Goal: Task Accomplishment & Management: Use online tool/utility

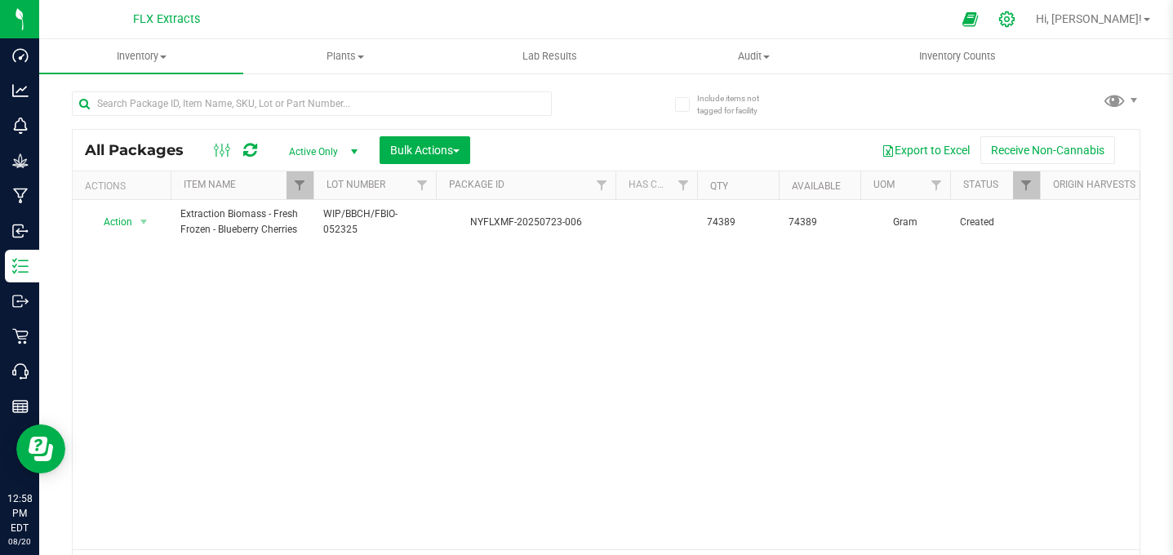
click at [1016, 20] on icon at bounding box center [1006, 19] width 17 height 17
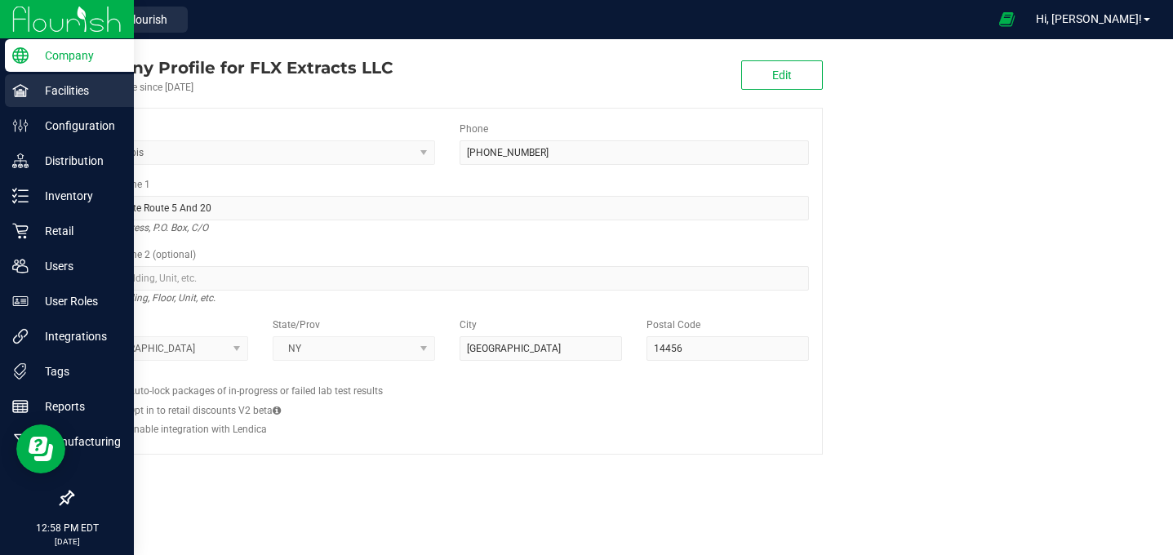
click at [40, 99] on p "Facilities" at bounding box center [78, 91] width 98 height 20
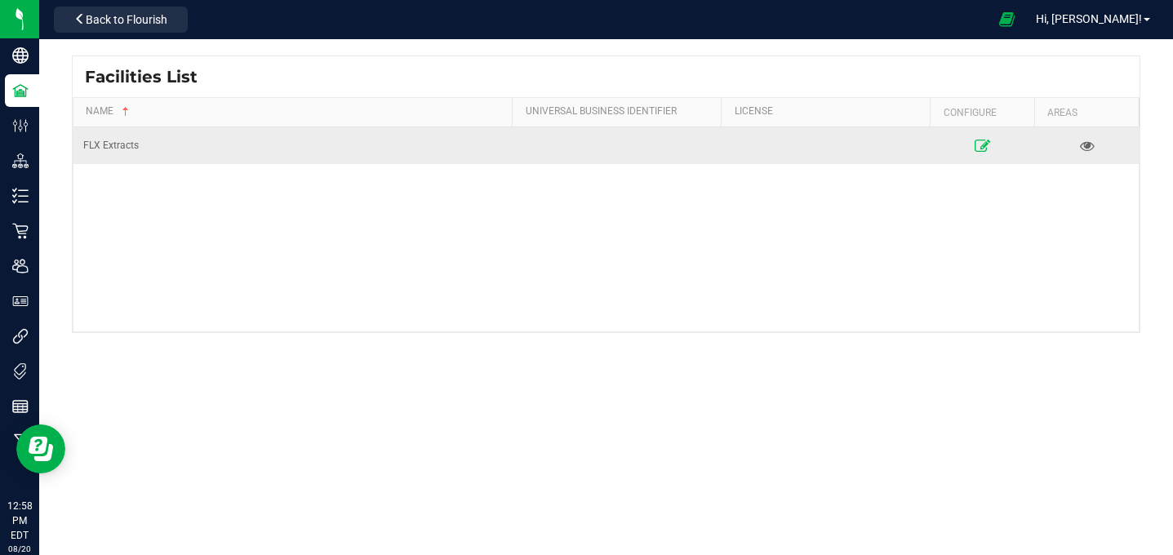
click at [983, 137] on link at bounding box center [982, 145] width 93 height 26
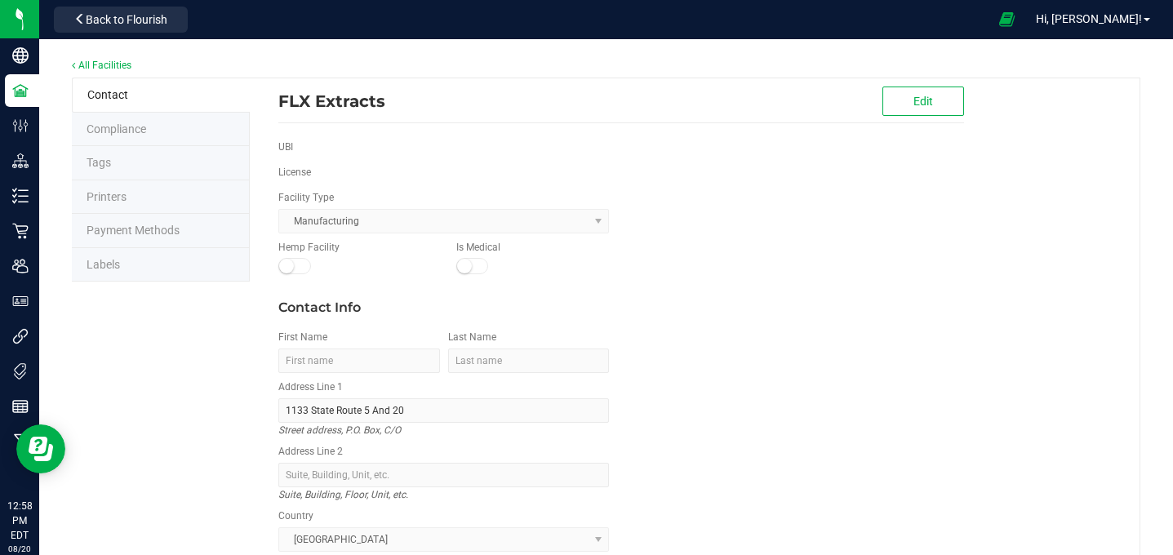
click at [85, 260] on li "Labels" at bounding box center [161, 265] width 178 height 34
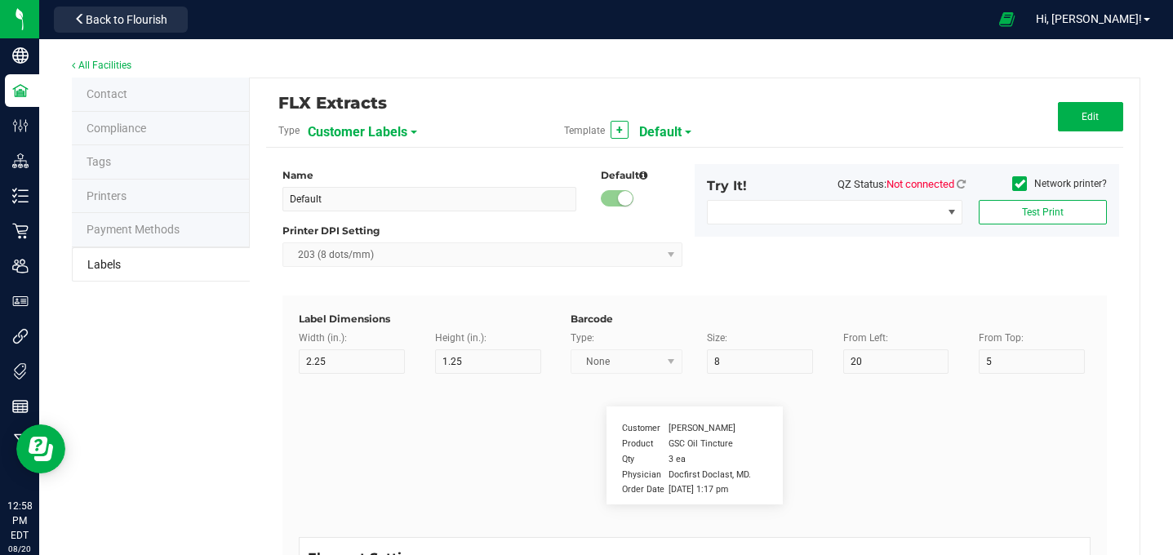
click at [413, 134] on div "Customer Labels" at bounding box center [398, 131] width 180 height 29
click at [409, 130] on div "Customer Labels" at bounding box center [398, 131] width 180 height 29
click at [403, 126] on span "Customer Labels" at bounding box center [358, 132] width 100 height 28
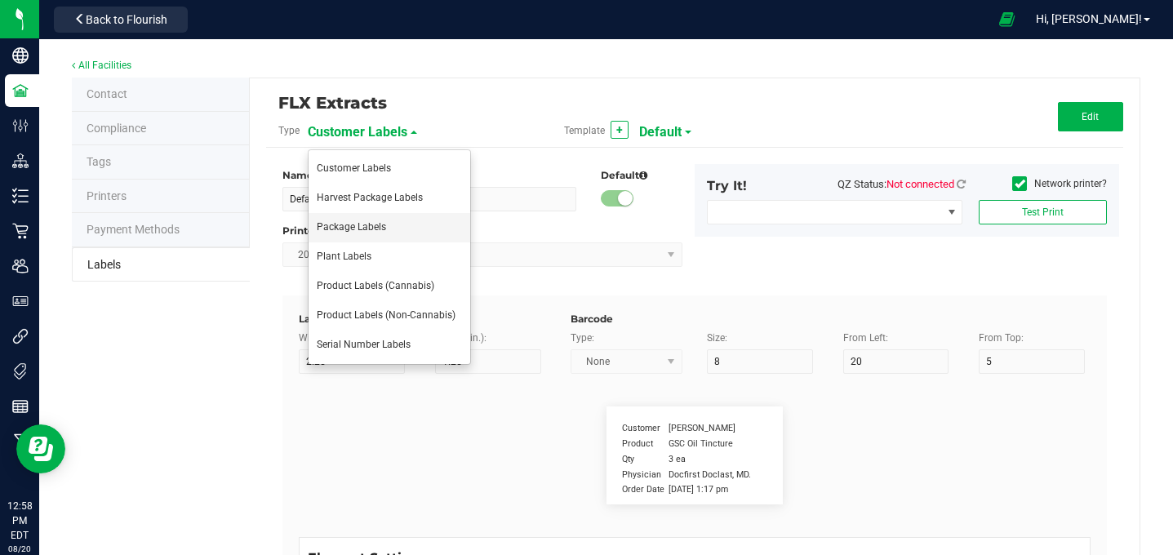
click at [356, 216] on li "Package Labels" at bounding box center [390, 227] width 162 height 29
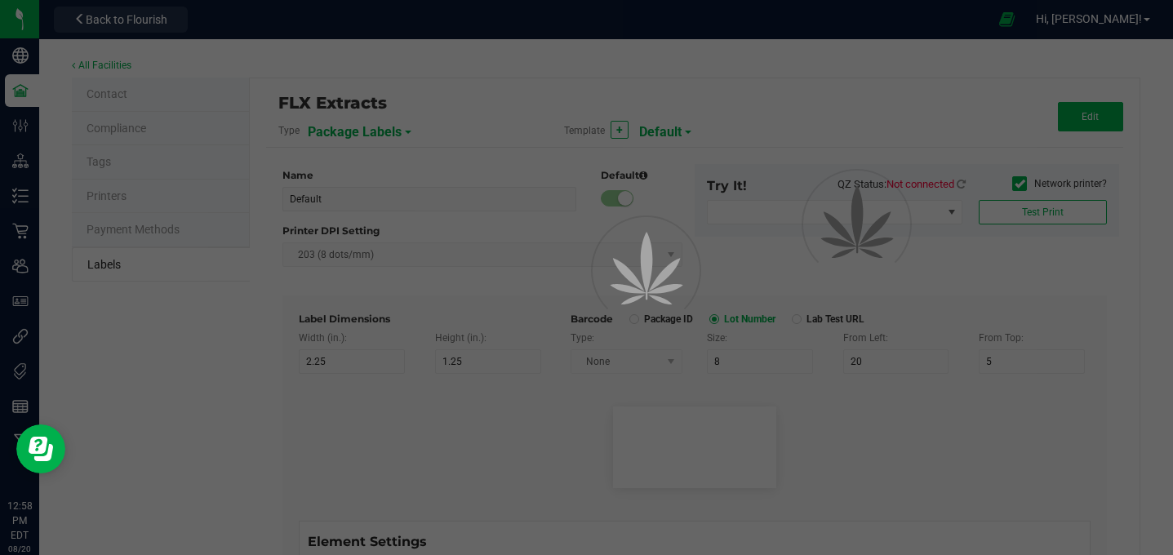
type input "2"
type input "15"
type input "SKU Name"
type input "25"
type input "10"
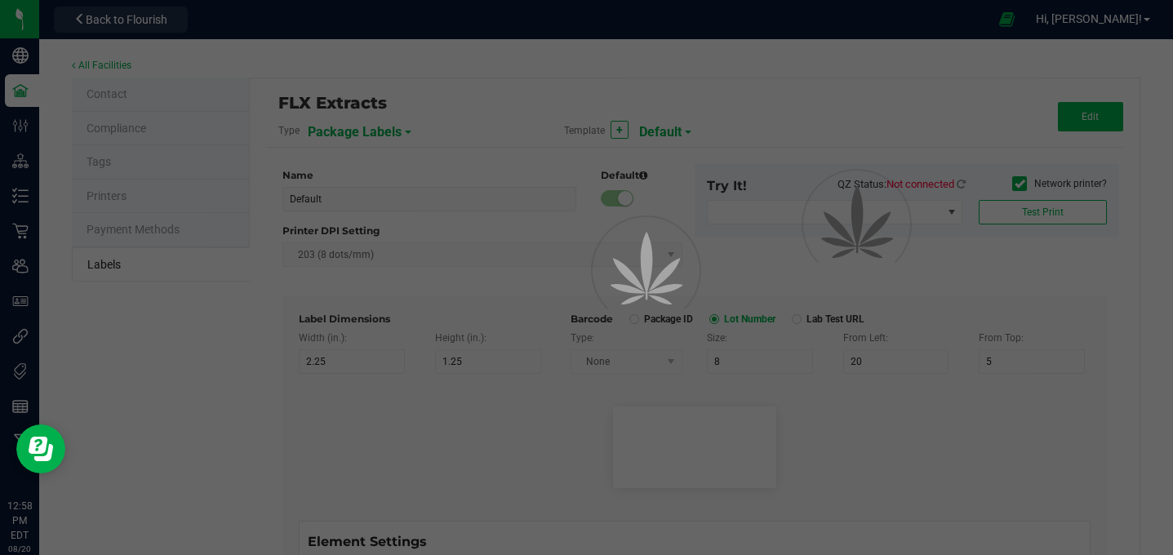
type input "2"
type input "3"
type input "Gelato Pen"
type input "Strain"
type input "25"
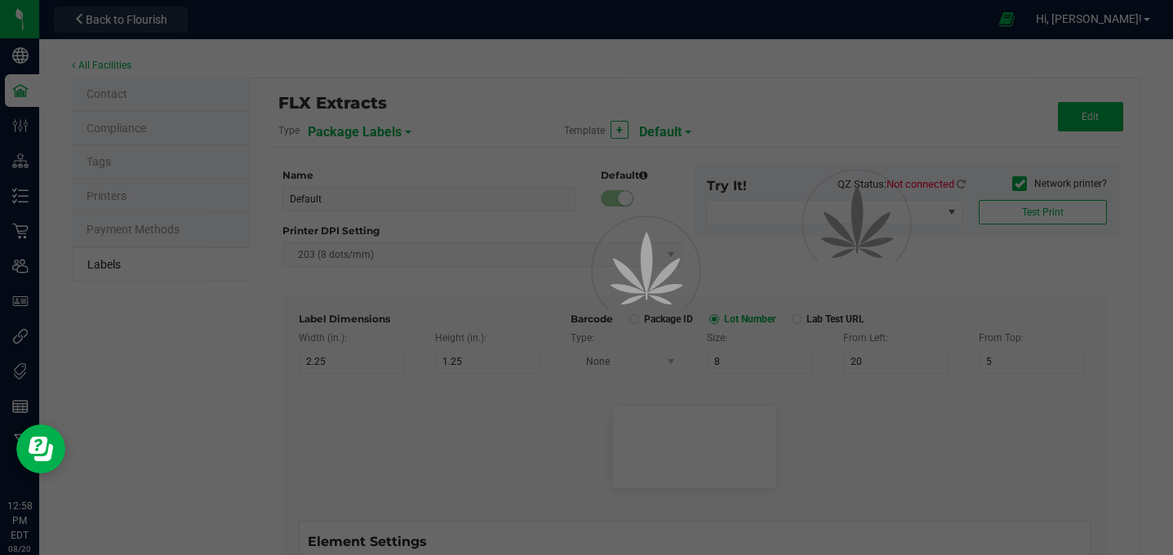
type input "10"
type input "2"
type input "6"
type input "Gelato"
type input "Package Date"
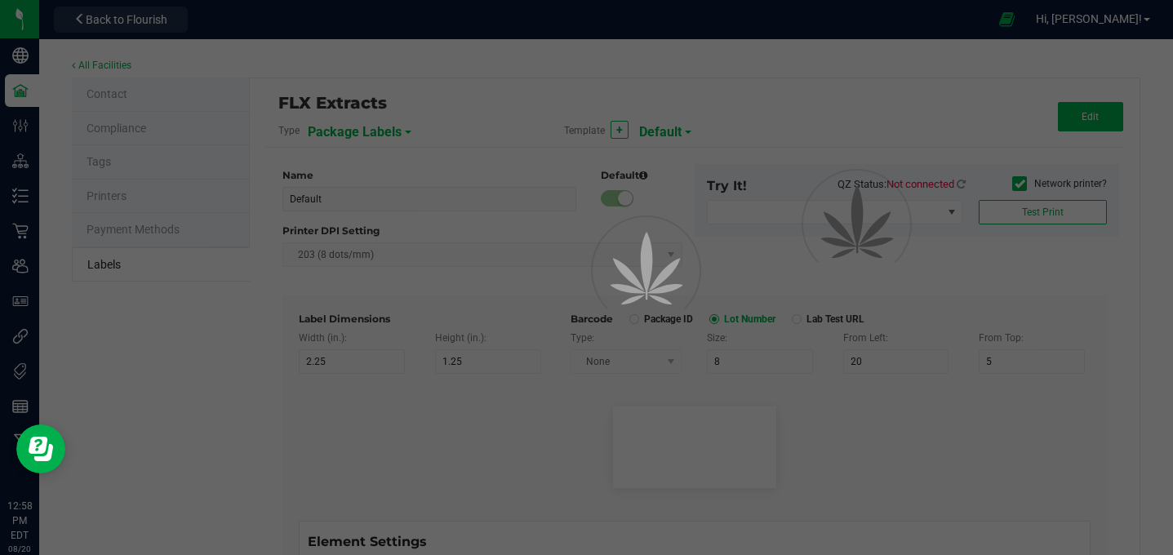
type input "25"
type input "10"
type input "2"
type input "9"
type input "4/20/2019"
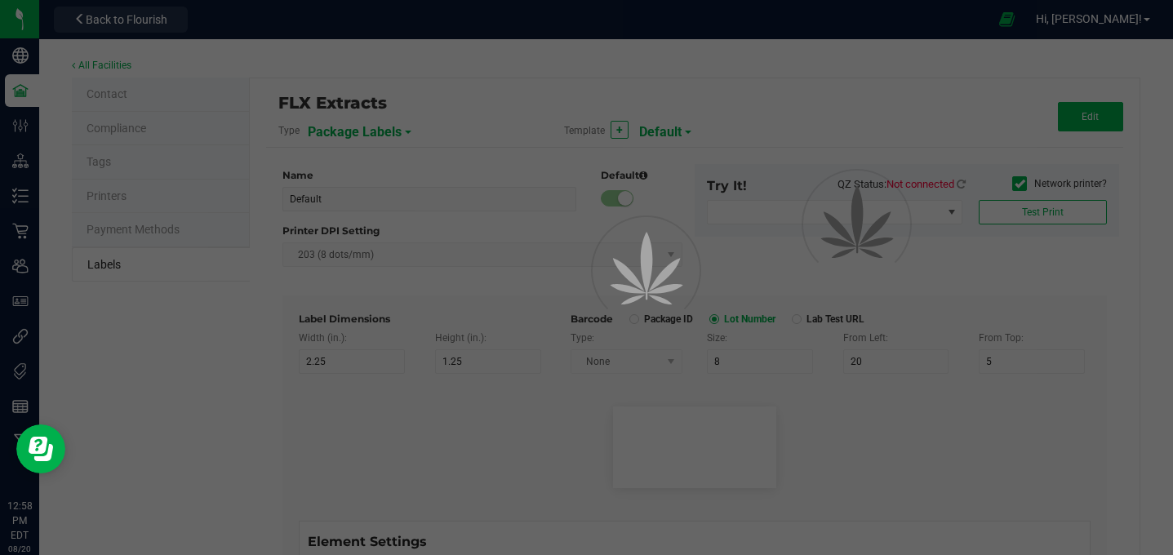
type input "Lot Number"
type input "25"
type input "10"
type input "2"
type input "12"
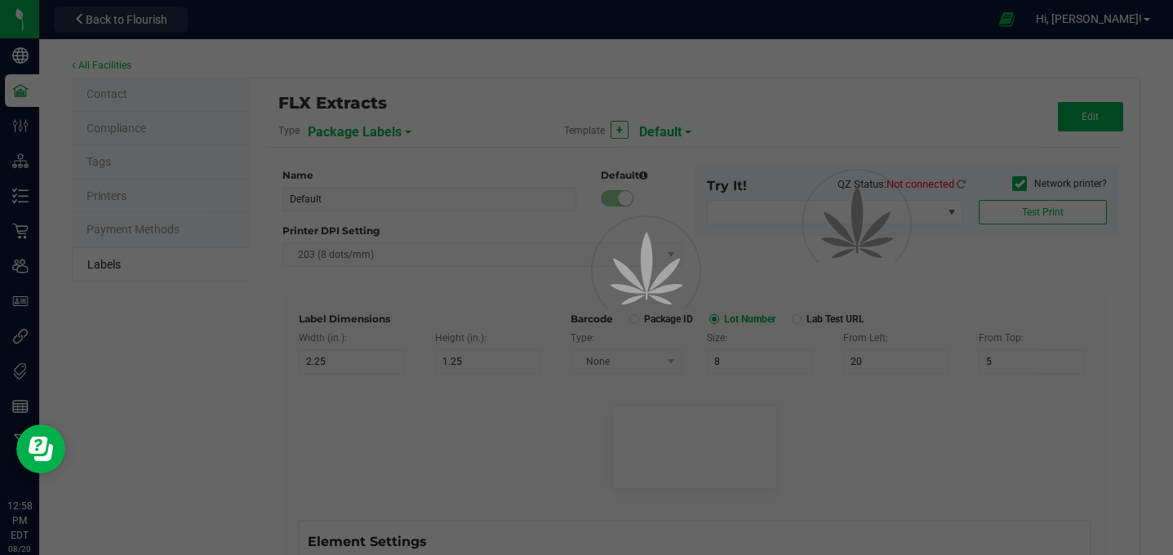
type input "LOT918234"
type input "Package ID"
type input "25"
type input "10"
type input "5"
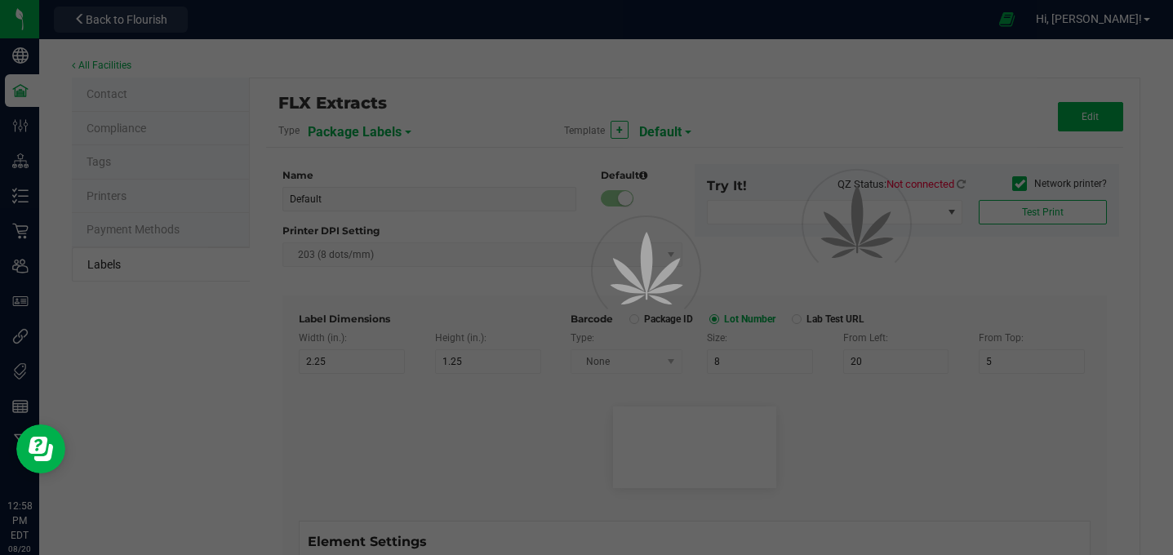
type input "CADMODS-20230420-096"
type input "Size"
type input "25"
type input "10"
type input "20"
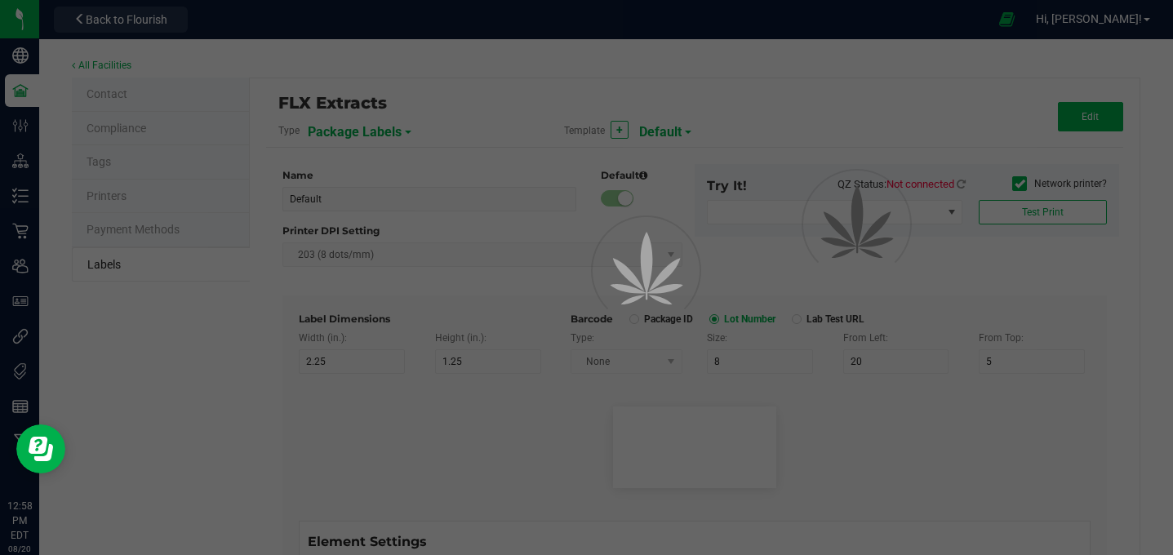
type input "44 ea"
type input "SKU"
type input "25"
type input "10"
type input "30"
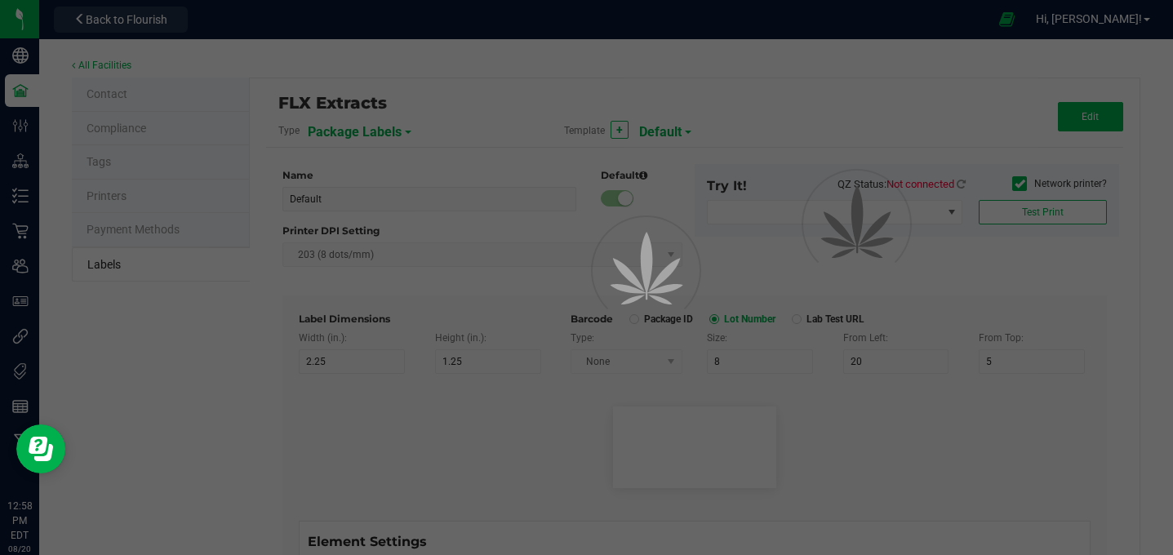
type input "42P017"
type input "Ref Field 1"
type input "25"
type input "10"
type input "35"
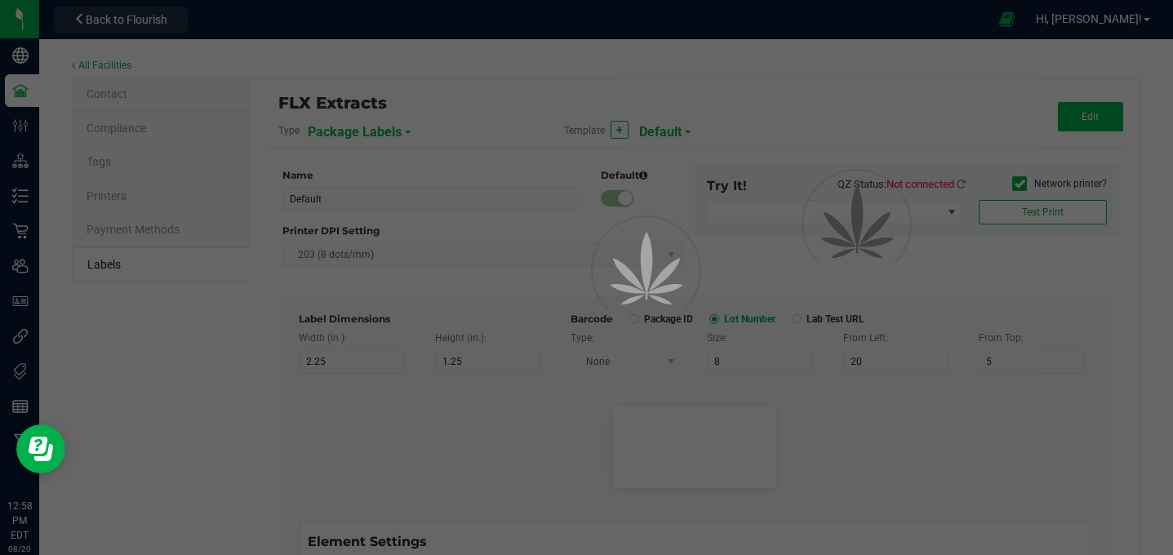
type input "Ref Field 1 Value"
type input "Ref Field 2"
type input "25"
type input "10"
type input "35"
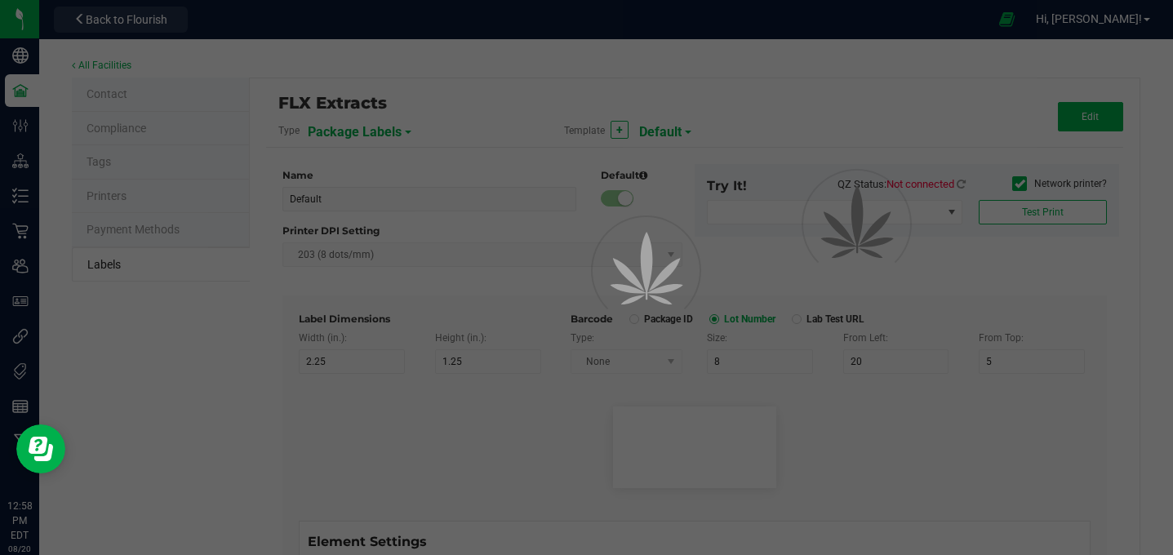
type input "Ref Field 2 Value"
type input "Ref Field 3"
type input "25"
type input "10"
type input "35"
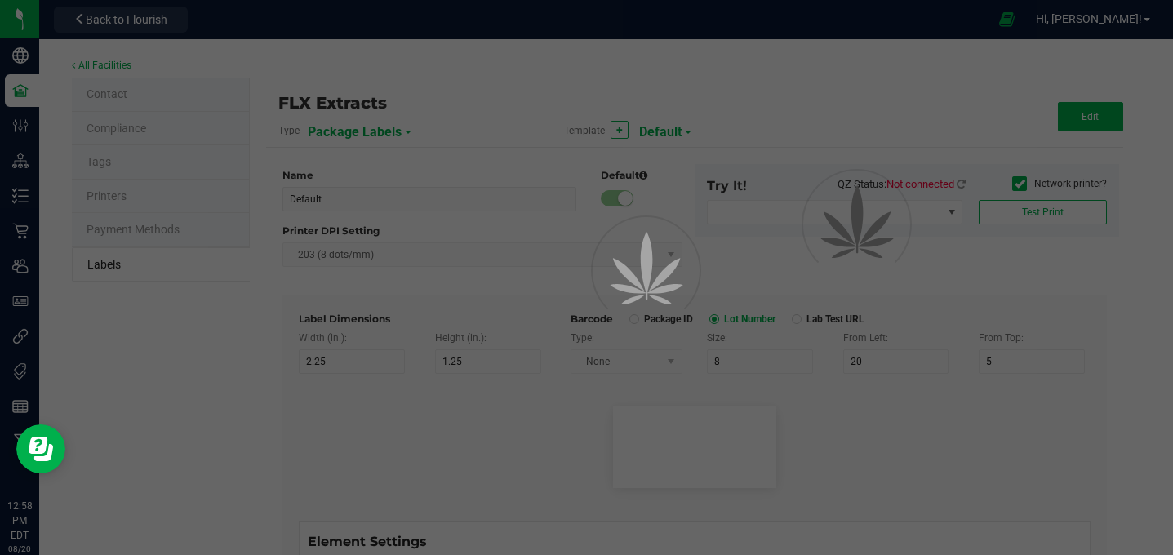
type input "Ref Field 3 Value"
type input "Item Ref Field 1"
type input "25"
type input "10"
type input "35"
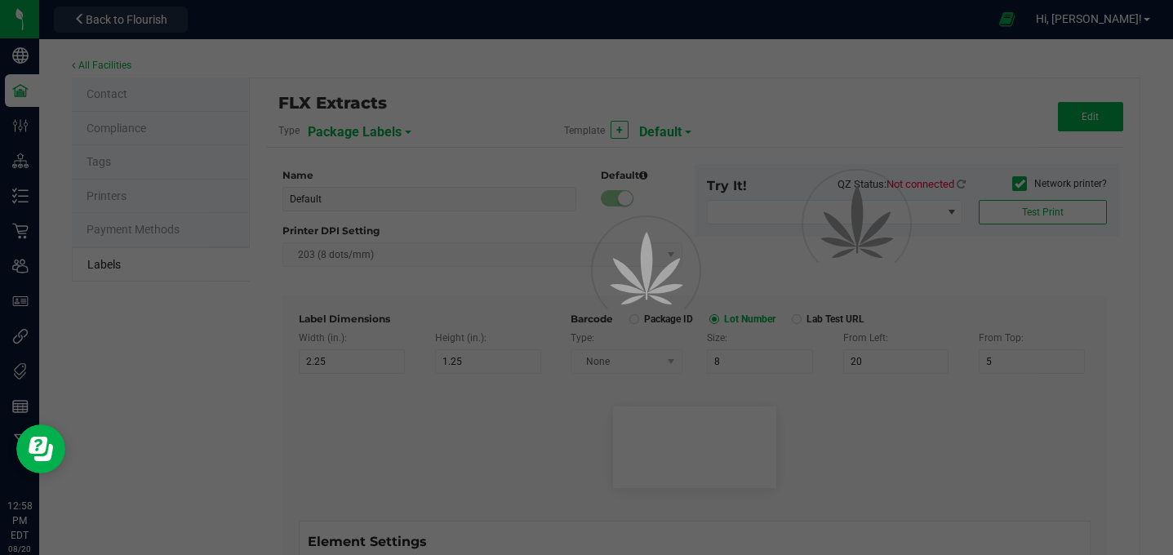
type input "Item Ref Field 1 Value"
type input "Item Ref Field 2"
type input "25"
type input "10"
type input "35"
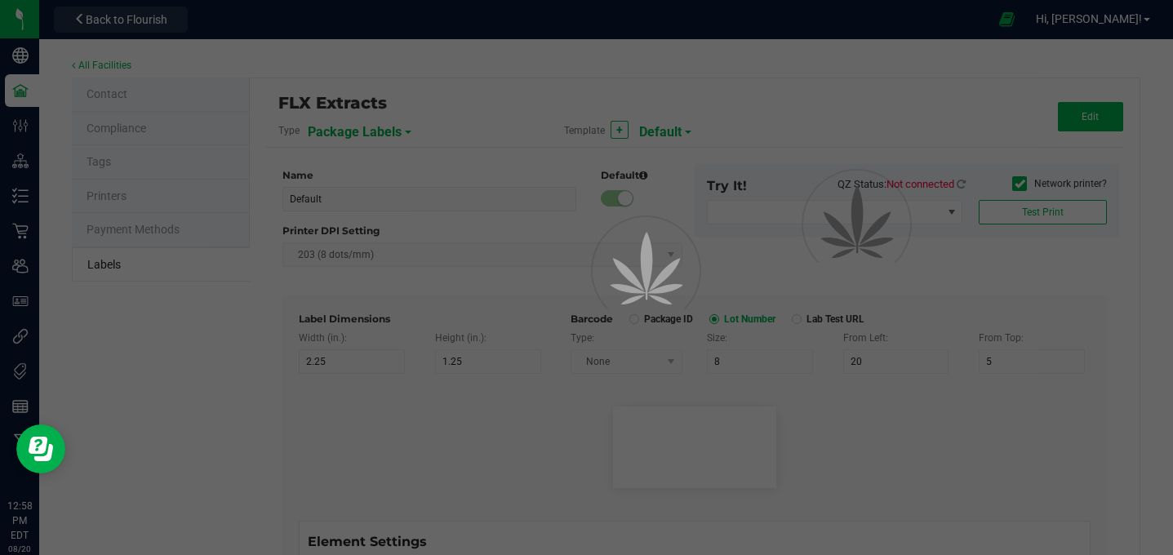
type input "Item Ref Field 2 Value"
type input "Item Ref Field 3"
type input "25"
type input "10"
type input "35"
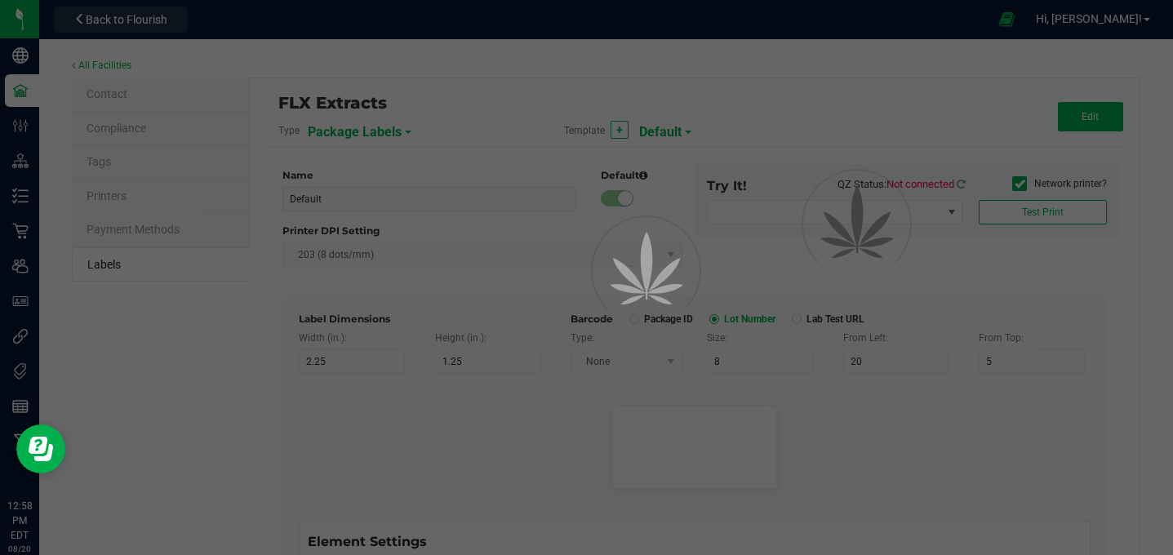
type input "Item Ref Field 3 Value"
type input "Item Ref Field 4"
type input "25"
type input "10"
type input "35"
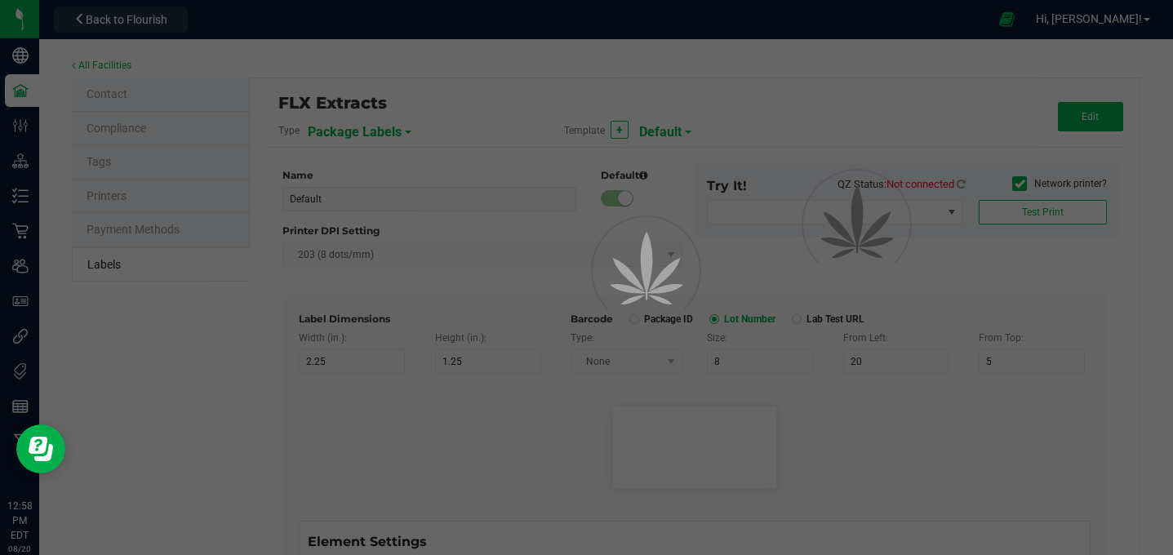
type input "Item Ref Field 4 Value"
type input "Item Ref Field 5"
type input "25"
type input "10"
type input "35"
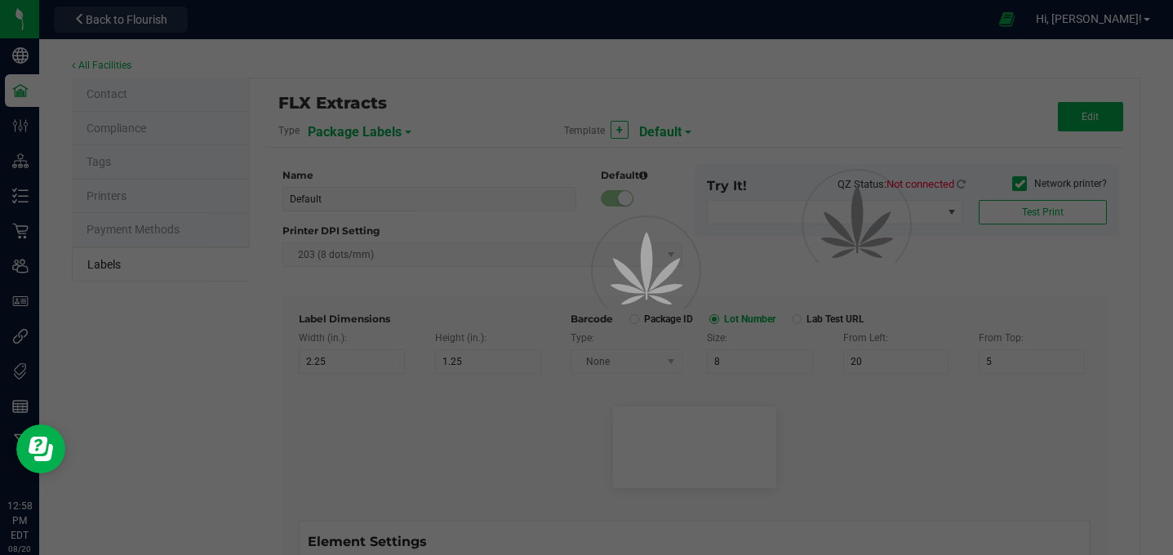
type input "Item Ref Field 5 Value"
type input "NDC Number"
type input "25"
type input "10"
type input "35"
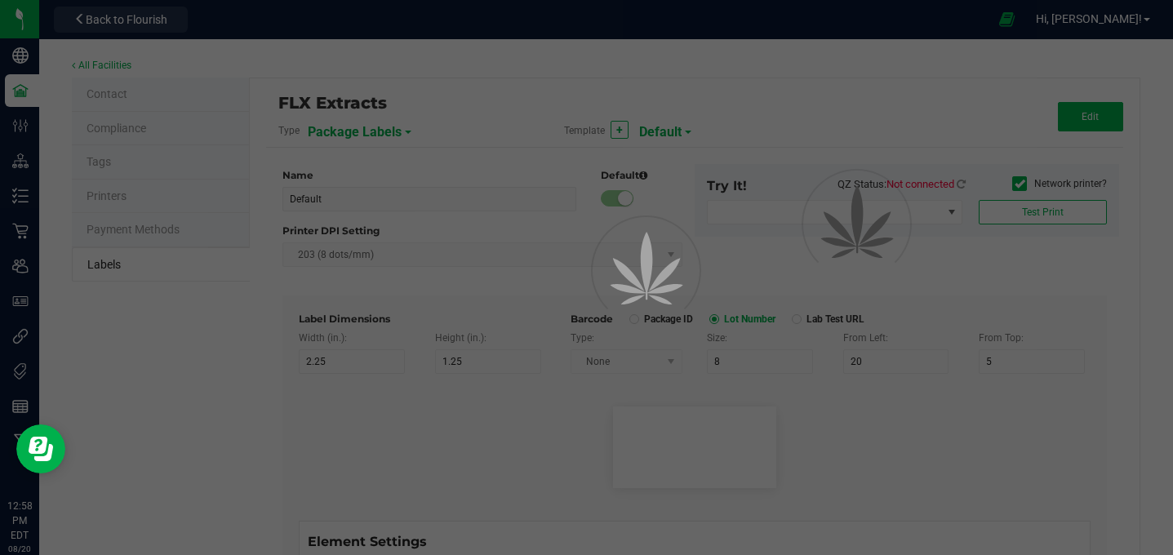
type input "[PHONE_NUMBER]"
type input "Number of Servings"
type input "25"
type input "10"
type input "35"
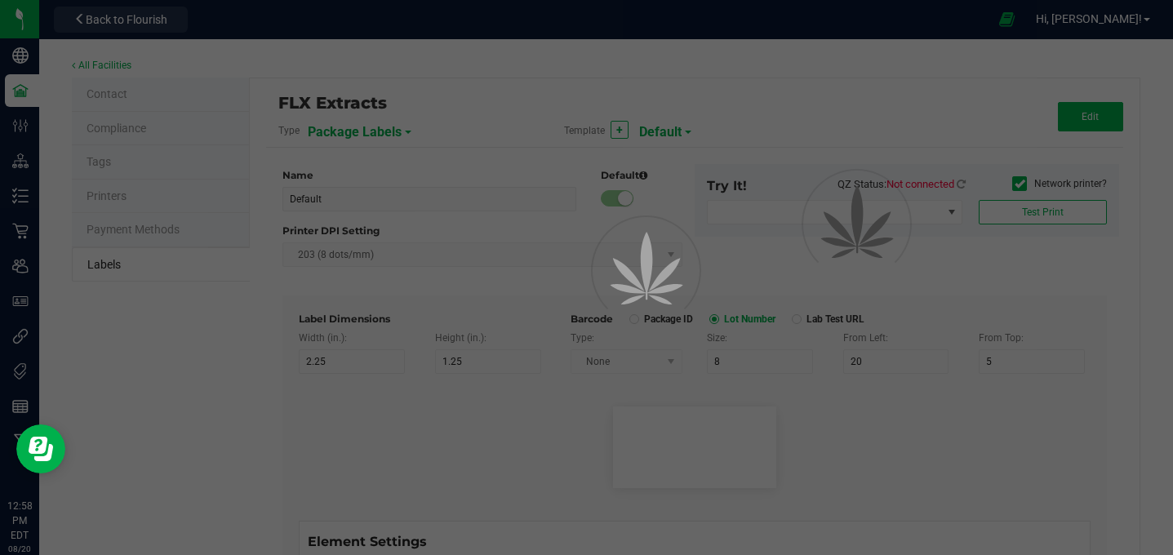
type input "4 servings/item"
type input "Serving Size"
type input "25"
type input "10"
type input "35"
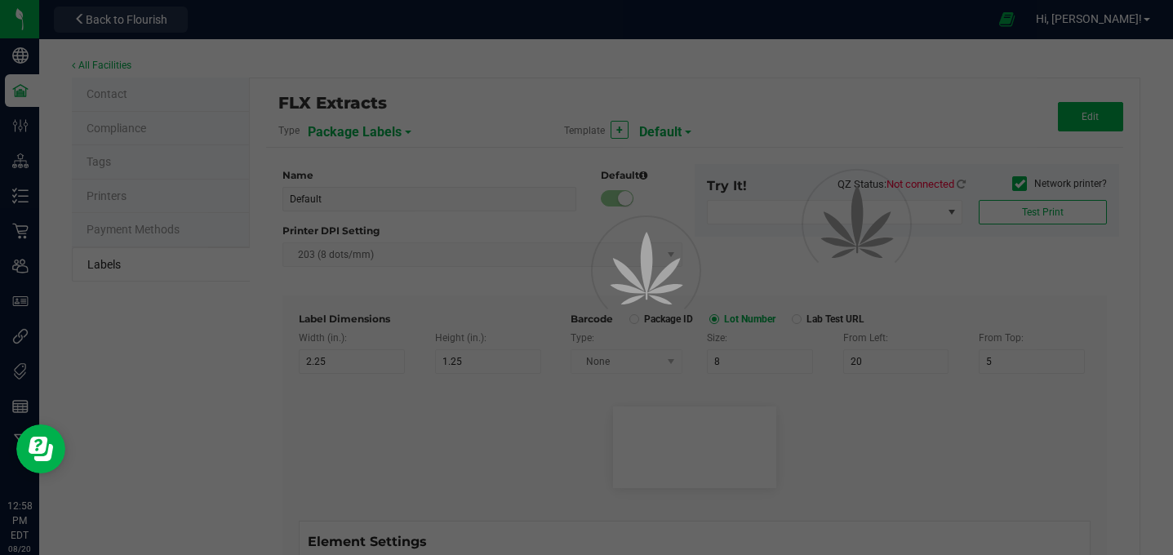
type input "1 cup"
type input "Serving Size (Grams)"
type input "25"
type input "10"
type input "35"
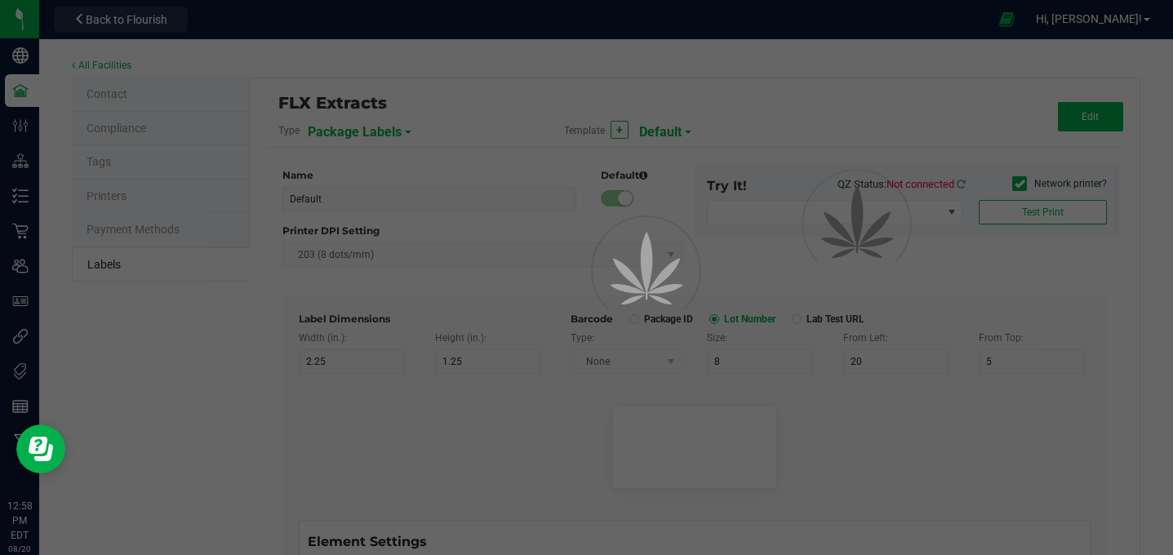
type input "4 g"
type input "Item Ingredients"
type input "25"
type input "10"
type input "35"
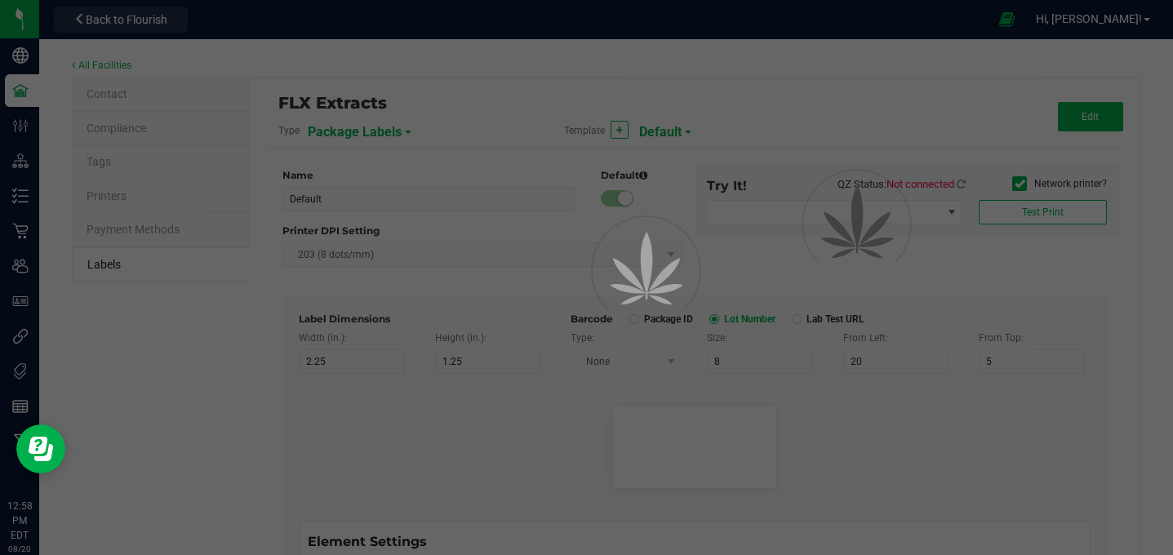
type input "Ingredient one, ingredient two"
type input "Allergens"
type input "25"
type input "10"
type input "35"
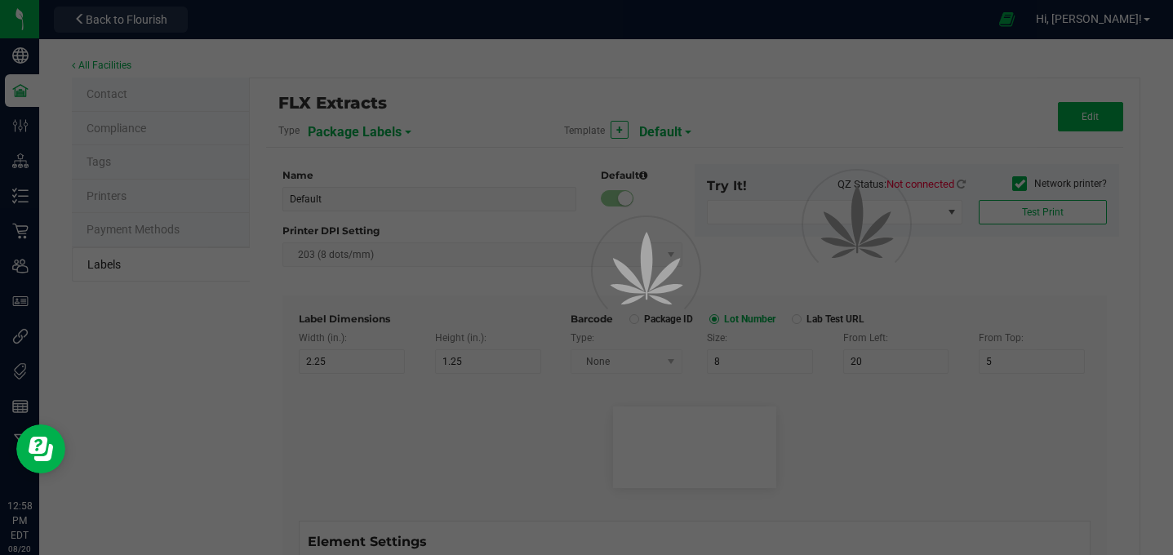
type input "Tree Nuts, Soy, Wheat"
type input "Feel"
type input "25"
type input "10"
type input "35"
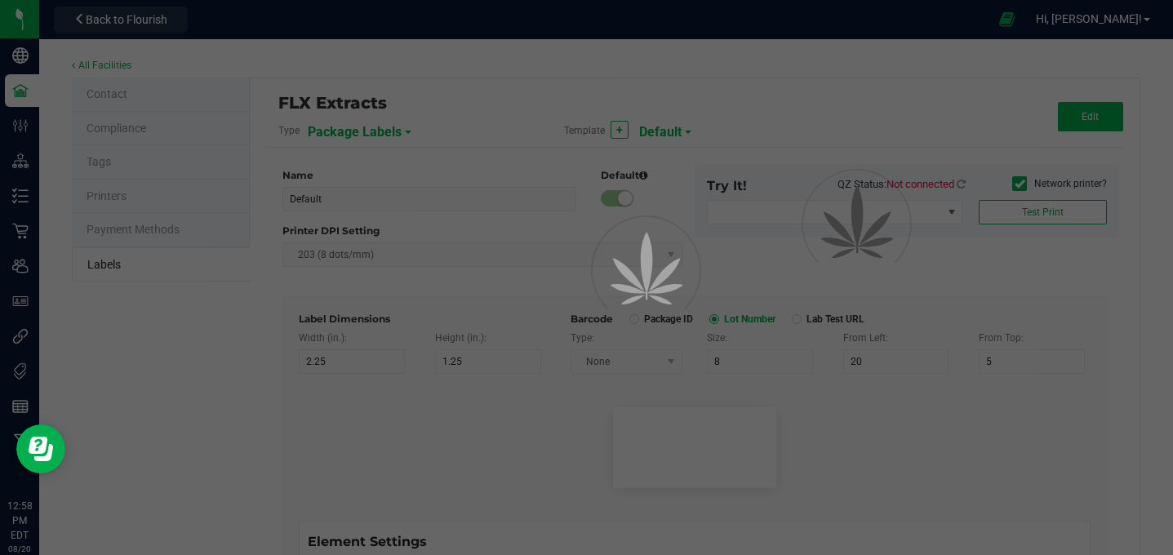
type input "Relaxed"
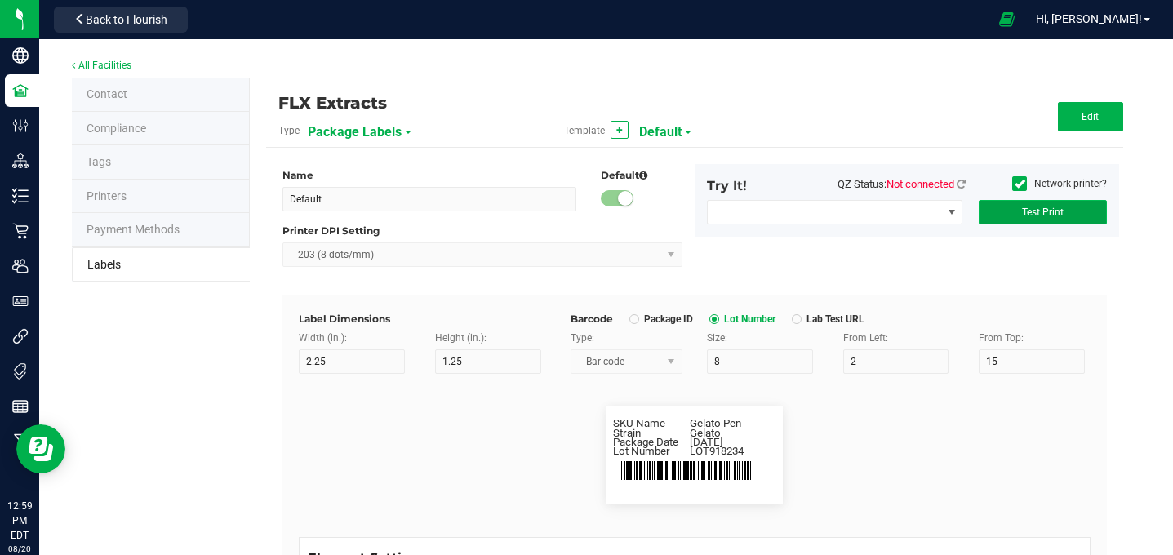
click at [1027, 220] on button "Test Print" at bounding box center [1043, 212] width 128 height 24
click at [1109, 22] on span "Hi, [PERSON_NAME]!" at bounding box center [1089, 18] width 106 height 13
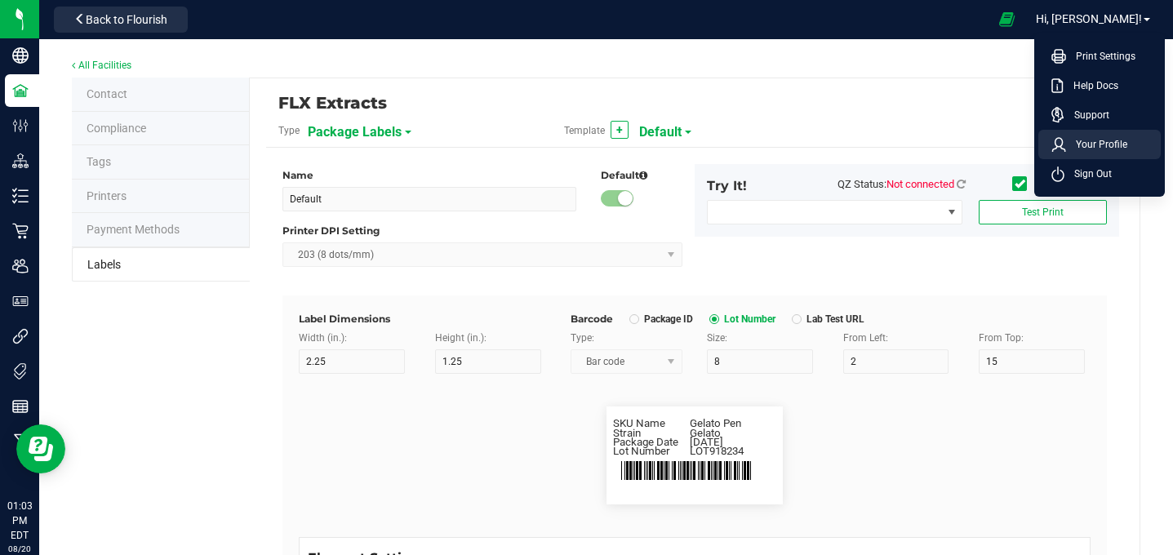
click at [1100, 152] on span "Your Profile" at bounding box center [1096, 144] width 61 height 16
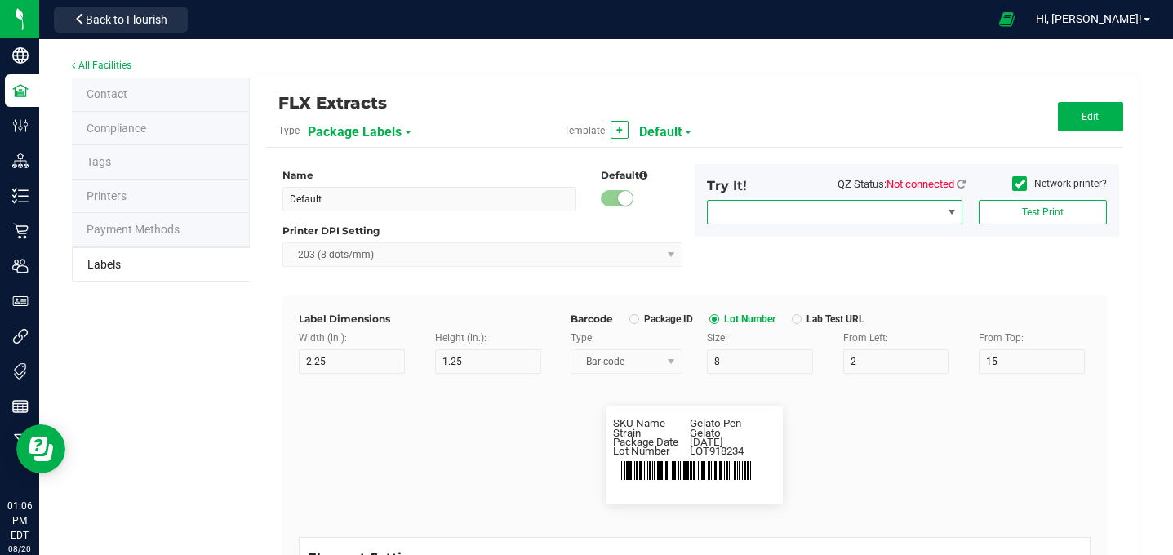
click at [956, 217] on span "NO DATA FOUND" at bounding box center [951, 212] width 13 height 13
click at [798, 83] on div "FLX Extracts Type Package Labels Template + Default Edit Name Default Default P…" at bounding box center [695, 503] width 890 height 851
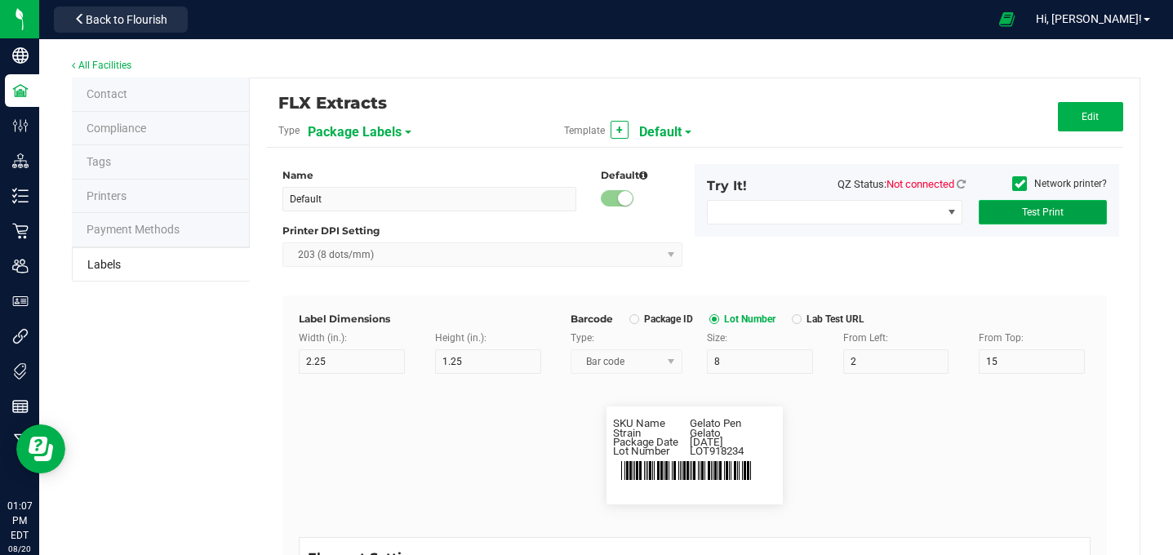
click at [1034, 216] on span "Test Print" at bounding box center [1043, 212] width 42 height 11
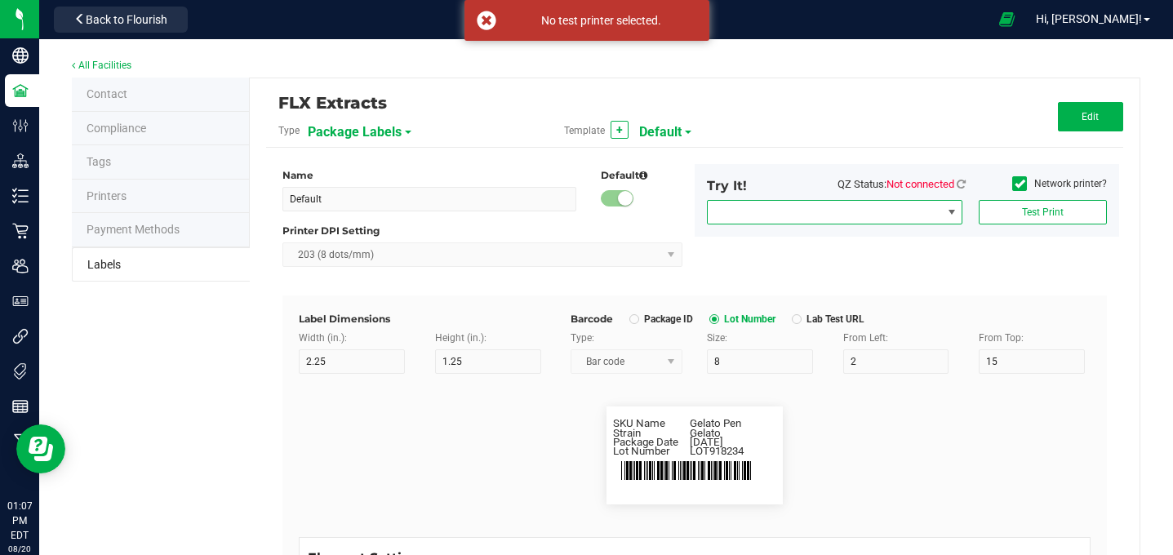
click at [920, 204] on span "NO DATA FOUND" at bounding box center [824, 212] width 233 height 23
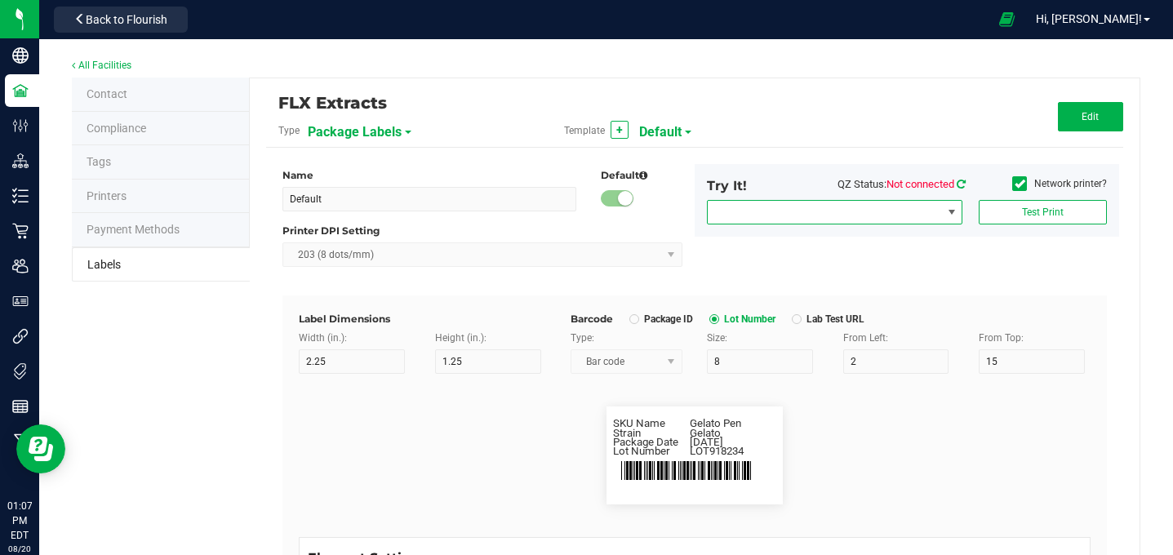
click at [960, 180] on icon at bounding box center [961, 184] width 9 height 11
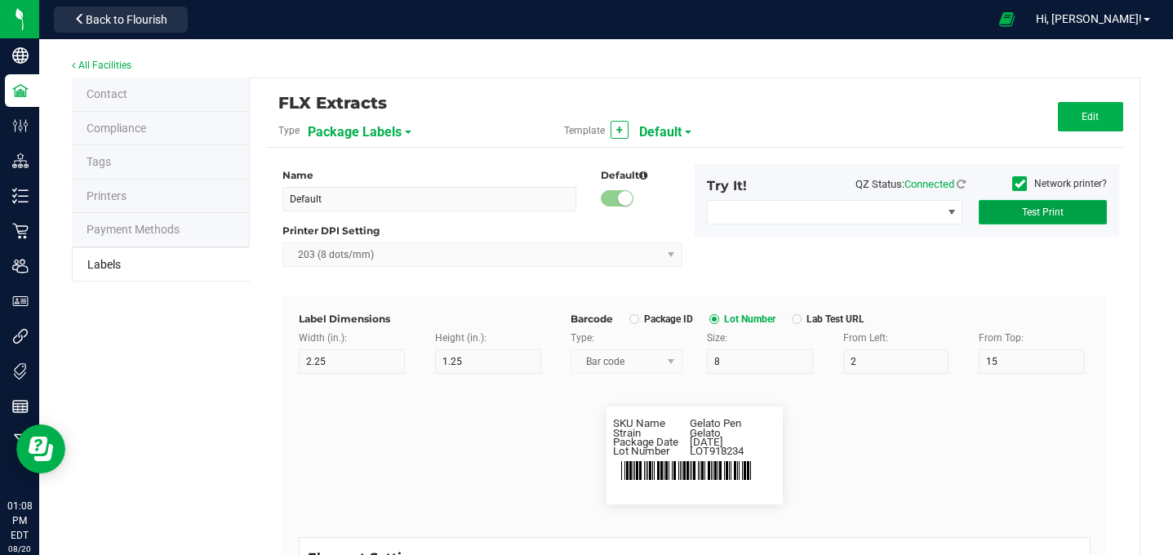
click at [1015, 210] on button "Test Print" at bounding box center [1043, 212] width 128 height 24
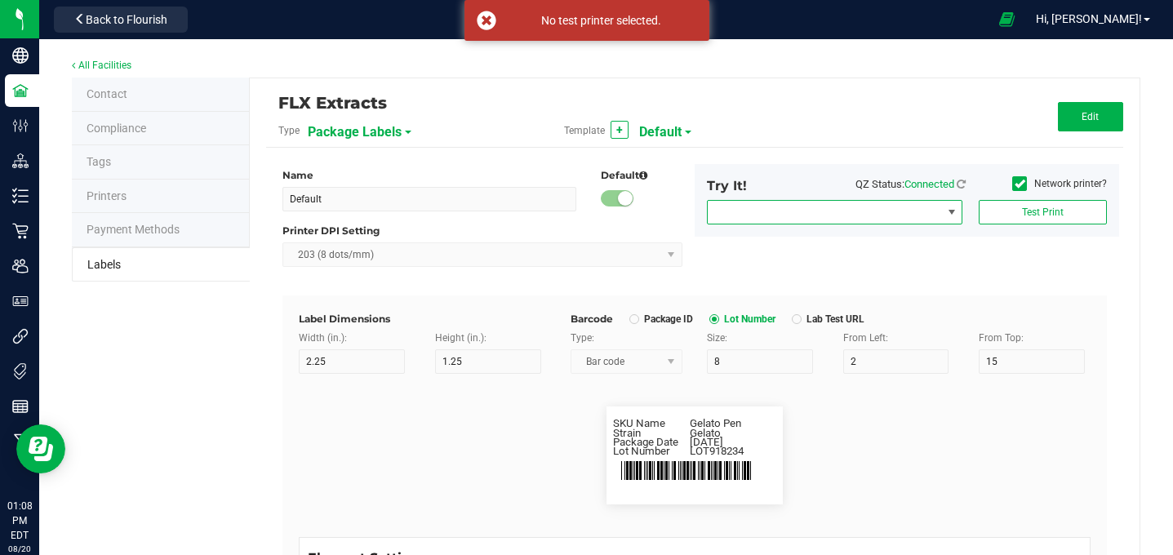
click at [919, 200] on span "NO DATA FOUND" at bounding box center [835, 212] width 256 height 24
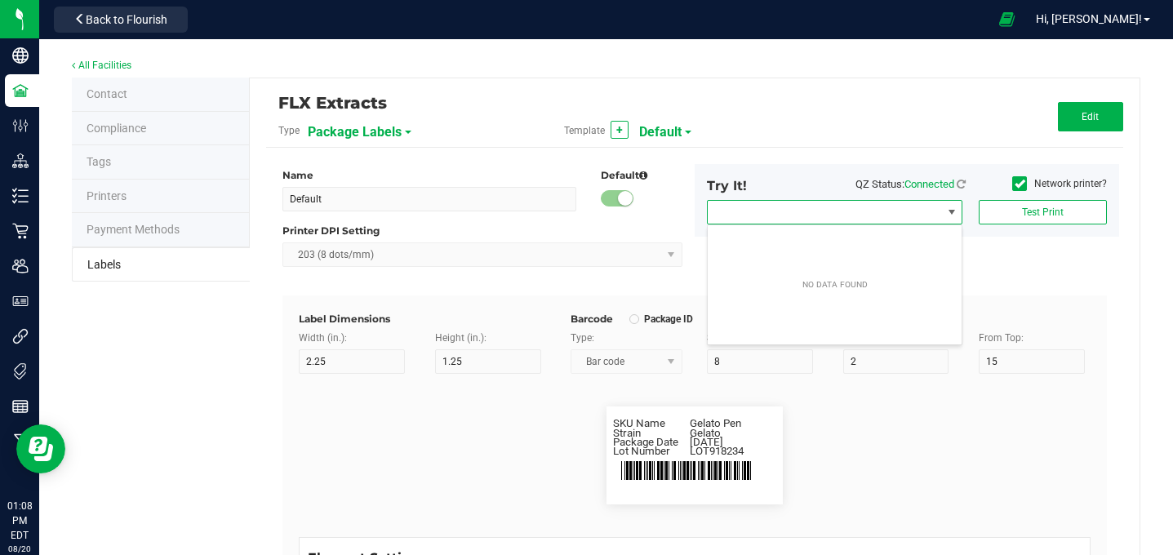
click at [900, 88] on div "FLX Extracts Type Package Labels Template + Default Edit Name Default Default P…" at bounding box center [695, 503] width 890 height 851
click at [766, 215] on span "NO DATA FOUND" at bounding box center [824, 212] width 233 height 23
click at [811, 91] on div "FLX Extracts" at bounding box center [551, 103] width 547 height 28
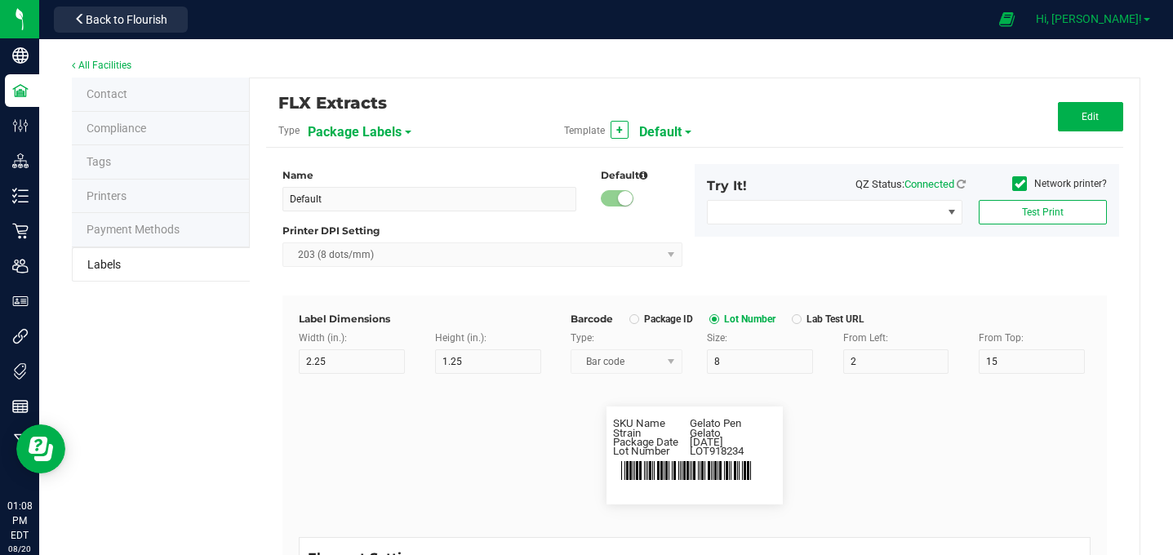
click at [1139, 24] on span "Hi, [PERSON_NAME]!" at bounding box center [1089, 18] width 106 height 13
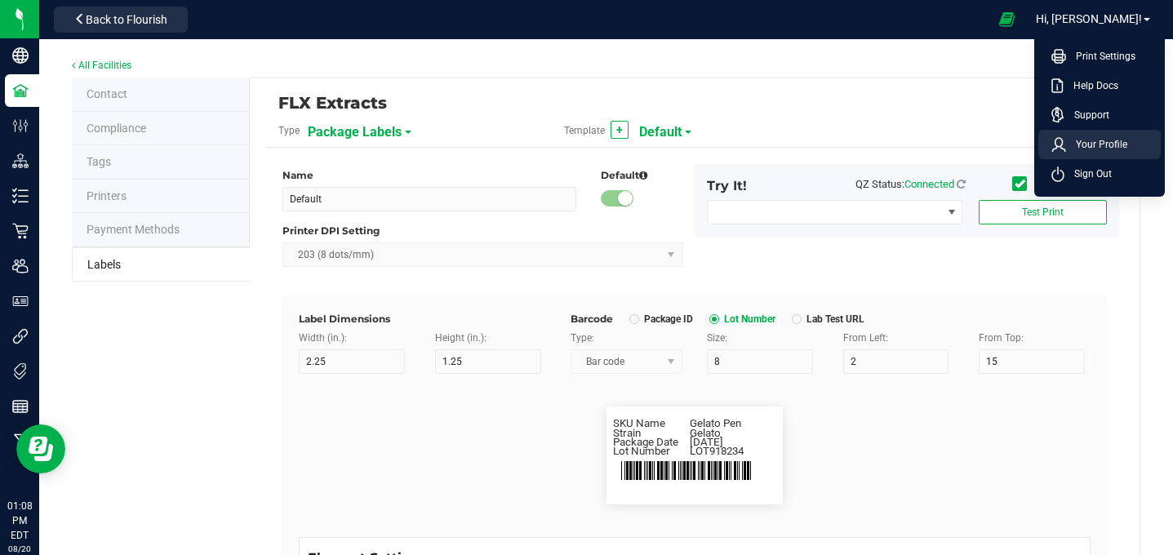
click at [1101, 144] on span "Your Profile" at bounding box center [1096, 144] width 61 height 16
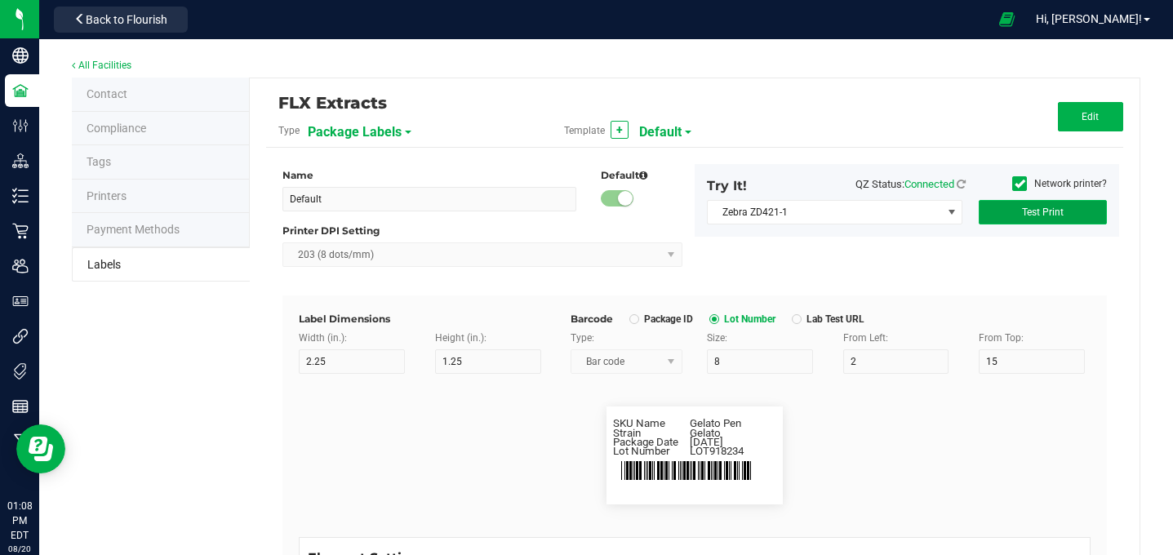
click at [1064, 208] on button "Test Print" at bounding box center [1043, 212] width 128 height 24
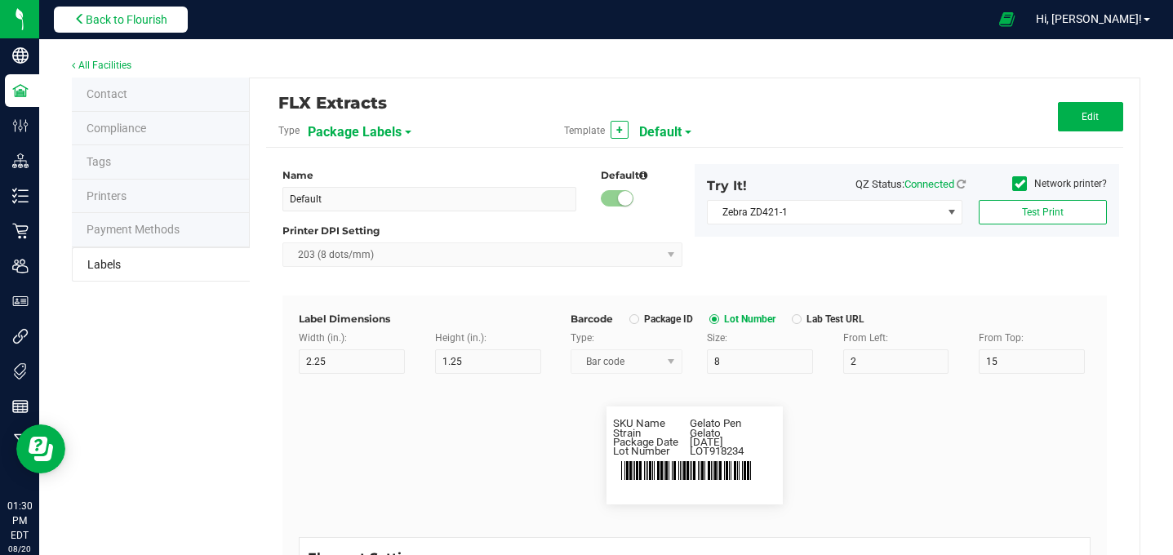
click at [99, 10] on button "Back to Flourish" at bounding box center [121, 20] width 134 height 26
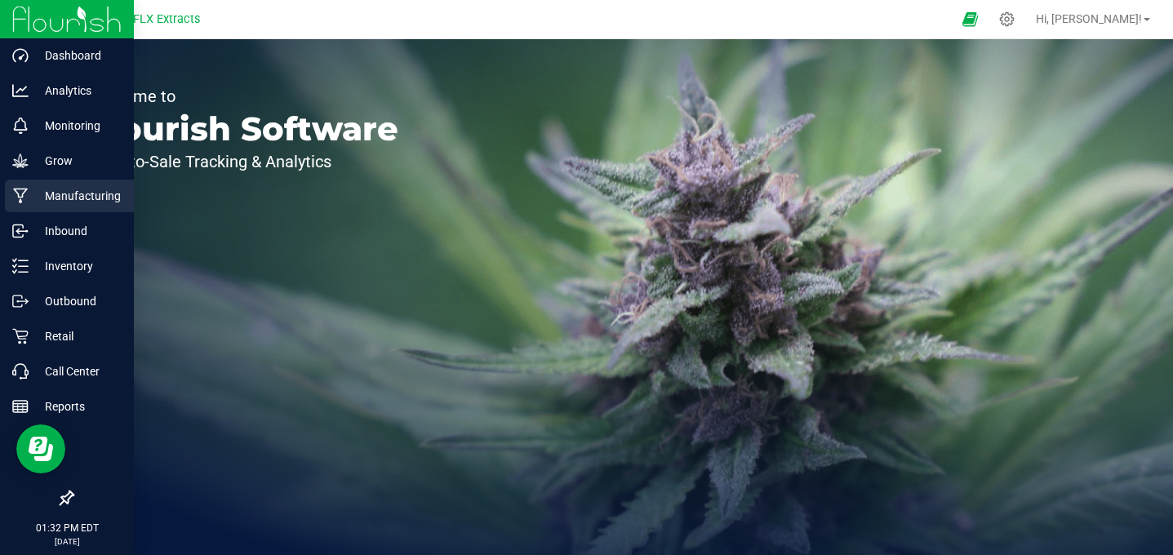
click at [69, 198] on p "Manufacturing" at bounding box center [78, 196] width 98 height 20
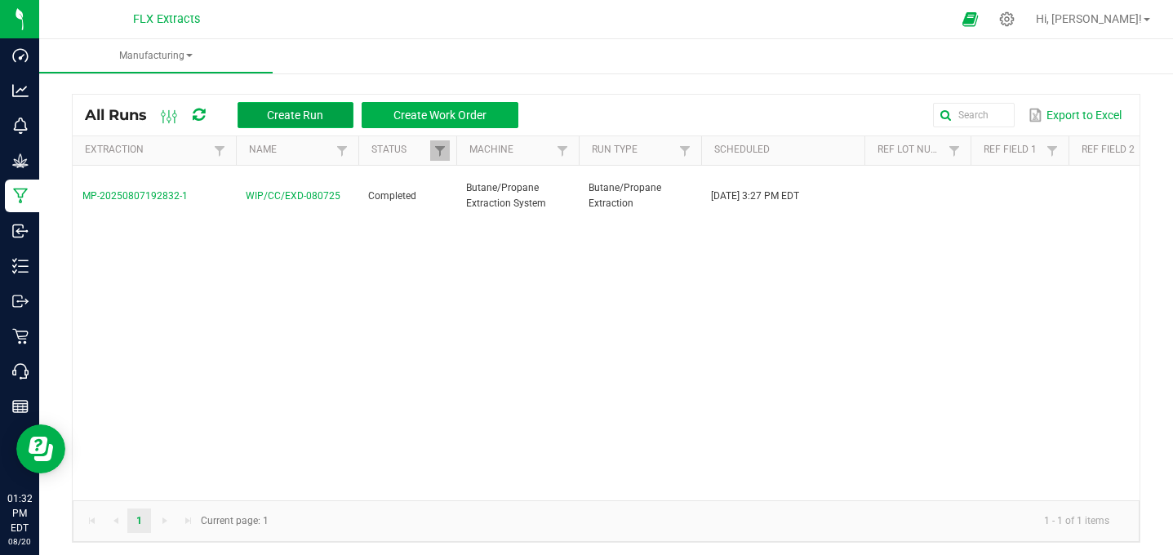
click at [291, 116] on span "Create Run" at bounding box center [295, 115] width 56 height 13
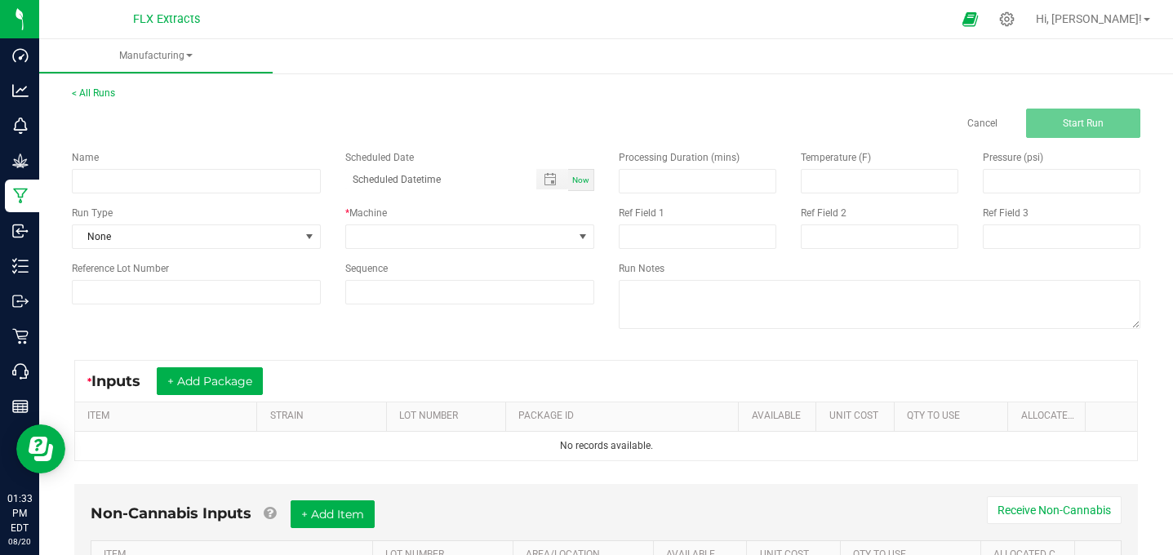
scroll to position [3, 0]
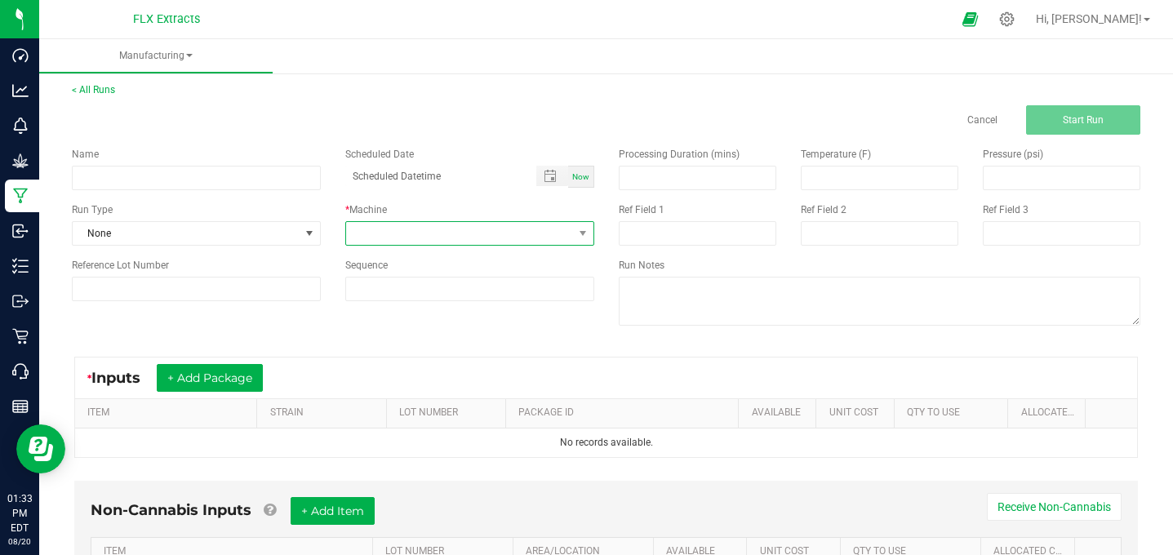
click at [567, 224] on span at bounding box center [459, 233] width 227 height 23
click at [378, 302] on li "Butane/Propane Extraction System" at bounding box center [469, 304] width 247 height 28
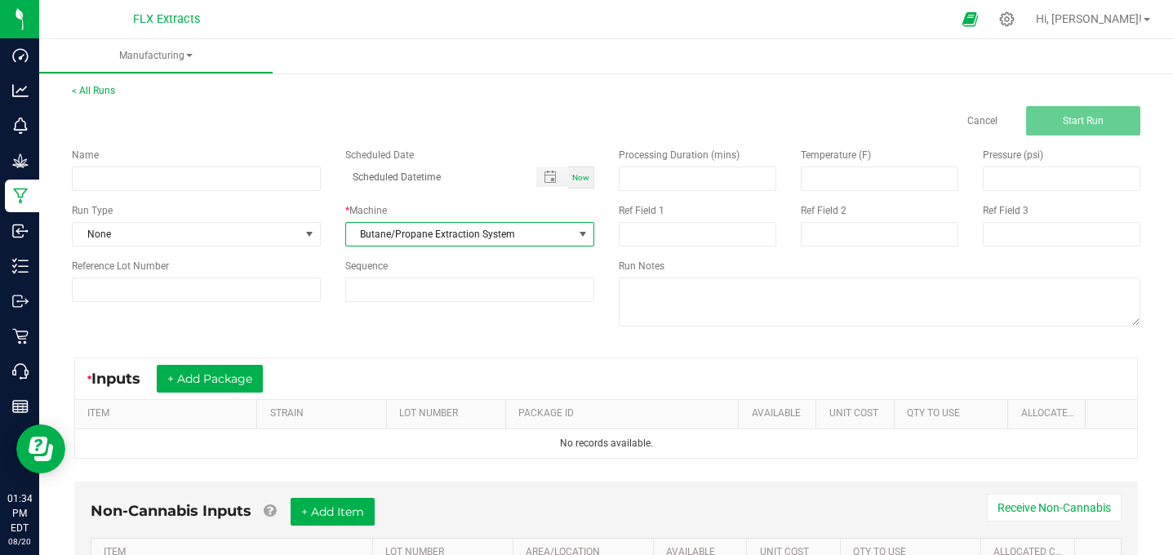
scroll to position [2, 0]
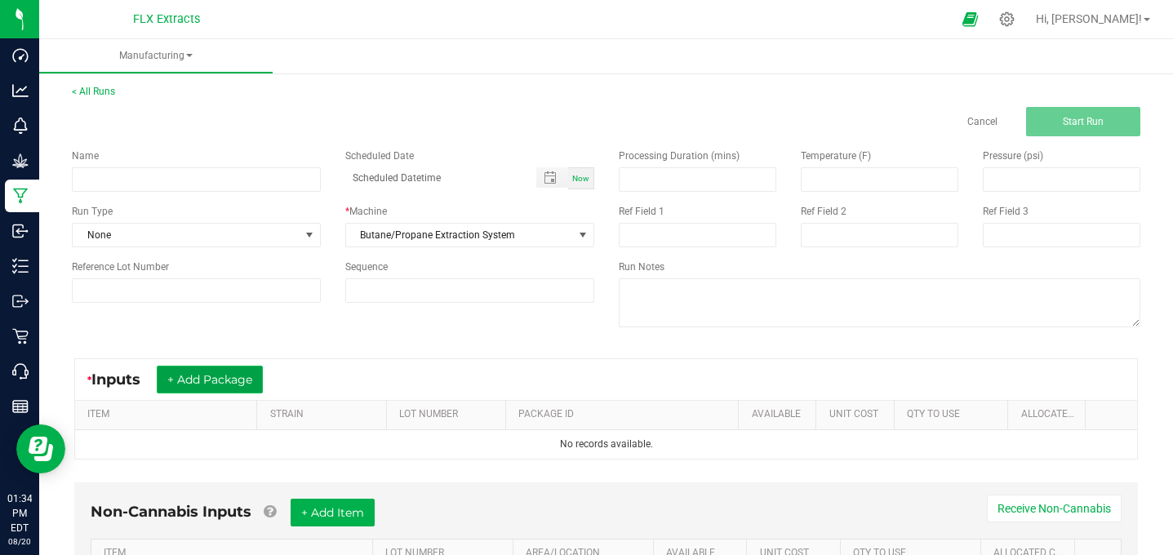
click at [219, 390] on button "+ Add Package" at bounding box center [210, 380] width 106 height 28
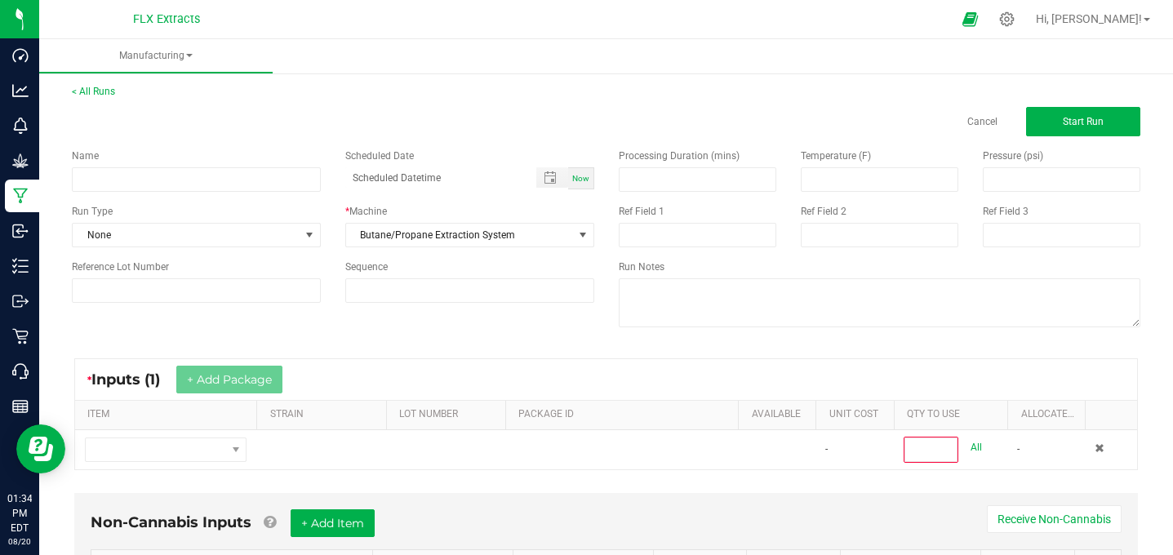
click at [356, 325] on div "Name Scheduled Date Now Run Type None * Machine Butane/Propane Extraction Syste…" at bounding box center [606, 239] width 1093 height 207
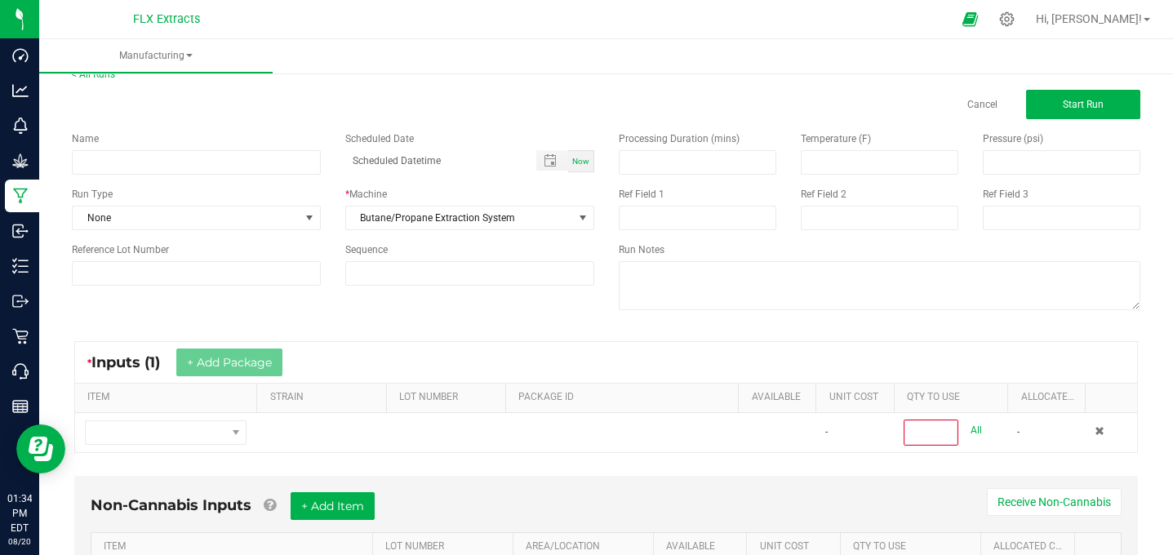
scroll to position [20, 0]
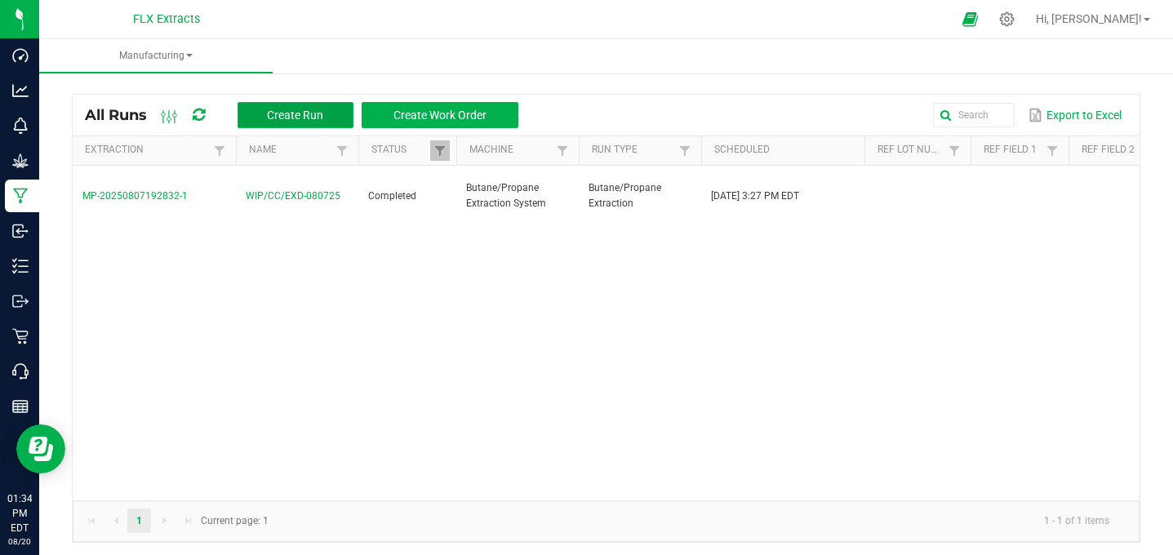
click at [304, 105] on button "Create Run" at bounding box center [296, 115] width 116 height 26
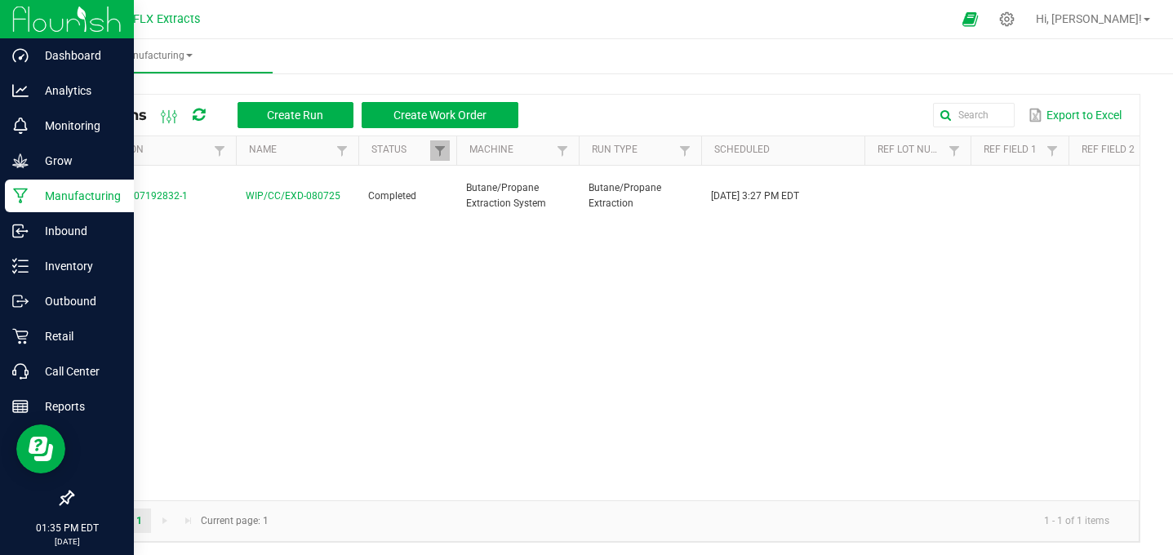
click at [61, 194] on p "Manufacturing" at bounding box center [78, 196] width 98 height 20
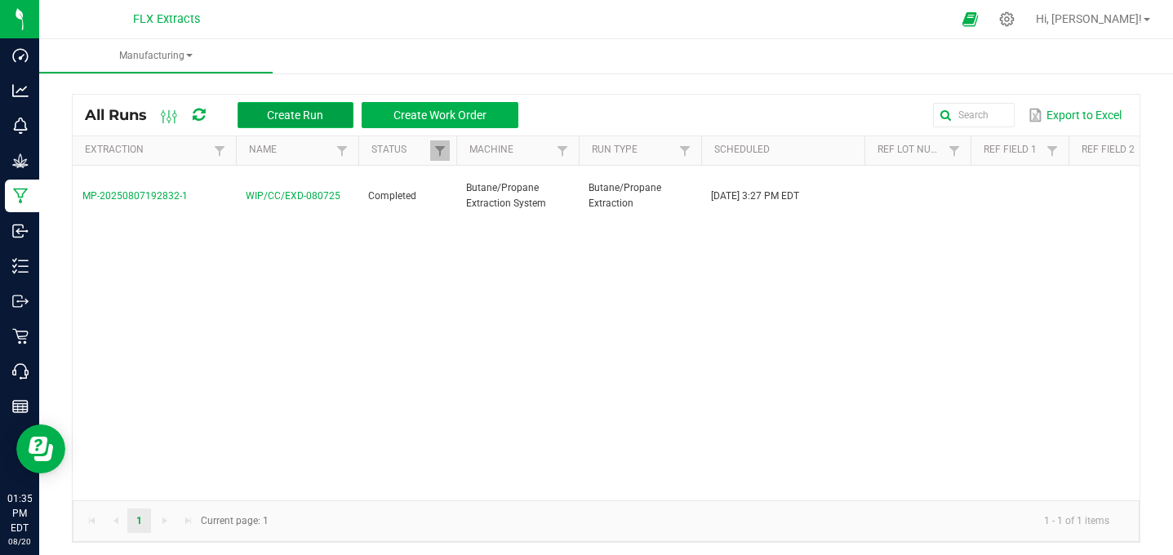
click at [295, 106] on button "Create Run" at bounding box center [296, 115] width 116 height 26
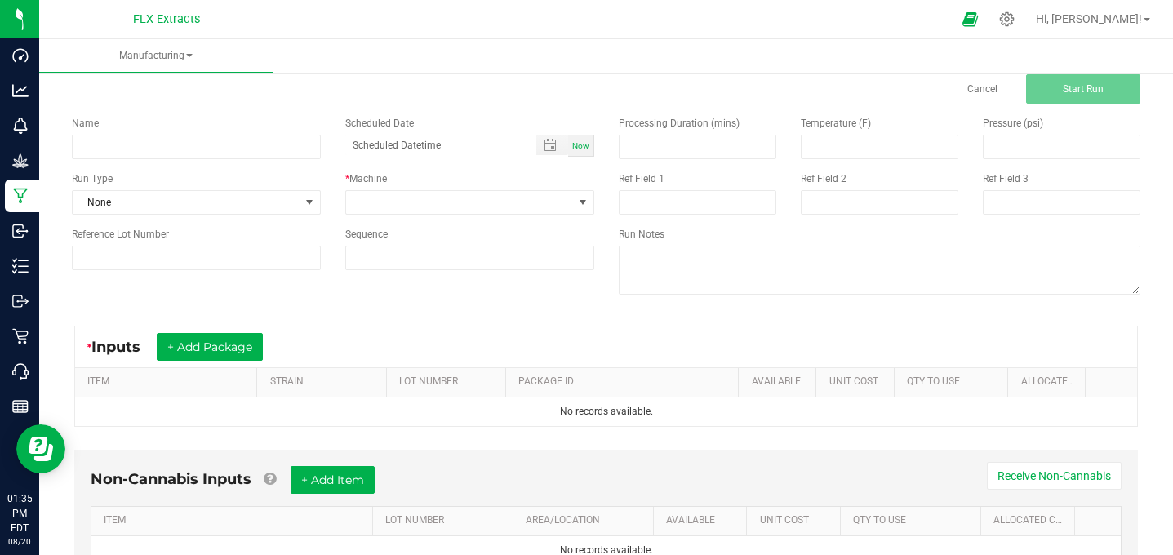
scroll to position [24, 0]
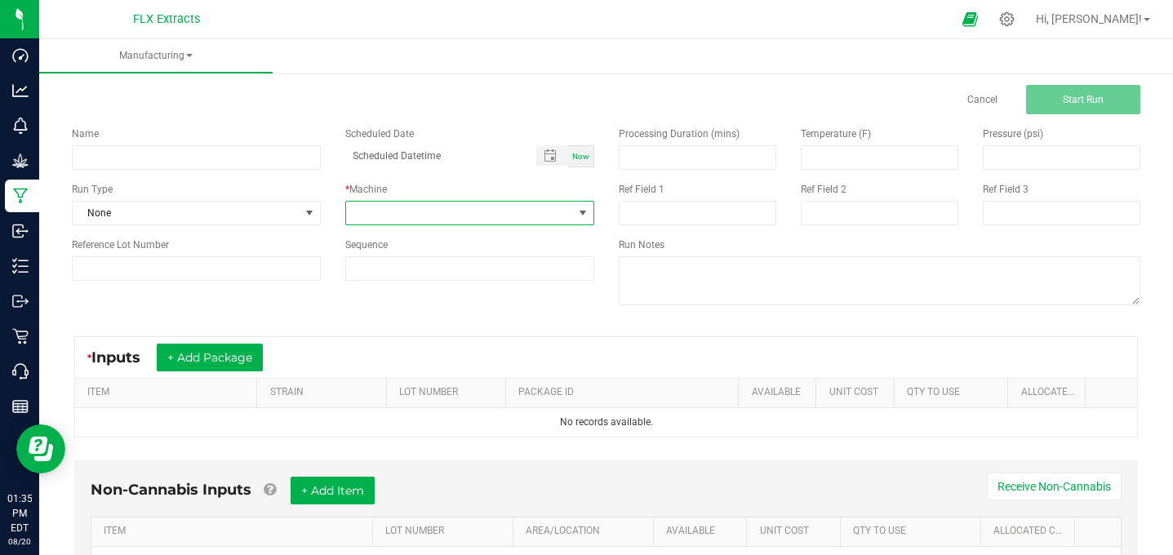
click at [454, 220] on span at bounding box center [459, 213] width 227 height 23
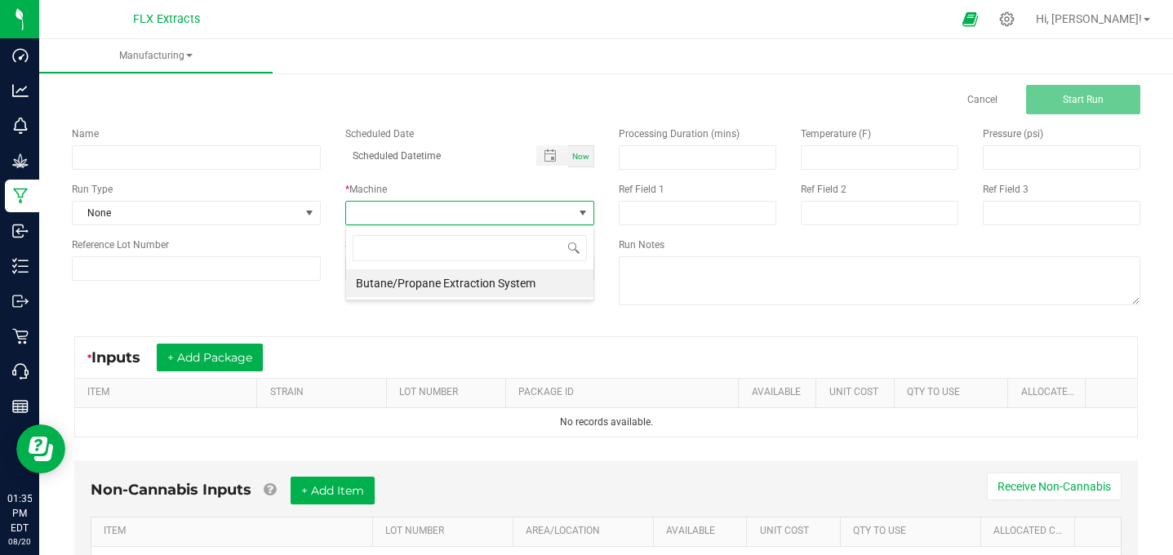
scroll to position [24, 248]
click at [451, 281] on li "Butane/Propane Extraction System" at bounding box center [469, 283] width 247 height 28
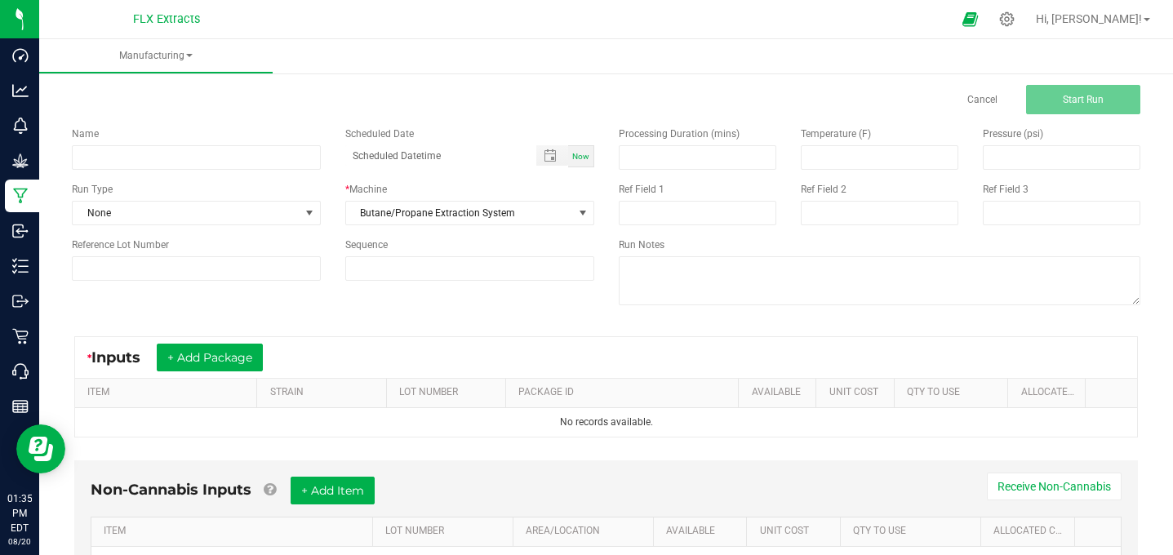
drag, startPoint x: 402, startPoint y: 313, endPoint x: 349, endPoint y: 313, distance: 53.9
click at [349, 313] on div "Name Scheduled Date Now Run Type None * Machine Butane/Propane Extraction Syste…" at bounding box center [606, 217] width 1093 height 207
click at [172, 218] on span "None" at bounding box center [186, 213] width 227 height 23
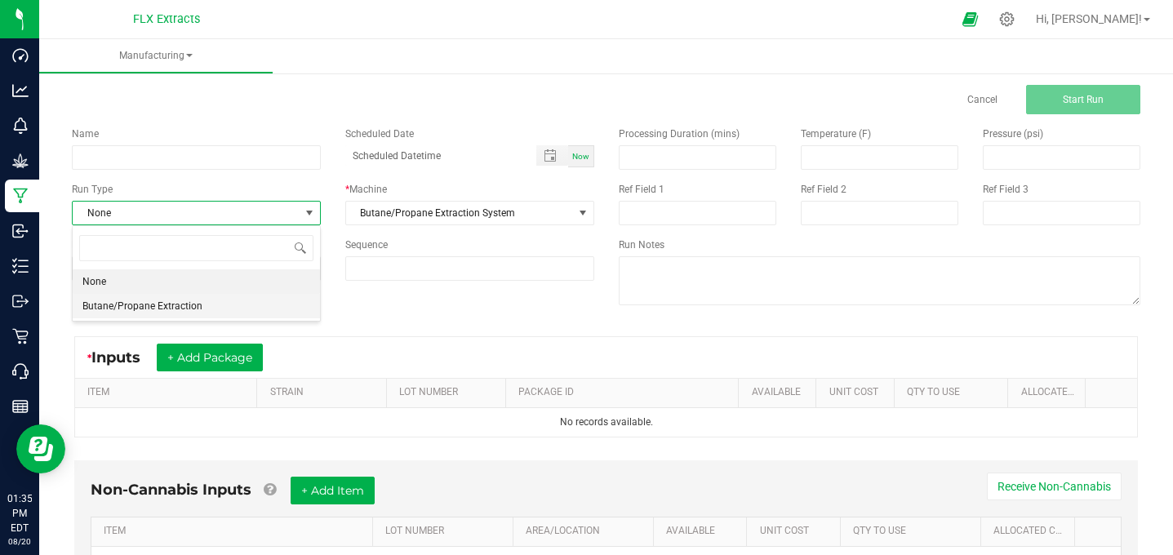
click at [156, 304] on span "Butane/Propane Extraction" at bounding box center [142, 306] width 120 height 16
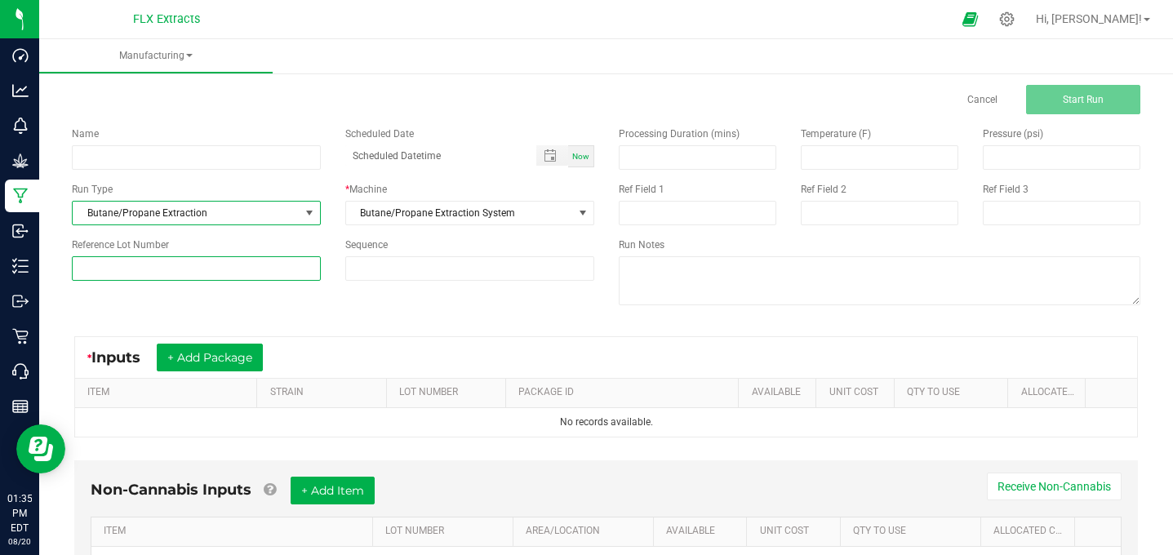
click at [220, 269] on input at bounding box center [196, 268] width 249 height 24
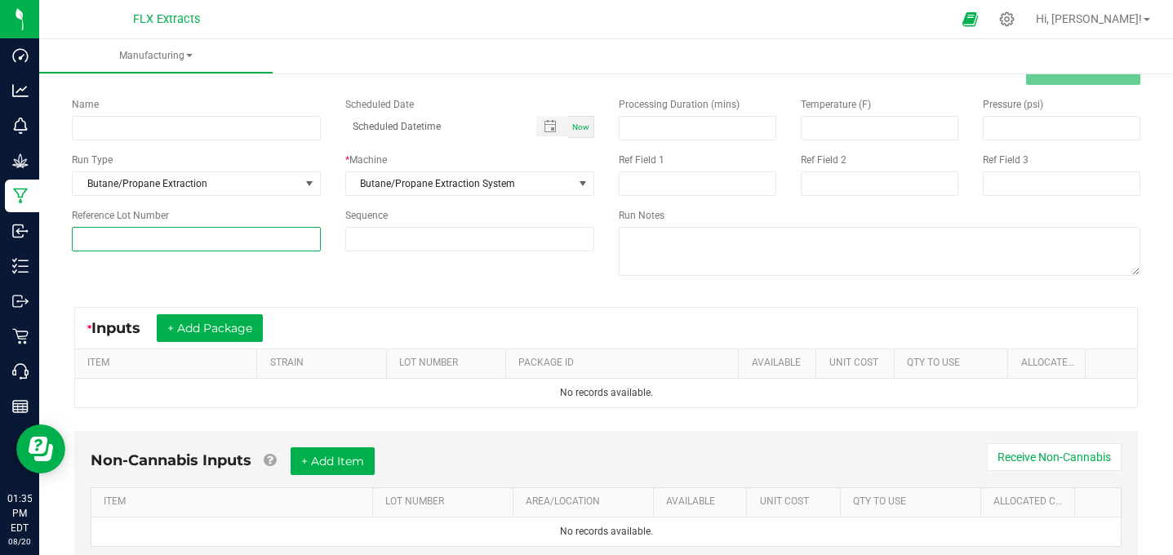
scroll to position [54, 0]
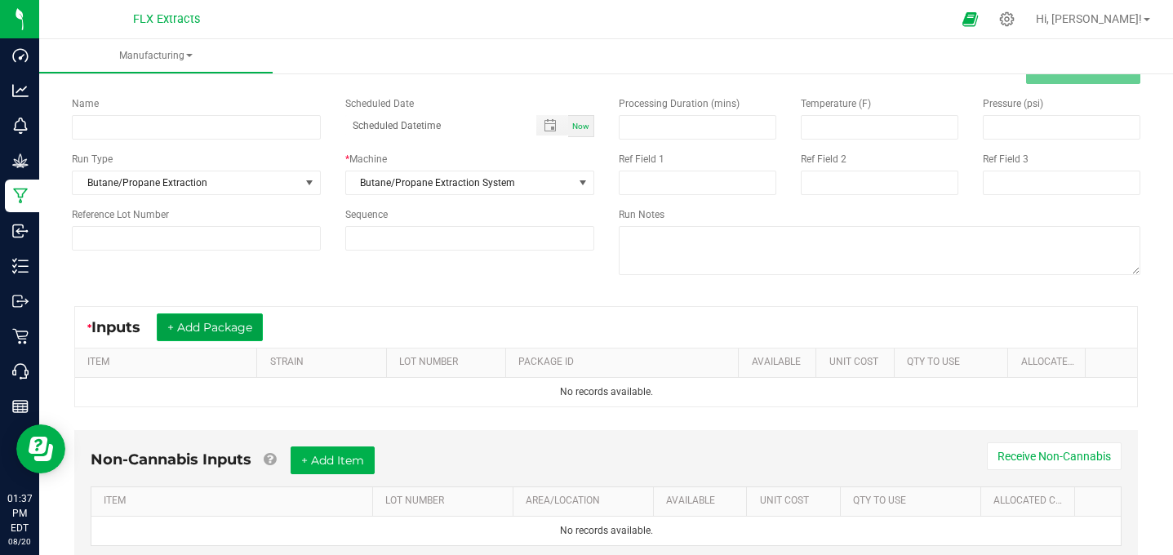
click at [230, 327] on button "+ Add Package" at bounding box center [210, 327] width 106 height 28
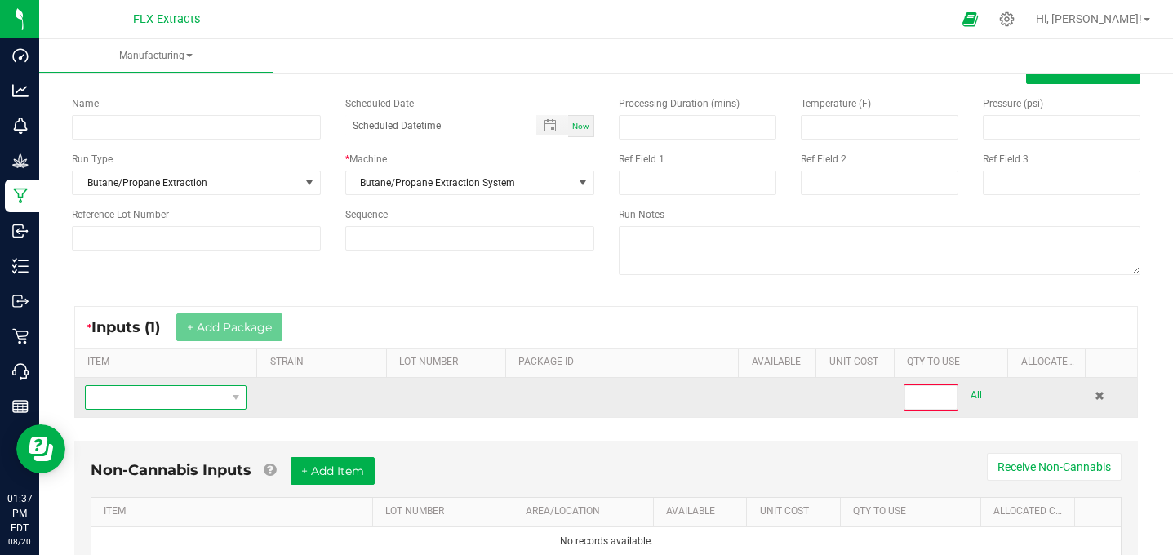
click at [145, 397] on span "NO DATA FOUND" at bounding box center [156, 397] width 140 height 23
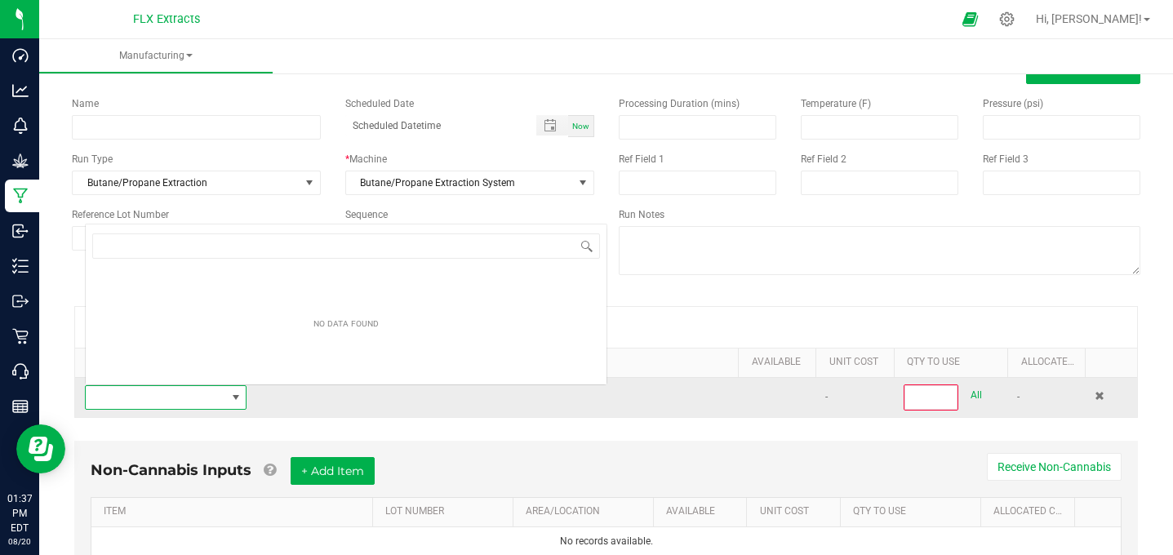
scroll to position [24, 162]
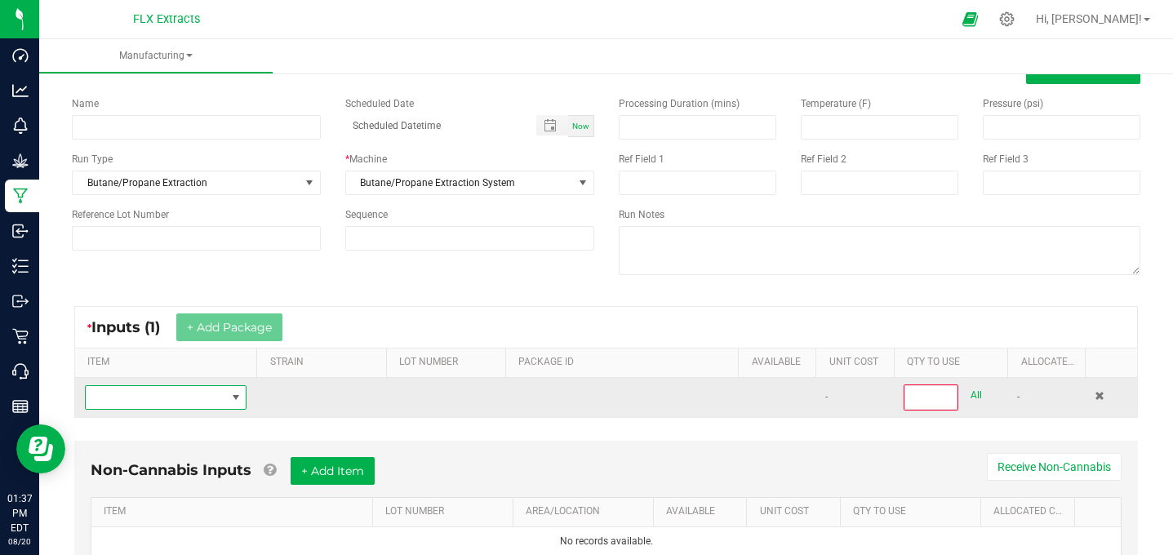
click at [176, 397] on span "NO DATA FOUND" at bounding box center [156, 397] width 140 height 23
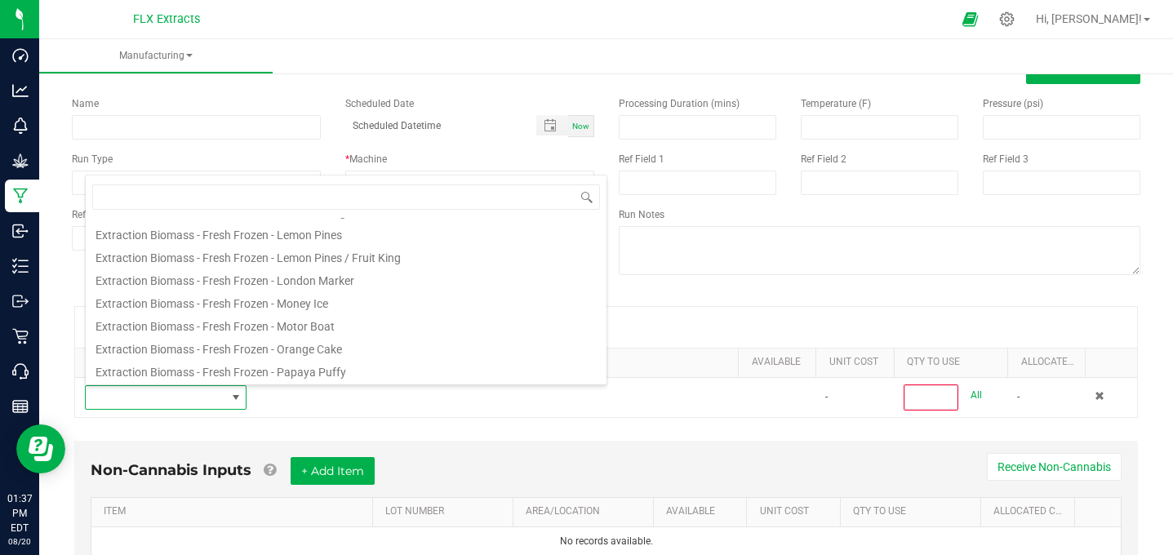
scroll to position [0, 0]
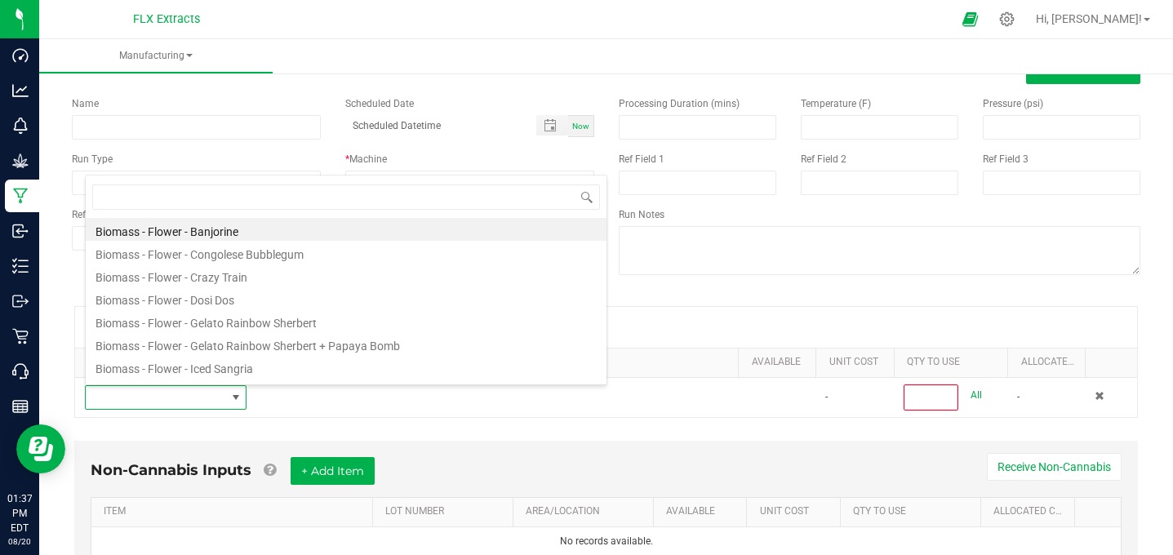
click at [734, 319] on div "* Inputs (1) + Add Package" at bounding box center [606, 327] width 1062 height 41
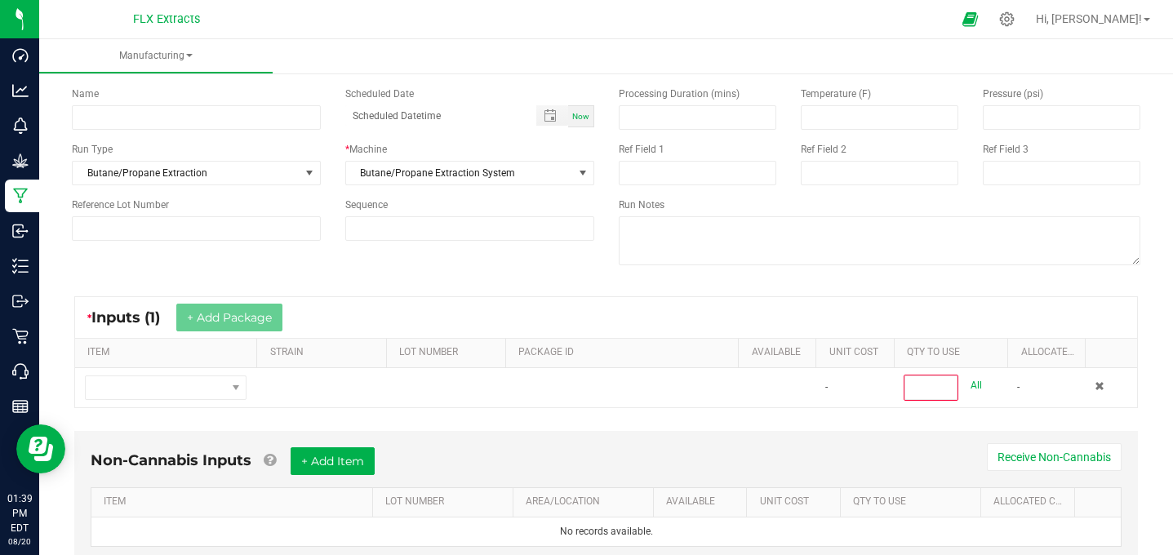
scroll to position [65, 0]
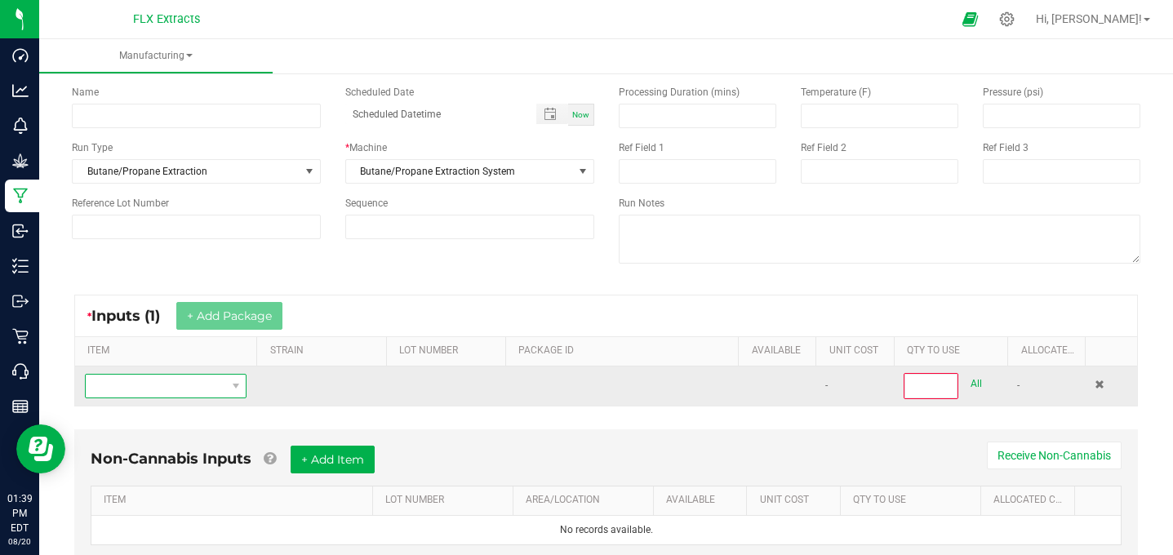
click at [194, 383] on span "NO DATA FOUND" at bounding box center [156, 386] width 140 height 23
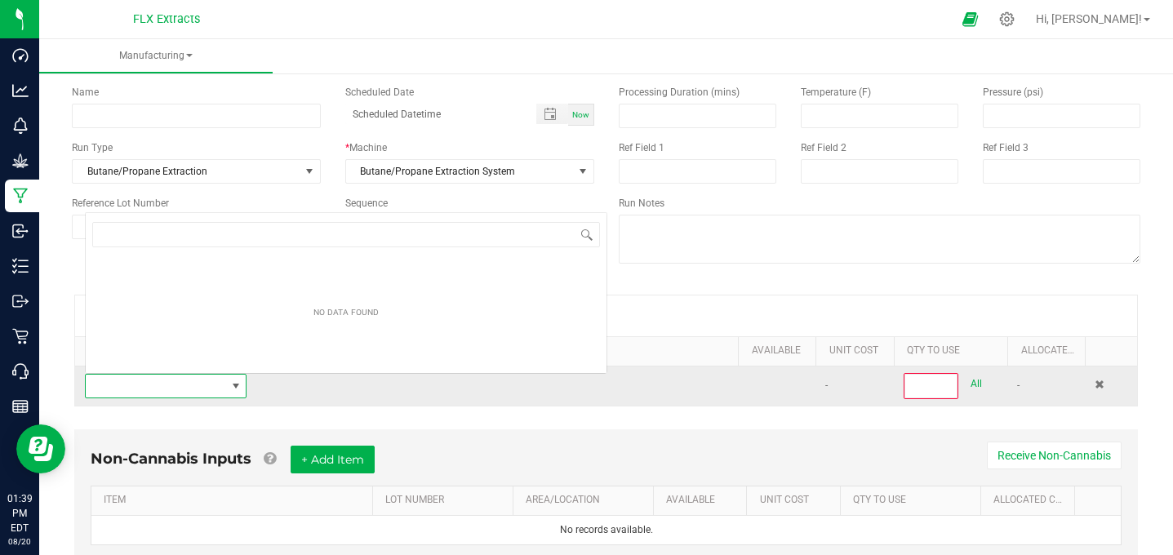
scroll to position [24, 162]
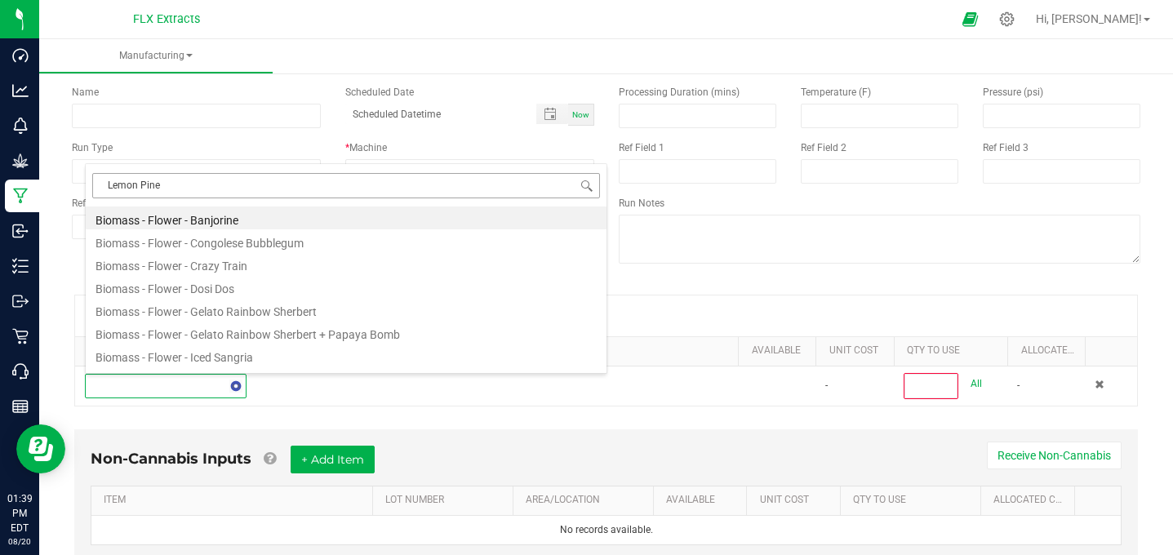
type input "Lemon Pines"
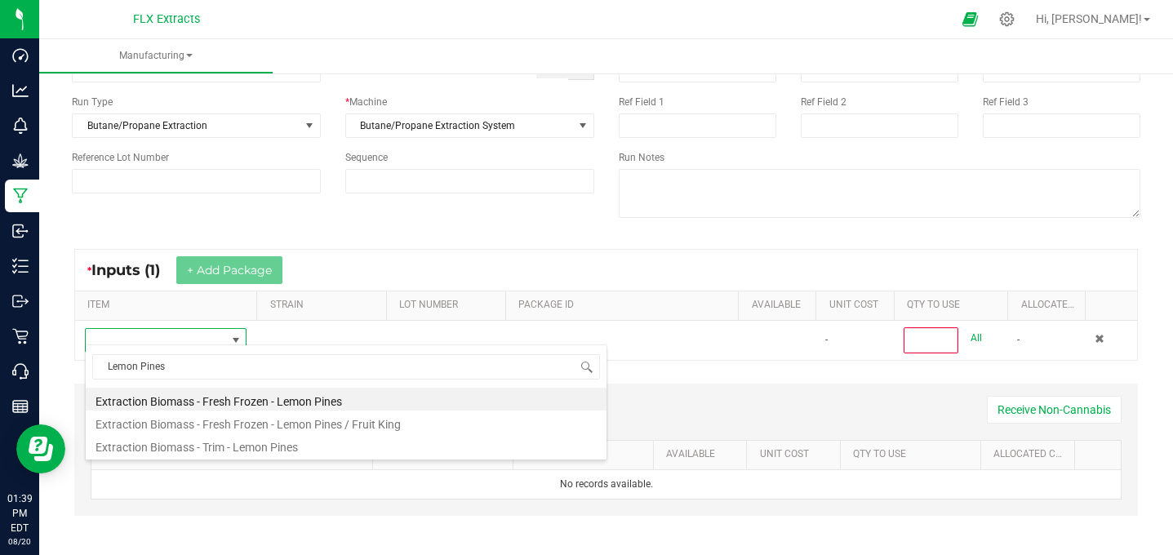
scroll to position [119, 0]
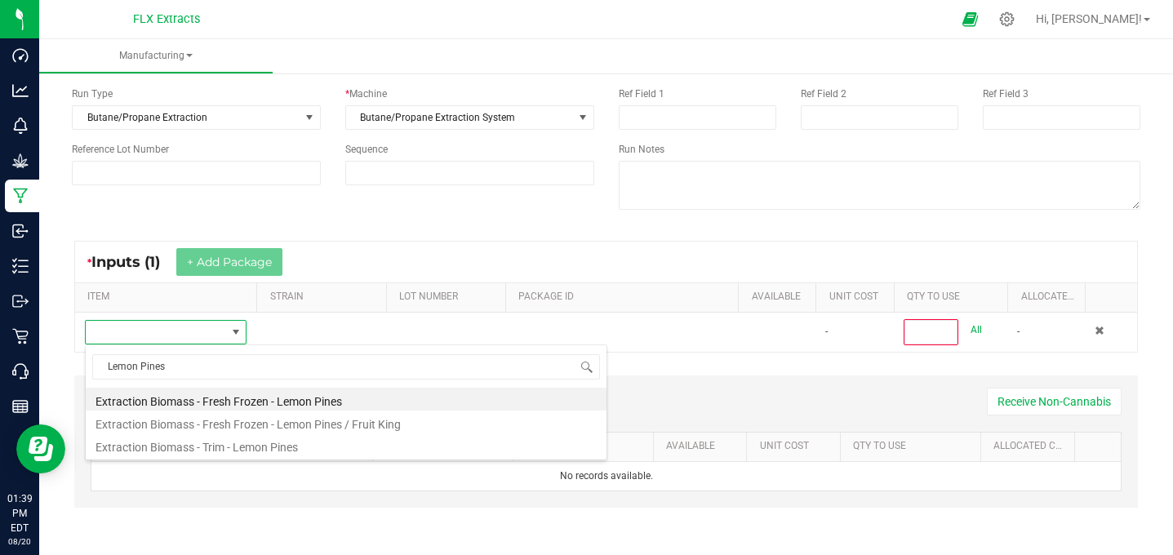
click at [491, 262] on div "* Inputs (1) + Add Package" at bounding box center [606, 262] width 1062 height 41
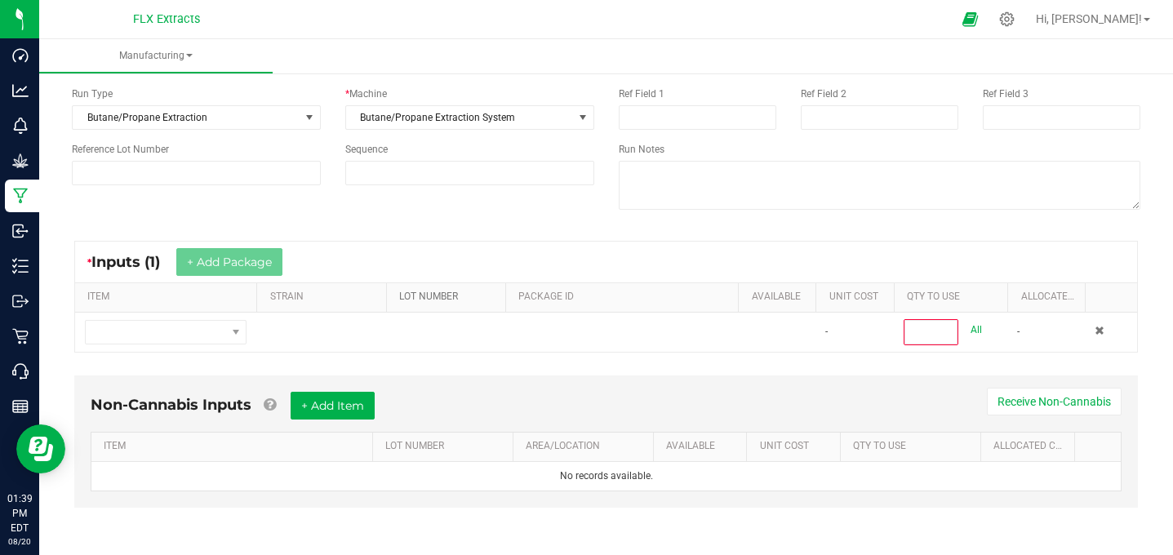
click at [451, 303] on link "LOT NUMBER" at bounding box center [449, 297] width 100 height 13
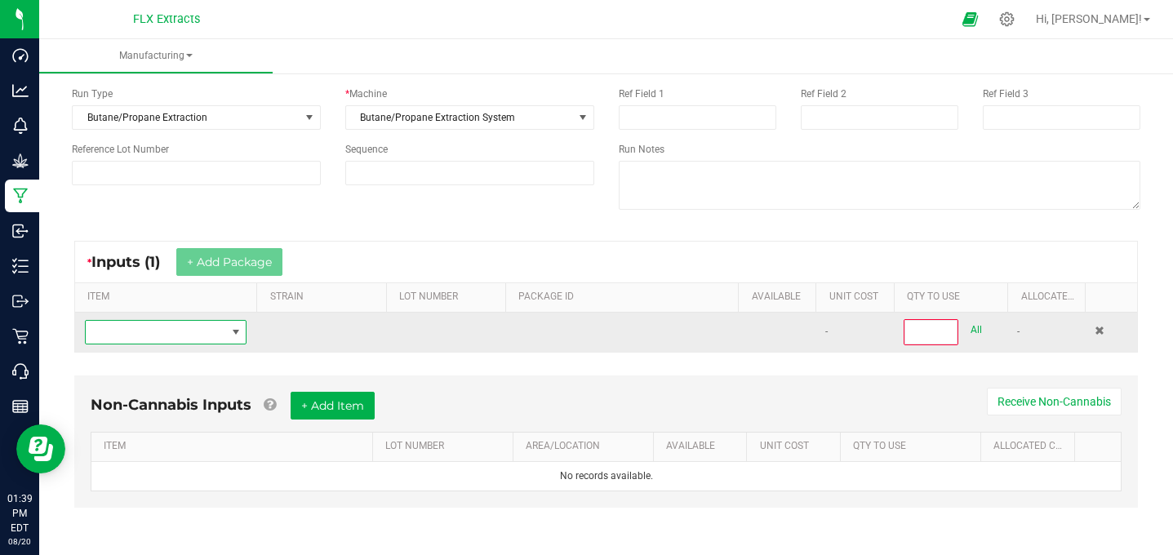
click at [212, 331] on span "NO DATA FOUND" at bounding box center [156, 332] width 140 height 23
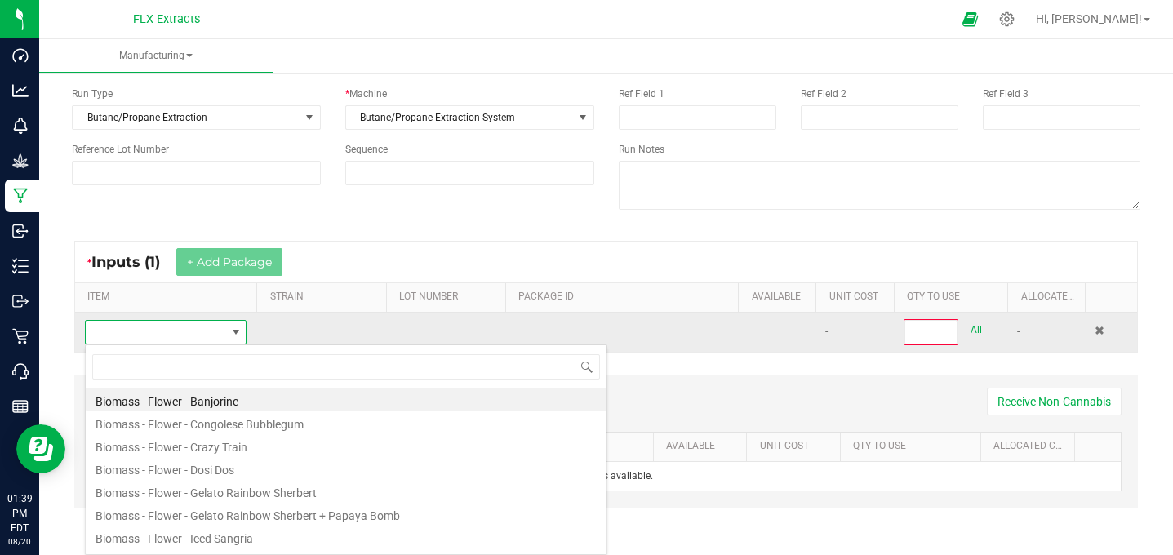
scroll to position [24, 162]
type input "Lemon Pines"
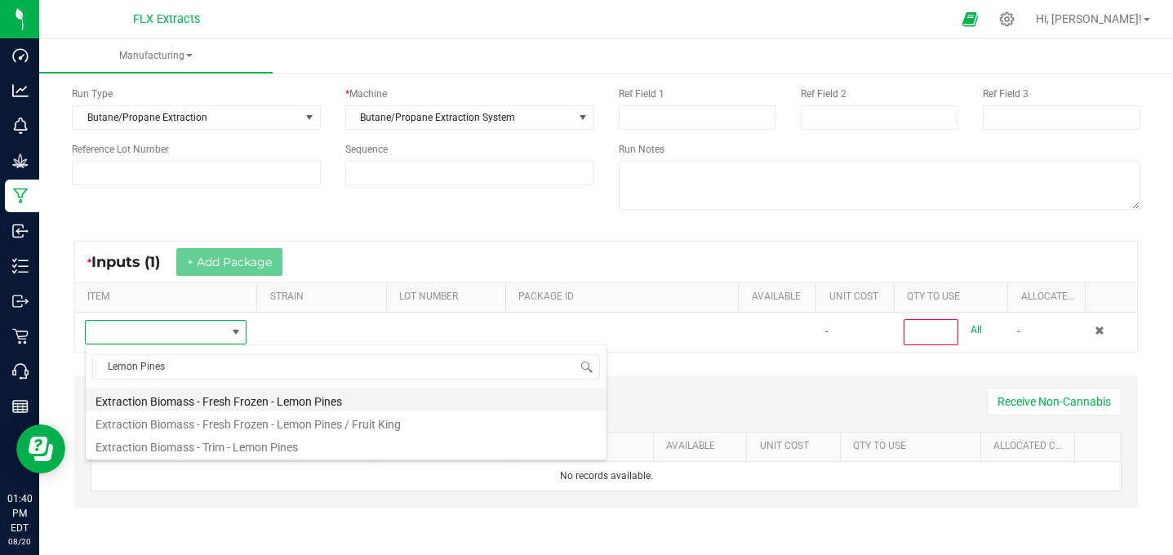
click at [287, 402] on li "Extraction Biomass - Fresh Frozen - Lemon Pines" at bounding box center [346, 399] width 521 height 23
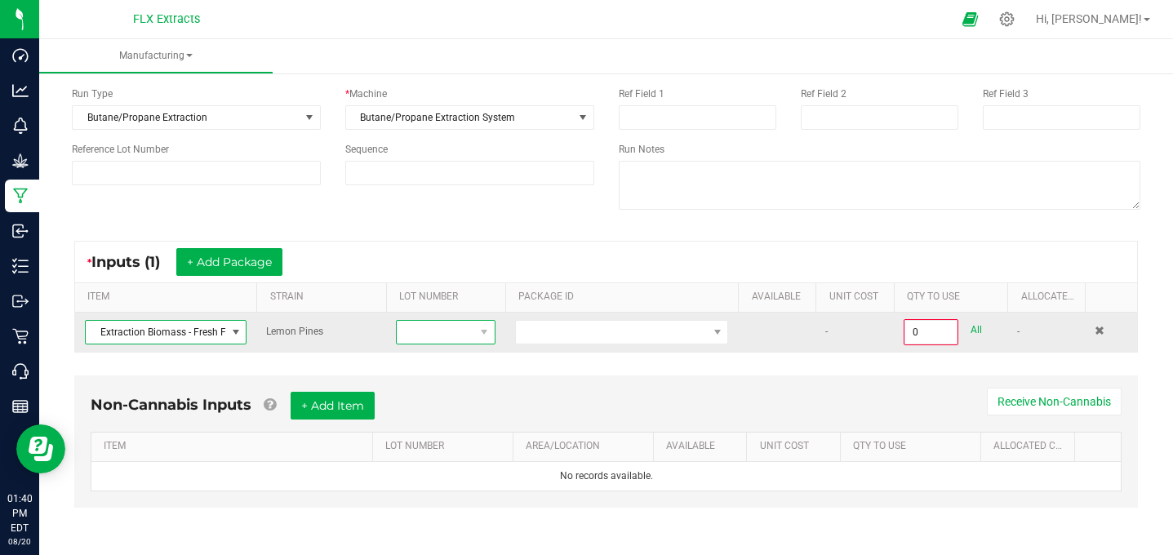
click at [476, 331] on span at bounding box center [484, 332] width 20 height 23
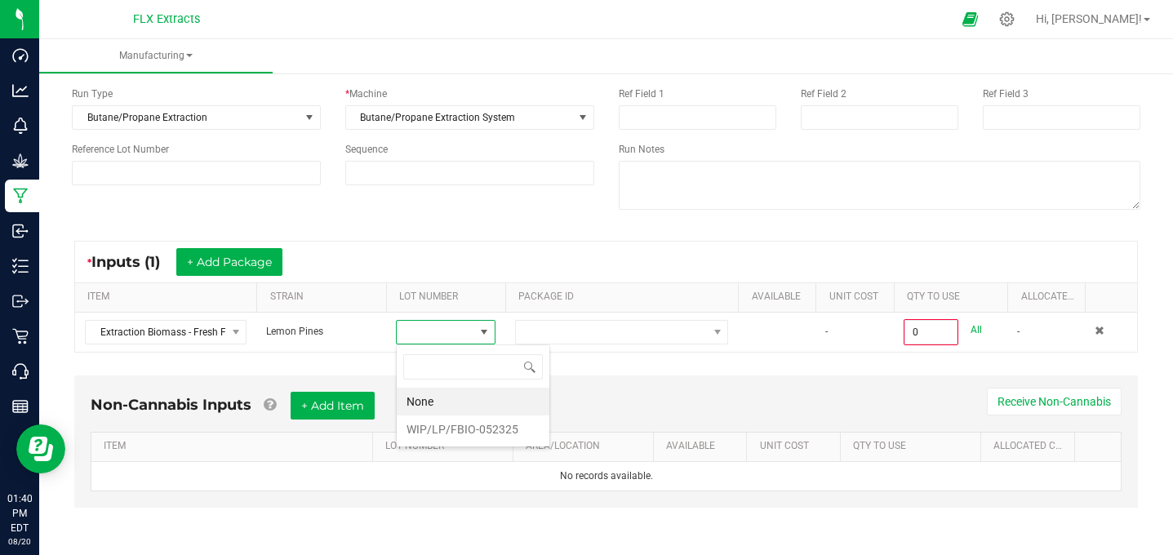
click at [601, 265] on div "* Inputs (1) + Add Package" at bounding box center [606, 262] width 1062 height 41
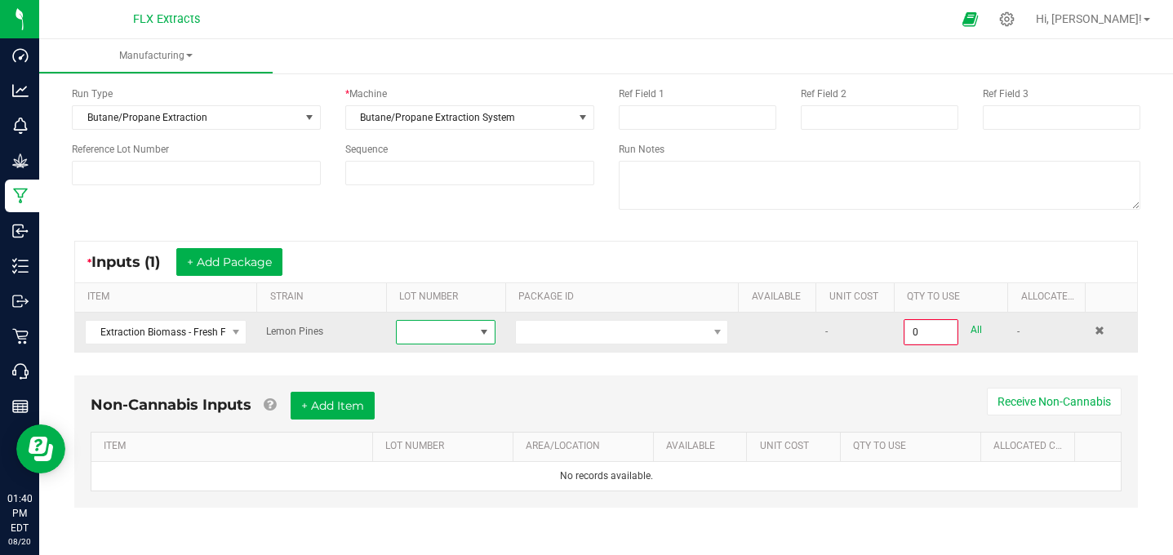
click at [481, 330] on span at bounding box center [484, 332] width 13 height 13
click at [471, 324] on span at bounding box center [436, 332] width 78 height 23
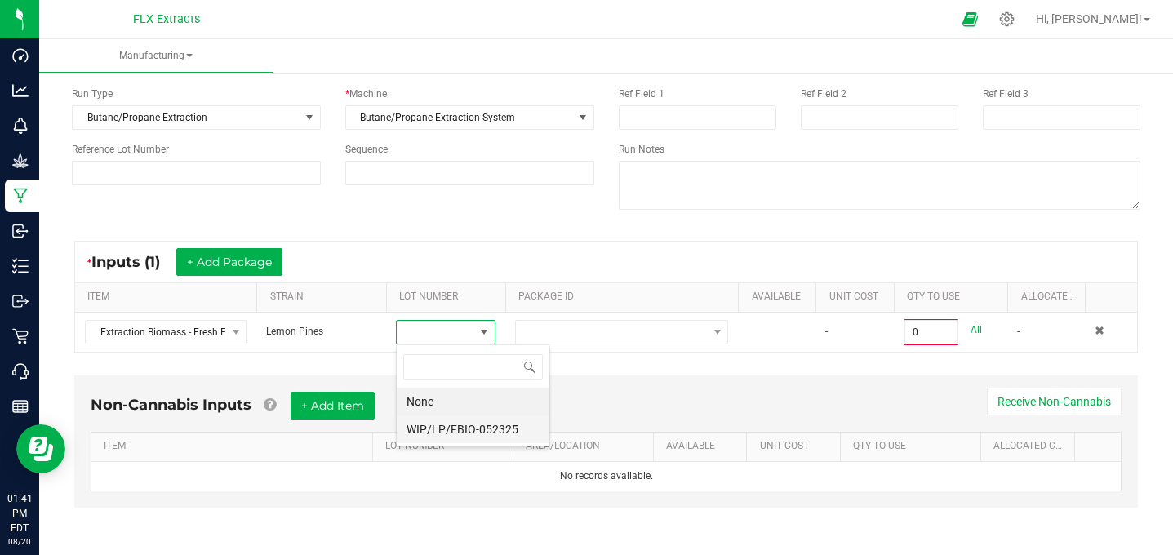
click at [480, 427] on li "WIP/LP/FBIO-052325" at bounding box center [473, 430] width 153 height 28
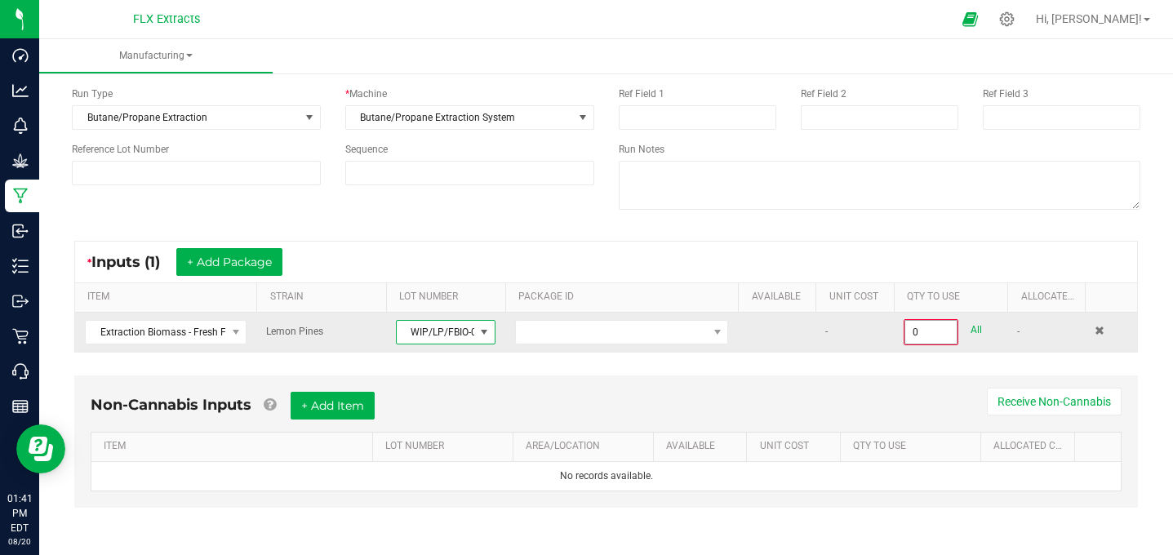
click at [931, 330] on input "0" at bounding box center [930, 332] width 51 height 23
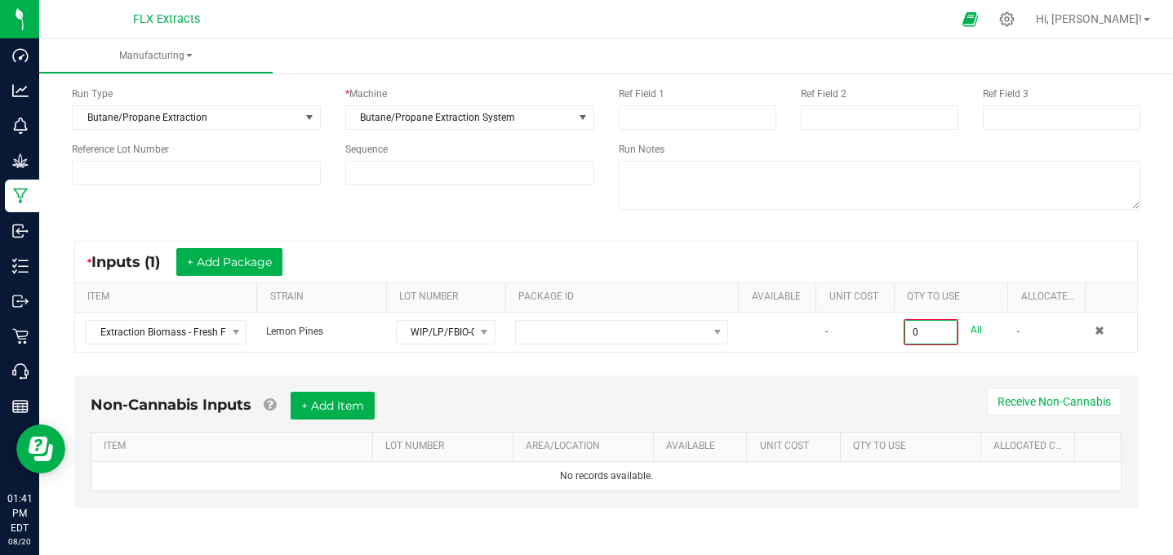
click at [802, 362] on div "* Inputs (1) + Add Package ITEM STRAIN LOT NUMBER PACKAGE ID AVAILABLE Unit Cos…" at bounding box center [606, 296] width 1093 height 141
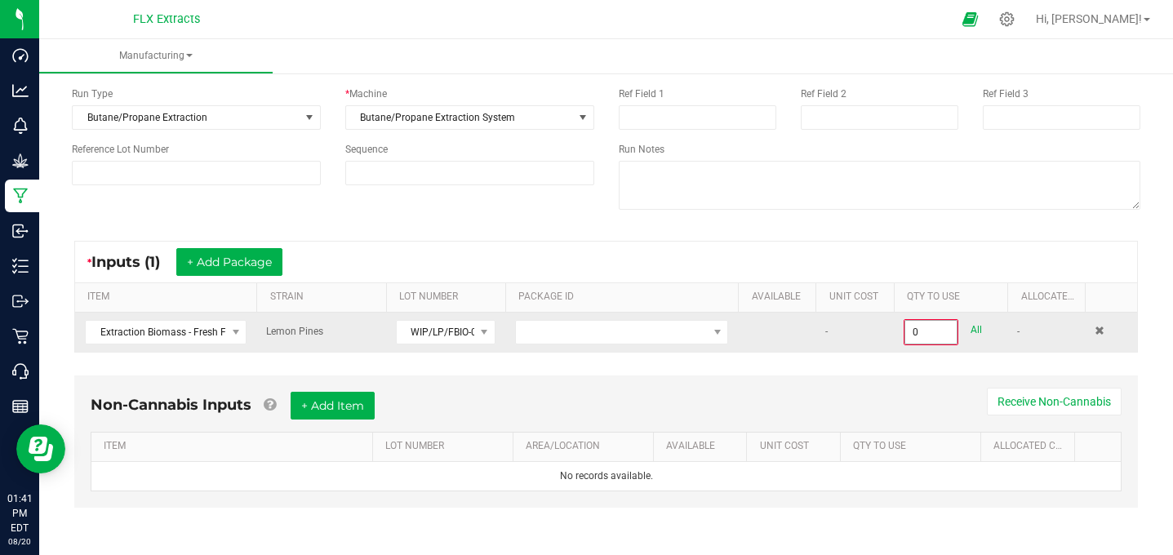
click at [938, 332] on input "0" at bounding box center [930, 332] width 51 height 23
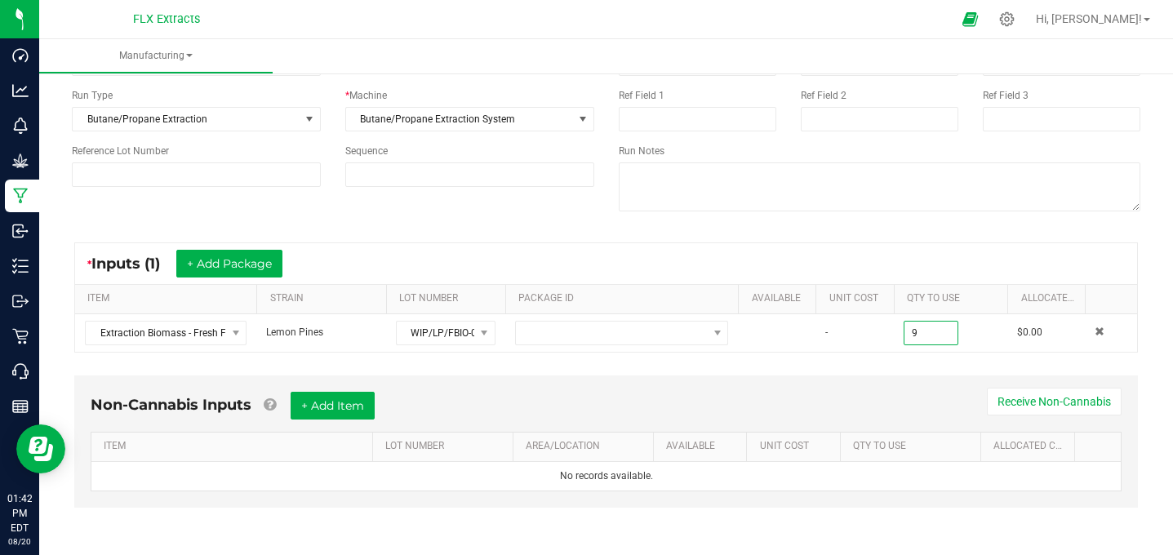
scroll to position [118, 0]
type input "98019"
click at [818, 380] on div "Non-Cannabis Inputs + Add Item Receive Non-Cannabis ITEM LOT NUMBER AREA/LOCATI…" at bounding box center [606, 442] width 1064 height 132
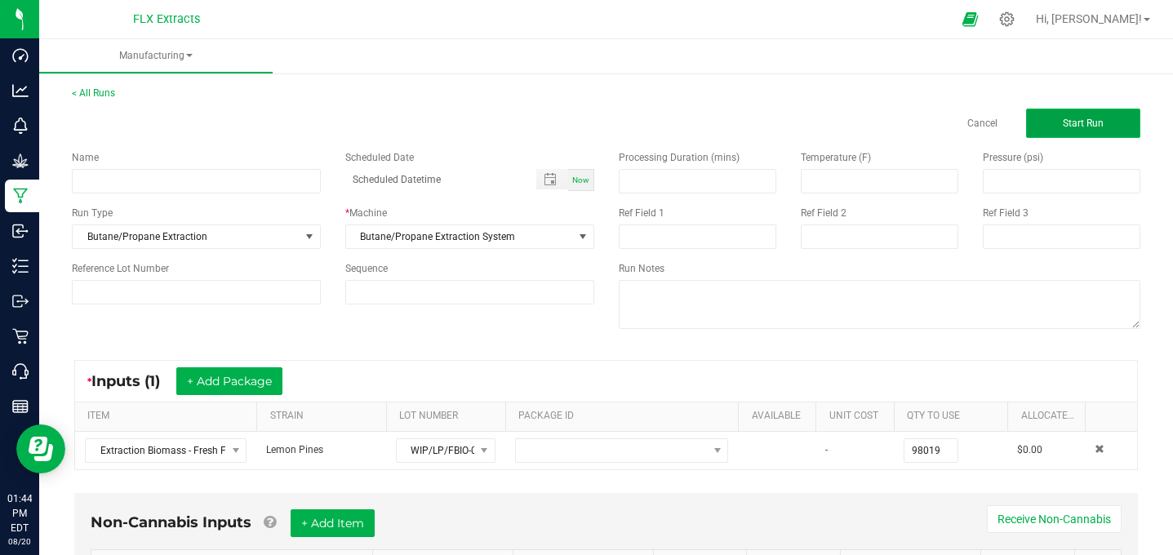
click at [1075, 118] on span "Start Run" at bounding box center [1083, 123] width 41 height 11
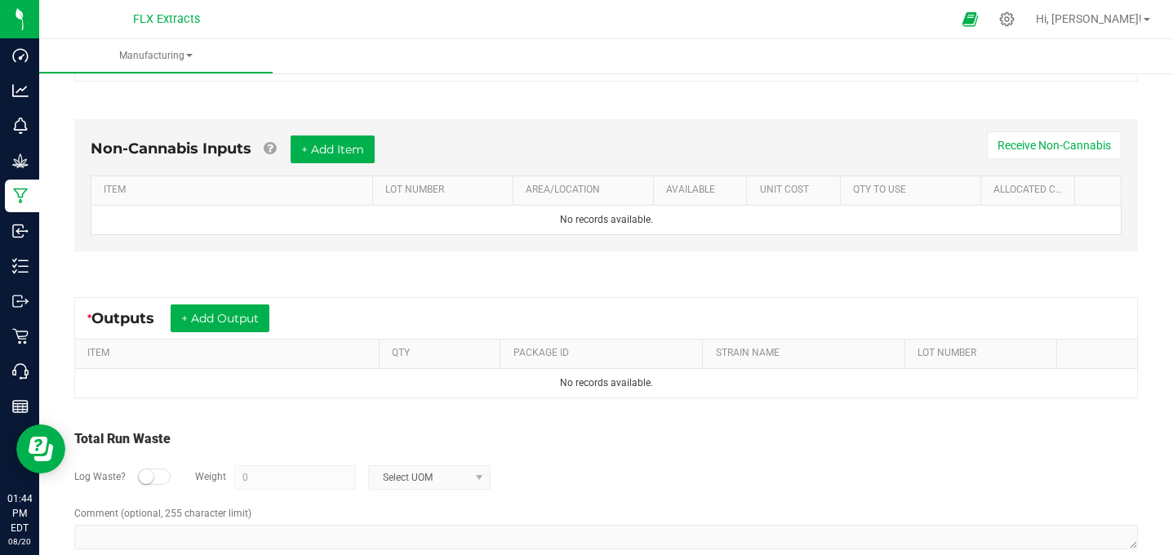
scroll to position [433, 0]
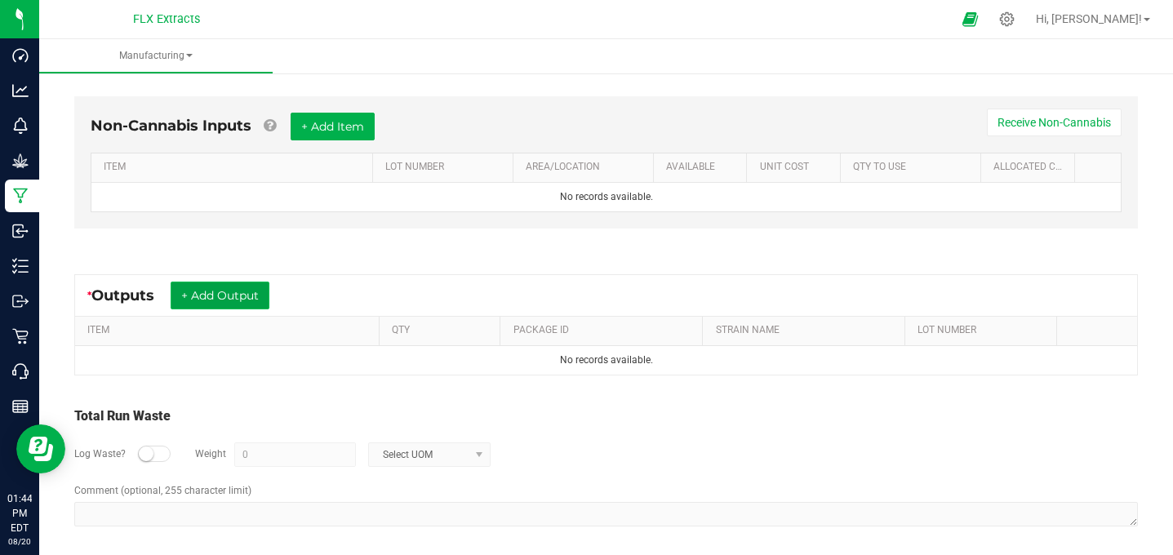
click at [206, 293] on button "+ Add Output" at bounding box center [220, 296] width 99 height 28
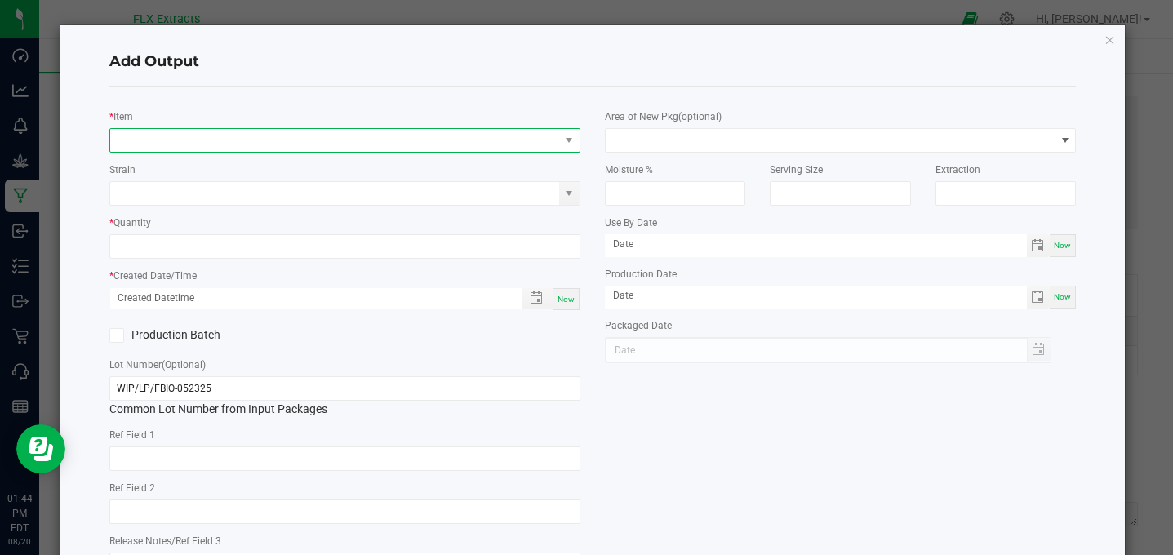
click at [167, 131] on span "NO DATA FOUND" at bounding box center [334, 140] width 449 height 23
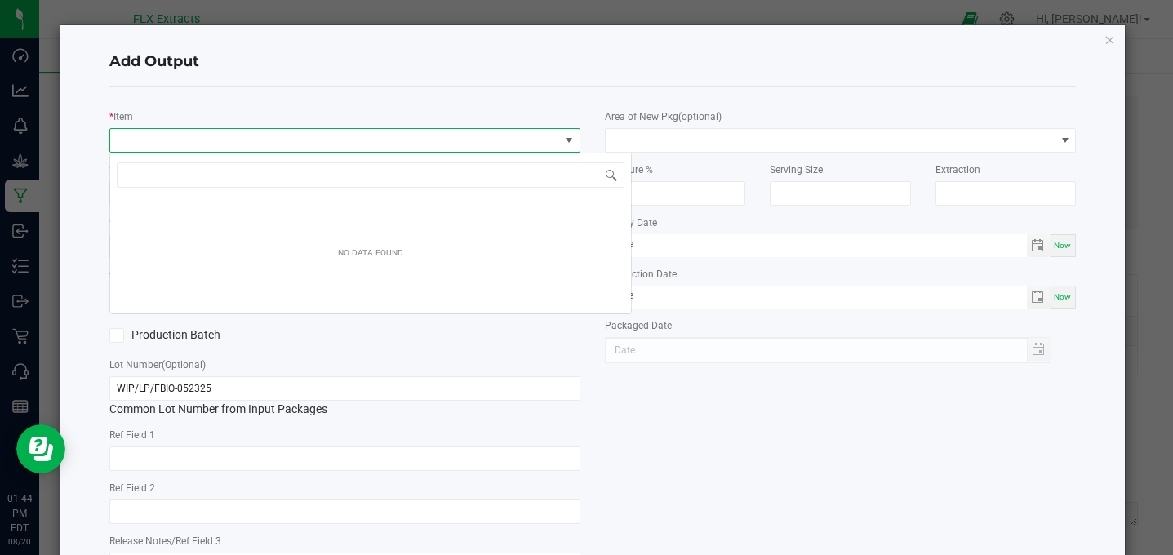
scroll to position [24, 471]
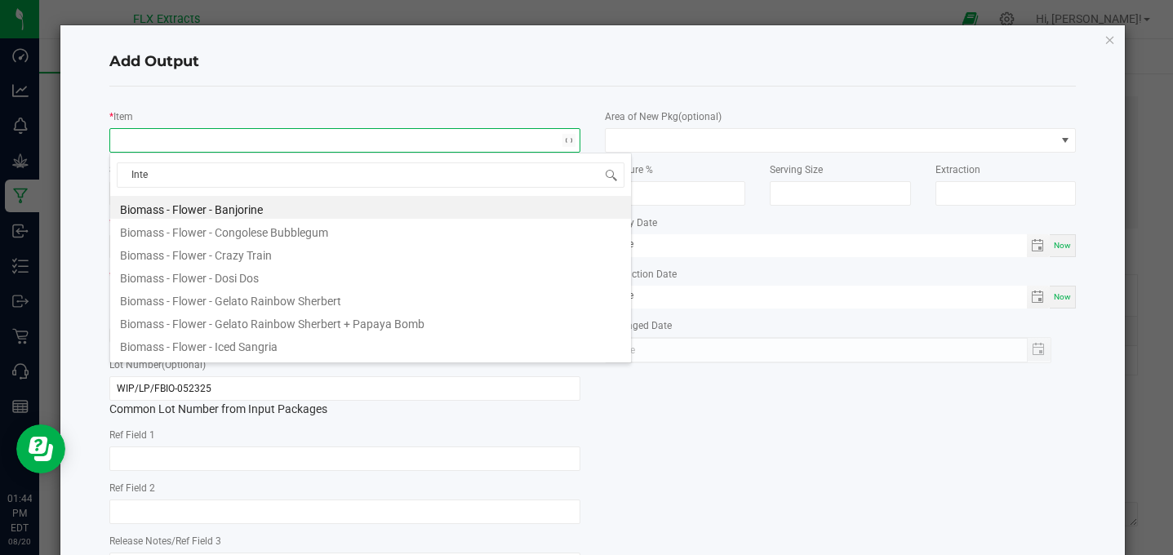
type input "Inter"
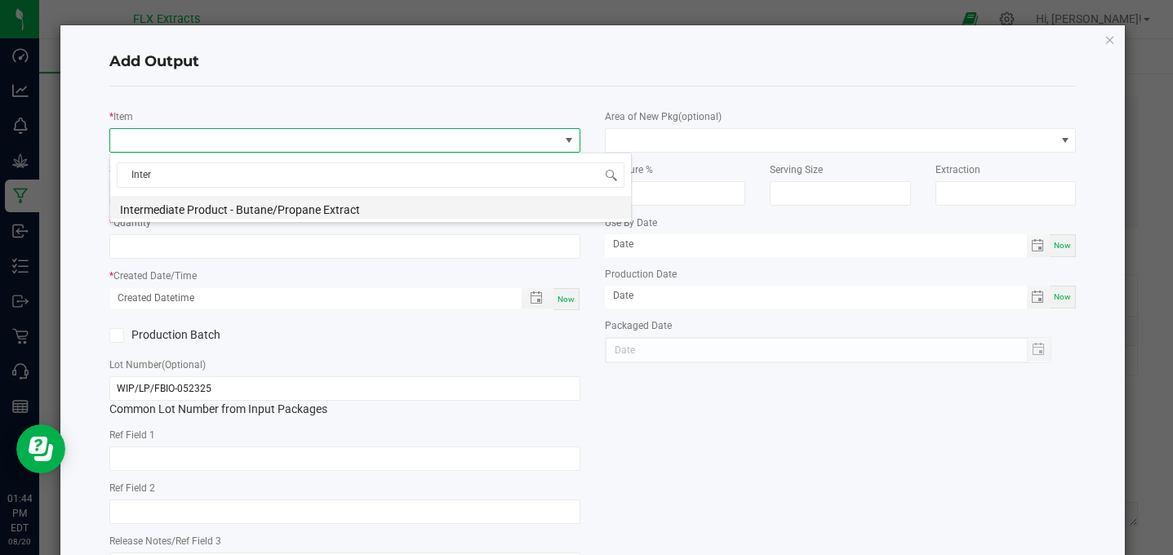
click at [247, 213] on li "Intermediate Product - Butane/Propane Extract" at bounding box center [370, 207] width 521 height 23
type input "0.0000 g"
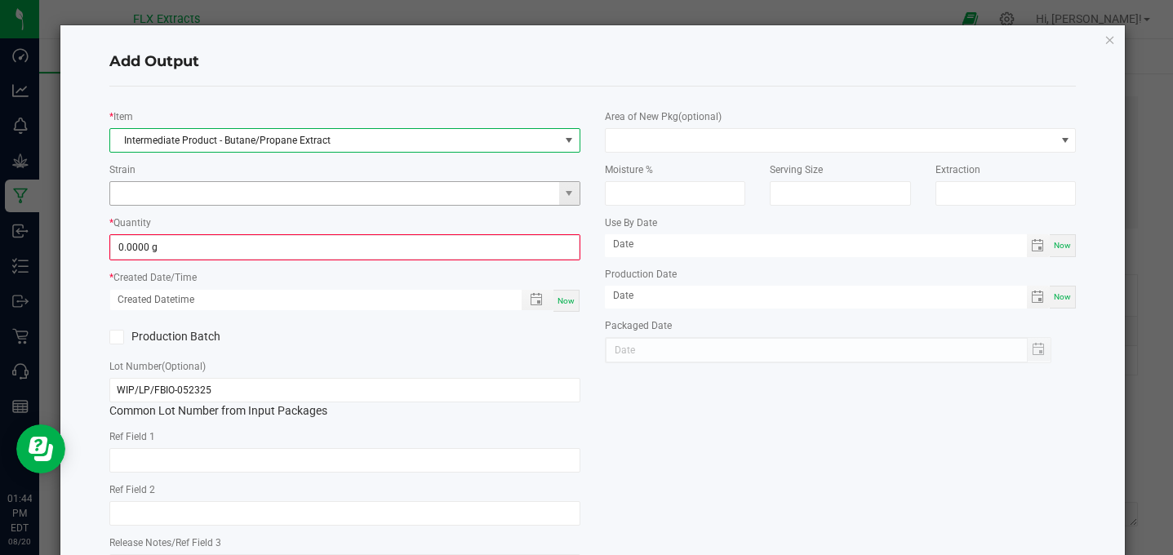
click at [192, 193] on input at bounding box center [334, 193] width 449 height 23
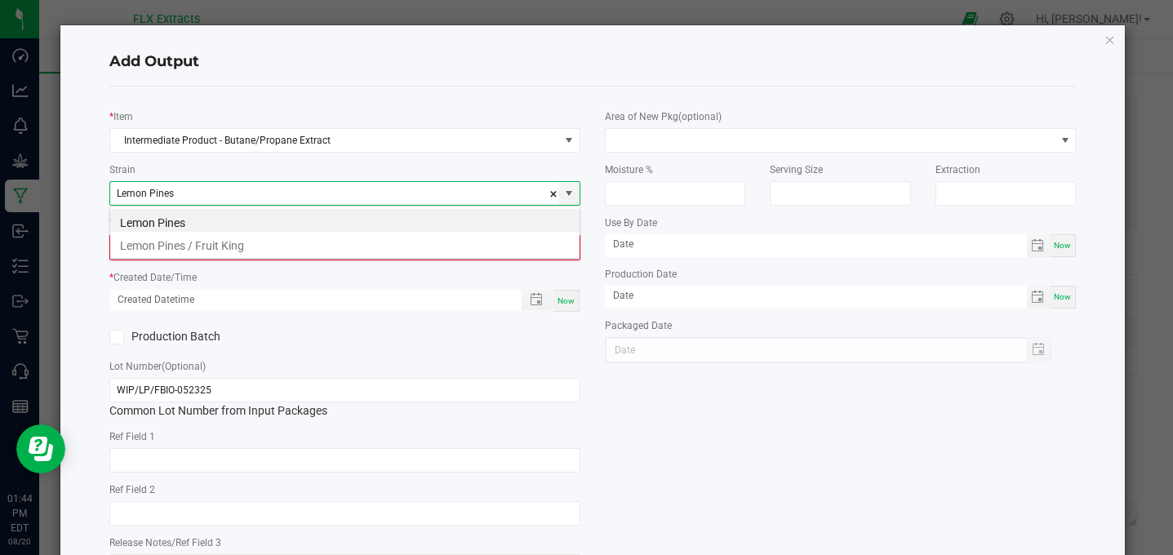
type input "Lemon Pines"
click at [363, 94] on div "* Item Intermediate Product - Butane/Propane Extract Strain Lemon Pines * Quant…" at bounding box center [592, 345] width 967 height 517
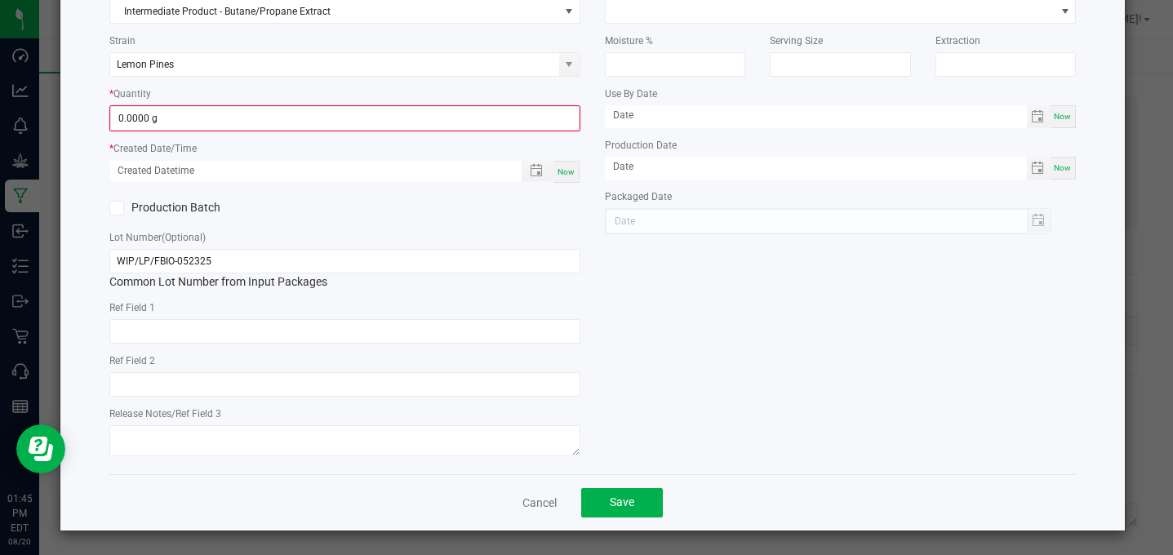
scroll to position [0, 0]
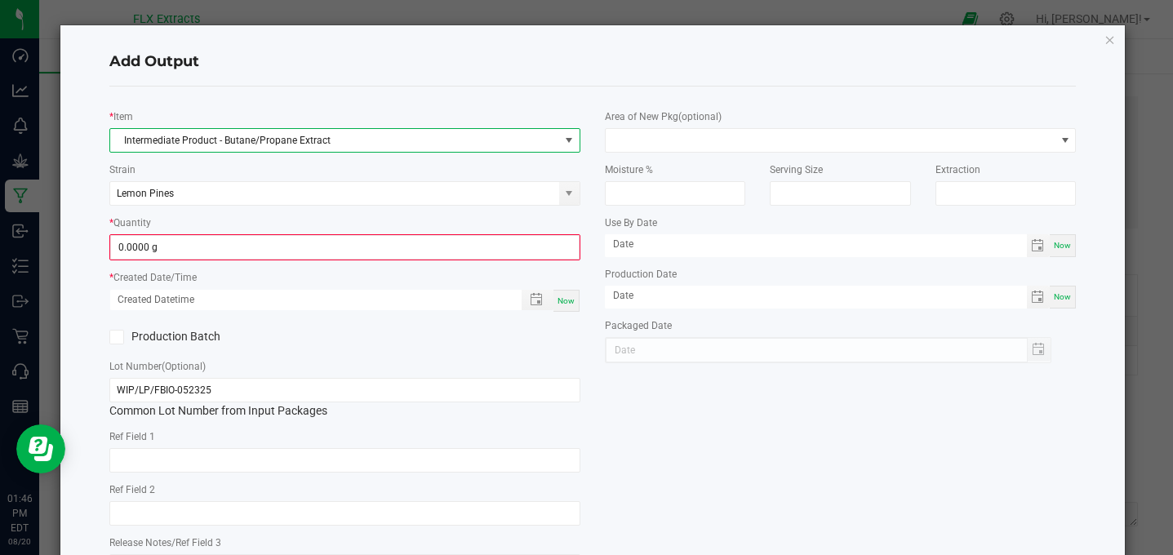
click at [271, 143] on span "Intermediate Product - Butane/Propane Extract" at bounding box center [334, 140] width 449 height 23
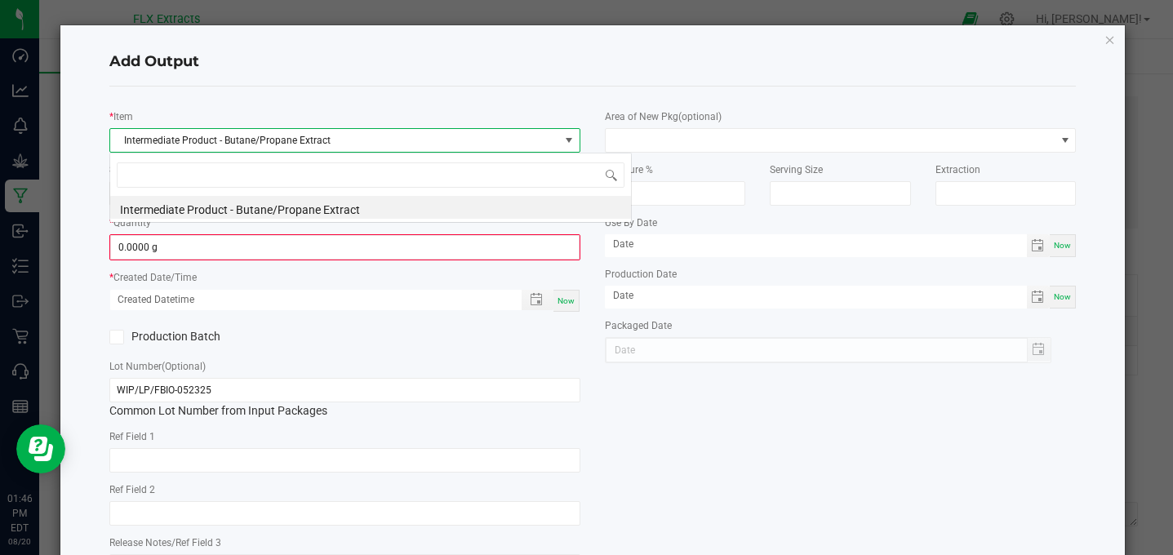
scroll to position [24, 471]
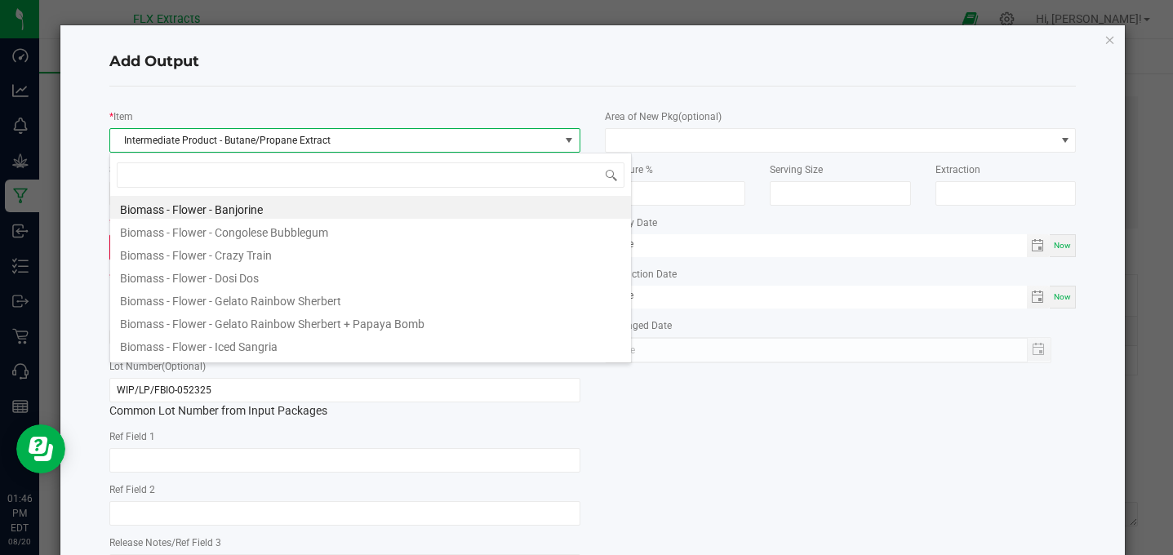
click at [342, 96] on div "* Item Intermediate Product - Butane/Propane Extract Strain Lemon Pines * Quant…" at bounding box center [592, 345] width 967 height 517
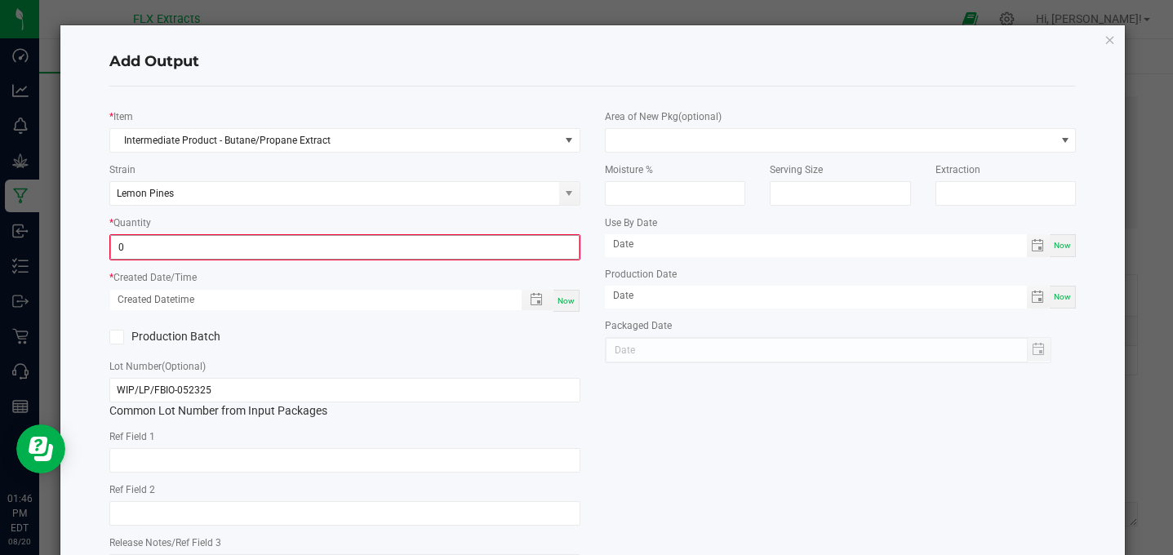
click at [185, 249] on input "0" at bounding box center [345, 247] width 468 height 23
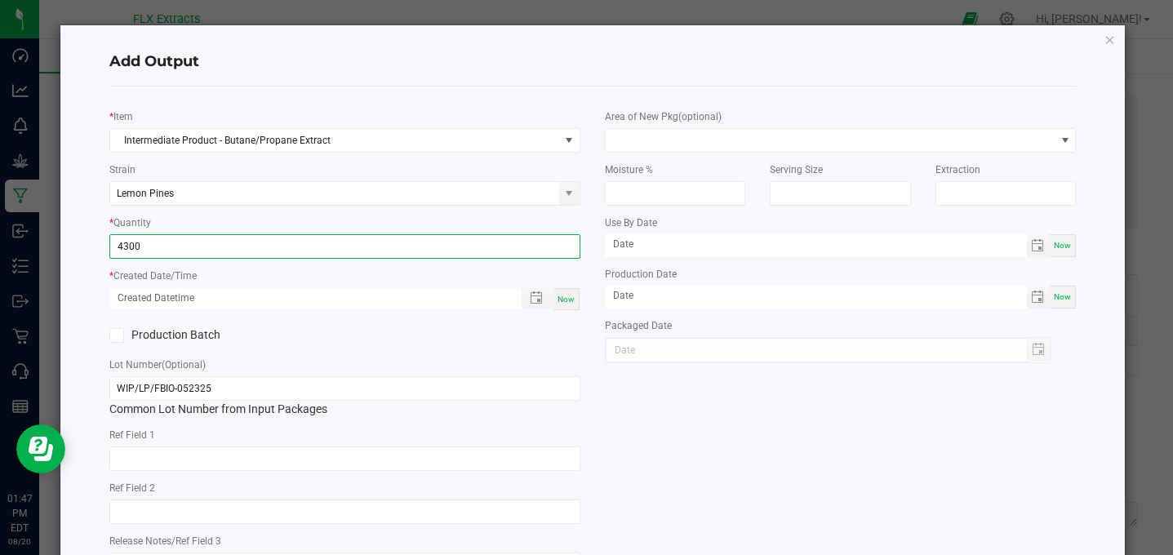
click at [185, 249] on input "4300" at bounding box center [344, 246] width 469 height 23
type input "4300.0000 g"
click at [707, 424] on div "* Item Intermediate Product - Butane/Propane Extract Strain Lemon Pines * Quant…" at bounding box center [593, 344] width 992 height 489
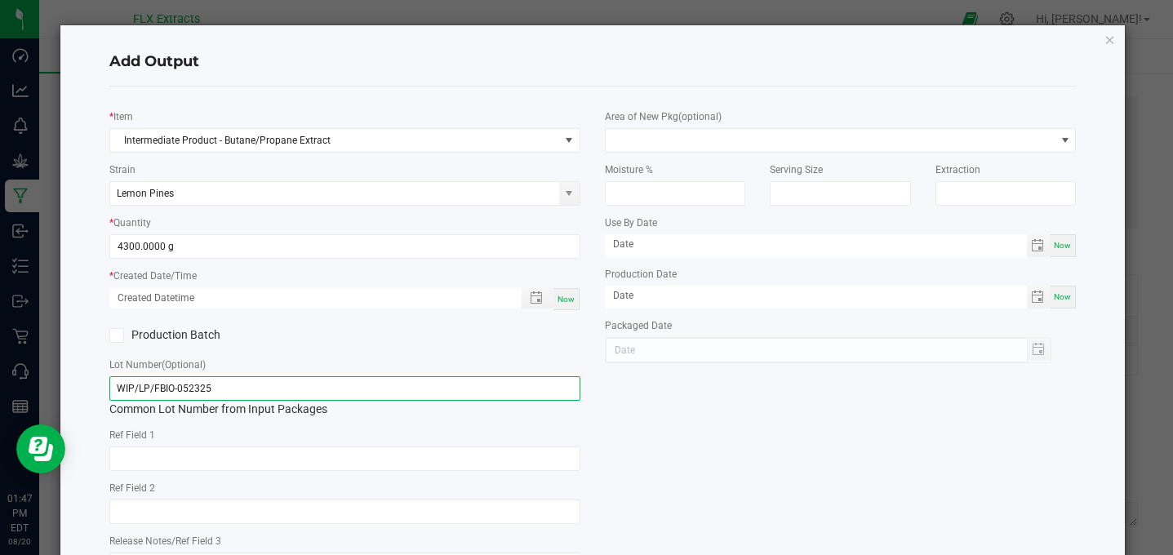
click at [222, 381] on input "WIP/LP/FBIO-052325" at bounding box center [344, 388] width 471 height 24
click at [249, 389] on input "WIP/LP/FBIO-052325" at bounding box center [344, 388] width 471 height 24
click at [248, 389] on input "WIP/LP/FBIO-052325" at bounding box center [344, 388] width 471 height 24
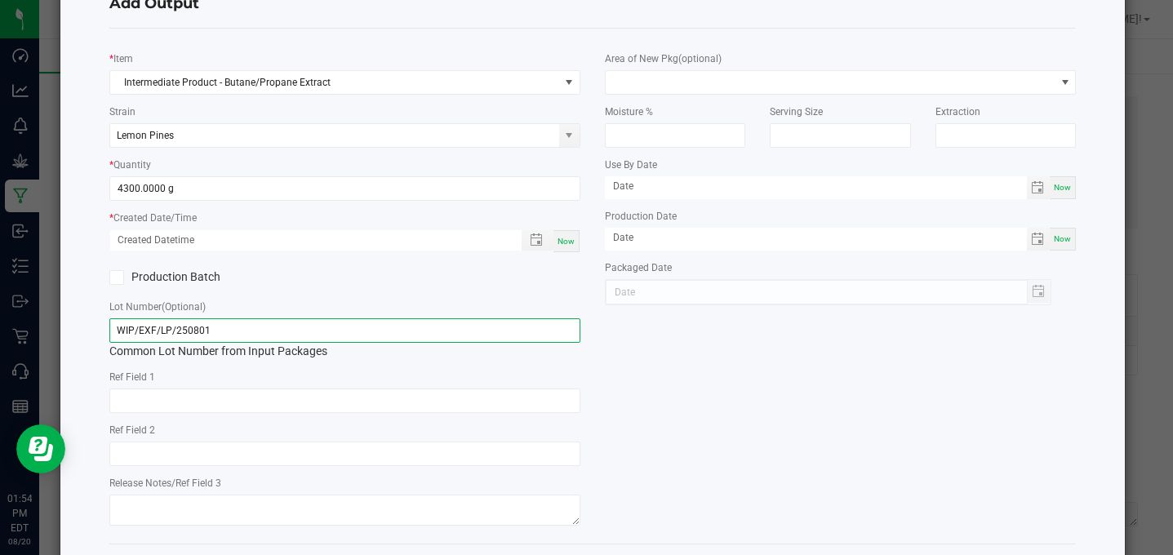
scroll to position [57, 0]
type input "WIP/EXF/LP/250801"
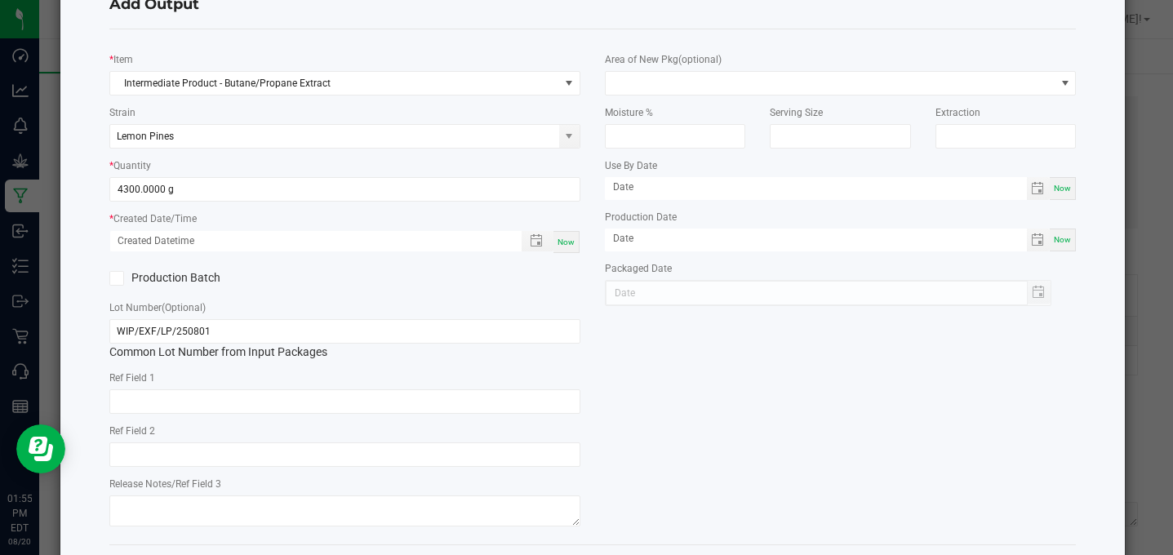
click at [113, 278] on icon at bounding box center [116, 278] width 11 height 0
click at [0, 0] on input "Production Batch" at bounding box center [0, 0] width 0 height 0
click at [113, 278] on icon at bounding box center [116, 278] width 11 height 0
click at [0, 0] on input "Production Batch" at bounding box center [0, 0] width 0 height 0
click at [113, 278] on icon at bounding box center [116, 278] width 11 height 0
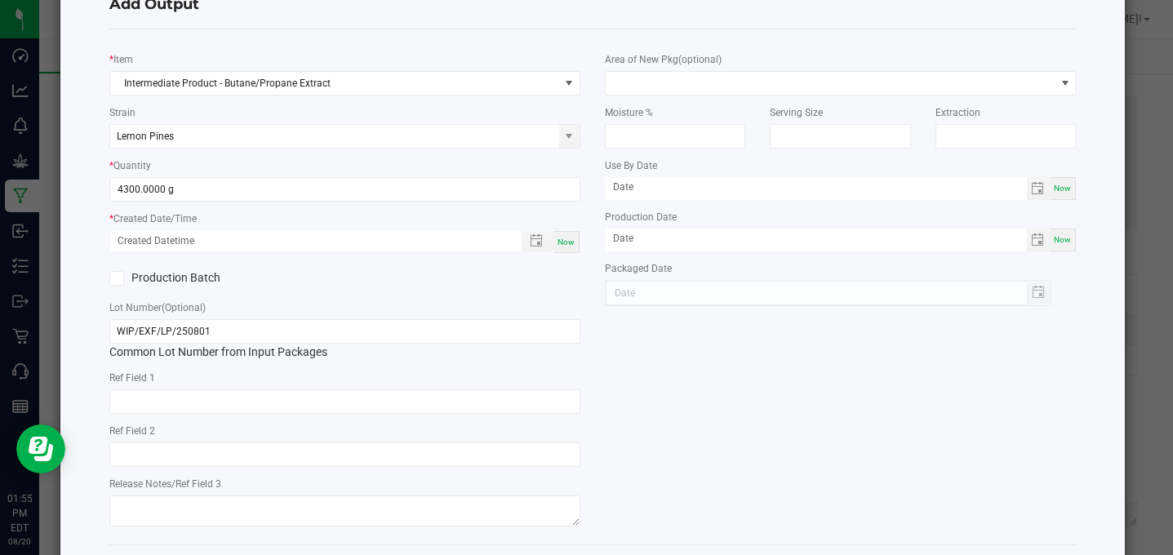
click at [0, 0] on input "Production Batch" at bounding box center [0, 0] width 0 height 0
click at [113, 278] on icon at bounding box center [116, 278] width 11 height 0
click at [0, 0] on input "Production Batch" at bounding box center [0, 0] width 0 height 0
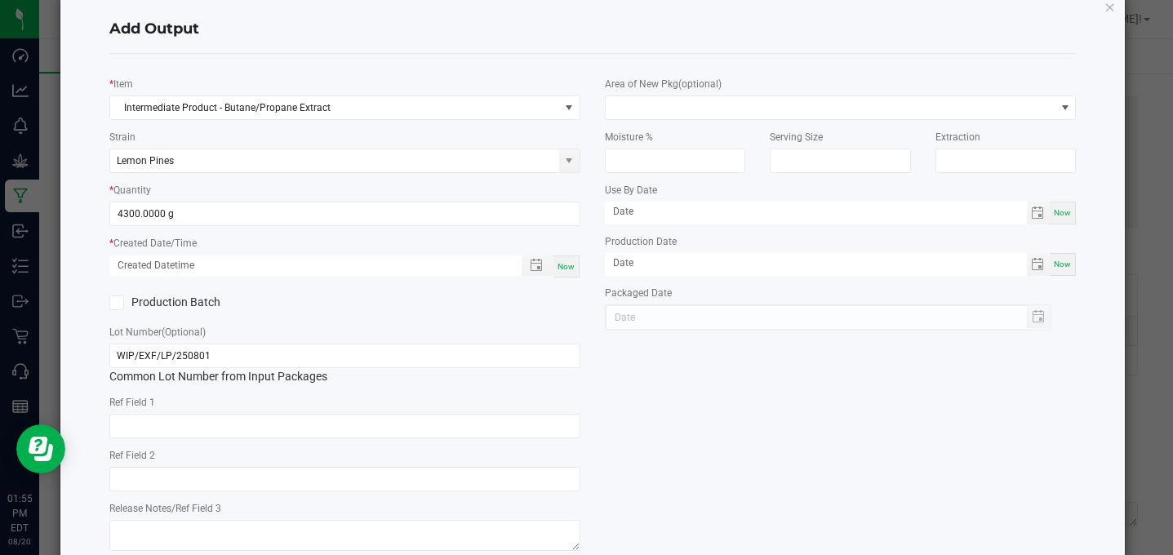
scroll to position [33, 0]
click at [118, 302] on icon at bounding box center [116, 302] width 11 height 0
click at [0, 0] on input "Production Batch" at bounding box center [0, 0] width 0 height 0
click at [531, 264] on span "Toggle popup" at bounding box center [536, 265] width 13 height 13
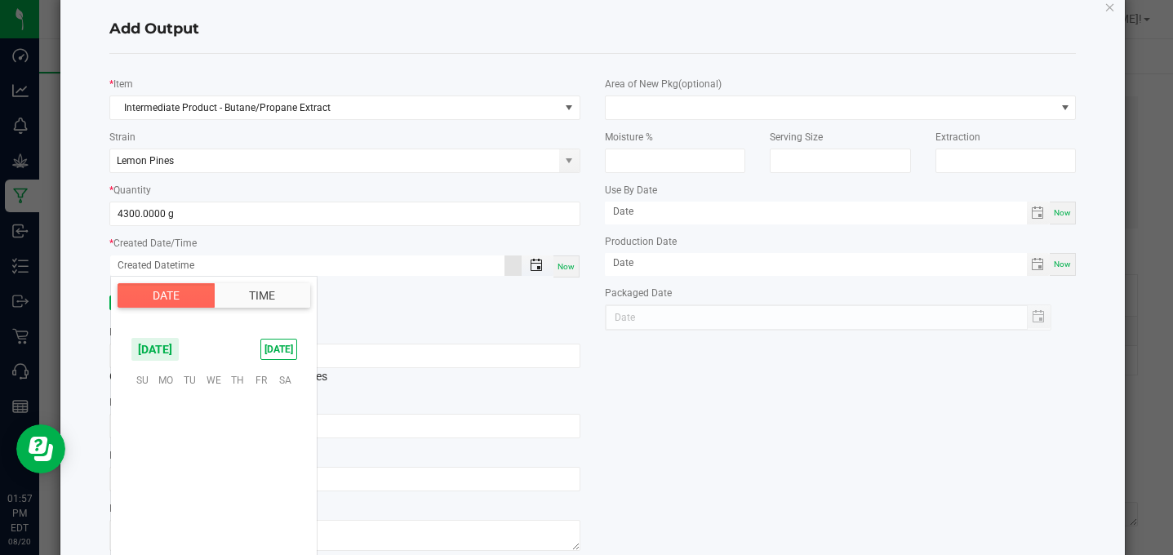
scroll to position [264626, 0]
click at [260, 408] on span "1" at bounding box center [261, 405] width 24 height 25
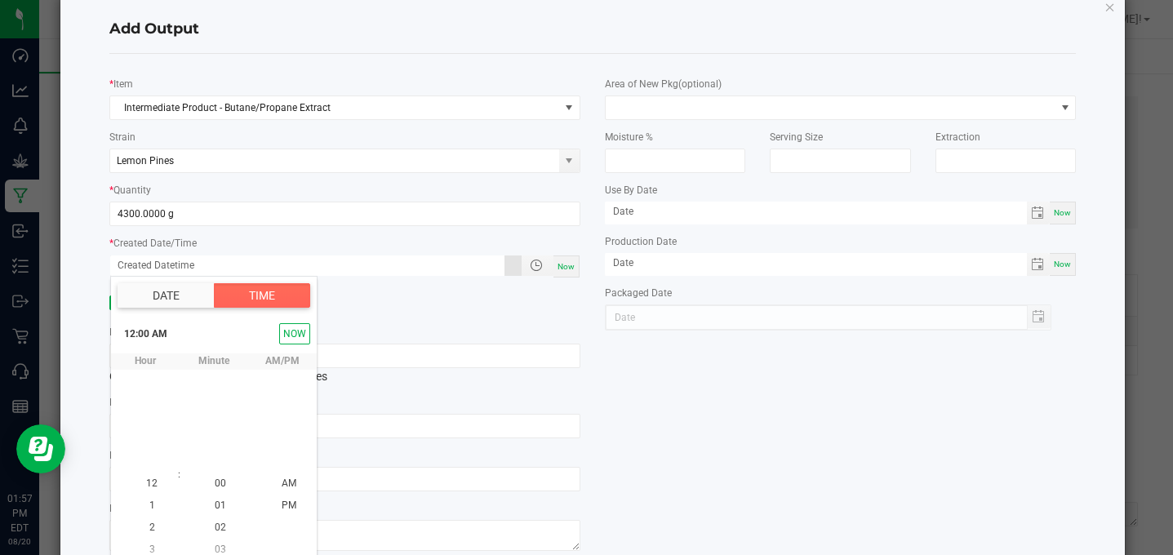
scroll to position [11, 0]
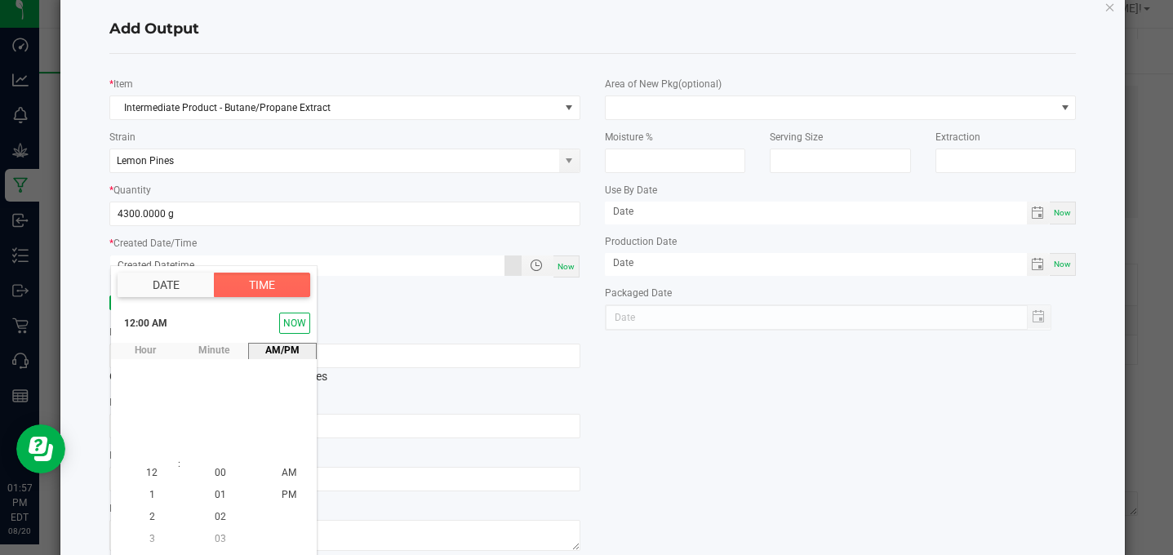
click at [724, 409] on div "* Item Intermediate Product - Butane/Propane Extract Strain Lemon Pines * Quant…" at bounding box center [593, 311] width 992 height 489
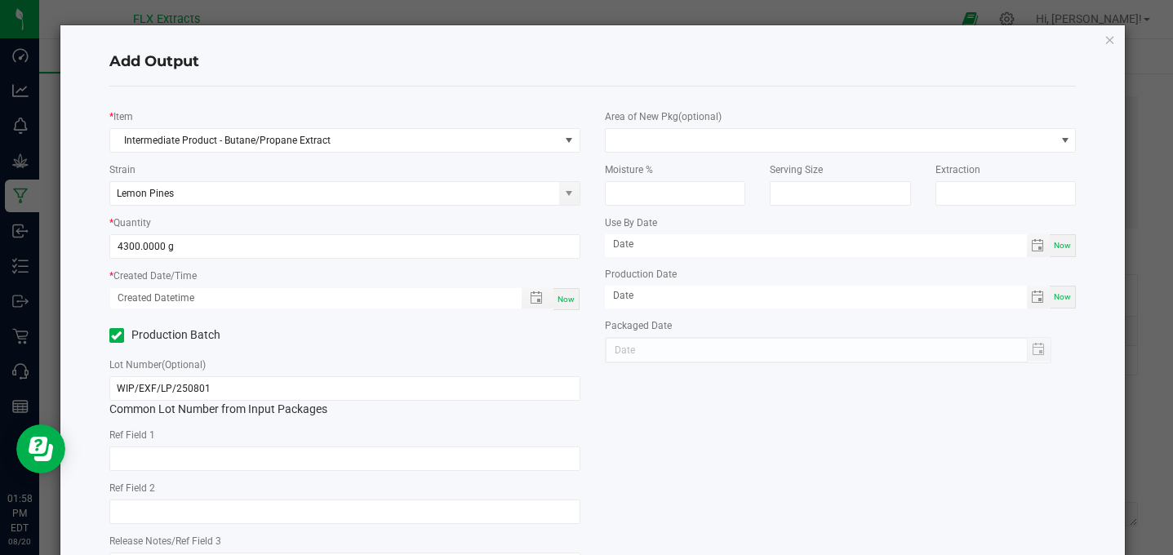
scroll to position [2, 0]
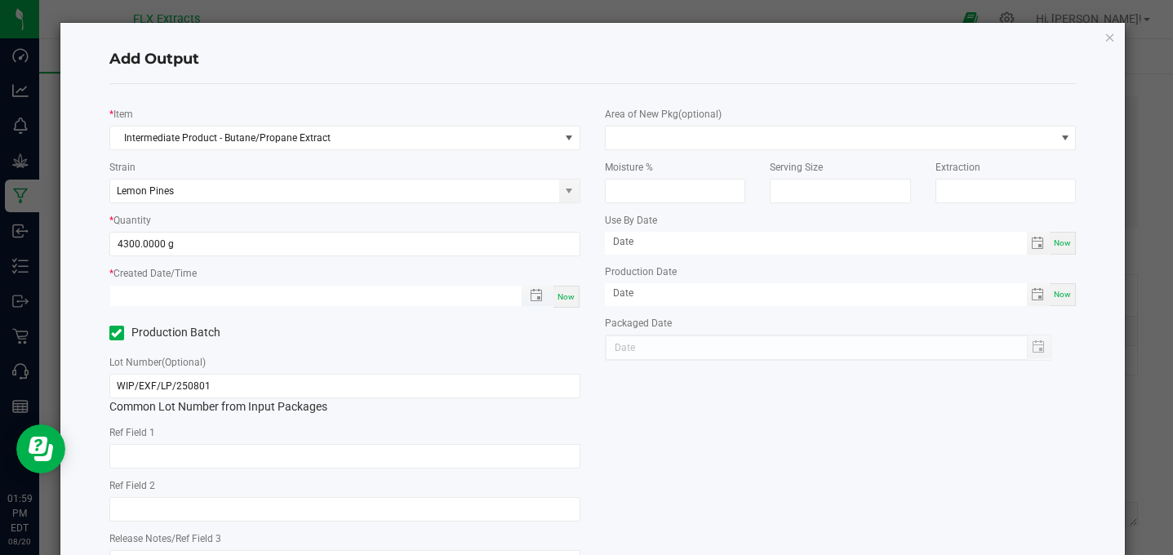
type input "month/day/year hour:minute AM"
click at [294, 304] on input "month/day/year hour:minute AM" at bounding box center [307, 296] width 394 height 20
click at [536, 296] on span "Toggle popup" at bounding box center [536, 295] width 13 height 13
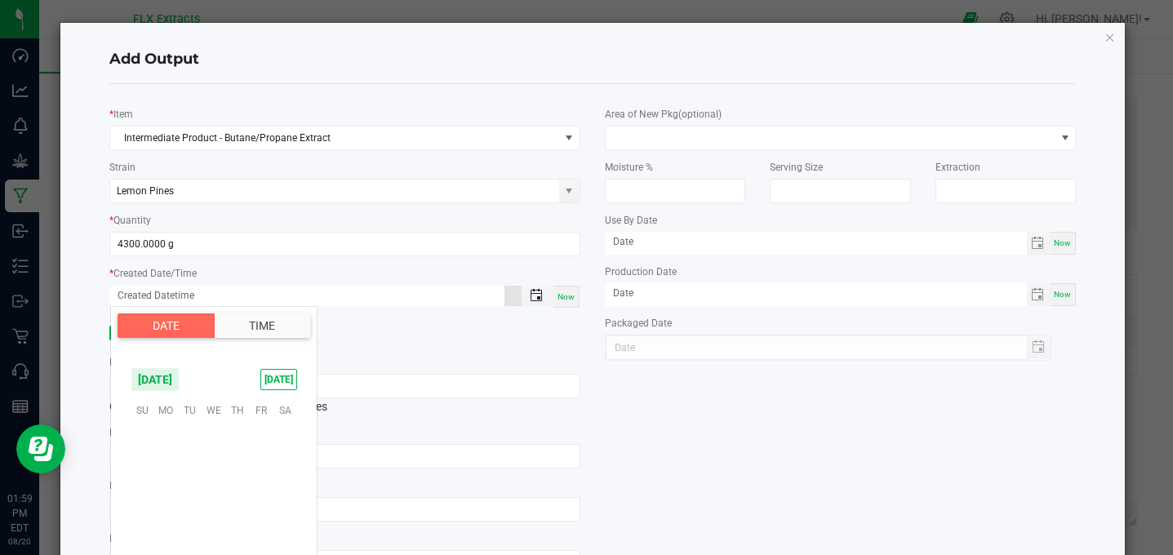
scroll to position [264626, 0]
click at [161, 459] on span "4" at bounding box center [166, 460] width 24 height 25
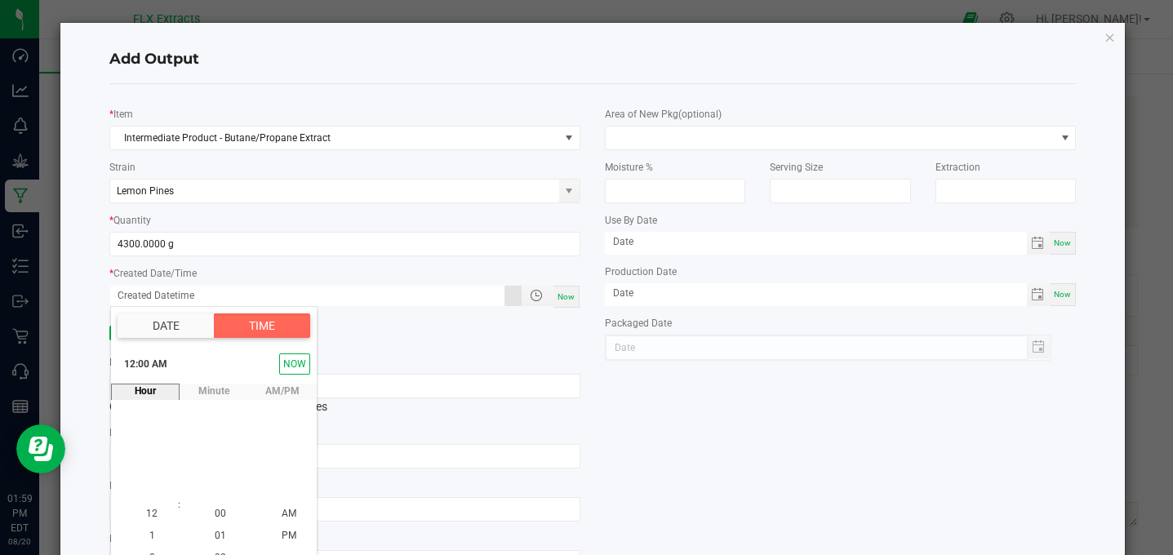
scroll to position [41, 0]
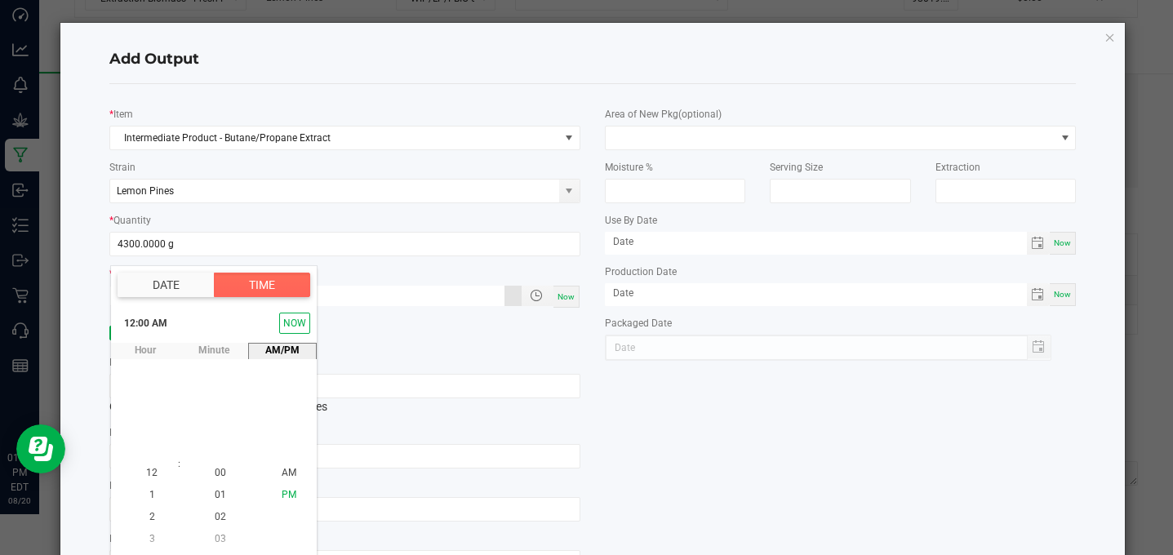
click at [286, 494] on span "PM" at bounding box center [289, 494] width 15 height 11
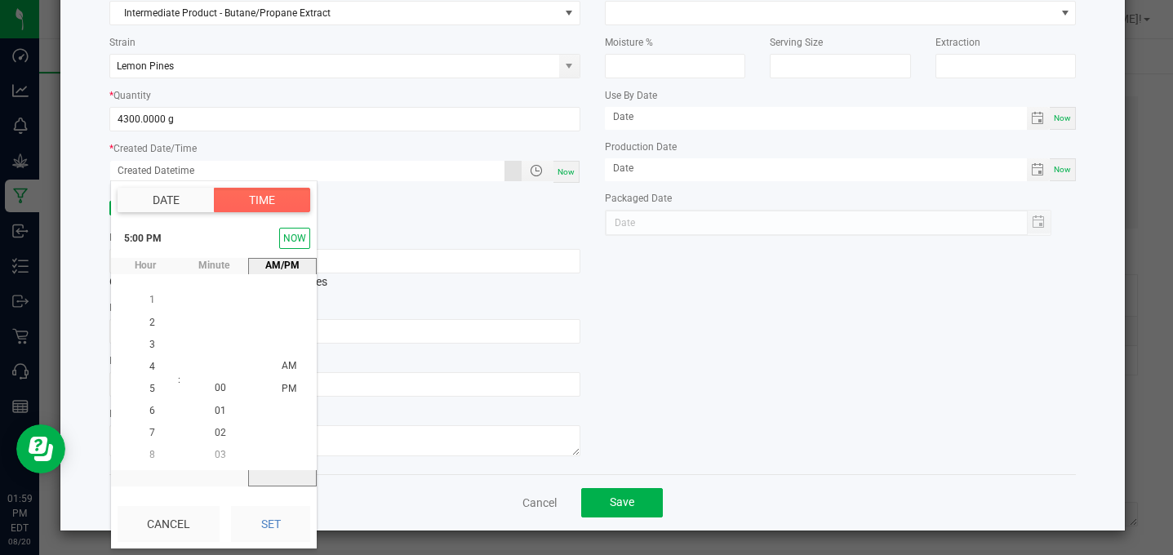
scroll to position [127, 0]
click at [273, 518] on button "Set" at bounding box center [270, 525] width 79 height 36
type input "08/04/2025 5:00 PM"
type input "08/04/2025"
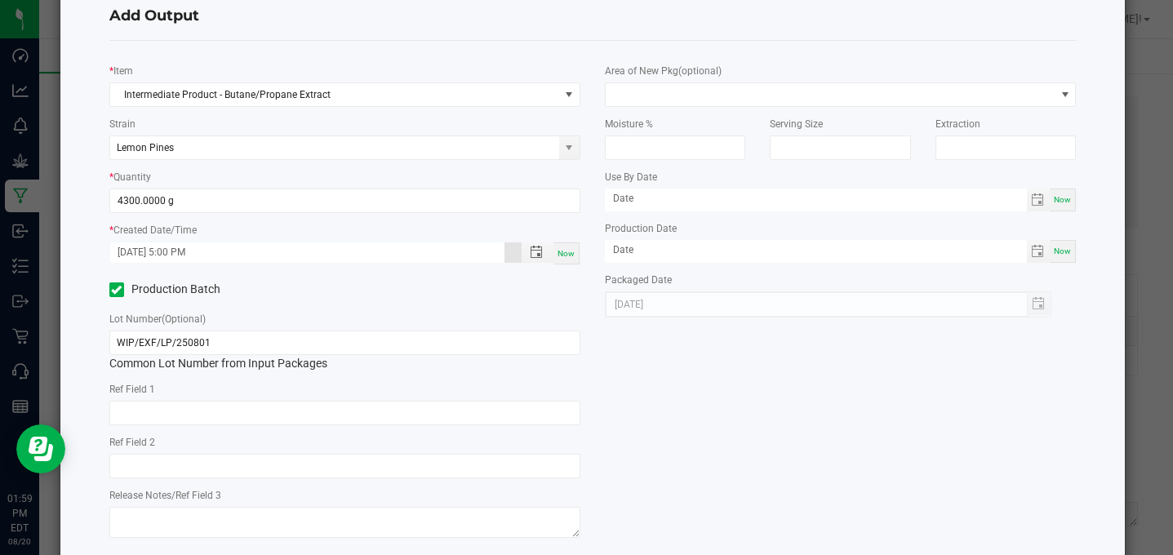
scroll to position [39, 0]
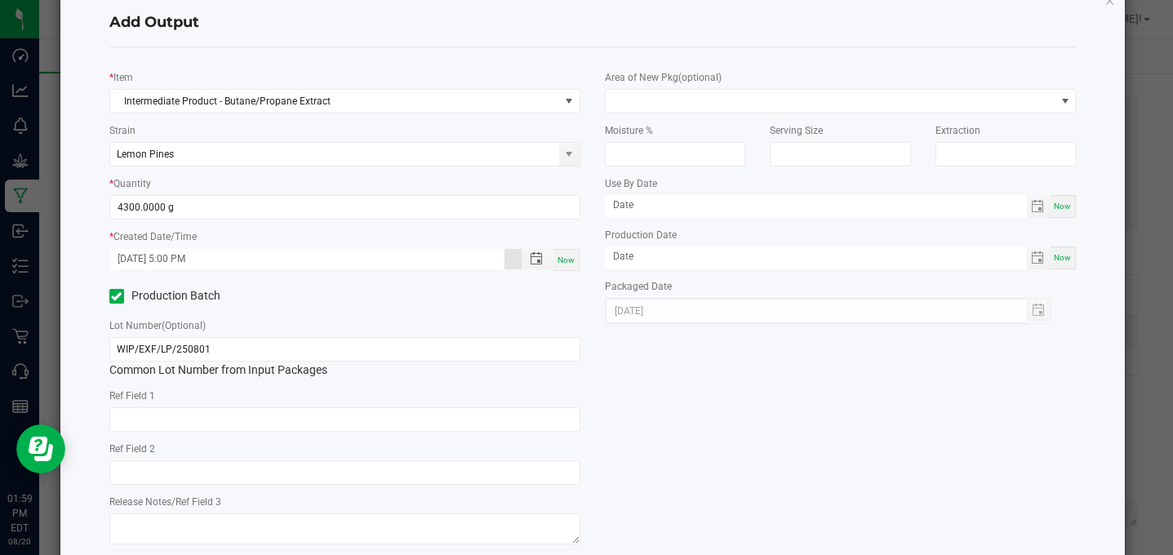
click at [736, 420] on div "* Item Intermediate Product - Butane/Propane Extract Strain Lemon Pines * Quant…" at bounding box center [593, 304] width 992 height 489
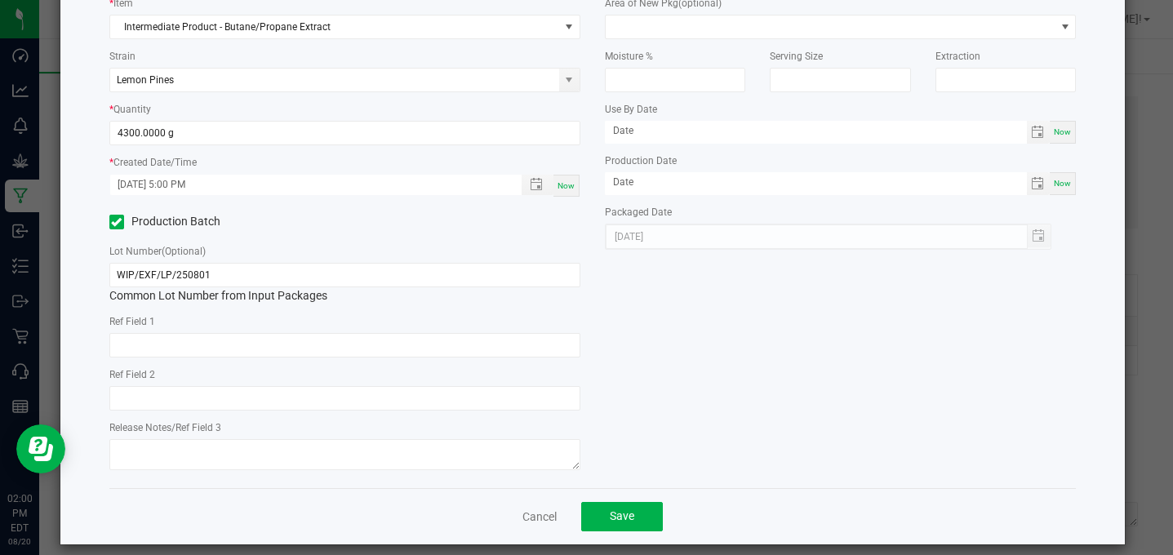
scroll to position [127, 0]
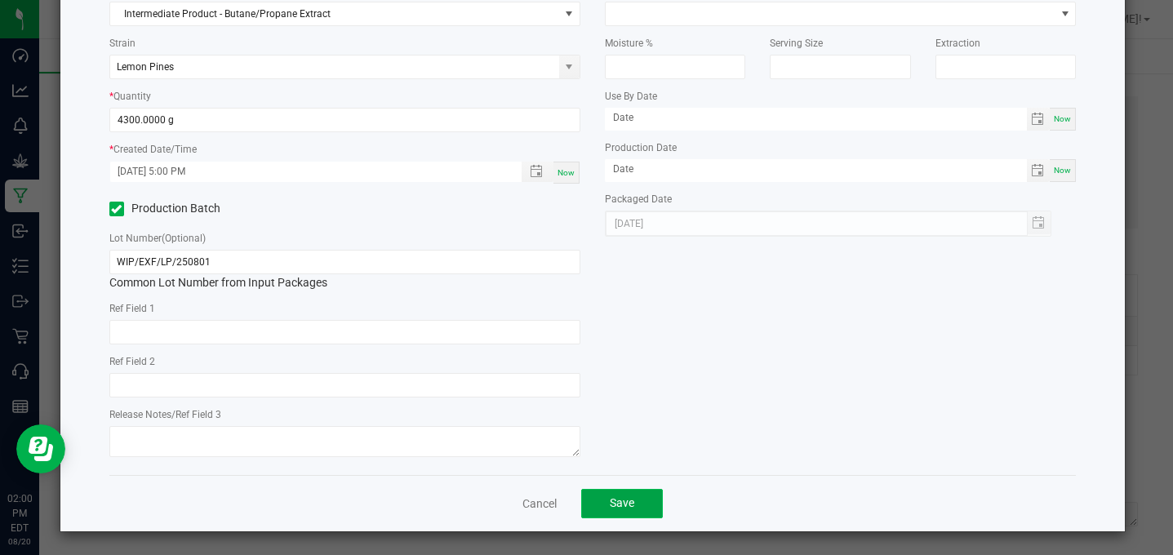
click at [640, 502] on button "Save" at bounding box center [622, 503] width 82 height 29
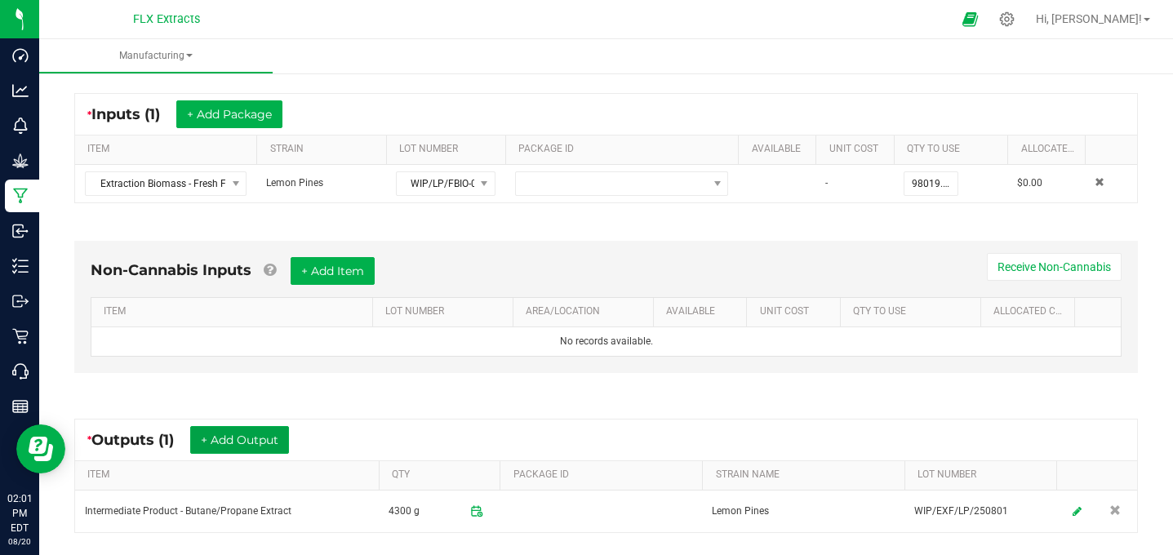
scroll to position [304, 0]
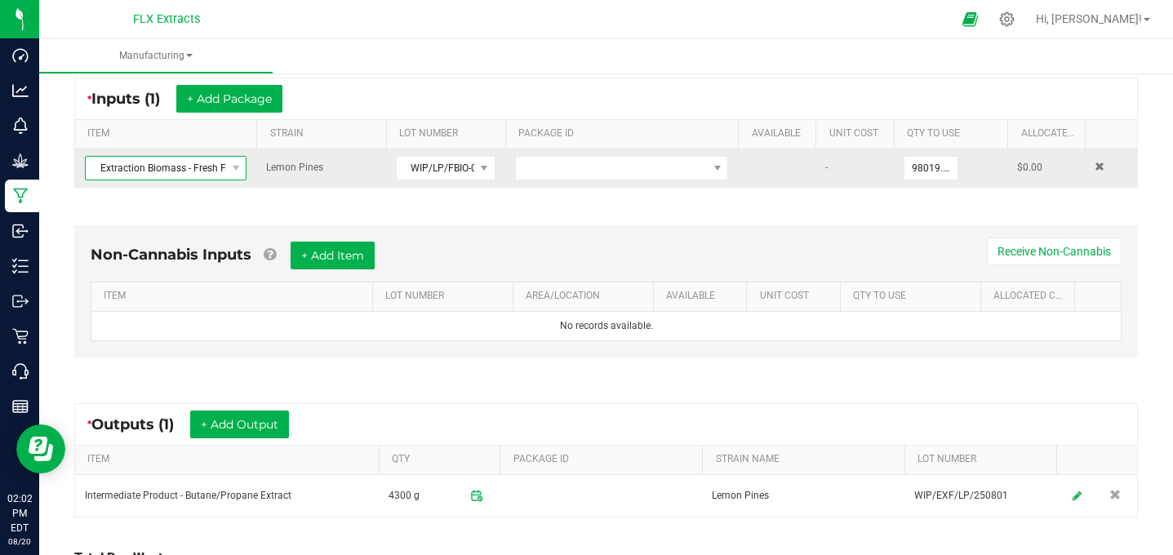
click at [212, 166] on span "Extraction Biomass - Fresh Frozen - Lemon Pines" at bounding box center [156, 168] width 140 height 23
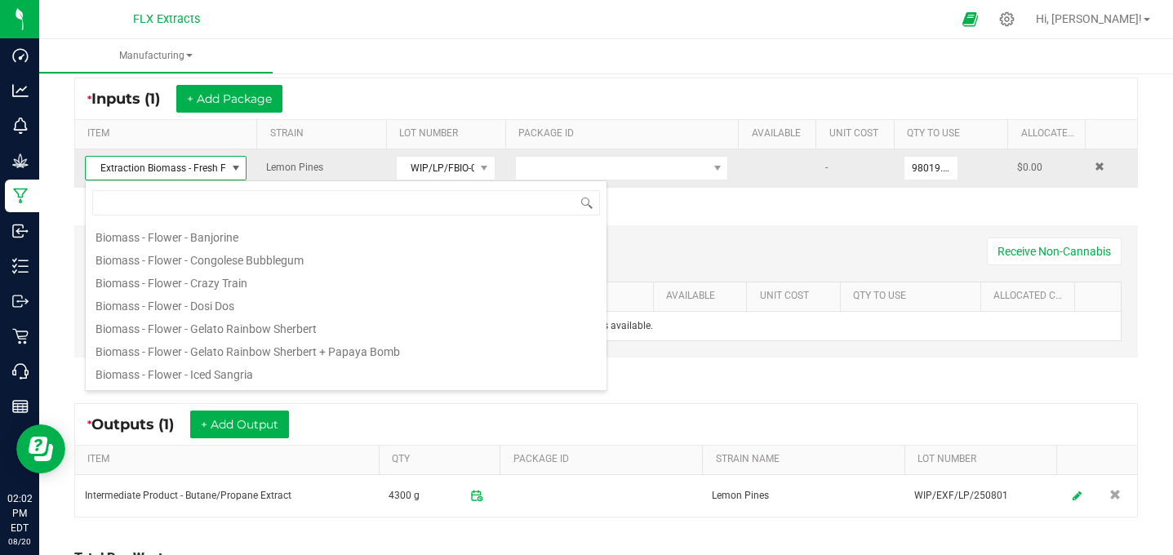
scroll to position [842, 0]
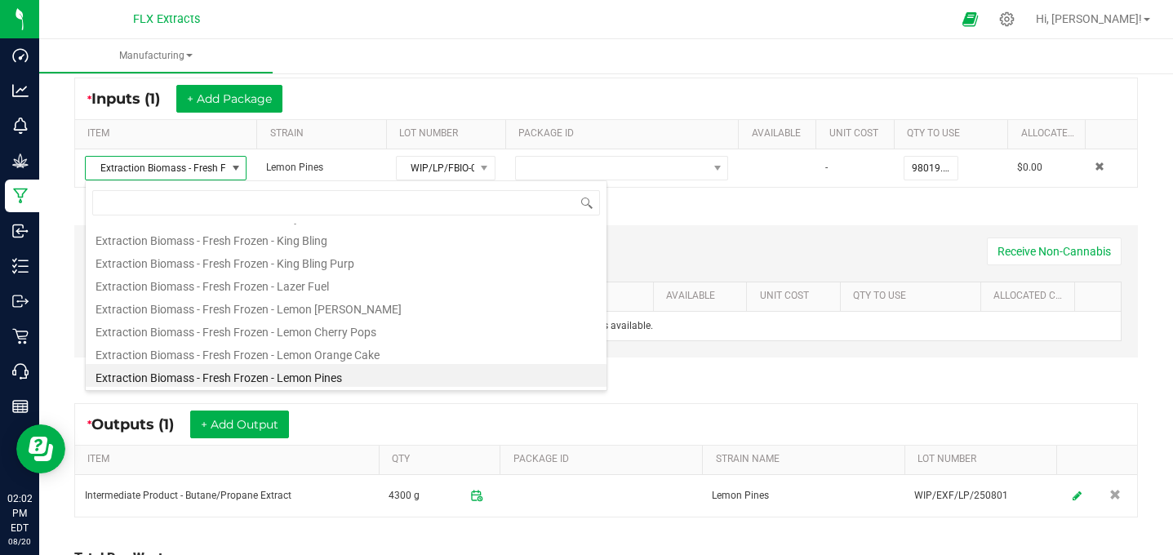
click at [520, 89] on div "* Inputs (1) + Add Package" at bounding box center [606, 98] width 1062 height 41
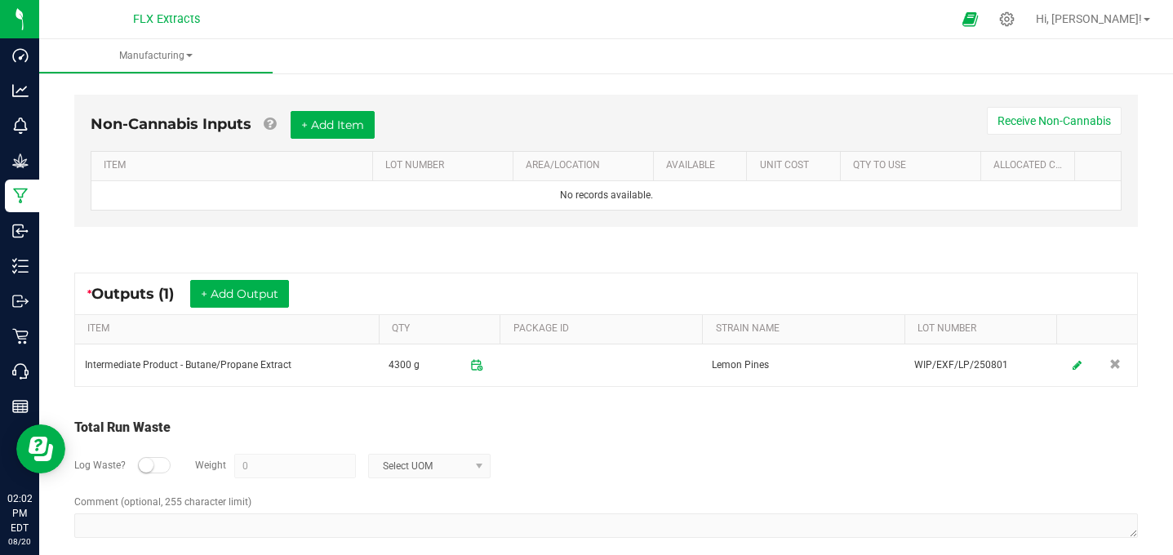
scroll to position [433, 0]
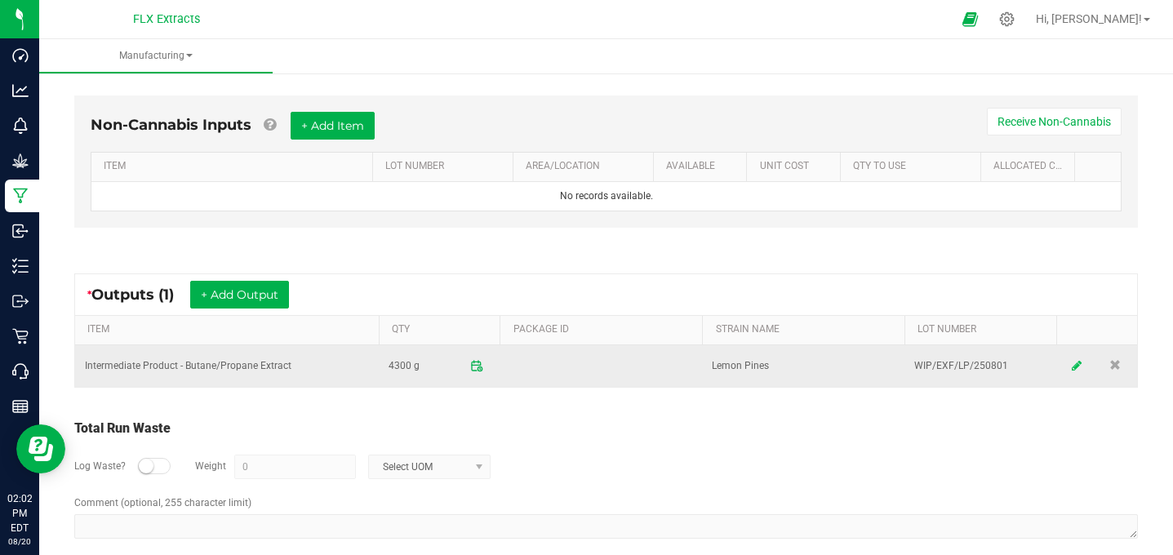
click at [1070, 369] on link at bounding box center [1076, 366] width 24 height 32
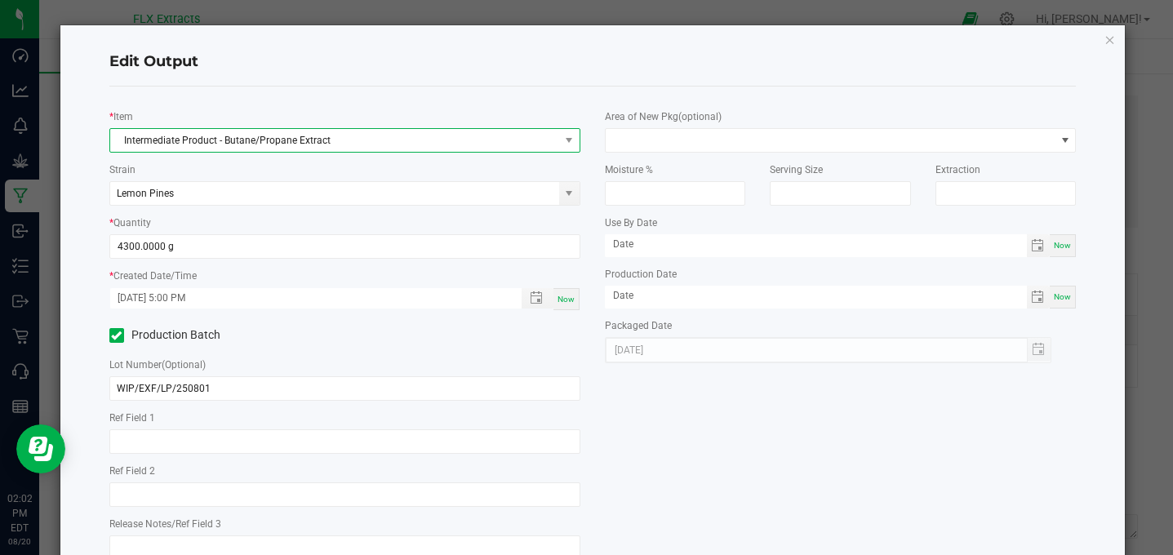
click at [349, 138] on span "Intermediate Product - Butane/Propane Extract" at bounding box center [334, 140] width 449 height 23
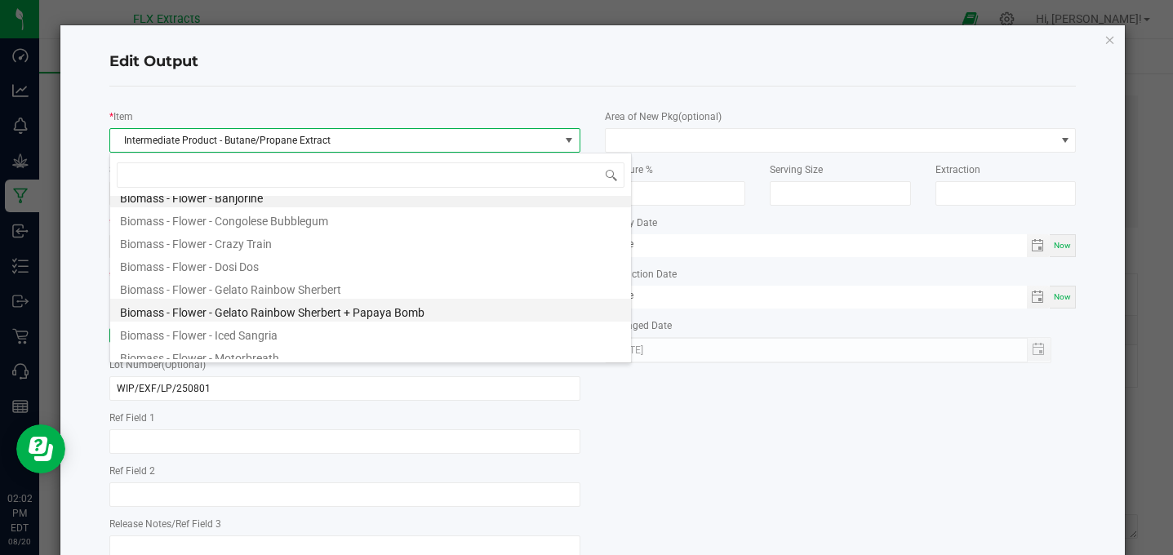
scroll to position [0, 0]
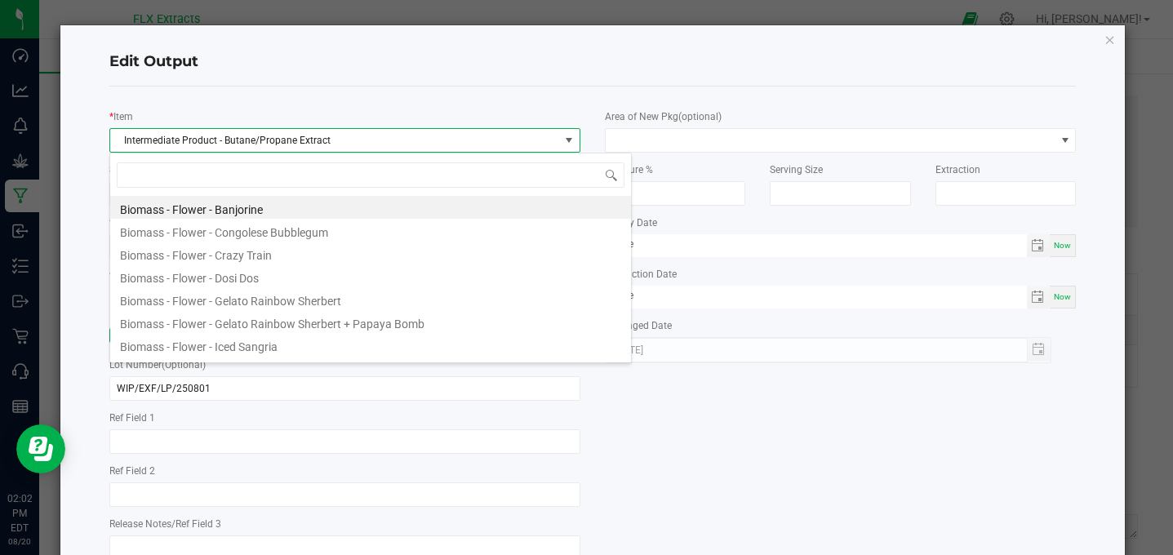
click at [522, 47] on div "Edit Output" at bounding box center [592, 62] width 967 height 48
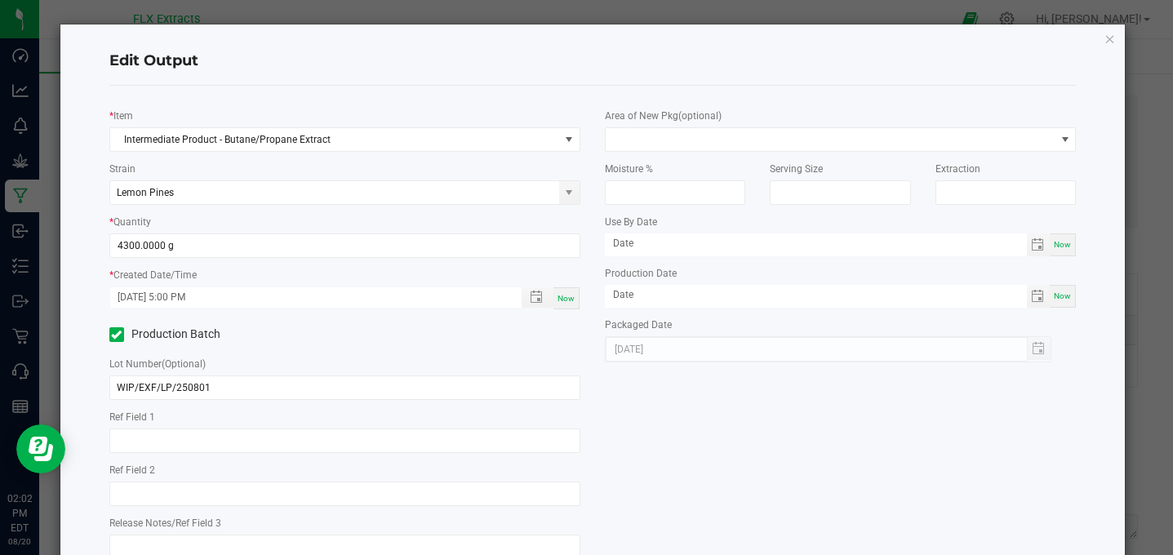
scroll to position [2, 0]
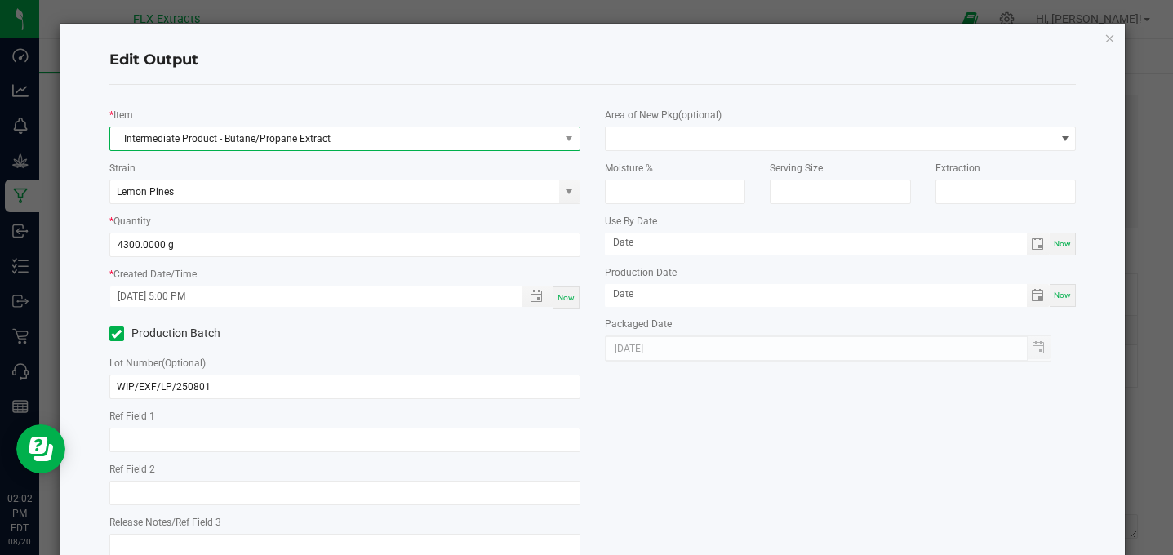
click at [346, 132] on span "Intermediate Product - Butane/Propane Extract" at bounding box center [334, 138] width 449 height 23
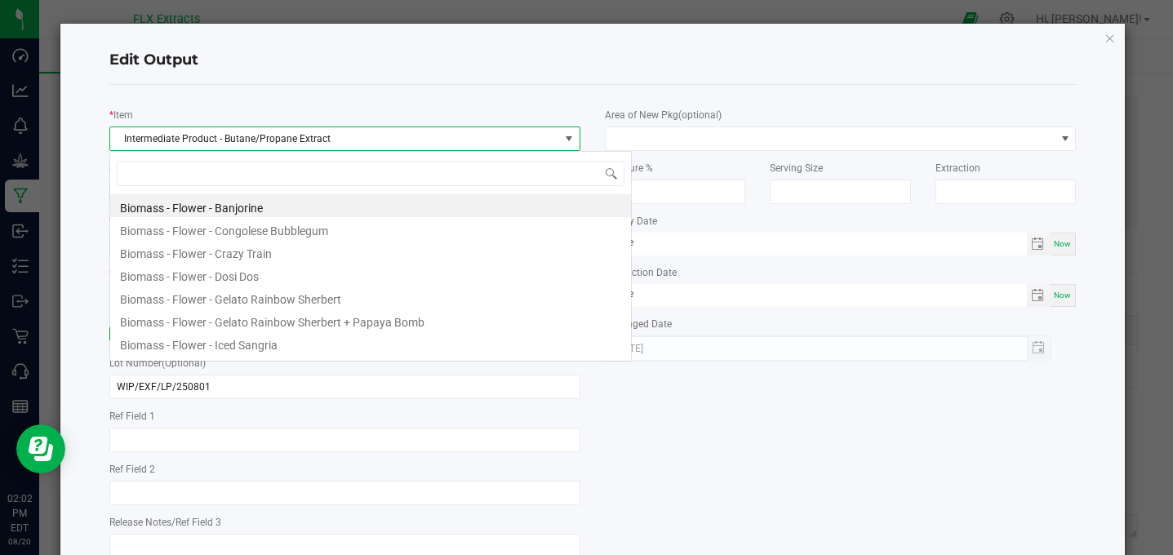
scroll to position [24, 471]
click at [348, 135] on span "Intermediate Product - Butane/Propane Extract" at bounding box center [334, 138] width 449 height 23
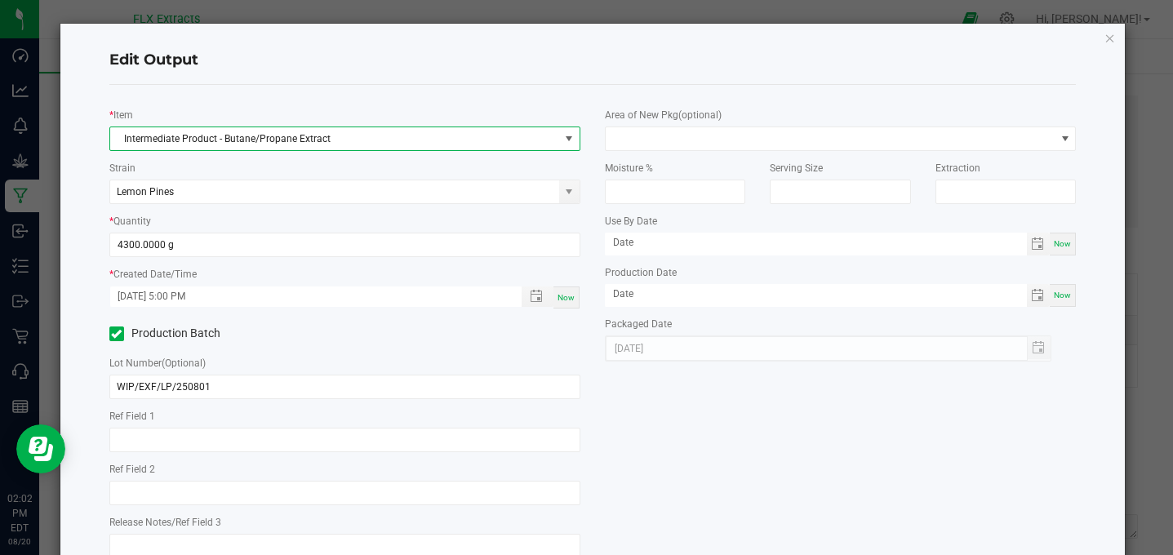
click at [348, 135] on span "Intermediate Product - Butane/Propane Extract" at bounding box center [334, 138] width 449 height 23
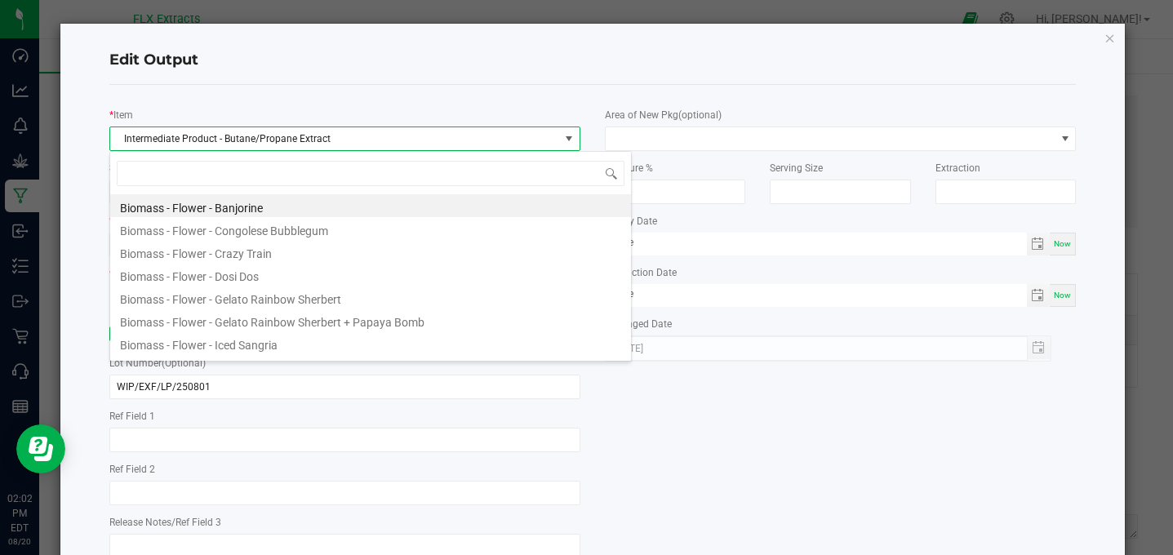
click at [445, 64] on h4 "Edit Output" at bounding box center [592, 60] width 967 height 21
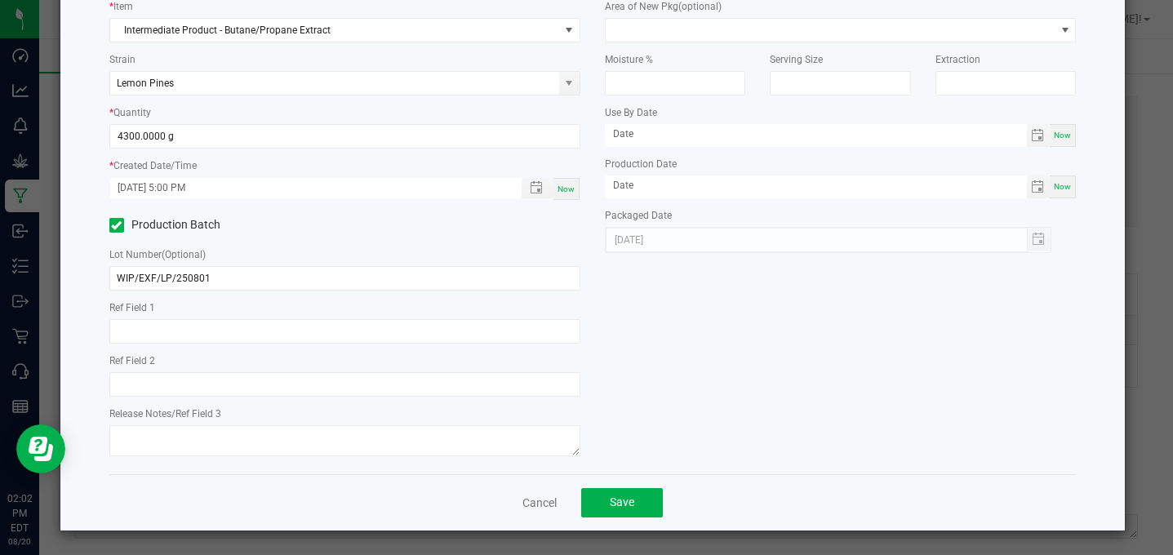
scroll to position [109, 0]
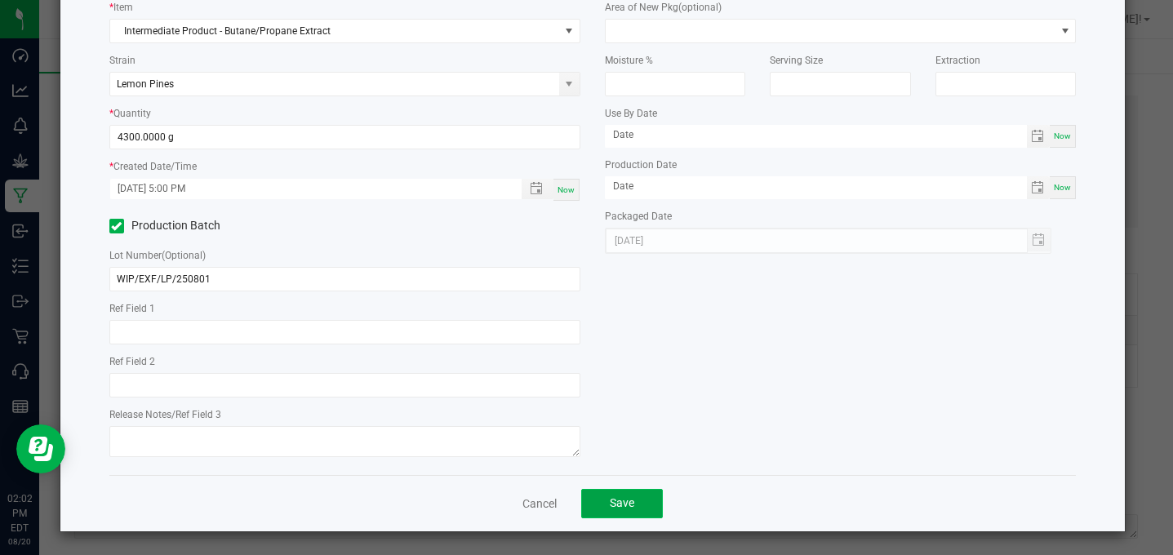
click at [607, 516] on button "Save" at bounding box center [622, 503] width 82 height 29
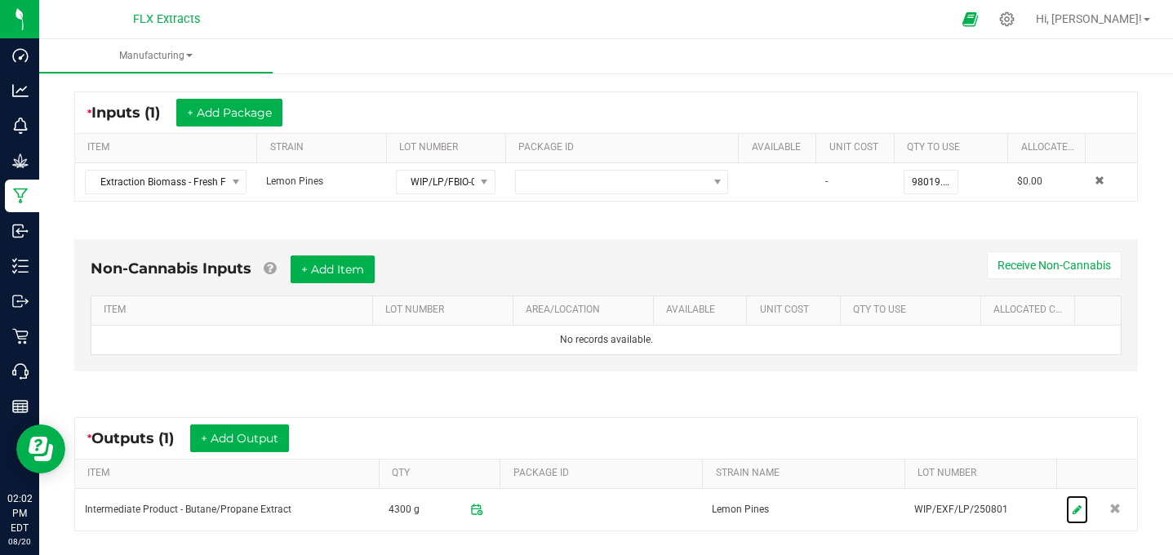
scroll to position [292, 0]
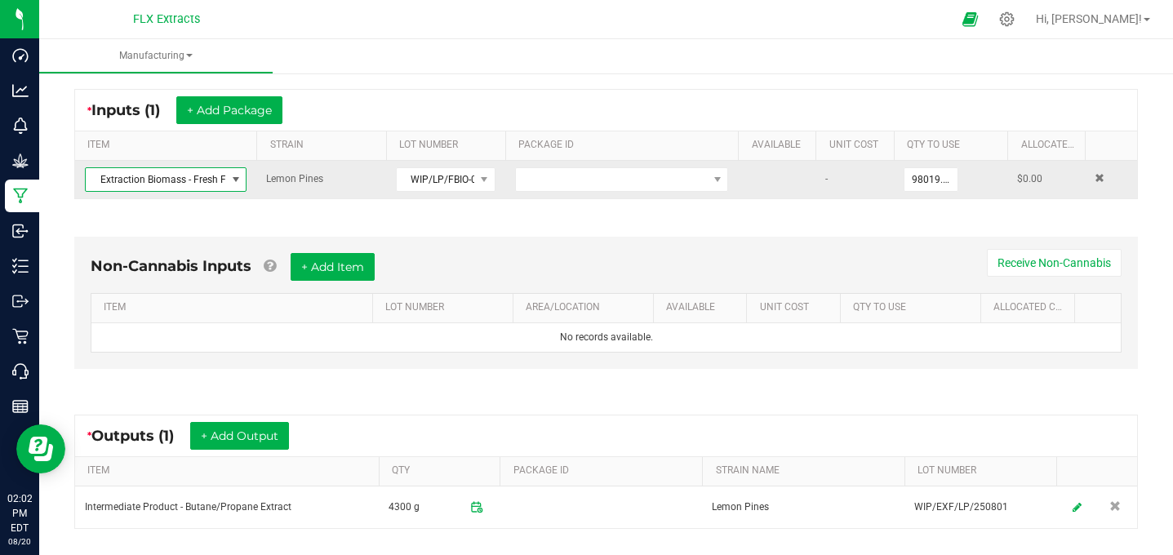
click at [237, 182] on span at bounding box center [235, 179] width 13 height 13
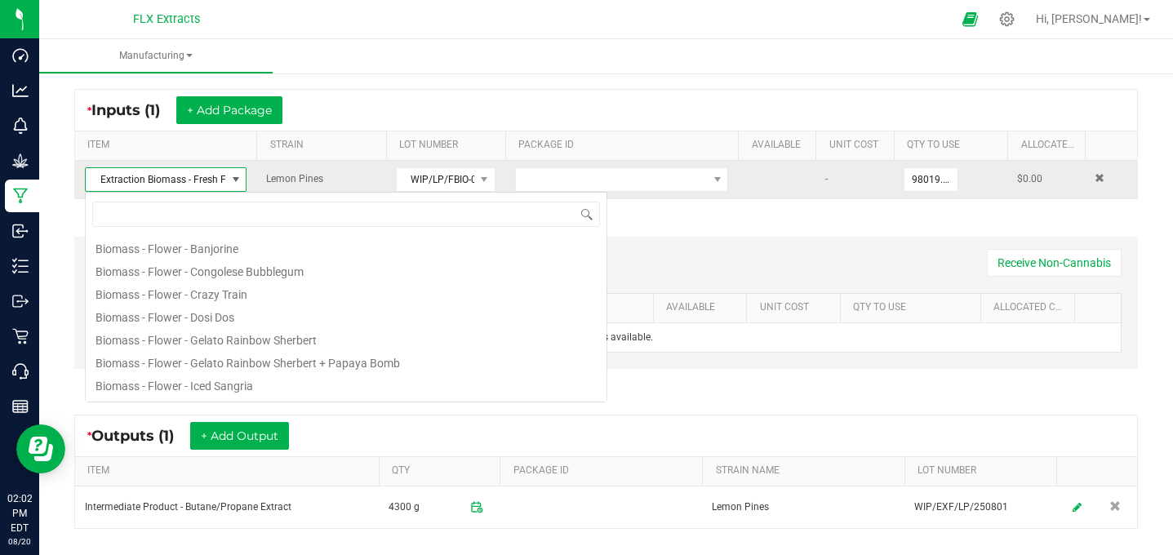
scroll to position [24, 162]
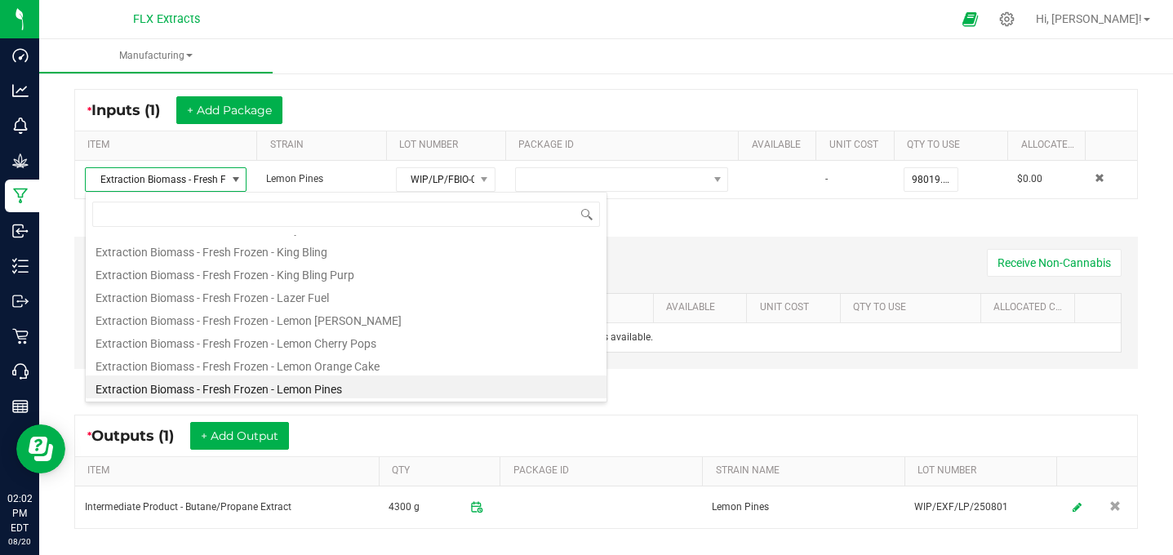
click at [833, 215] on div "Non-Cannabis Inputs + Add Item Receive Non-Cannabis ITEM LOT NUMBER AREA/LOCATI…" at bounding box center [606, 307] width 1093 height 186
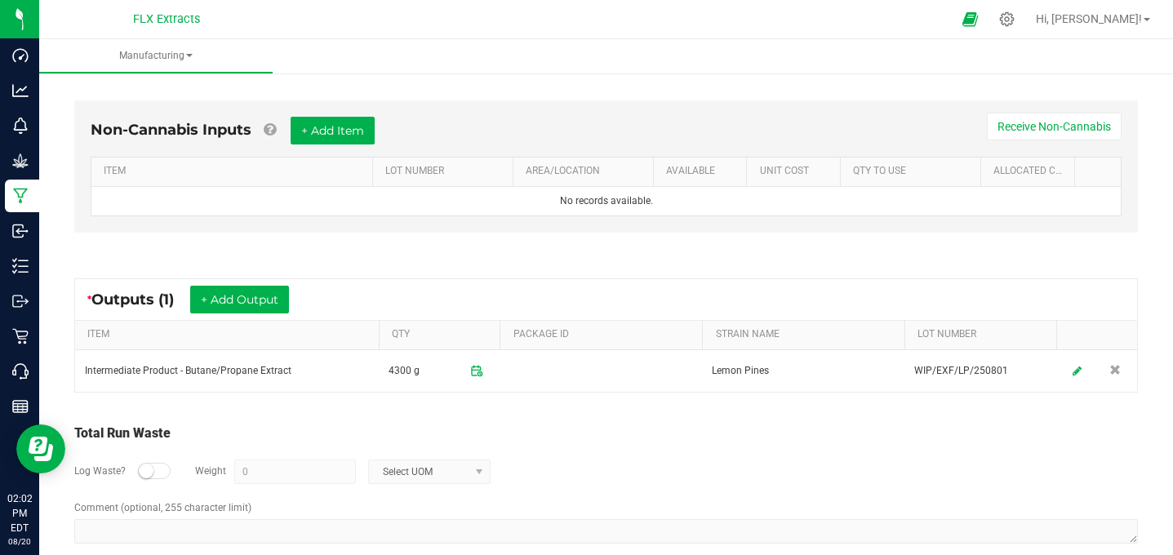
scroll to position [433, 0]
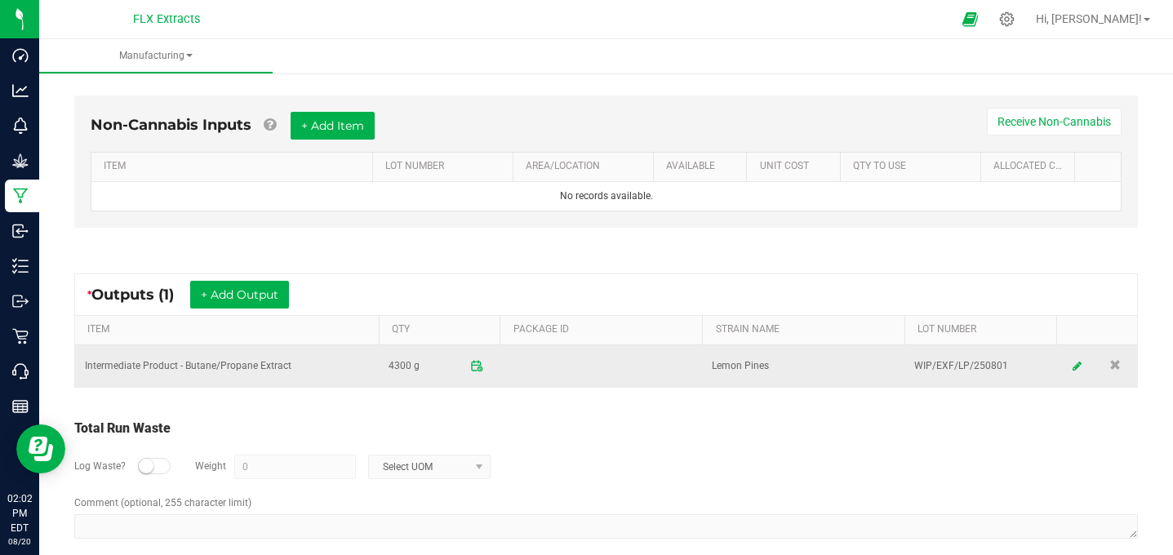
click at [142, 367] on td "Intermediate Product - Butane/Propane Extract" at bounding box center [227, 366] width 304 height 42
drag, startPoint x: 83, startPoint y: 365, endPoint x: 260, endPoint y: 374, distance: 177.4
click at [260, 374] on td "Intermediate Product - Butane/Propane Extract" at bounding box center [227, 366] width 304 height 42
click at [500, 384] on td at bounding box center [601, 366] width 202 height 42
drag, startPoint x: 82, startPoint y: 362, endPoint x: 290, endPoint y: 364, distance: 207.4
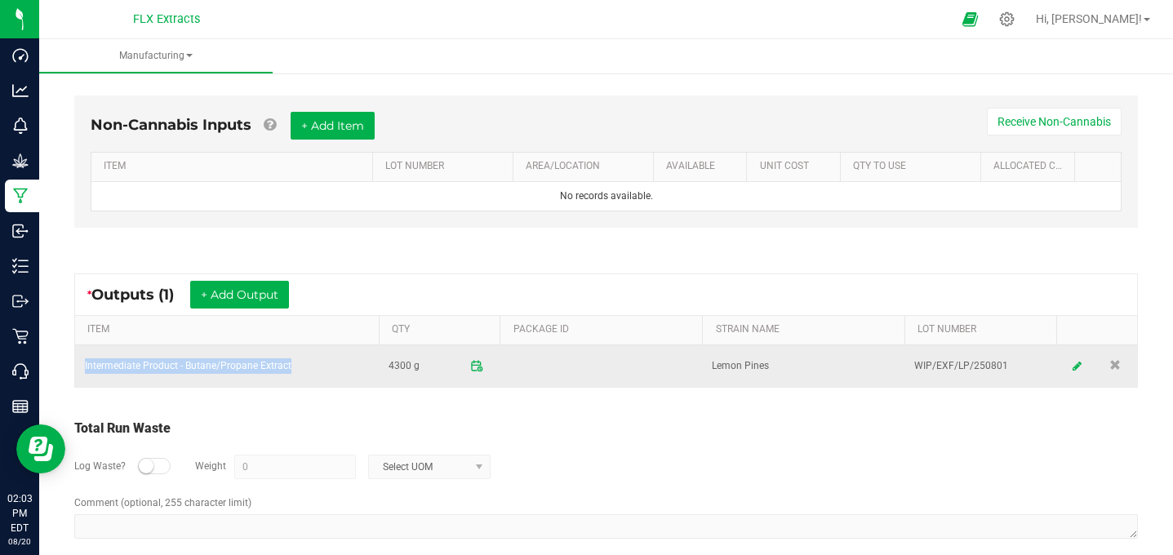
click at [290, 364] on td "Intermediate Product - Butane/Propane Extract" at bounding box center [227, 366] width 304 height 42
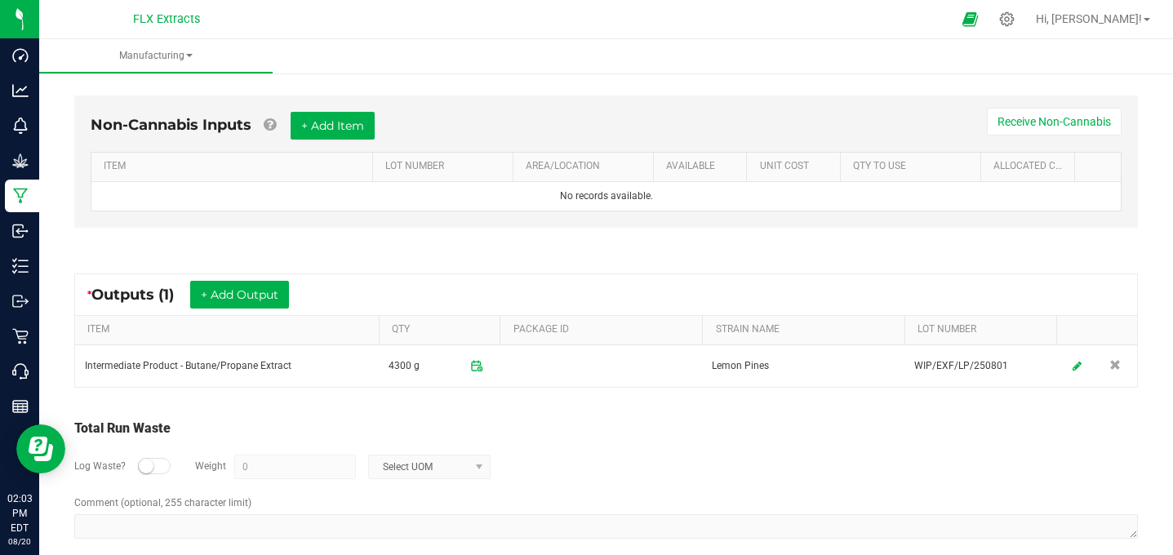
click at [581, 434] on div "Total Run Waste" at bounding box center [606, 429] width 1064 height 20
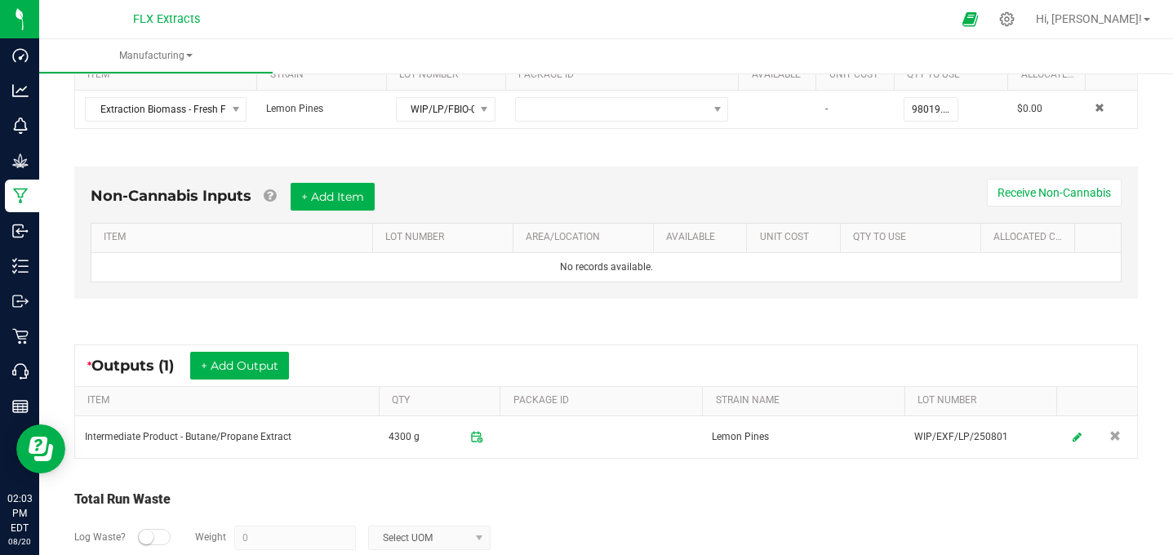
scroll to position [344, 0]
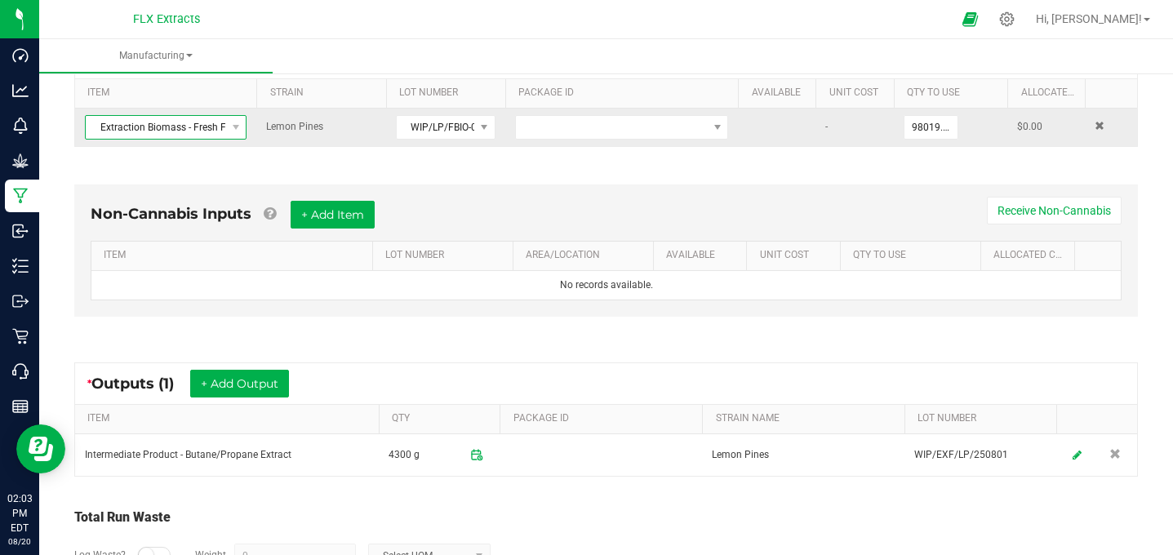
click at [202, 127] on span "Extraction Biomass - Fresh Frozen - Lemon Pines" at bounding box center [156, 127] width 140 height 23
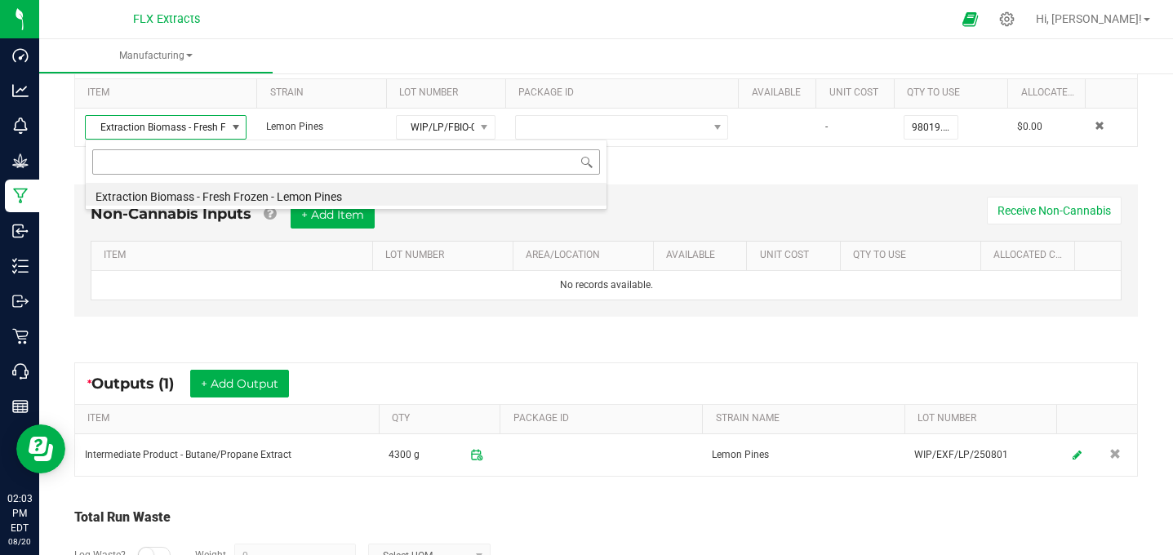
scroll to position [842, 0]
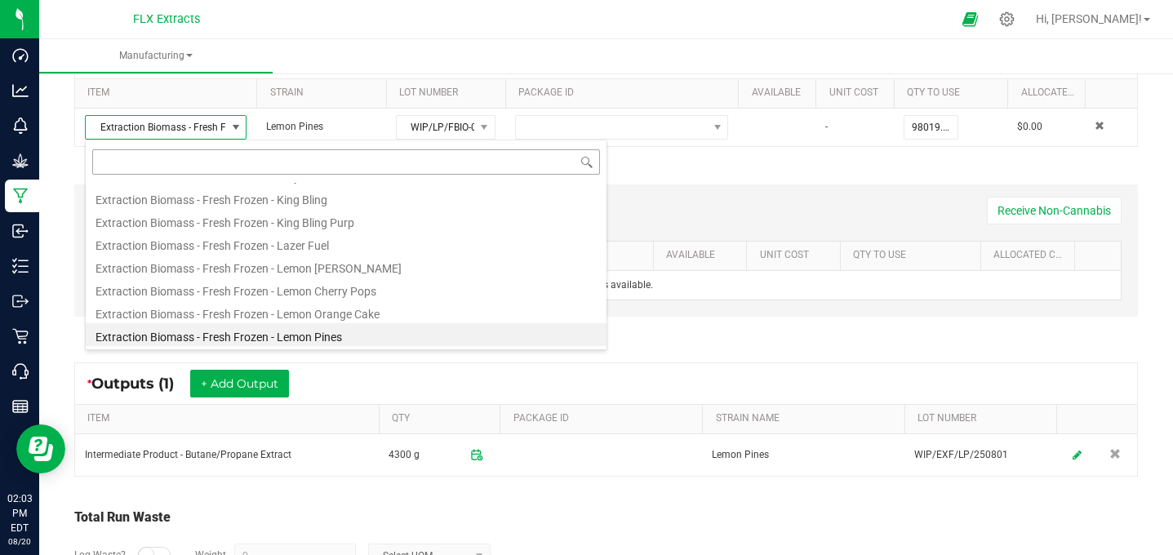
click at [241, 165] on input at bounding box center [346, 161] width 508 height 25
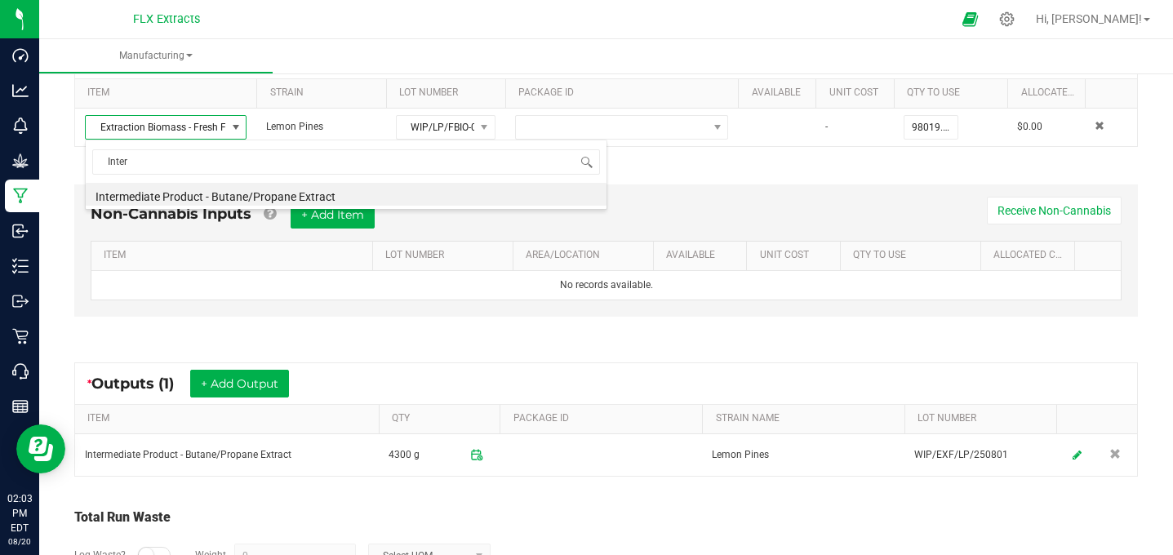
type input "Inter"
click at [687, 380] on div "* Outputs (1) + Add Output" at bounding box center [606, 383] width 1062 height 41
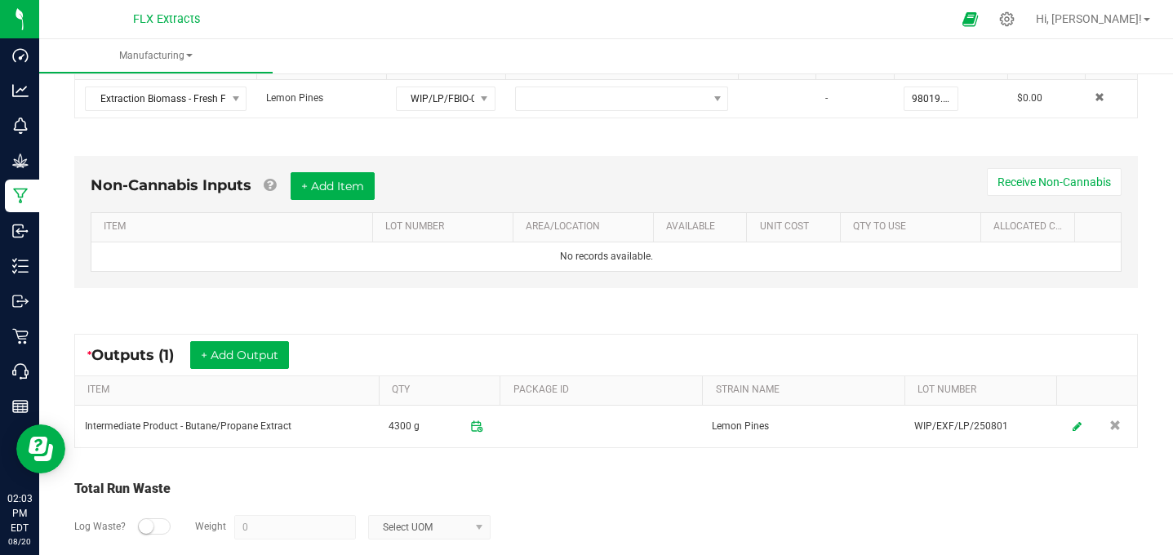
scroll to position [376, 0]
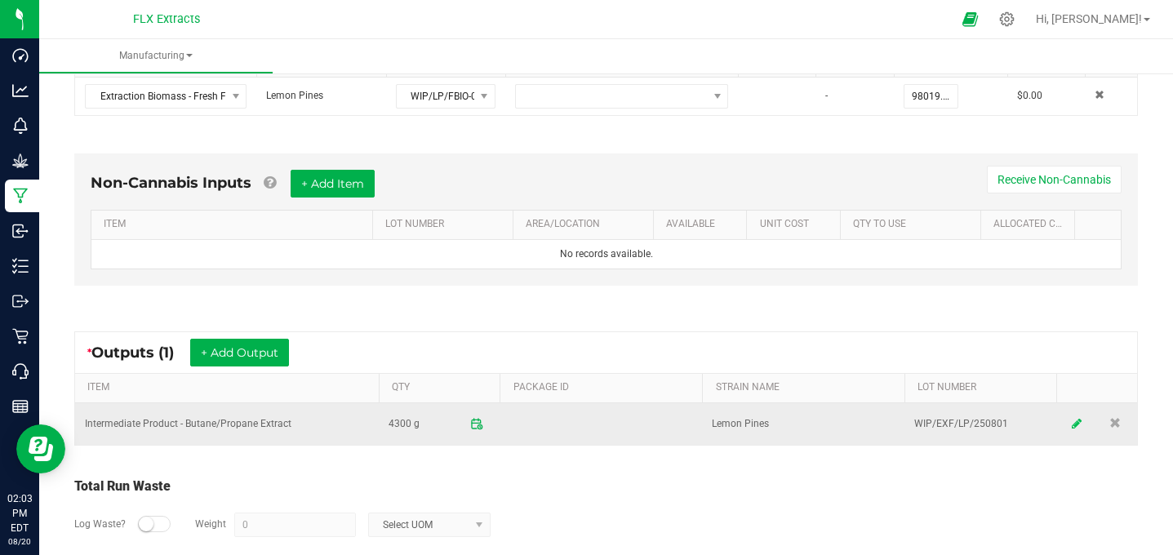
click at [1073, 428] on icon at bounding box center [1077, 423] width 10 height 11
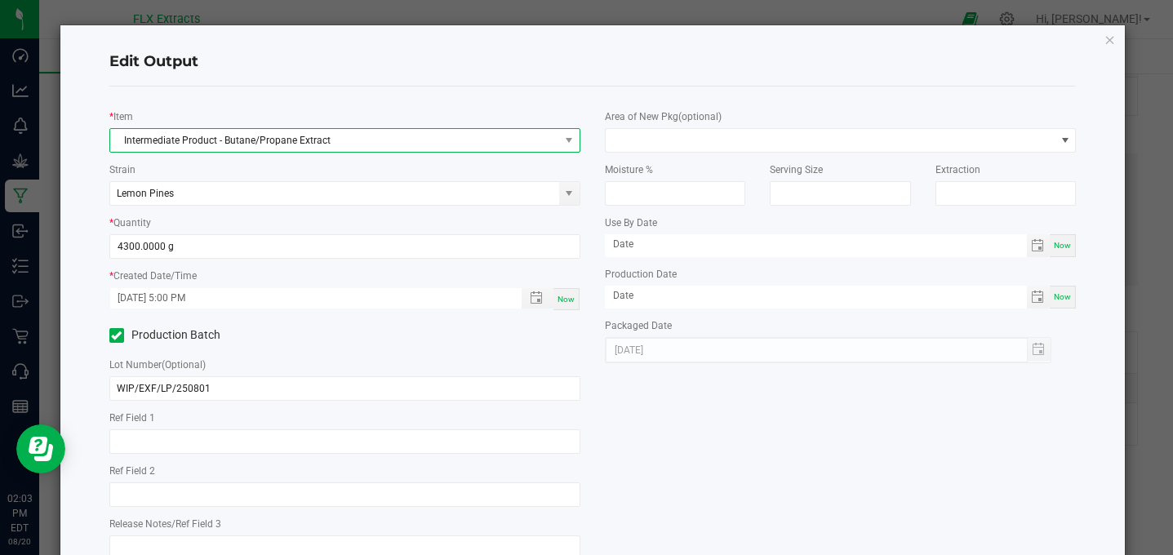
click at [244, 140] on span "Intermediate Product - Butane/Propane Extract" at bounding box center [334, 140] width 449 height 23
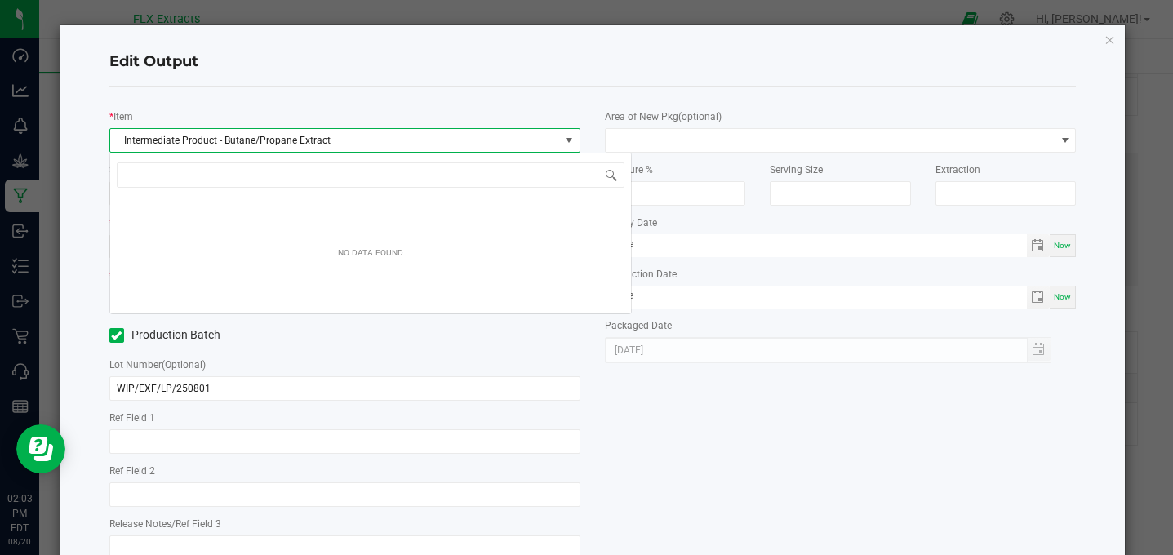
scroll to position [24, 471]
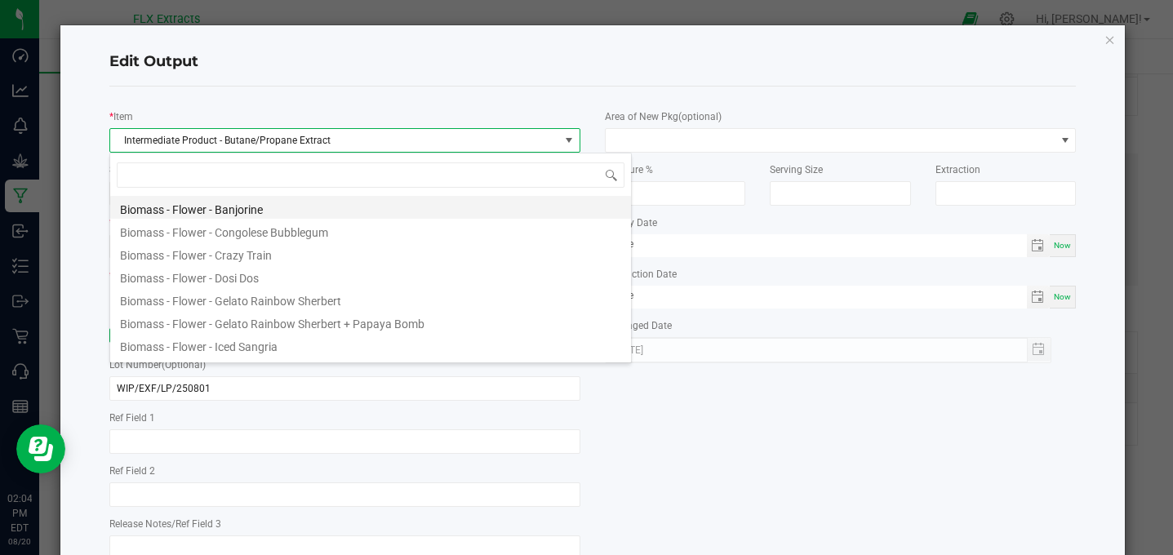
click at [315, 212] on li "Biomass - Flower - Banjorine" at bounding box center [370, 207] width 521 height 23
type input "0.0000 g"
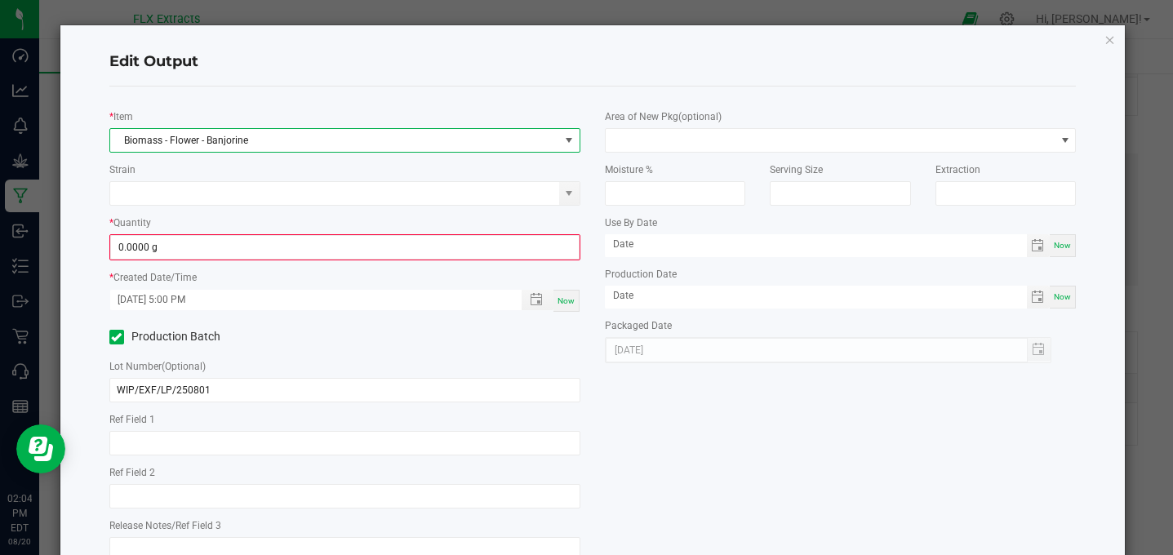
click at [310, 143] on span "Biomass - Flower - Banjorine" at bounding box center [334, 140] width 449 height 23
type input "I"
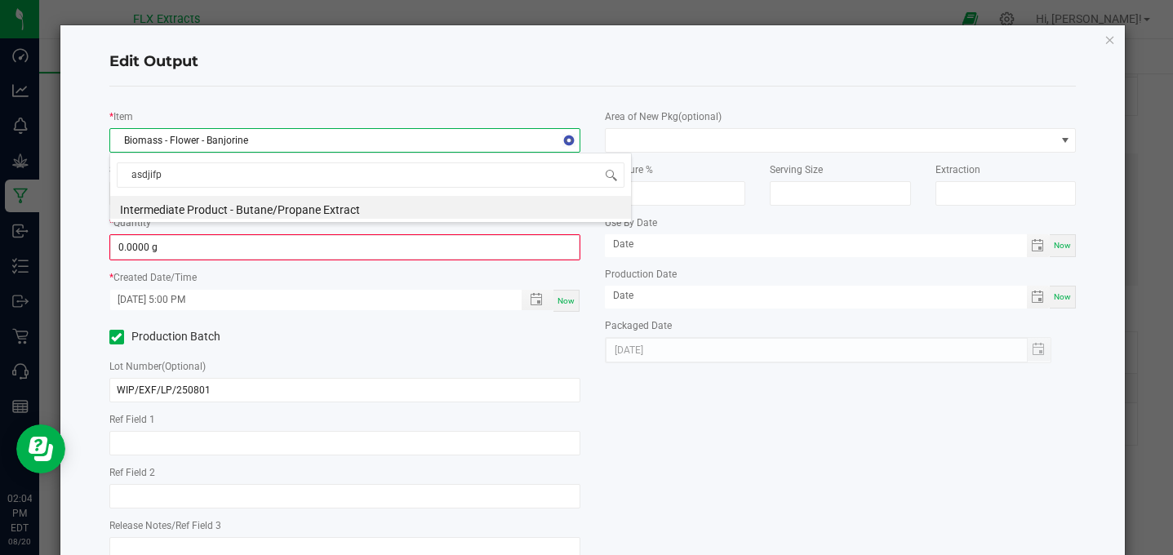
type input "asdjifpi"
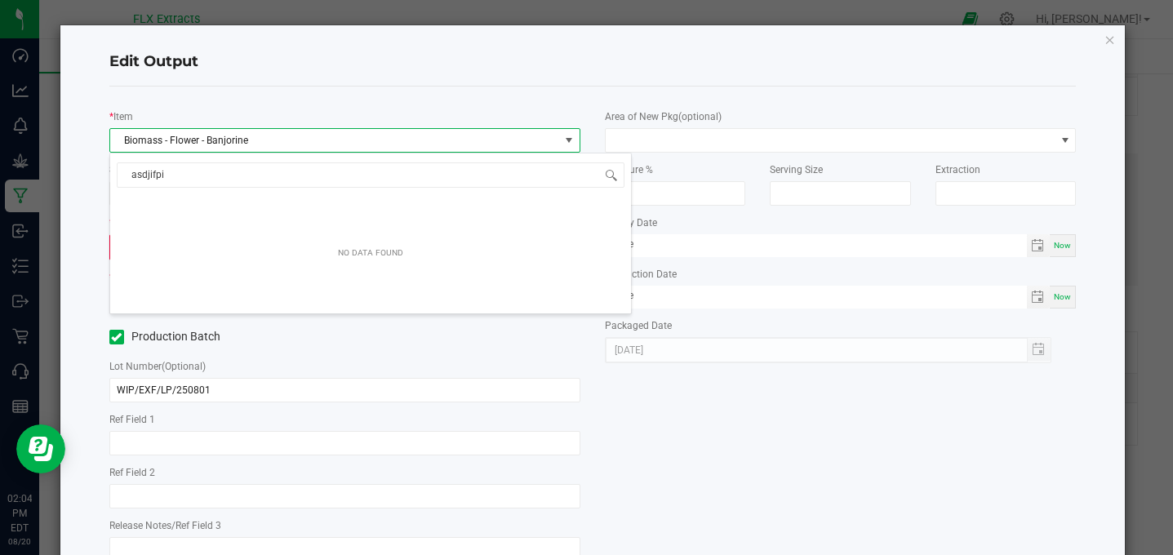
drag, startPoint x: 202, startPoint y: 172, endPoint x: 70, endPoint y: 163, distance: 131.7
click at [77, 165] on body "Dashboard Analytics Monitoring Grow Manufacturing Inbound Inventory Outbound Re…" at bounding box center [586, 277] width 1173 height 555
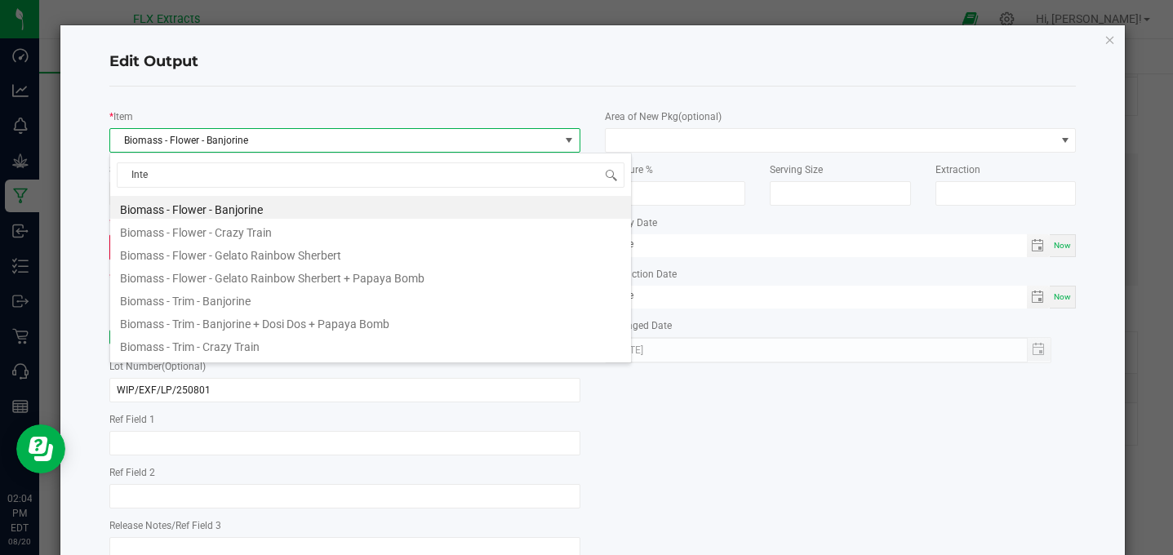
type input "Inter"
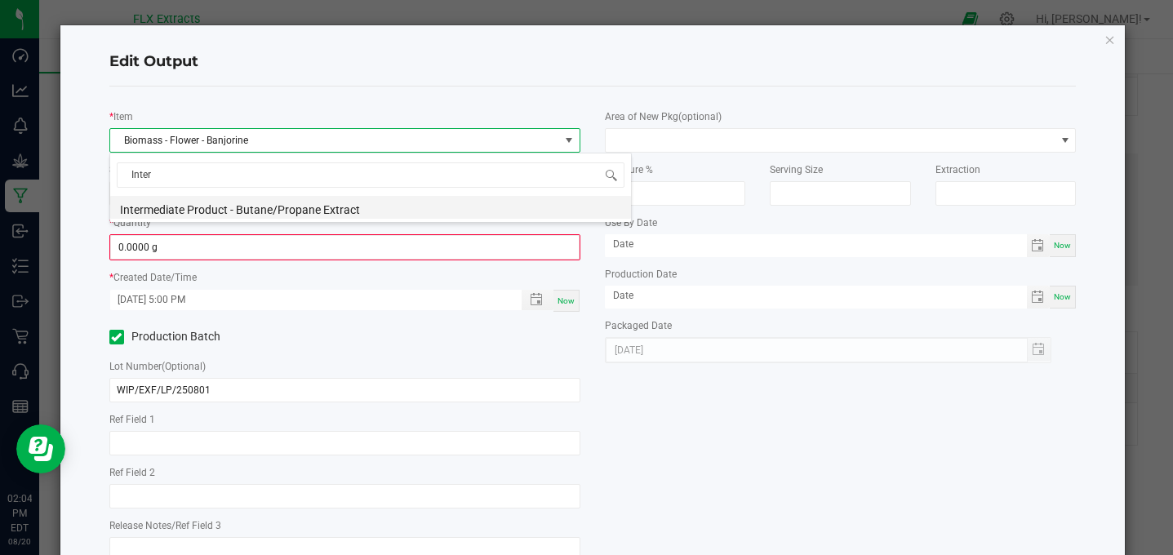
click at [135, 202] on li "Intermediate Product - Butane/Propane Extract" at bounding box center [370, 207] width 521 height 23
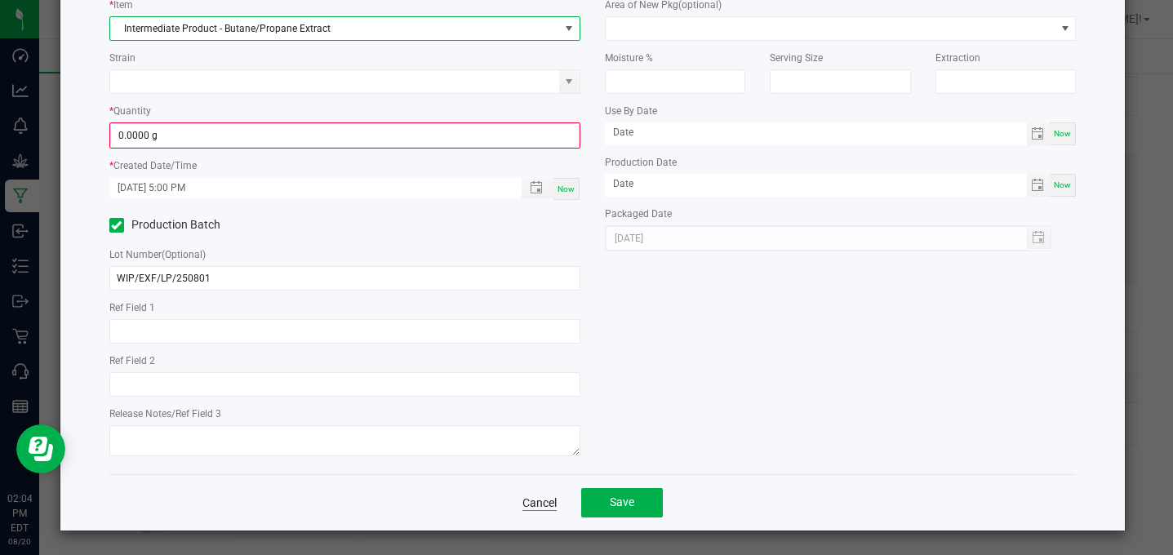
click at [537, 496] on link "Cancel" at bounding box center [539, 503] width 34 height 16
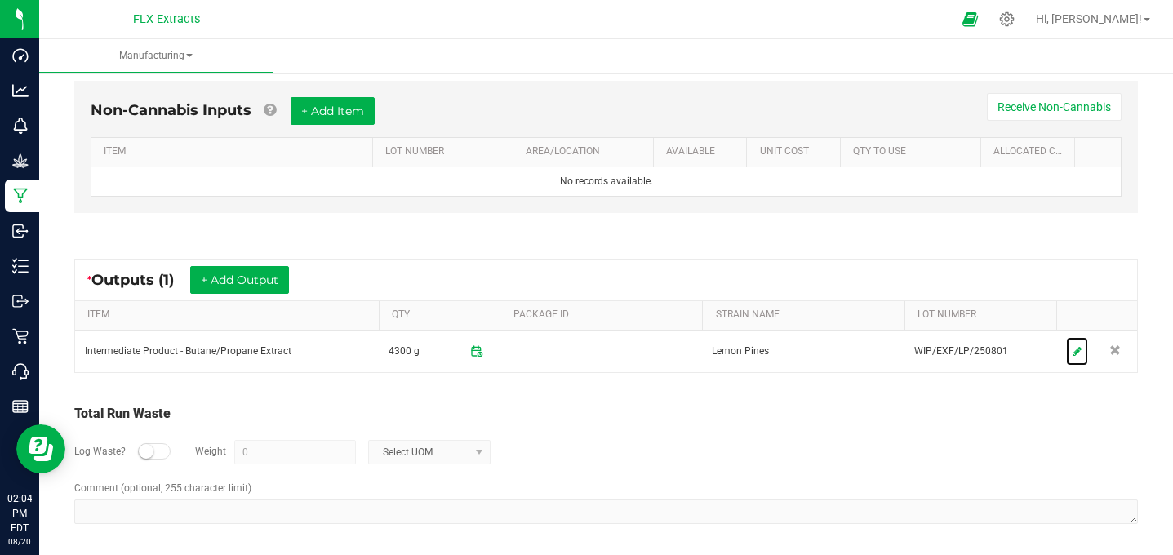
scroll to position [452, 0]
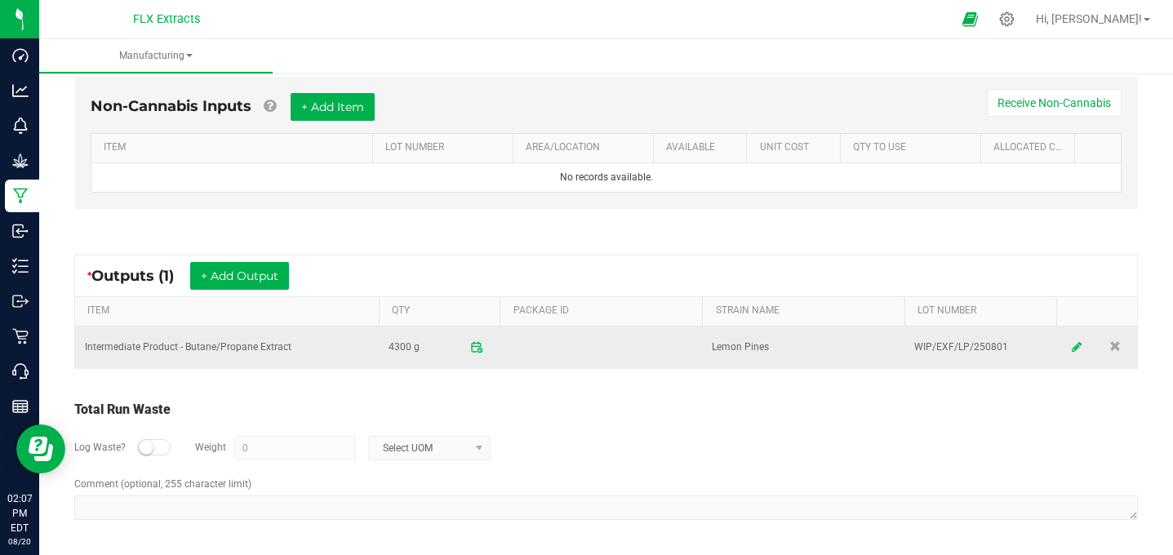
click at [1074, 346] on icon at bounding box center [1077, 346] width 10 height 11
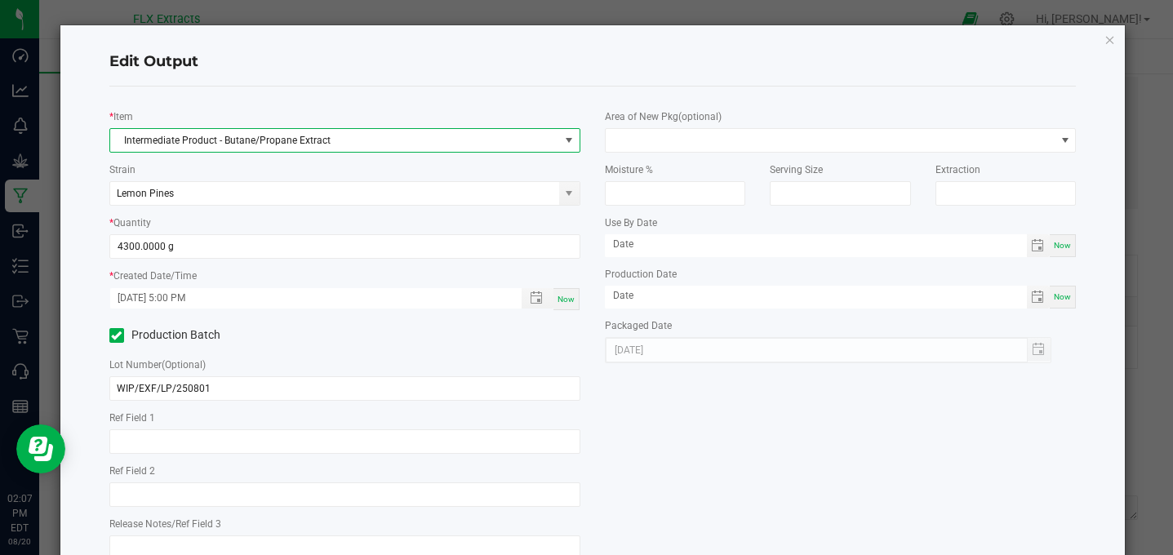
click at [367, 130] on span "Intermediate Product - Butane/Propane Extract" at bounding box center [334, 140] width 449 height 23
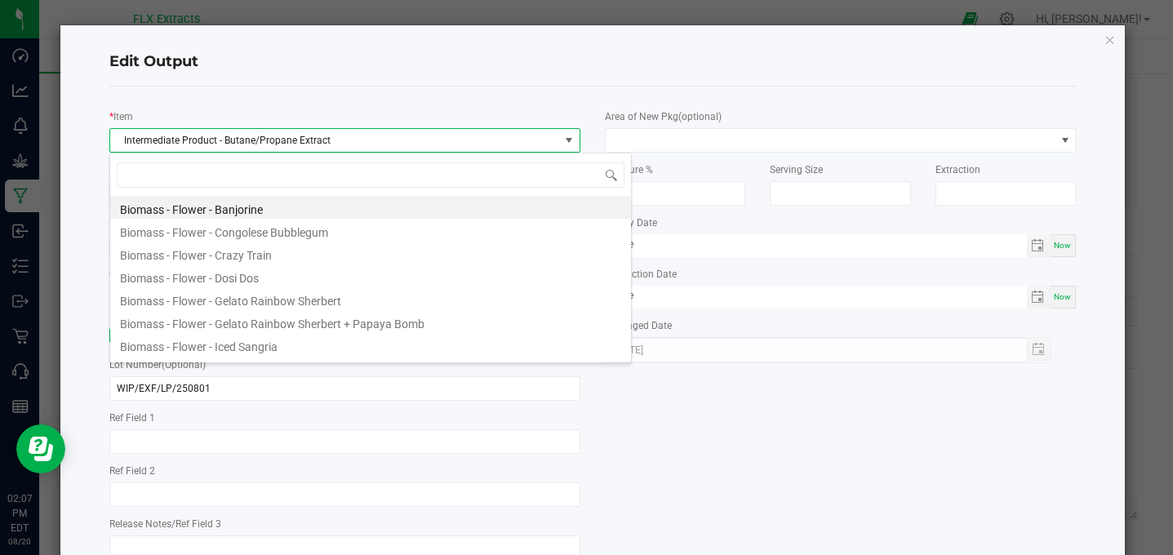
scroll to position [24, 471]
click at [342, 137] on span "Intermediate Product - Butane/Propane Extract" at bounding box center [334, 140] width 449 height 23
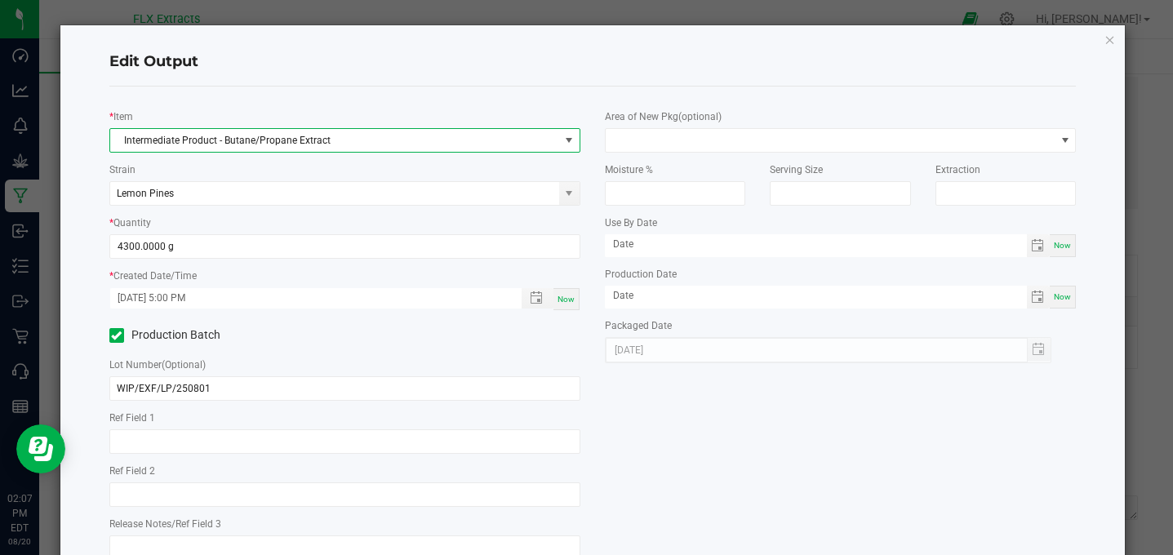
click at [342, 137] on span "Intermediate Product - Butane/Propane Extract" at bounding box center [334, 140] width 449 height 23
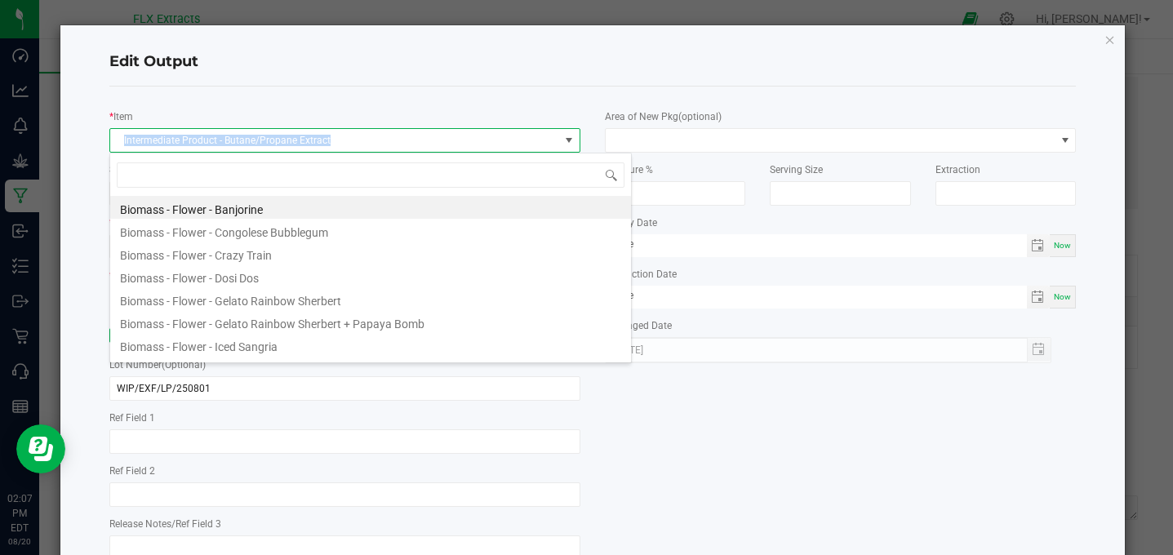
click at [342, 137] on span "Intermediate Product - Butane/Propane Extract" at bounding box center [334, 140] width 449 height 23
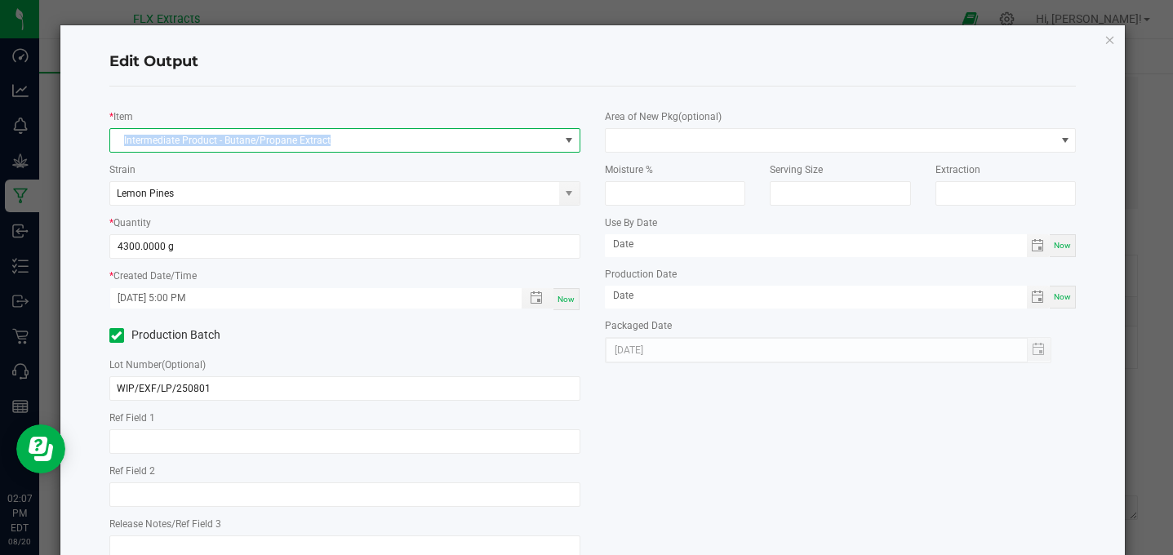
copy span "Intermediate Product - Butane/Propane Extract"
click at [342, 137] on span "Intermediate Product - Butane/Propane Extract" at bounding box center [334, 140] width 449 height 23
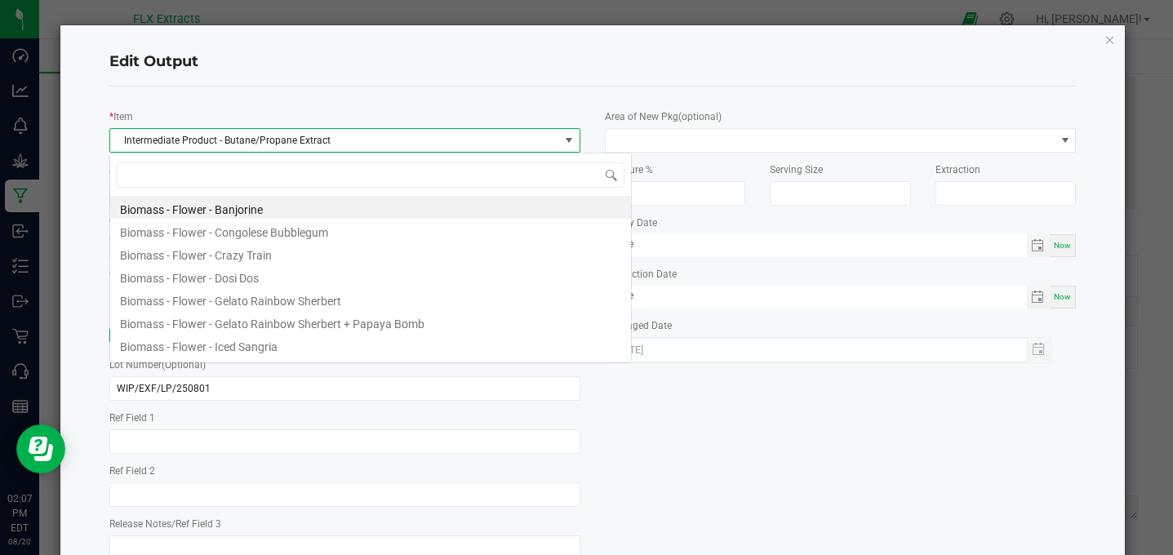
scroll to position [24, 471]
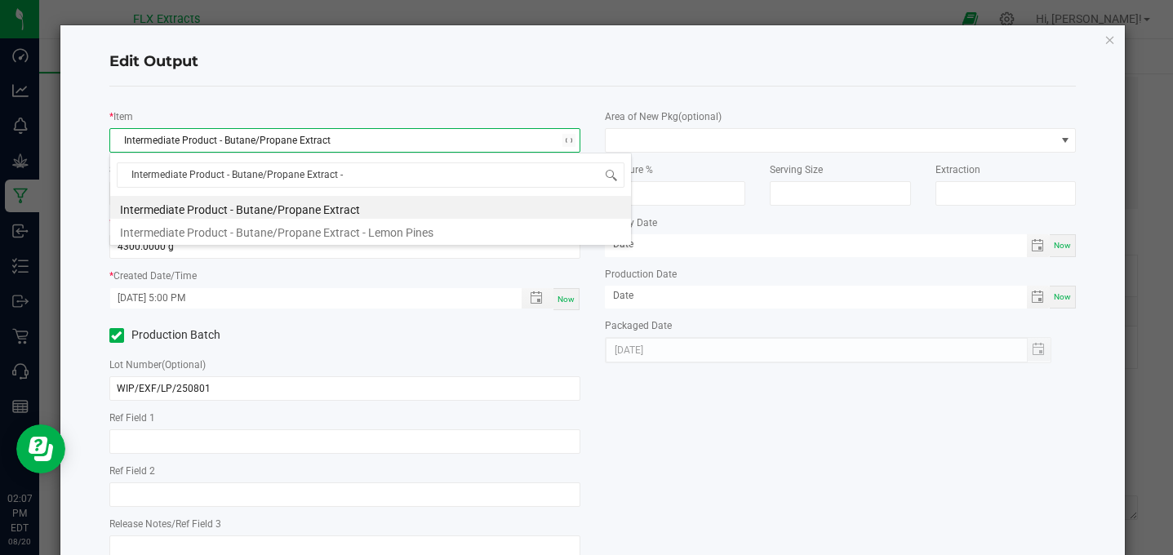
type input "Intermediate Product - Butane/Propane Extract -"
click at [407, 207] on li "Intermediate Product - Butane/Propane Extract - Lemon Pines" at bounding box center [370, 207] width 521 height 23
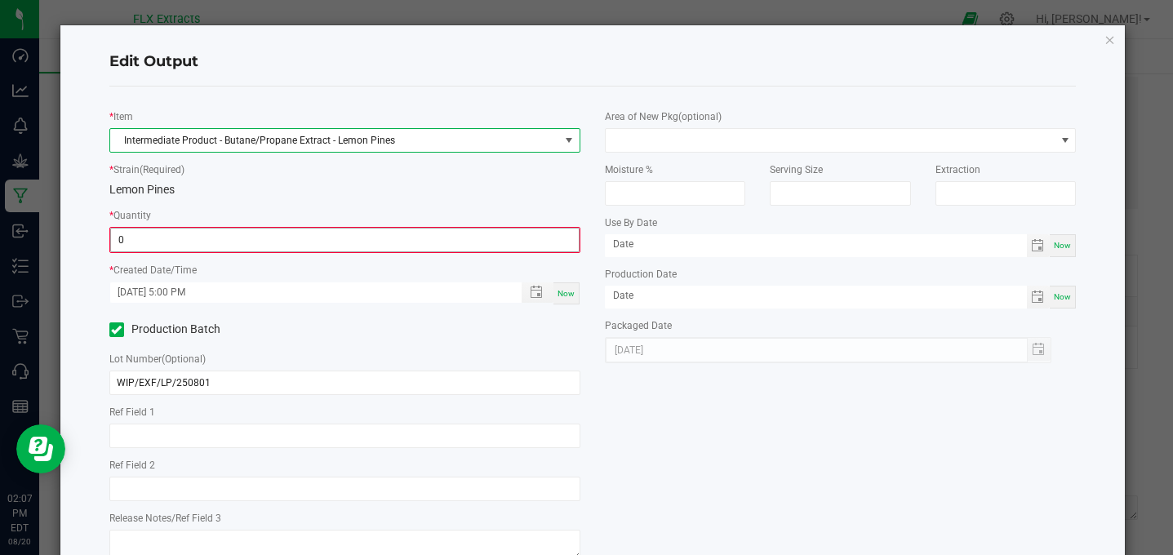
click at [183, 239] on input "0" at bounding box center [345, 240] width 468 height 23
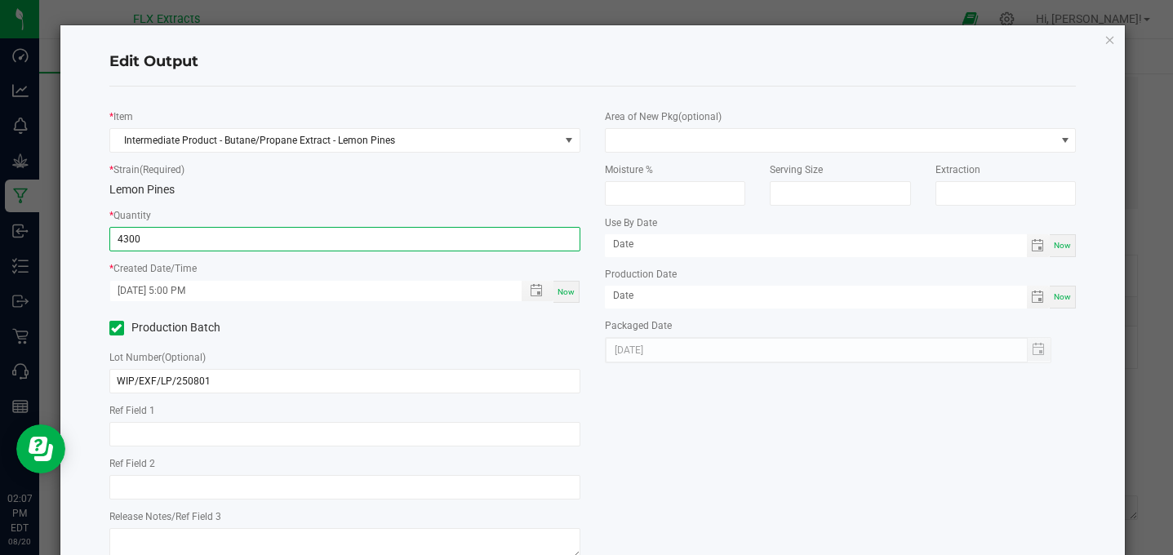
type input "4300.0000 g"
click at [358, 197] on div "Lemon Pines" at bounding box center [344, 189] width 471 height 17
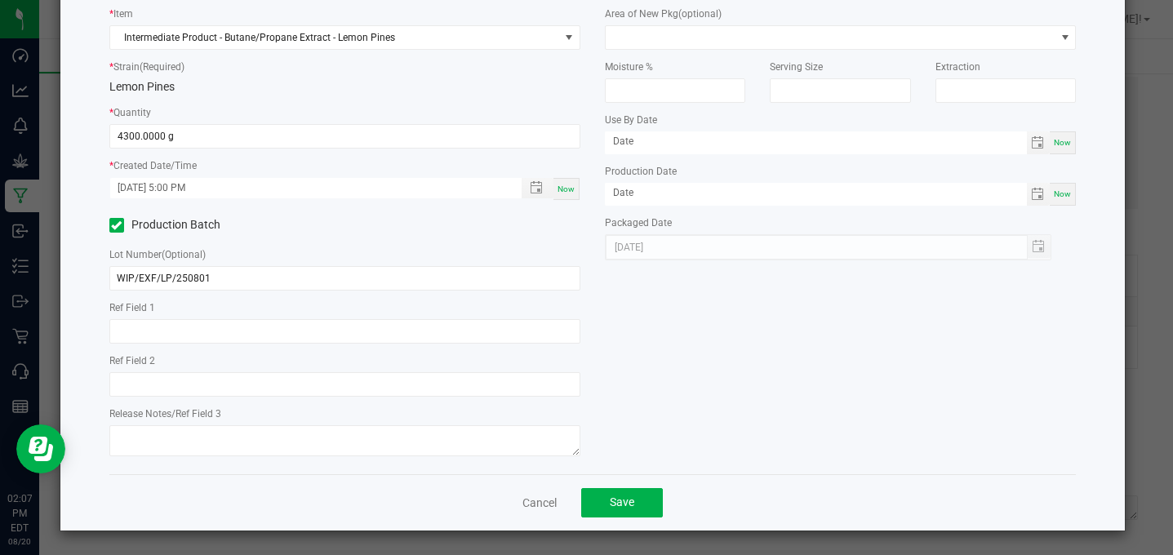
scroll to position [103, 0]
click at [603, 503] on button "Save" at bounding box center [622, 502] width 82 height 29
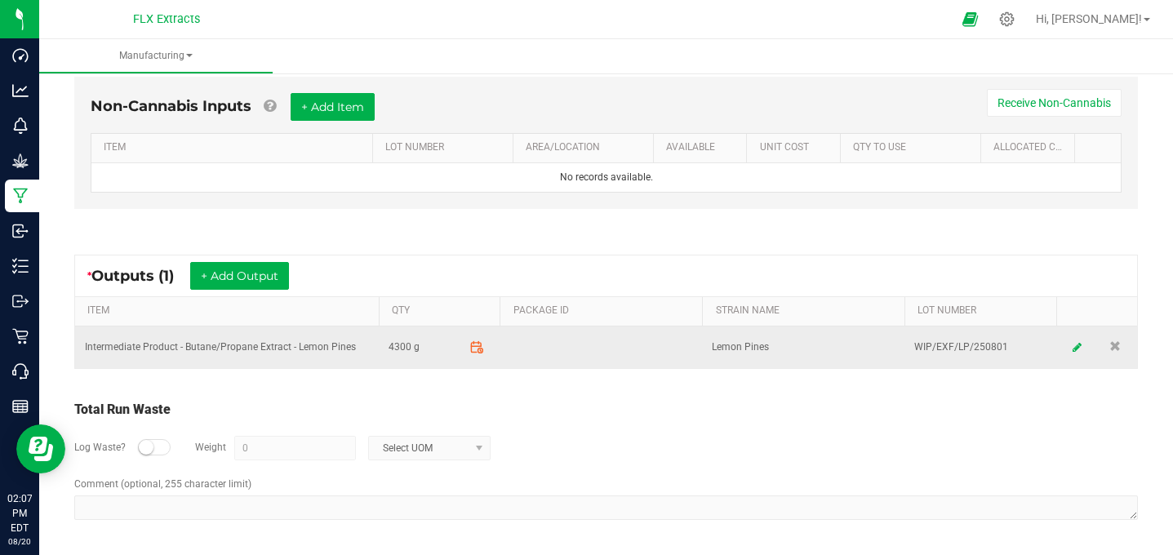
click at [477, 349] on icon at bounding box center [477, 347] width 15 height 15
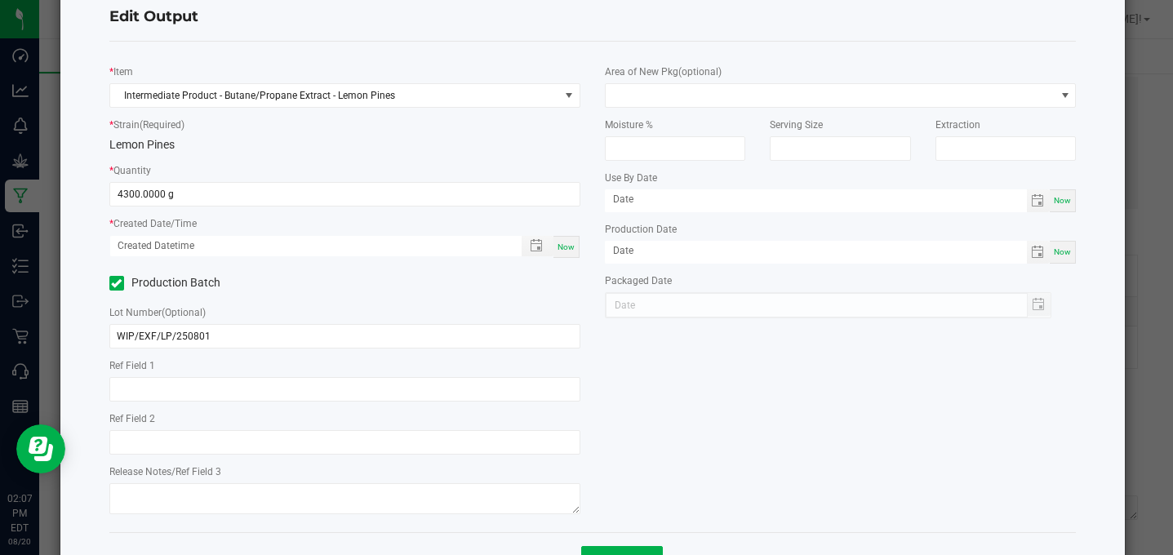
scroll to position [47, 0]
type input "month/day/year hour:minute AM"
click at [435, 238] on input "month/day/year hour:minute AM" at bounding box center [307, 243] width 394 height 20
click at [533, 246] on span "Toggle popup" at bounding box center [536, 243] width 13 height 13
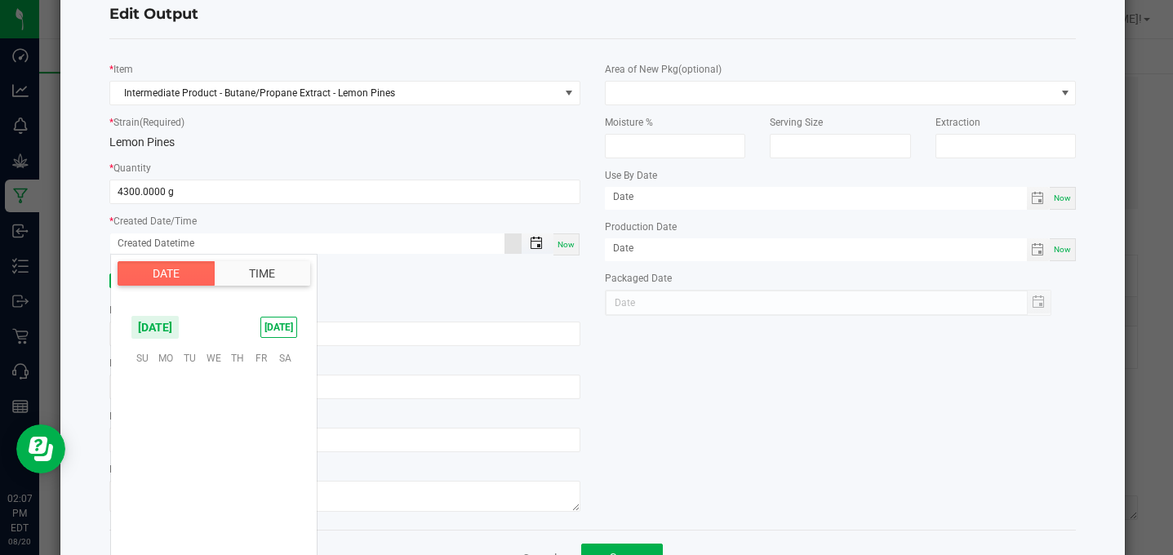
scroll to position [264626, 0]
click at [168, 411] on span "4" at bounding box center [166, 408] width 24 height 25
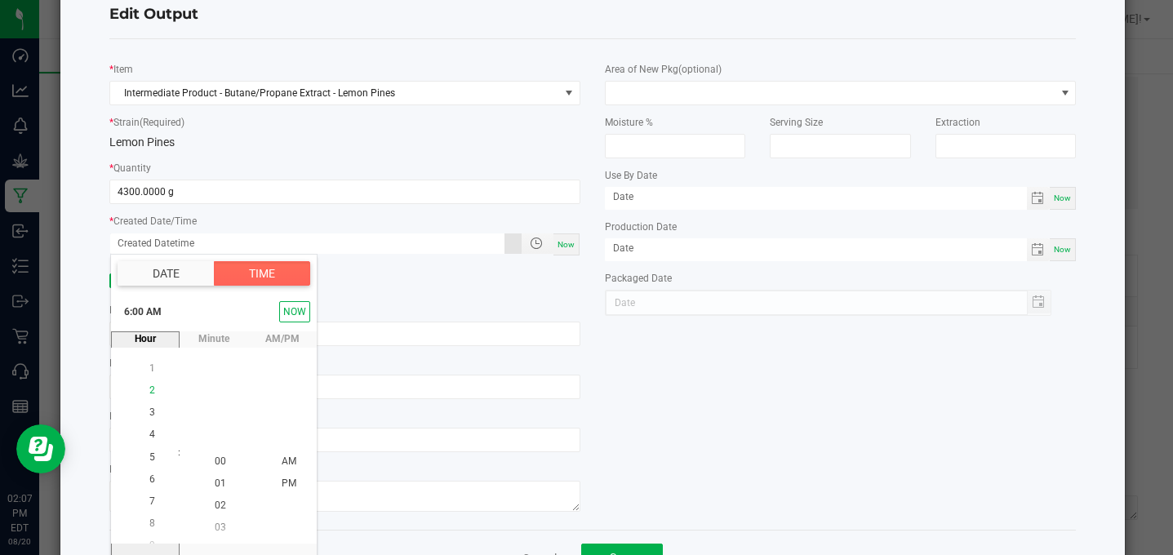
scroll to position [133, 0]
click at [152, 443] on span "5" at bounding box center [152, 438] width 6 height 11
click at [296, 483] on li "PM" at bounding box center [288, 484] width 39 height 22
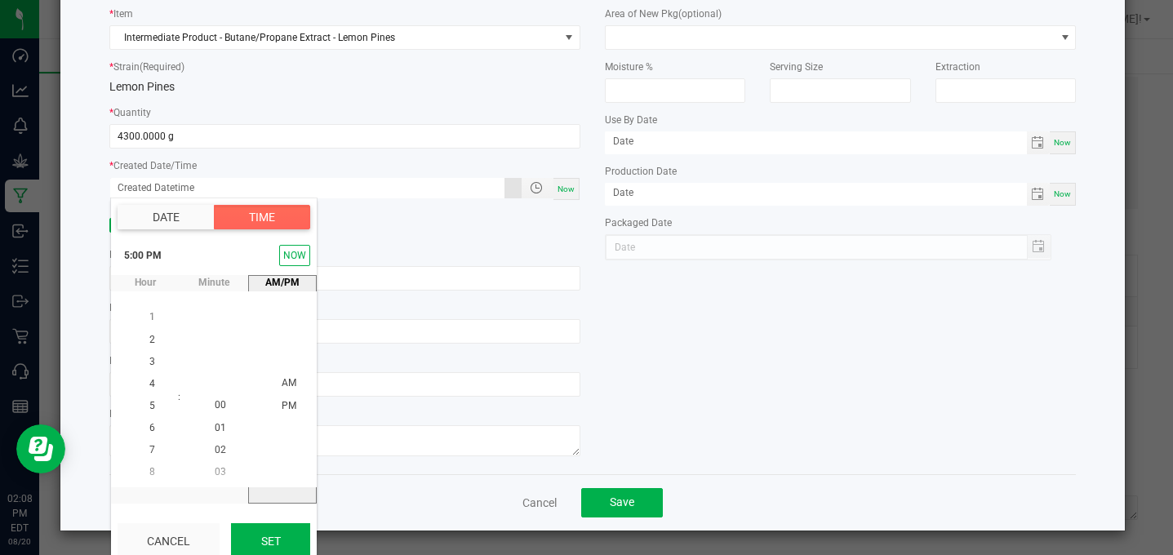
click at [258, 537] on button "Set" at bounding box center [270, 541] width 79 height 36
type input "[DATE] 5:00 PM"
type input "[DATE]"
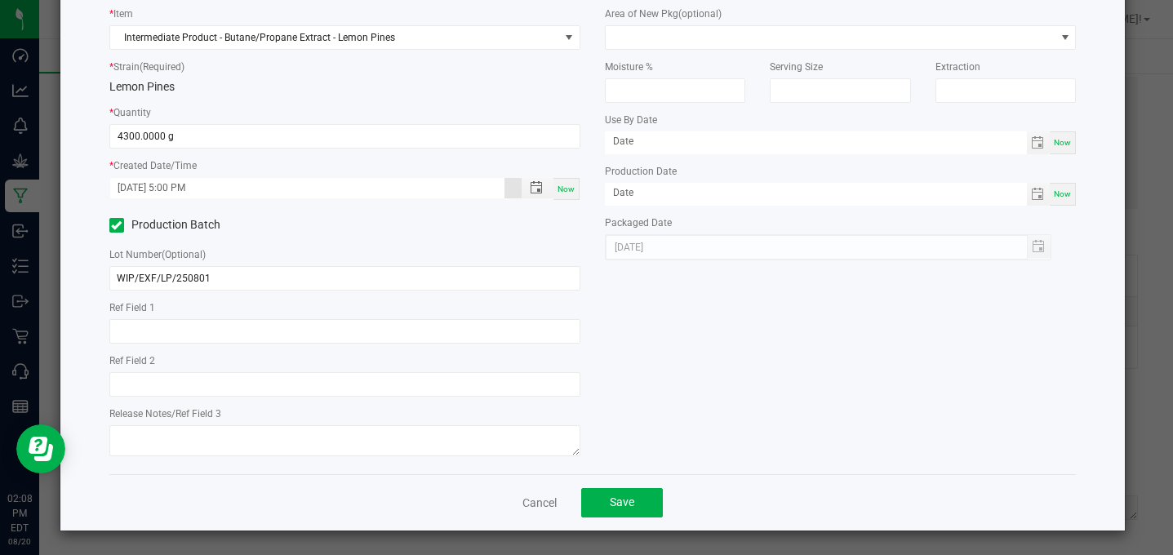
scroll to position [83, 0]
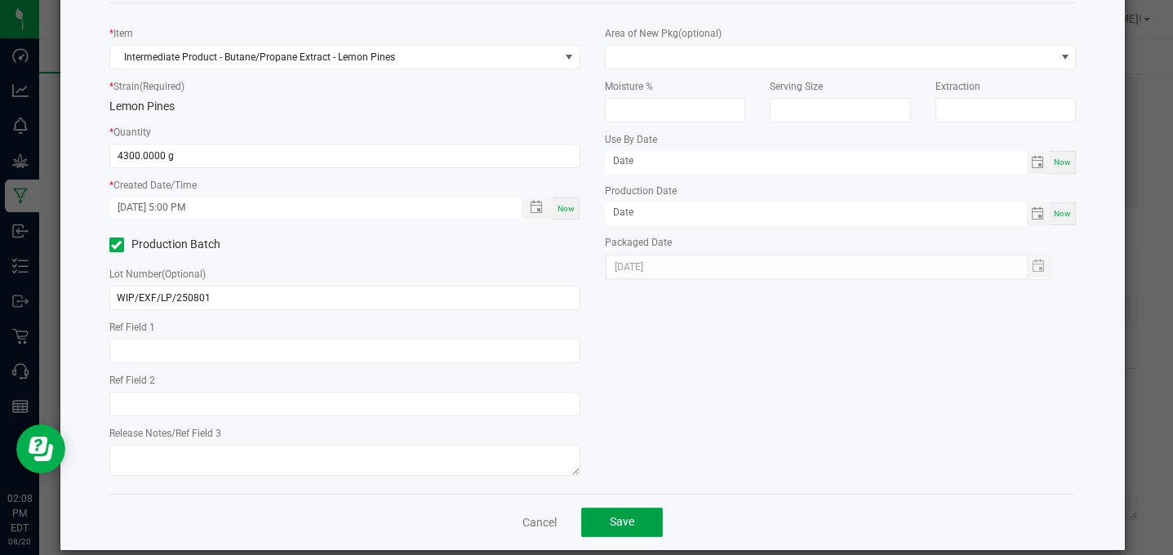
click at [613, 513] on button "Save" at bounding box center [622, 522] width 82 height 29
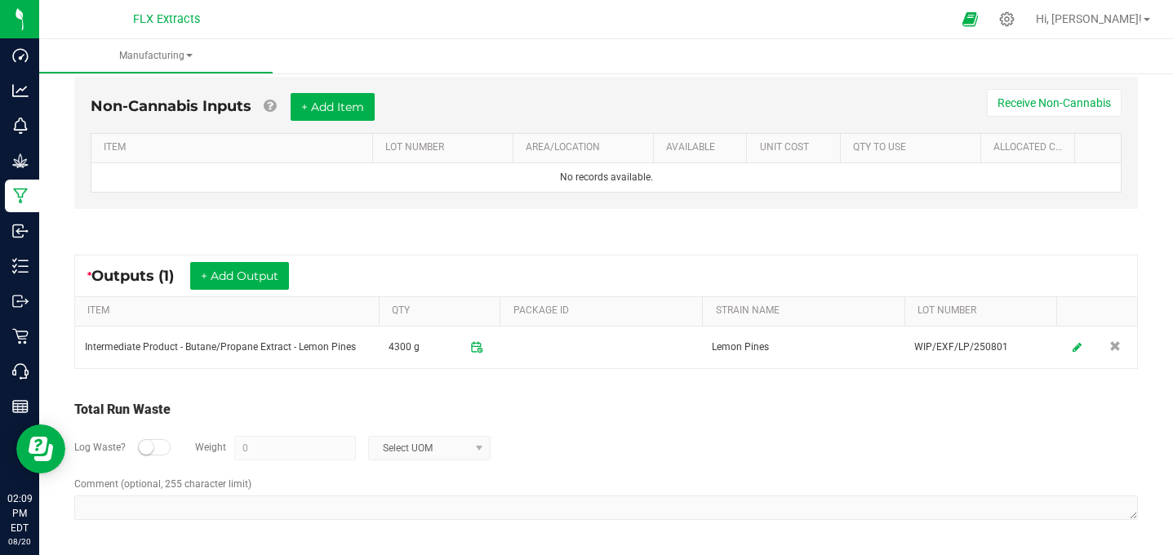
scroll to position [451, 0]
click at [678, 100] on div "Non-Cannabis Inputs + Add Item Receive Non-Cannabis" at bounding box center [606, 114] width 1031 height 40
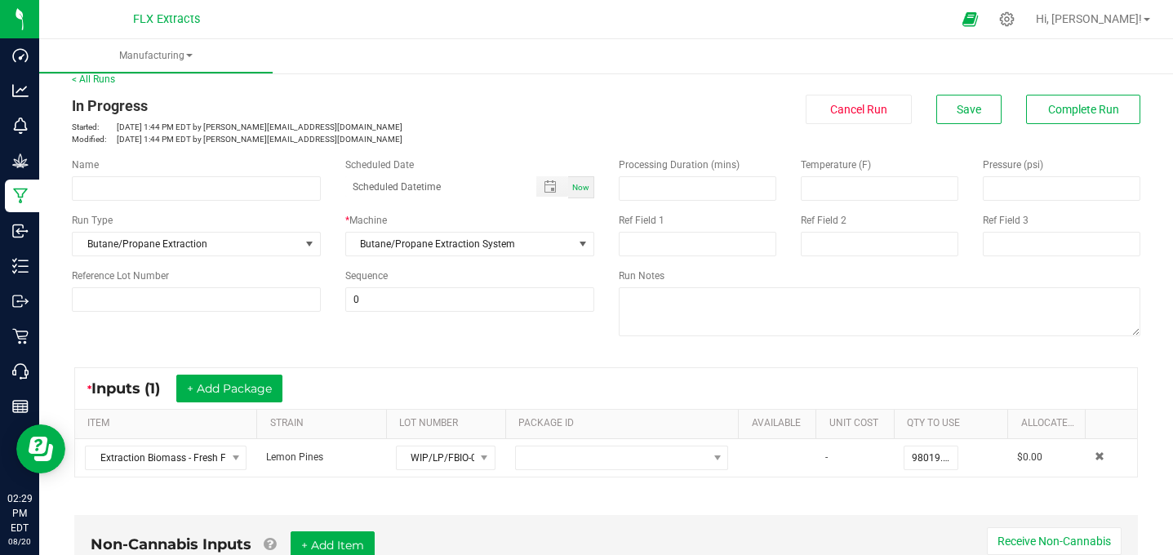
scroll to position [13, 0]
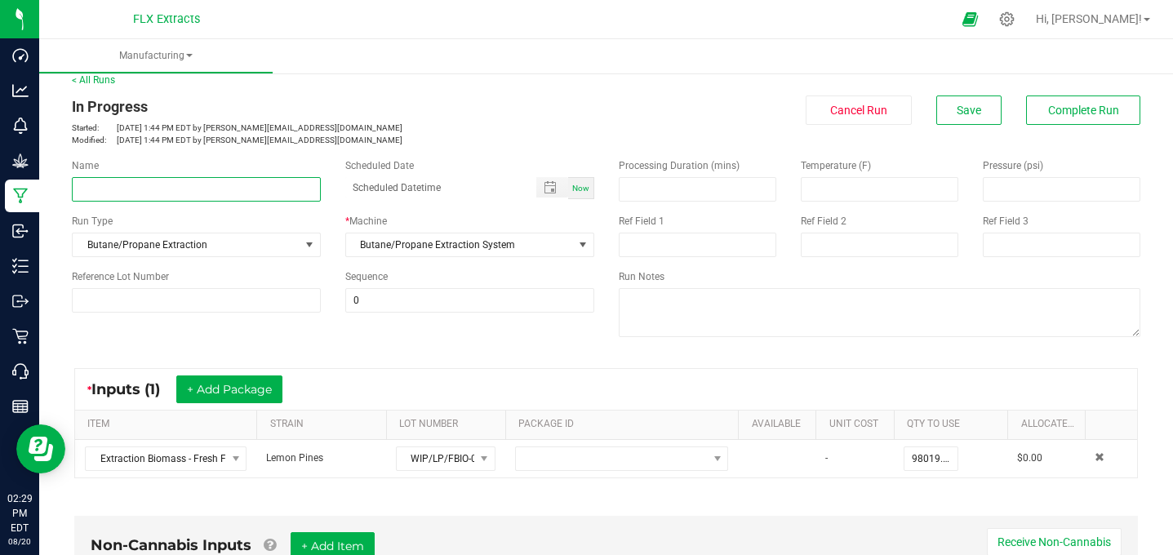
click at [196, 186] on input at bounding box center [196, 189] width 249 height 24
click at [427, 122] on p "Started: Aug 20, 2025 1:44 PM EDT by tyler@flxextracts.com" at bounding box center [333, 128] width 522 height 12
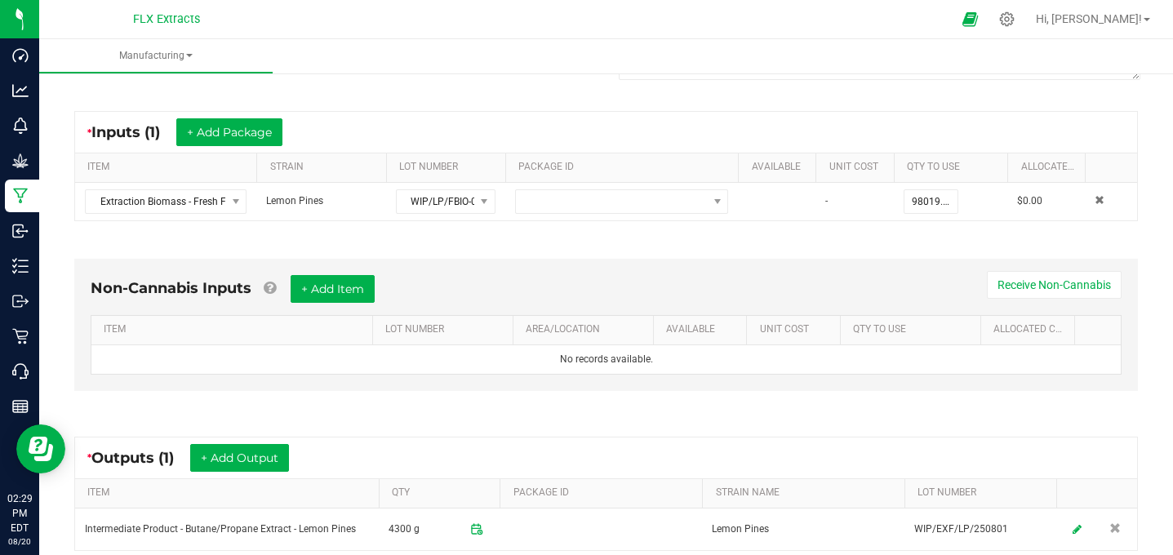
scroll to position [398, 0]
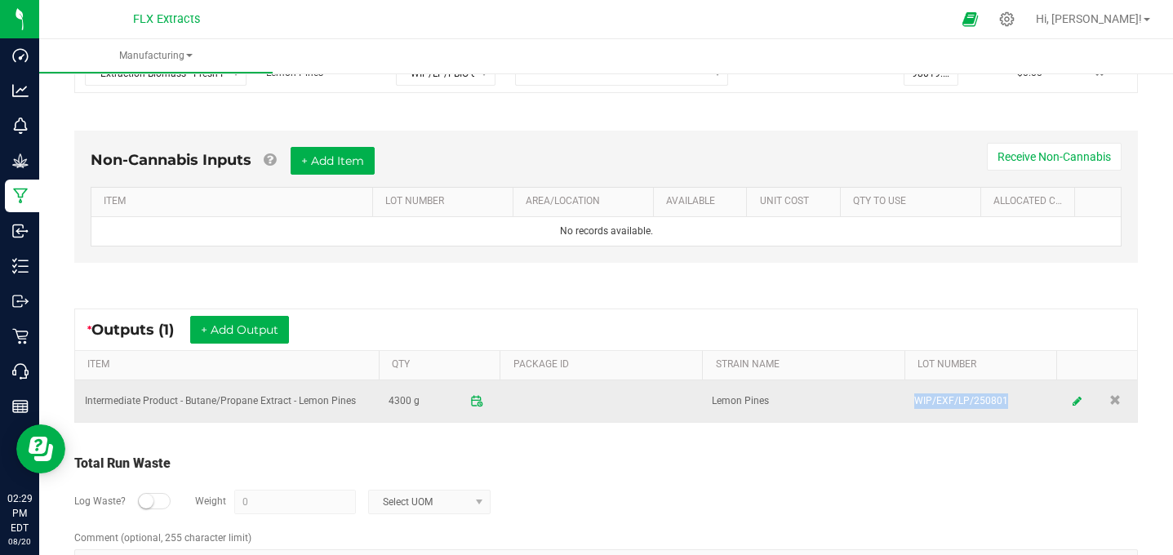
drag, startPoint x: 1018, startPoint y: 398, endPoint x: 913, endPoint y: 396, distance: 105.3
click at [913, 396] on td "WIP/EXF/LP/250801" at bounding box center [980, 401] width 152 height 42
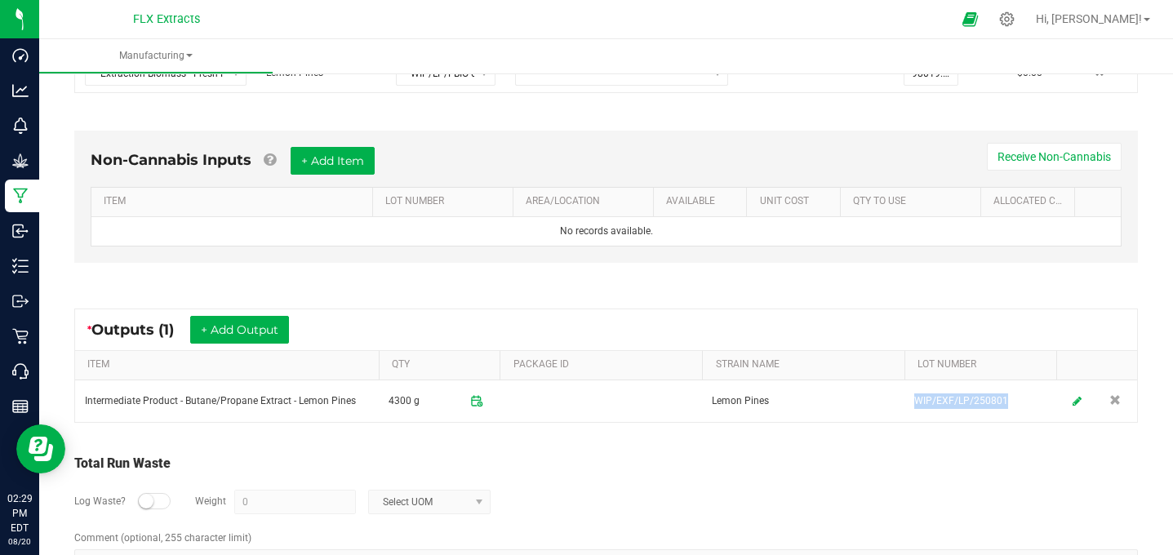
copy td "WIP/EXF/LP/250801"
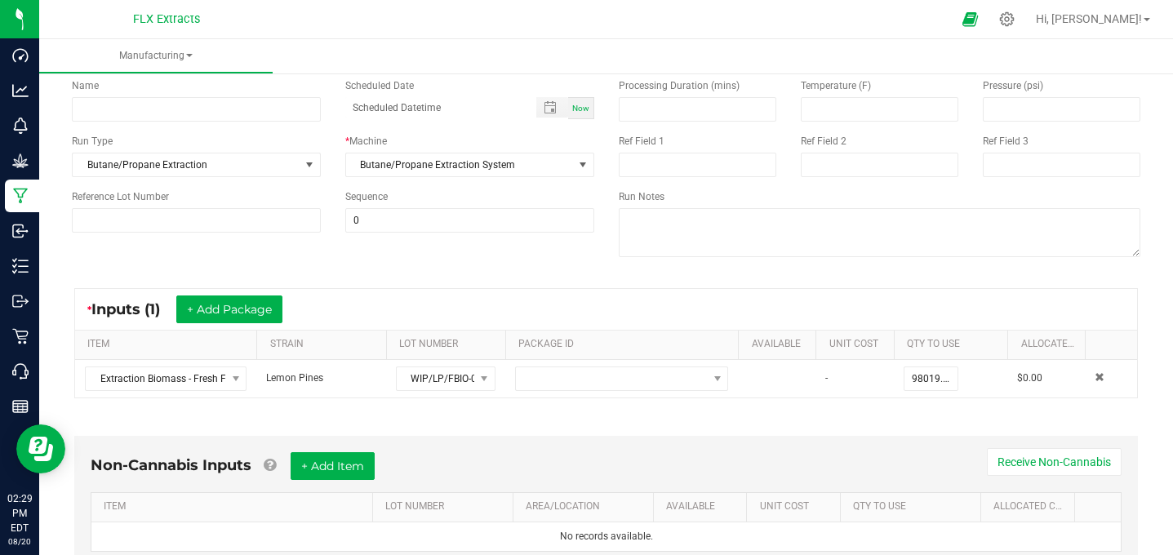
scroll to position [0, 0]
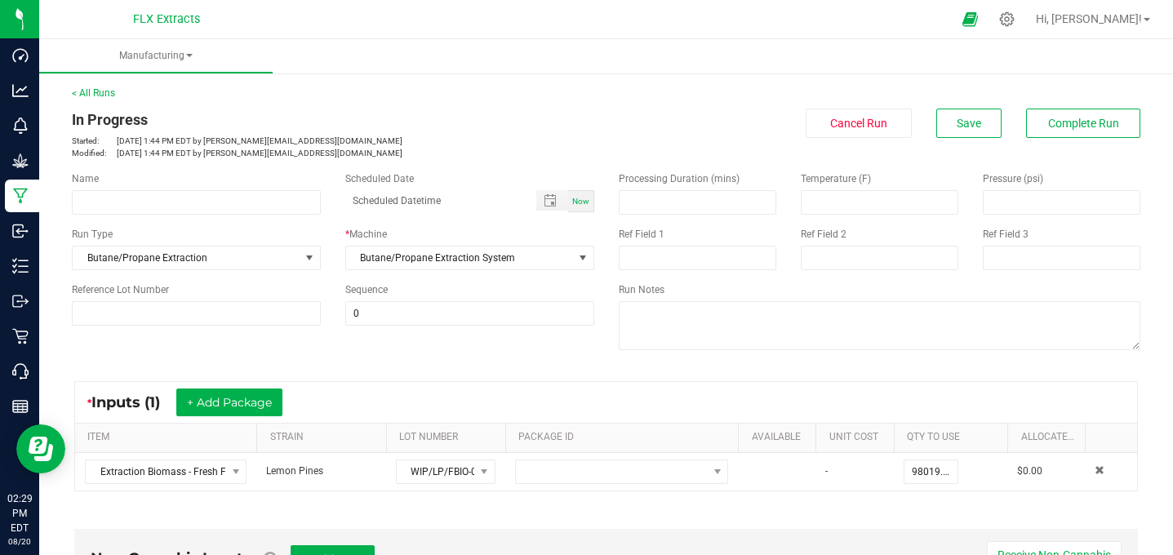
click at [438, 365] on div "Name Scheduled Date Now Run Type Butane/Propane Extraction * Machine Butane/Pro…" at bounding box center [606, 262] width 1093 height 207
click at [137, 320] on input at bounding box center [196, 313] width 249 height 24
type input "PE24-23"
click at [479, 340] on div "Name Scheduled Date Now Run Type Butane/Propane Extraction * Machine Butane/Pro…" at bounding box center [606, 262] width 1093 height 207
click at [407, 126] on div "In Progress" at bounding box center [333, 120] width 522 height 22
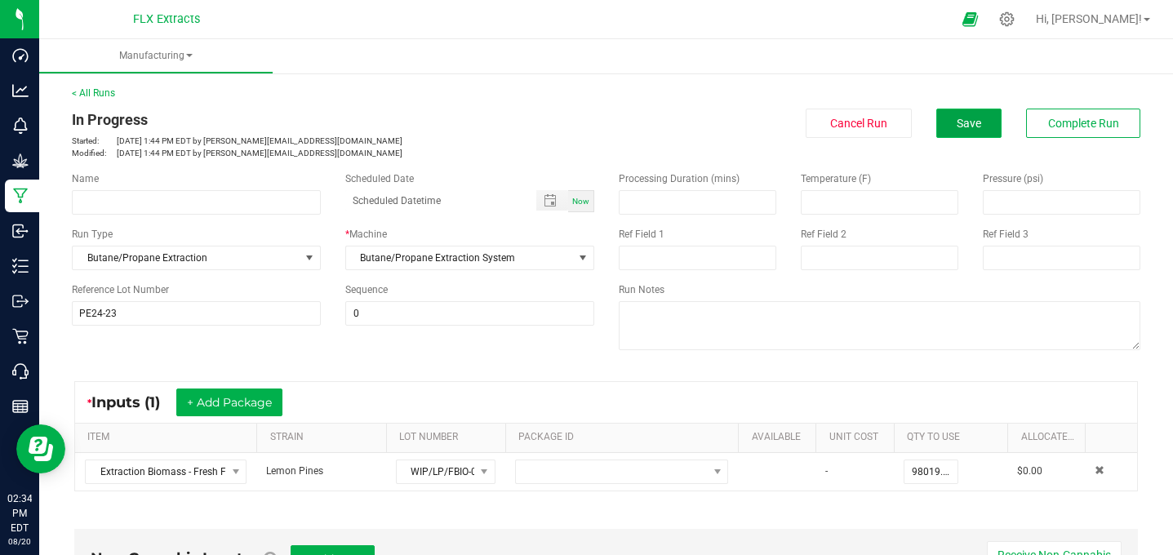
click at [962, 127] on span "Save" at bounding box center [969, 123] width 24 height 13
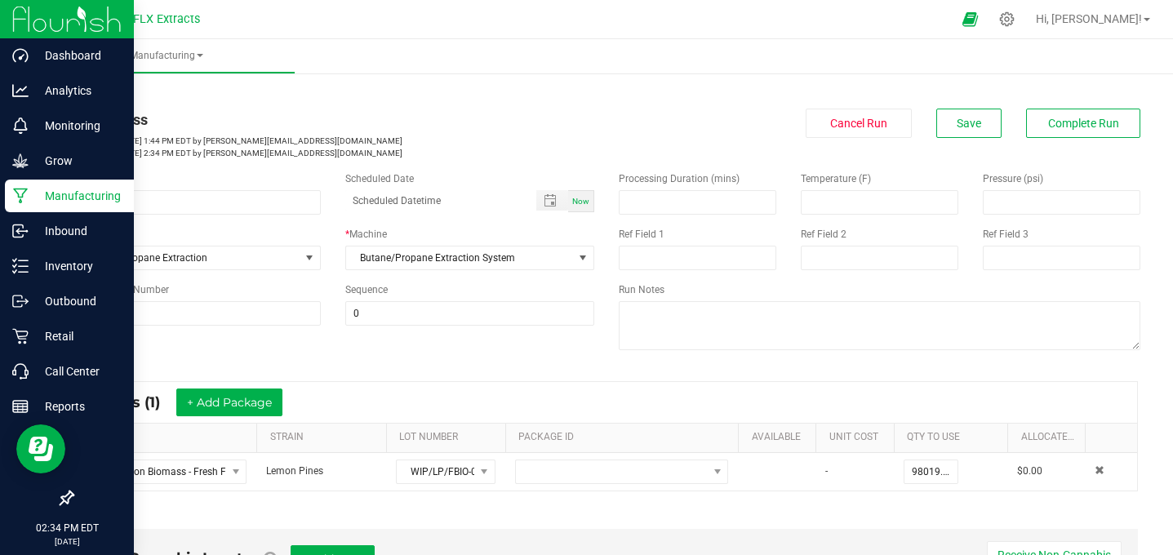
click at [72, 196] on p "Manufacturing" at bounding box center [78, 196] width 98 height 20
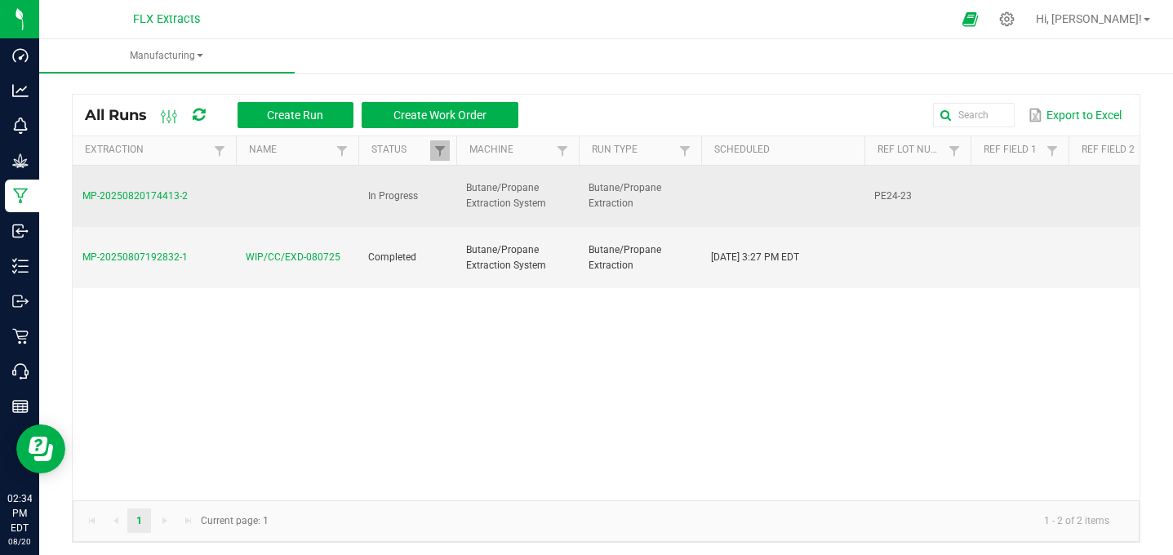
click at [145, 191] on span "MP-20250820174413-2" at bounding box center [134, 195] width 105 height 11
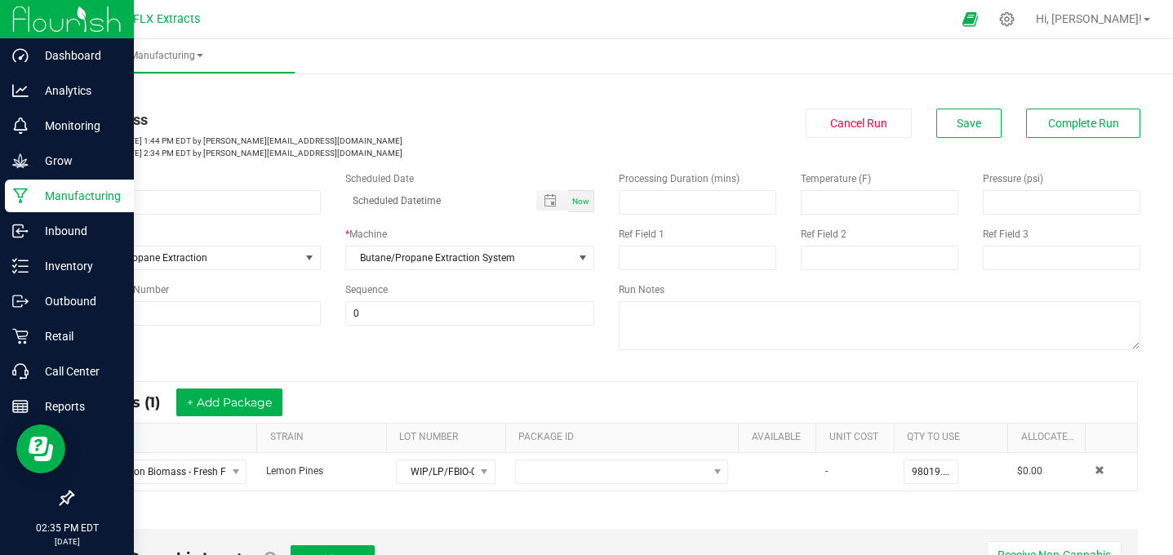
click at [82, 192] on p "Manufacturing" at bounding box center [78, 196] width 98 height 20
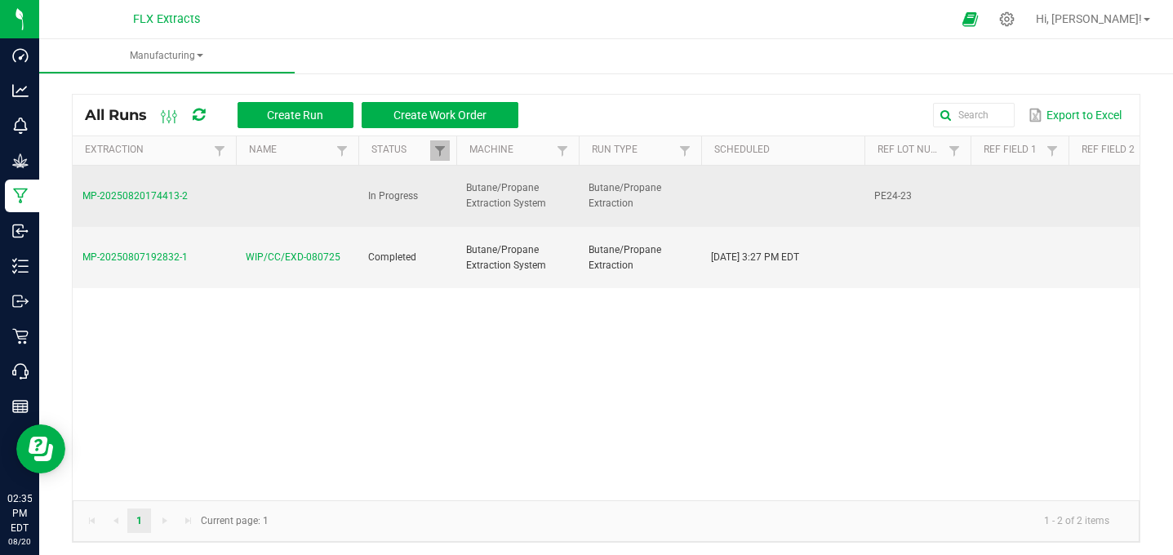
click at [118, 195] on span "MP-20250820174413-2" at bounding box center [134, 195] width 105 height 11
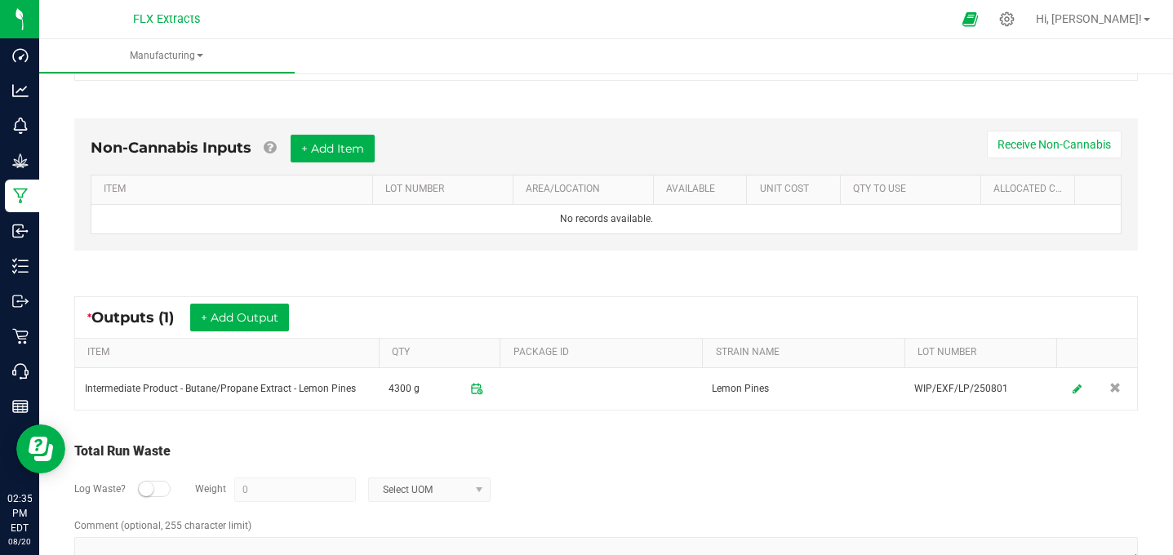
scroll to position [452, 0]
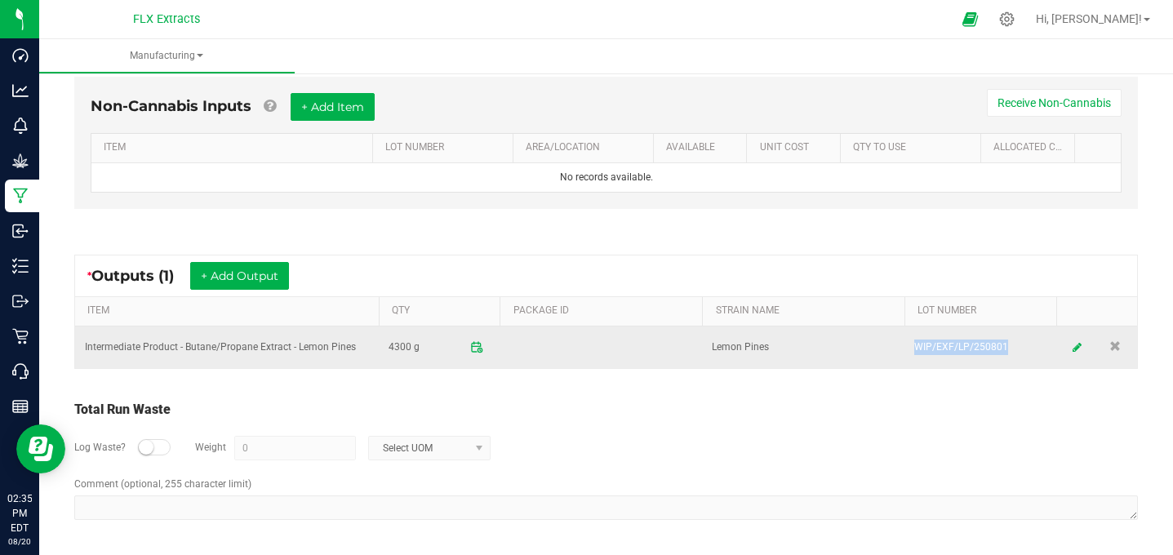
drag, startPoint x: 1007, startPoint y: 349, endPoint x: 916, endPoint y: 345, distance: 91.5
click at [916, 345] on td "WIP/EXF/LP/250801" at bounding box center [980, 348] width 152 height 42
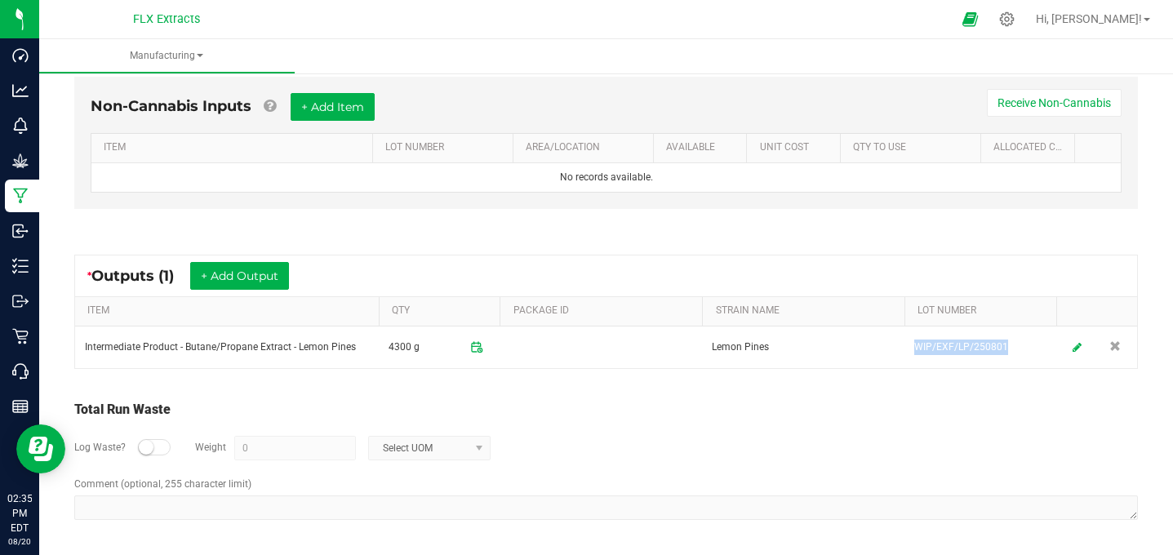
copy td "WIP/EXF/LP/250801"
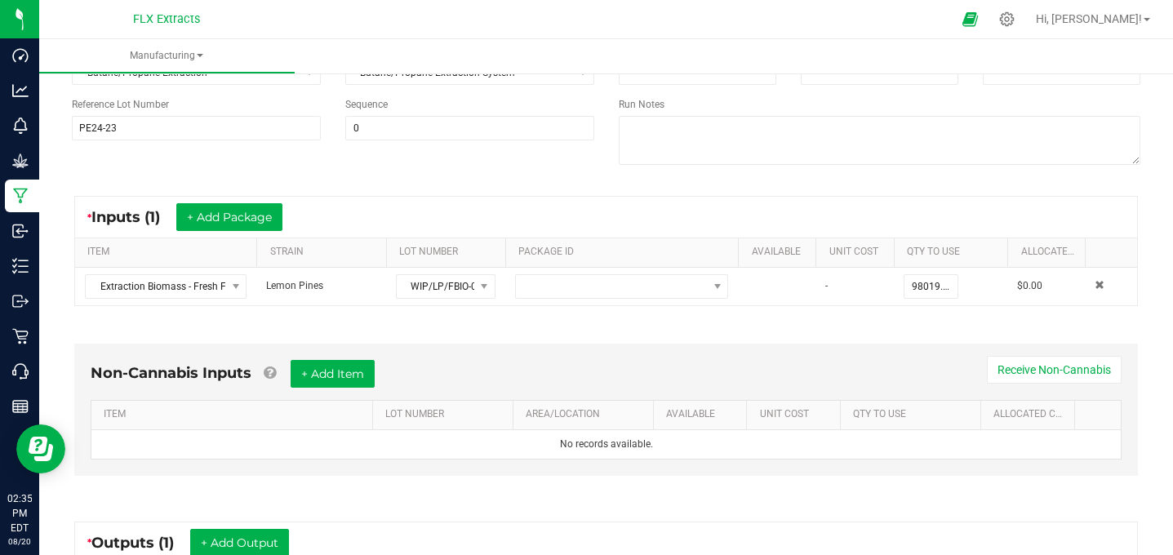
scroll to position [132, 0]
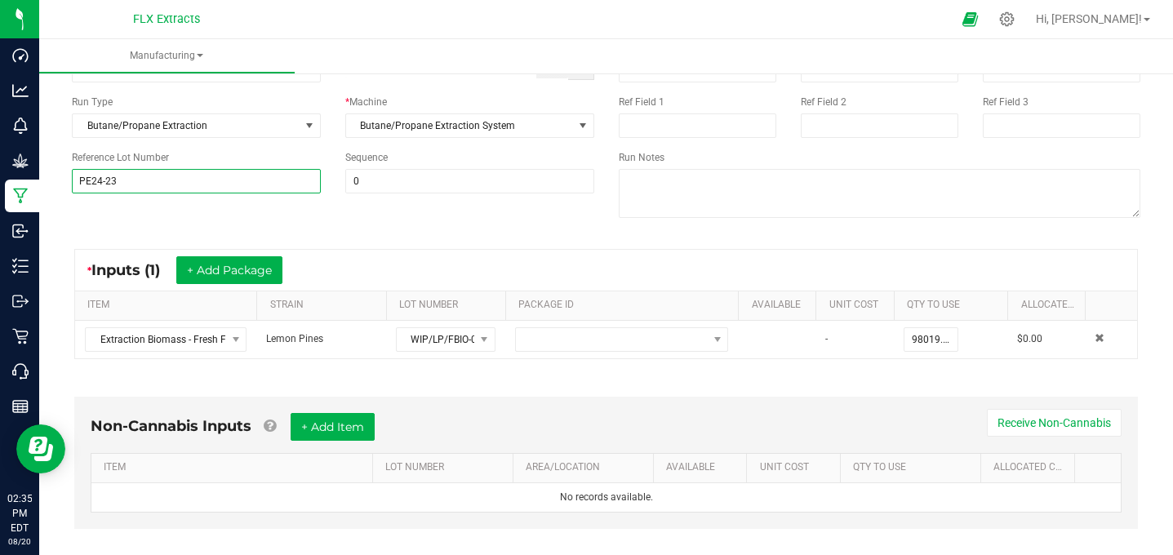
click at [126, 177] on input "PE24-23" at bounding box center [196, 181] width 249 height 24
paste input "WIP/EXF/LP/250801"
type input "WIP/EXF/LP/250801"
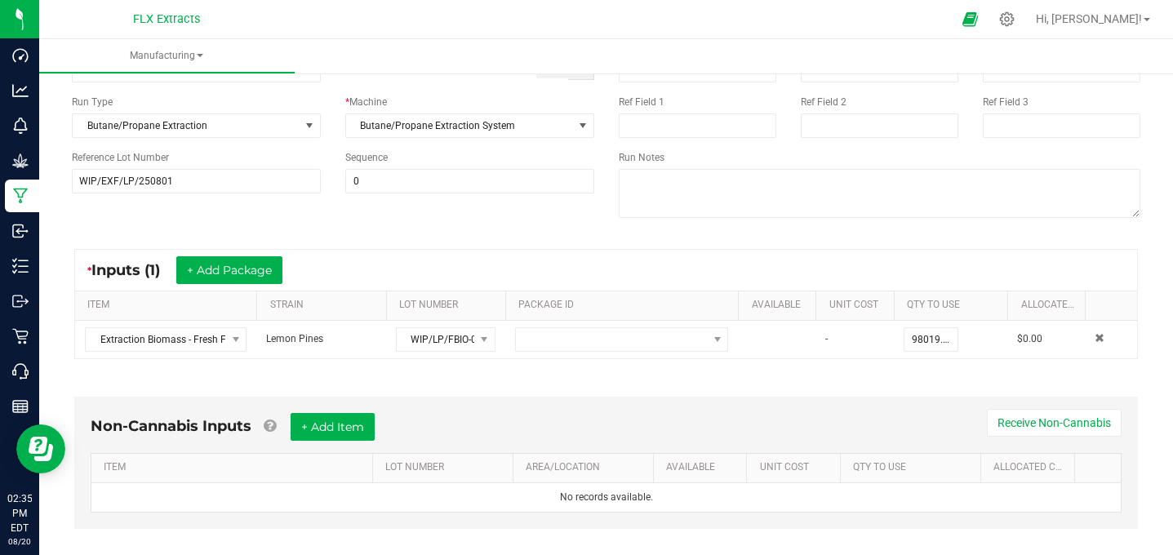
click at [353, 226] on div "Name Scheduled Date Now Run Type Butane/Propane Extraction * Machine Butane/Pro…" at bounding box center [606, 130] width 1093 height 207
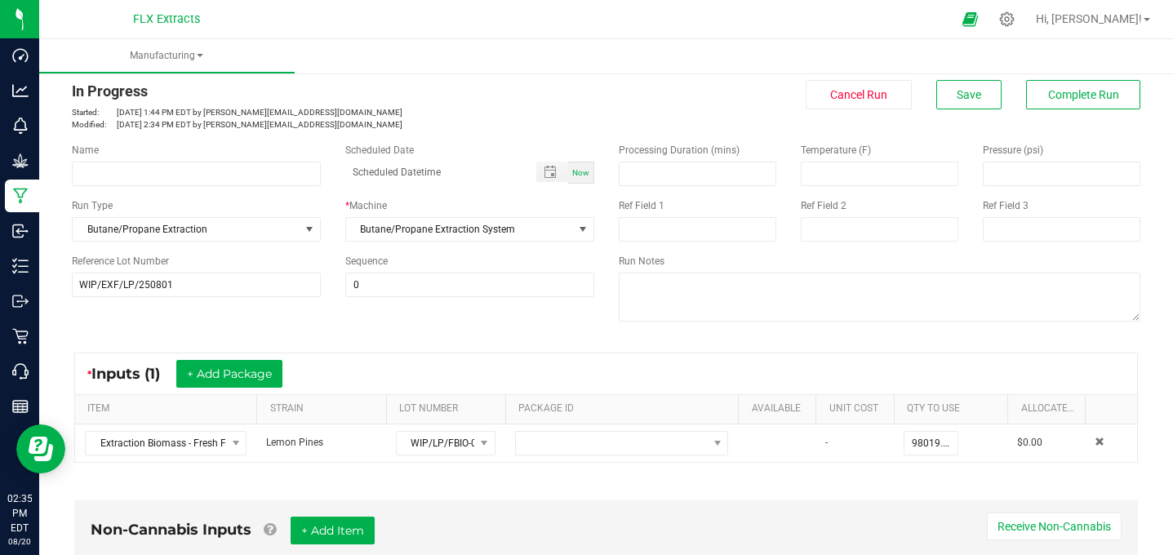
scroll to position [20, 0]
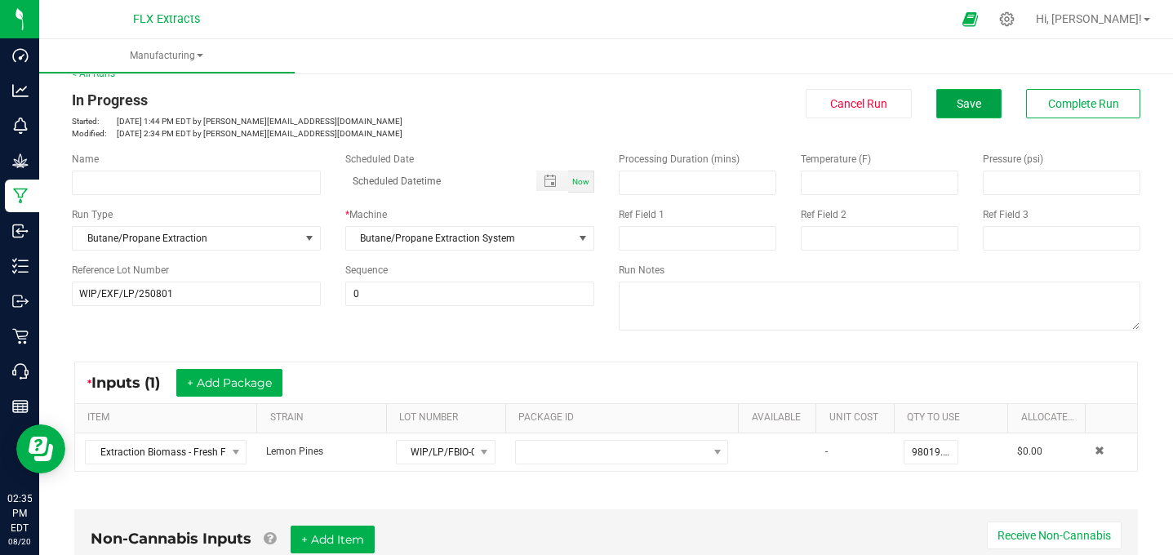
click at [979, 109] on span "Save" at bounding box center [969, 103] width 24 height 13
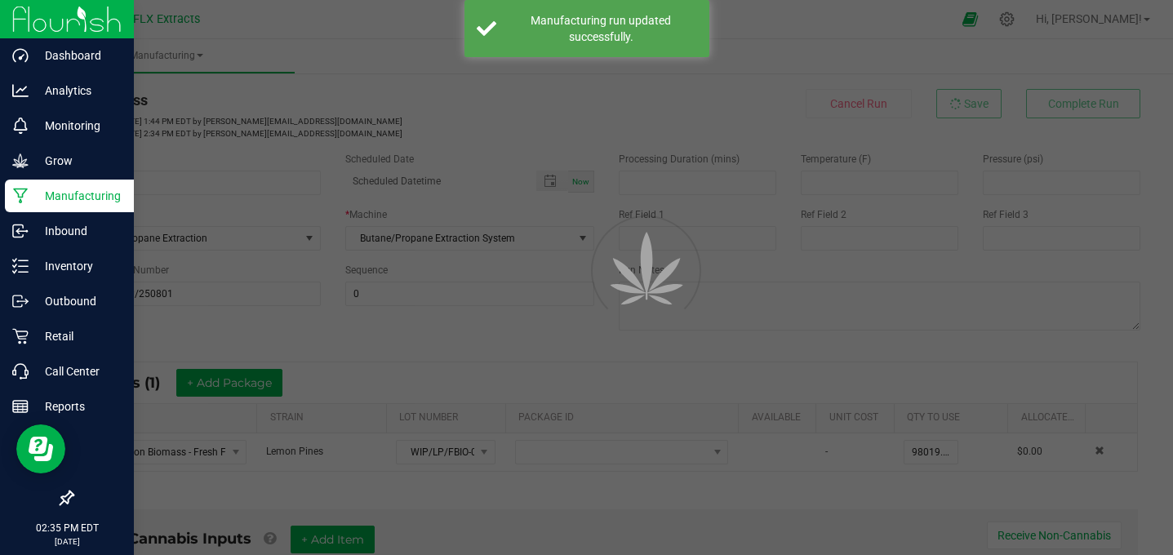
scroll to position [0, 0]
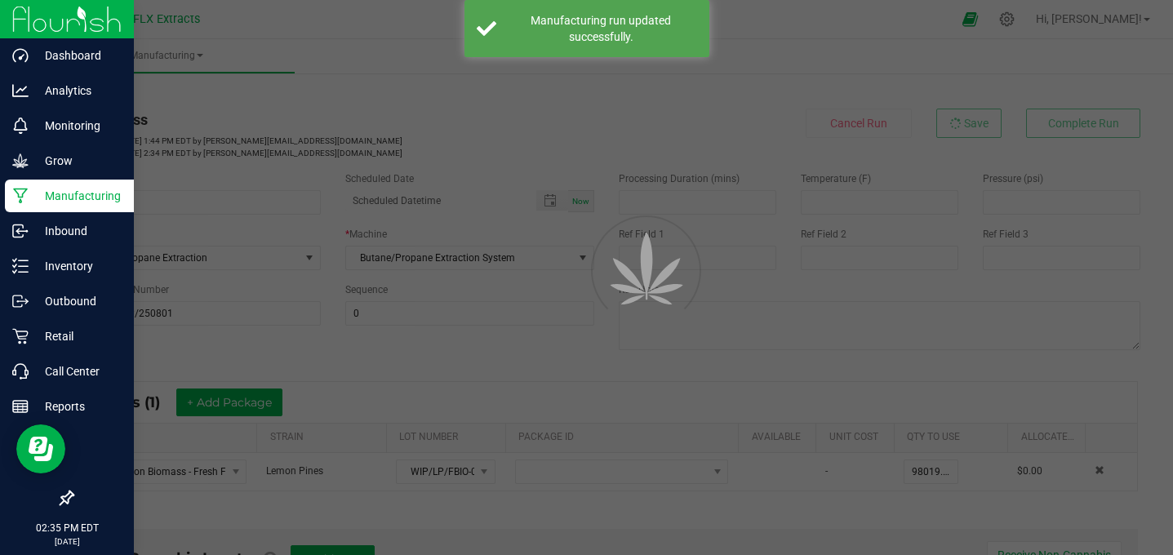
click at [44, 189] on p "Manufacturing" at bounding box center [78, 196] width 98 height 20
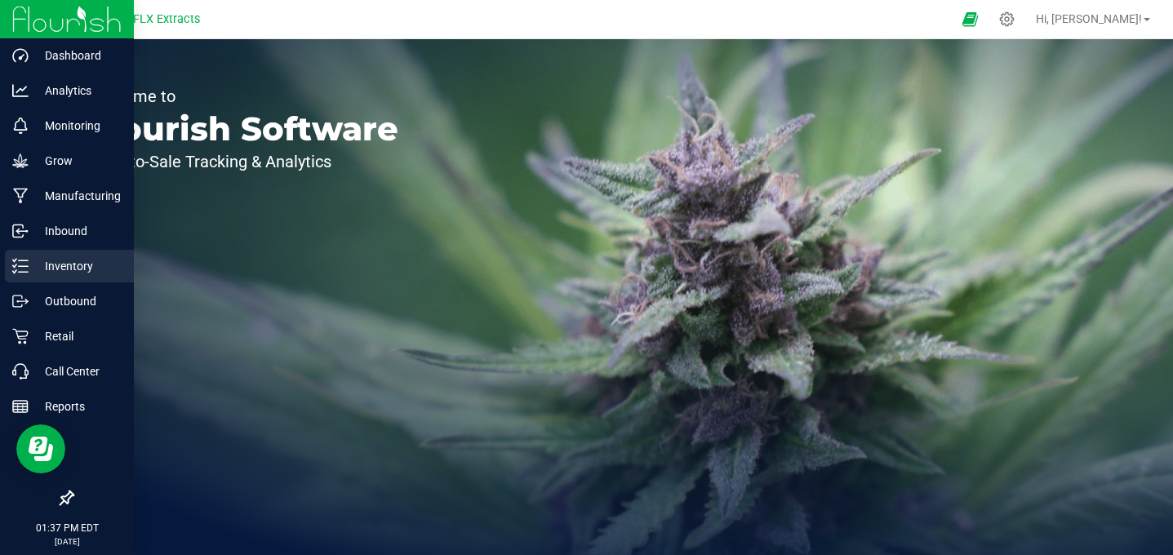
click at [31, 265] on p "Inventory" at bounding box center [78, 266] width 98 height 20
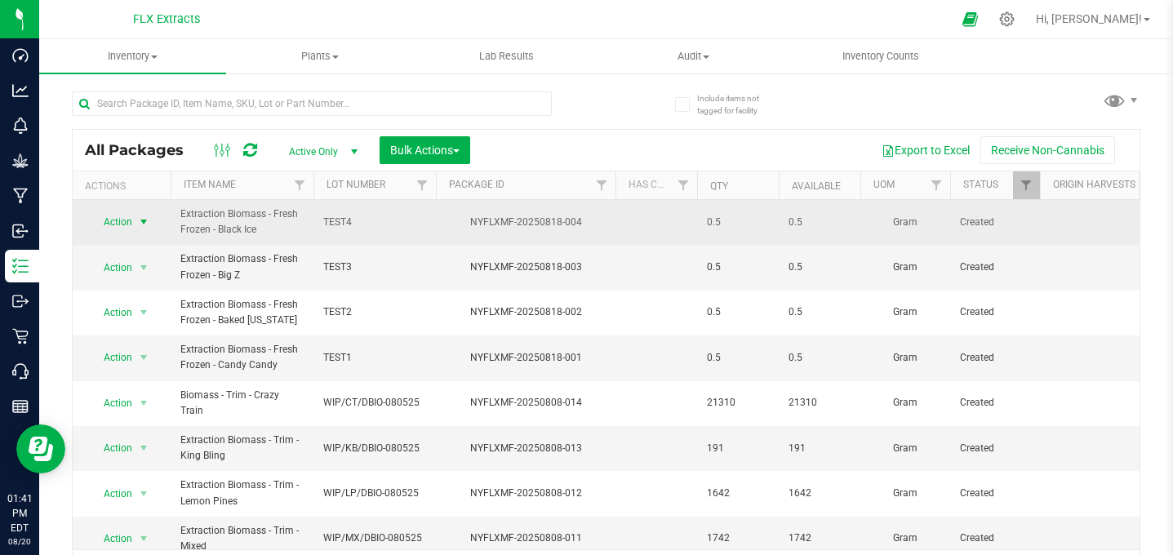
click at [140, 224] on span "select" at bounding box center [143, 222] width 13 height 13
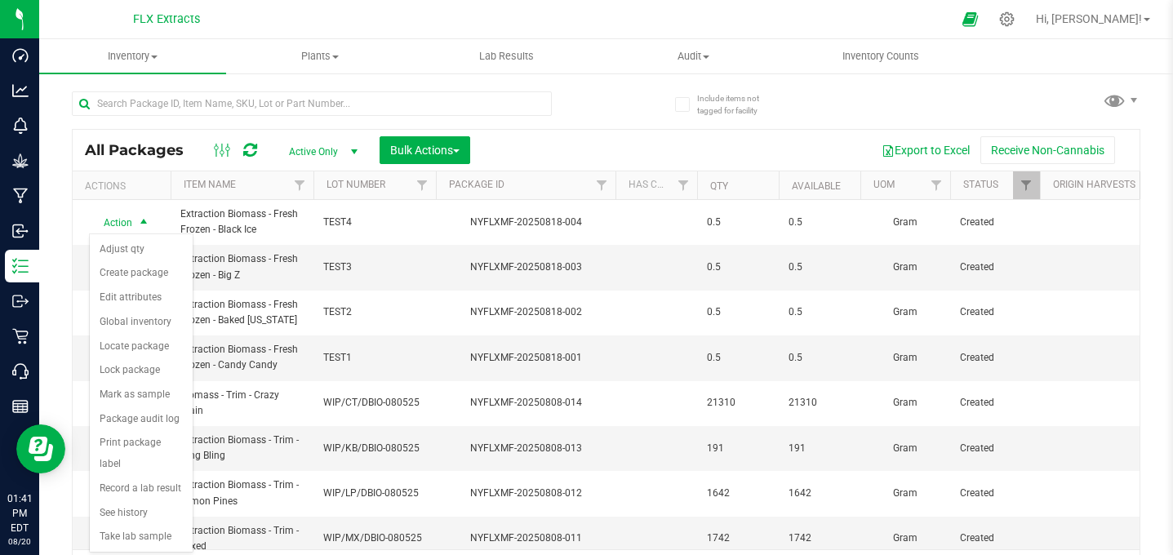
click at [624, 131] on div "All Packages Active Only Active Only Lab Samples Locked All Bulk Actions Add to…" at bounding box center [606, 150] width 1067 height 41
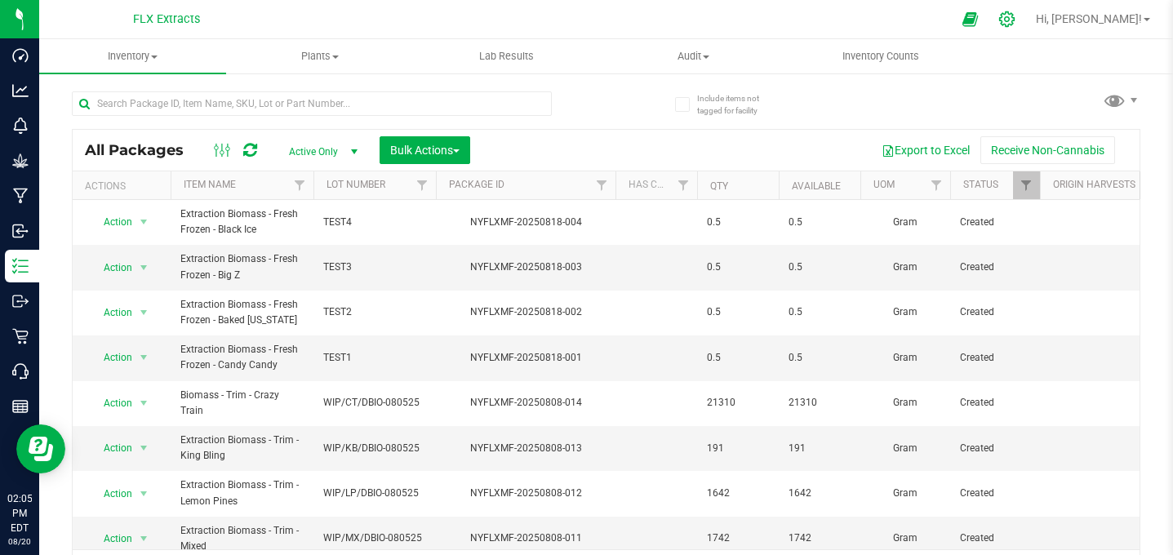
click at [1028, 17] on div at bounding box center [1007, 19] width 41 height 35
click at [1016, 15] on icon at bounding box center [1006, 19] width 17 height 17
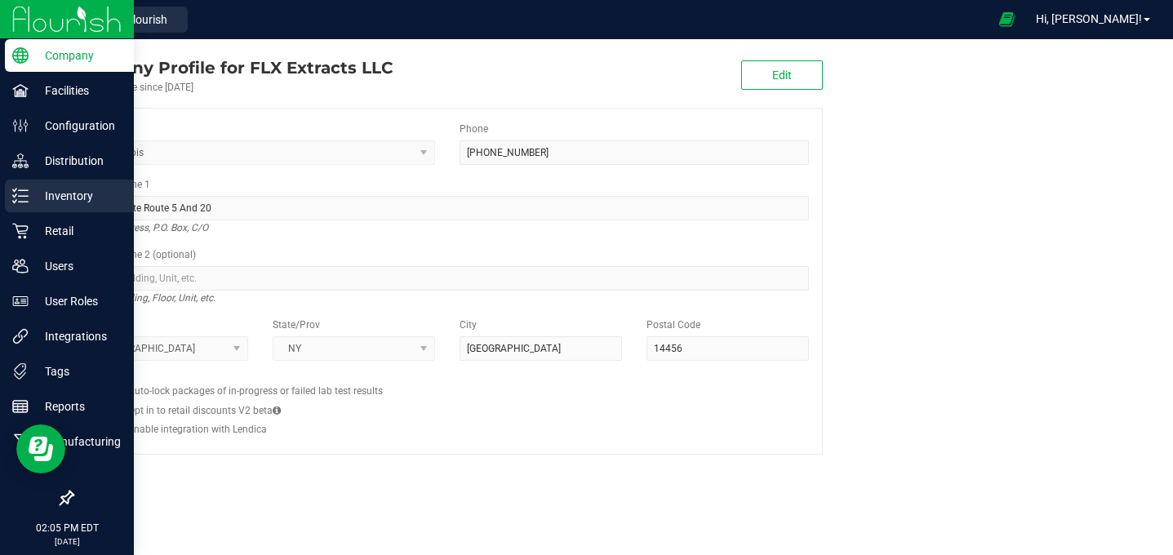
click at [60, 196] on p "Inventory" at bounding box center [78, 196] width 98 height 20
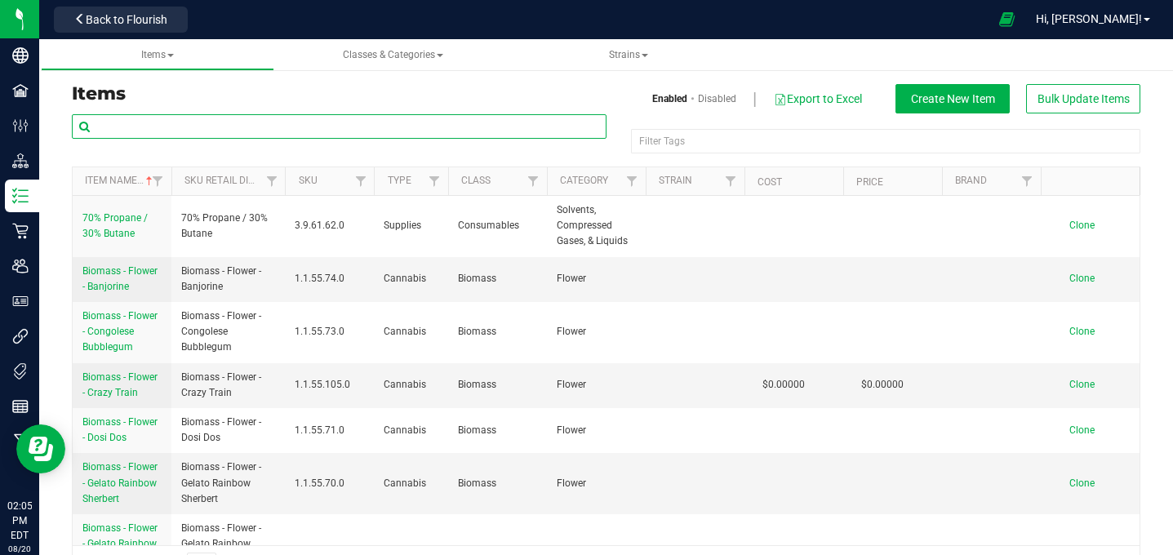
click at [249, 120] on input "text" at bounding box center [339, 126] width 535 height 24
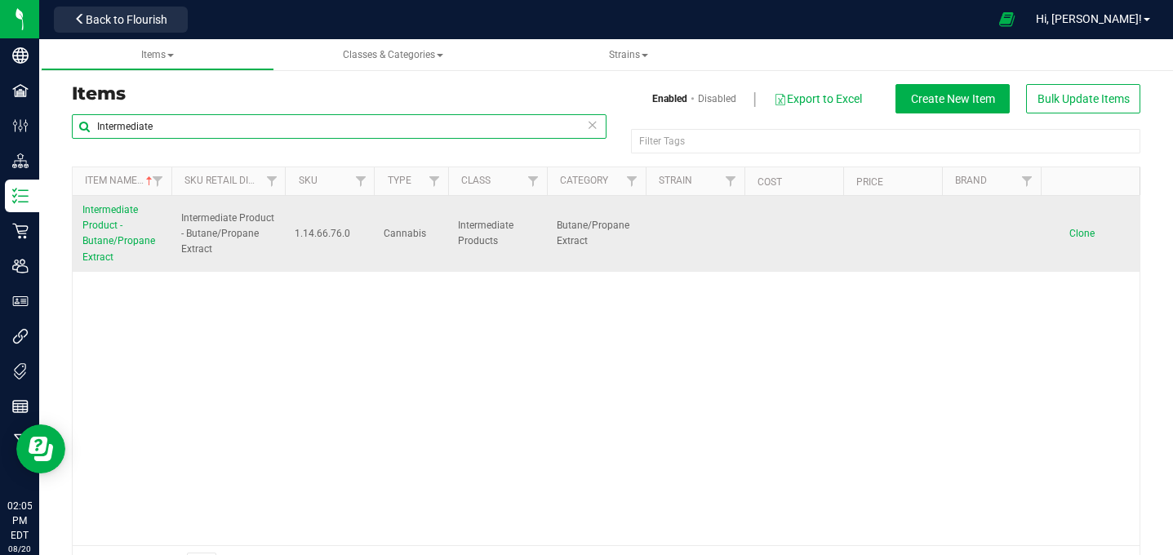
type input "Intermediate"
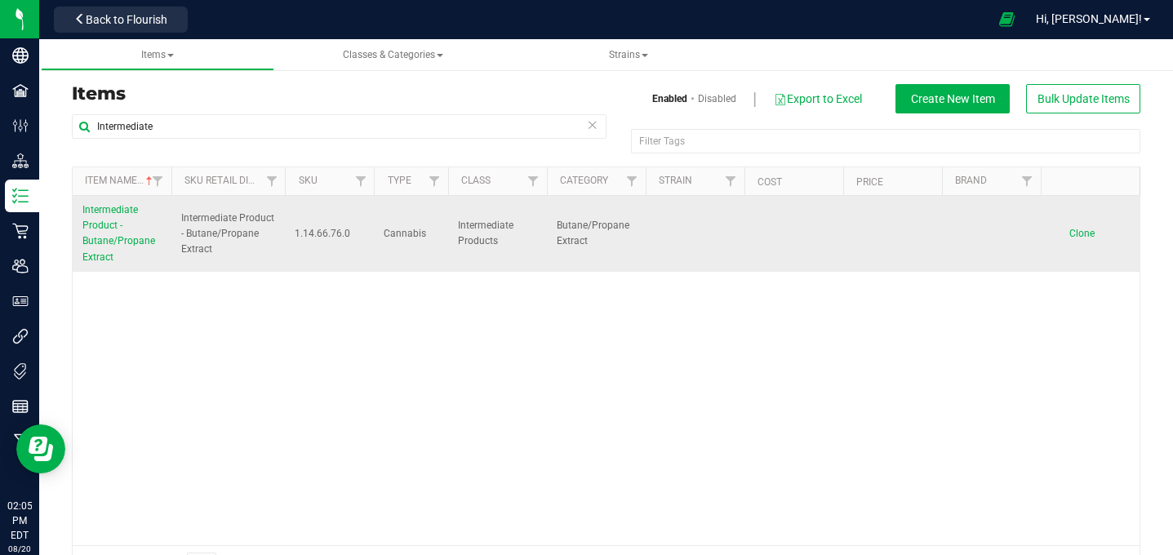
click at [91, 233] on link "Intermediate Product - Butane/Propane Extract" at bounding box center [121, 233] width 79 height 63
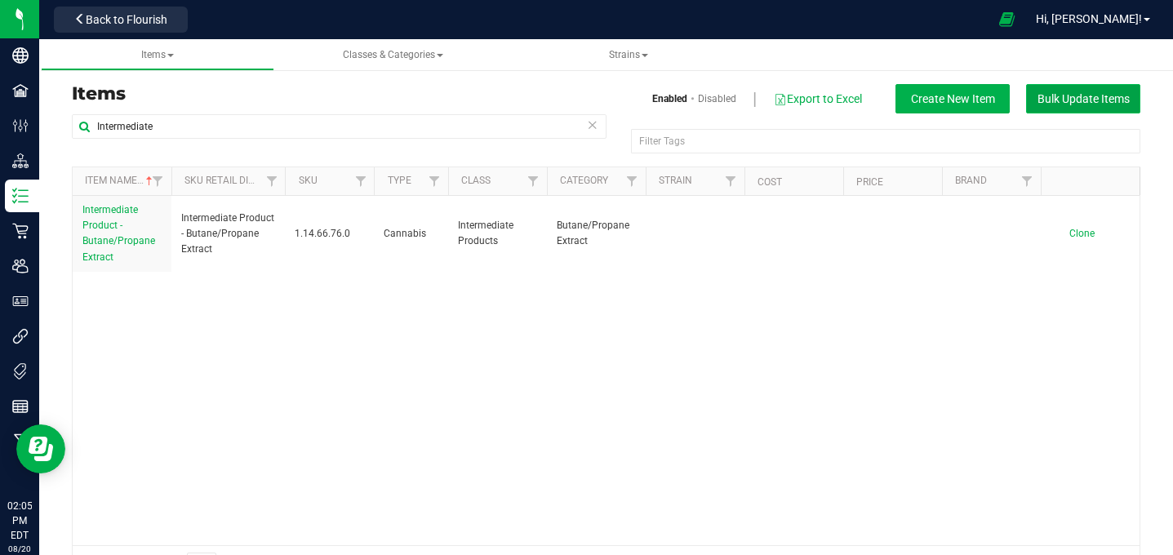
click at [1059, 97] on span "Bulk Update Items" at bounding box center [1084, 98] width 92 height 13
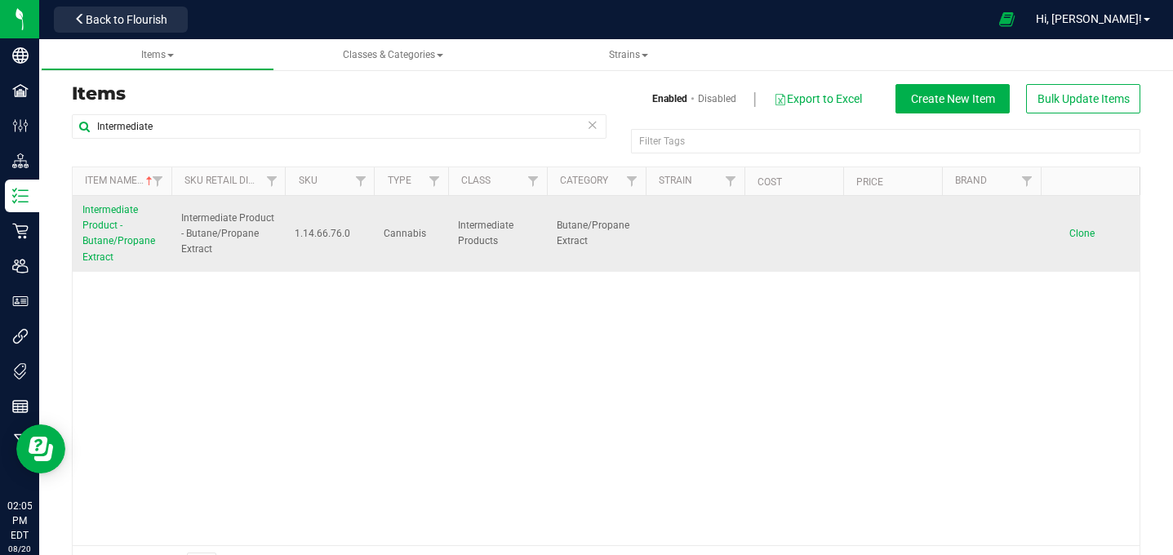
click at [1082, 233] on span "Clone" at bounding box center [1081, 233] width 25 height 11
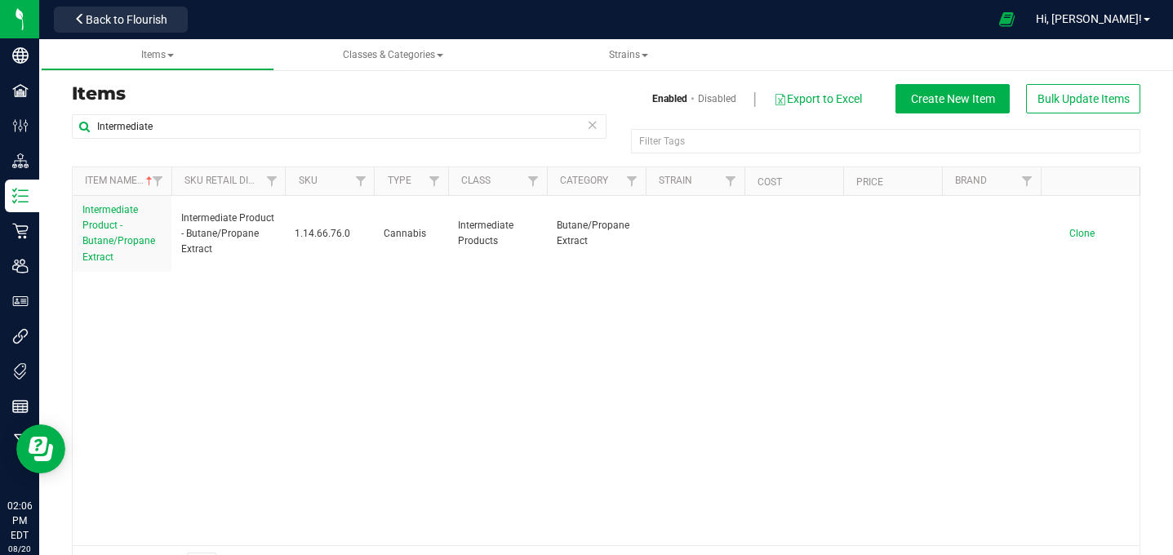
click at [334, 401] on div "Intermediate Product - Butane/Propane Extract Intermediate Product - Butane/Pro…" at bounding box center [606, 370] width 1067 height 349
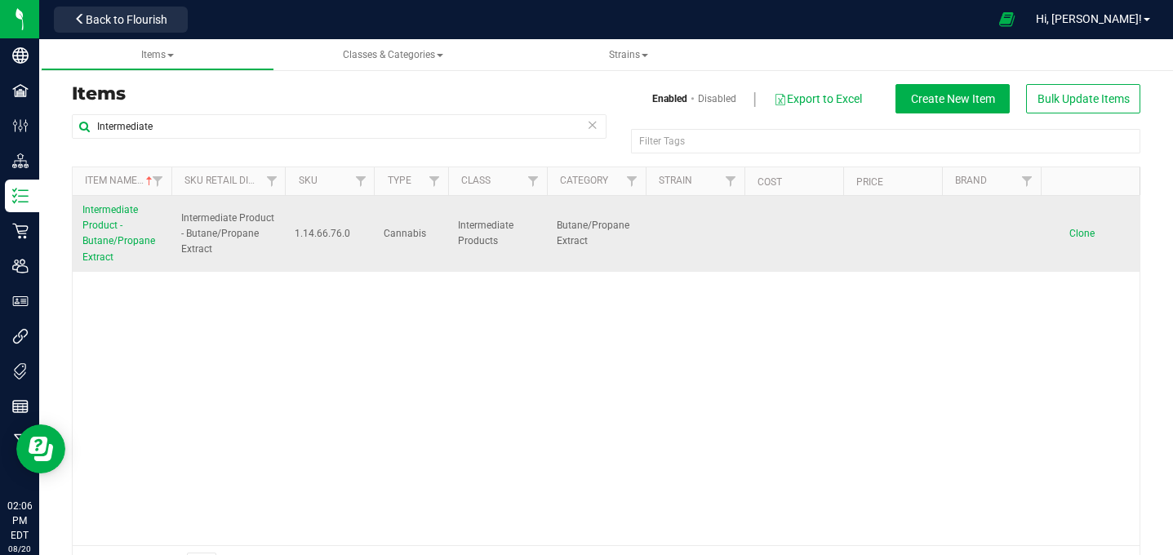
click at [103, 226] on span "Intermediate Product - Butane/Propane Extract" at bounding box center [118, 233] width 73 height 59
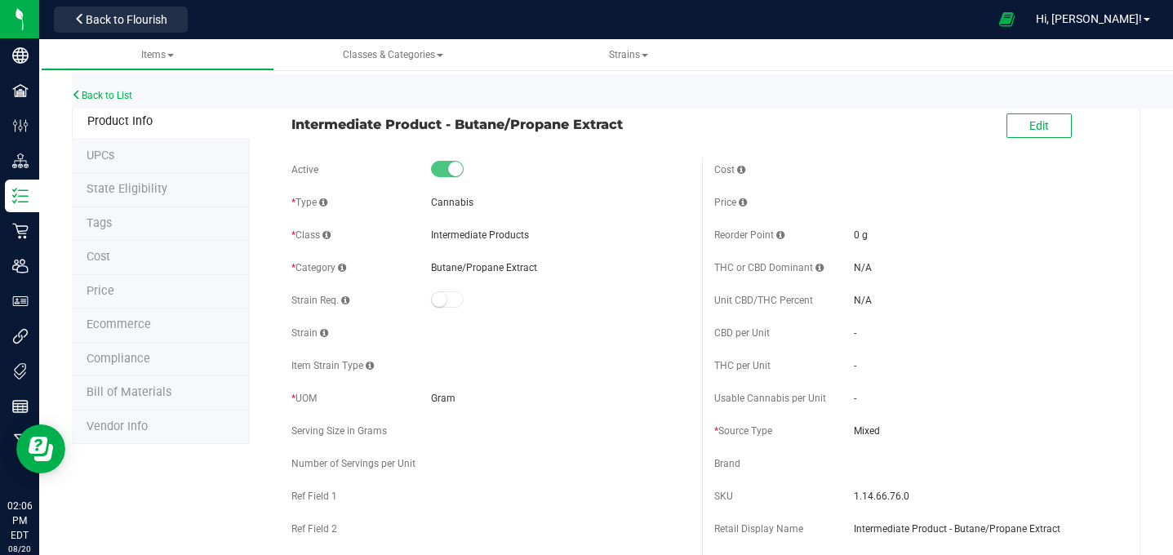
click at [623, 120] on span "Intermediate Product - Butane/Propane Extract" at bounding box center [490, 124] width 398 height 20
copy div "Intermediate Product - Butane/Propane Extract"
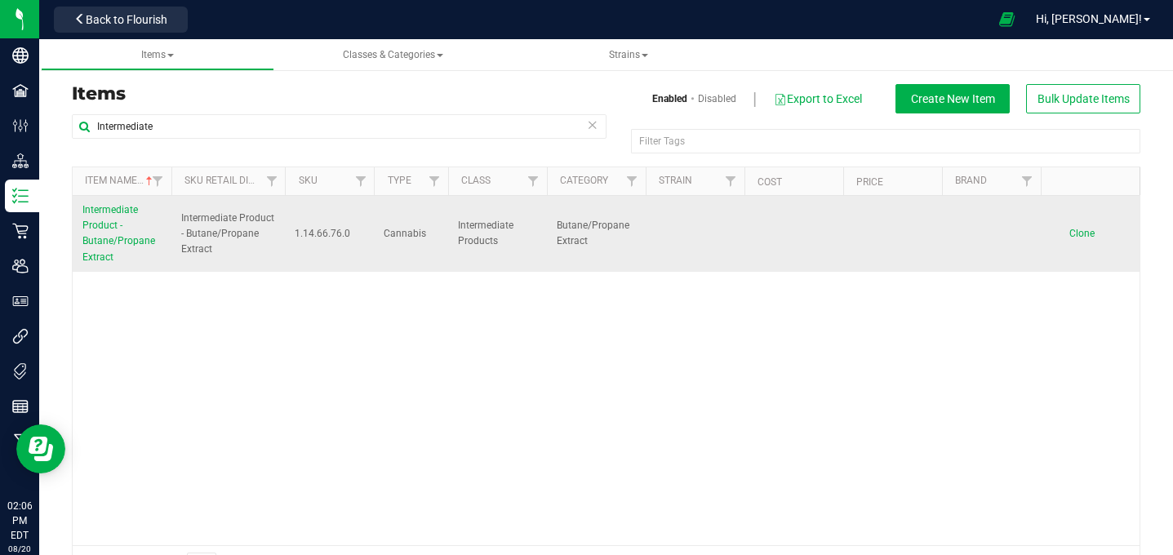
click at [1087, 232] on span "Clone" at bounding box center [1081, 233] width 25 height 11
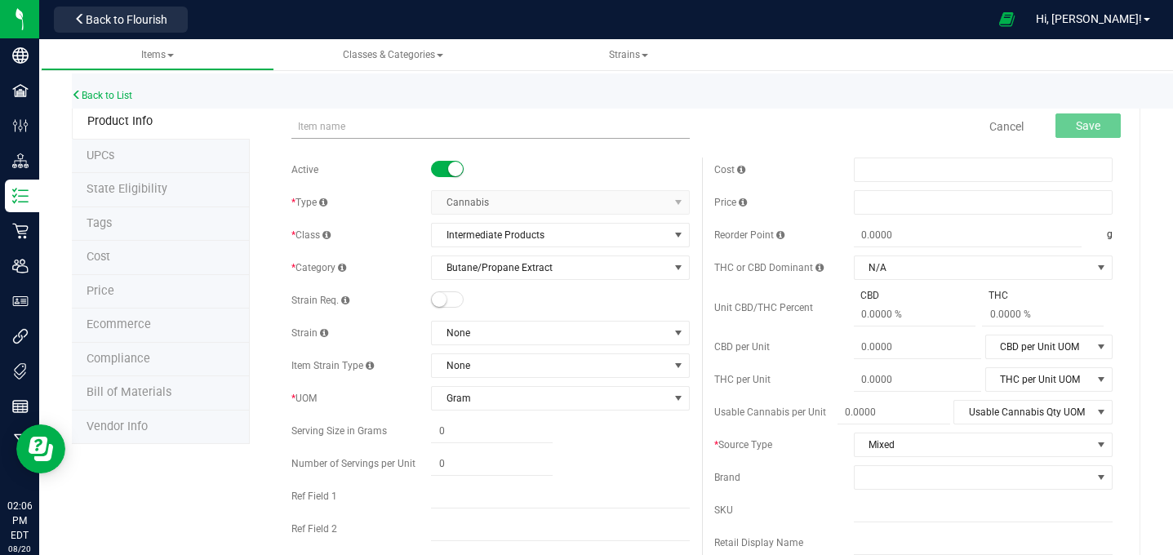
click at [352, 121] on input "text" at bounding box center [490, 126] width 398 height 24
type input "Intermediate Product - Butane/Propane Extract - Lemon Pines"
click at [789, 127] on div "Cancel Save" at bounding box center [913, 126] width 423 height 41
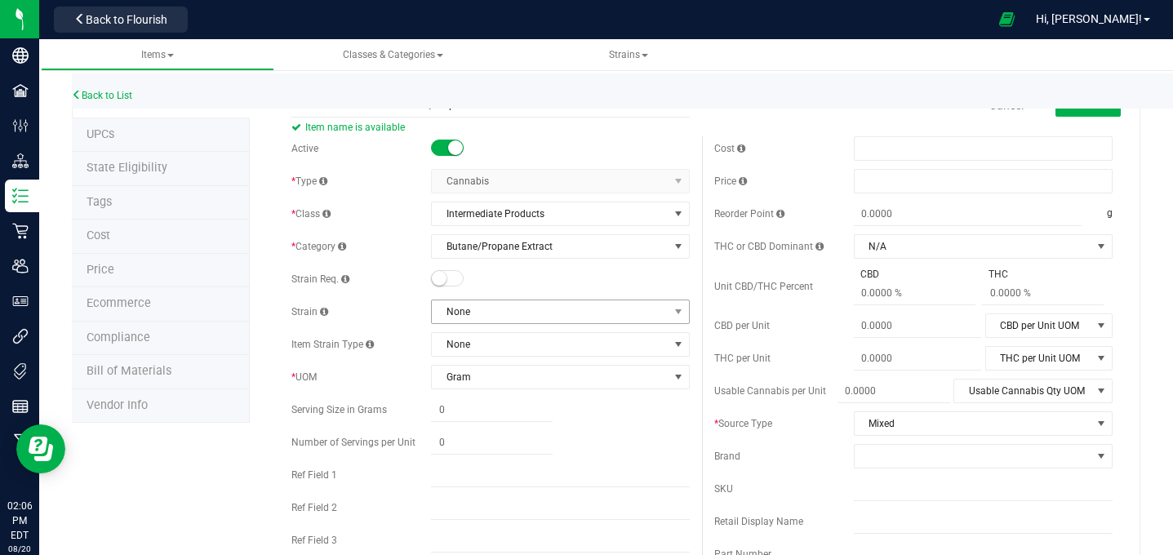
scroll to position [14, 0]
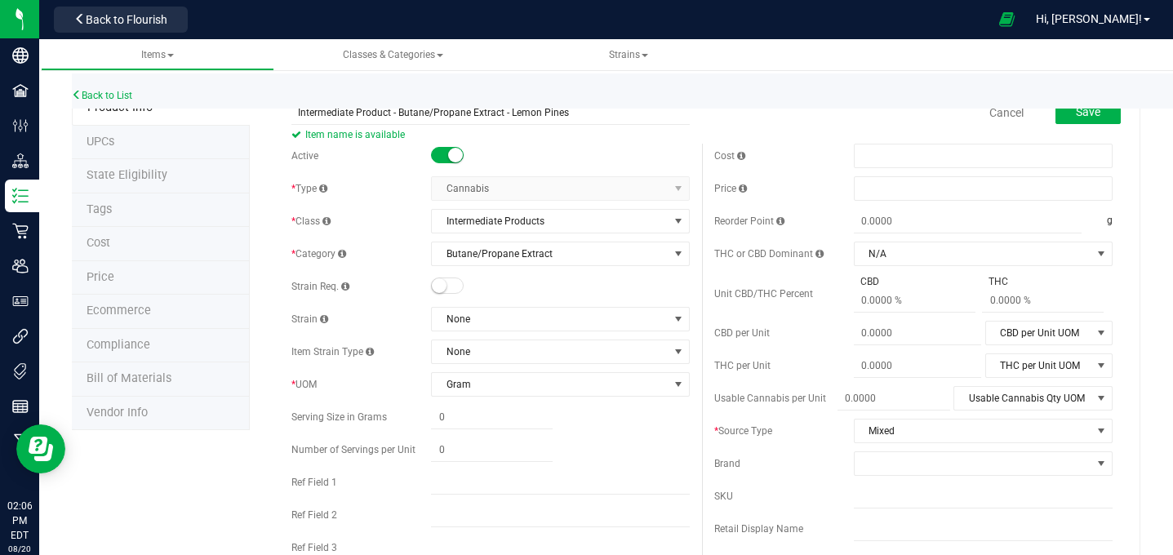
click at [127, 371] on span "Bill of Materials" at bounding box center [129, 378] width 85 height 14
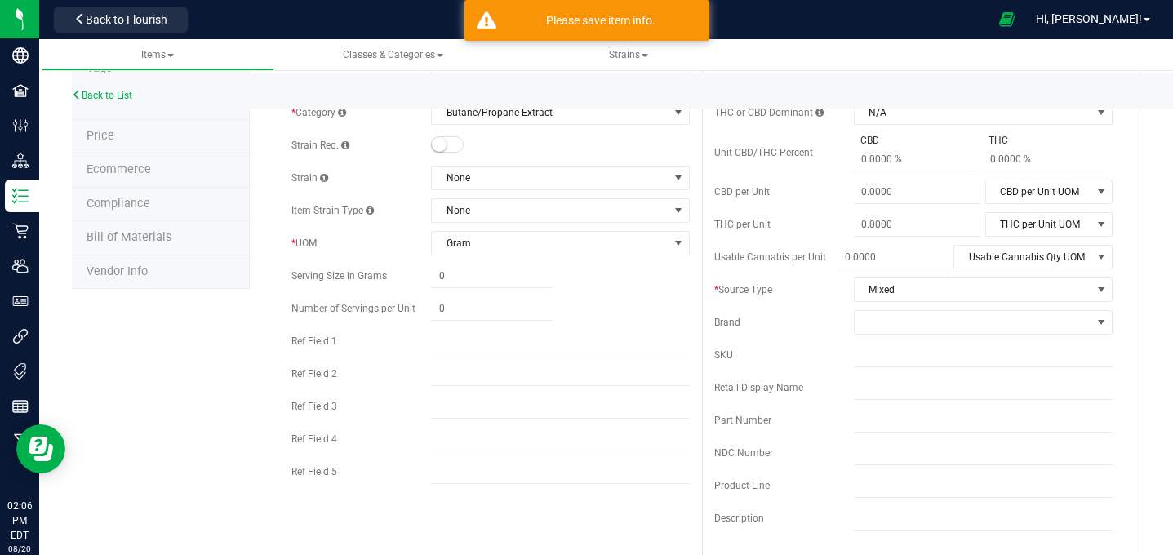
scroll to position [0, 0]
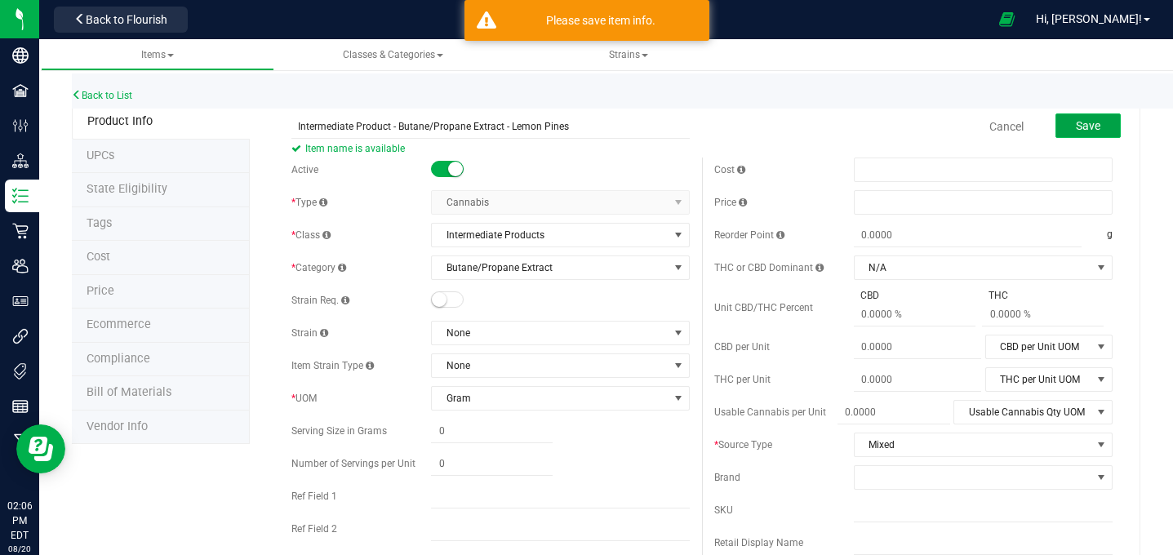
click at [1109, 122] on button "Save" at bounding box center [1088, 125] width 65 height 24
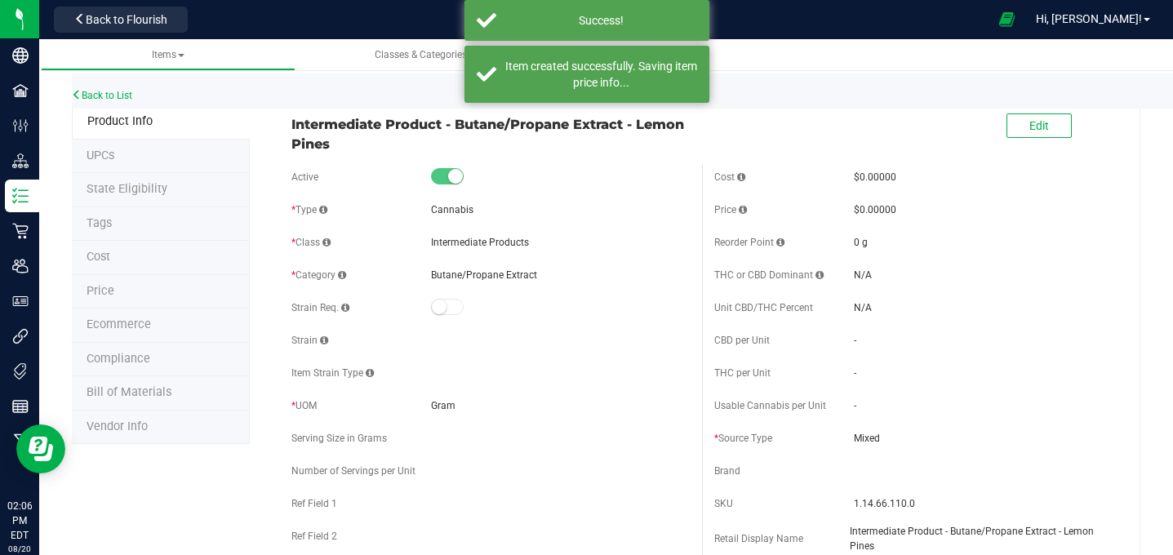
click at [142, 388] on span "Bill of Materials" at bounding box center [129, 392] width 85 height 14
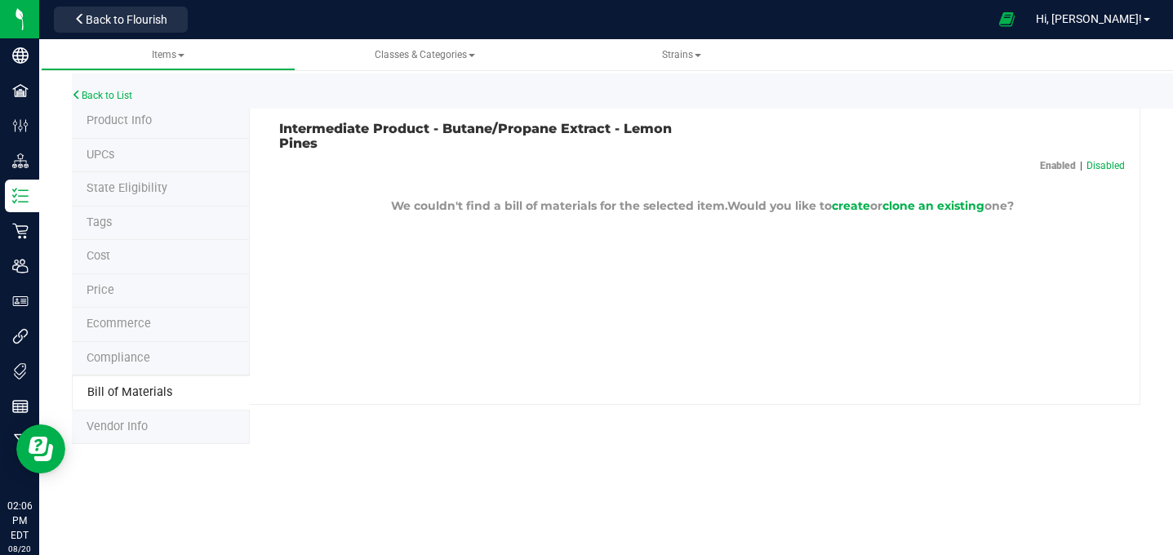
click at [128, 123] on span "Product Info" at bounding box center [119, 120] width 65 height 14
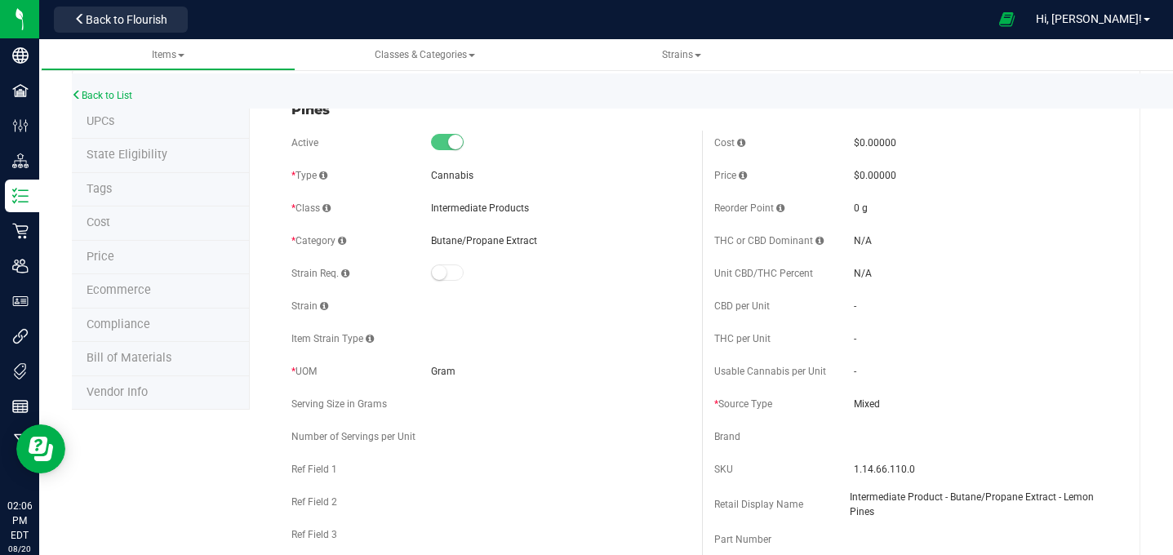
scroll to position [51, 0]
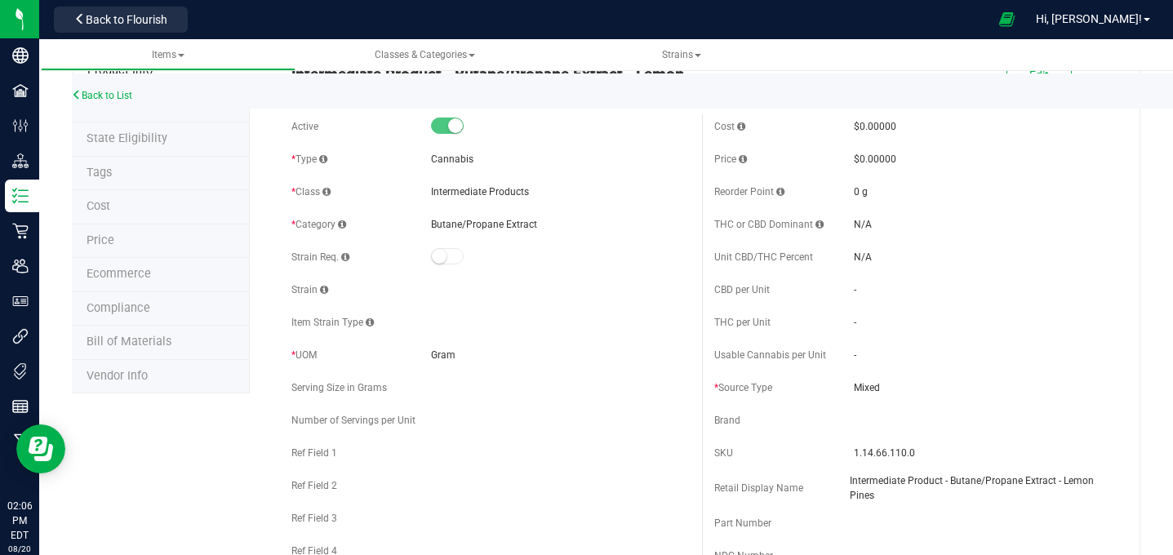
click at [438, 252] on small at bounding box center [439, 256] width 15 height 15
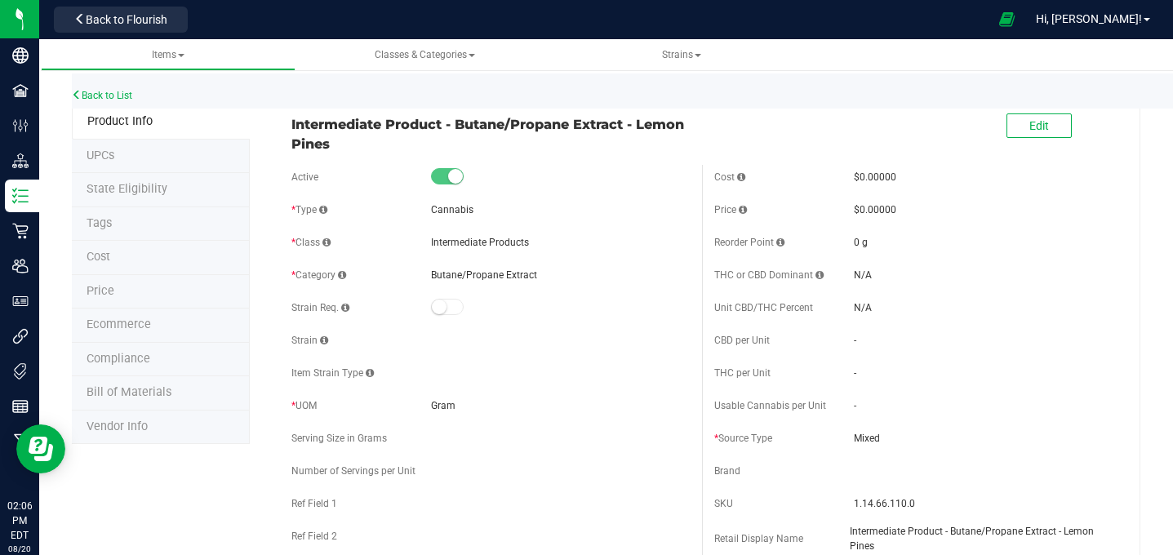
scroll to position [1, 0]
click at [1042, 126] on span "Edit" at bounding box center [1039, 124] width 20 height 13
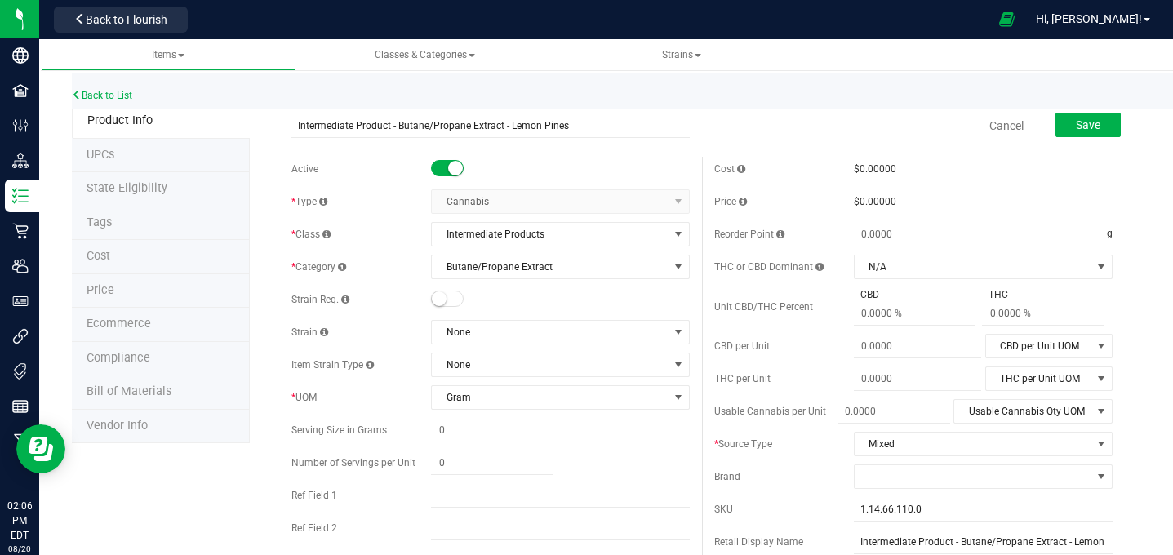
click at [440, 303] on small at bounding box center [439, 298] width 15 height 15
click at [505, 331] on span "None" at bounding box center [550, 332] width 237 height 23
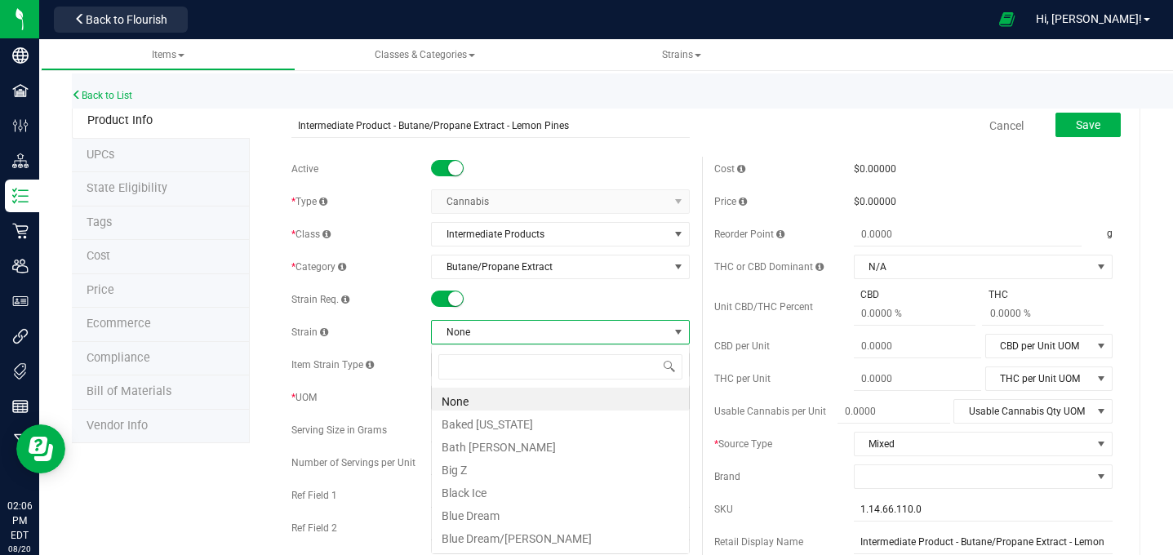
scroll to position [24, 259]
type input "Lemon Pines"
click at [509, 396] on li "Lemon Pines" at bounding box center [560, 399] width 257 height 23
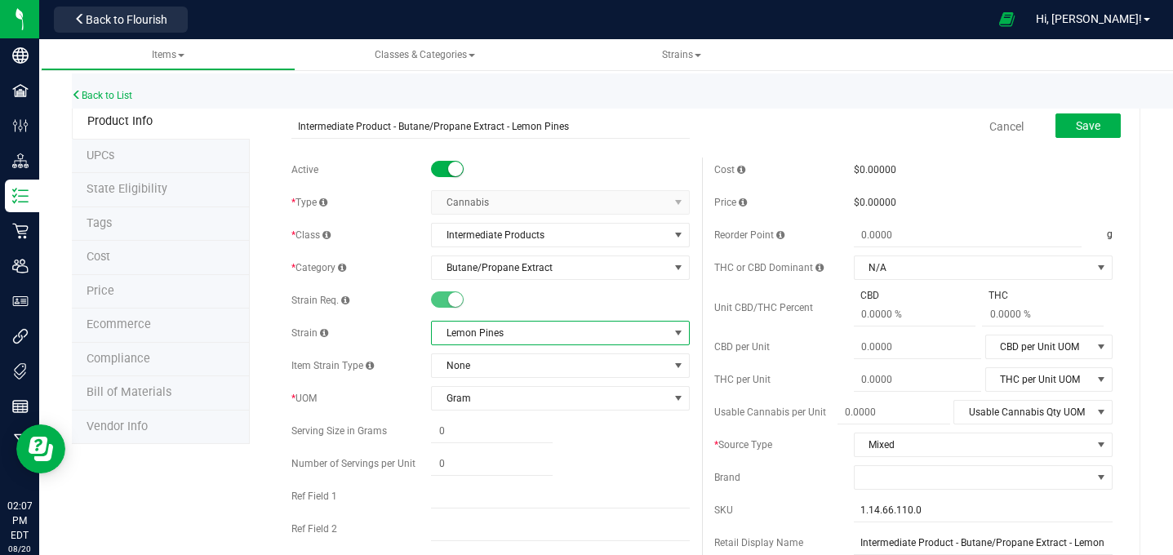
scroll to position [1, 0]
click at [1091, 128] on span "Save" at bounding box center [1088, 124] width 24 height 13
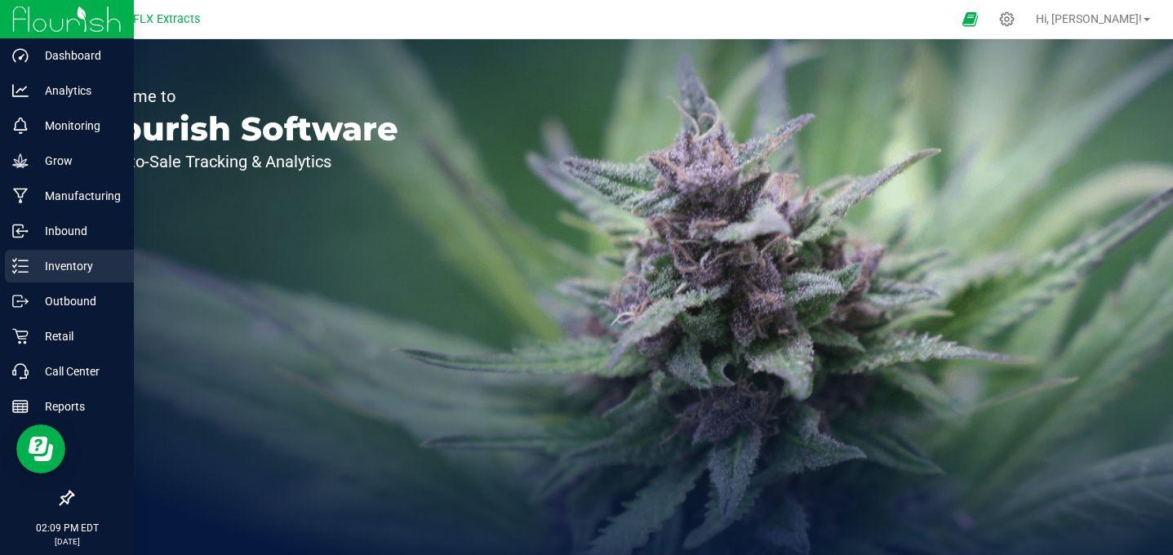
click at [38, 264] on p "Inventory" at bounding box center [78, 266] width 98 height 20
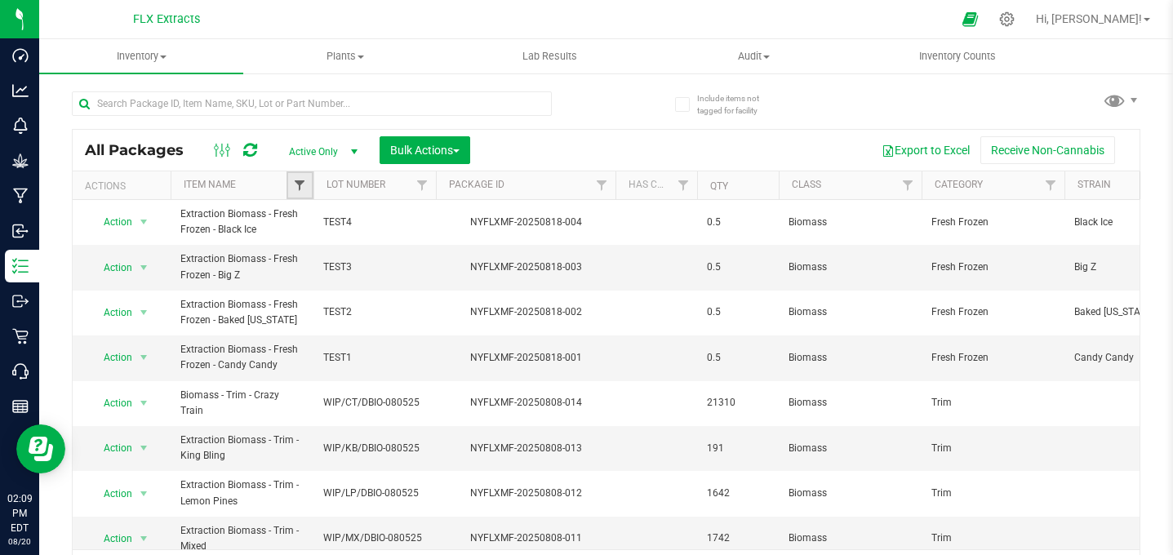
click at [303, 186] on span "Filter" at bounding box center [299, 185] width 13 height 13
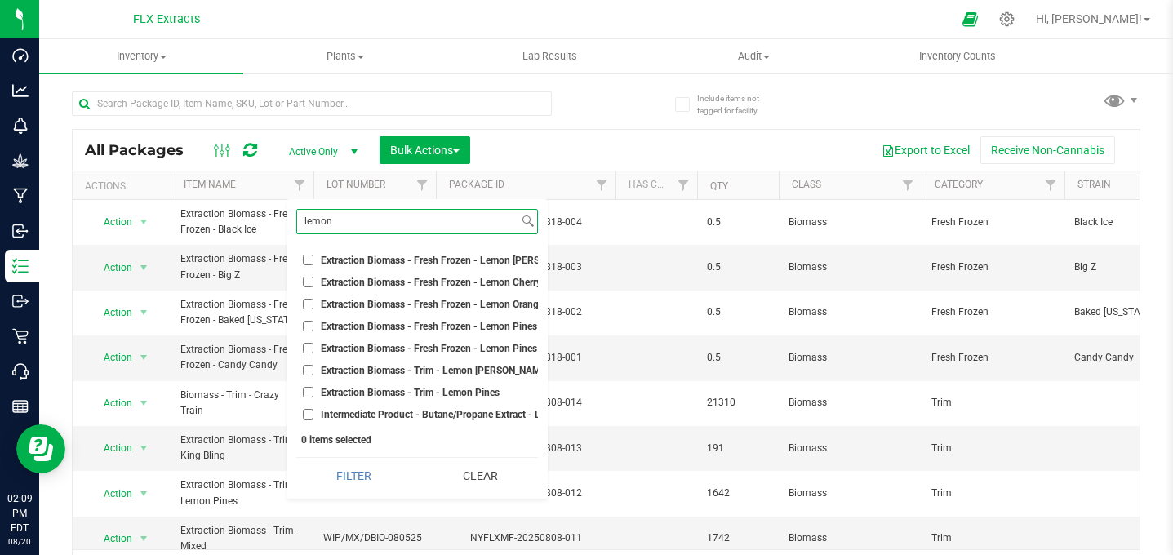
type input "lemon"
click at [309, 324] on input "Extraction Biomass - Fresh Frozen - Lemon Pines" at bounding box center [308, 326] width 11 height 11
checkbox input "true"
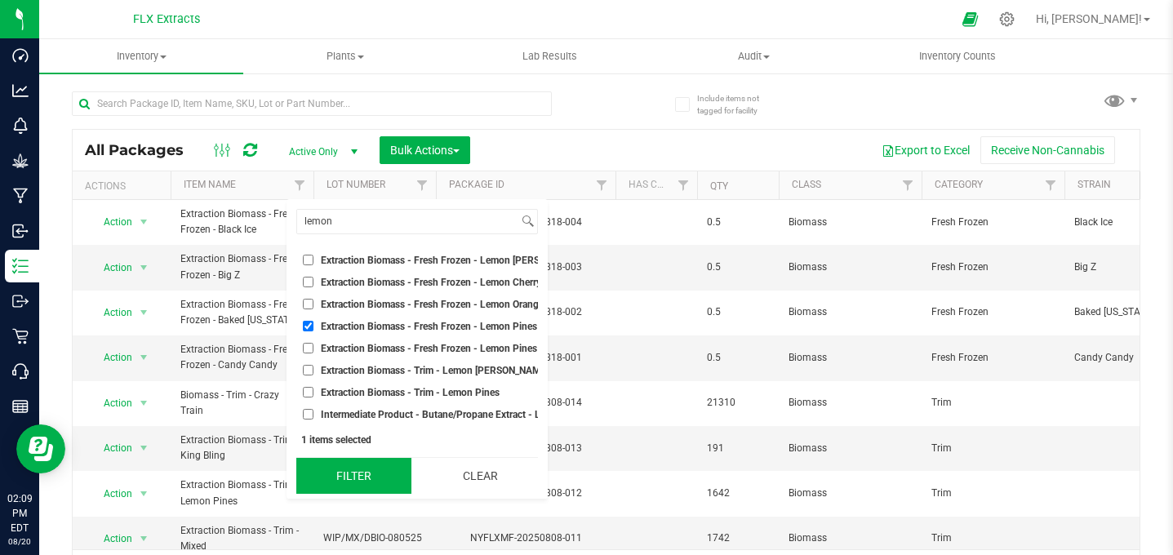
click at [336, 465] on button "Filter" at bounding box center [353, 476] width 115 height 36
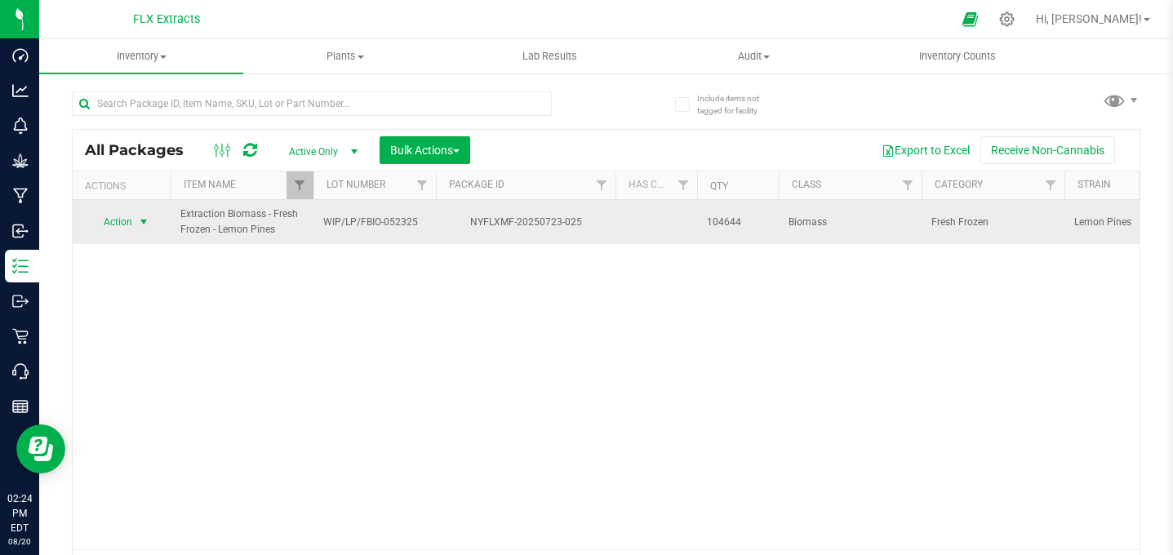
click at [137, 222] on span "select" at bounding box center [143, 222] width 13 height 13
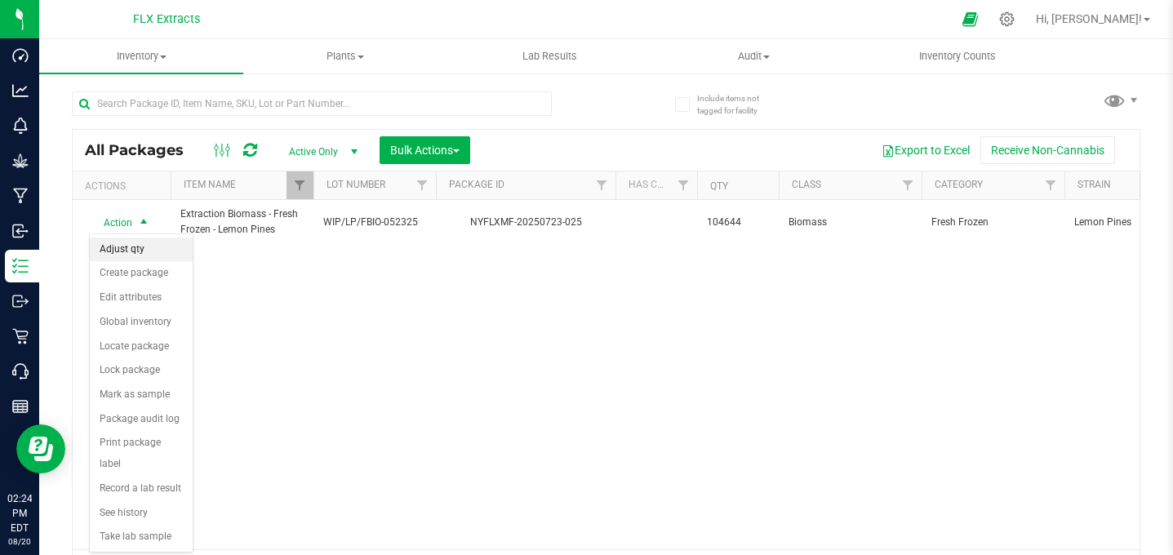
click at [125, 251] on li "Adjust qty" at bounding box center [141, 250] width 103 height 24
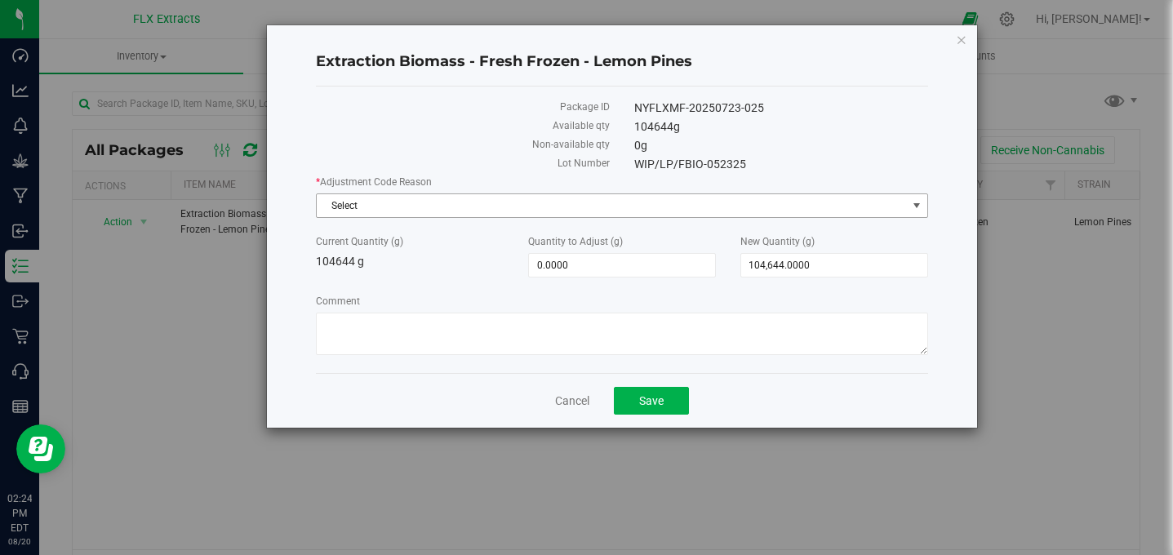
click at [458, 202] on span "Select" at bounding box center [611, 205] width 589 height 23
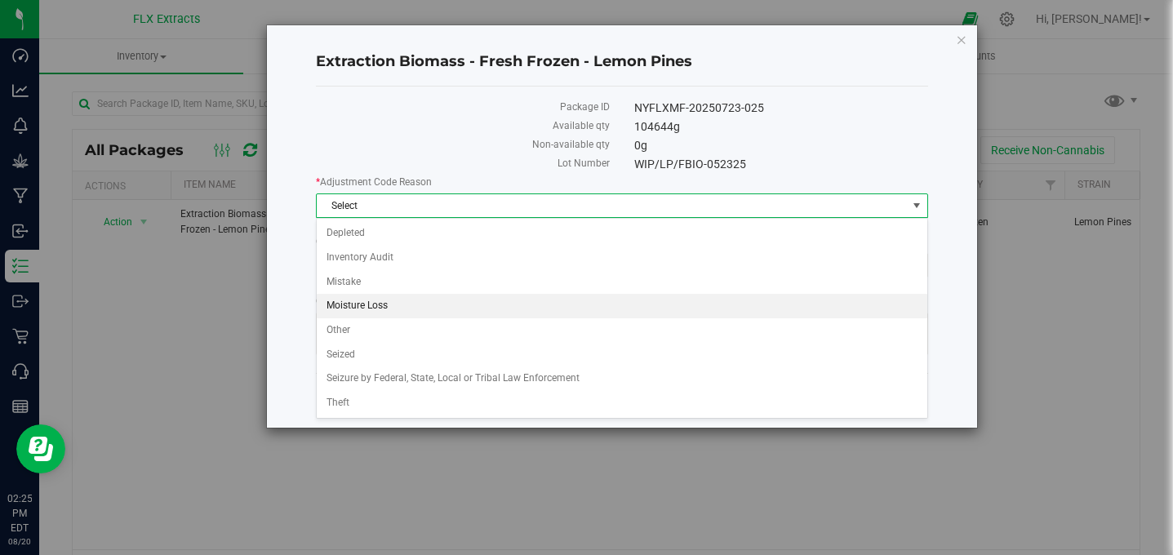
click at [413, 305] on li "Moisture Loss" at bounding box center [622, 306] width 610 height 24
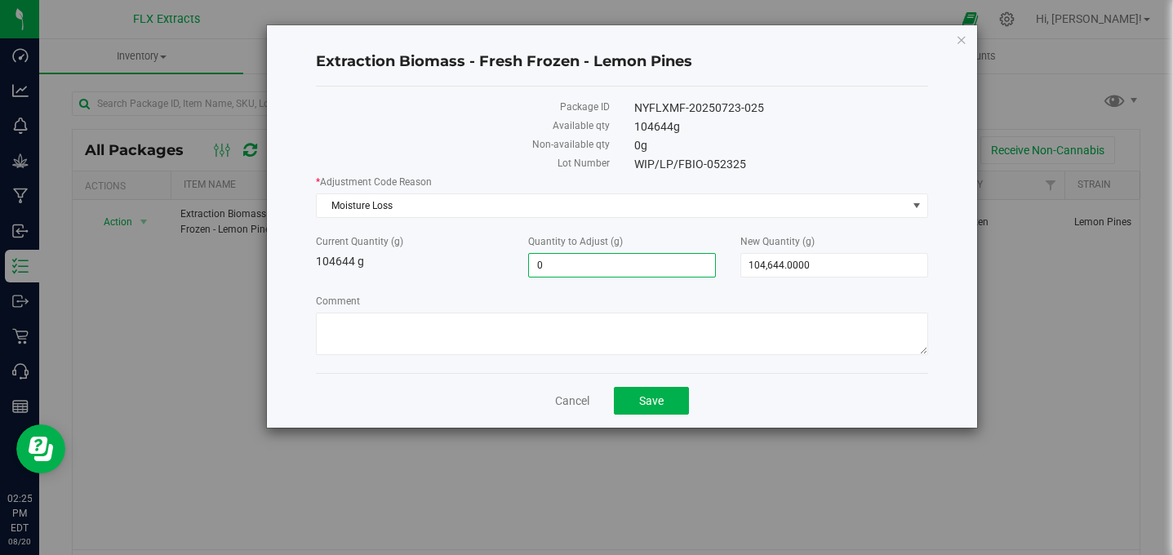
click at [590, 265] on span "0.0000 0" at bounding box center [622, 265] width 188 height 24
type input "0"
type input "98019"
type input "98,019.0000"
click at [840, 260] on span "202,663.0000 202663" at bounding box center [834, 265] width 188 height 24
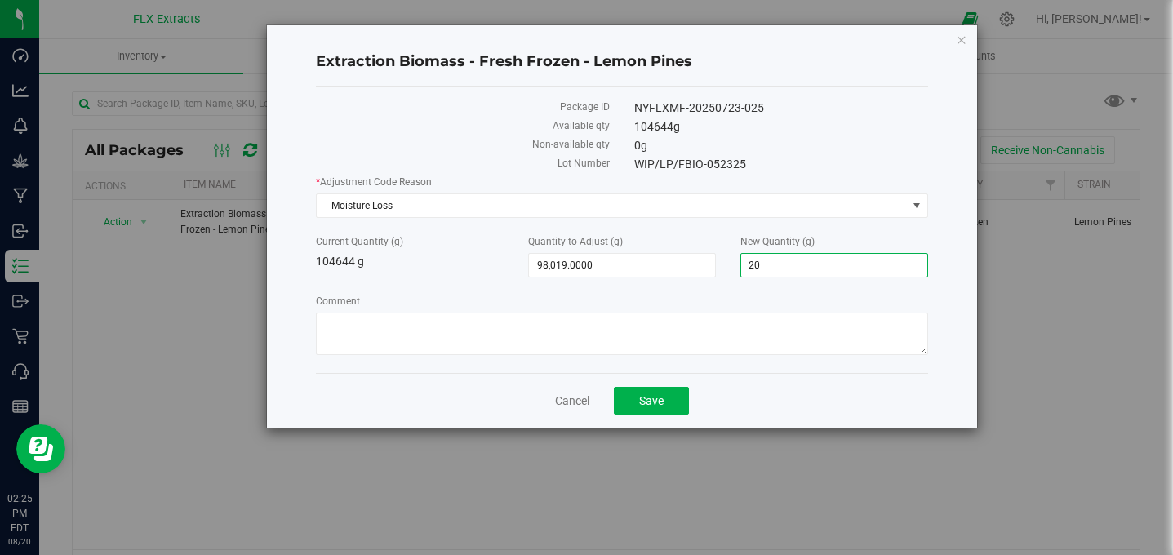
type input "2"
type input "98019"
type input "-6,625.0000"
type input "98,019.0000"
click at [722, 281] on div "* Adjustment Code Reason Moisture Loss Select Depleted Inventory Audit Mistake …" at bounding box center [621, 267] width 611 height 185
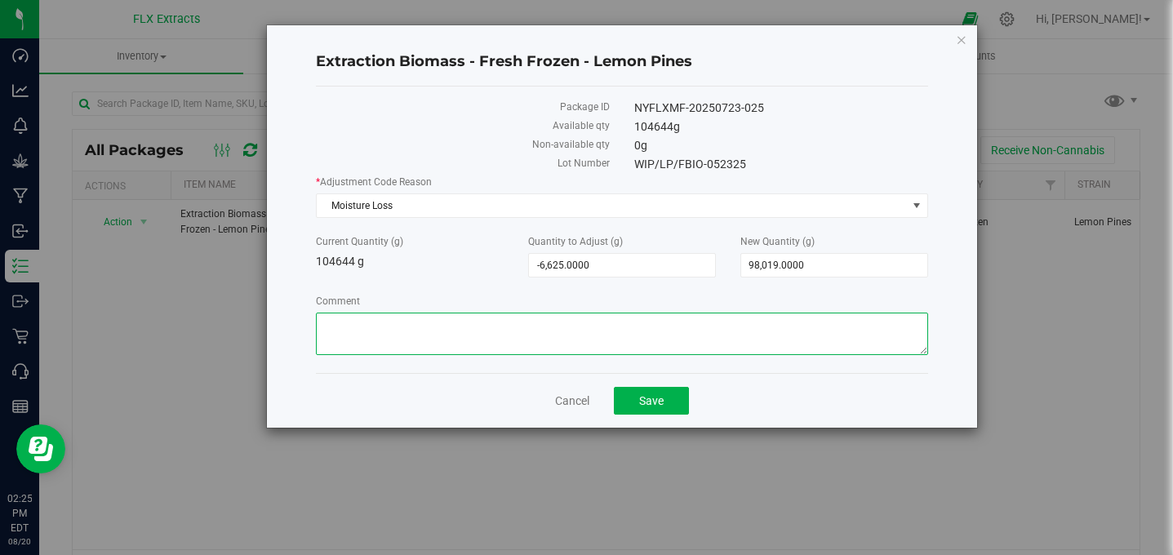
click at [564, 335] on textarea "Comment" at bounding box center [621, 334] width 611 height 42
type textarea "G"
type textarea "M"
type textarea "Weight Change due to Moisture Loss- TB"
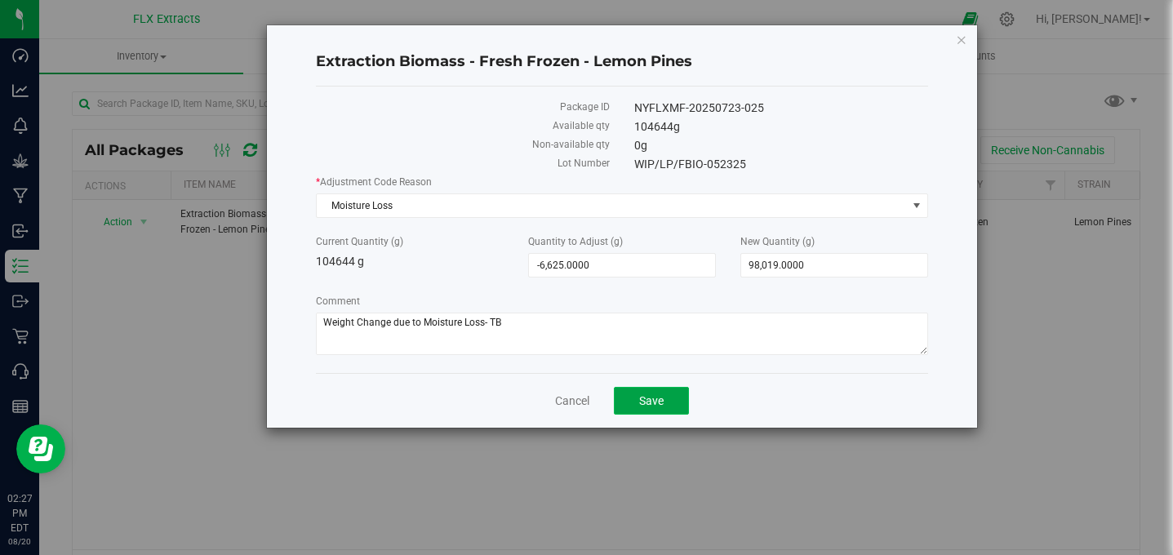
click at [642, 400] on span "Save" at bounding box center [651, 400] width 24 height 13
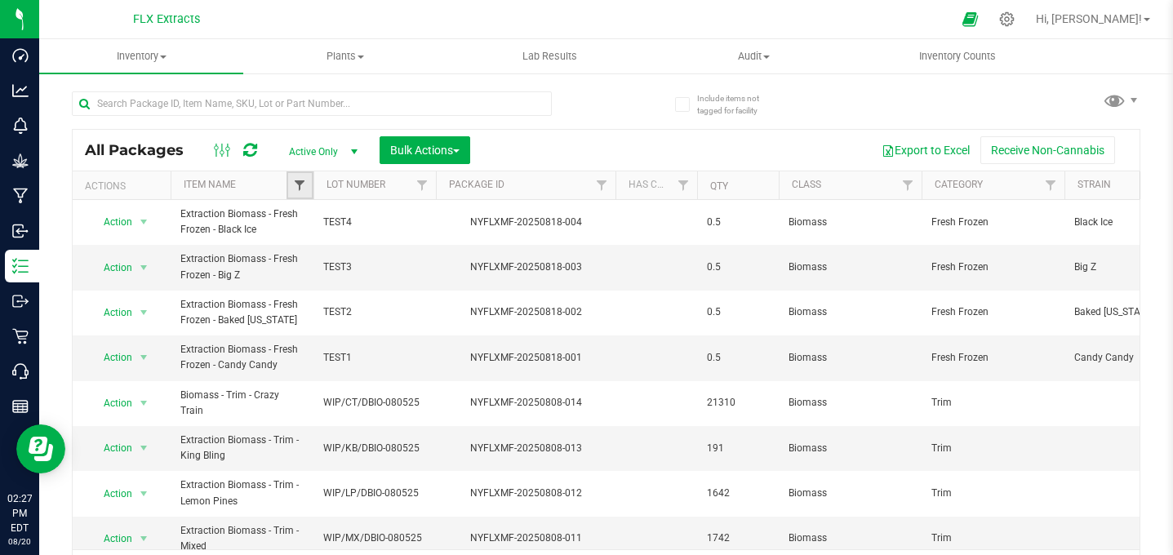
click at [295, 189] on span "Filter" at bounding box center [299, 185] width 13 height 13
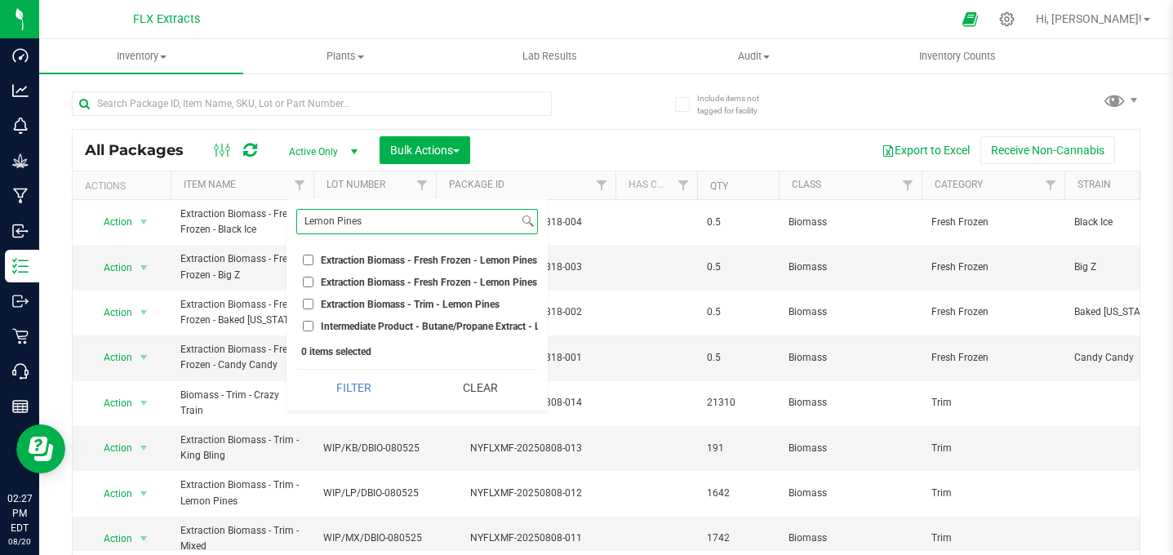
type input "Lemon Pines"
click at [300, 258] on li "Extraction Biomass - Fresh Frozen - Lemon Pines" at bounding box center [417, 259] width 242 height 17
click at [307, 260] on input "Extraction Biomass - Fresh Frozen - Lemon Pines" at bounding box center [308, 260] width 11 height 11
checkbox input "true"
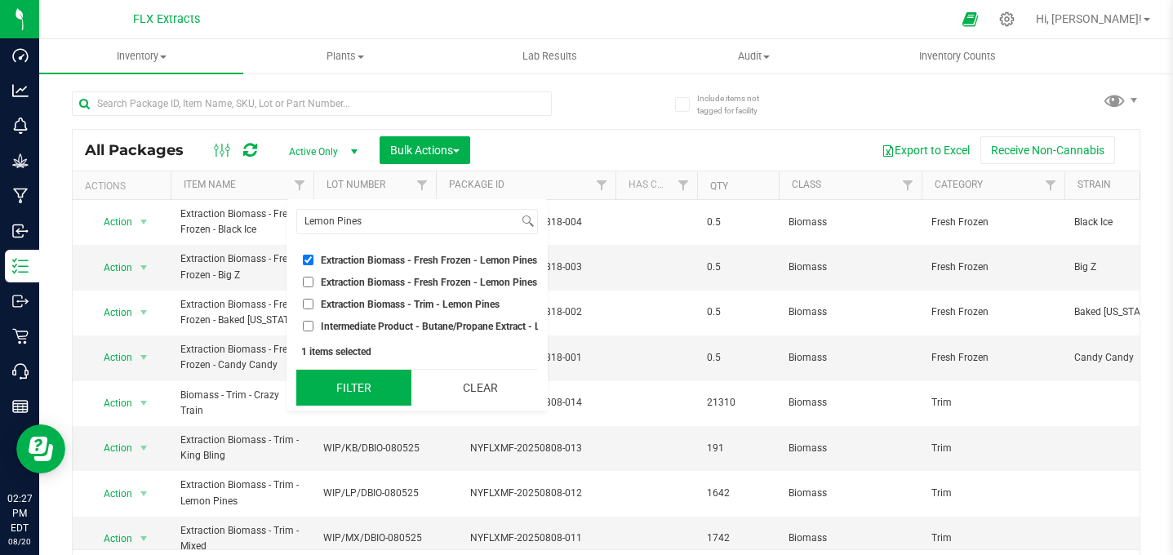
click at [374, 395] on button "Filter" at bounding box center [353, 388] width 115 height 36
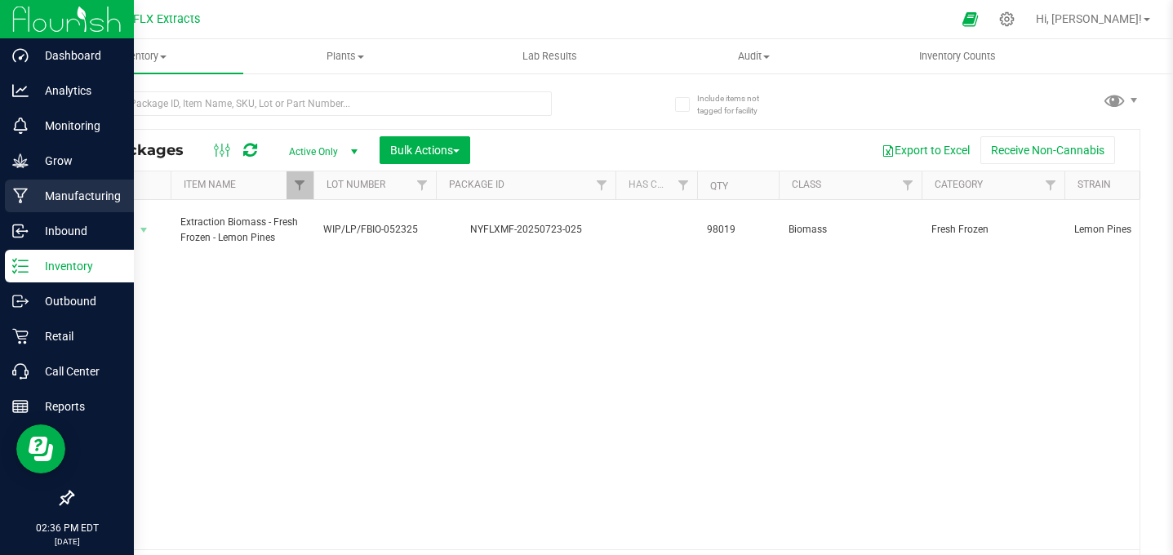
click at [67, 202] on p "Manufacturing" at bounding box center [78, 196] width 98 height 20
click at [67, 201] on p "Manufacturing" at bounding box center [78, 196] width 98 height 20
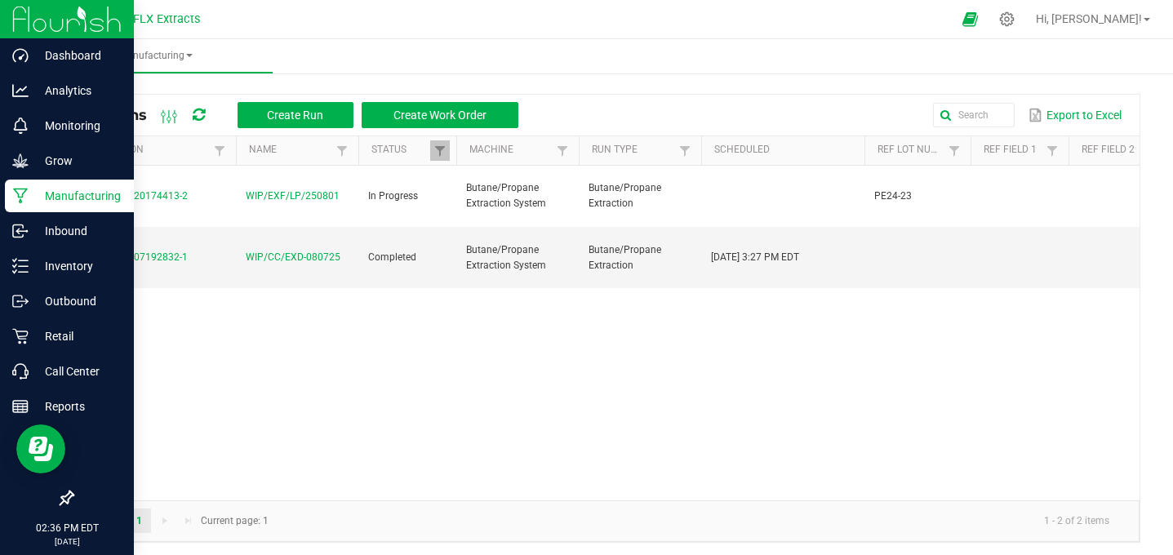
click at [444, 383] on div "MP-20250820174413-2 WIP/EXF/LP/250801 In Progress Butane/Propane Extraction Sys…" at bounding box center [606, 333] width 1067 height 335
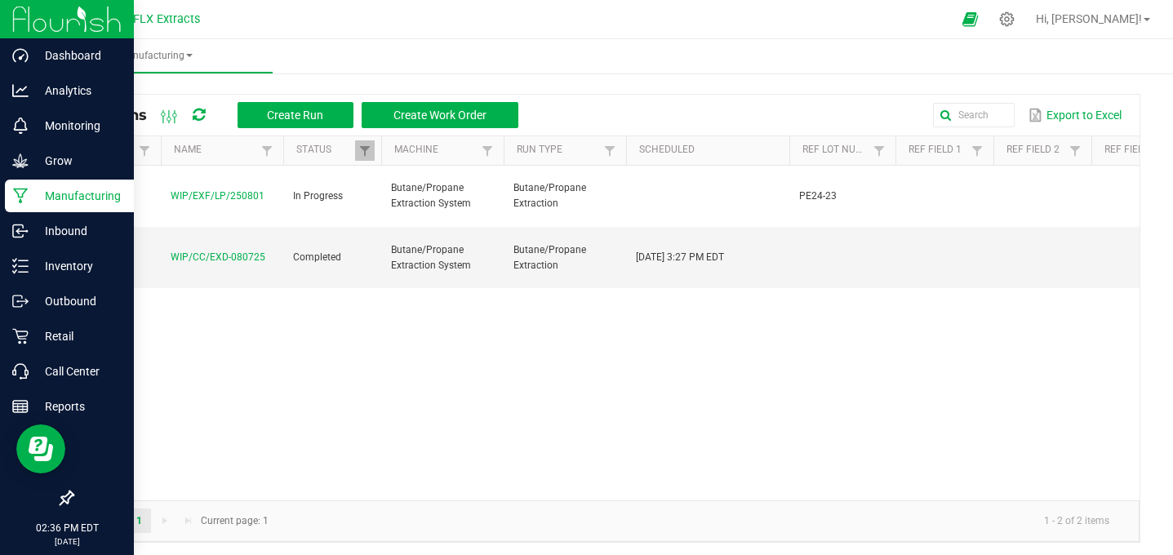
scroll to position [0, 144]
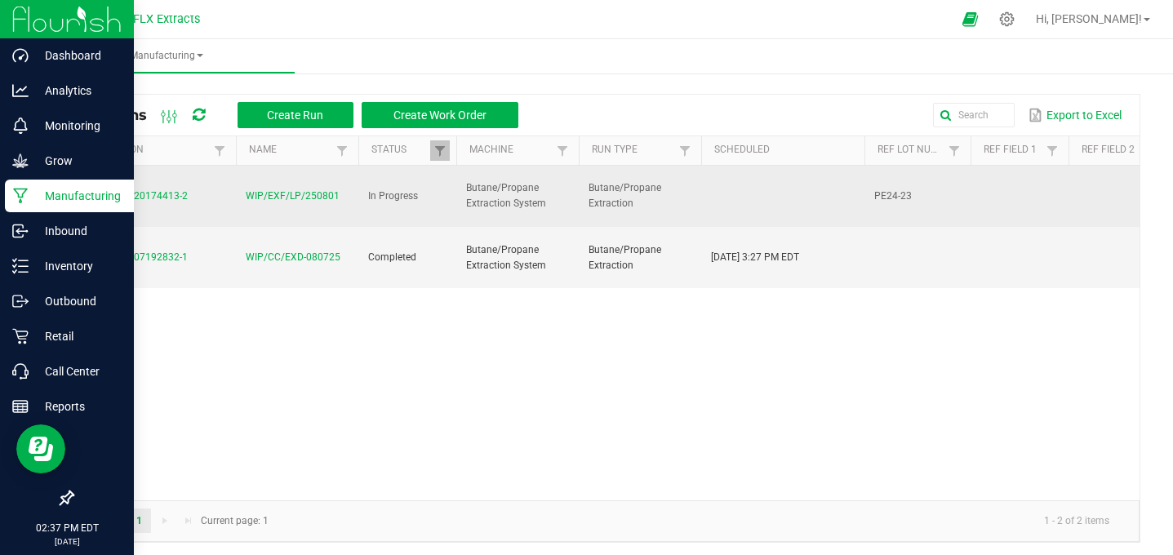
click at [164, 197] on span "MP-20250820174413-2" at bounding box center [134, 195] width 105 height 11
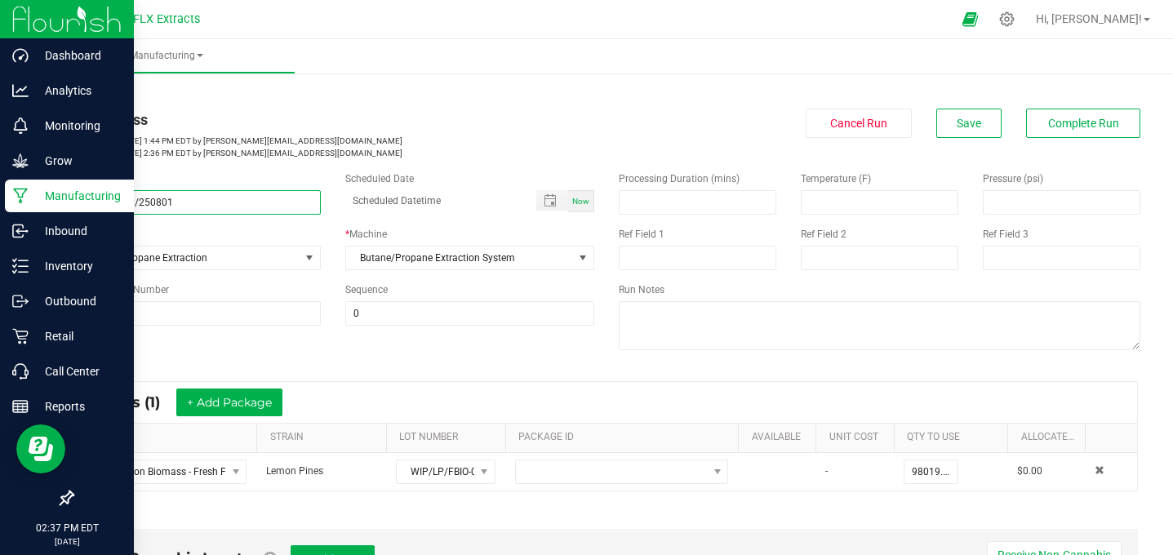
click at [100, 199] on input "WIP/EXF/LP/250801" at bounding box center [196, 202] width 249 height 24
click at [120, 199] on input "WIP-EXF/LP/250801" at bounding box center [196, 202] width 249 height 24
click at [136, 202] on input "WIP-EXF-LP/250801" at bounding box center [196, 202] width 249 height 24
type input "WIP-EXF-LP-250801"
click at [548, 117] on div "In Progress" at bounding box center [333, 120] width 522 height 22
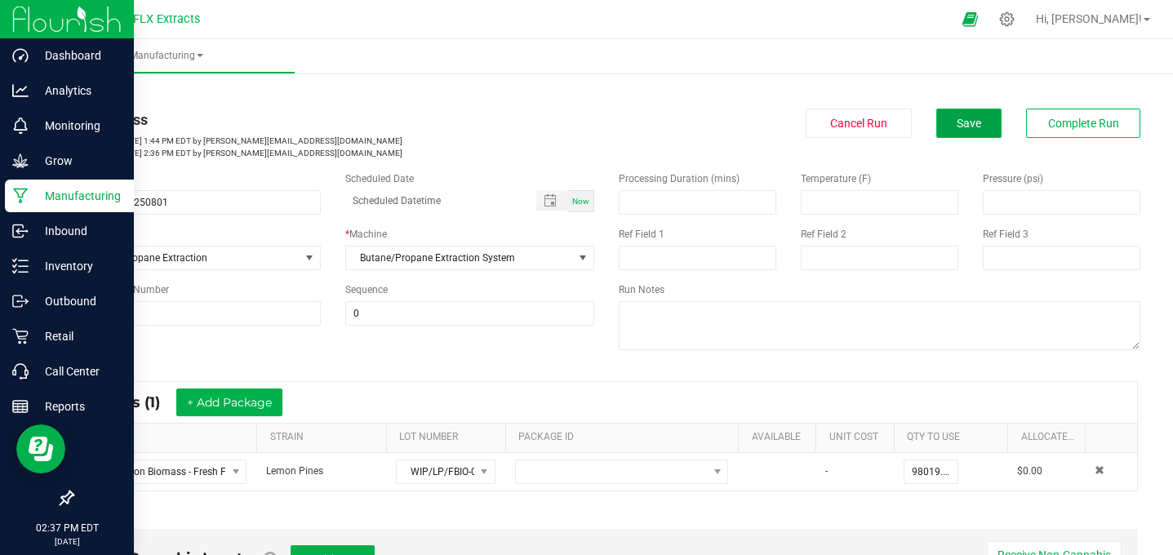
click at [996, 121] on button "Save" at bounding box center [968, 123] width 65 height 29
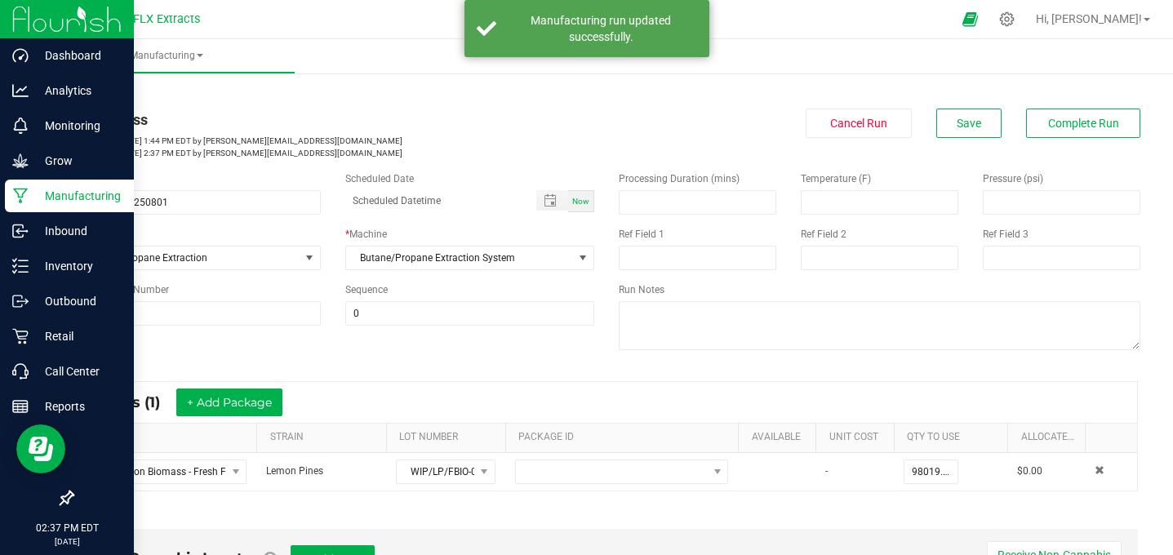
click at [79, 195] on p "Manufacturing" at bounding box center [78, 196] width 98 height 20
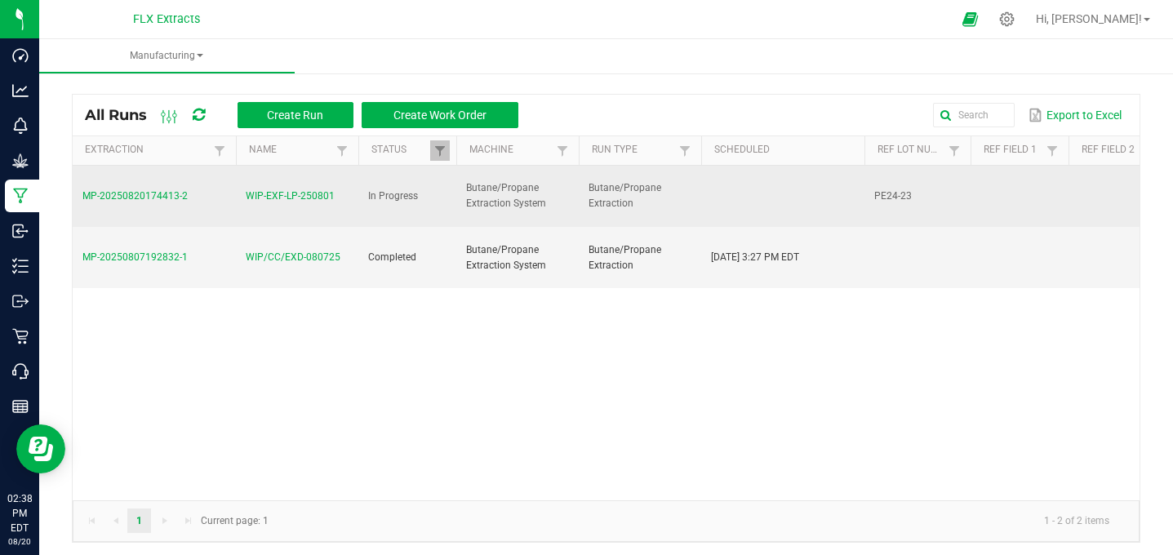
click at [142, 189] on td "MP-20250820174413-2" at bounding box center [154, 197] width 163 height 62
click at [140, 193] on span "MP-20250820174413-2" at bounding box center [134, 195] width 105 height 11
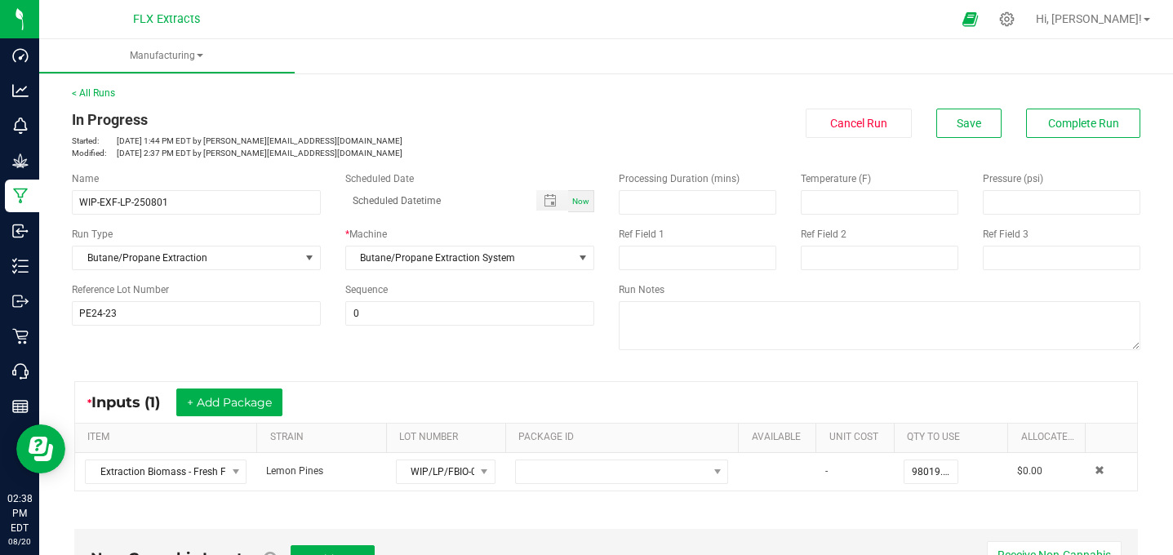
click at [491, 344] on div "Name WIP-EXF-LP-250801 Scheduled Date Now Run Type Butane/Propane Extraction * …" at bounding box center [606, 262] width 1093 height 207
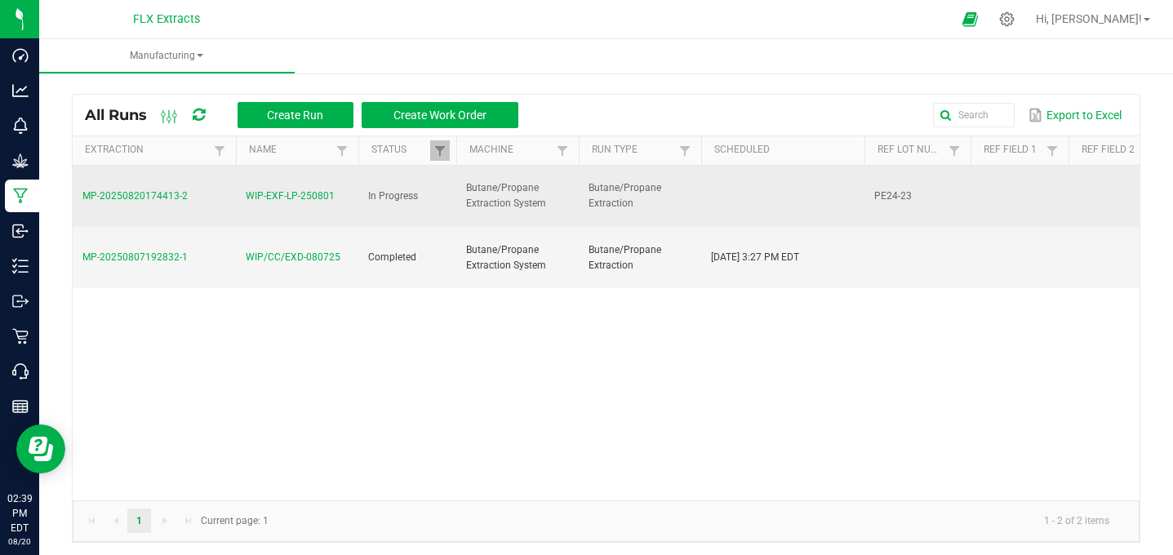
click at [130, 196] on span "MP-20250820174413-2" at bounding box center [134, 195] width 105 height 11
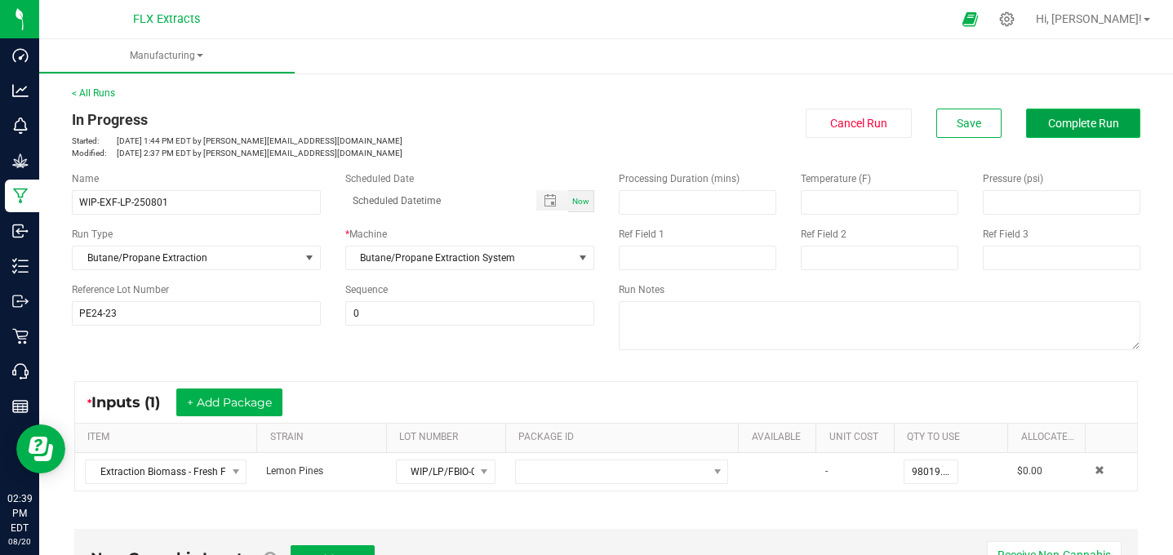
click at [1073, 115] on button "Complete Run" at bounding box center [1083, 123] width 114 height 29
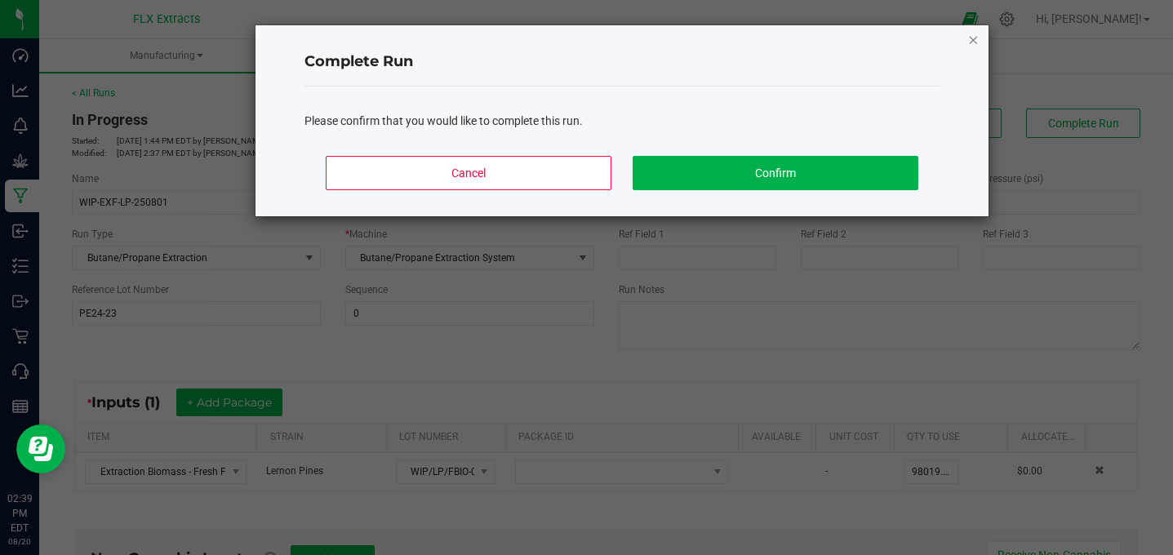
click at [971, 40] on icon "Close" at bounding box center [972, 39] width 11 height 20
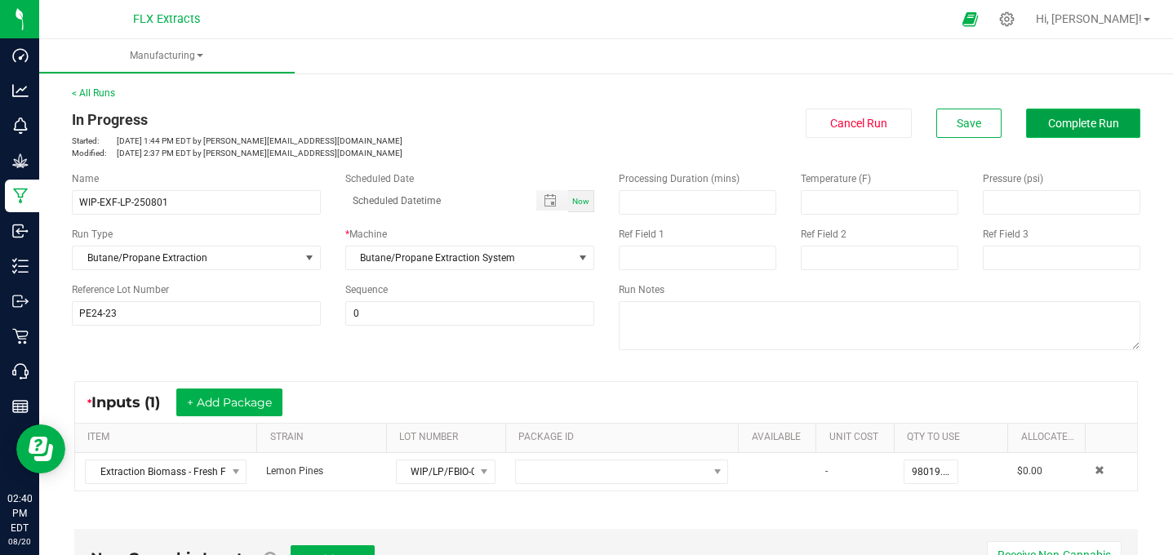
click at [1060, 120] on span "Complete Run" at bounding box center [1083, 123] width 71 height 13
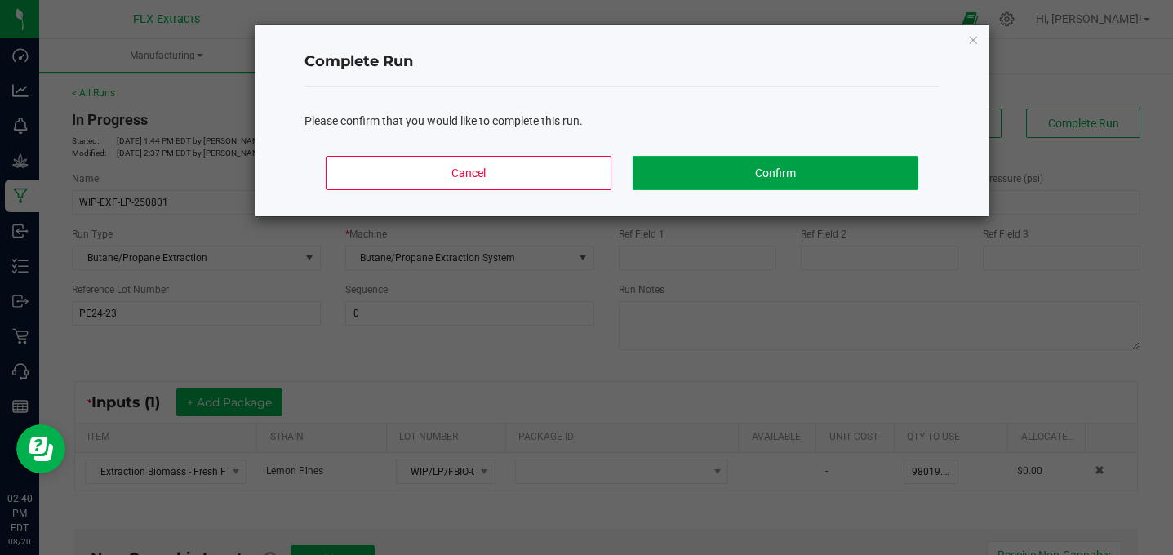
click at [786, 170] on button "Confirm" at bounding box center [776, 173] width 286 height 34
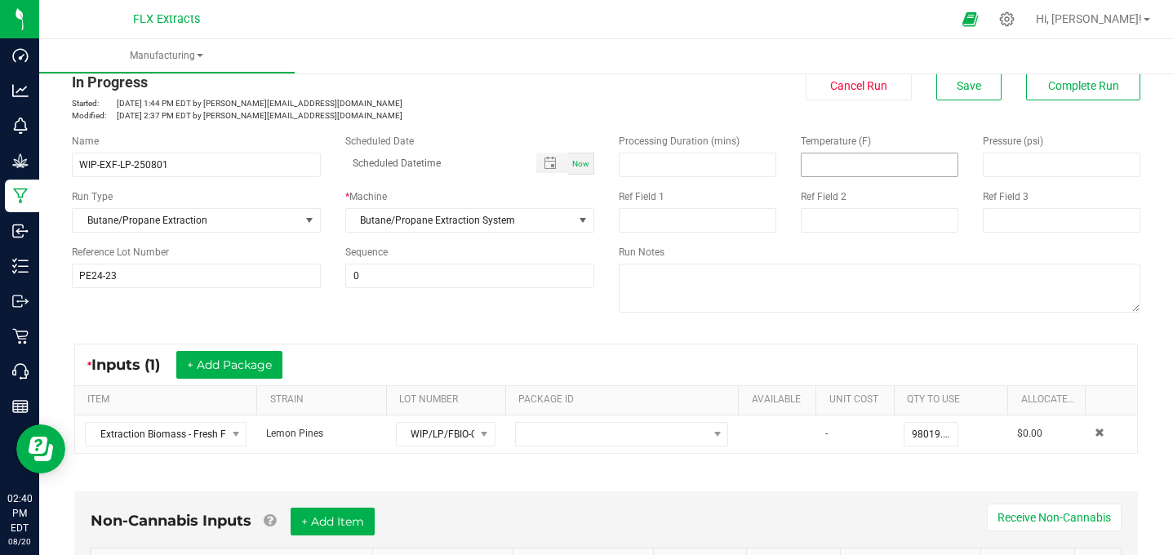
scroll to position [43, 0]
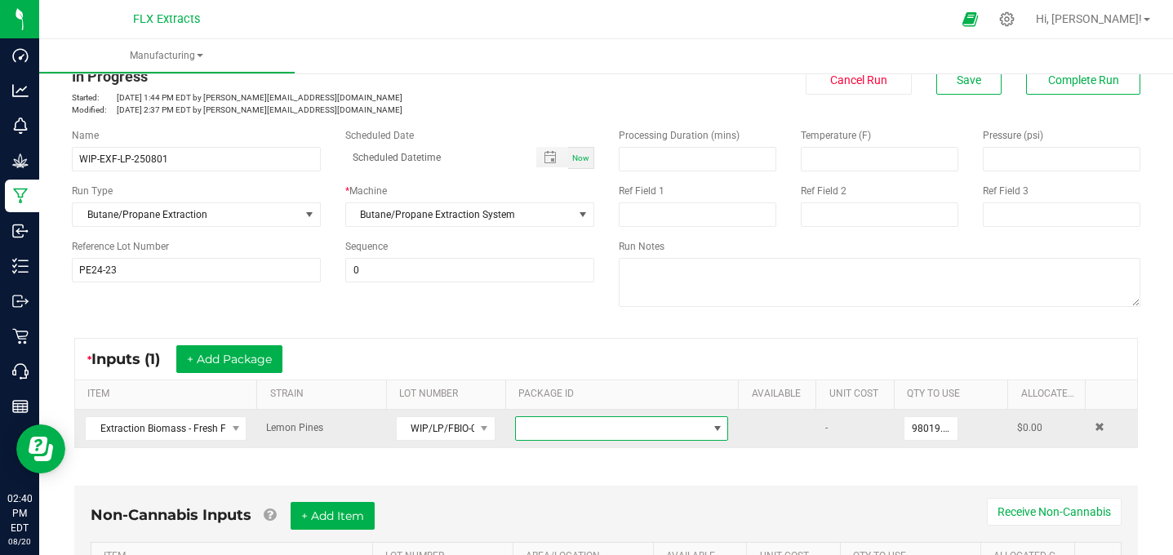
click at [691, 424] on span at bounding box center [612, 428] width 192 height 23
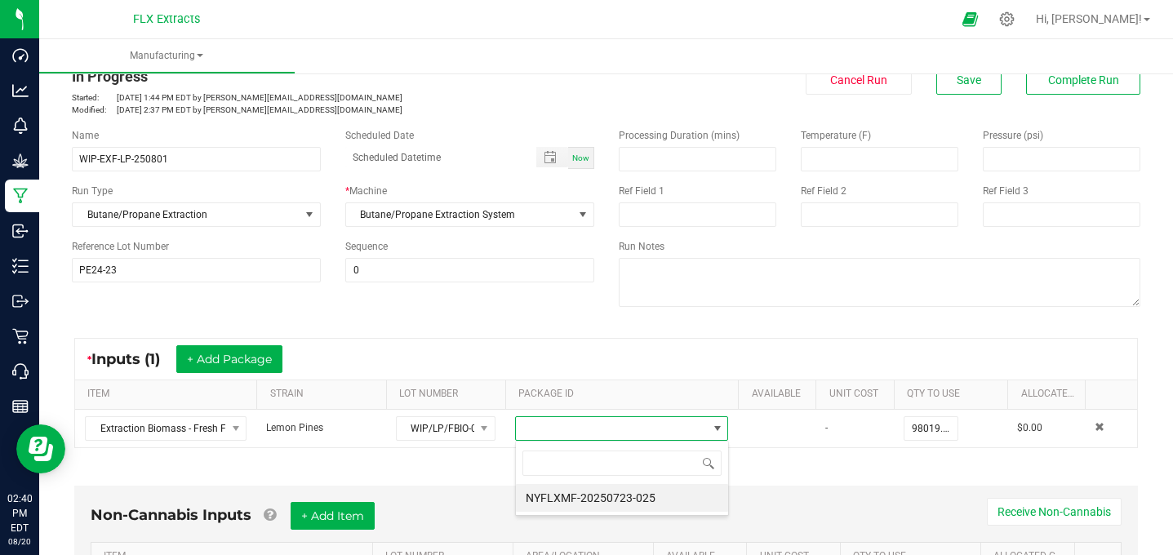
click at [590, 347] on div "* Inputs (1) + Add Package" at bounding box center [606, 359] width 1062 height 41
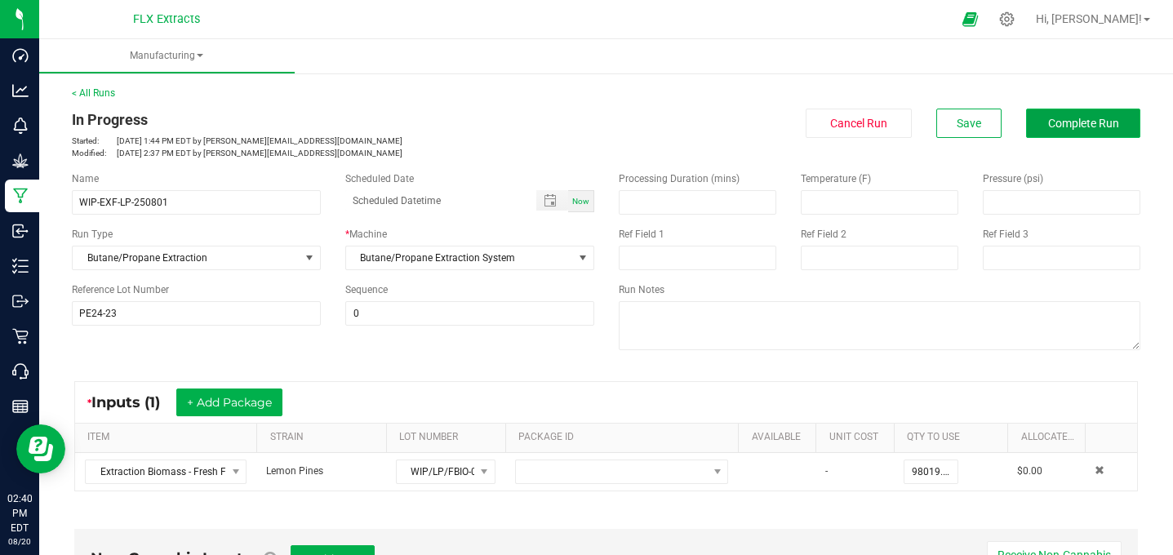
click at [1121, 113] on button "Complete Run" at bounding box center [1083, 123] width 114 height 29
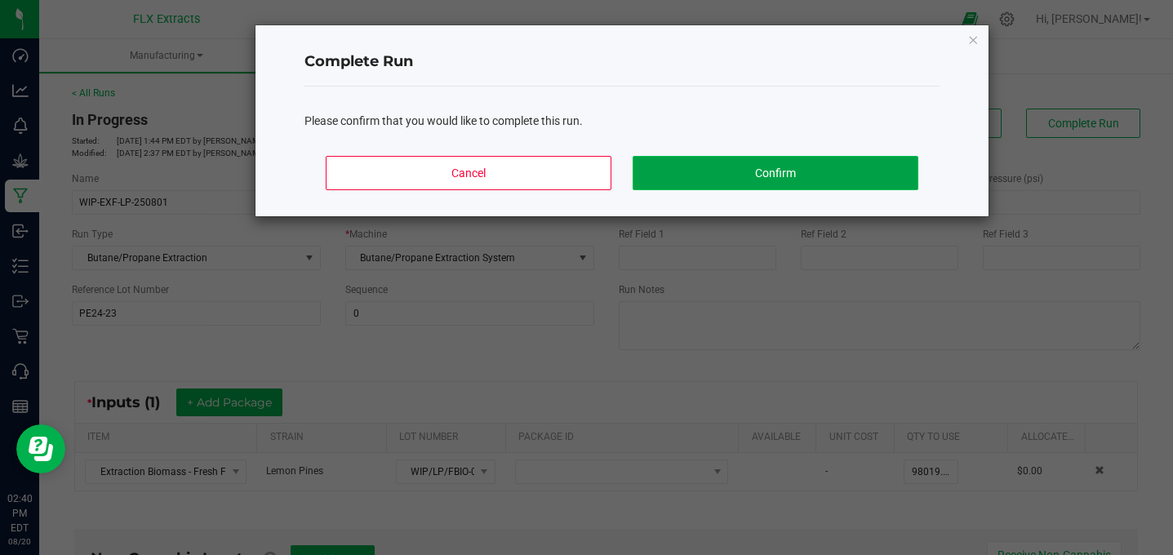
click at [808, 171] on button "Confirm" at bounding box center [776, 173] width 286 height 34
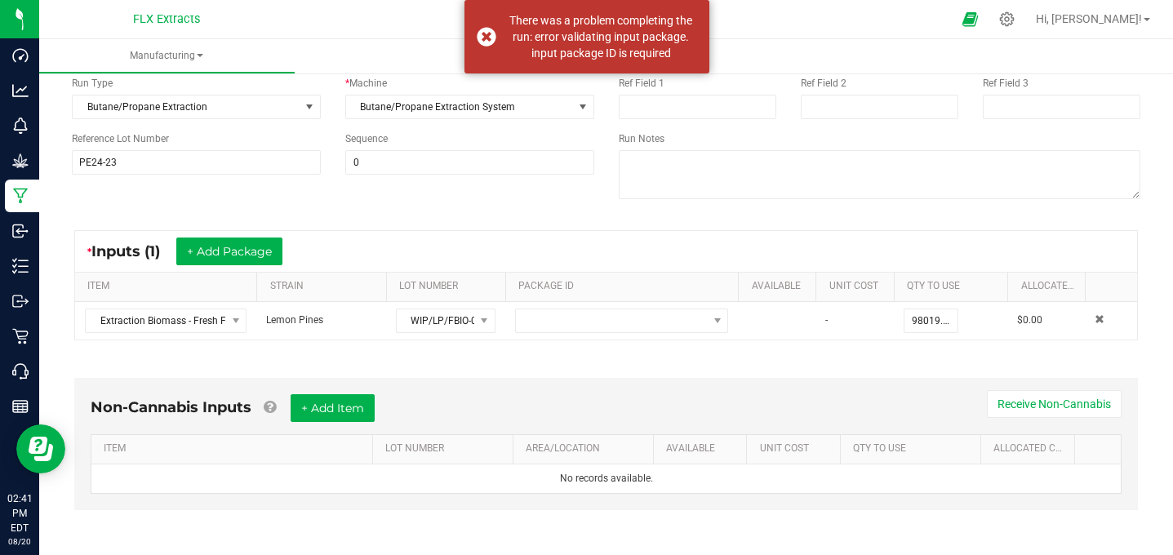
scroll to position [150, 0]
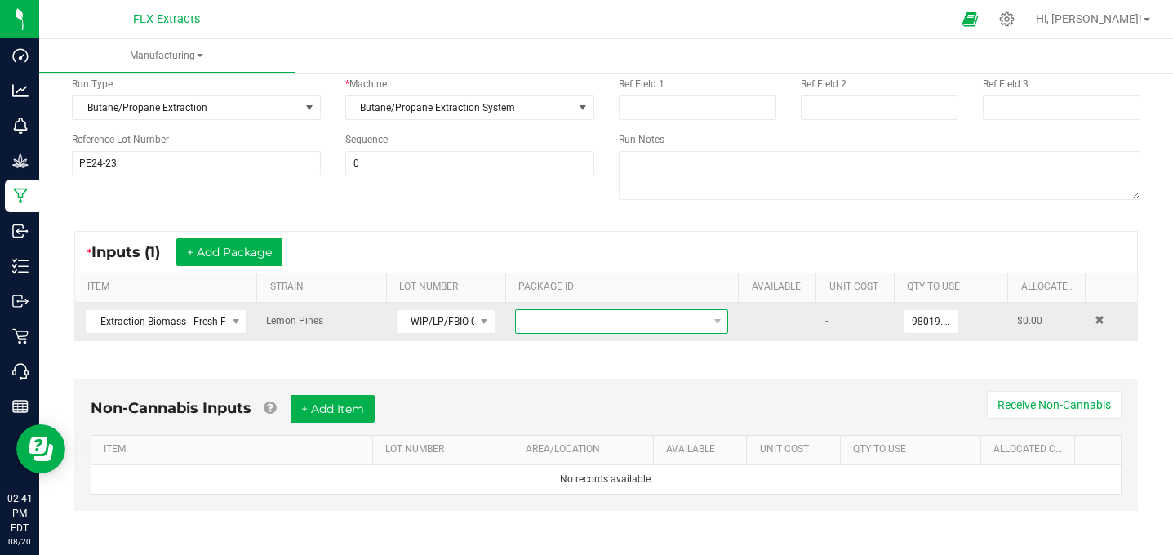
click at [633, 329] on span at bounding box center [612, 321] width 192 height 23
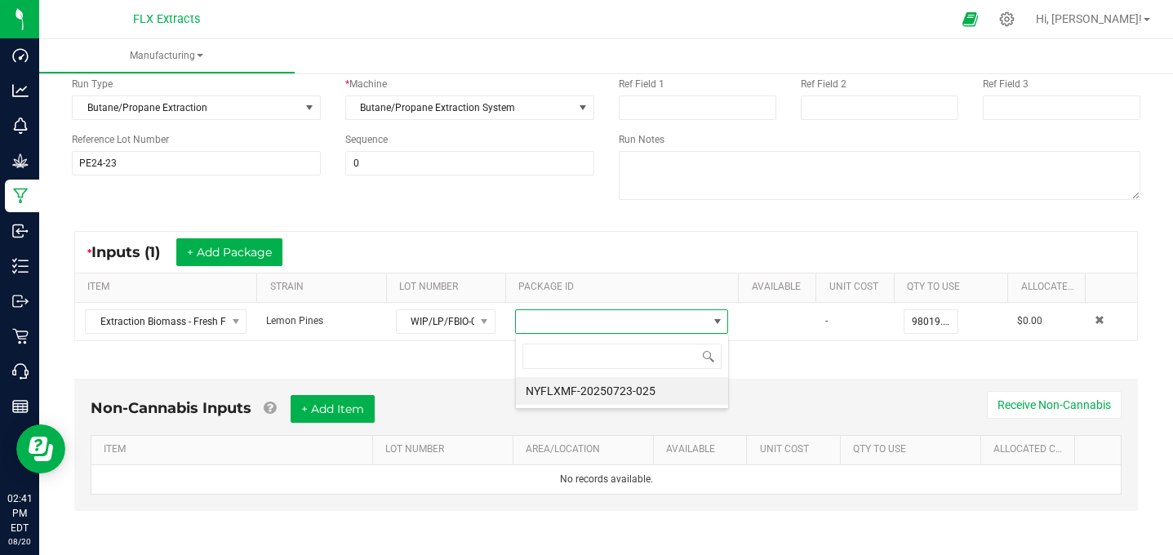
click at [633, 242] on div "* Inputs (1) + Add Package" at bounding box center [606, 252] width 1062 height 41
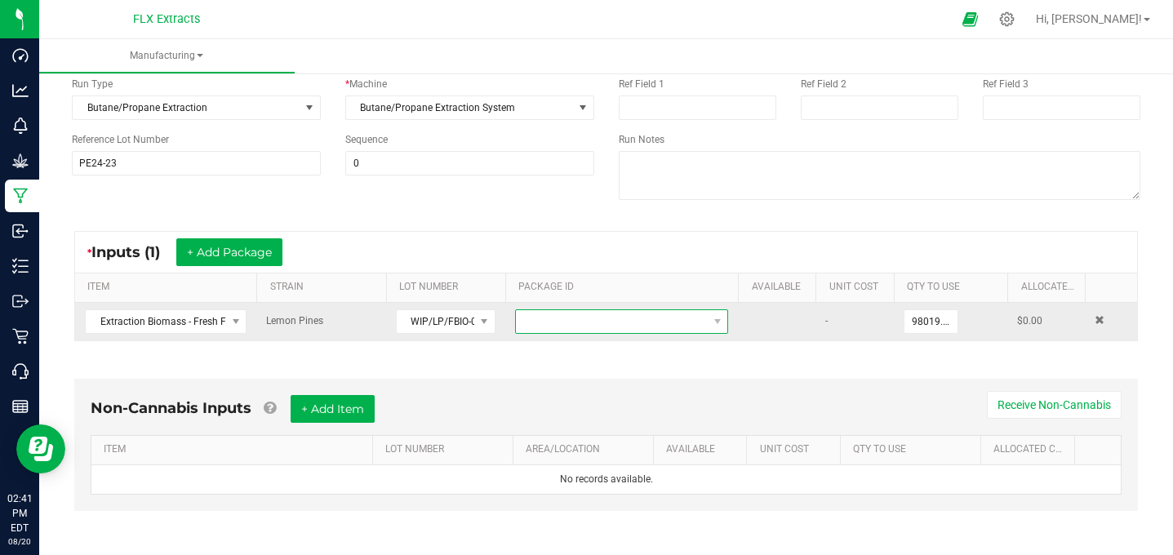
click at [626, 322] on span at bounding box center [612, 321] width 192 height 23
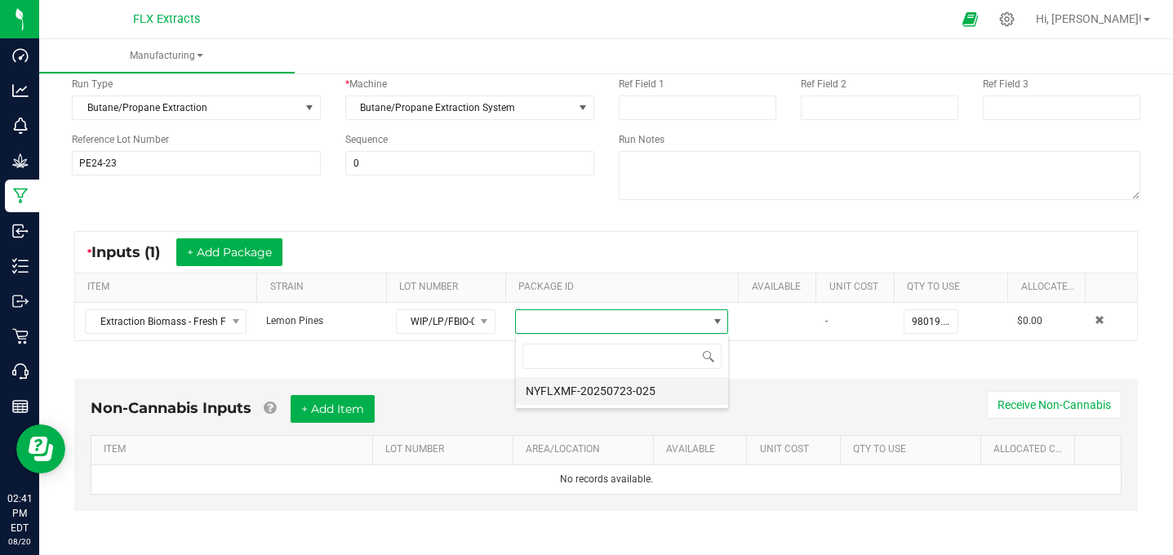
click at [614, 393] on li "NYFLXMF-20250723-025" at bounding box center [622, 391] width 212 height 28
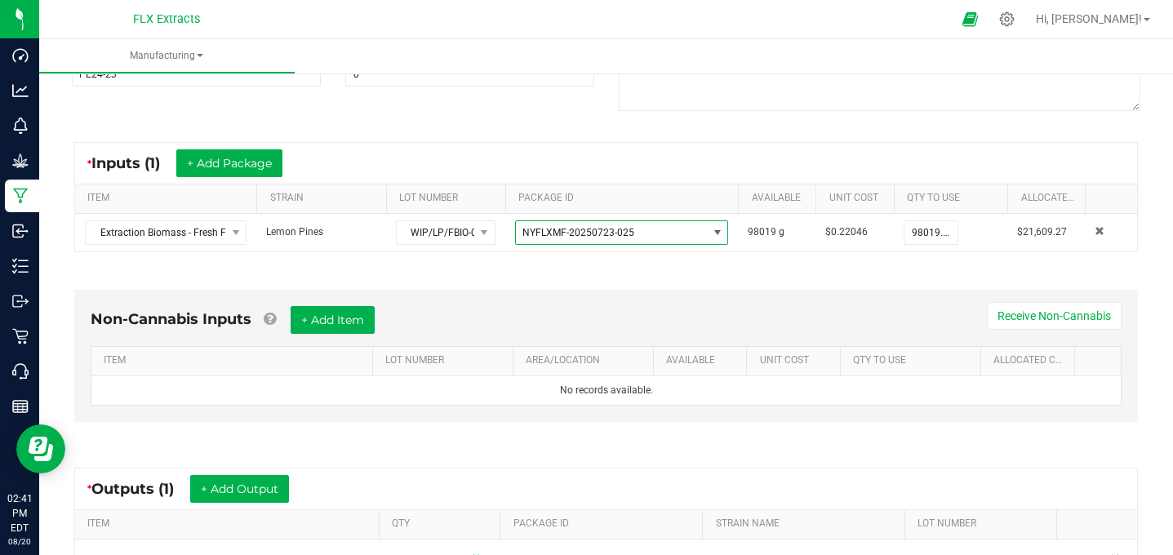
scroll to position [227, 0]
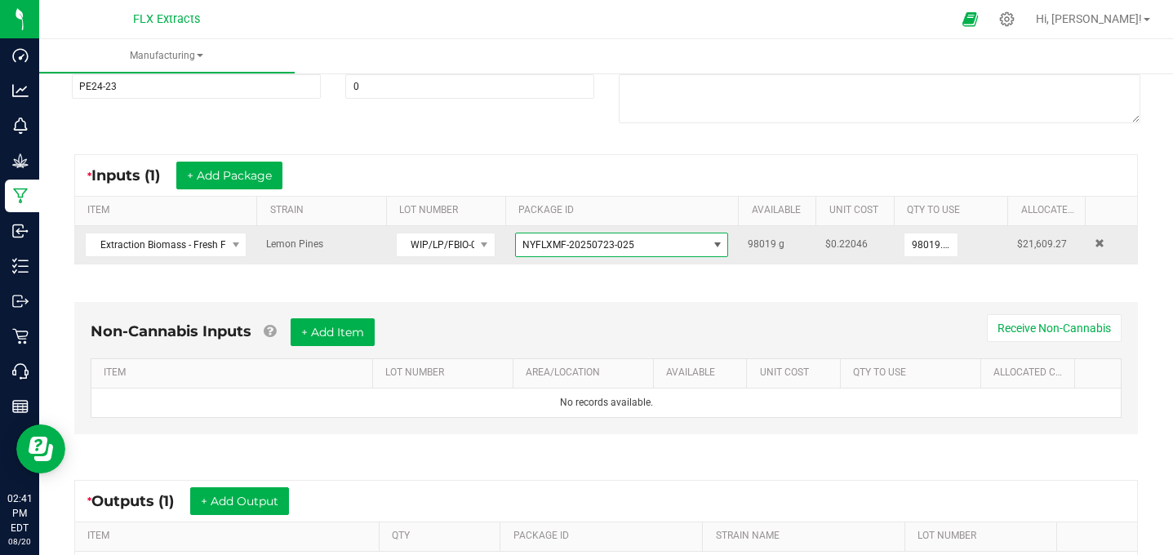
click at [671, 247] on span "NYFLXMF-20250723-025" at bounding box center [612, 244] width 192 height 23
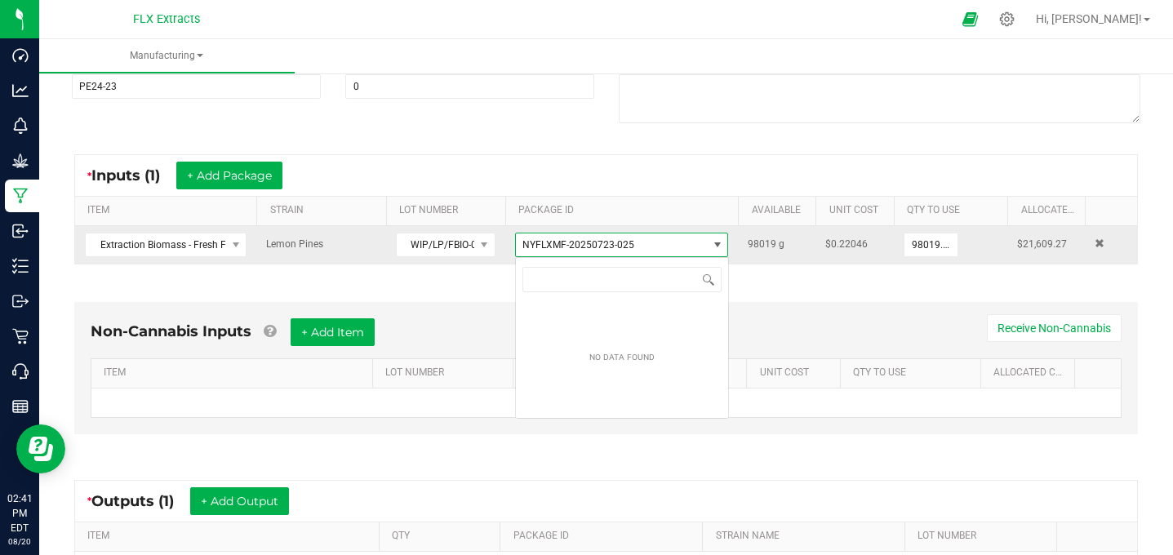
scroll to position [24, 213]
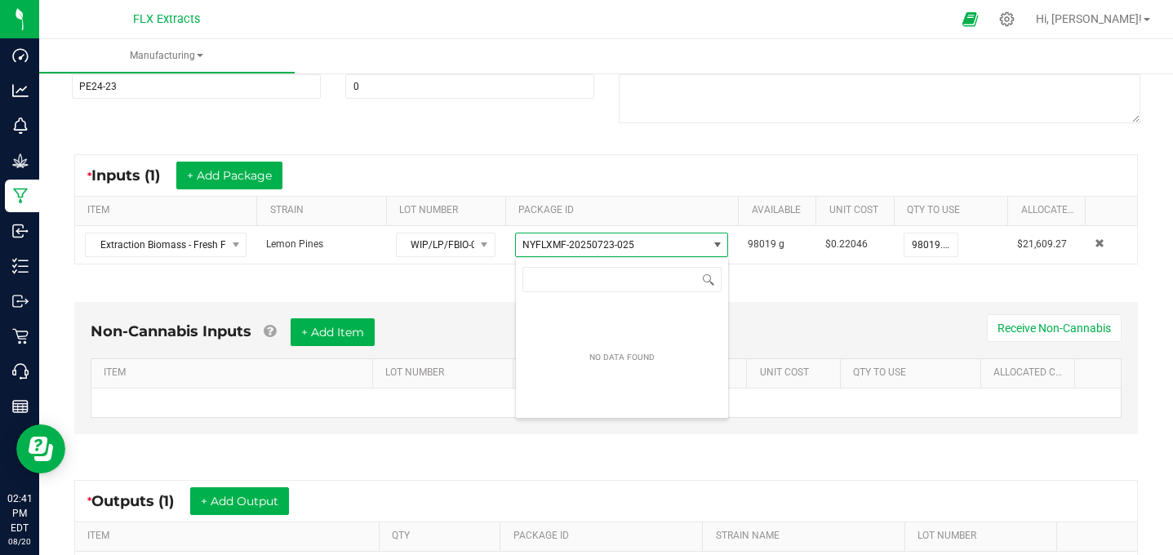
click at [795, 279] on div "Non-Cannabis Inputs + Add Item Receive Non-Cannabis ITEM LOT NUMBER AREA/LOCATI…" at bounding box center [606, 372] width 1093 height 186
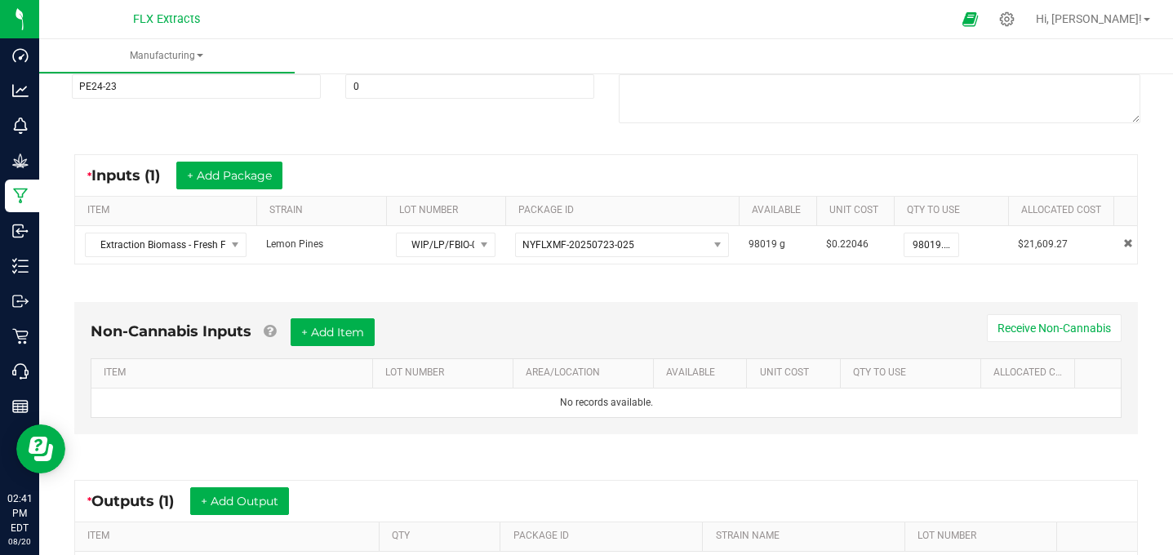
click at [1109, 211] on span at bounding box center [1111, 339] width 5 height 284
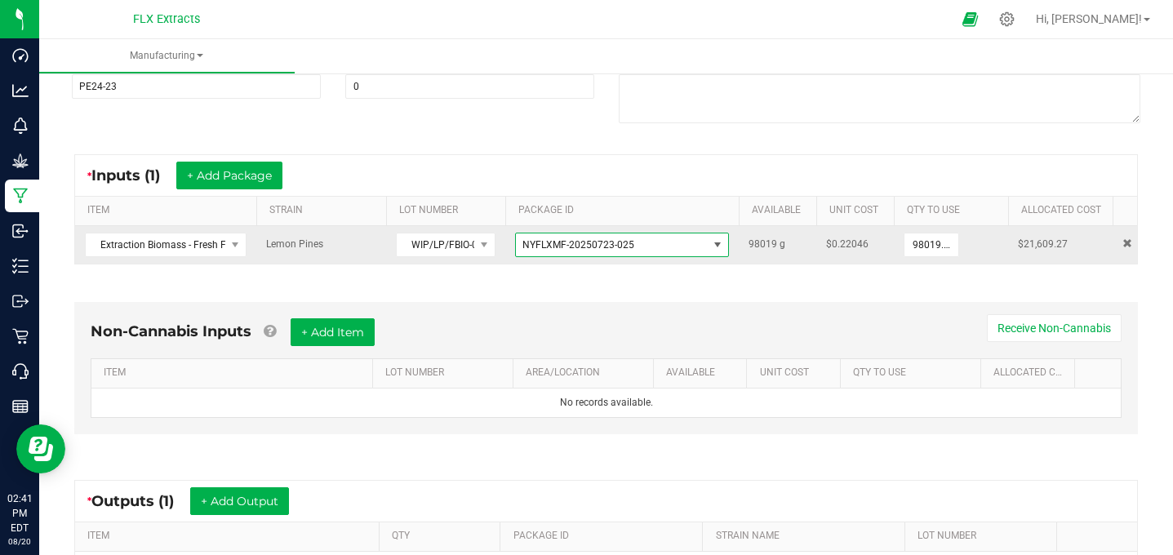
click at [562, 244] on span "NYFLXMF-20250723-025" at bounding box center [578, 244] width 112 height 11
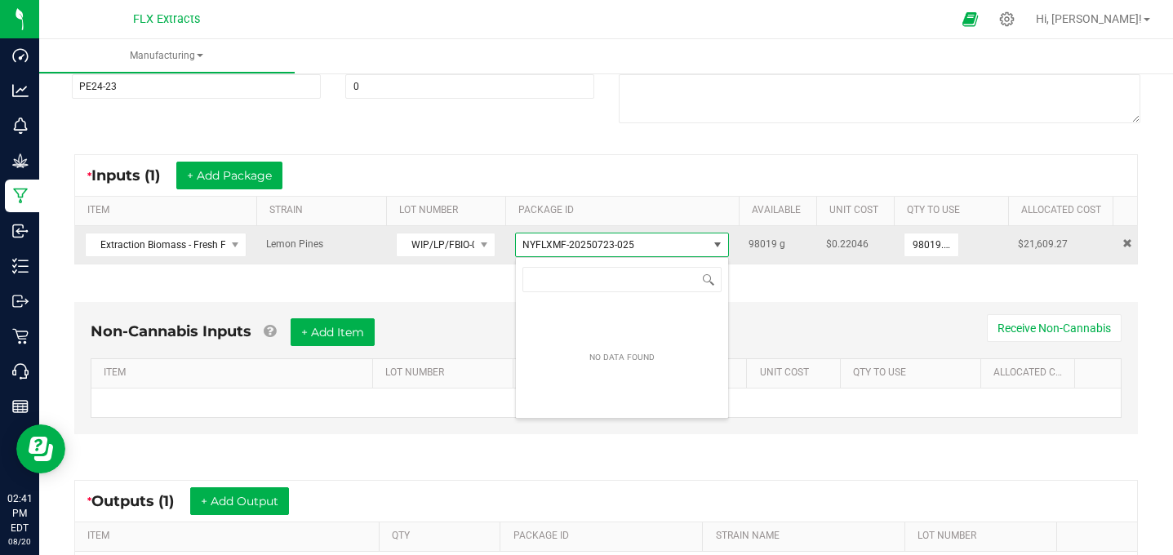
scroll to position [24, 214]
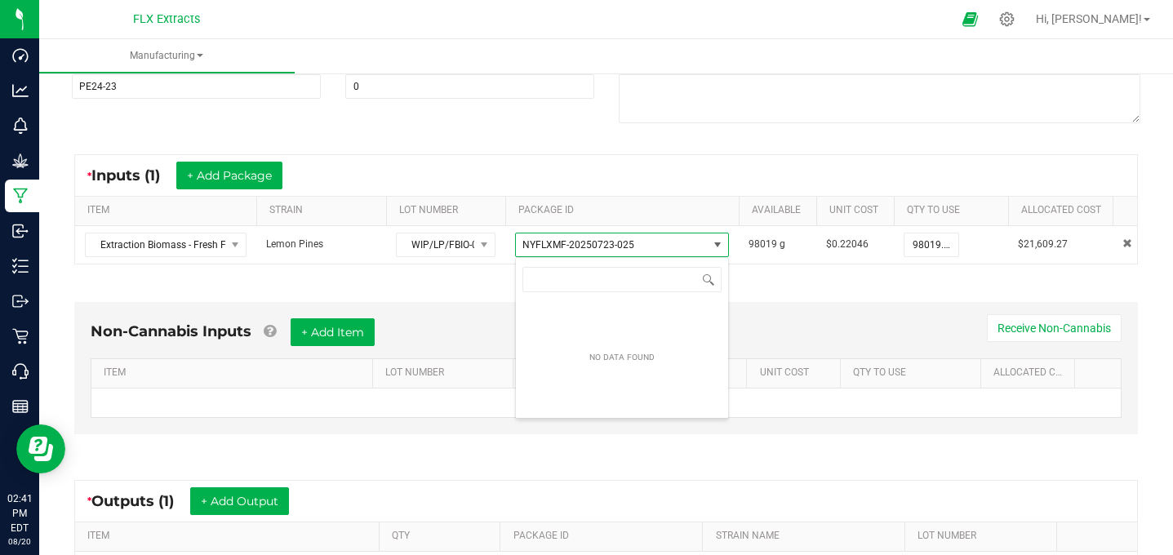
click at [779, 293] on div "Non-Cannabis Inputs + Add Item Receive Non-Cannabis ITEM LOT NUMBER AREA/LOCATI…" at bounding box center [606, 372] width 1093 height 186
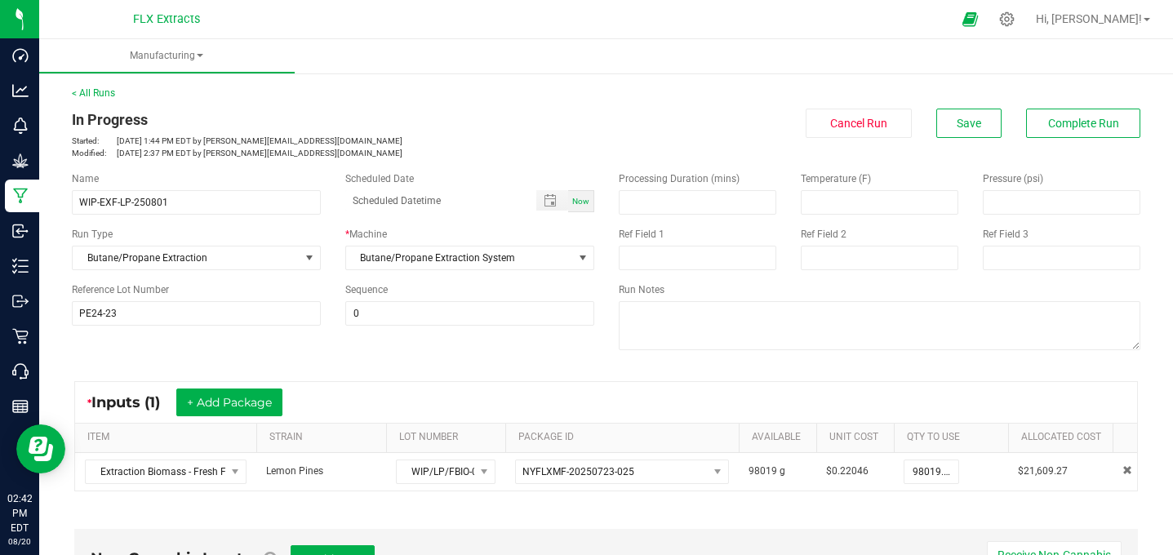
scroll to position [1, 0]
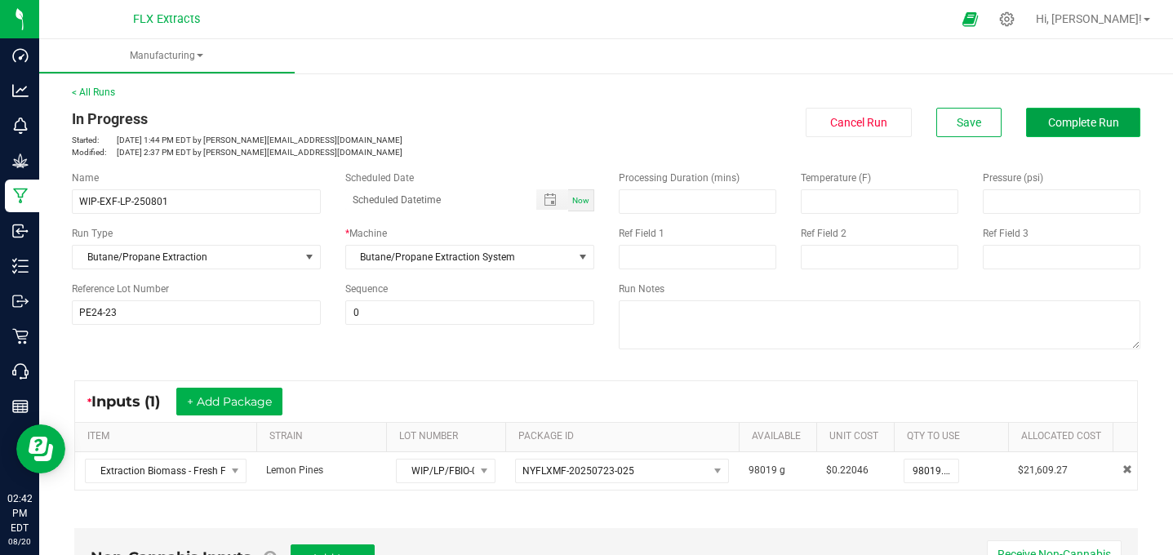
click at [1088, 124] on span "Complete Run" at bounding box center [1083, 122] width 71 height 13
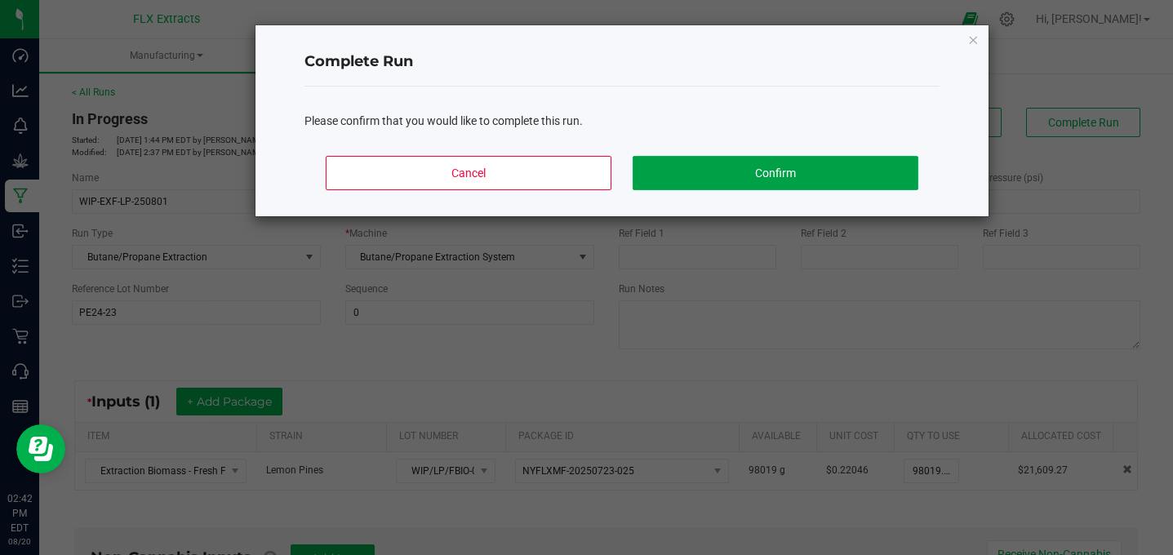
click at [807, 165] on button "Confirm" at bounding box center [776, 173] width 286 height 34
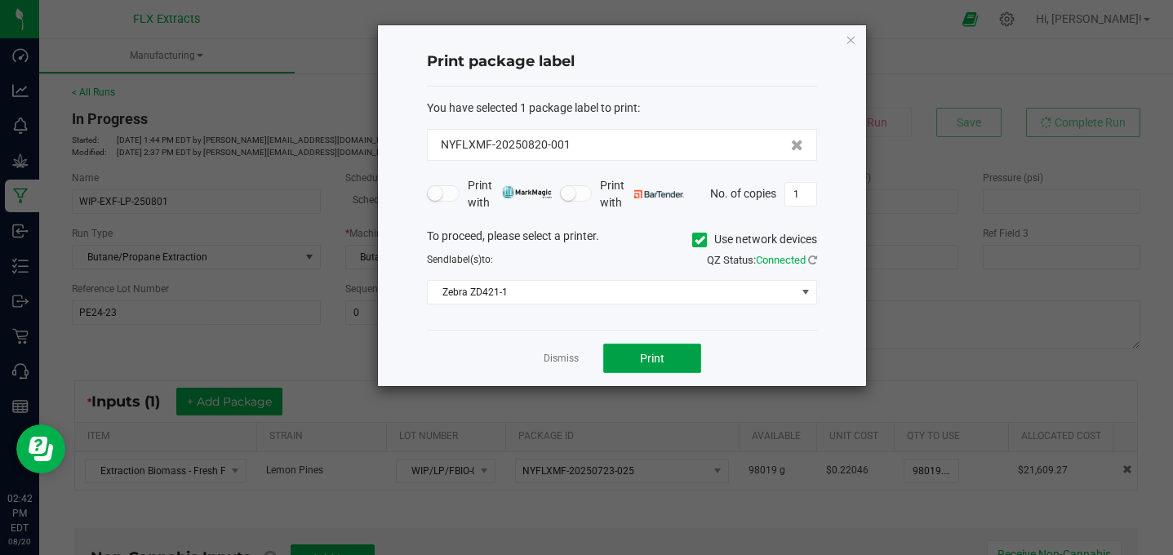
click at [634, 359] on button "Print" at bounding box center [652, 358] width 98 height 29
click at [561, 356] on link "Dismiss" at bounding box center [561, 359] width 35 height 14
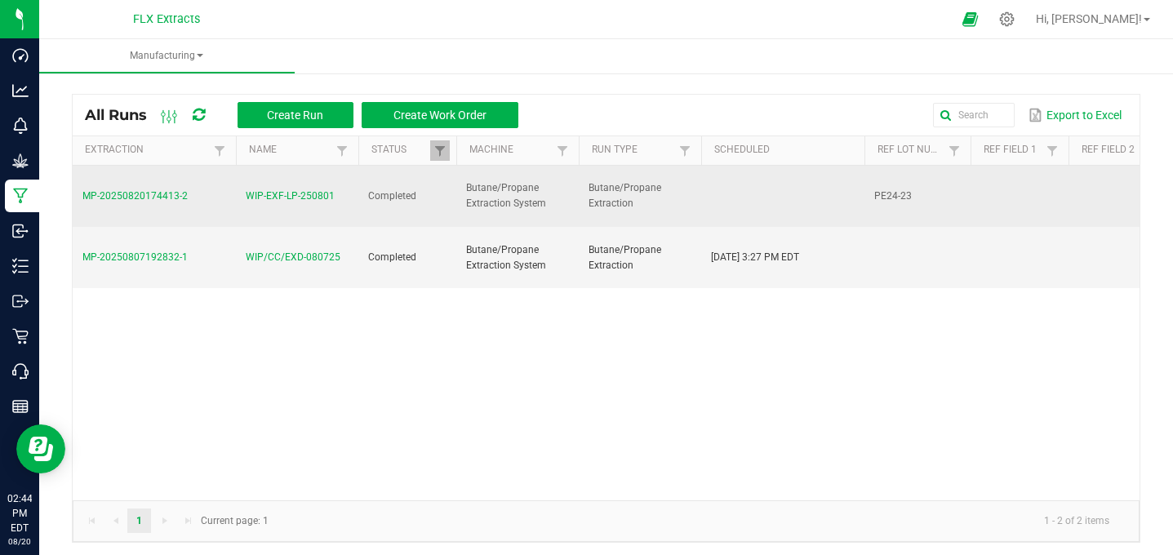
click at [173, 194] on span "MP-20250820174413-2" at bounding box center [134, 195] width 105 height 11
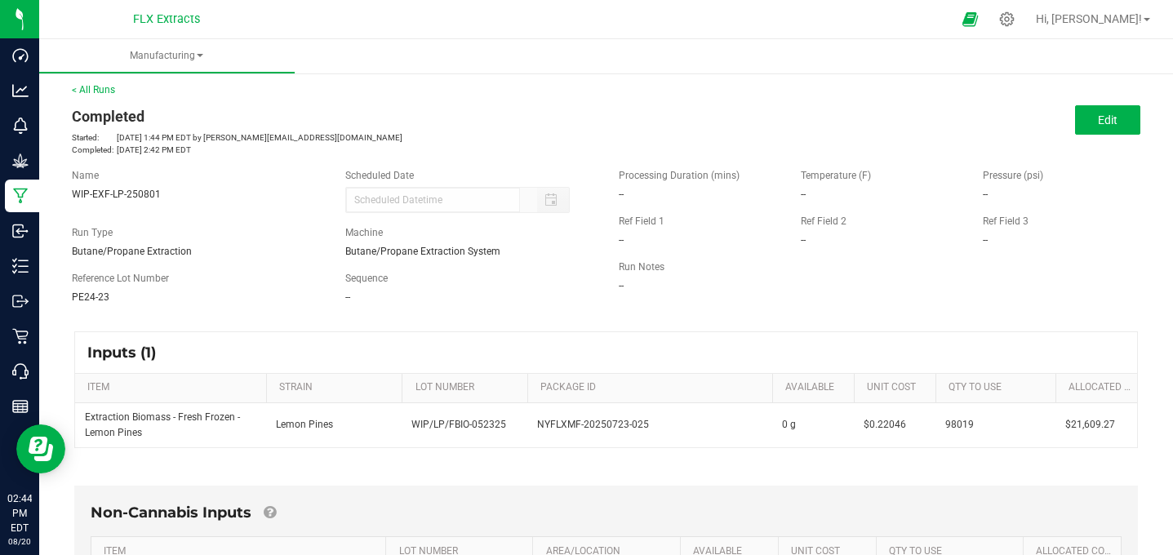
scroll to position [7, 0]
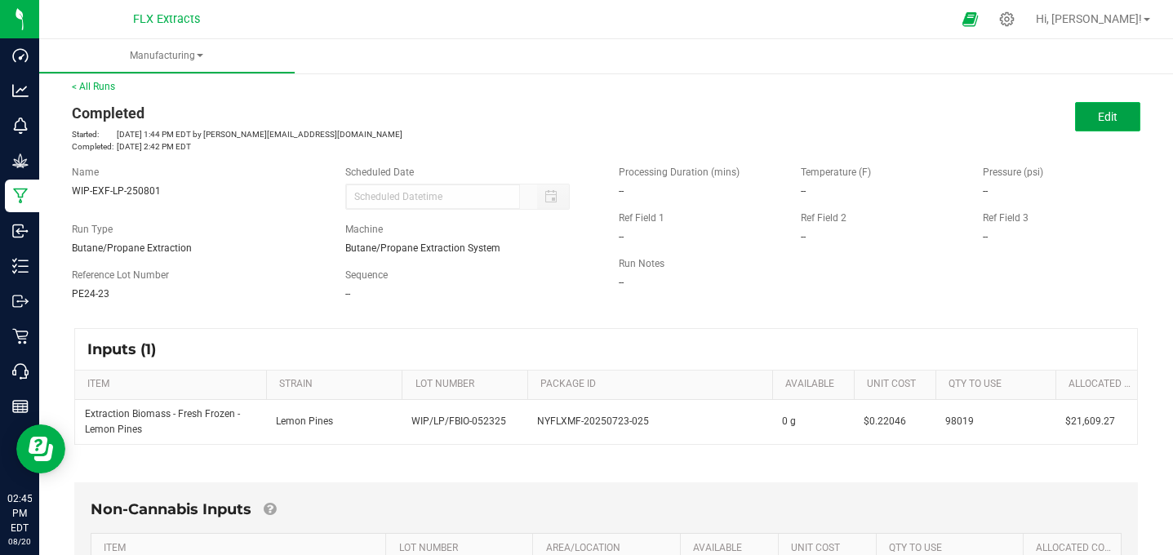
click at [1112, 113] on span "Edit" at bounding box center [1108, 116] width 20 height 13
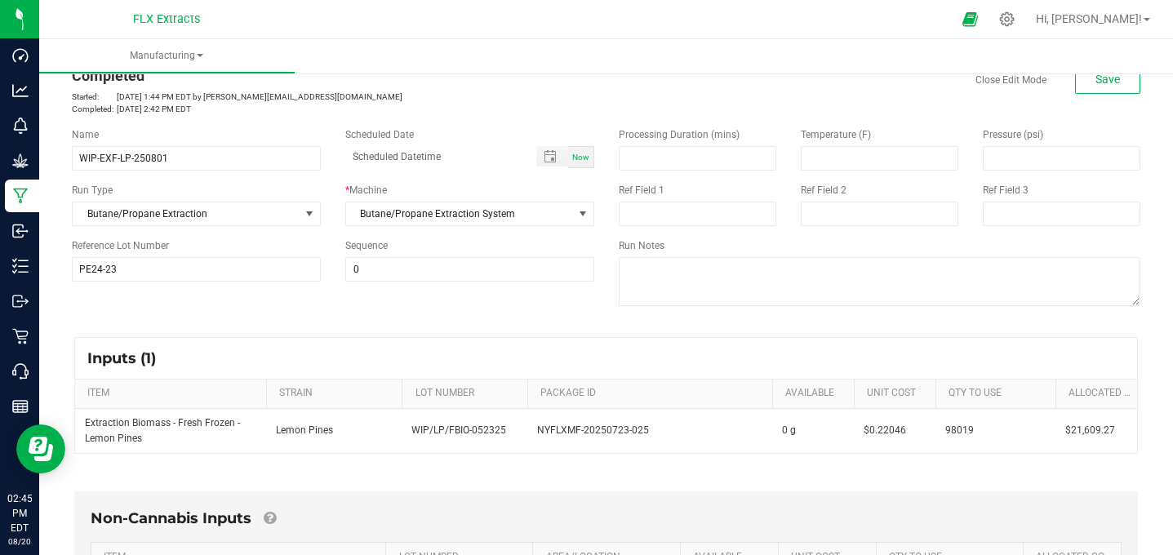
scroll to position [0, 0]
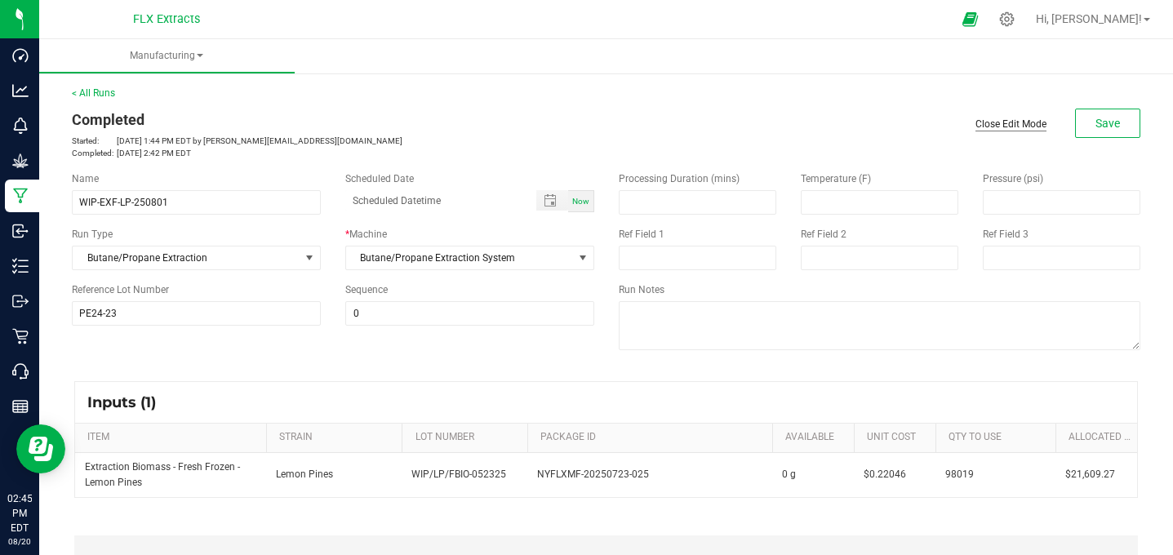
click at [1029, 119] on link "Close Edit Mode" at bounding box center [1011, 125] width 71 height 14
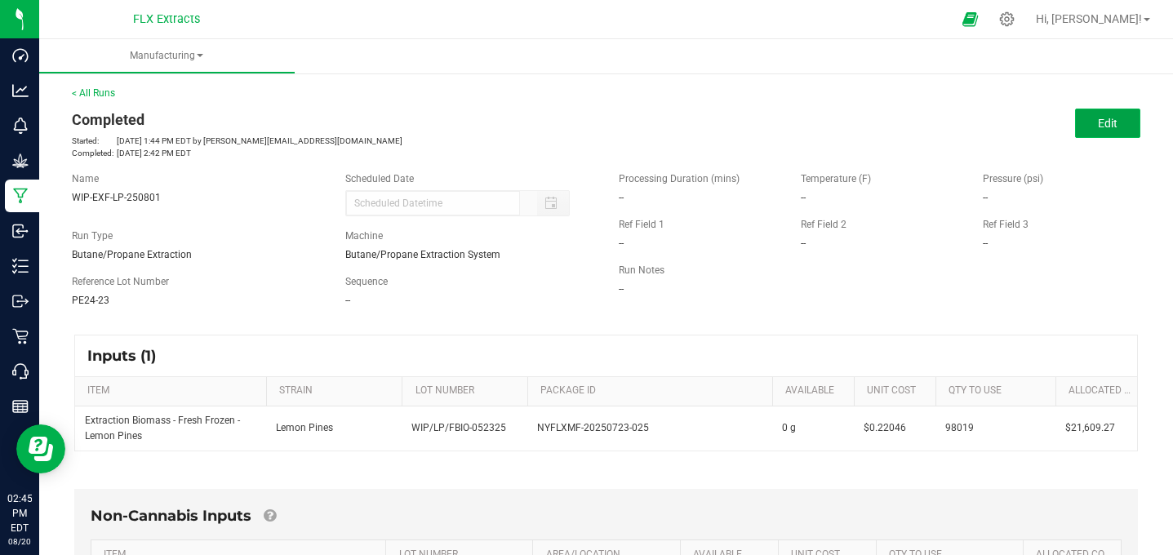
click at [1118, 113] on button "Edit" at bounding box center [1107, 123] width 65 height 29
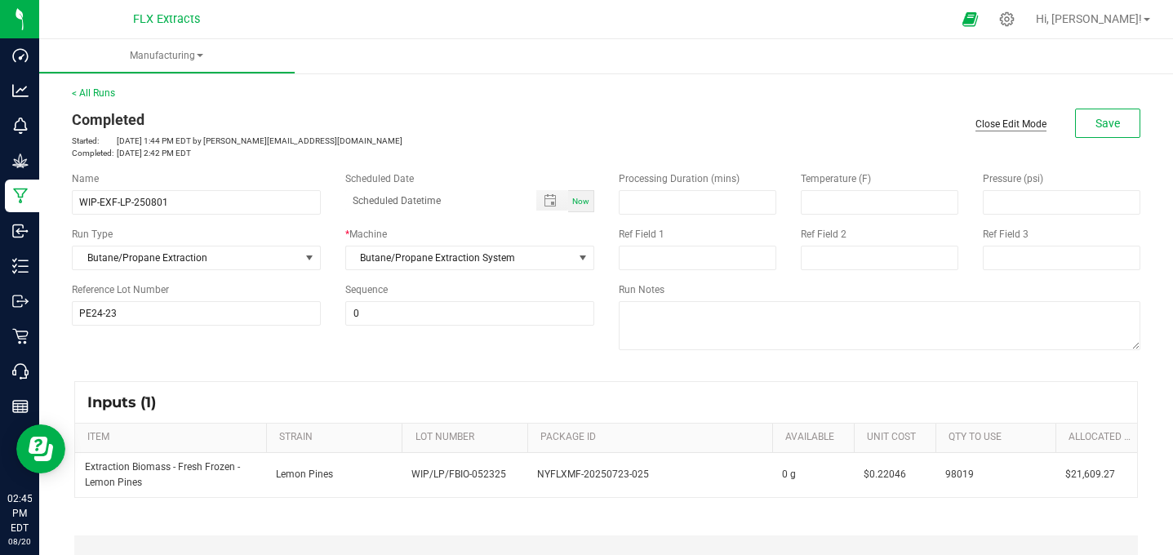
click at [1013, 118] on link "Close Edit Mode" at bounding box center [1011, 125] width 71 height 14
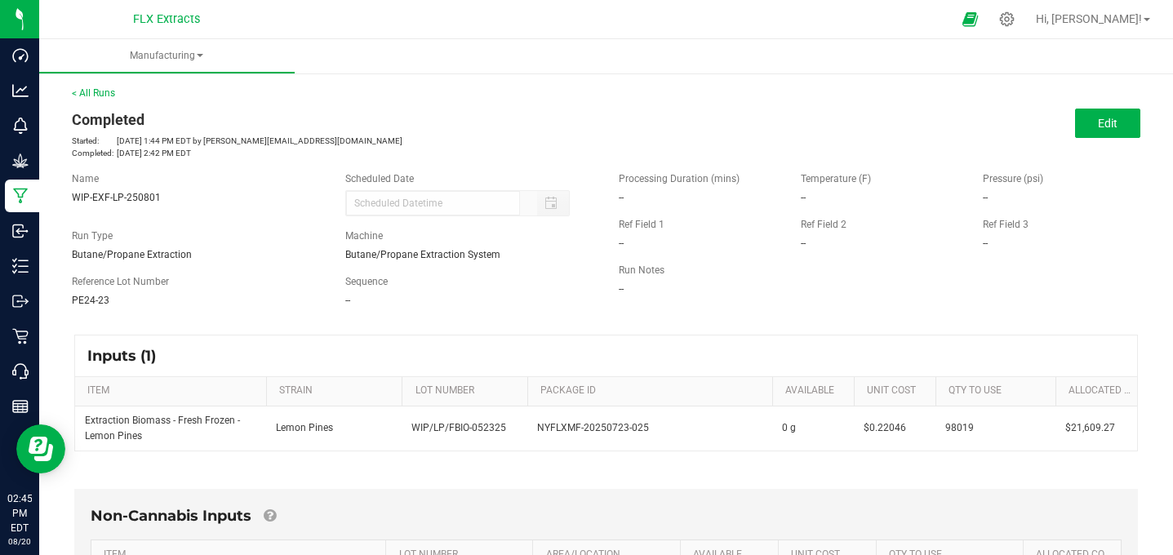
scroll to position [370, 0]
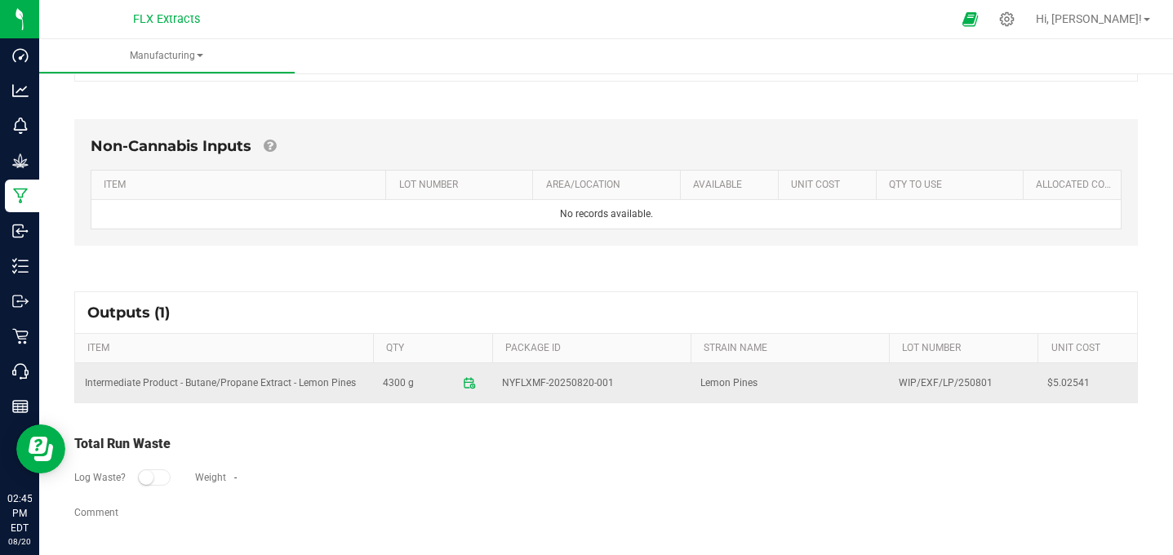
click at [257, 376] on td "Intermediate Product - Butane/Propane Extract - Lemon Pines" at bounding box center [224, 382] width 298 height 39
click at [540, 389] on span "NYFLXMF-20250820-001" at bounding box center [558, 384] width 112 height 16
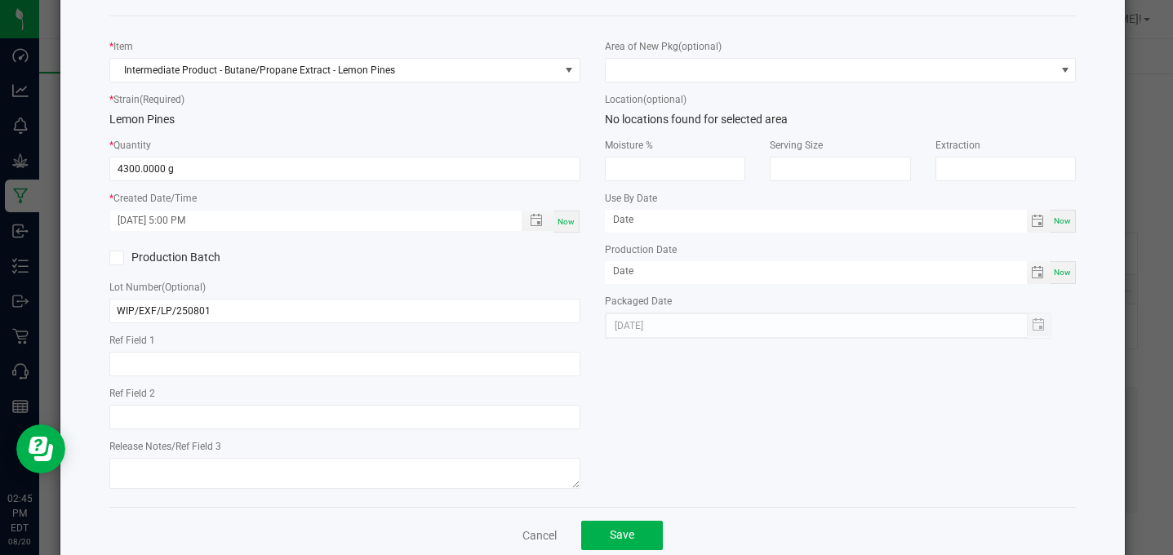
scroll to position [103, 0]
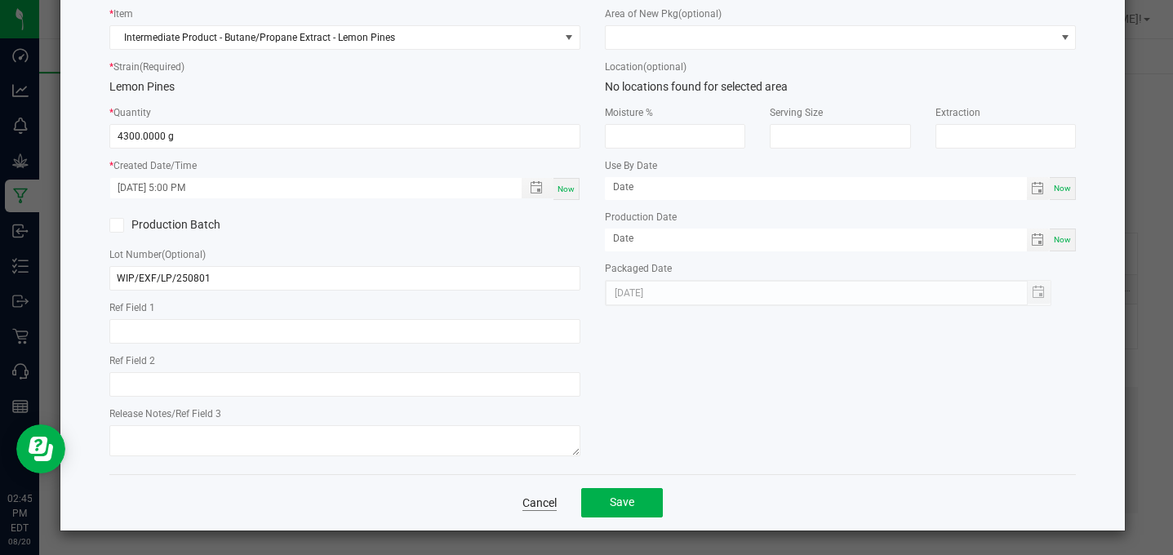
click at [527, 504] on link "Cancel" at bounding box center [539, 503] width 34 height 16
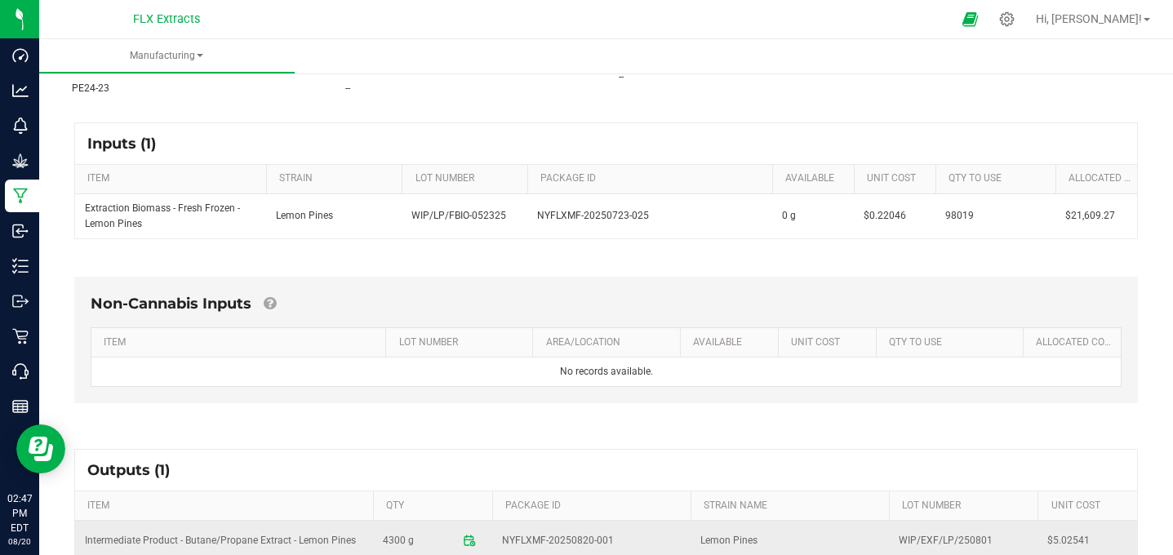
scroll to position [0, 0]
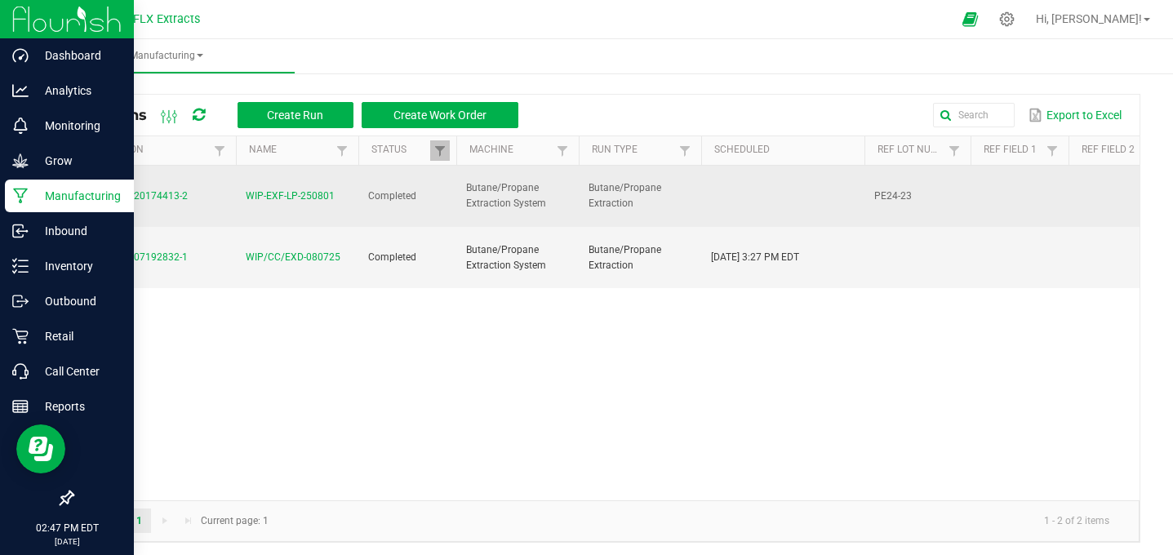
click at [144, 196] on span "MP-20250820174413-2" at bounding box center [134, 195] width 105 height 11
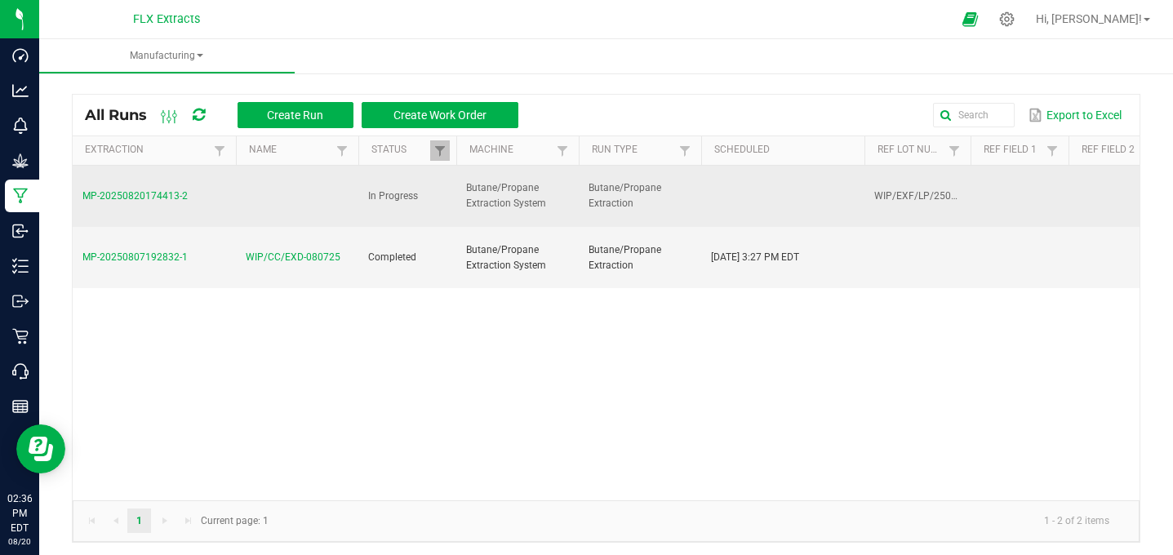
click at [159, 194] on span "MP-20250820174413-2" at bounding box center [134, 195] width 105 height 11
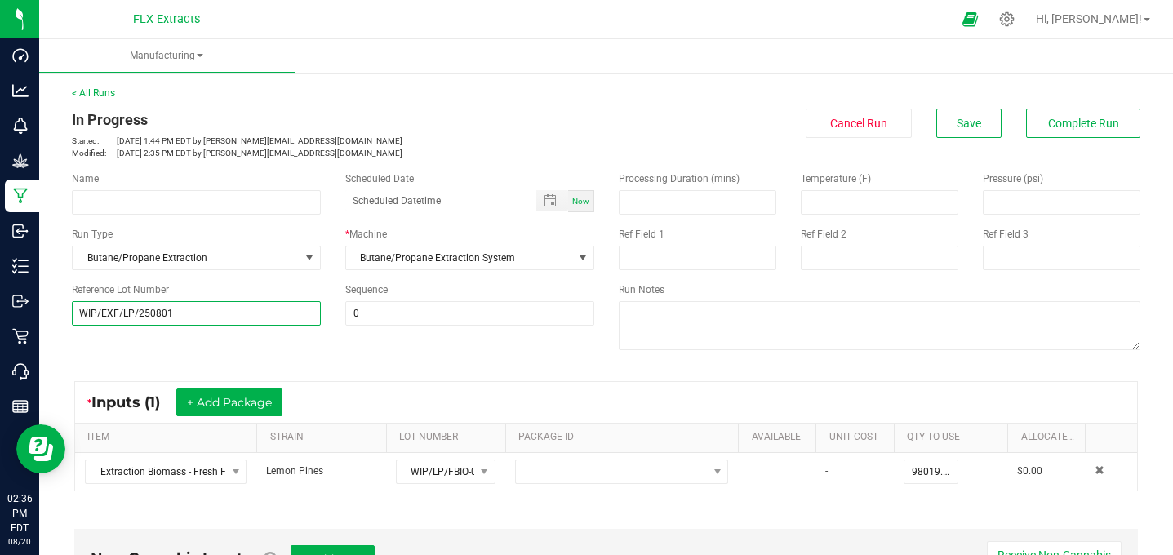
drag, startPoint x: 186, startPoint y: 311, endPoint x: 68, endPoint y: 311, distance: 118.4
click at [185, 311] on input "WIP/EXF/LP/250801" at bounding box center [196, 313] width 249 height 24
drag, startPoint x: 68, startPoint y: 311, endPoint x: -2, endPoint y: 297, distance: 71.6
click at [0, 297] on html "Dashboard Analytics Monitoring Grow Manufacturing Inbound Inventory Outbound Re…" at bounding box center [586, 277] width 1173 height 555
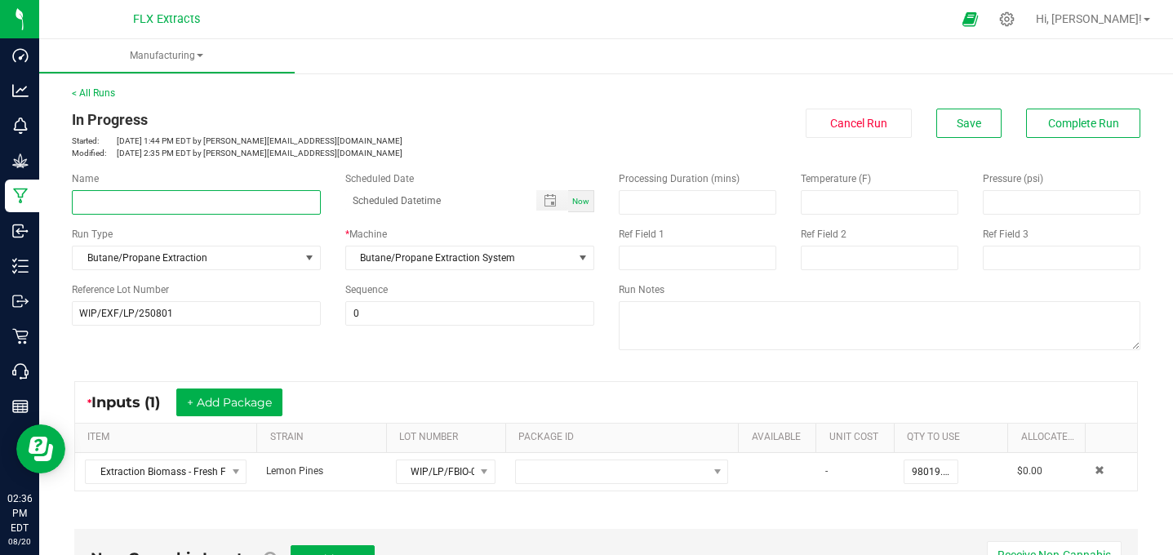
click at [255, 198] on input at bounding box center [196, 202] width 249 height 24
paste input "WIP/EXF/LP/250801"
type input "WIP/EXF/LP/250801"
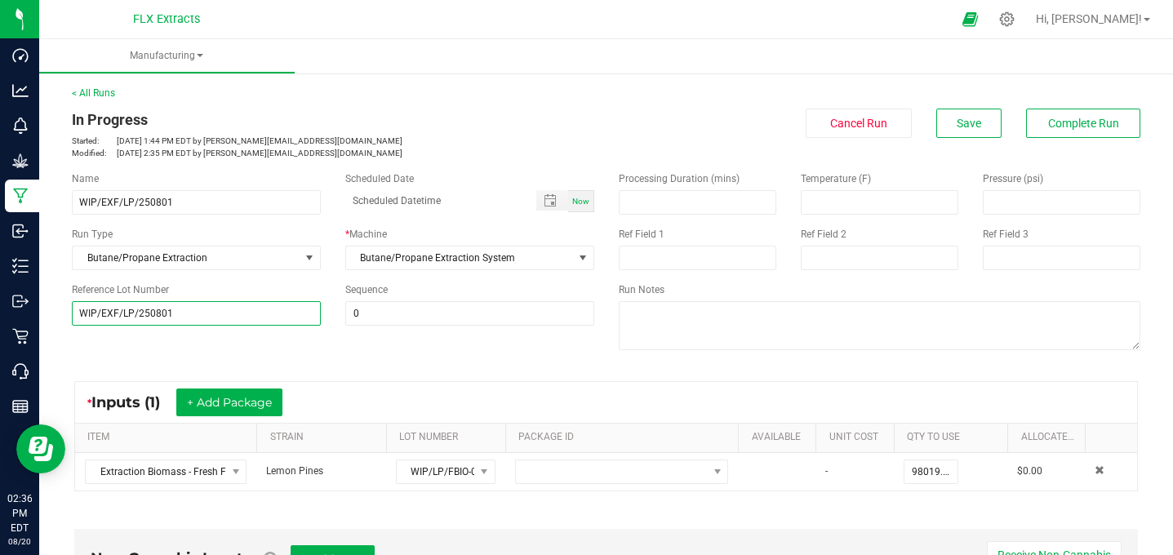
click at [196, 313] on input "WIP/EXF/LP/250801" at bounding box center [196, 313] width 249 height 24
type input "W"
type input "PE24-23"
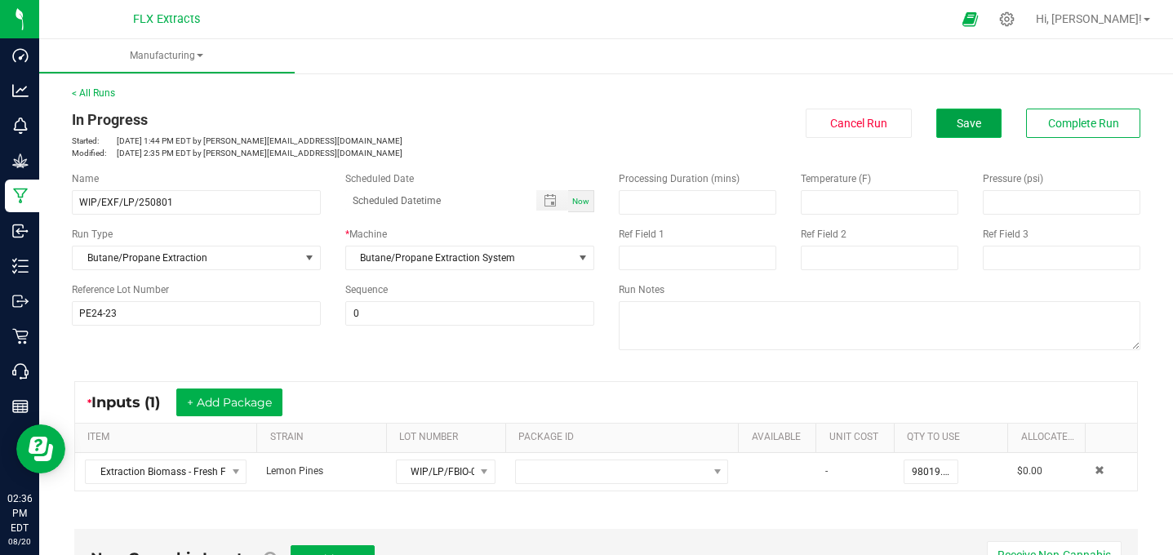
click at [989, 115] on button "Save" at bounding box center [968, 123] width 65 height 29
click at [1016, 20] on icon at bounding box center [1006, 19] width 17 height 17
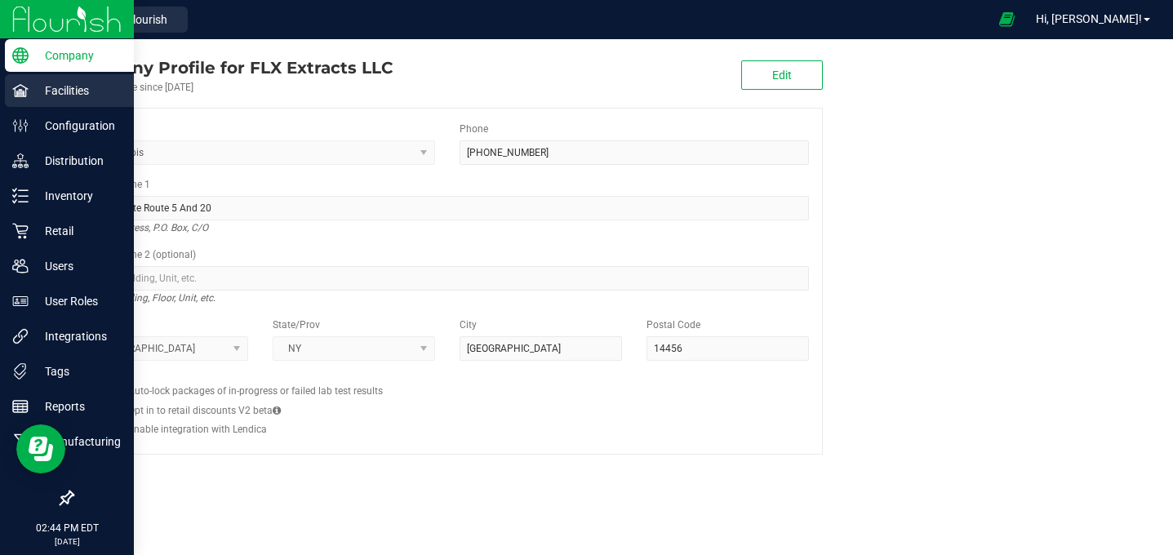
click at [61, 101] on div "Facilities" at bounding box center [69, 90] width 129 height 33
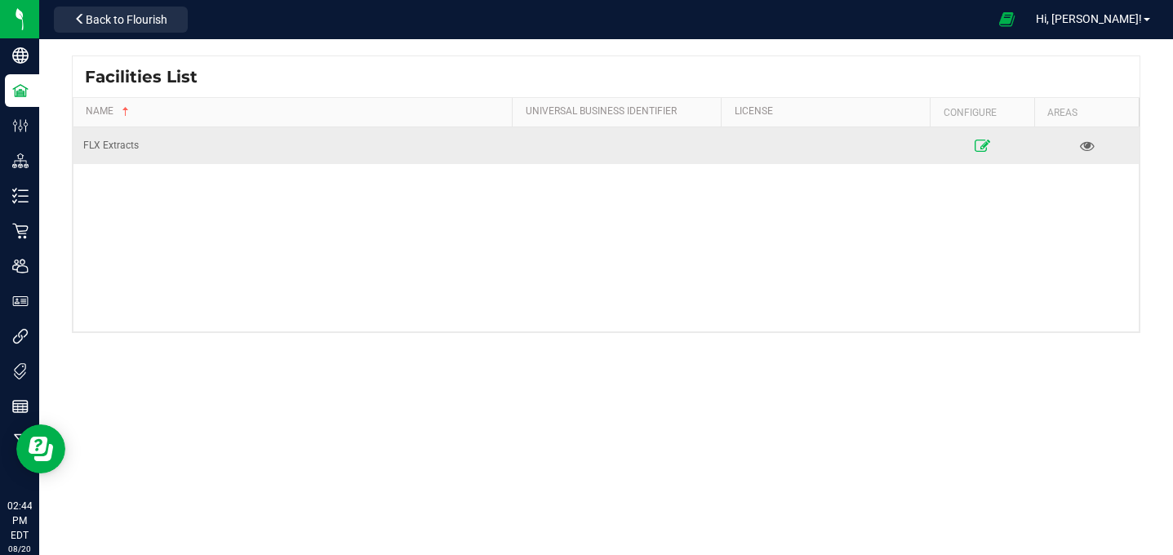
click at [986, 144] on icon at bounding box center [983, 145] width 16 height 11
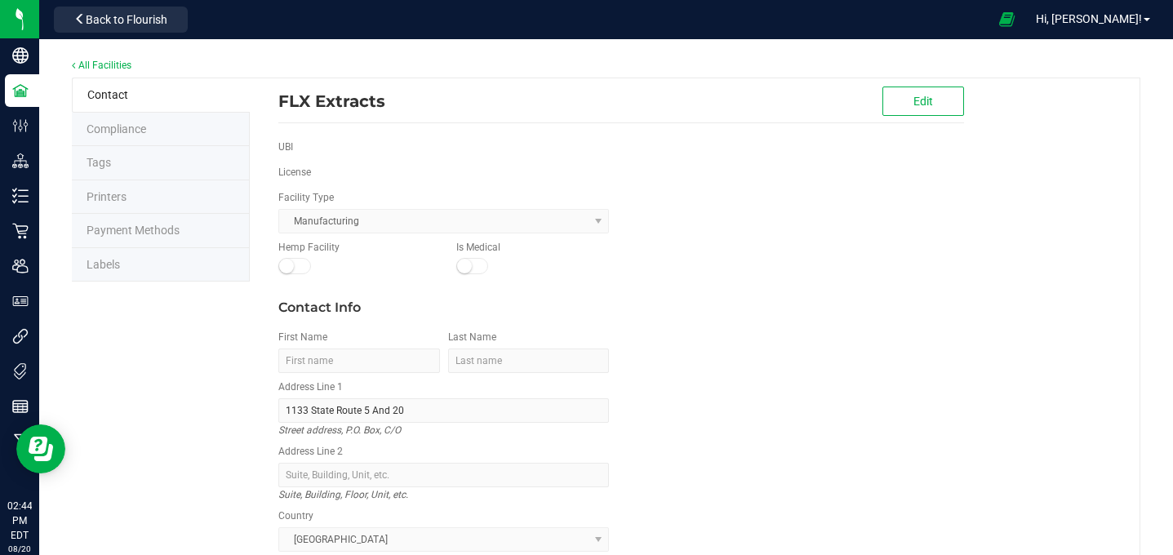
click at [96, 249] on li "Labels" at bounding box center [161, 265] width 178 height 34
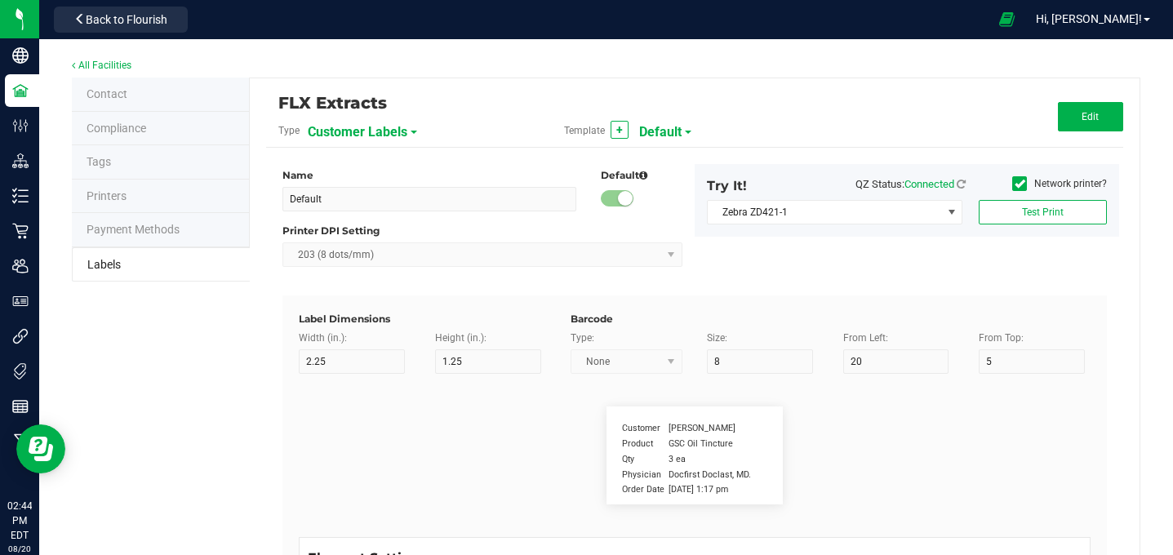
click at [394, 128] on span "Customer Labels" at bounding box center [358, 132] width 100 height 28
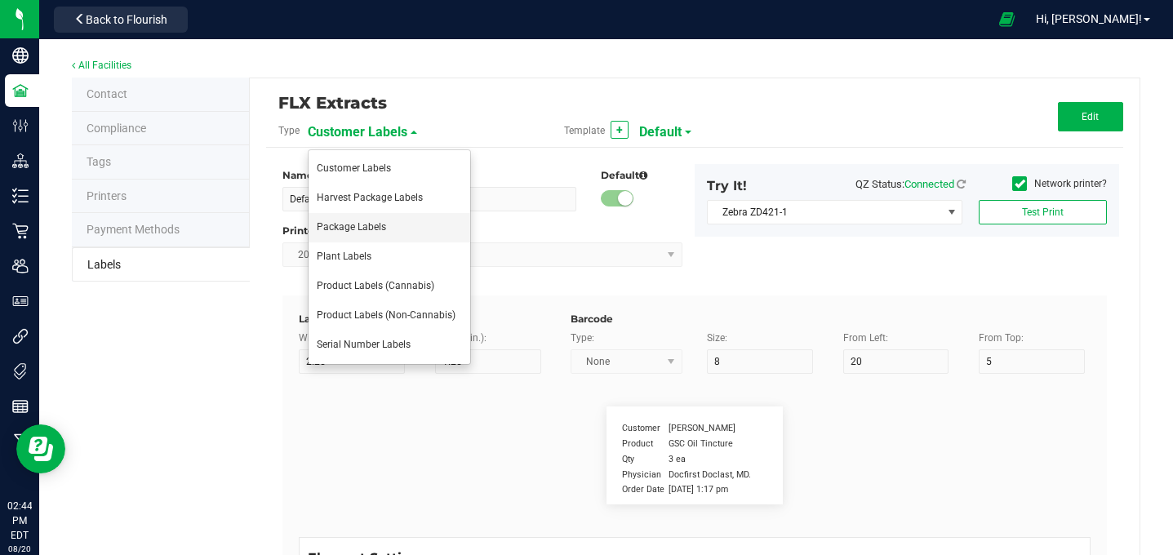
click at [381, 224] on span "Package Labels" at bounding box center [351, 226] width 69 height 11
type input "2"
type input "15"
type input "SKU Name"
type input "25"
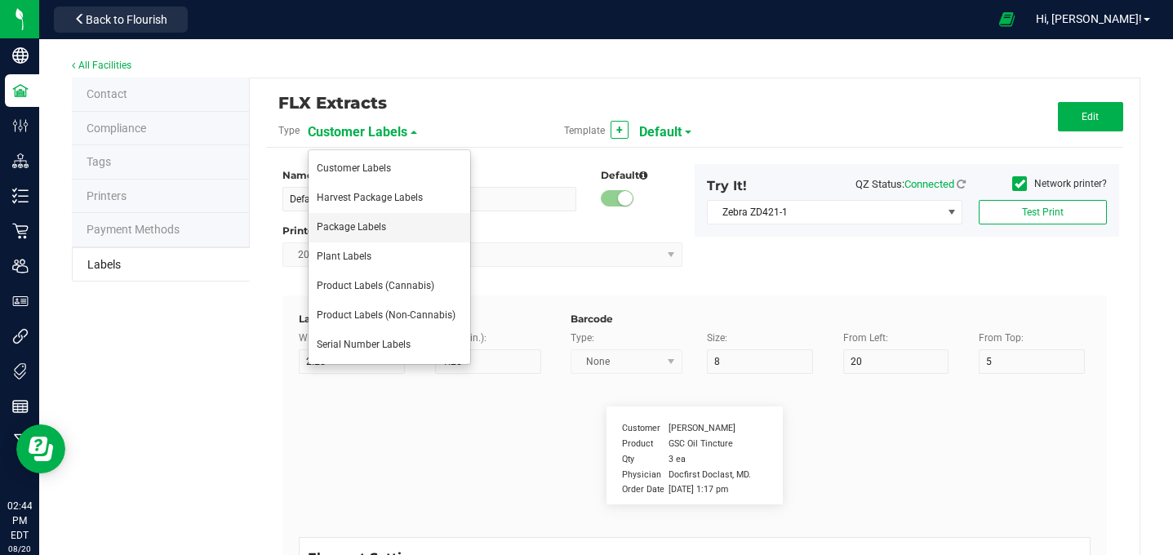
type input "10"
type input "2"
type input "3"
type input "Gelato Pen"
type input "Strain"
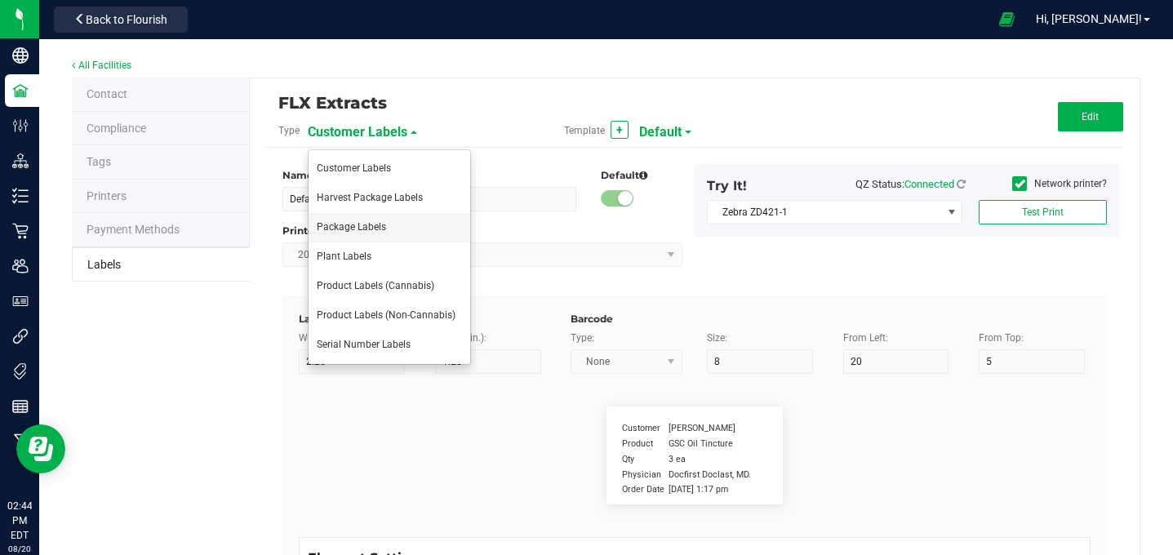
type input "25"
type input "10"
type input "2"
type input "6"
type input "Gelato"
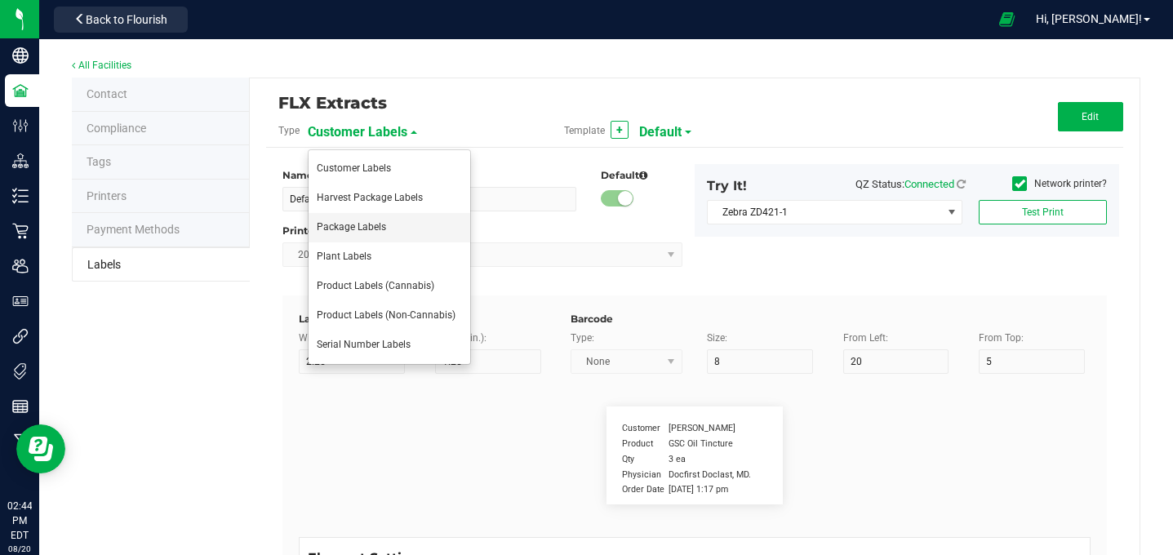
type input "Package Date"
type input "25"
type input "10"
type input "2"
type input "9"
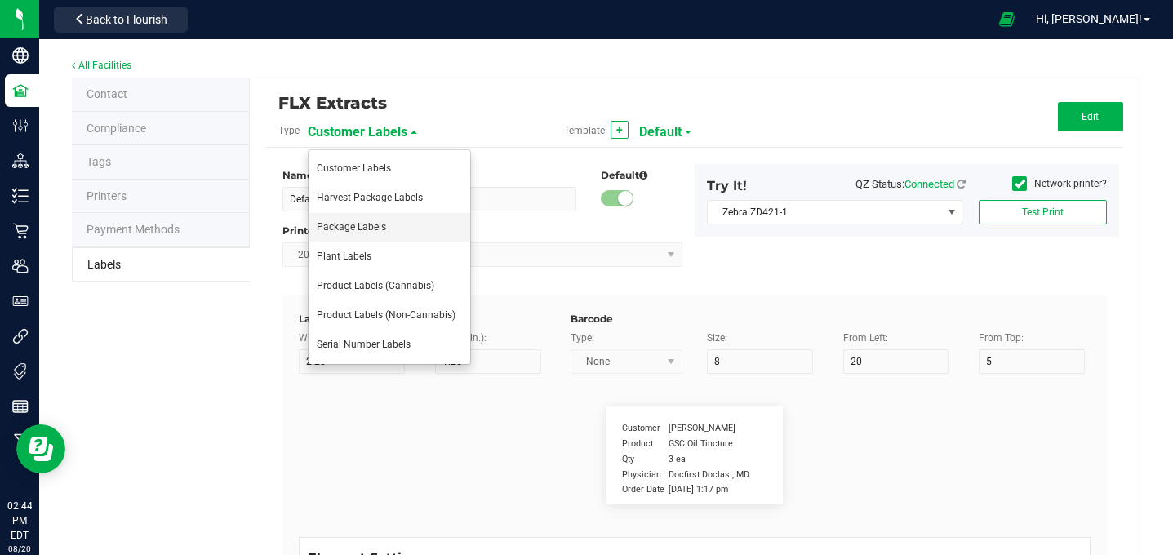
type input "4/20/2019"
type input "Lot Number"
type input "25"
type input "10"
type input "2"
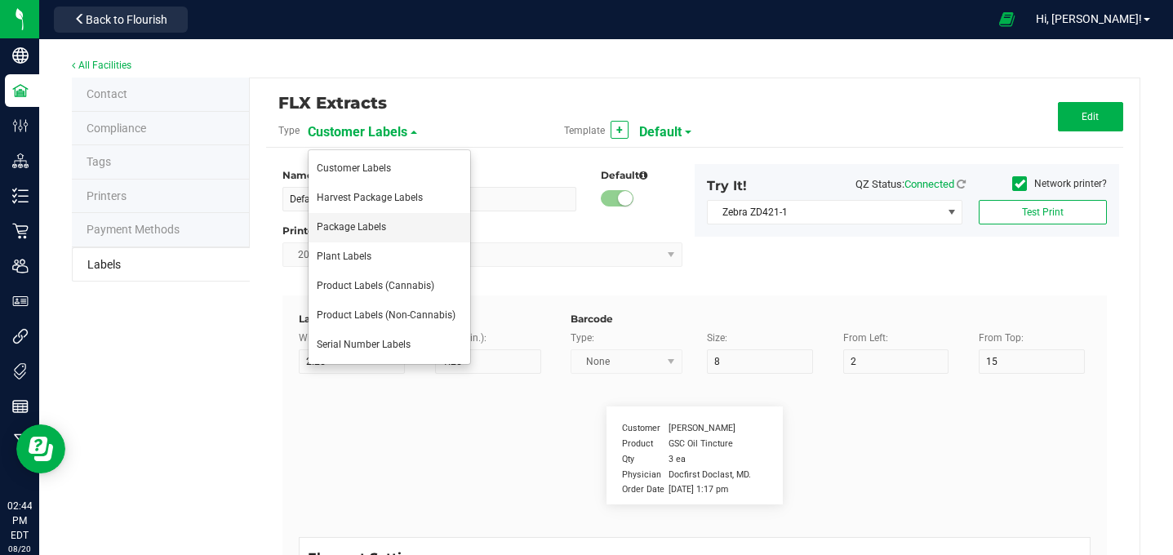
type input "12"
type input "LOT918234"
type input "Package ID"
type input "25"
type input "10"
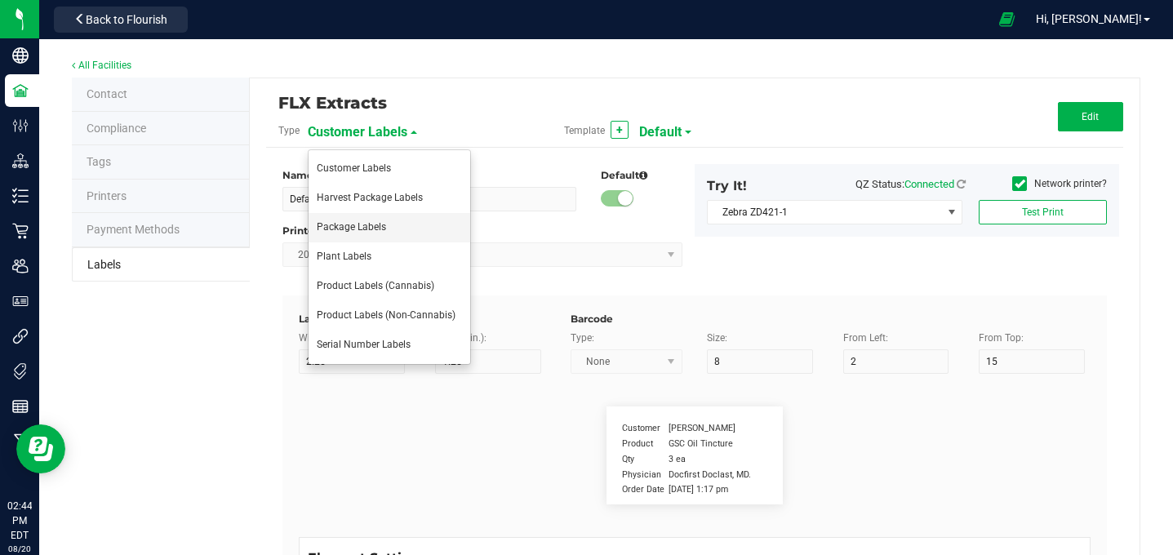
type input "5"
type input "CADMODS-20230420-096"
type input "Size"
type input "25"
type input "10"
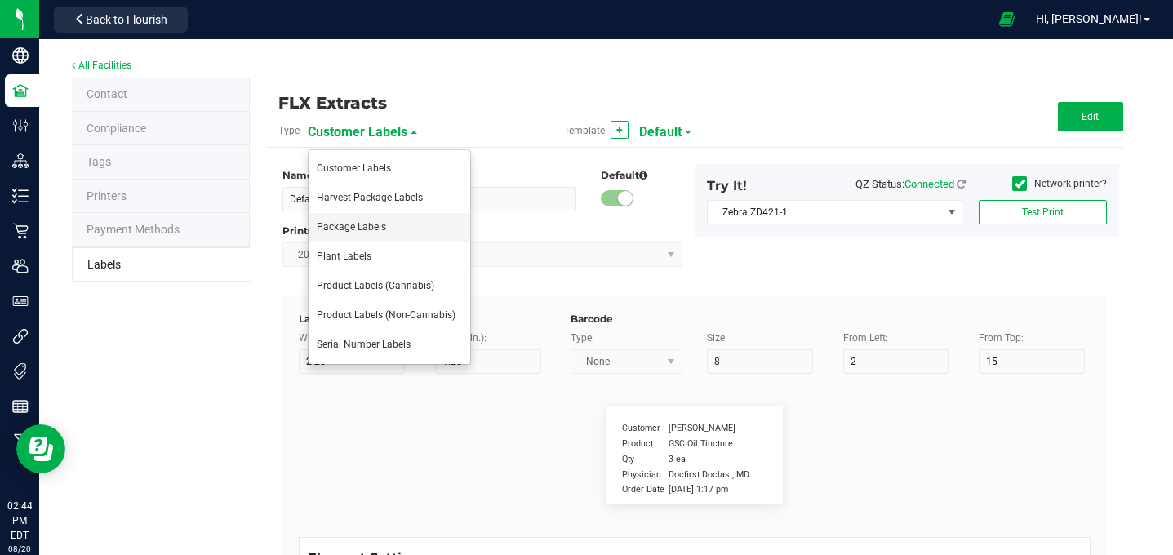
type input "20"
type input "44 ea"
type input "SKU"
type input "25"
type input "10"
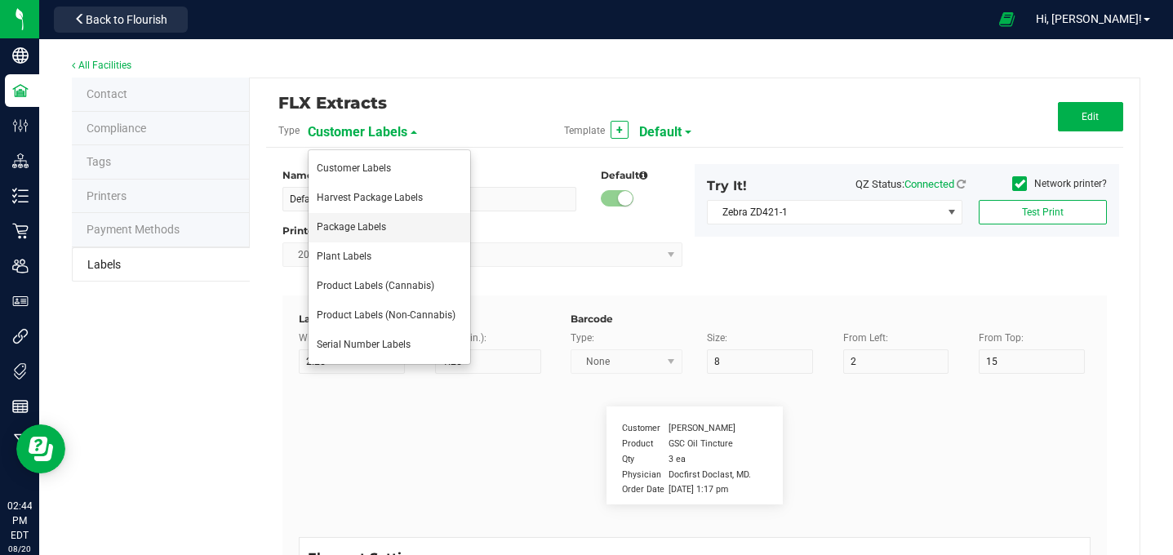
type input "30"
type input "42P017"
type input "Ref Field 1"
type input "25"
type input "10"
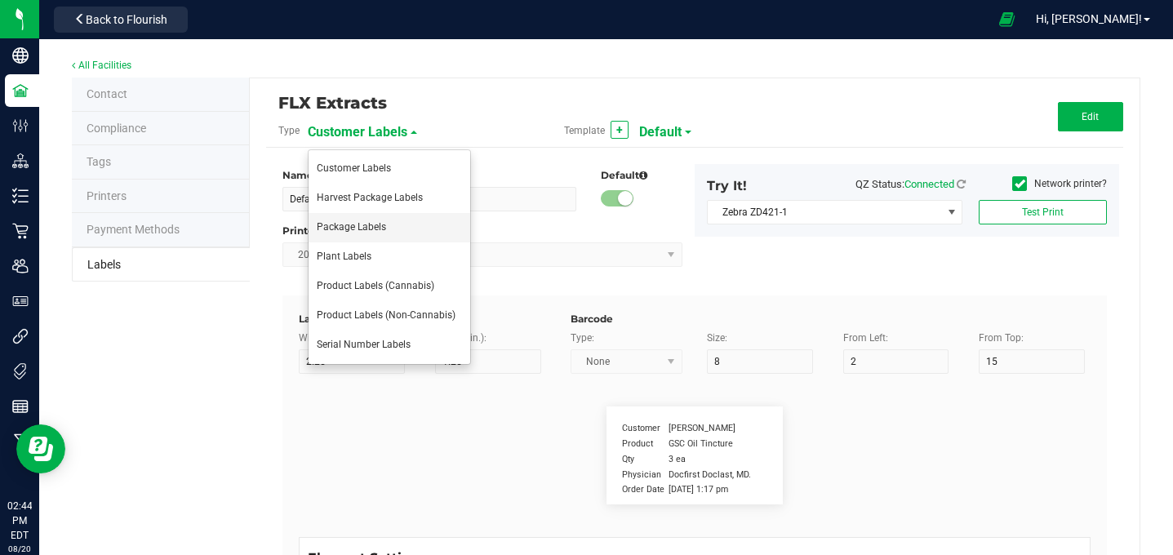
type input "35"
type input "Ref Field 1 Value"
type input "Ref Field 2"
type input "25"
type input "10"
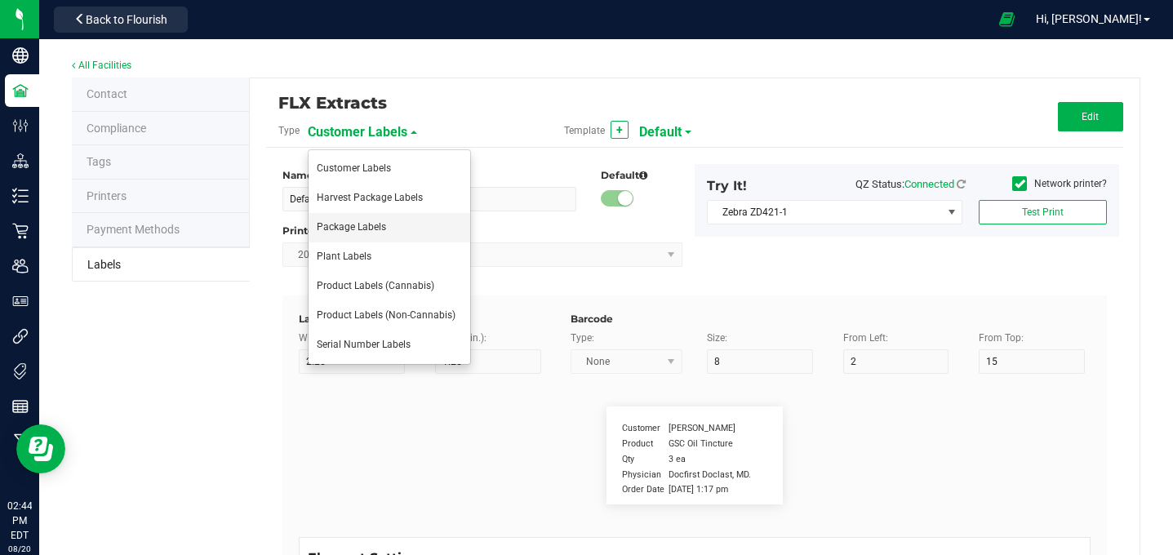
type input "35"
type input "Ref Field 2 Value"
type input "Ref Field 3"
type input "25"
type input "10"
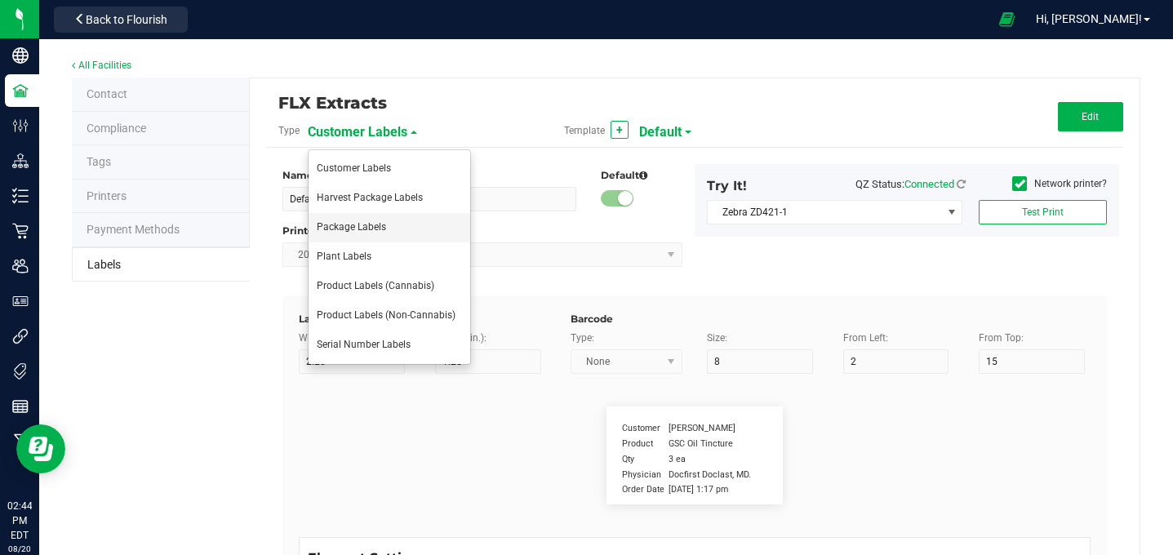
type input "35"
type input "Ref Field 3 Value"
type input "Item Ref Field 1"
type input "25"
type input "10"
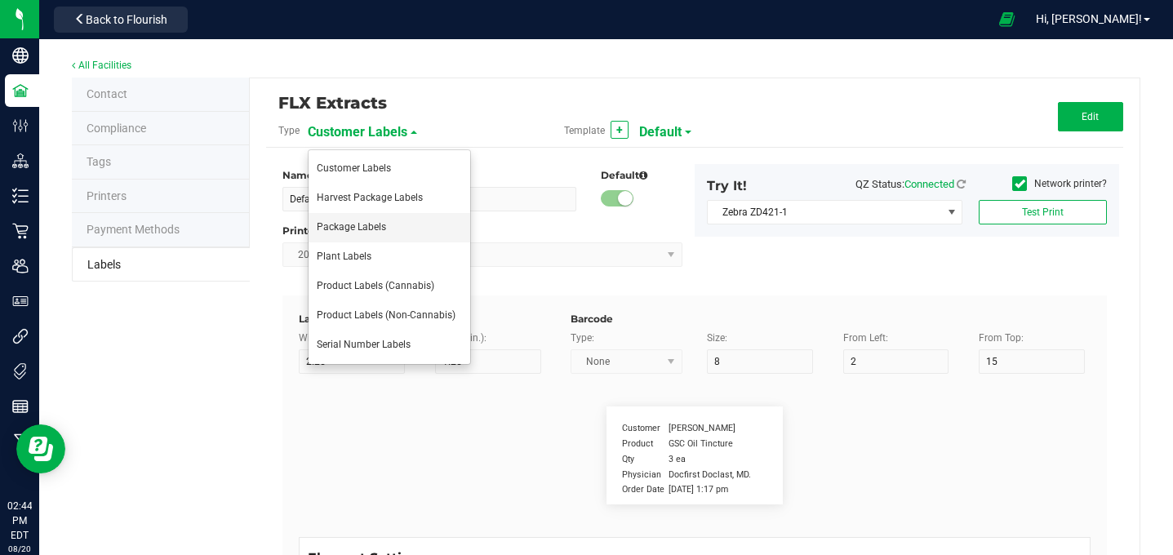
type input "35"
type input "Item Ref Field 1 Value"
type input "Item Ref Field 2"
type input "25"
type input "10"
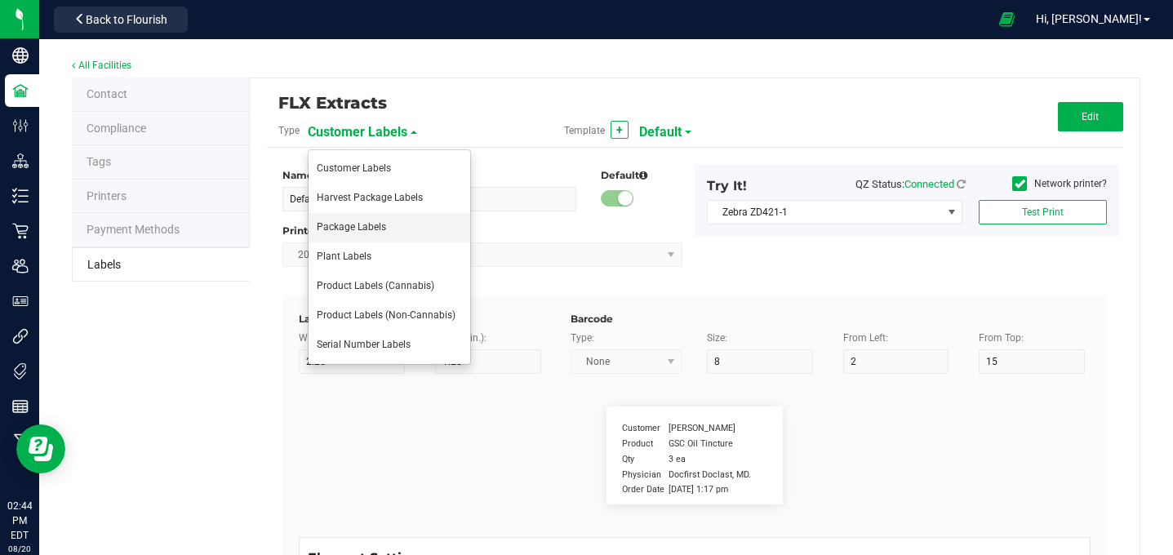
type input "35"
type input "Item Ref Field 2 Value"
type input "Item Ref Field 3"
type input "25"
type input "10"
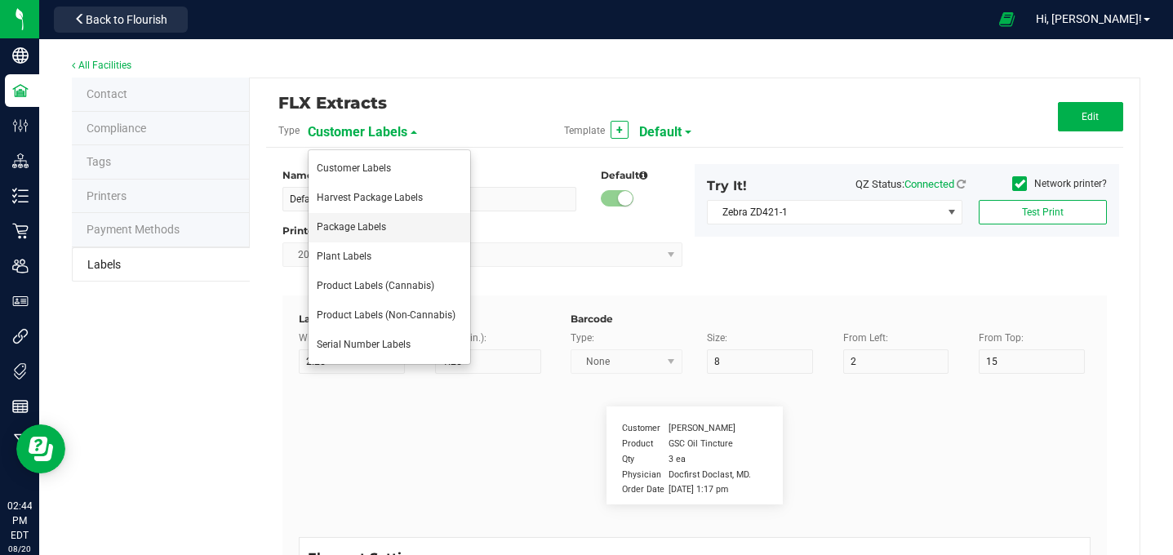
type input "35"
type input "Item Ref Field 3 Value"
type input "Item Ref Field 4"
type input "25"
type input "10"
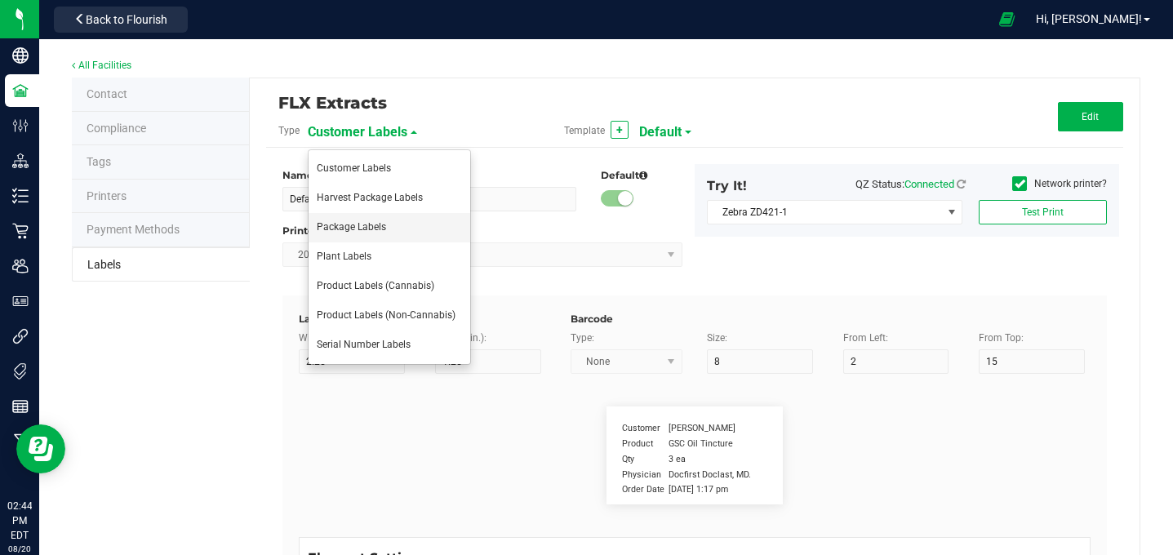
type input "35"
type input "Item Ref Field 4 Value"
type input "Item Ref Field 5"
type input "25"
type input "10"
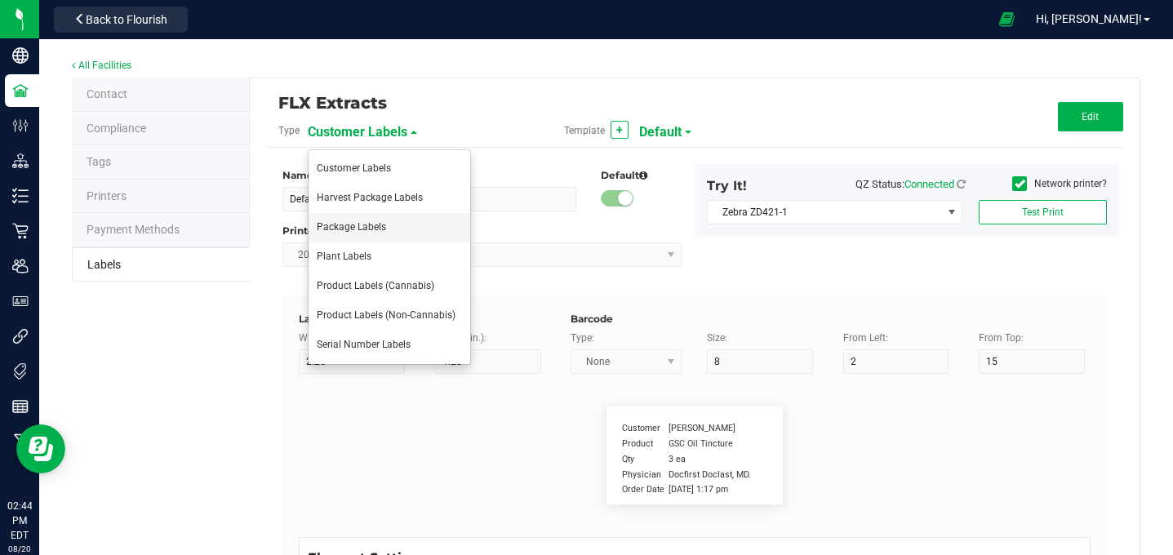
type input "35"
type input "Item Ref Field 5 Value"
type input "NDC Number"
type input "25"
type input "10"
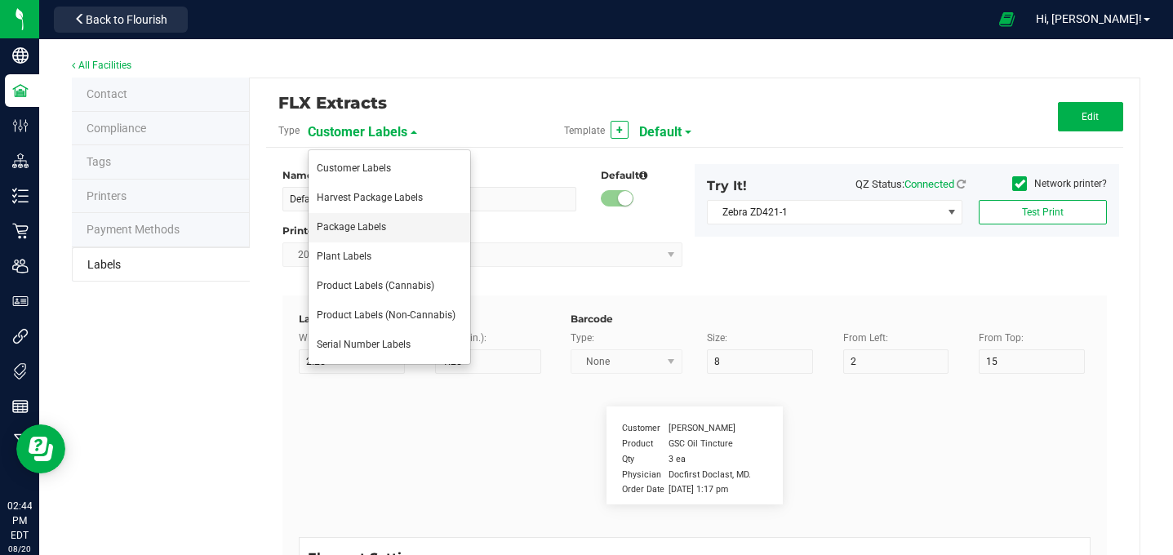
type input "35"
type input "[PHONE_NUMBER]"
type input "Number of Servings"
type input "25"
type input "10"
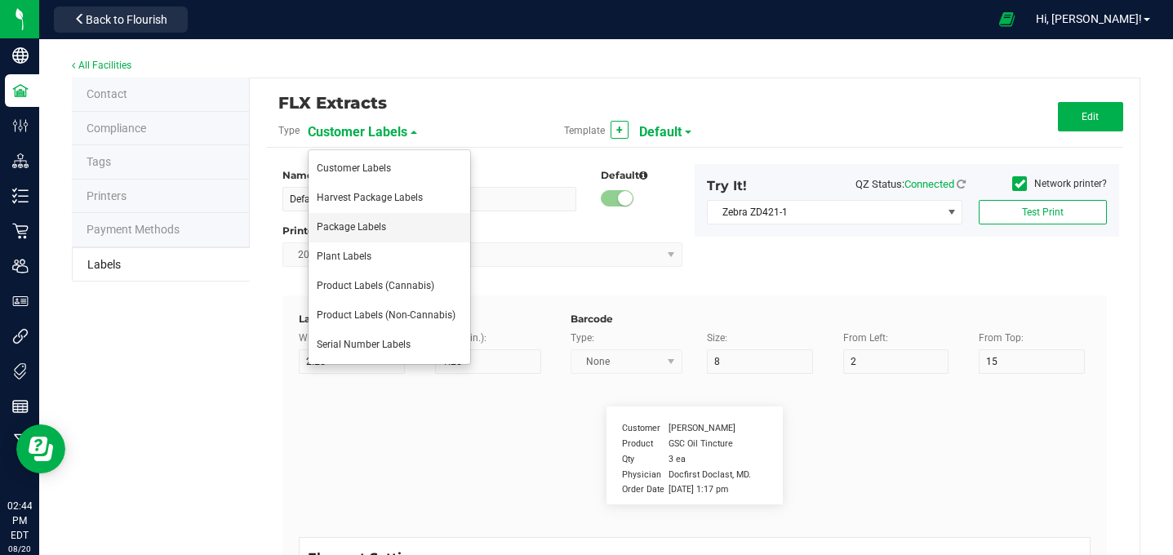
type input "35"
type input "4 servings/item"
type input "Serving Size"
type input "25"
type input "10"
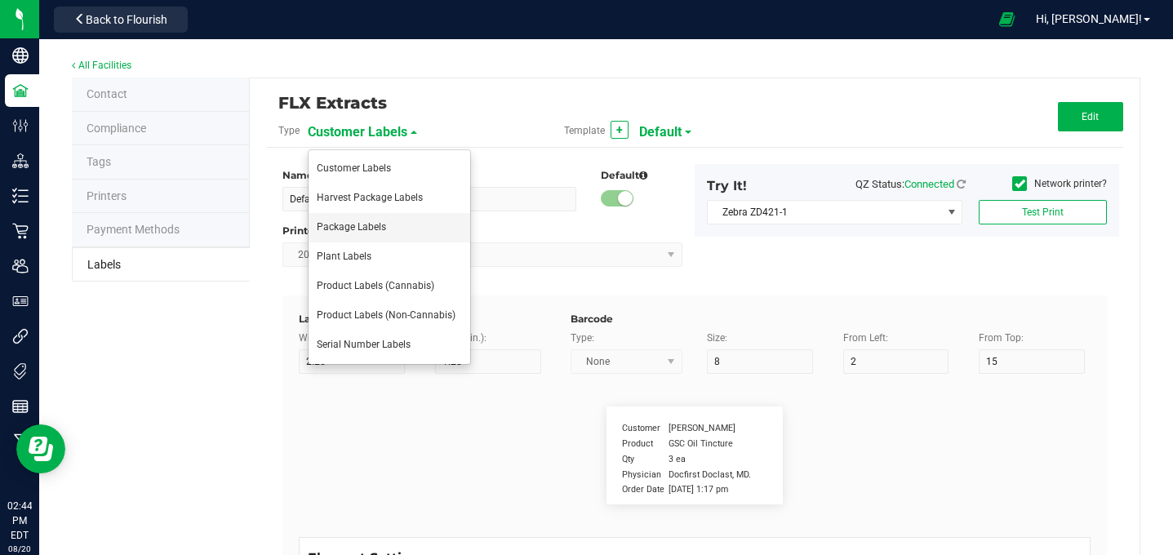
type input "35"
type input "1 cup"
type input "Serving Size (Grams)"
type input "25"
type input "10"
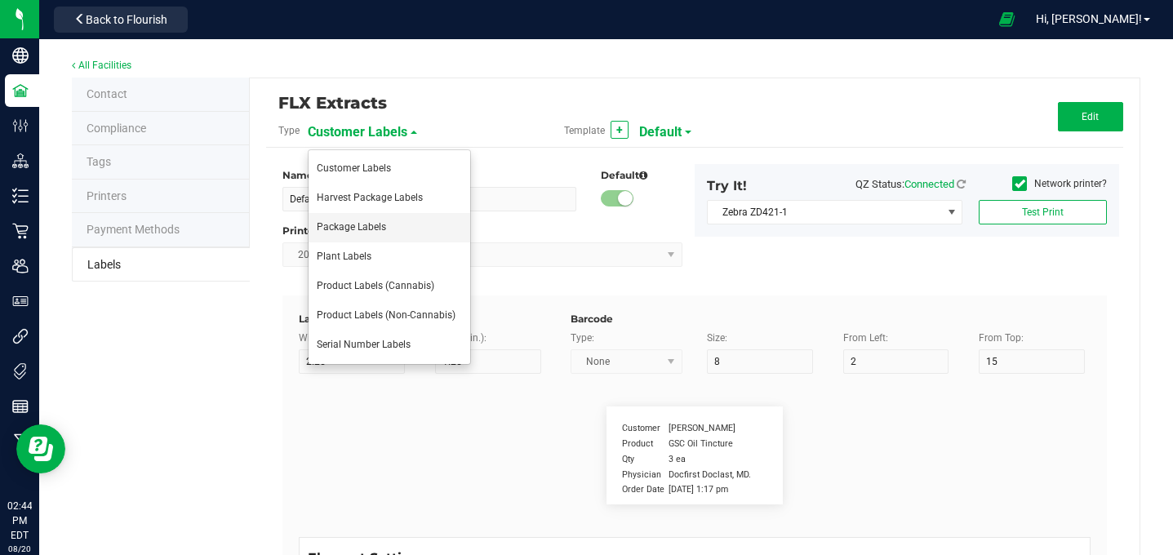
type input "35"
type input "4 g"
type input "Item Ingredients"
type input "25"
type input "10"
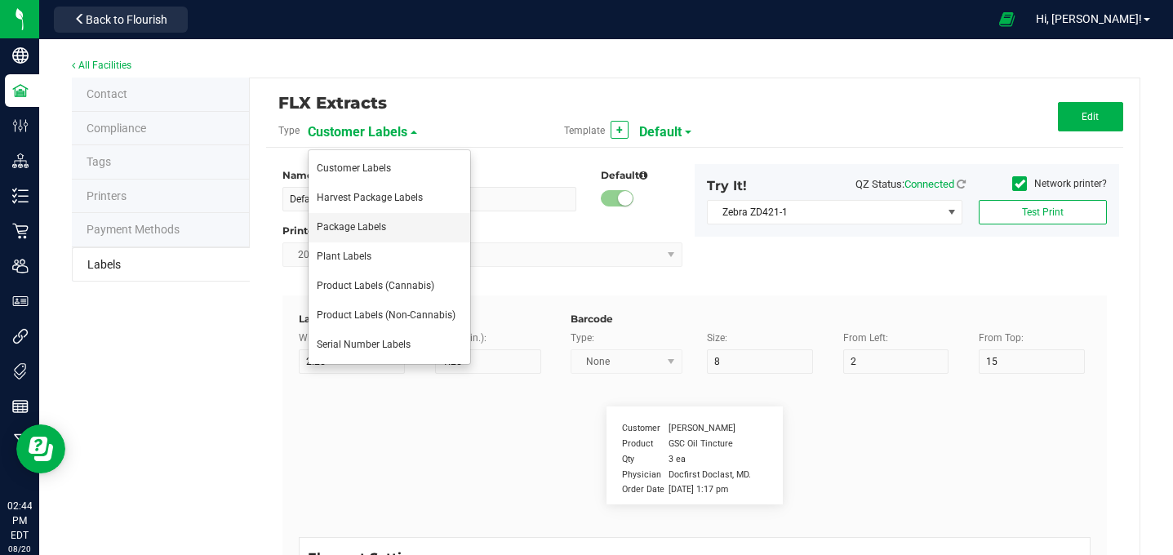
type input "35"
type input "Ingredient one, ingredient two"
type input "Allergens"
type input "25"
type input "10"
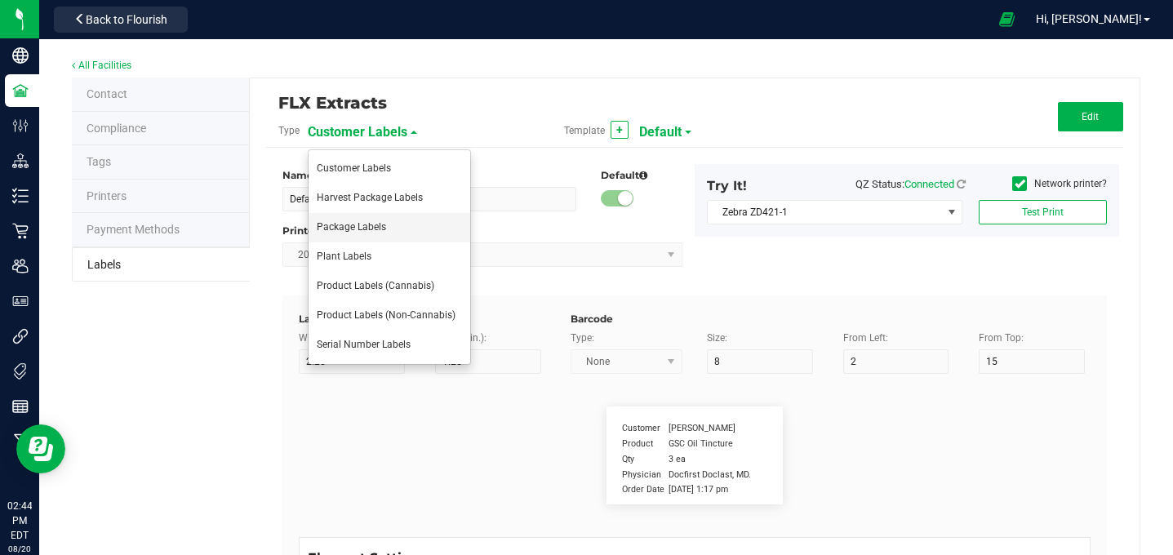
type input "35"
type input "Tree Nuts, Soy, Wheat"
type input "Feel"
type input "25"
type input "10"
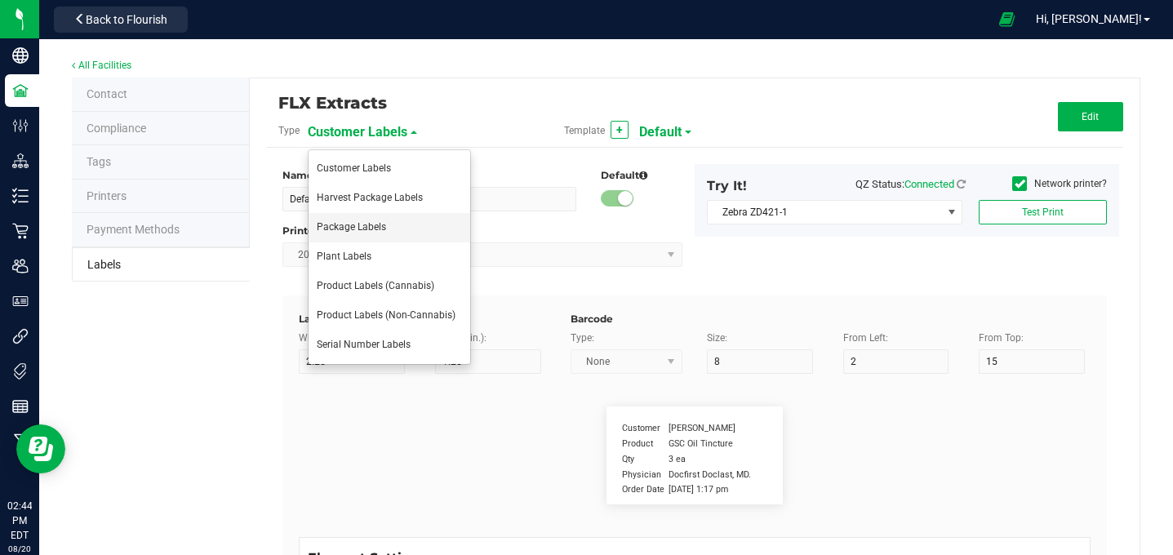
type input "35"
type input "Relaxed"
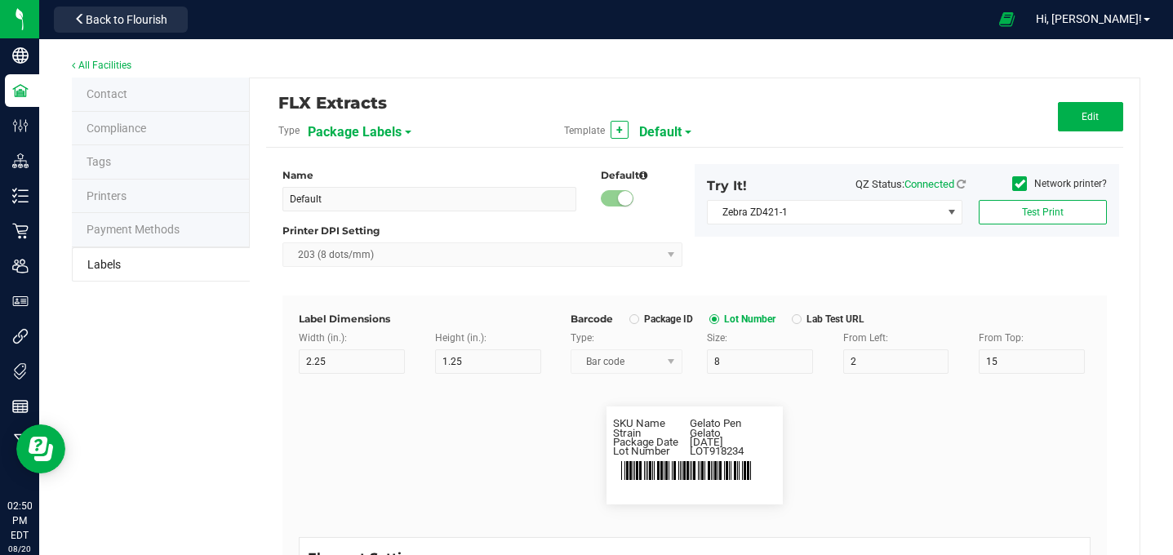
scroll to position [17, 0]
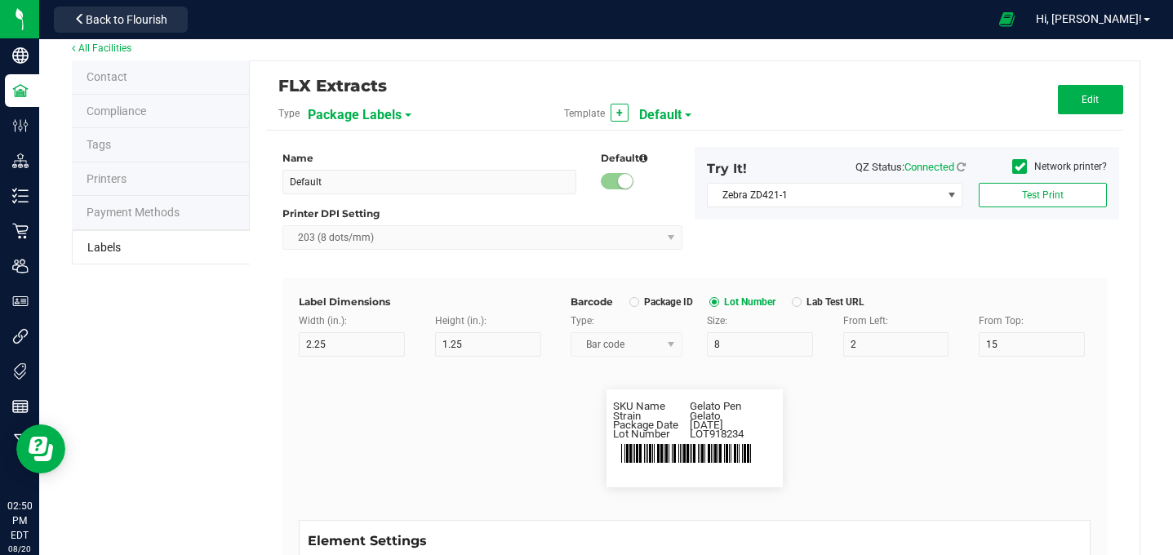
click at [393, 116] on span "Package Labels" at bounding box center [355, 115] width 94 height 28
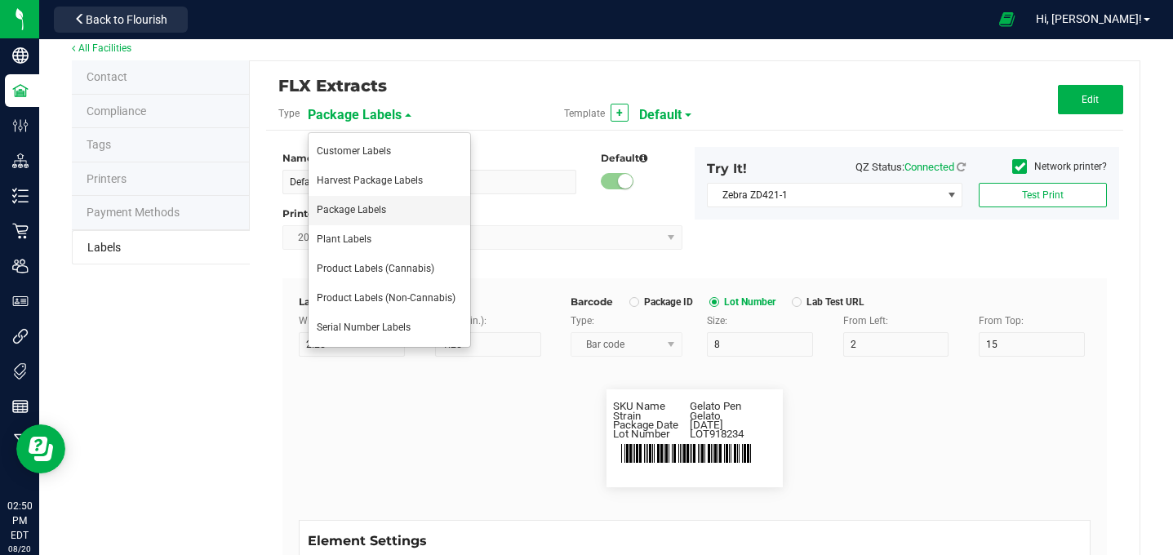
click at [373, 204] on span "Package Labels" at bounding box center [351, 209] width 69 height 11
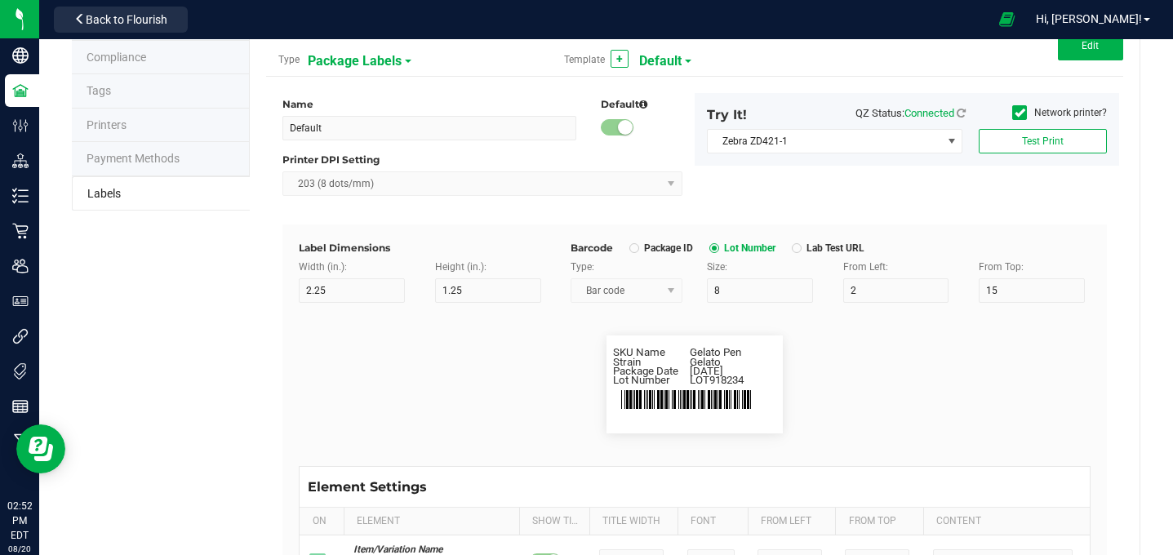
scroll to position [0, 0]
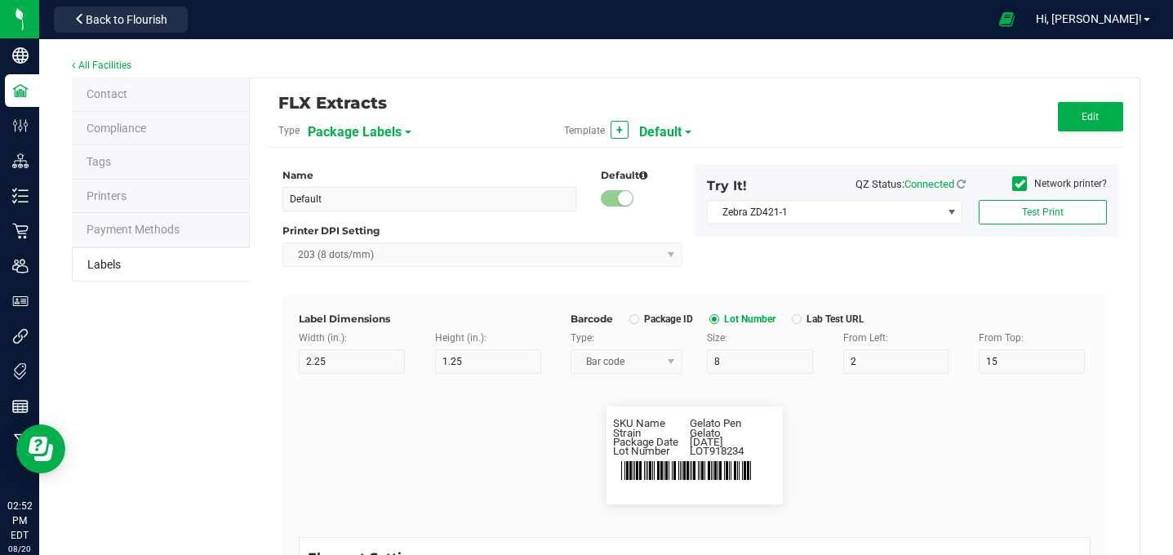
click at [1093, 99] on div "FLX Extracts Type Package Labels Template + Default Edit" at bounding box center [694, 121] width 857 height 53
click at [1087, 107] on button "Edit" at bounding box center [1090, 116] width 65 height 29
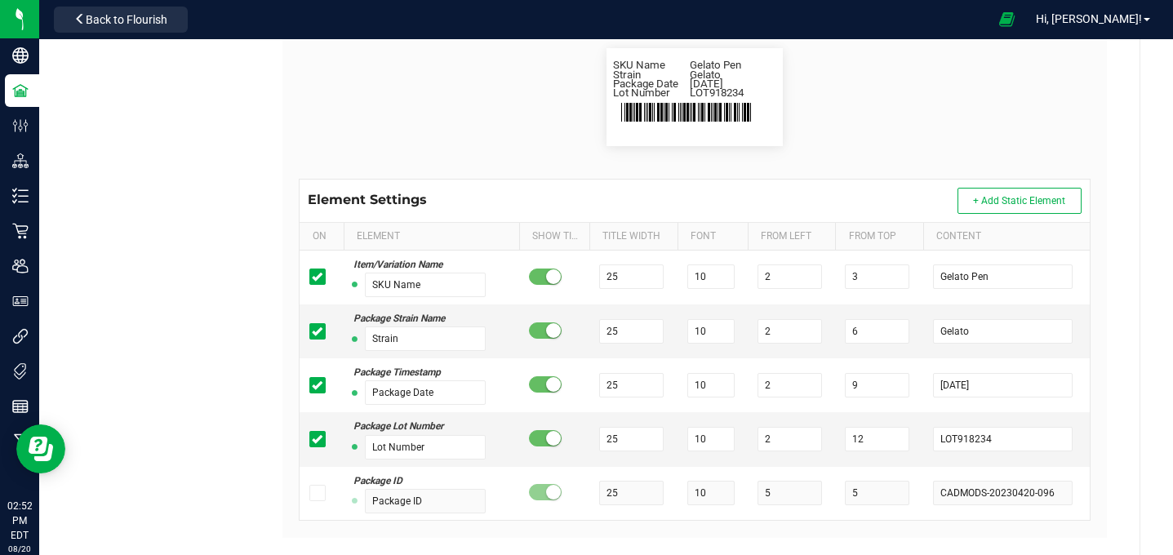
scroll to position [367, 0]
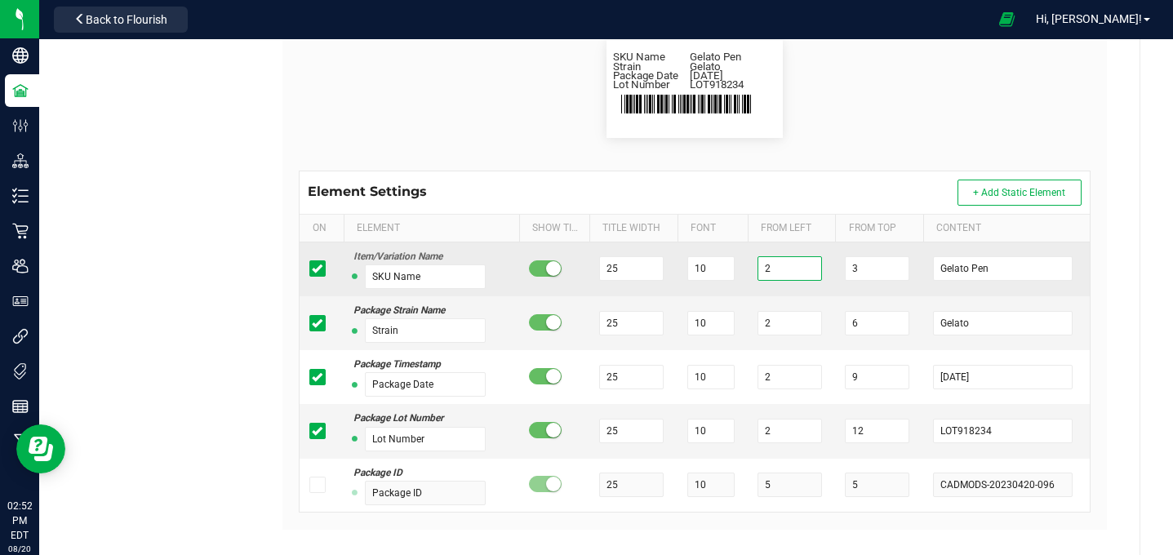
click at [784, 270] on input "2" at bounding box center [790, 268] width 64 height 24
type input "3"
type input "5"
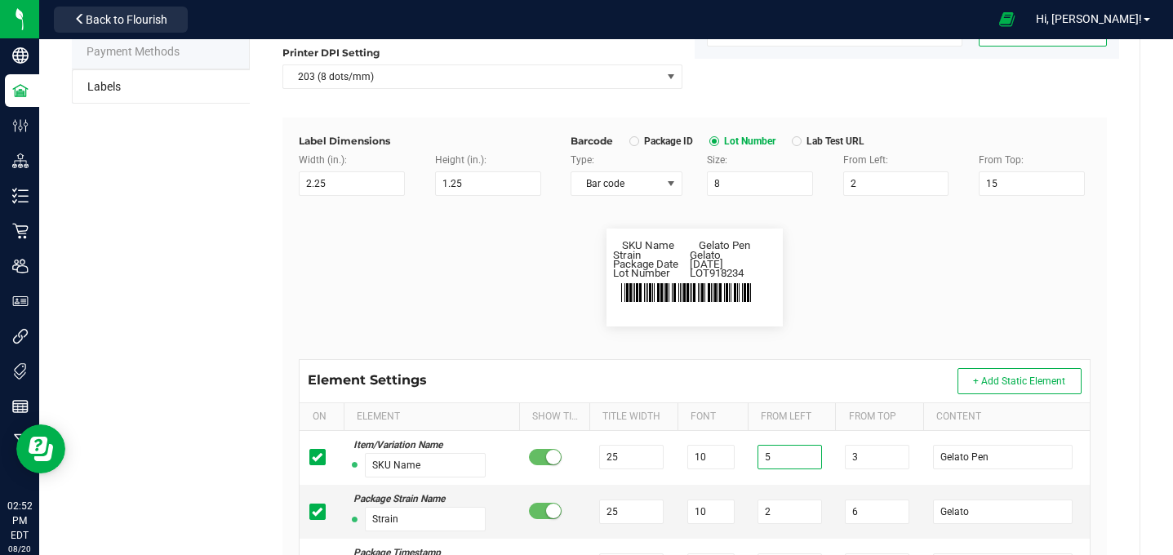
scroll to position [180, 0]
type input "2"
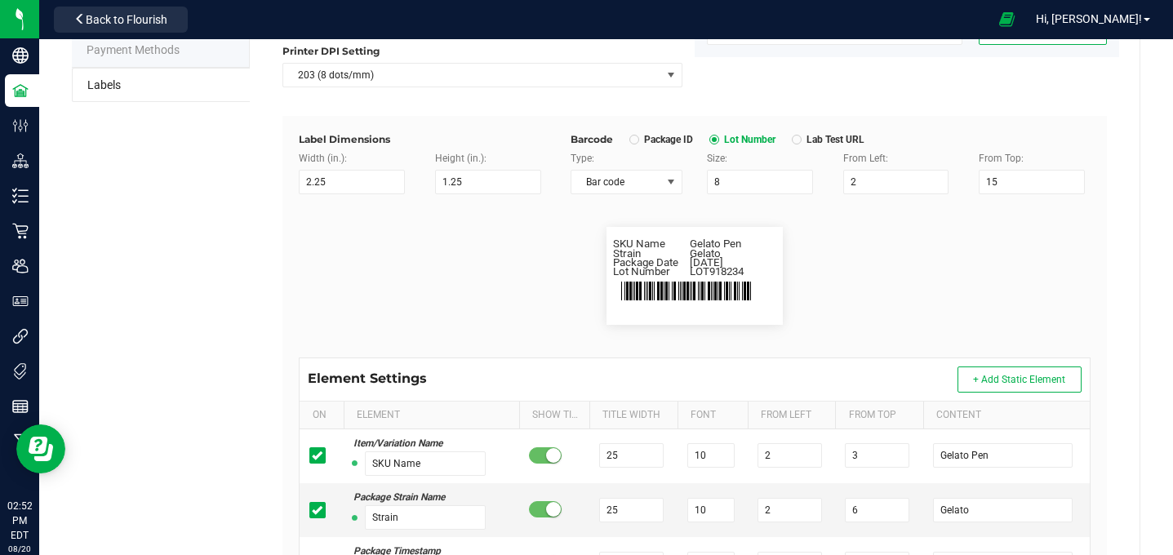
click at [460, 307] on flourish-label-viewer "SKU Name Gelato Pen Strain Gelato Package Date 4/20/2019 Lot Number LOT918234" at bounding box center [695, 276] width 792 height 98
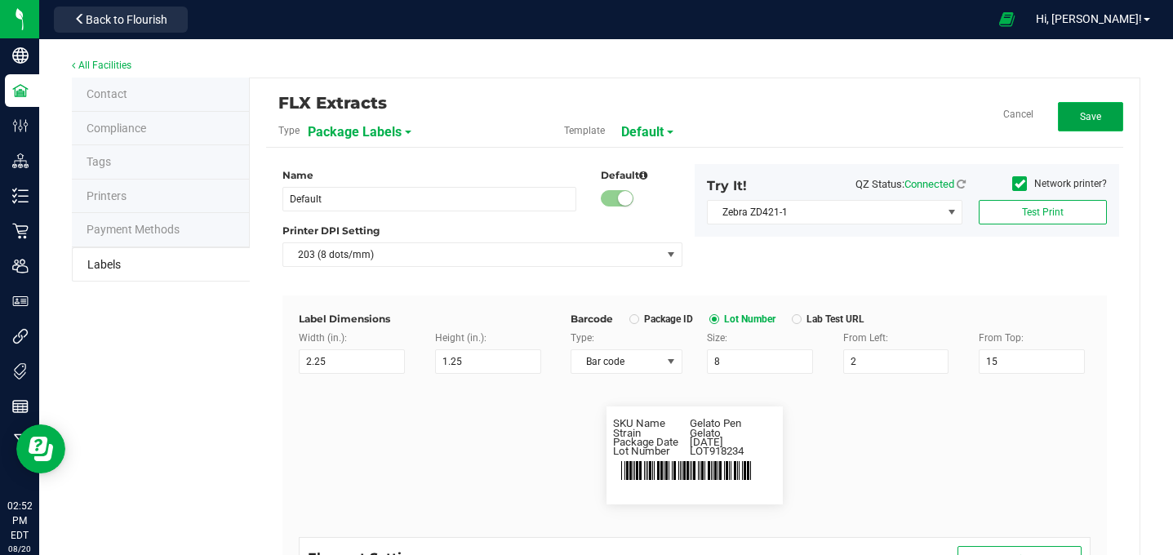
click at [1086, 112] on span "Save" at bounding box center [1090, 116] width 21 height 11
click at [357, 130] on span "Package Labels" at bounding box center [355, 132] width 94 height 28
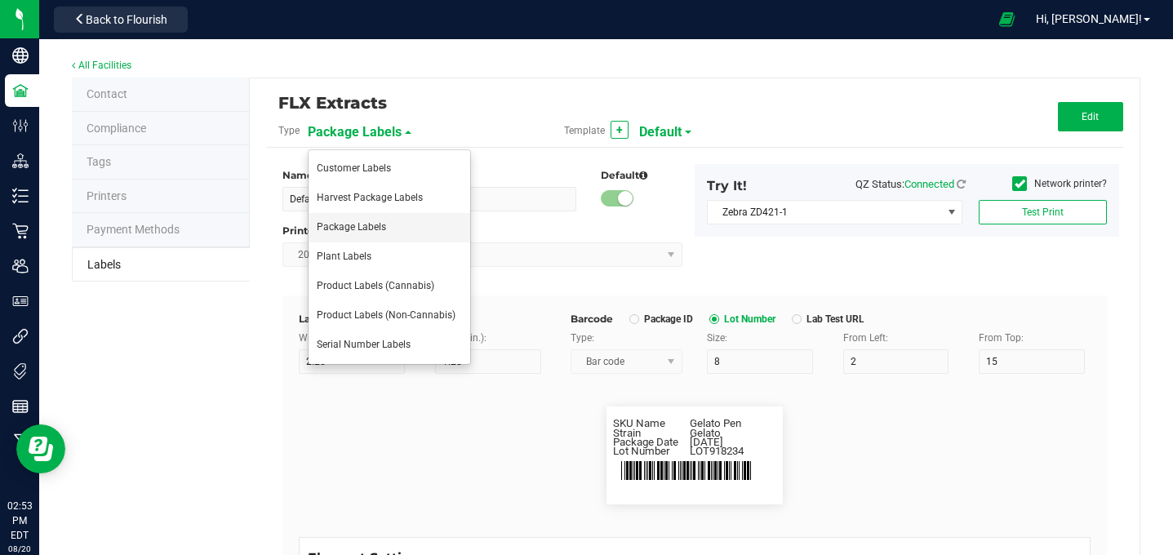
click at [397, 231] on li "Package Labels" at bounding box center [390, 227] width 162 height 29
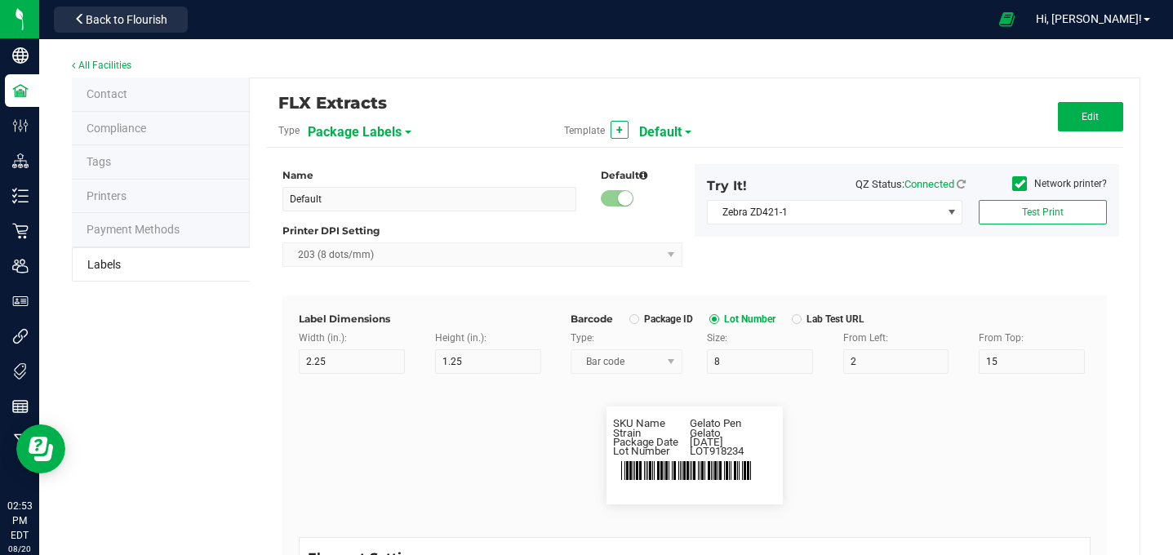
click at [390, 126] on span "Package Labels" at bounding box center [355, 132] width 94 height 28
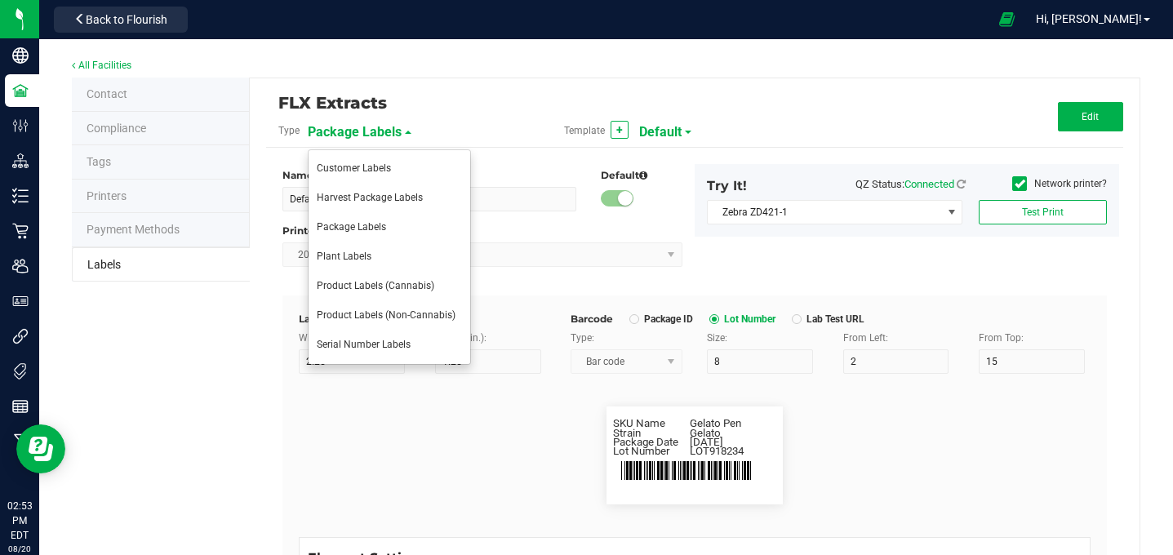
click at [534, 60] on div "All Facilities" at bounding box center [606, 67] width 1069 height 22
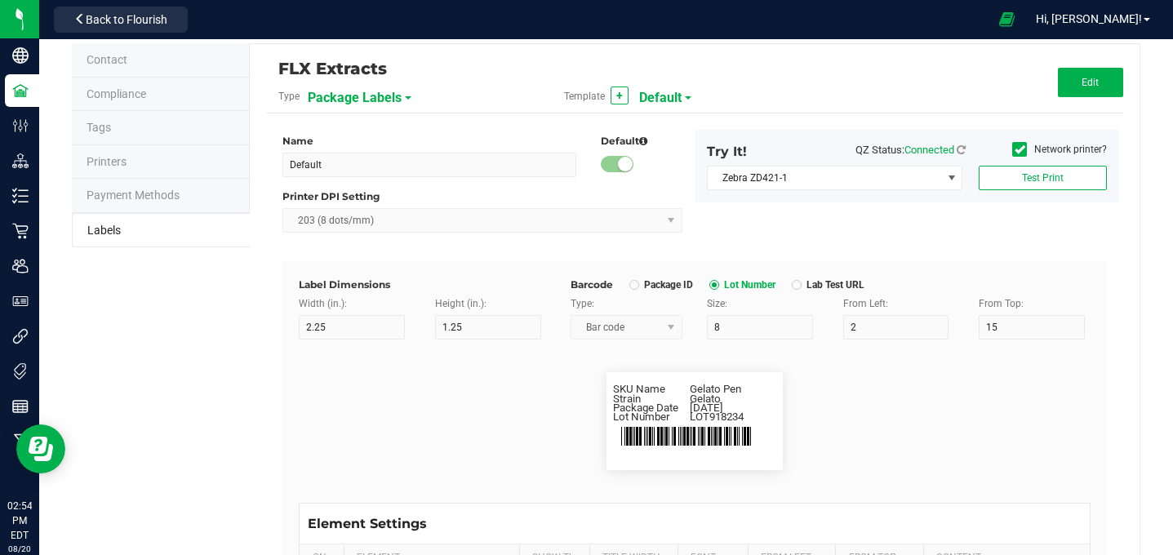
scroll to position [35, 0]
click at [398, 97] on span "Package Labels" at bounding box center [355, 97] width 94 height 28
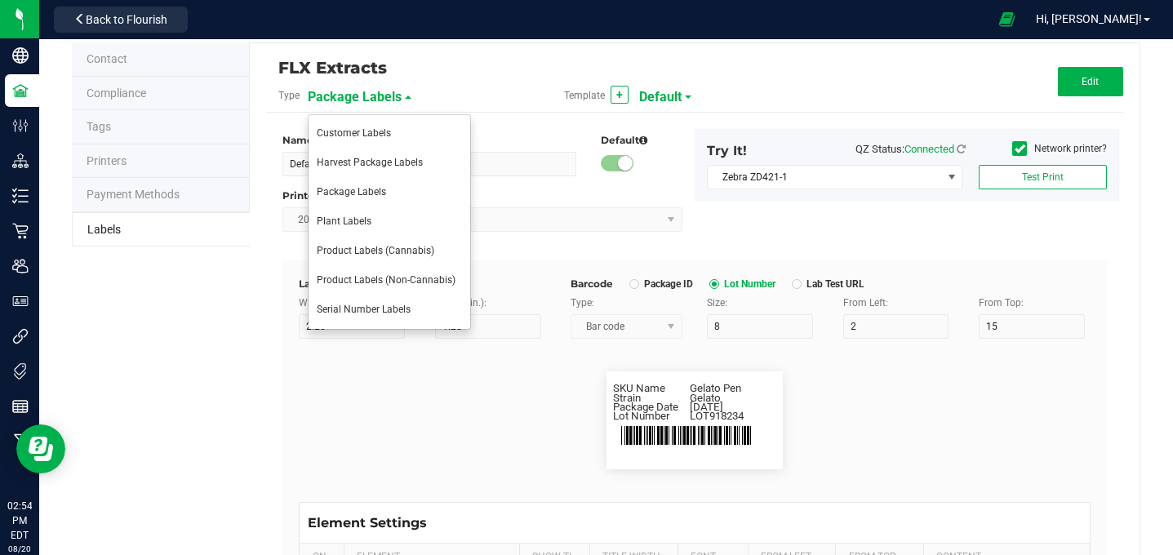
click at [686, 94] on div "Template + Default" at bounding box center [695, 96] width 286 height 28
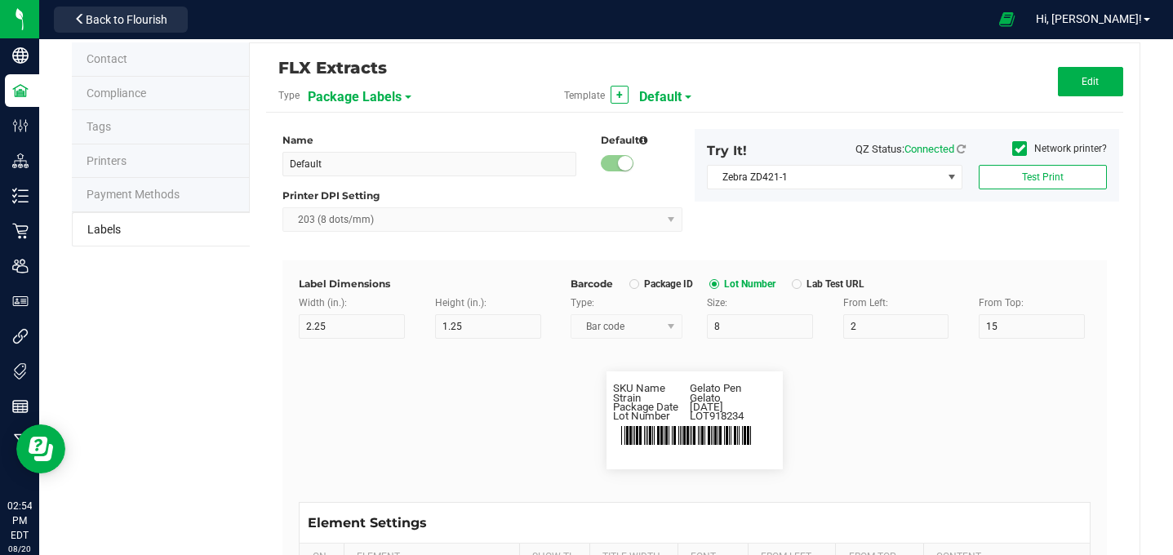
click at [686, 94] on div "Template + Default" at bounding box center [695, 96] width 286 height 28
click at [662, 93] on span "Default" at bounding box center [660, 97] width 42 height 28
click at [678, 138] on span "Default" at bounding box center [664, 132] width 32 height 11
click at [395, 96] on span "Package Labels" at bounding box center [355, 97] width 94 height 28
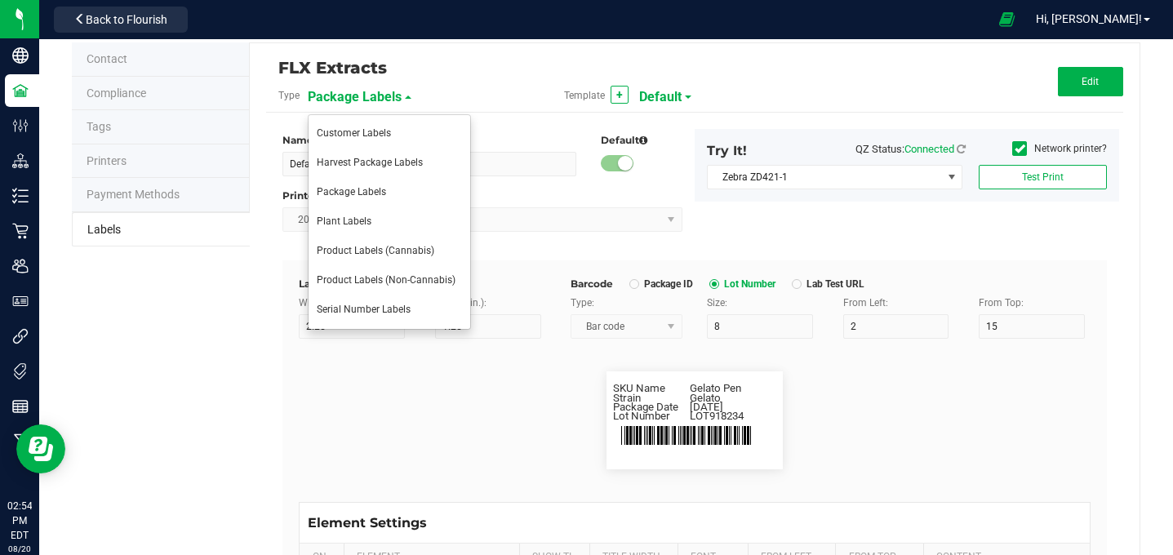
click at [509, 82] on div "Type Package Labels" at bounding box center [409, 96] width 286 height 28
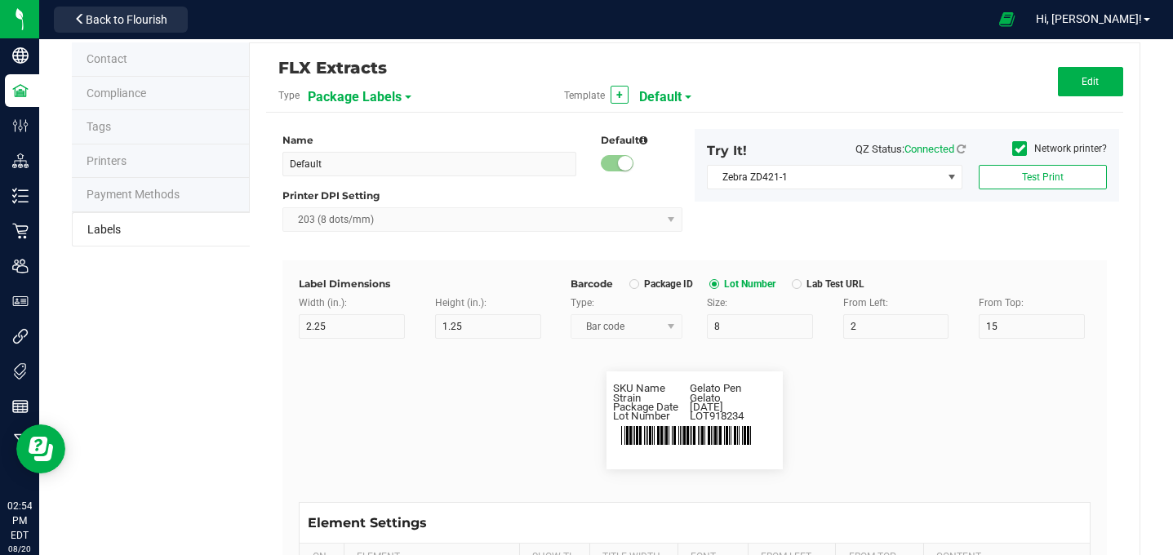
click at [384, 100] on span "Package Labels" at bounding box center [355, 97] width 94 height 28
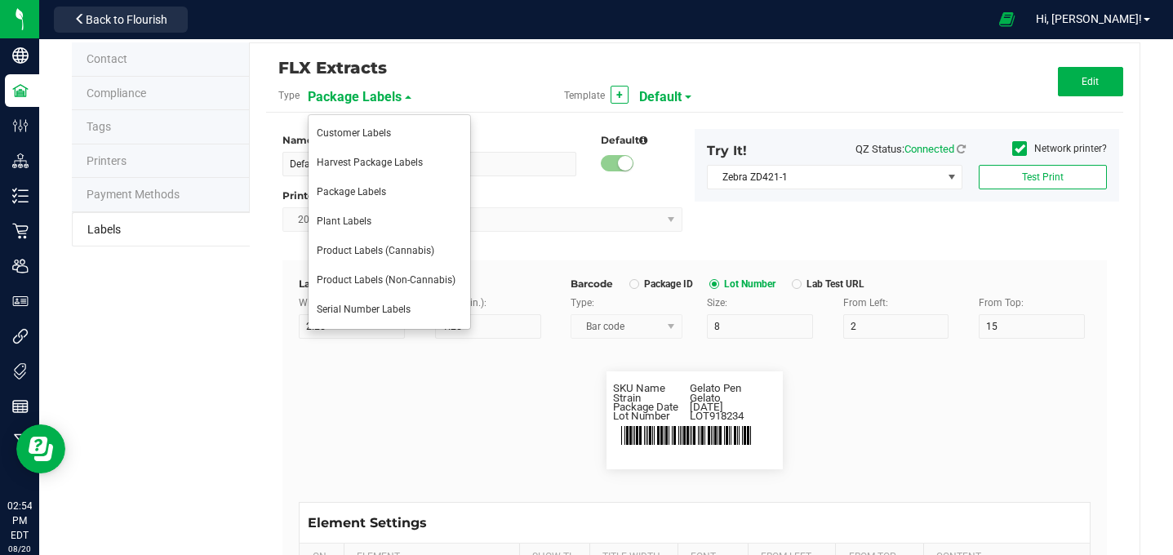
click at [360, 375] on flourish-label-viewer "SKU Name Gelato Pen Strain Gelato Package Date 4/20/2019 Lot Number LOT918234" at bounding box center [695, 420] width 792 height 98
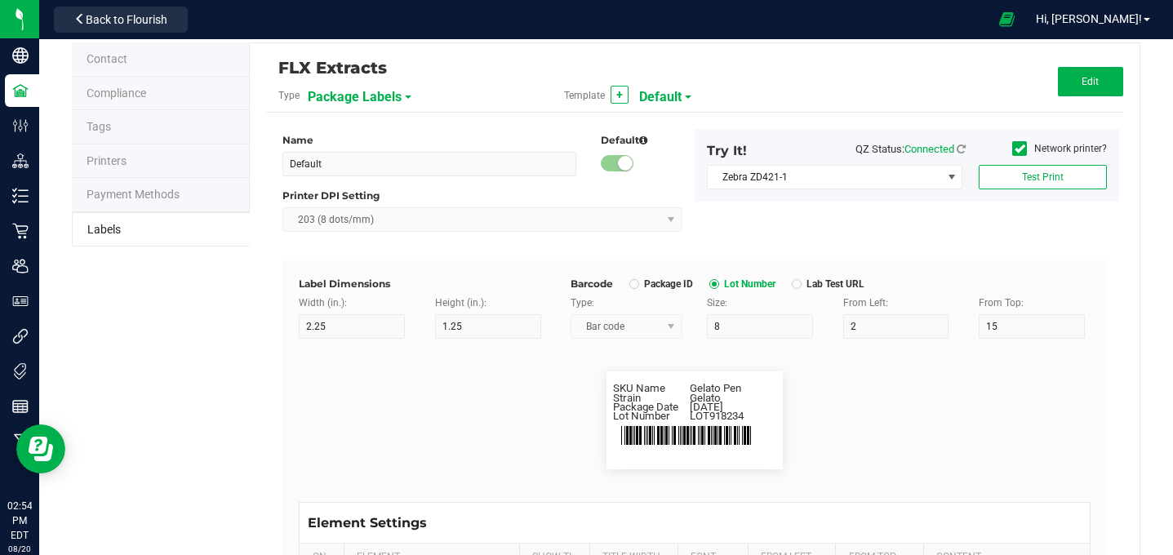
click at [395, 93] on span "Package Labels" at bounding box center [355, 97] width 94 height 28
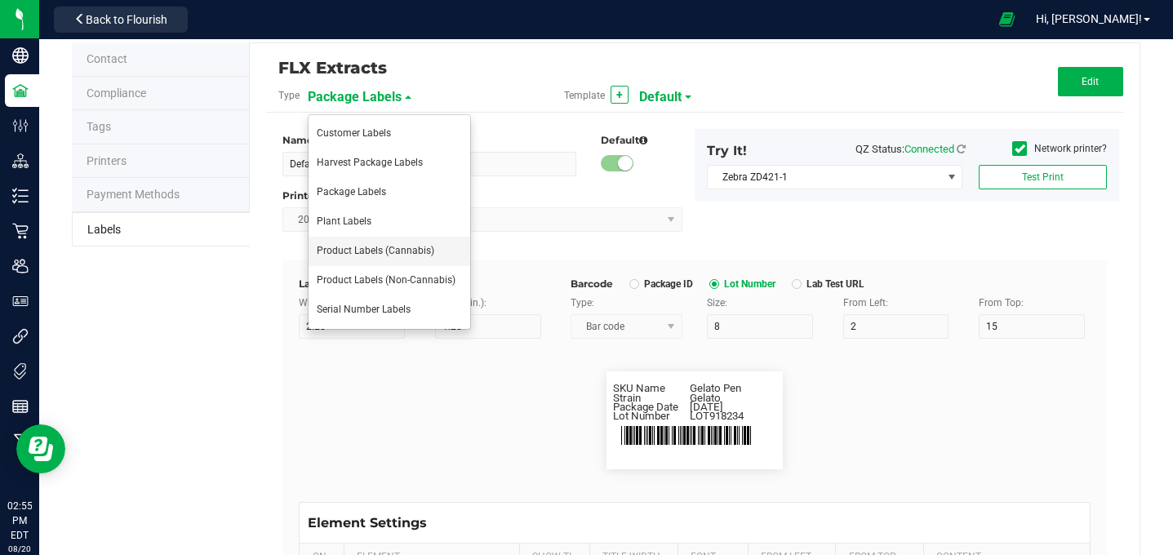
click at [371, 256] on span "Product Labels (Cannabis)" at bounding box center [376, 250] width 118 height 11
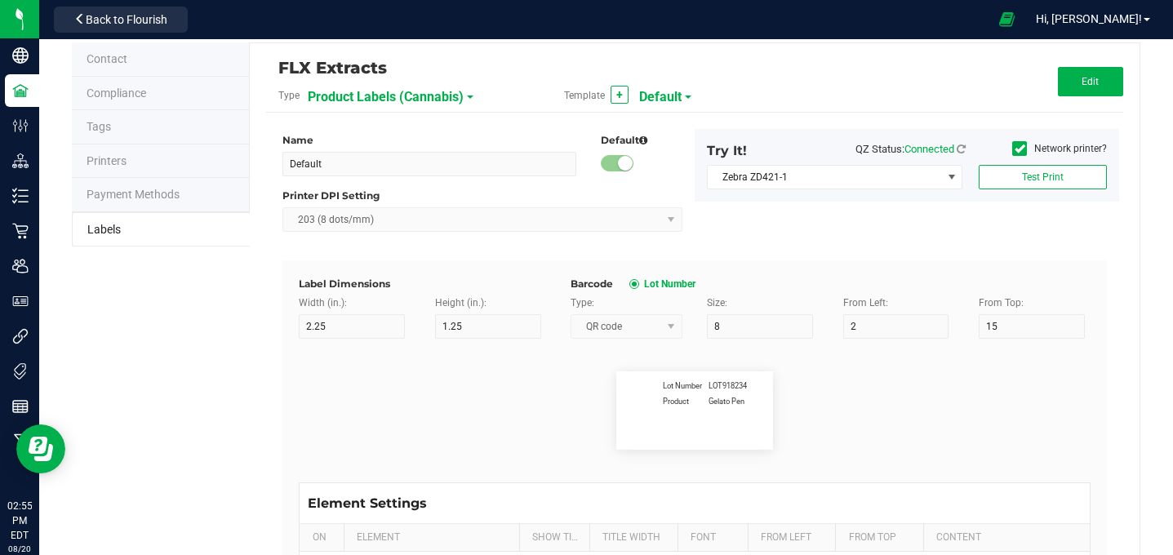
type input "2"
type input "1"
type input "30"
type input "3"
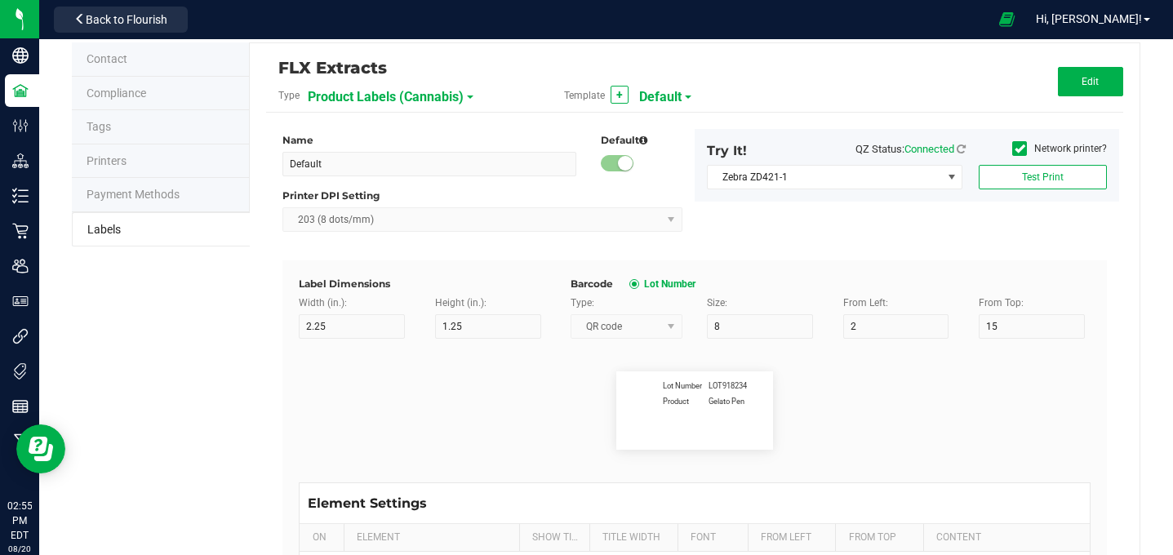
type input "Lot Number"
type input "15"
type input "7"
type input "15"
type input "LOT918234"
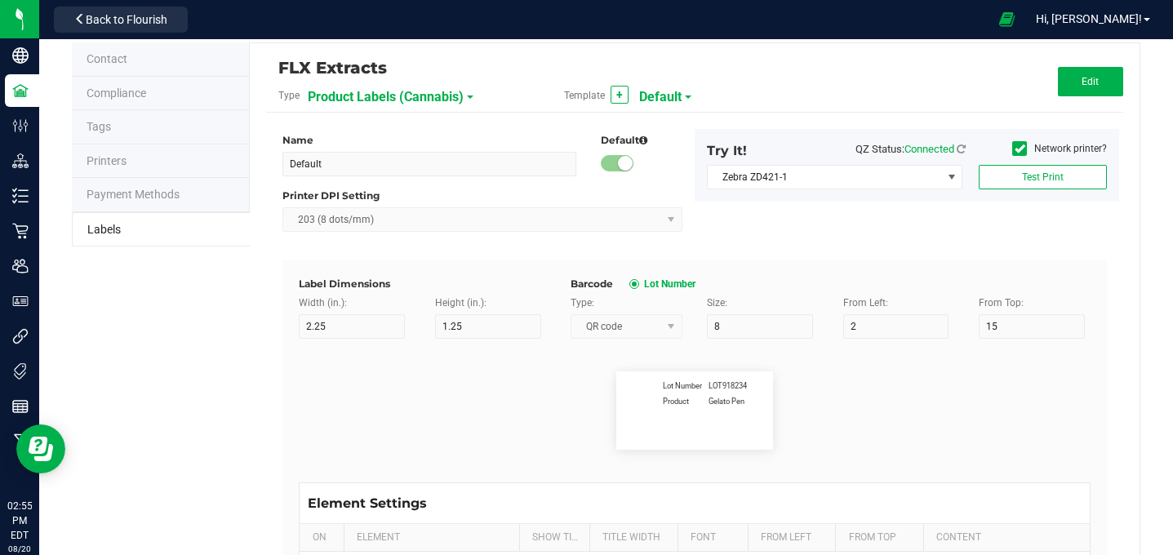
type input "Product"
type input "15"
type input "7"
type input "15"
type input "8"
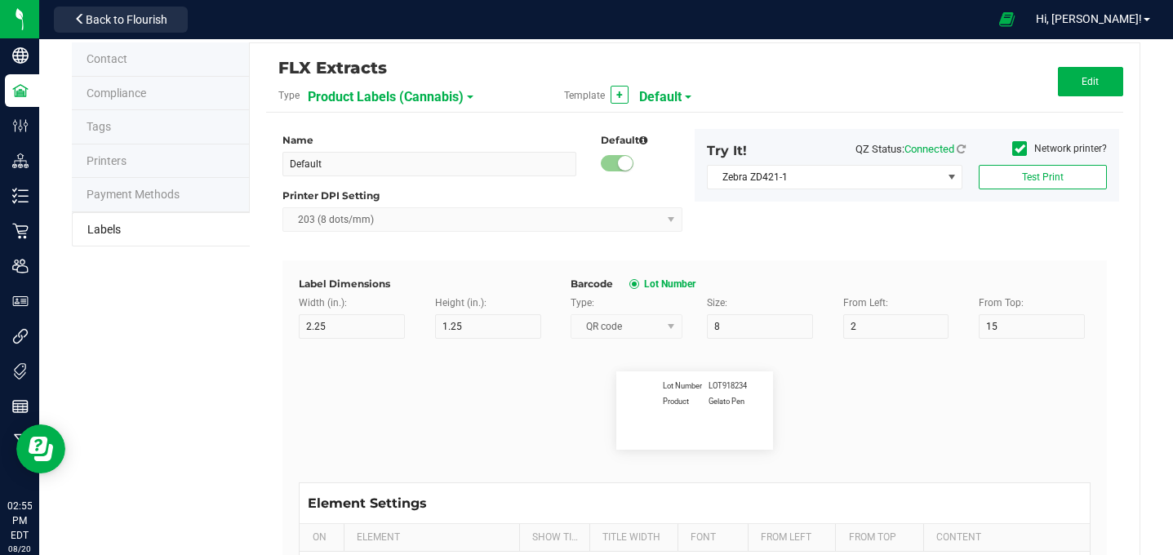
type input "Gelato Pen"
type input "Feel"
type input "15"
type input "7"
type input "15"
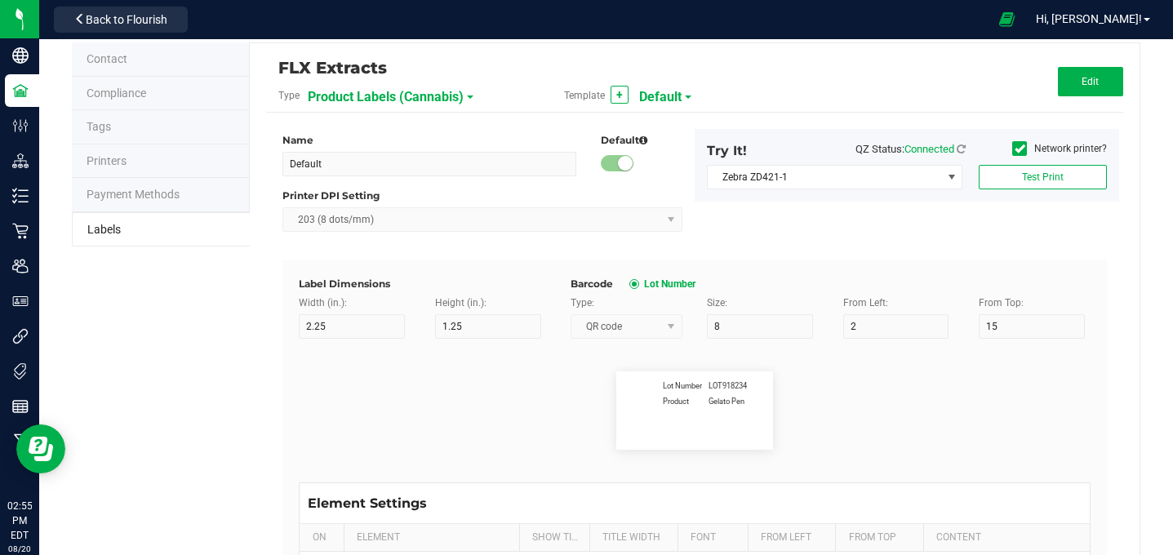
type input "13"
type input "Relaxed"
type input "SKU"
type input "15"
type input "7"
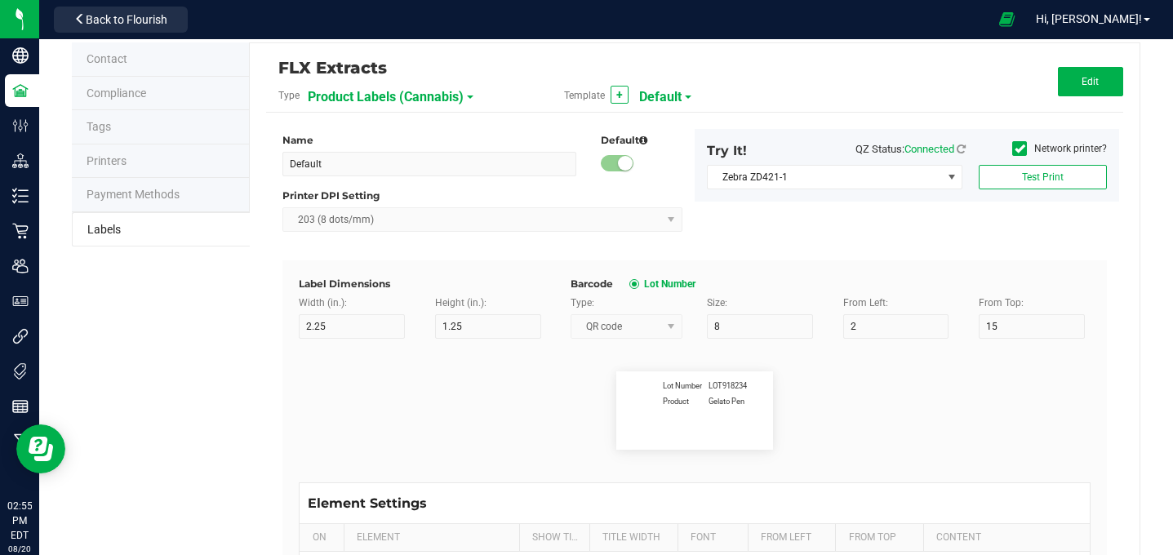
type input "15"
type input "18"
type input "Gelato Pen"
type input "Usable Cannabis per Unit"
type input "15"
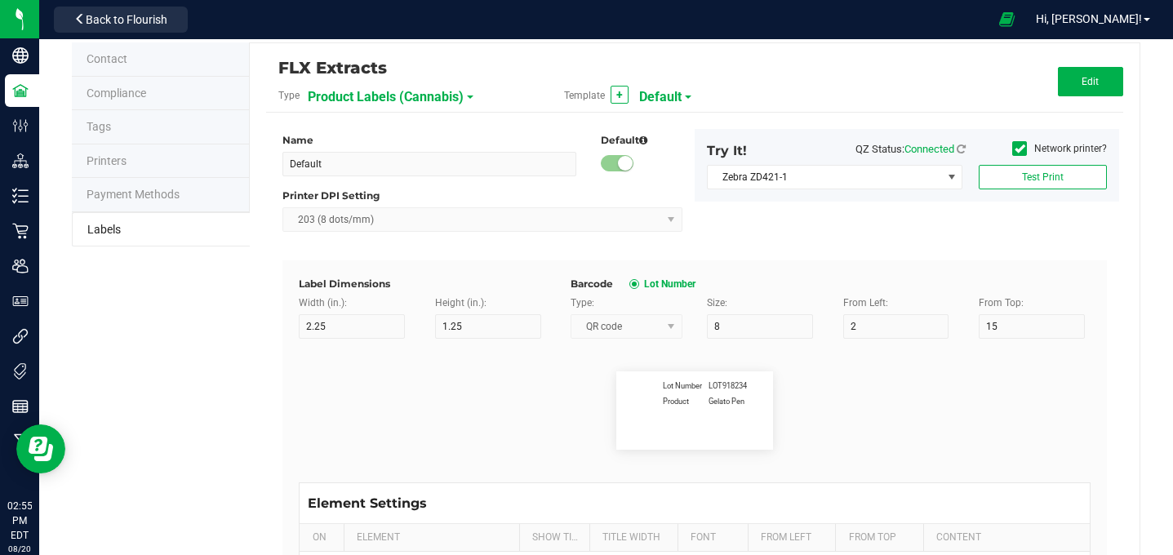
type input "7"
type input "15"
type input "18"
type input "25.73 g"
type input "15"
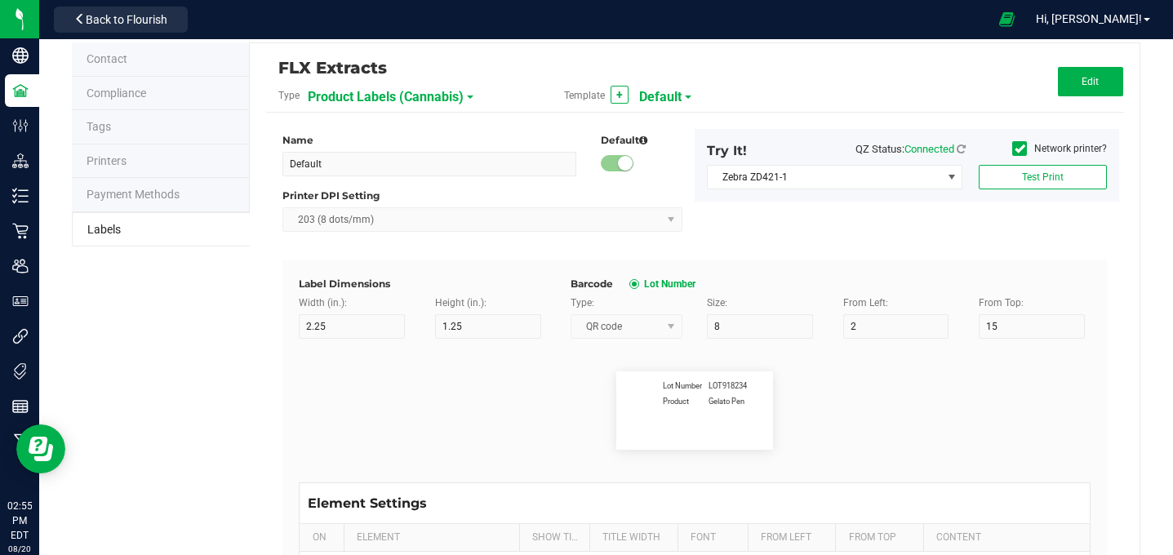
type input "7"
type input "15"
type input "18"
type input "3.5 g"
type input "Strain"
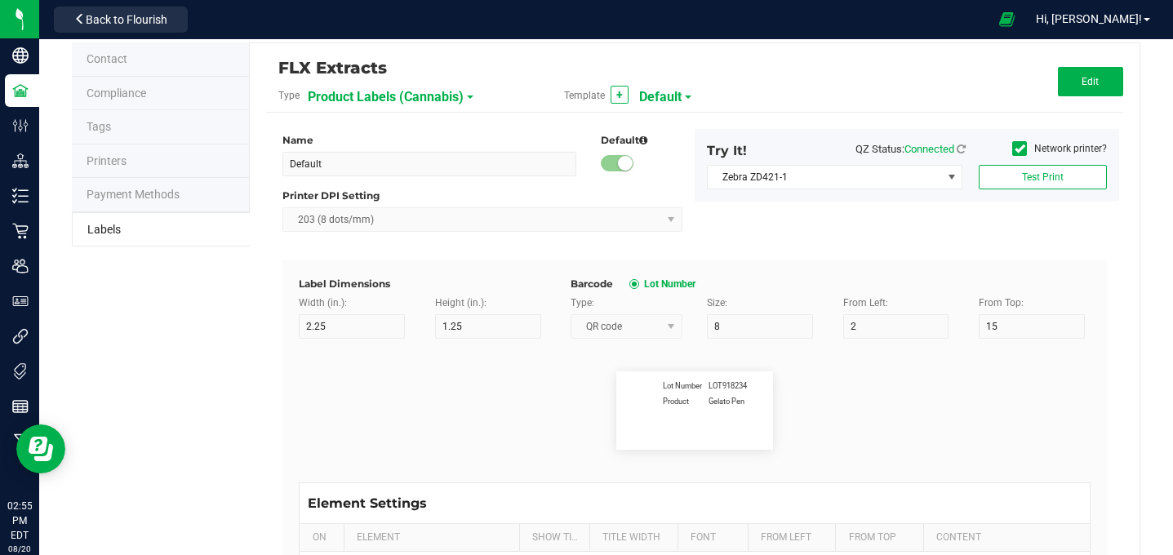
type input "15"
type input "7"
type input "15"
type input "18"
type input "Electric Lemonade"
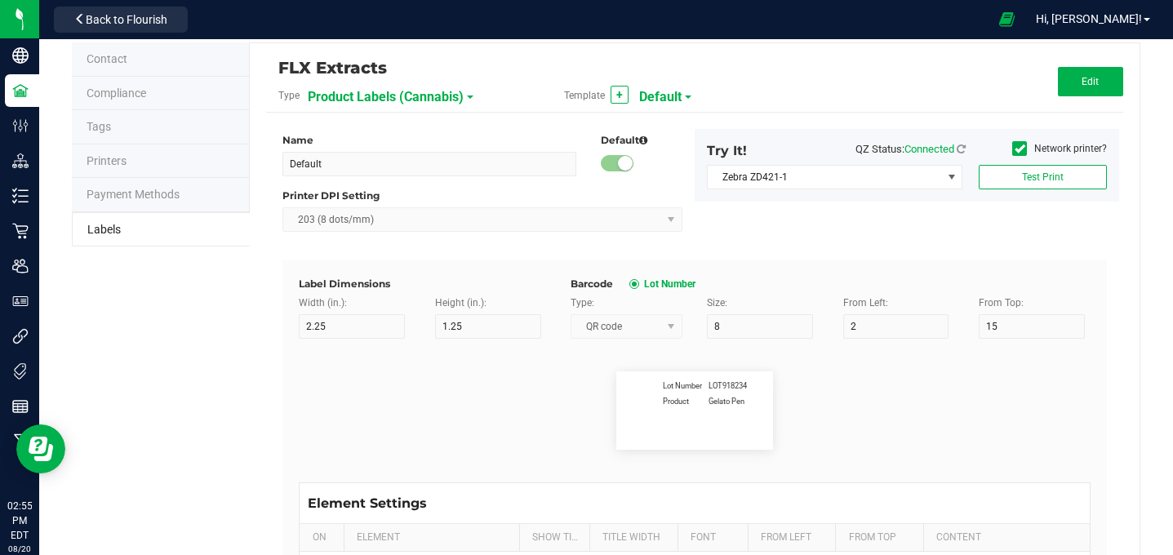
type input "TAC %"
type input "15"
type input "7"
type input "15"
type input "18"
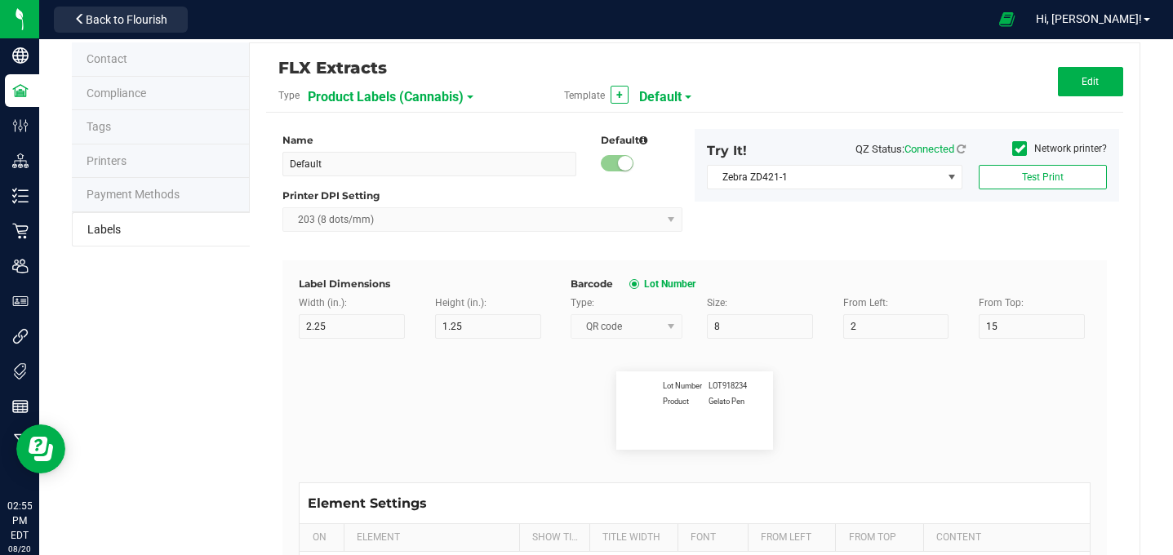
type input "34.72"
type input "Total Terpenes %"
type input "15"
type input "7"
type input "15"
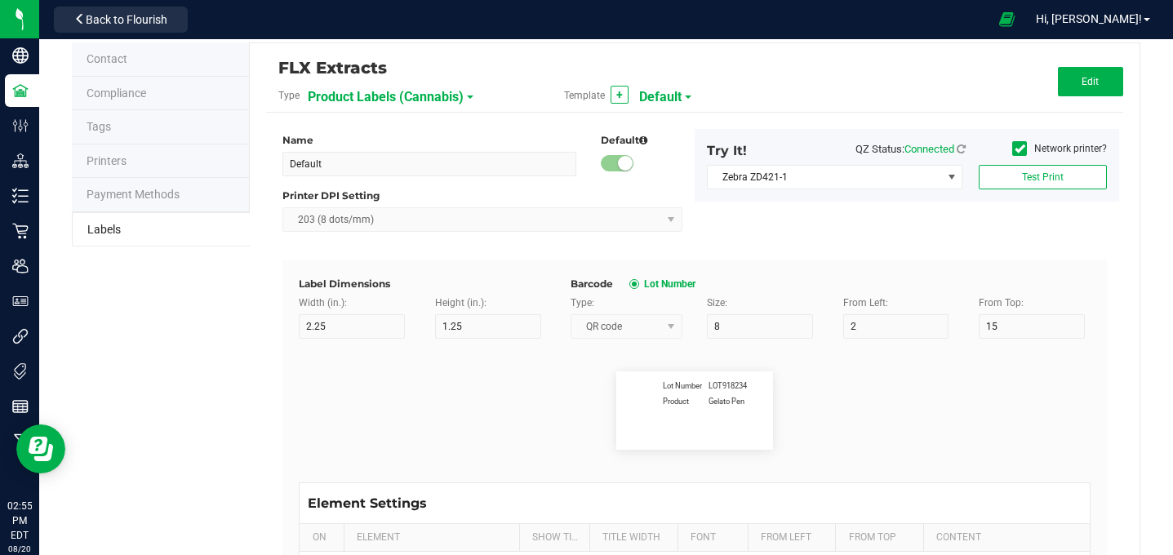
type input "18"
type input "34.72"
type input "THC %"
type input "15"
type input "7"
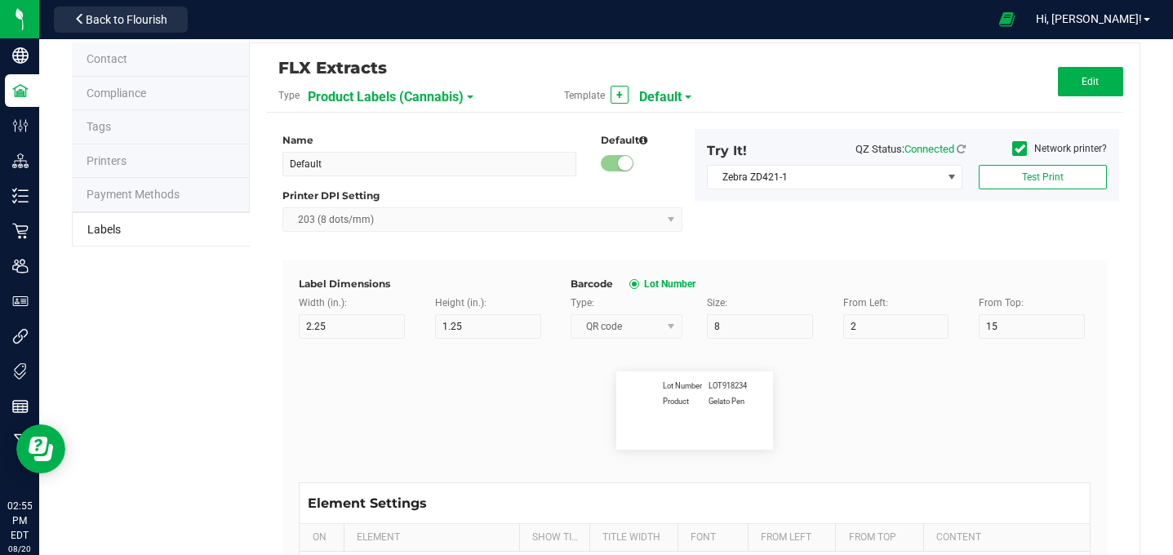
type input "15"
type input "18"
type input "21.5"
type input "THCA %"
type input "15"
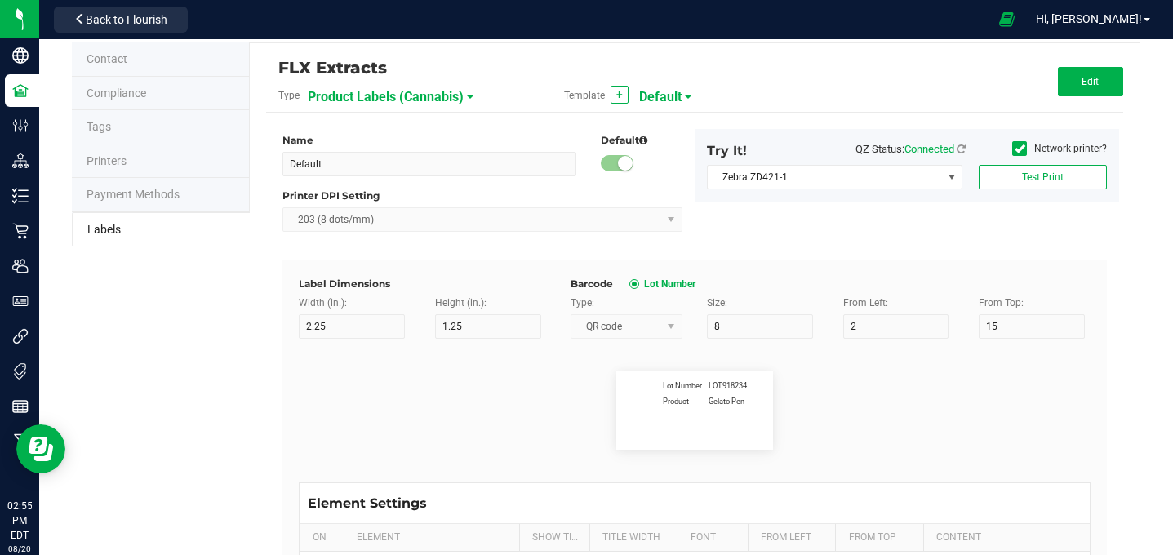
type input "7"
type input "15"
type input "18"
type input "4.19"
type input "CBD %"
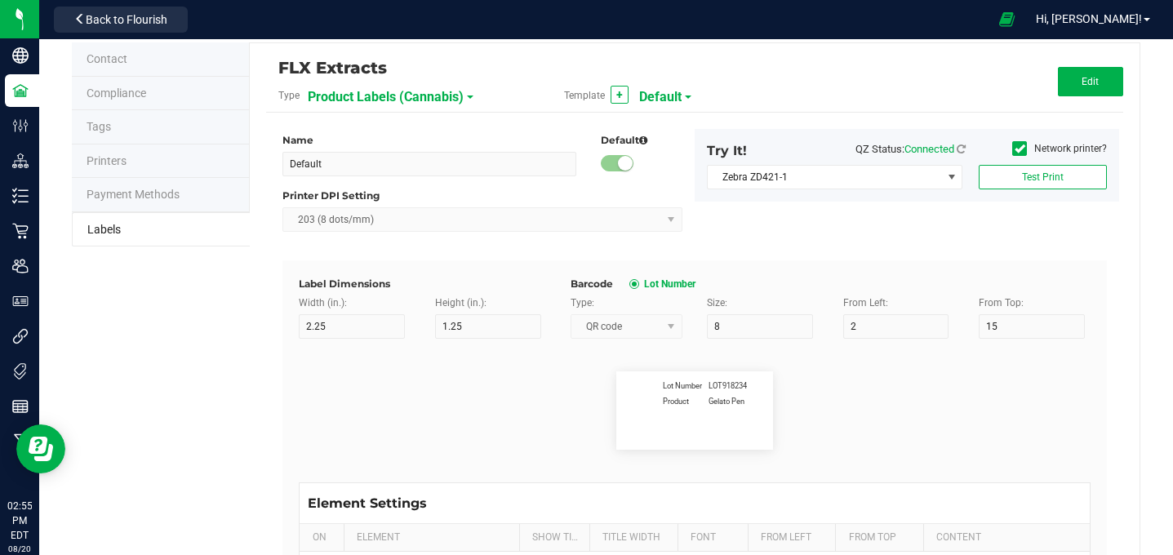
type input "15"
type input "7"
type input "15"
type input "18"
type input "3.6"
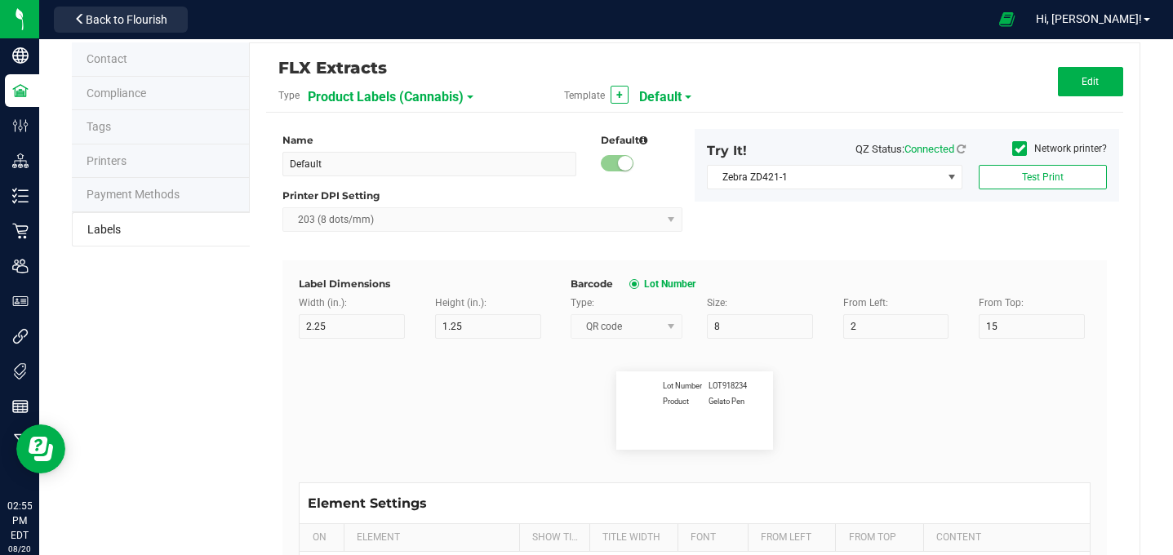
type input "CBDA %"
type input "15"
type input "7"
click at [1104, 88] on button "Edit" at bounding box center [1090, 81] width 65 height 29
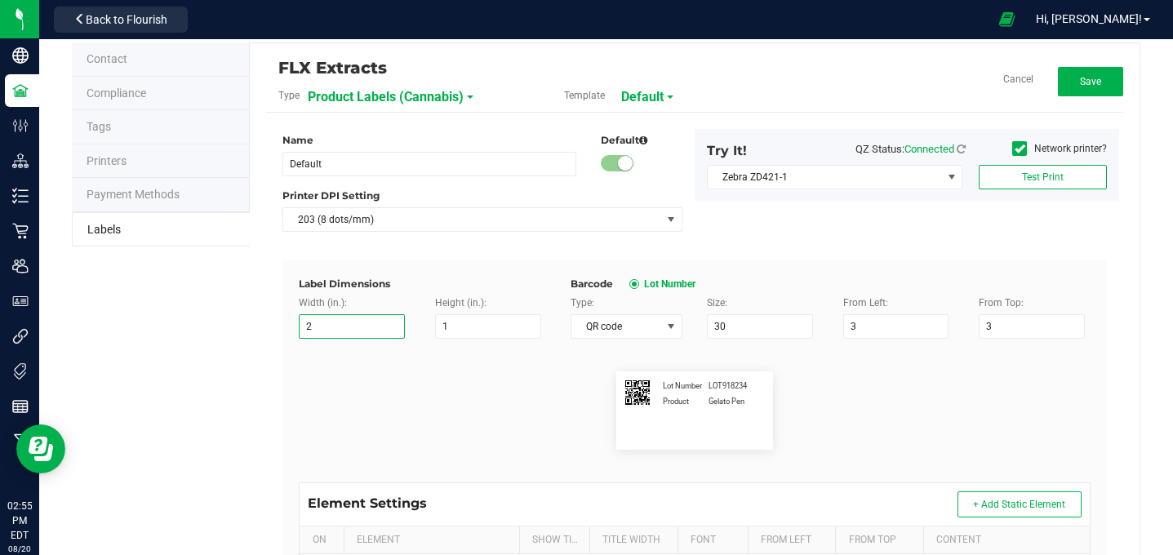
click at [352, 322] on input "2" at bounding box center [352, 326] width 106 height 24
click at [478, 320] on input "1" at bounding box center [488, 326] width 106 height 24
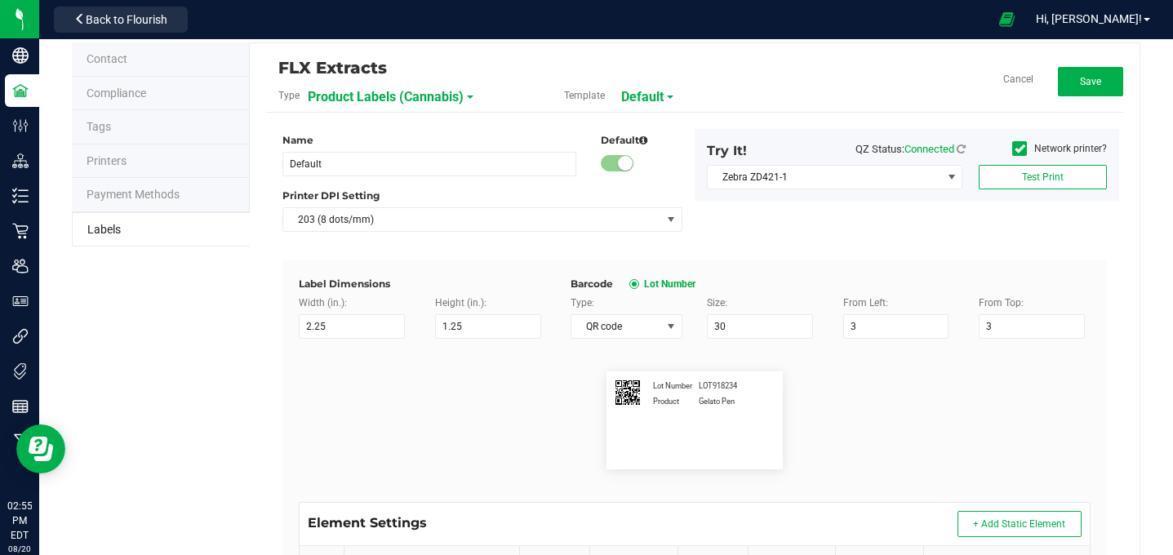
click at [911, 393] on flourish-label-viewer "Lot Number LOT918234 Product Gelato Pen" at bounding box center [695, 420] width 792 height 98
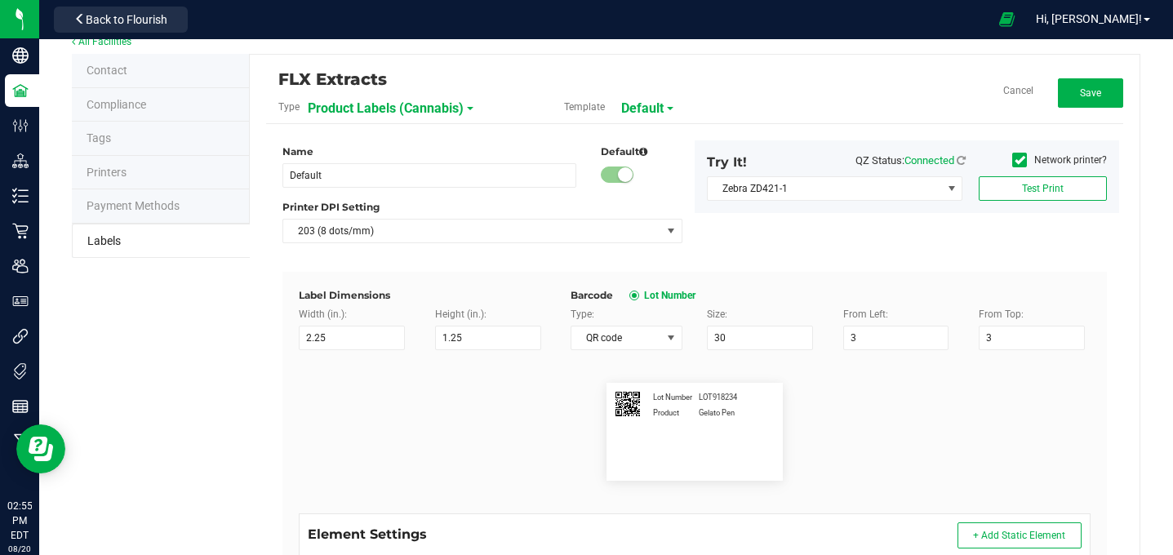
scroll to position [24, 0]
click at [1091, 96] on span "Save" at bounding box center [1090, 92] width 21 height 11
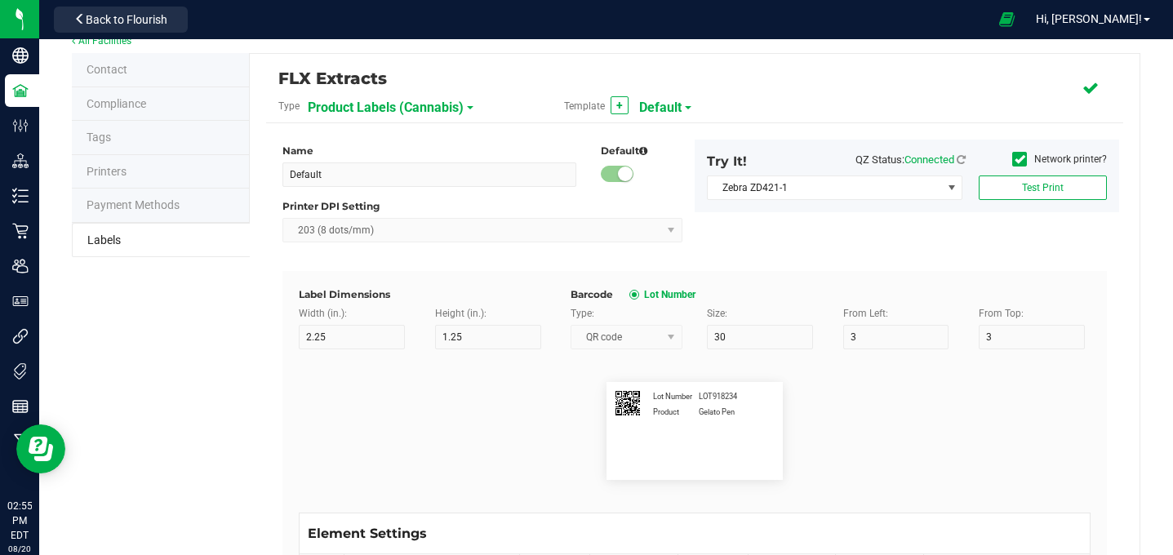
click at [453, 106] on span "Product Labels (Cannabis)" at bounding box center [386, 108] width 156 height 28
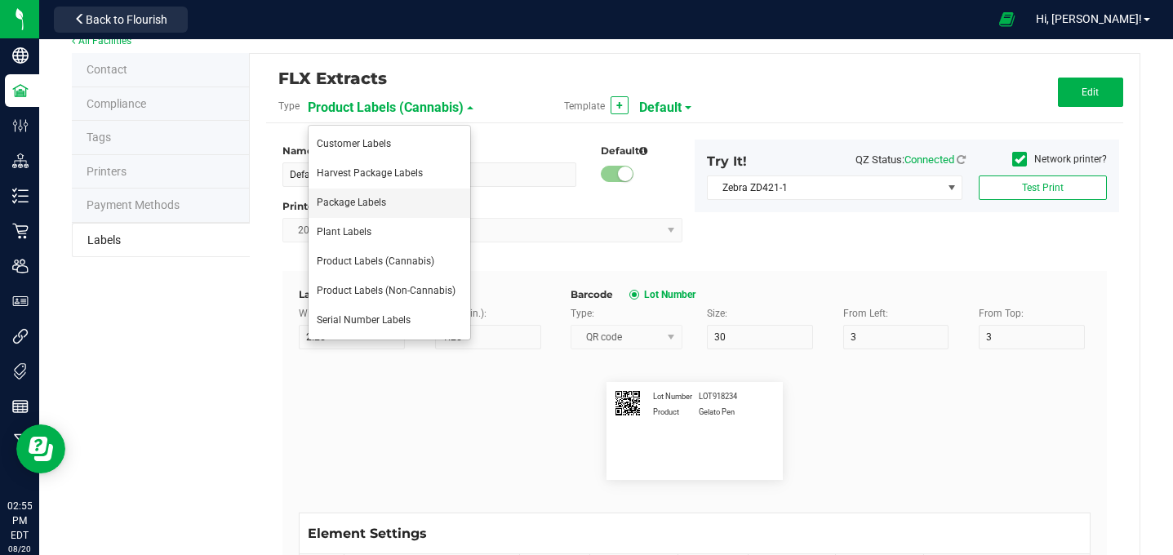
click at [371, 204] on span "Package Labels" at bounding box center [351, 202] width 69 height 11
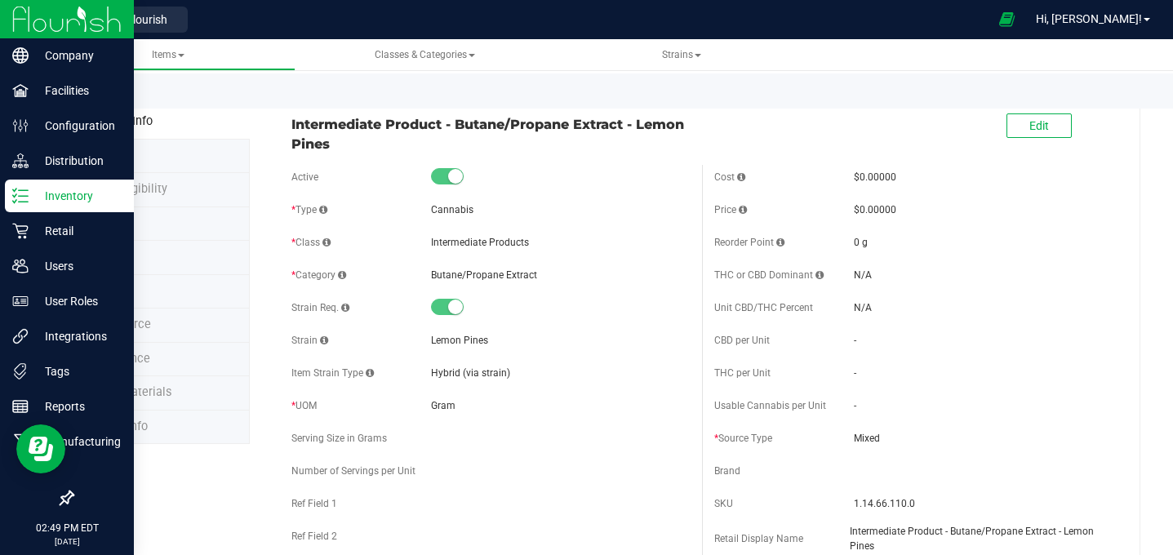
click at [91, 198] on p "Inventory" at bounding box center [78, 196] width 98 height 20
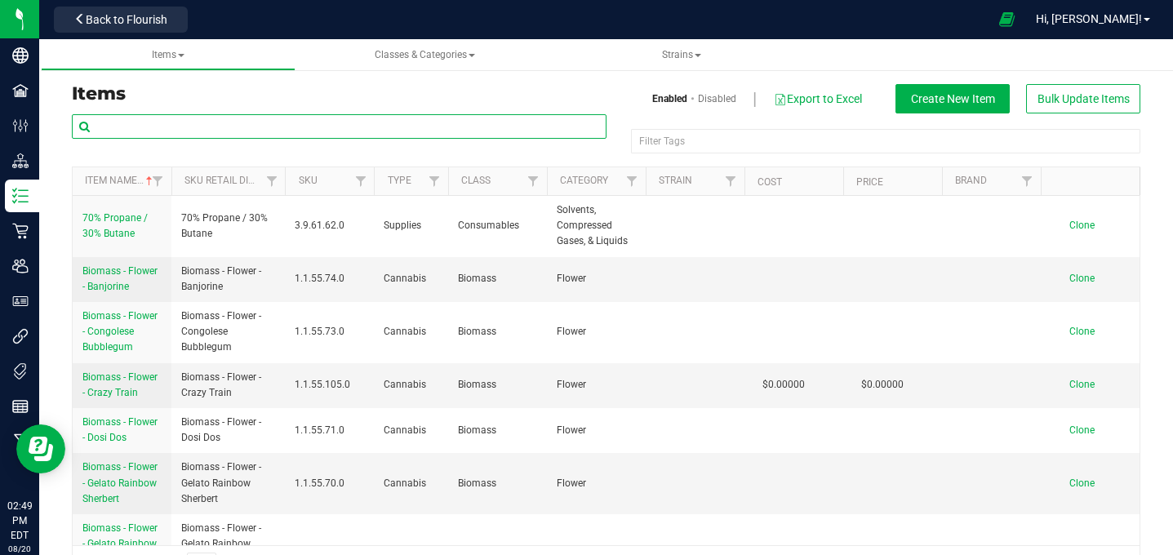
click at [208, 120] on input "text" at bounding box center [339, 126] width 535 height 24
type input "Intermediate"
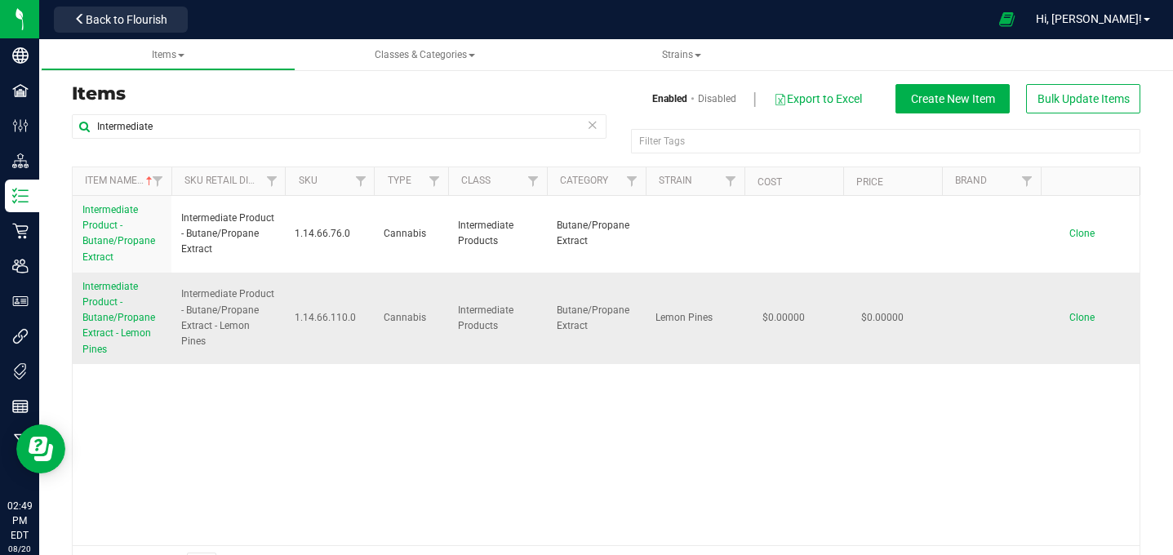
click at [122, 303] on link "Intermediate Product - Butane/Propane Extract - Lemon Pines" at bounding box center [121, 318] width 79 height 78
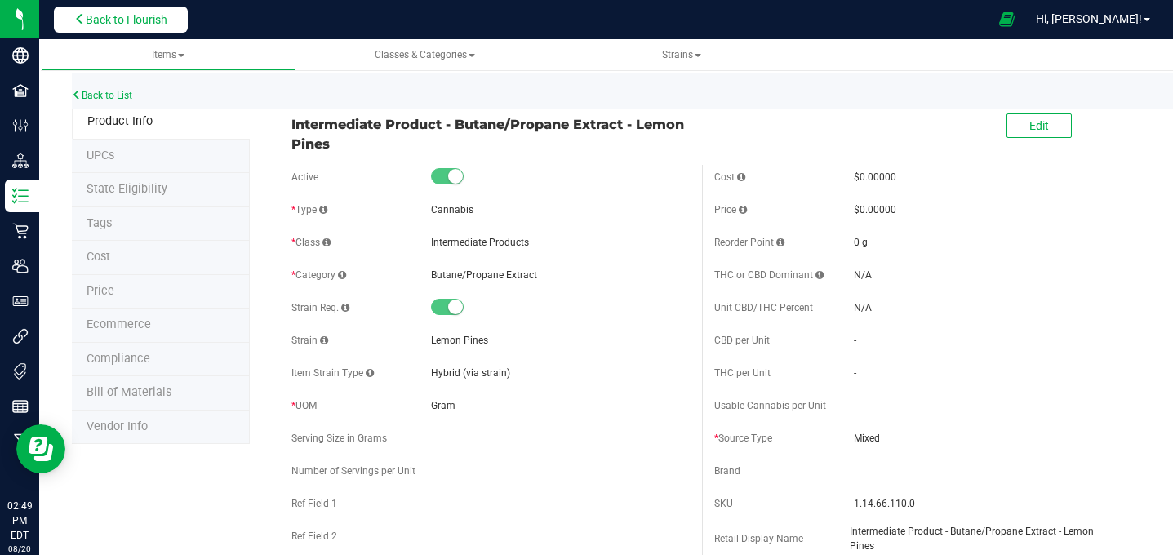
click at [87, 15] on span "Back to Flourish" at bounding box center [127, 19] width 82 height 13
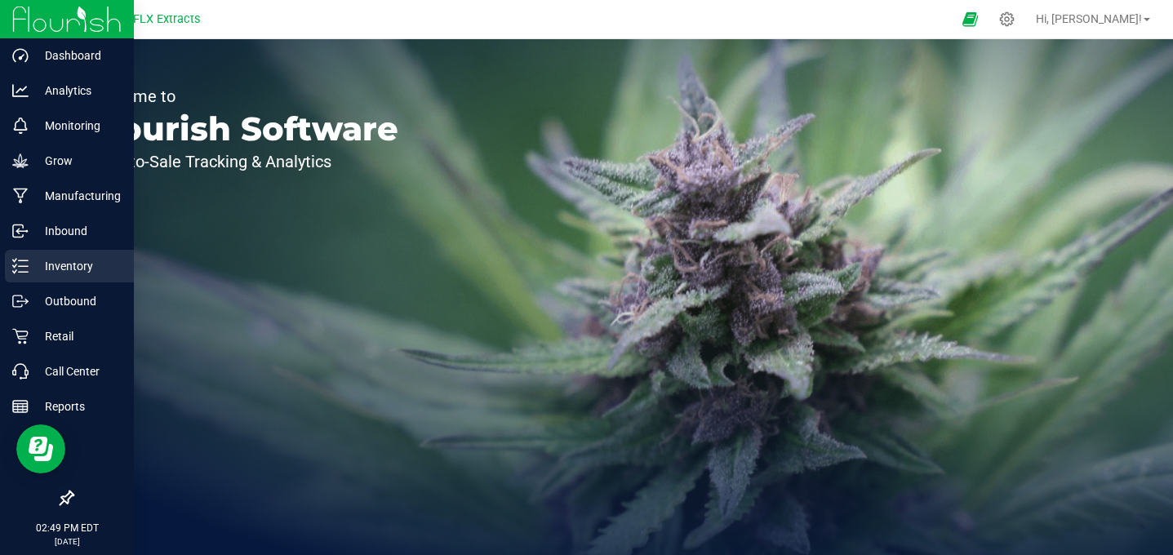
click at [37, 260] on p "Inventory" at bounding box center [78, 266] width 98 height 20
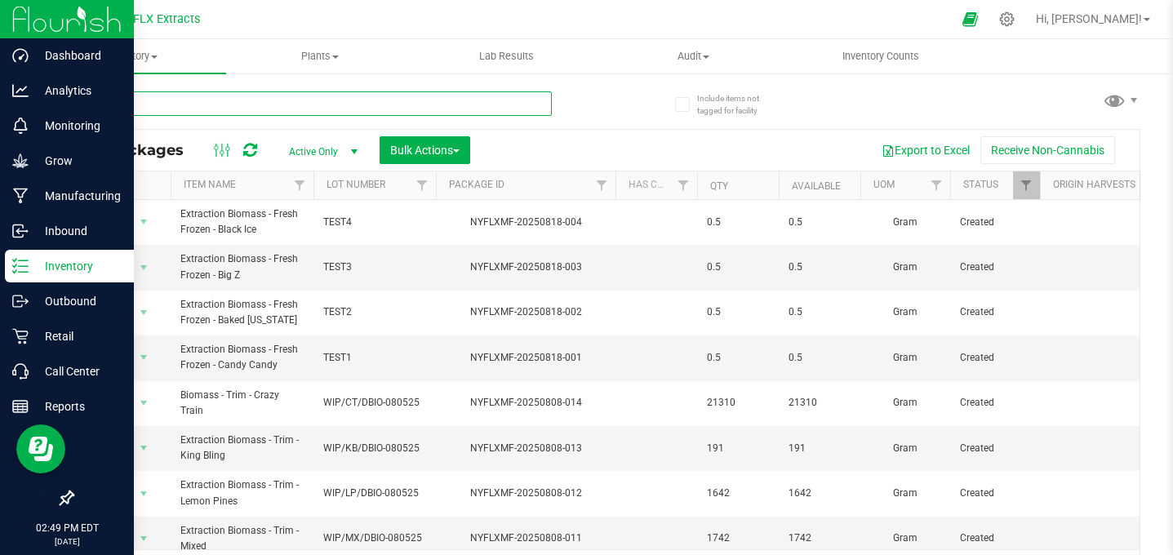
click at [211, 105] on input "text" at bounding box center [312, 103] width 480 height 24
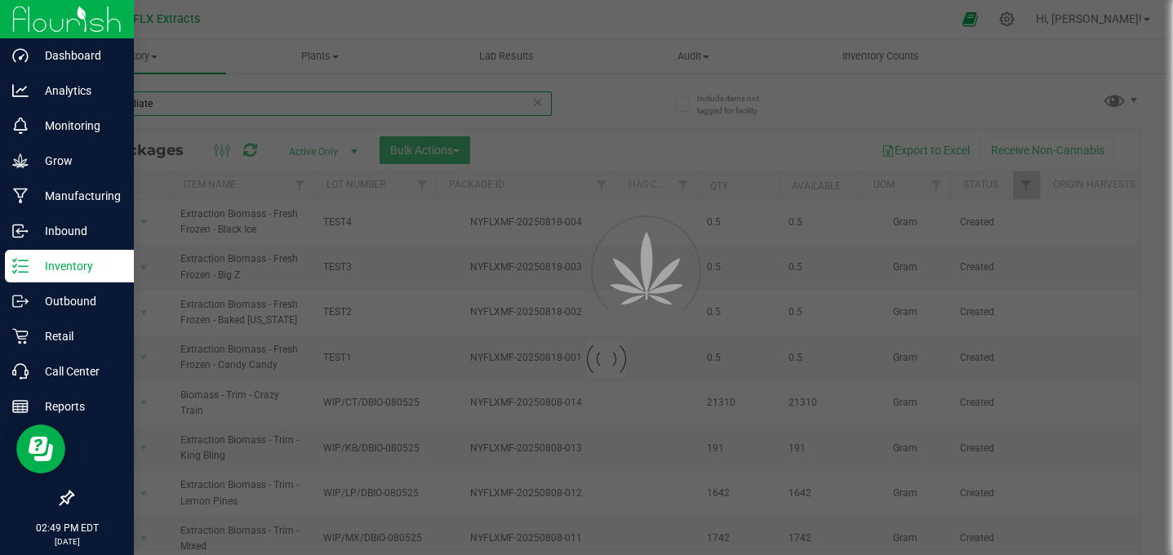
type input "Intermediate"
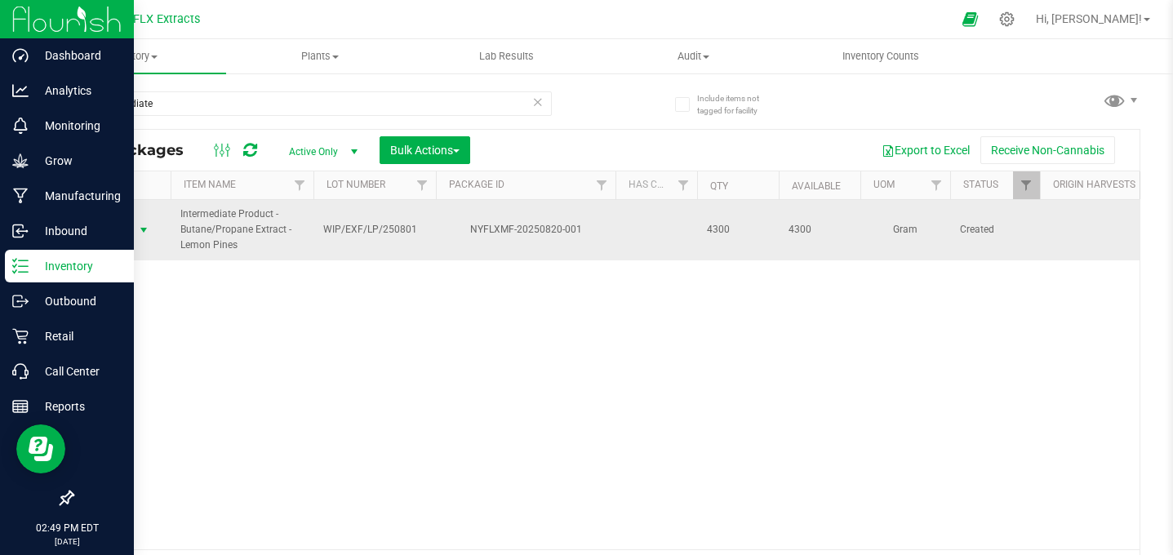
click at [146, 231] on span "select" at bounding box center [143, 230] width 13 height 13
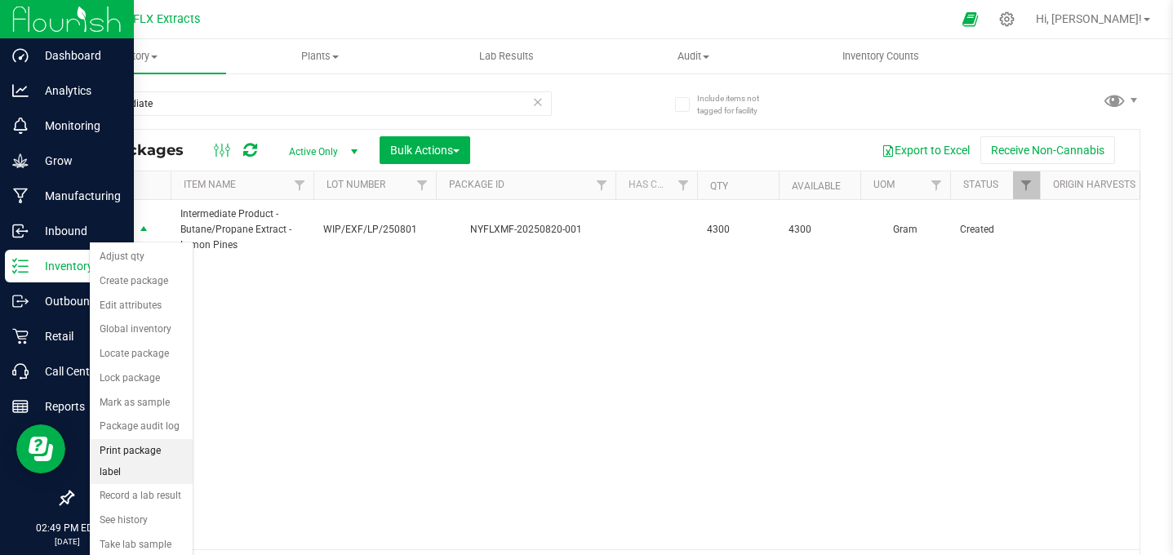
click at [158, 448] on li "Print package label" at bounding box center [141, 461] width 103 height 45
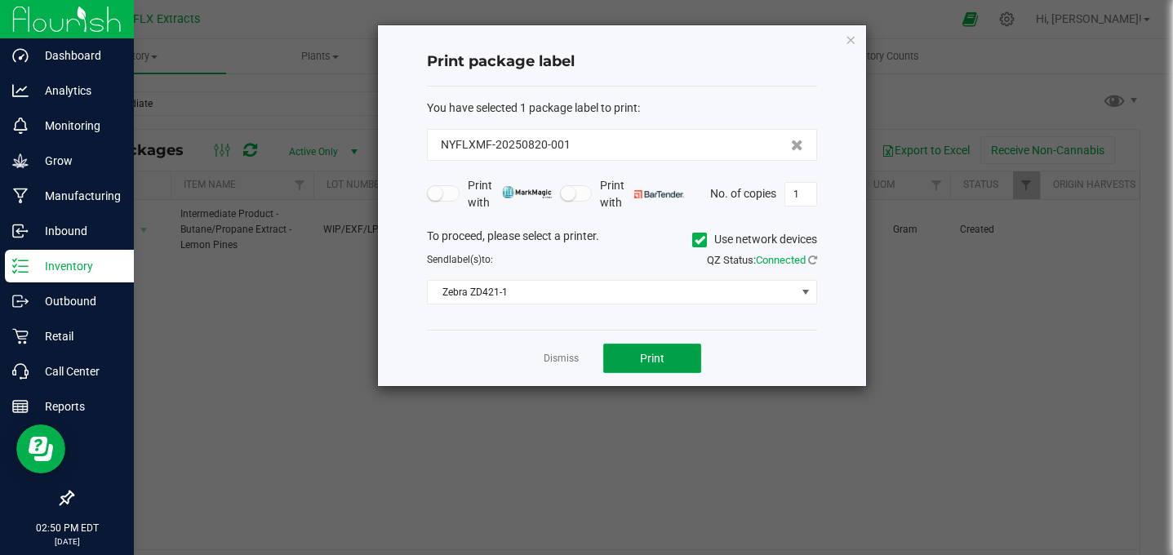
click at [619, 362] on button "Print" at bounding box center [652, 358] width 98 height 29
drag, startPoint x: 696, startPoint y: 39, endPoint x: 679, endPoint y: 234, distance: 195.9
click at [679, 234] on div "Print package label You have selected 1 package label to print : NYFLXMF-202508…" at bounding box center [622, 205] width 488 height 361
click at [728, 38] on div "Print package label" at bounding box center [622, 62] width 390 height 48
click at [544, 353] on link "Dismiss" at bounding box center [561, 359] width 35 height 14
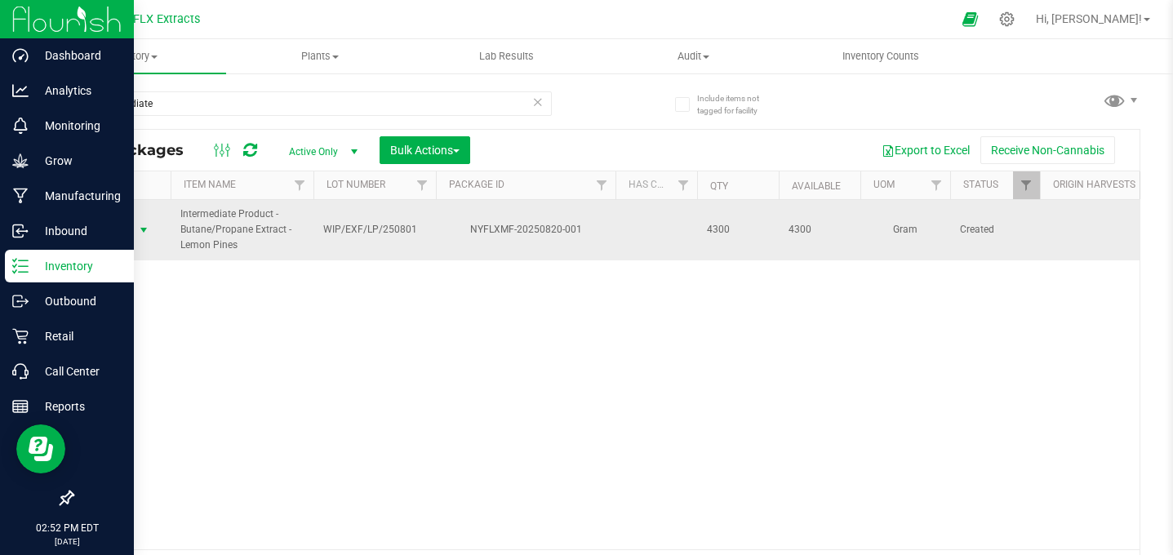
click at [148, 229] on span "select" at bounding box center [143, 230] width 13 height 13
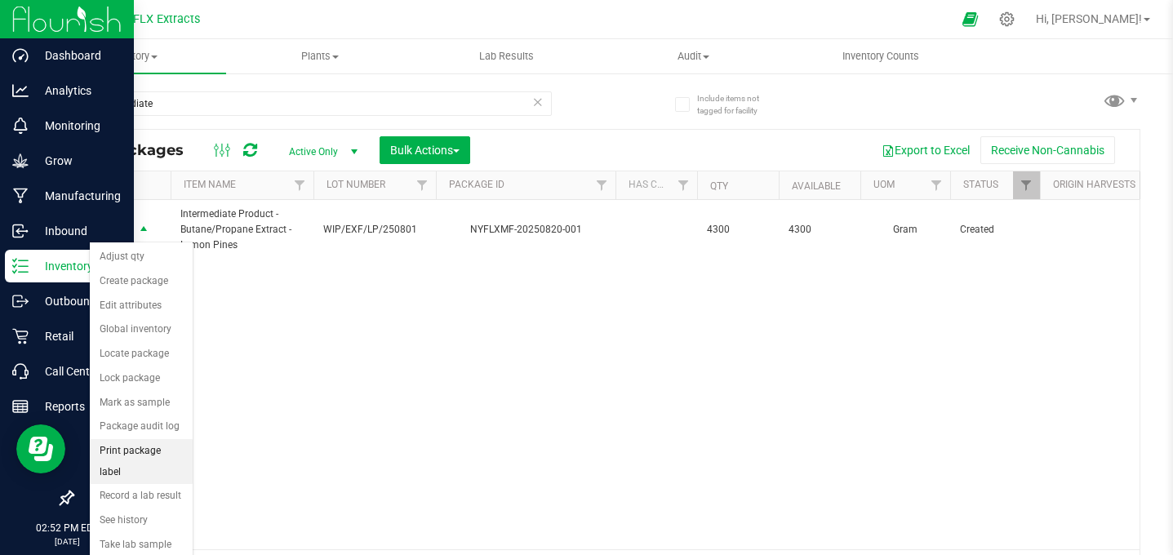
click at [153, 456] on li "Print package label" at bounding box center [141, 461] width 103 height 45
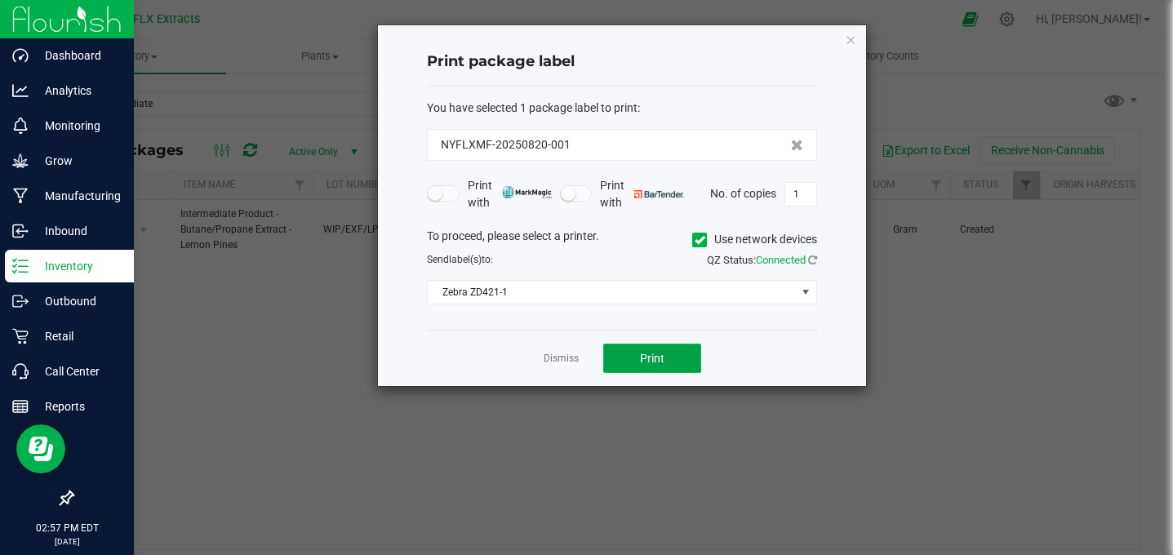
click at [672, 348] on button "Print" at bounding box center [652, 358] width 98 height 29
click at [670, 361] on button "Print" at bounding box center [652, 358] width 98 height 29
click at [611, 149] on div "NYFLXMF-20250820-001" at bounding box center [622, 144] width 362 height 17
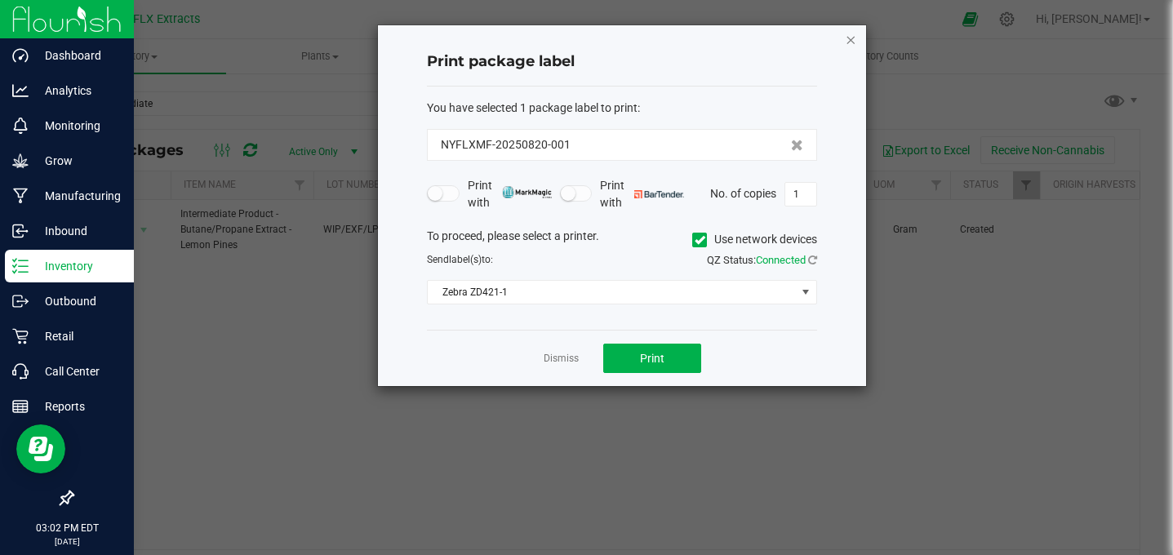
click at [855, 33] on icon "button" at bounding box center [850, 39] width 11 height 20
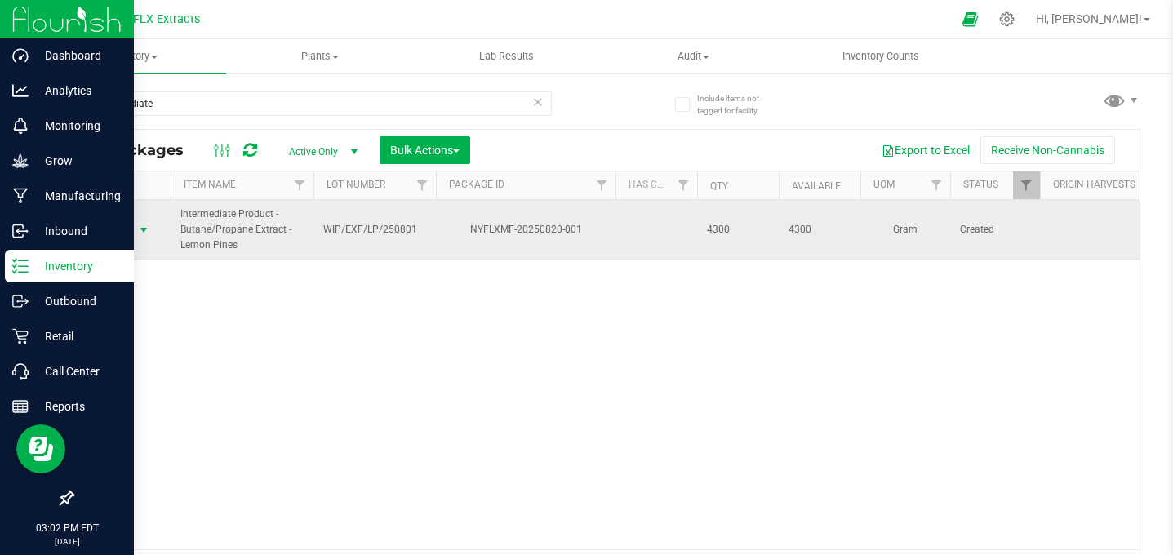
click at [124, 237] on span "Action" at bounding box center [111, 230] width 44 height 23
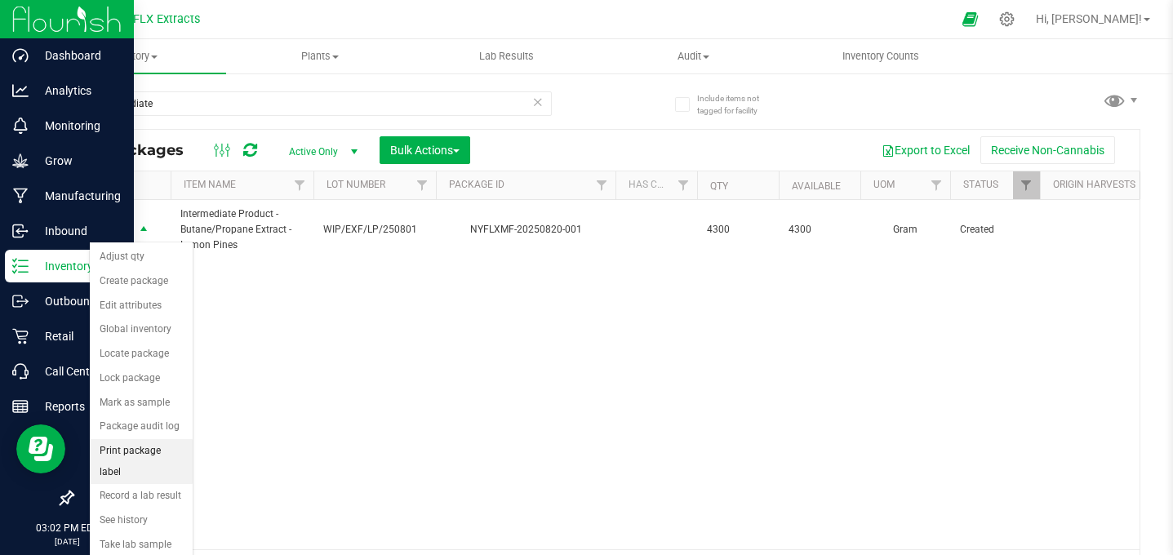
click at [148, 452] on li "Print package label" at bounding box center [141, 461] width 103 height 45
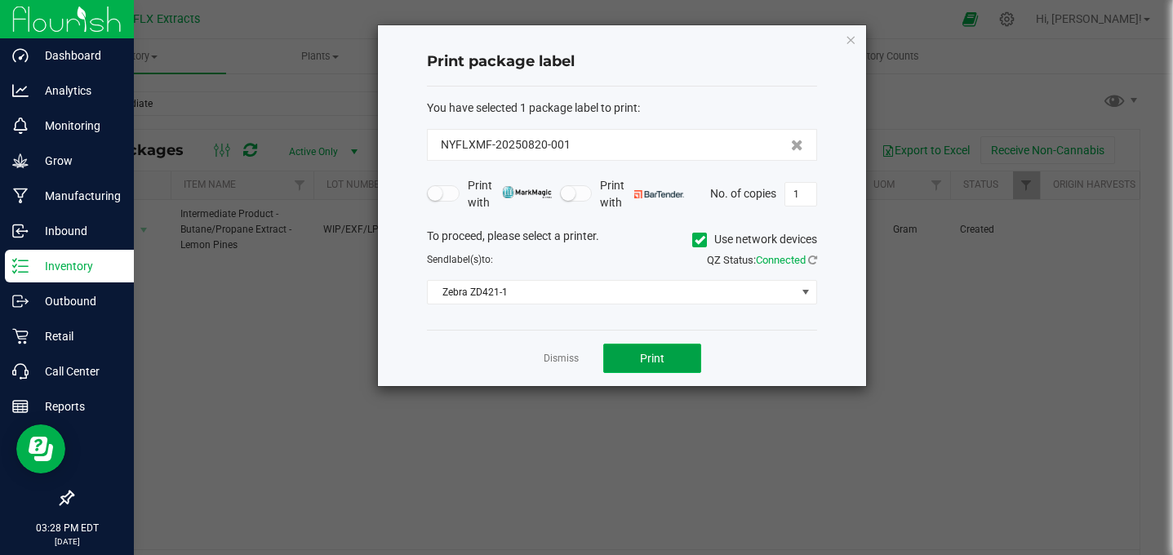
click at [642, 349] on button "Print" at bounding box center [652, 358] width 98 height 29
click at [566, 342] on div "Dismiss Print" at bounding box center [622, 358] width 390 height 56
click at [549, 361] on link "Dismiss" at bounding box center [561, 359] width 35 height 14
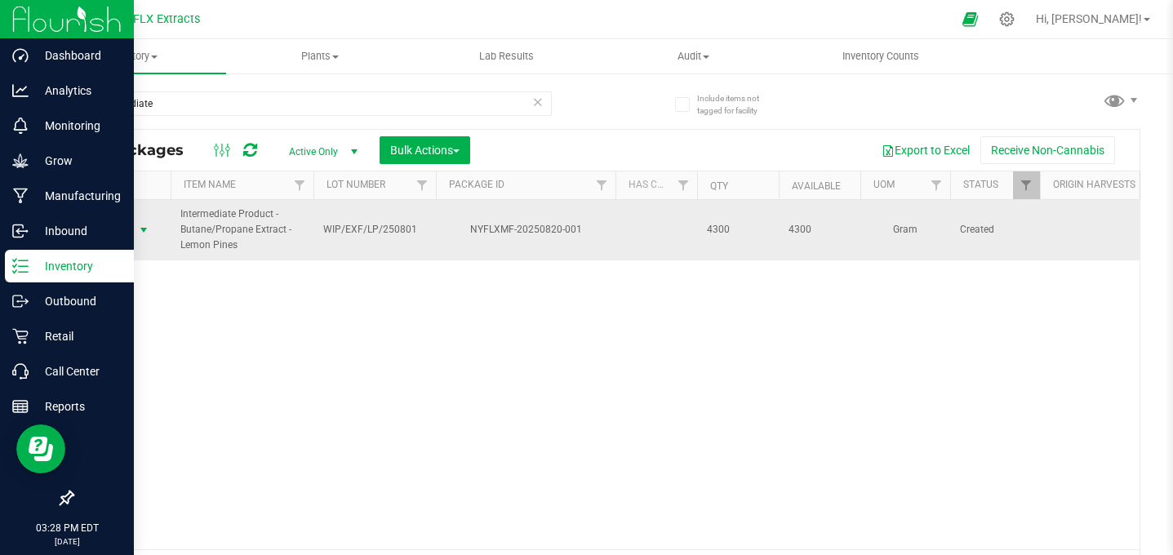
click at [379, 226] on span "WIP/EXF/LP/250801" at bounding box center [374, 230] width 103 height 16
click at [185, 217] on span "Intermediate Product - Butane/Propane Extract - Lemon Pines" at bounding box center [241, 230] width 123 height 47
click at [138, 232] on span "select" at bounding box center [143, 230] width 13 height 13
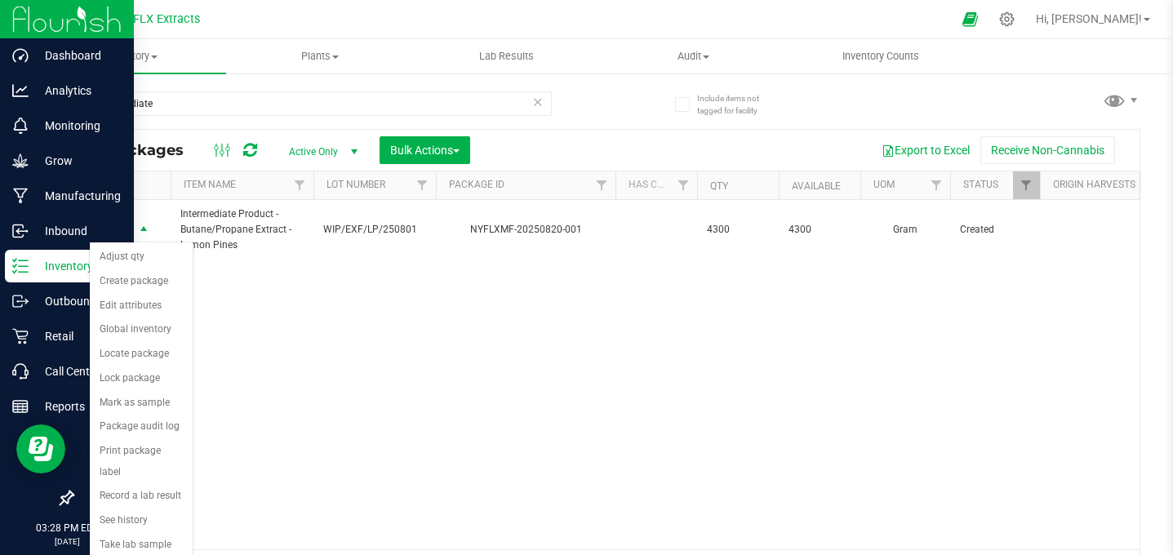
click at [297, 310] on div "Action Action Adjust qty Create package Edit attributes Global inventory Locate…" at bounding box center [606, 374] width 1067 height 349
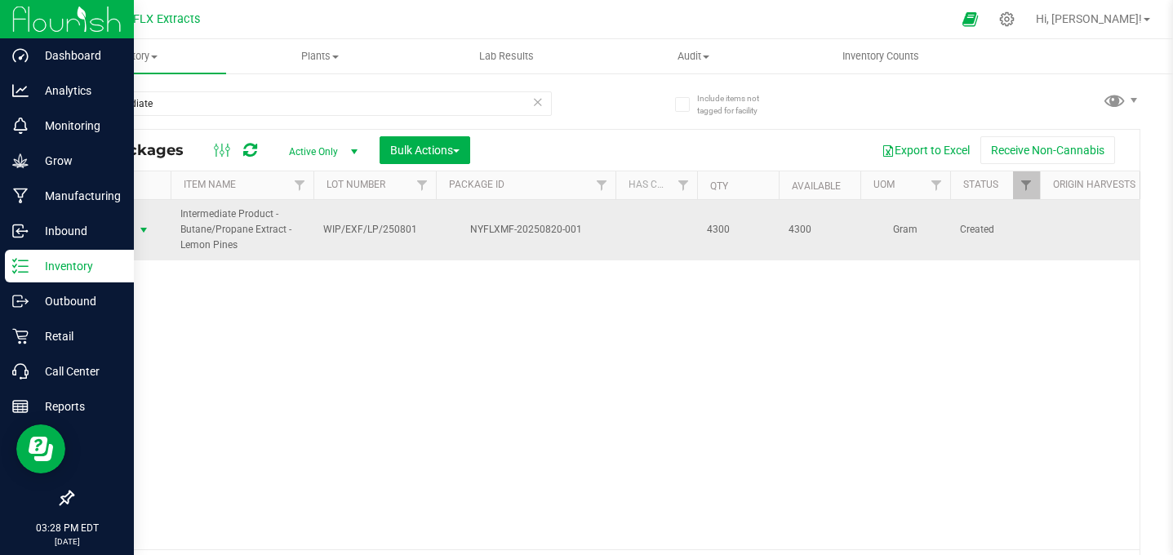
click at [147, 233] on span "select" at bounding box center [143, 230] width 13 height 13
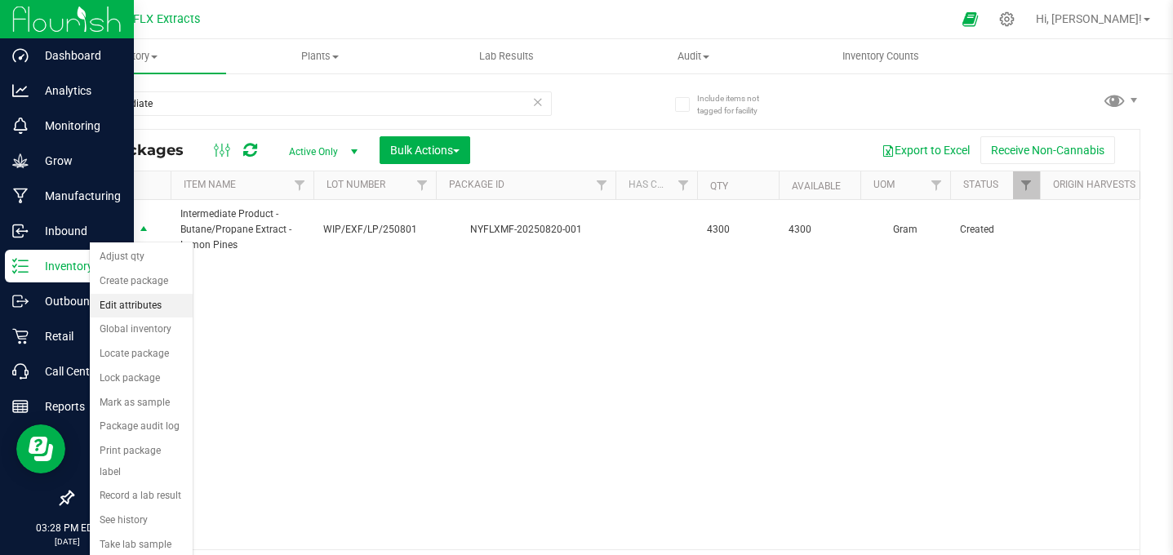
click at [144, 312] on li "Edit attributes" at bounding box center [141, 306] width 103 height 24
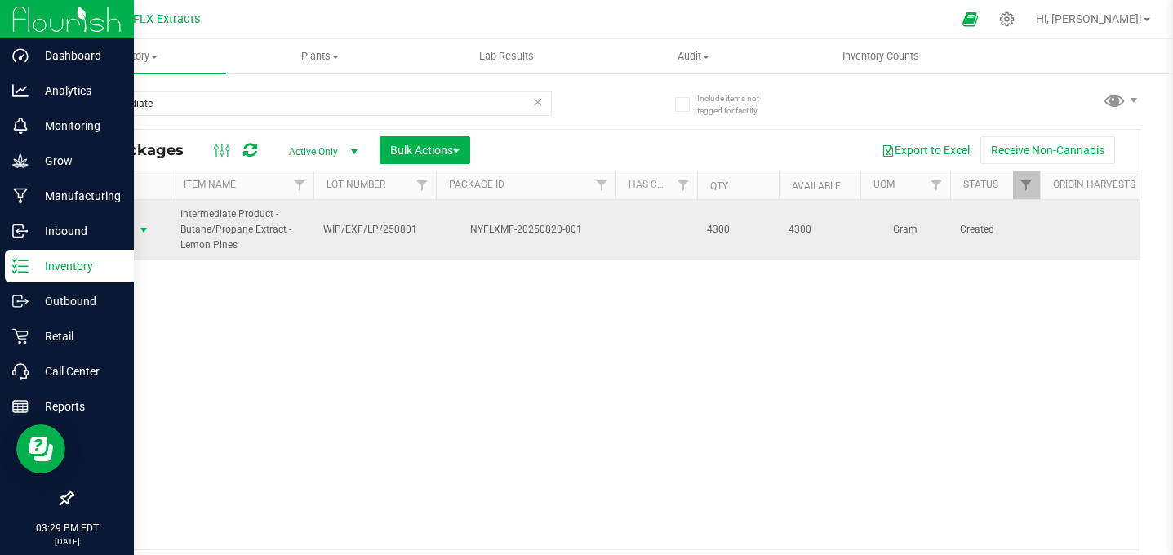
click at [101, 233] on span "Action" at bounding box center [111, 230] width 44 height 23
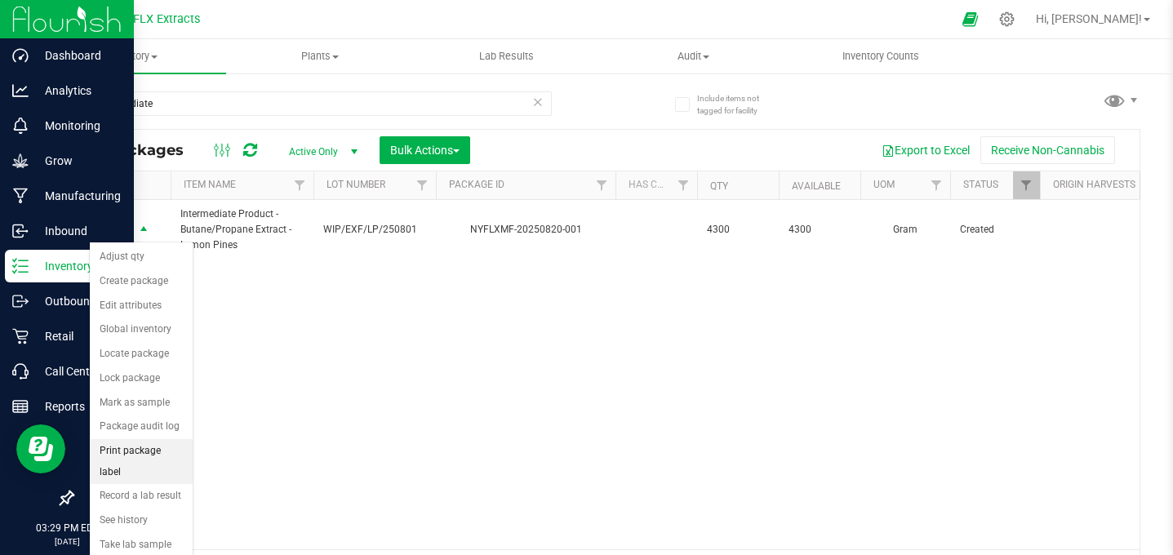
click at [136, 448] on li "Print package label" at bounding box center [141, 461] width 103 height 45
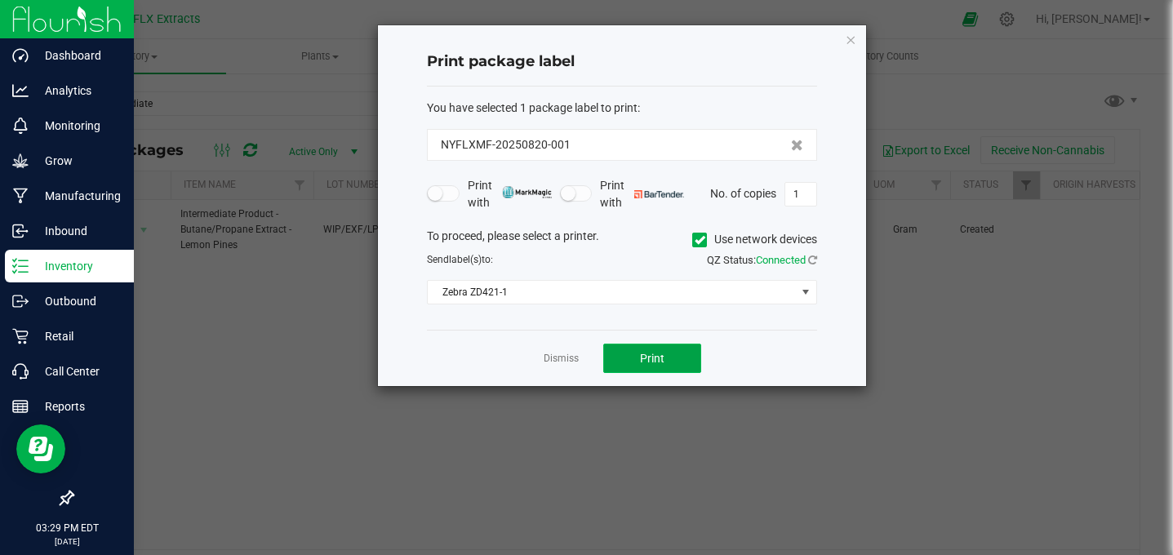
click at [660, 353] on span "Print" at bounding box center [652, 358] width 24 height 13
click at [853, 39] on icon "button" at bounding box center [850, 39] width 11 height 20
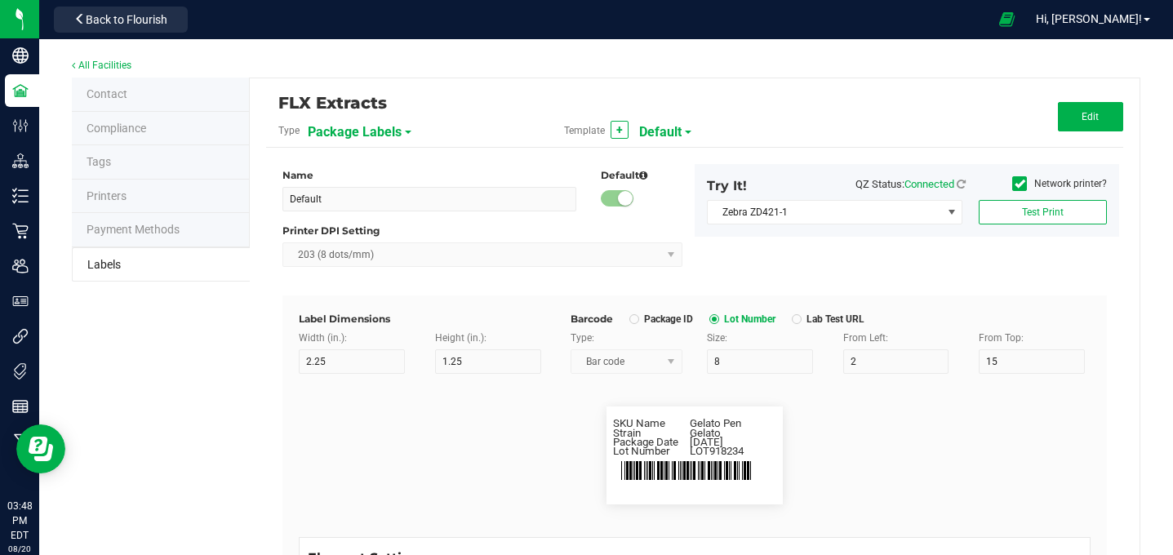
click at [353, 131] on span "Package Labels" at bounding box center [355, 132] width 94 height 28
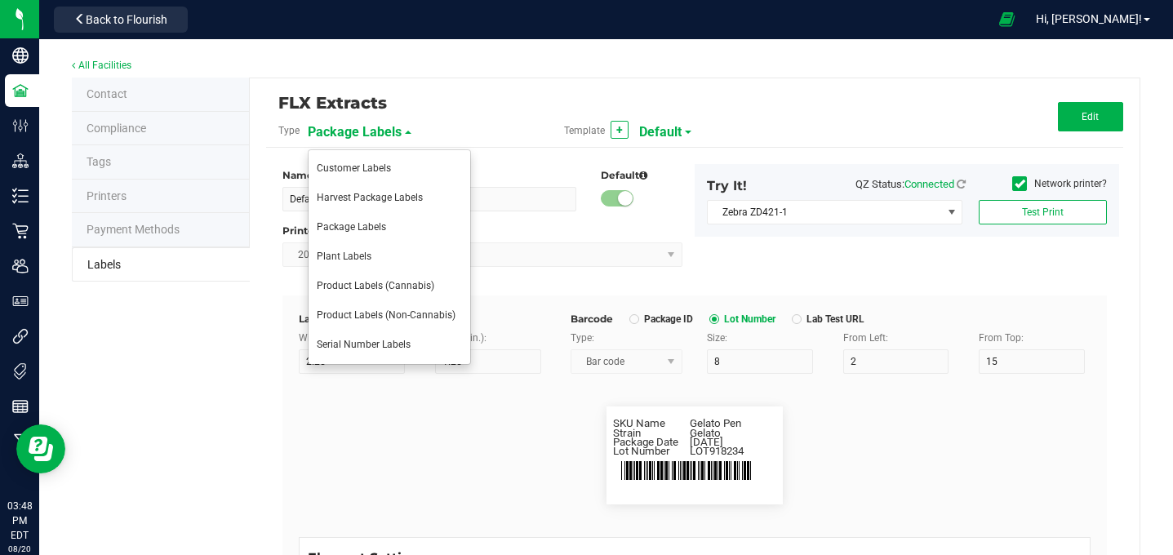
click at [508, 76] on div "All Facilities" at bounding box center [606, 67] width 1069 height 22
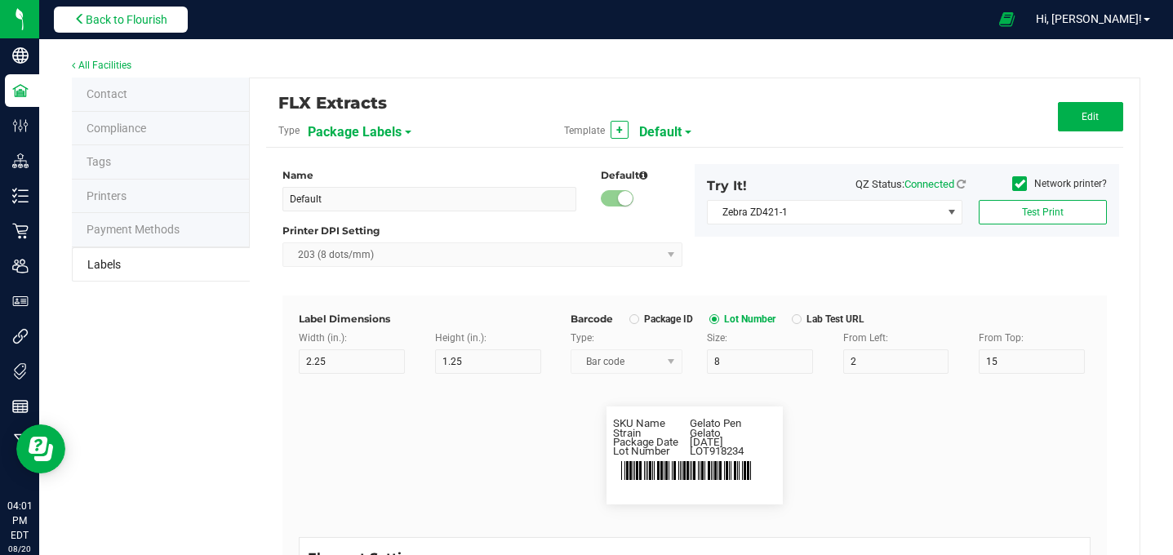
click at [122, 10] on button "Back to Flourish" at bounding box center [121, 20] width 134 height 26
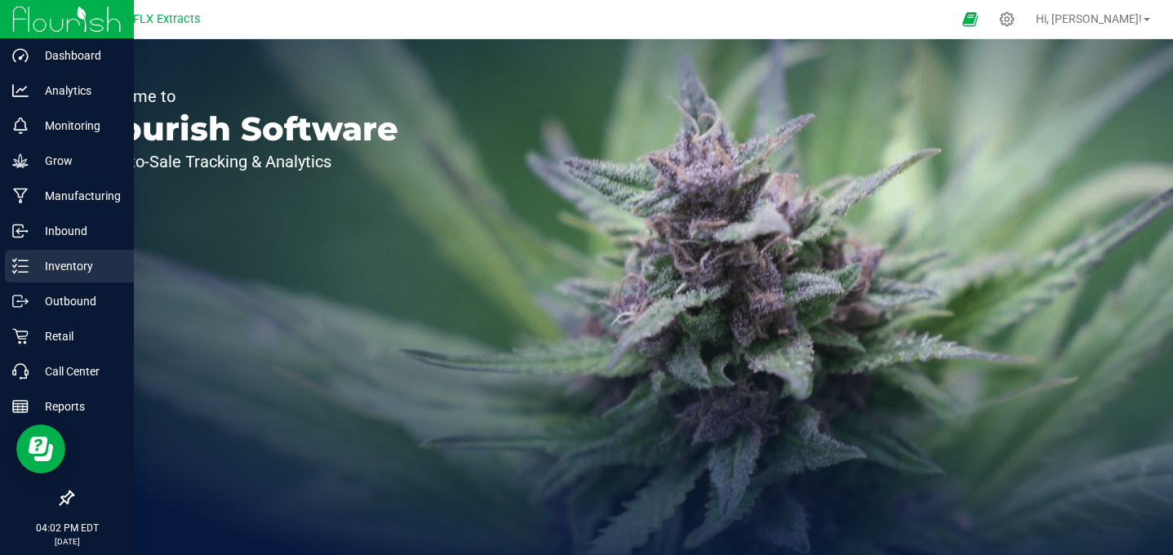
click at [69, 256] on p "Inventory" at bounding box center [78, 266] width 98 height 20
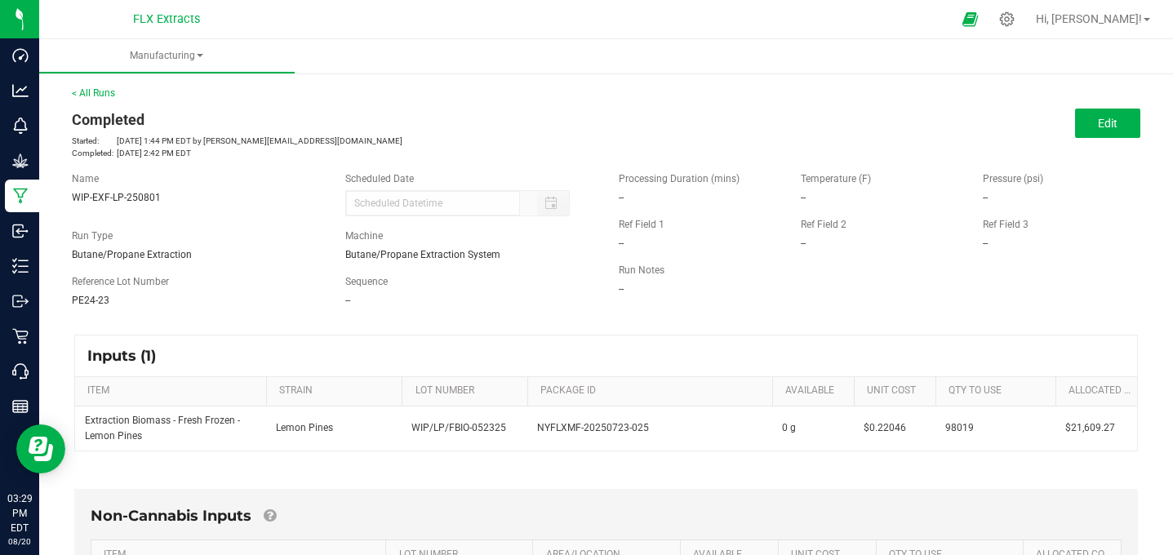
scroll to position [1, 0]
click at [1095, 131] on button "Edit" at bounding box center [1107, 122] width 65 height 29
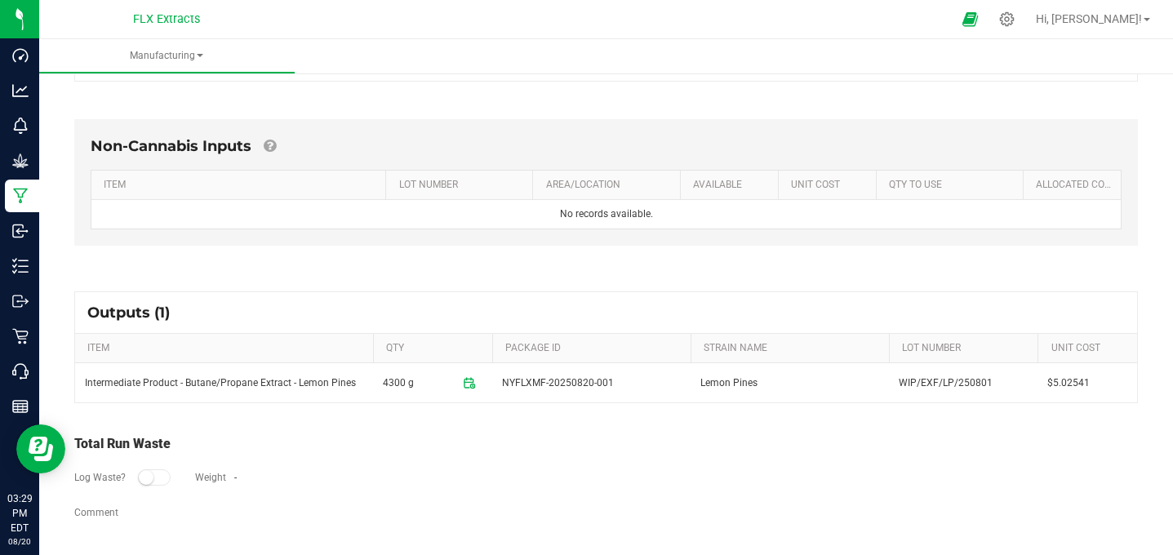
scroll to position [416, 0]
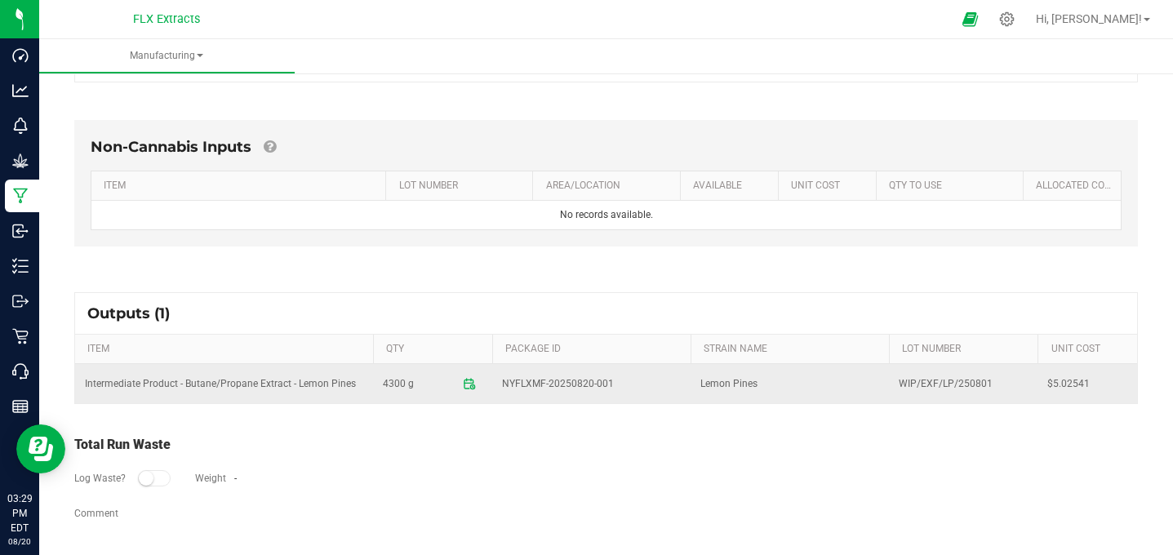
click at [869, 386] on td "Lemon Pines" at bounding box center [790, 383] width 198 height 39
click at [559, 371] on td "NYFLXMF-20250820-001" at bounding box center [591, 383] width 198 height 39
click at [347, 381] on td "Intermediate Product - Butane/Propane Extract - Lemon Pines" at bounding box center [224, 383] width 298 height 39
click at [515, 386] on span "NYFLXMF-20250820-001" at bounding box center [558, 384] width 112 height 16
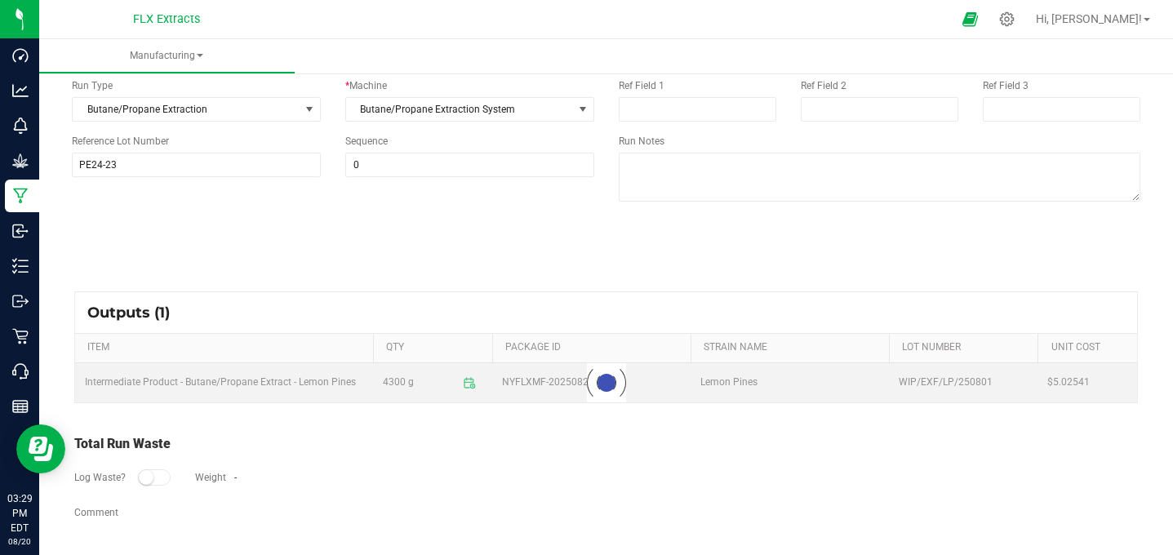
scroll to position [149, 0]
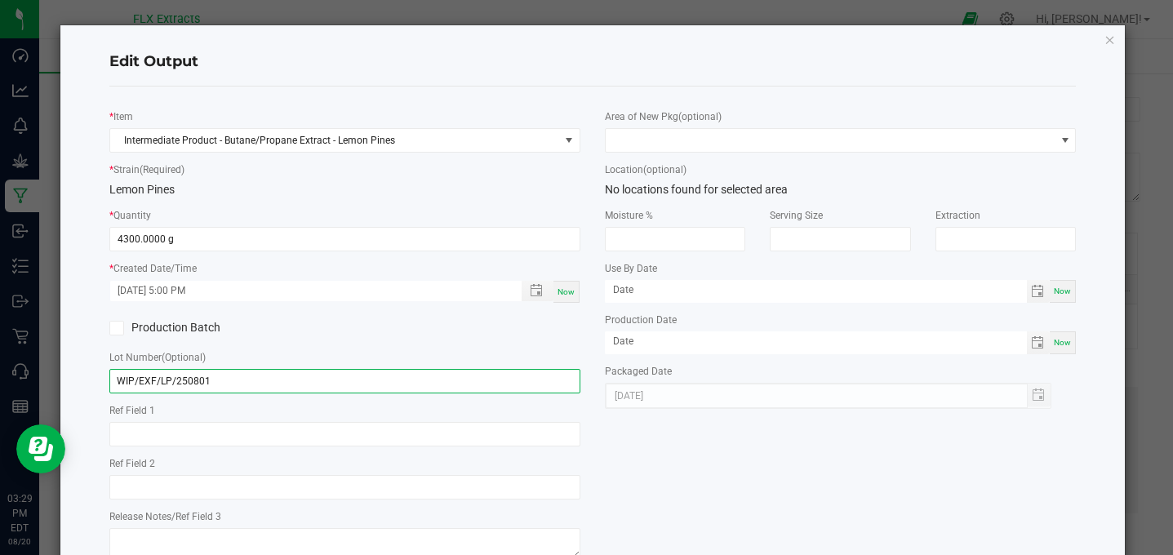
click at [137, 377] on input "WIP/EXF/LP/250801" at bounding box center [344, 381] width 471 height 24
click at [158, 380] on input "WIP-EXF/LP/250801" at bounding box center [344, 381] width 471 height 24
click at [171, 376] on input "WIP-EXF-LP/250801" at bounding box center [344, 381] width 471 height 24
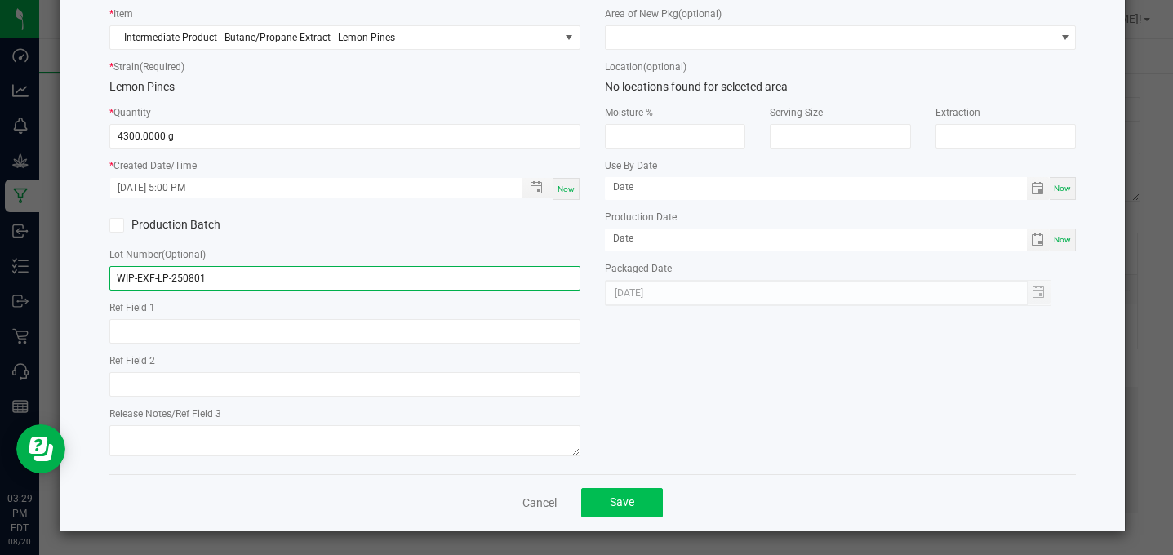
type input "WIP-EXF-LP-250801"
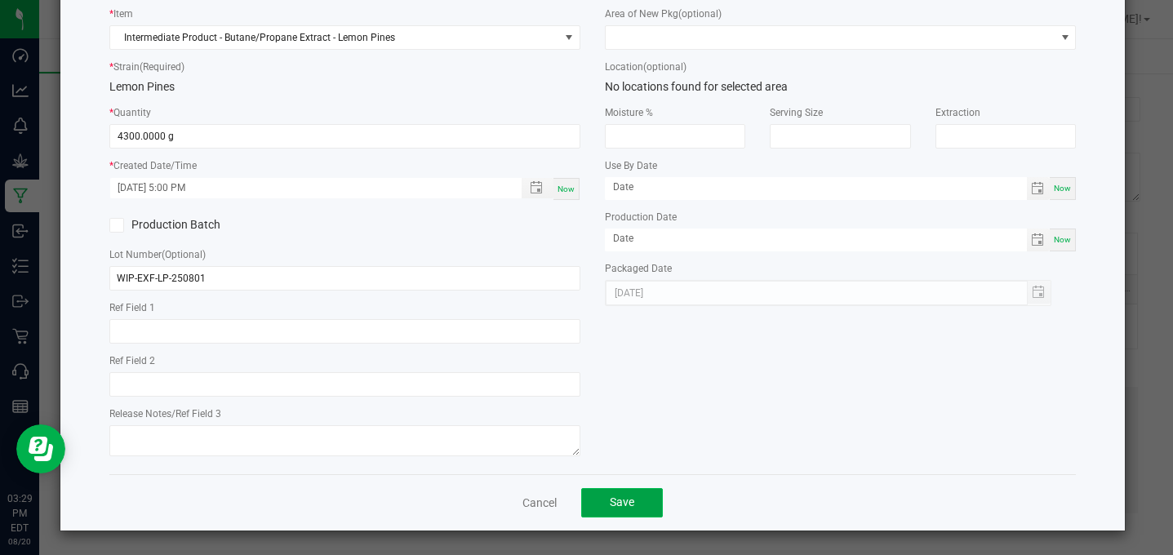
click at [620, 513] on button "Save" at bounding box center [622, 502] width 82 height 29
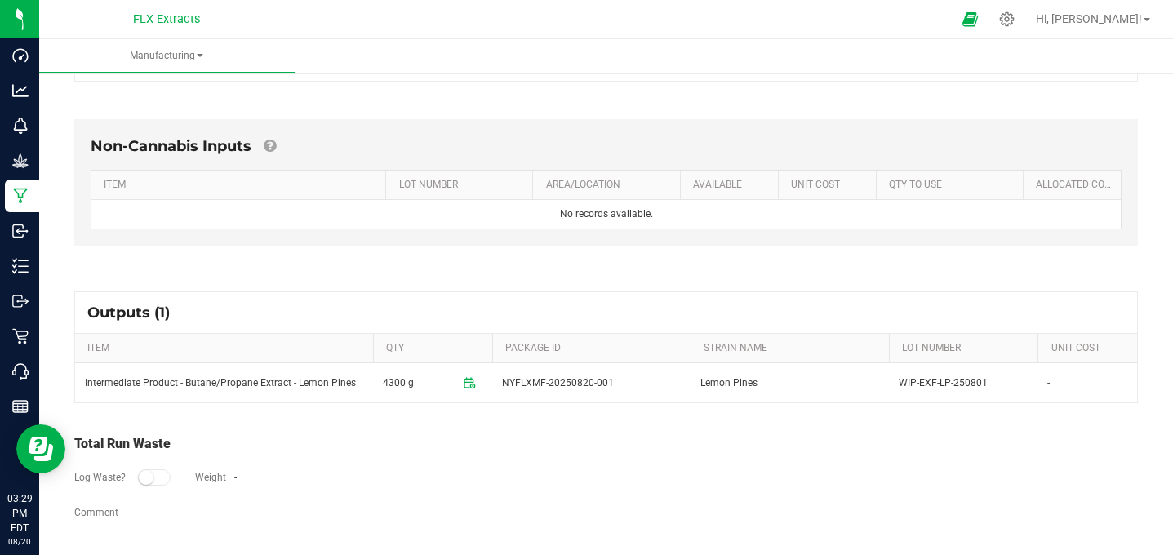
scroll to position [0, 0]
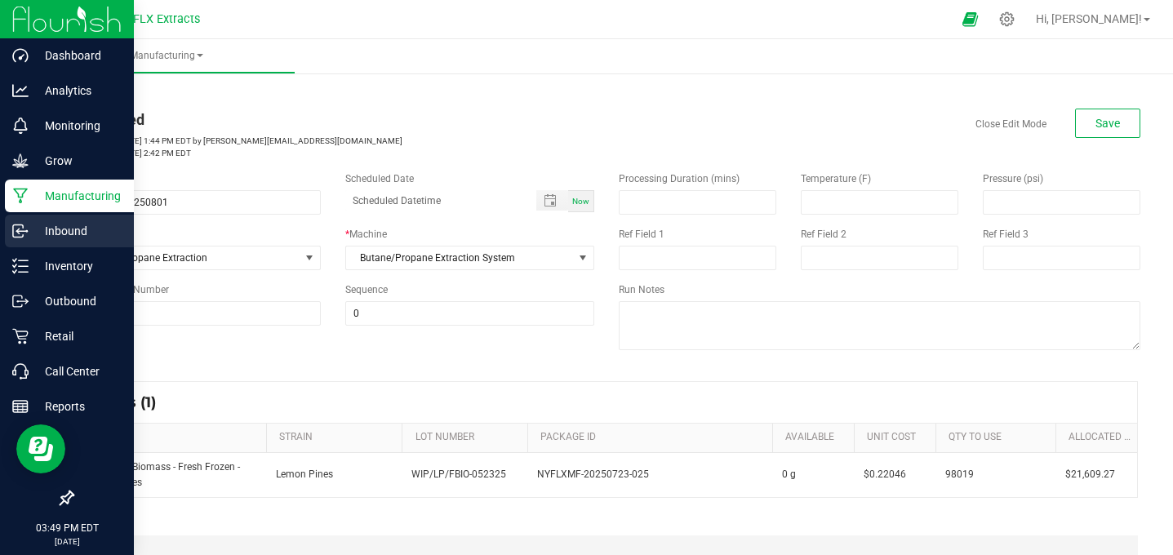
click at [82, 227] on p "Inbound" at bounding box center [78, 231] width 98 height 20
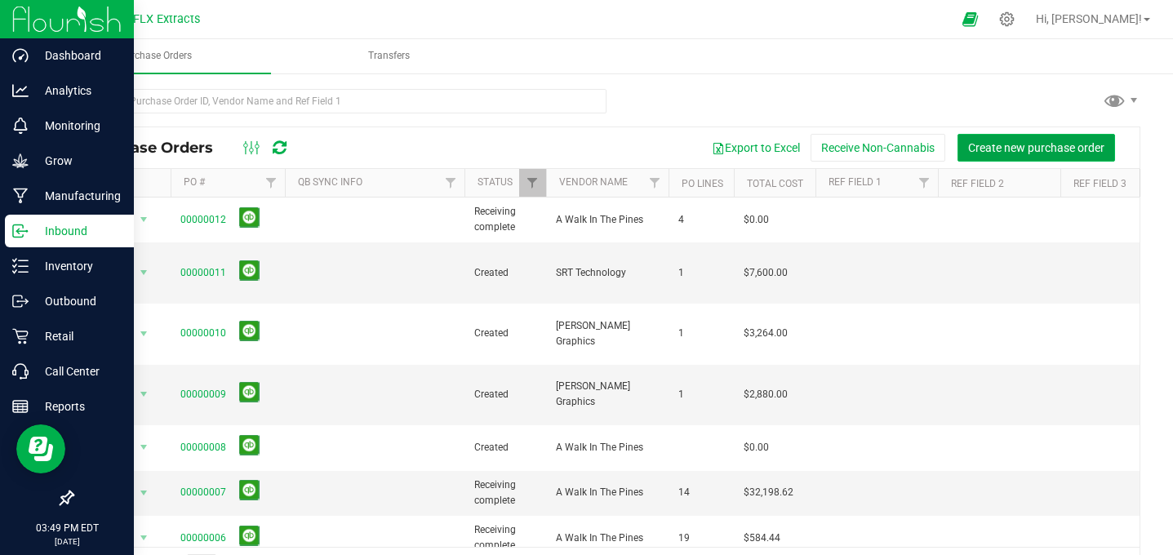
click at [1062, 144] on span "Create new purchase order" at bounding box center [1036, 147] width 136 height 13
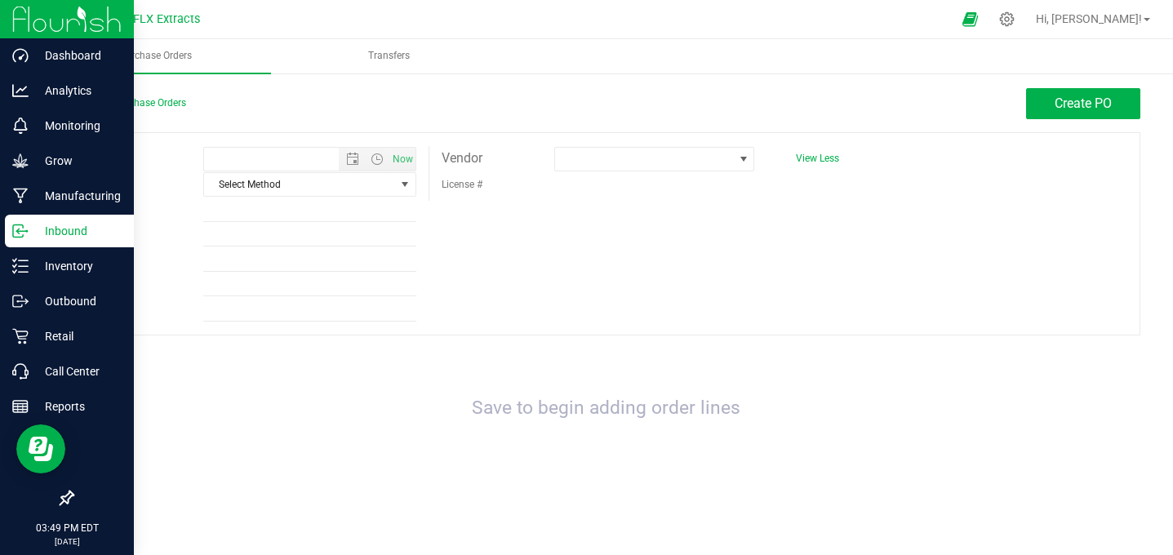
type input "8/20/2025 3:49 PM"
click at [656, 153] on span at bounding box center [644, 159] width 179 height 23
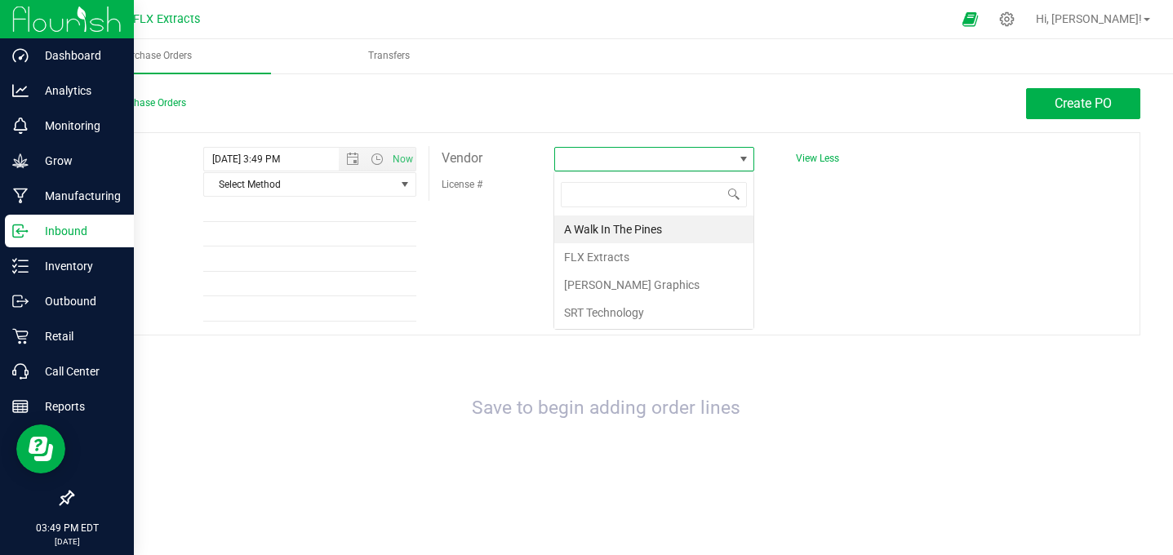
scroll to position [24, 201]
click at [634, 226] on li "A Walk In The Pines" at bounding box center [653, 230] width 199 height 28
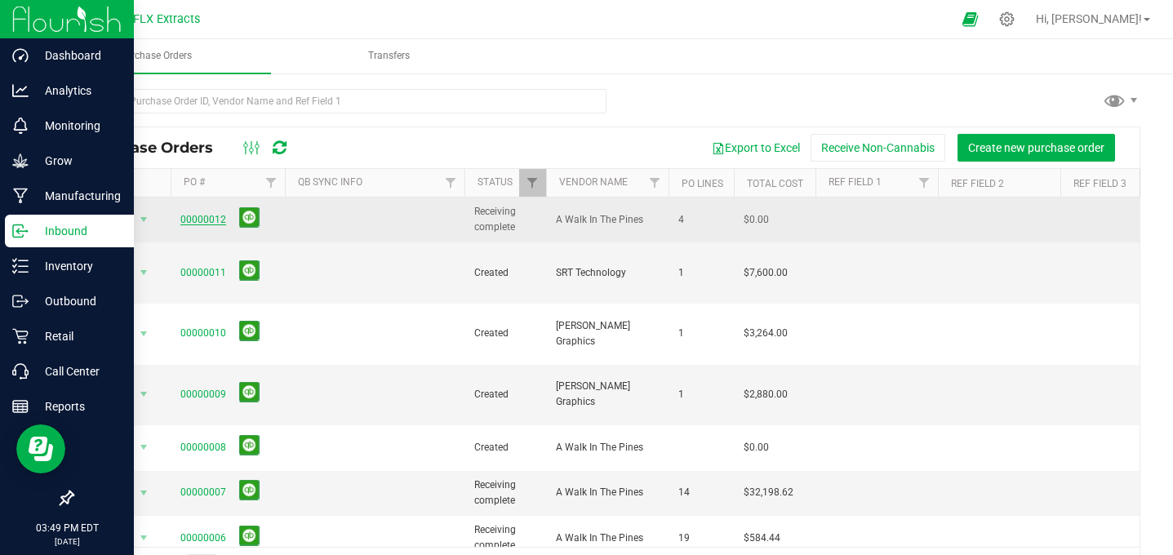
click at [200, 218] on link "00000012" at bounding box center [203, 219] width 46 height 11
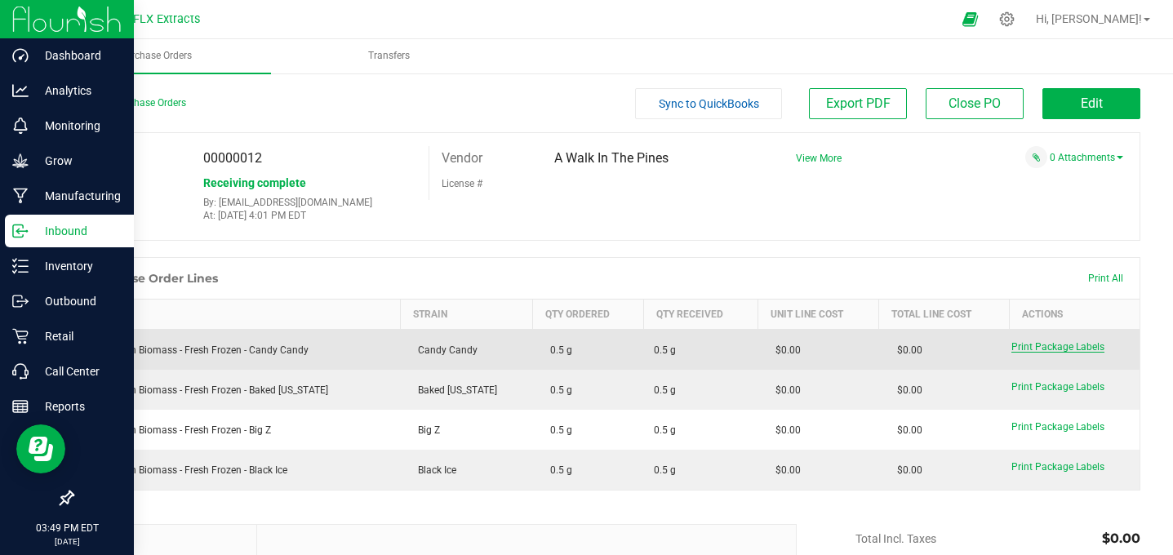
click at [1047, 344] on span "Print Package Labels" at bounding box center [1057, 346] width 93 height 11
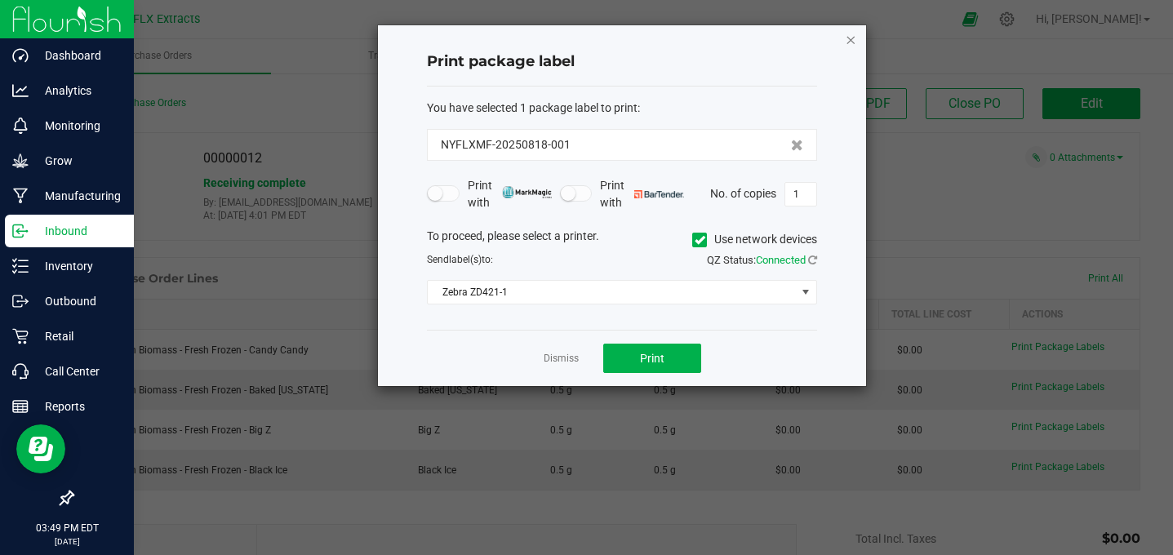
click at [850, 44] on icon "button" at bounding box center [850, 39] width 11 height 20
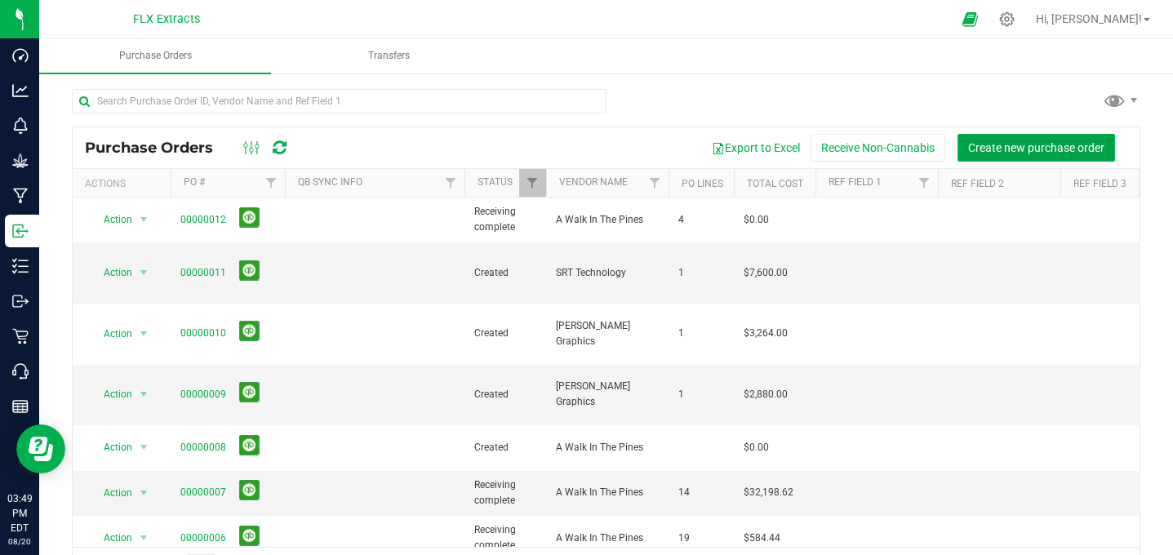
click at [989, 141] on span "Create new purchase order" at bounding box center [1036, 147] width 136 height 13
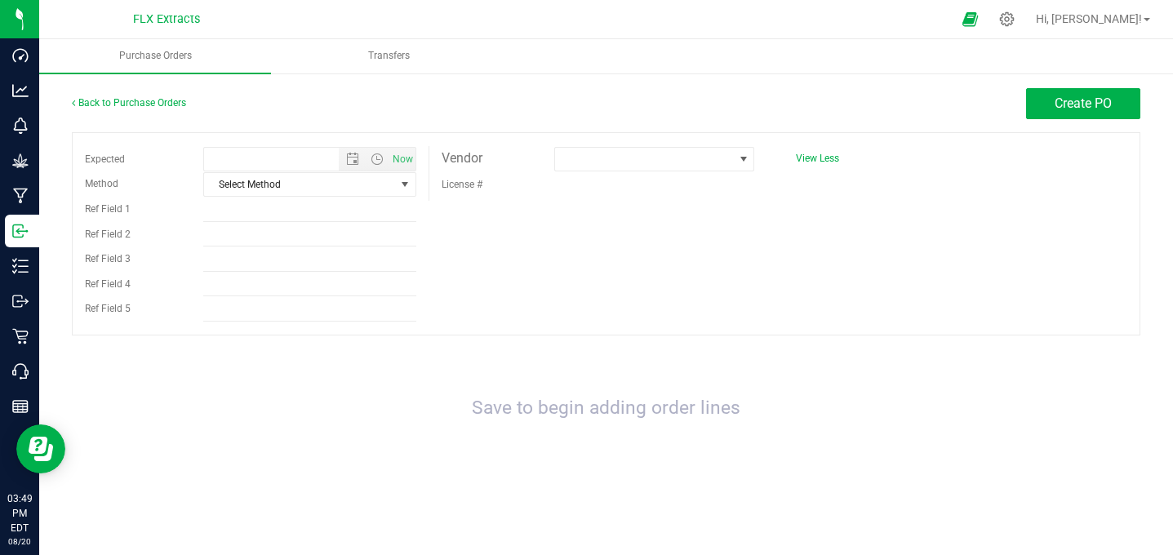
type input "8/20/2025 3:49 PM"
click at [652, 170] on span at bounding box center [644, 159] width 179 height 23
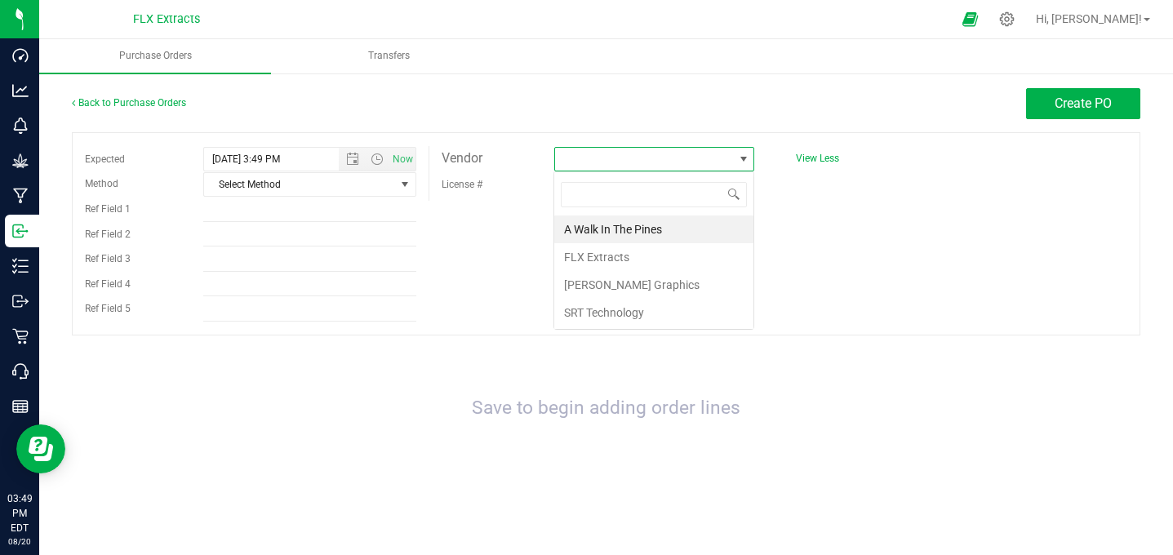
scroll to position [24, 201]
click at [633, 234] on li "A Walk In The Pines" at bounding box center [653, 230] width 199 height 28
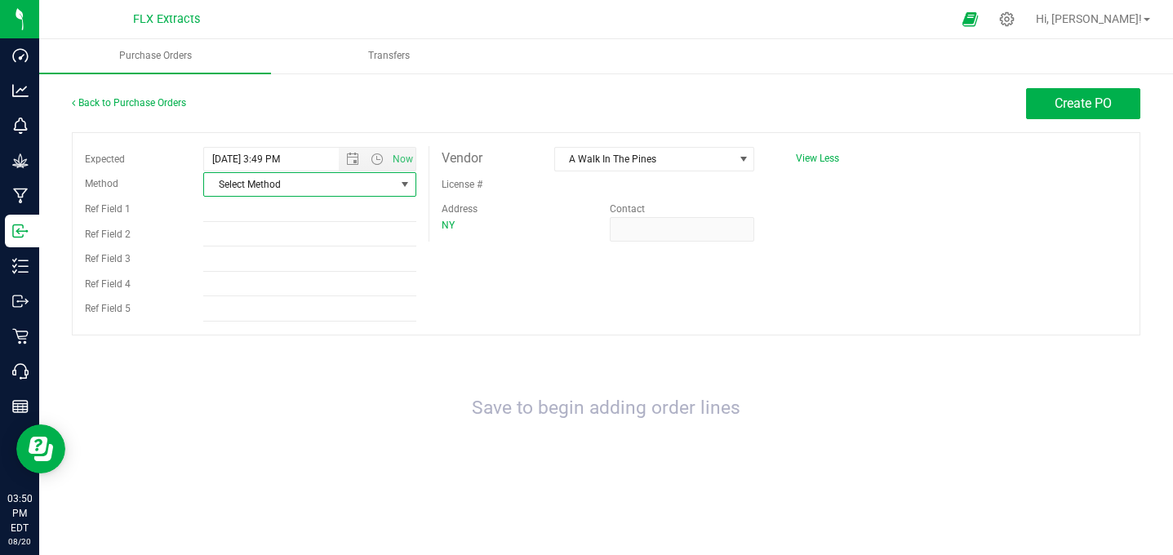
click at [307, 181] on span "Select Method" at bounding box center [299, 184] width 190 height 23
click at [241, 340] on li "Pickup" at bounding box center [309, 334] width 211 height 24
click at [257, 211] on input "Ref Field 1" at bounding box center [309, 210] width 212 height 24
click at [610, 307] on div "Expected 8/20/2025 3:49 PM Now Method Pickup Select Method USPS UPS FedEx LTL L…" at bounding box center [606, 233] width 1069 height 203
click at [1109, 102] on span "Create PO" at bounding box center [1083, 104] width 57 height 16
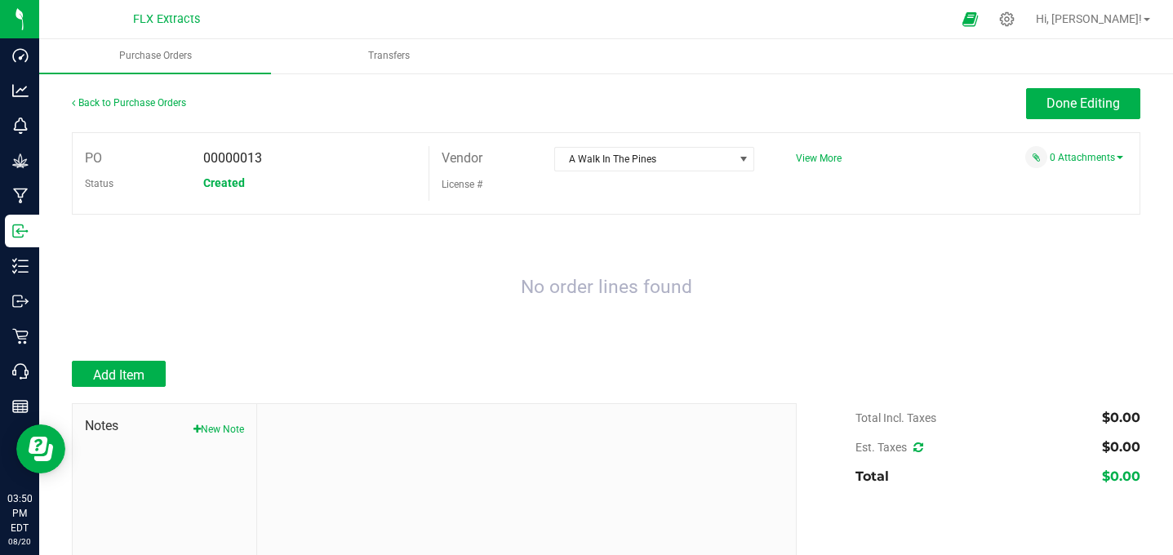
scroll to position [2, 0]
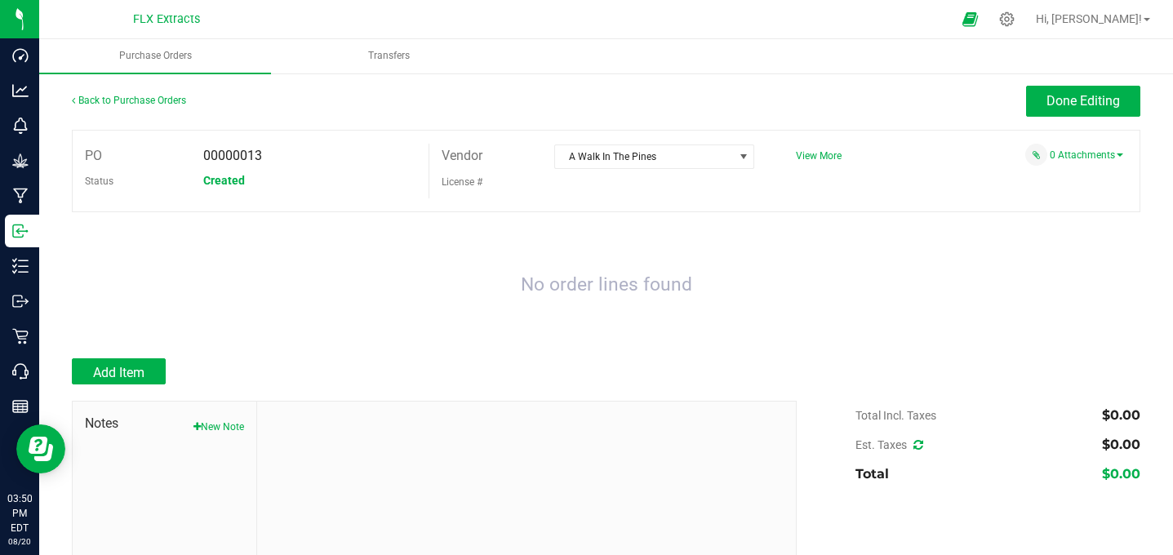
click at [97, 384] on div at bounding box center [606, 392] width 1069 height 16
click at [108, 374] on span "Add Item" at bounding box center [118, 373] width 51 height 16
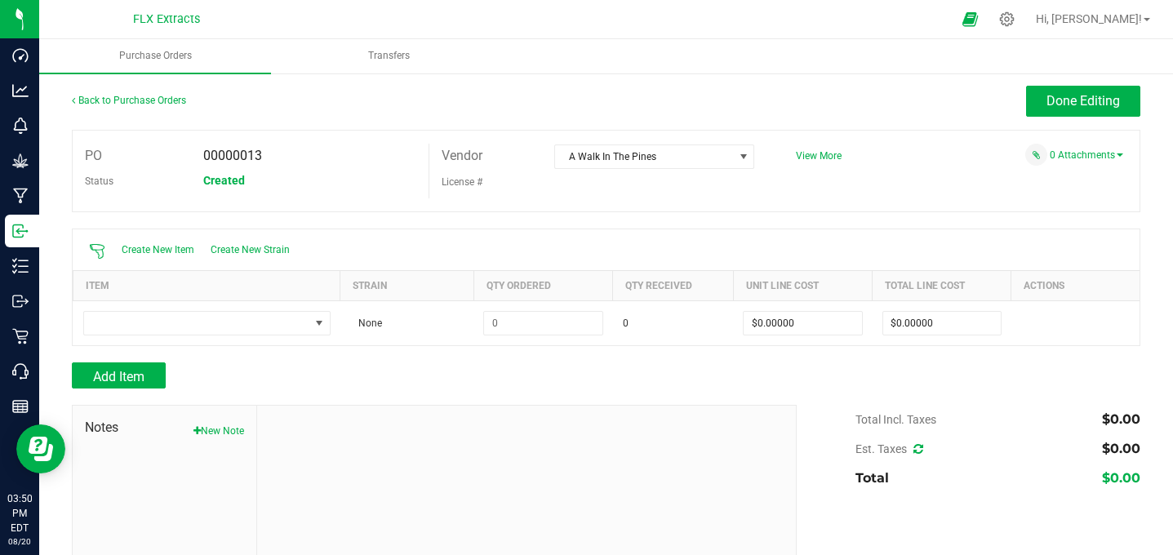
scroll to position [82, 0]
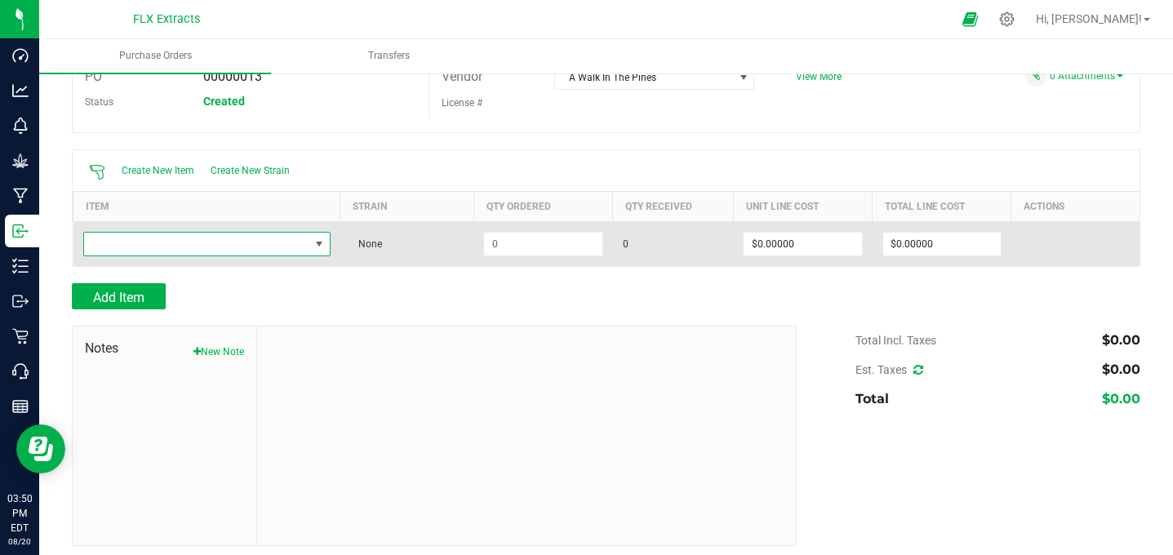
click at [274, 245] on span "NO DATA FOUND" at bounding box center [196, 244] width 225 height 23
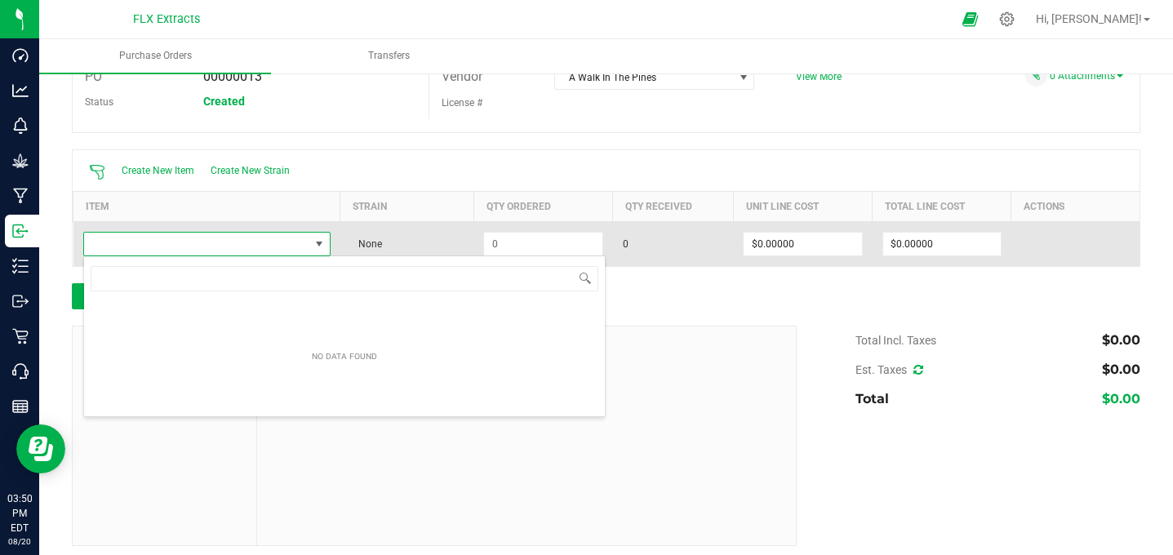
scroll to position [24, 247]
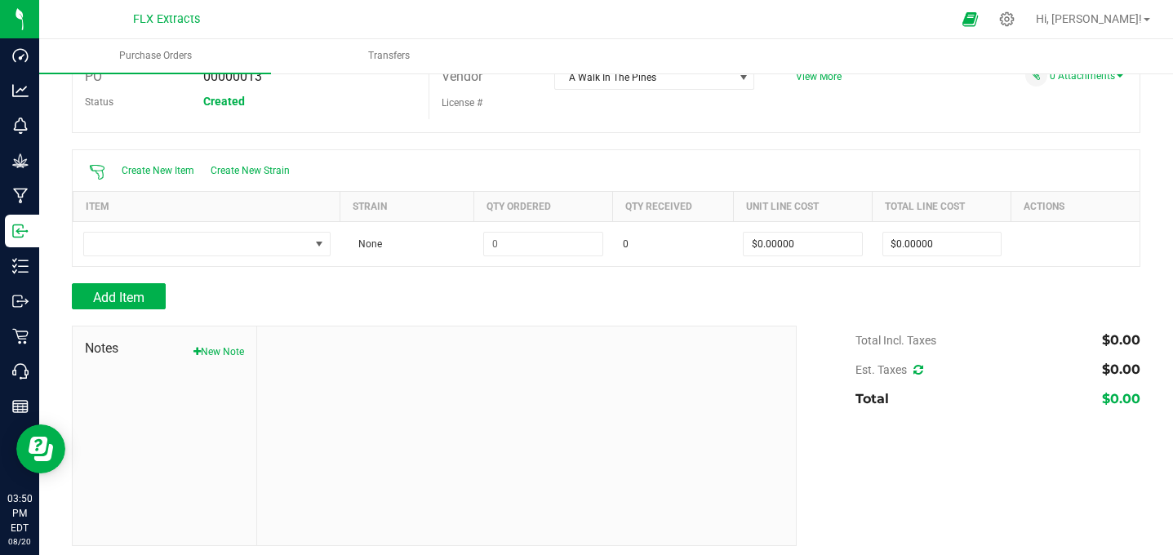
click at [690, 139] on div at bounding box center [606, 141] width 1069 height 16
click at [139, 173] on span "Create New Item" at bounding box center [158, 170] width 73 height 11
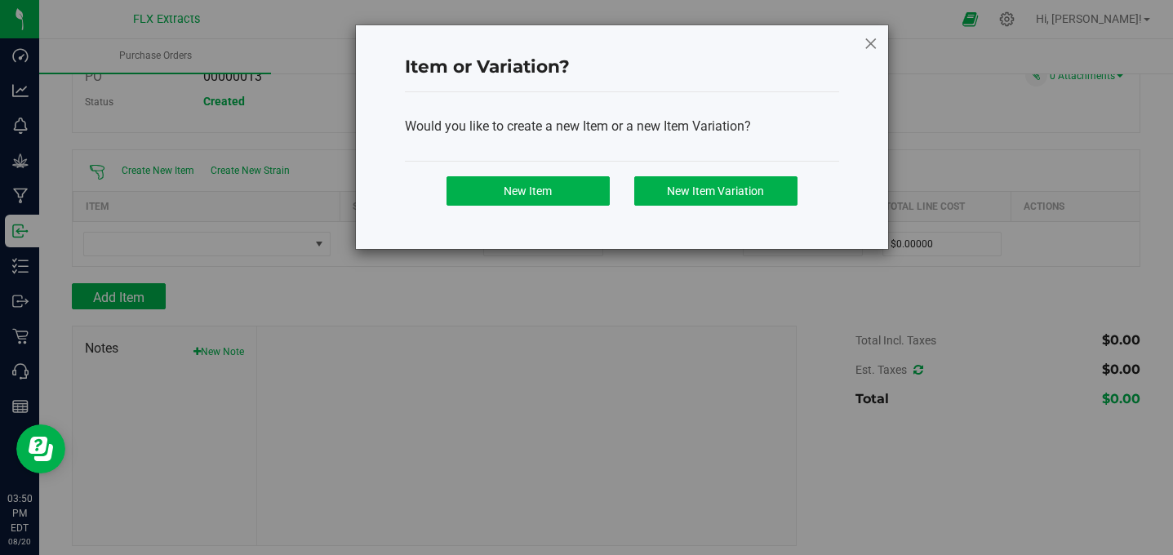
click at [867, 41] on icon at bounding box center [871, 43] width 15 height 20
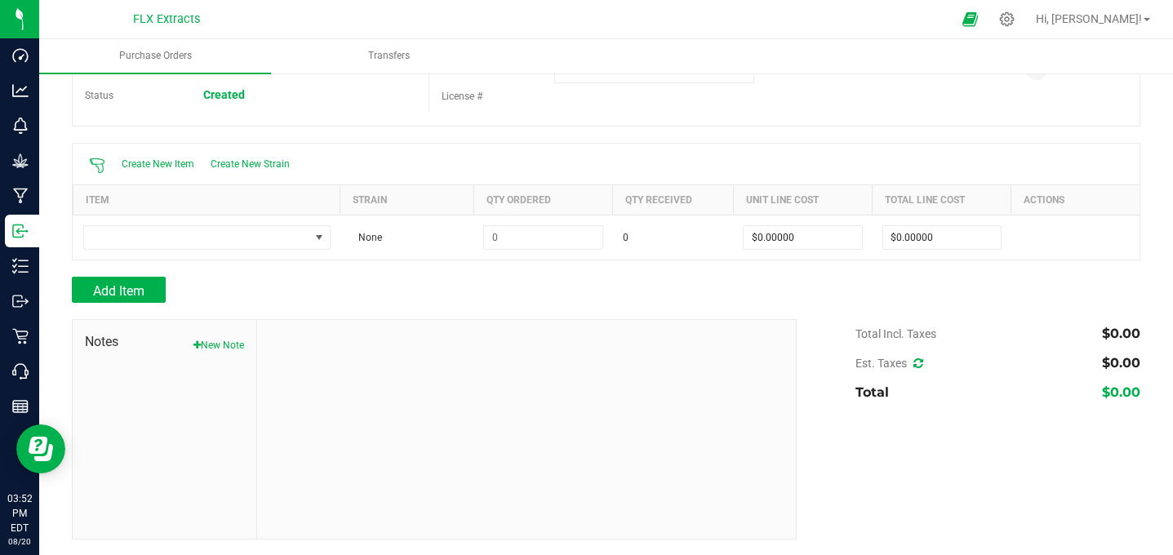
scroll to position [0, 0]
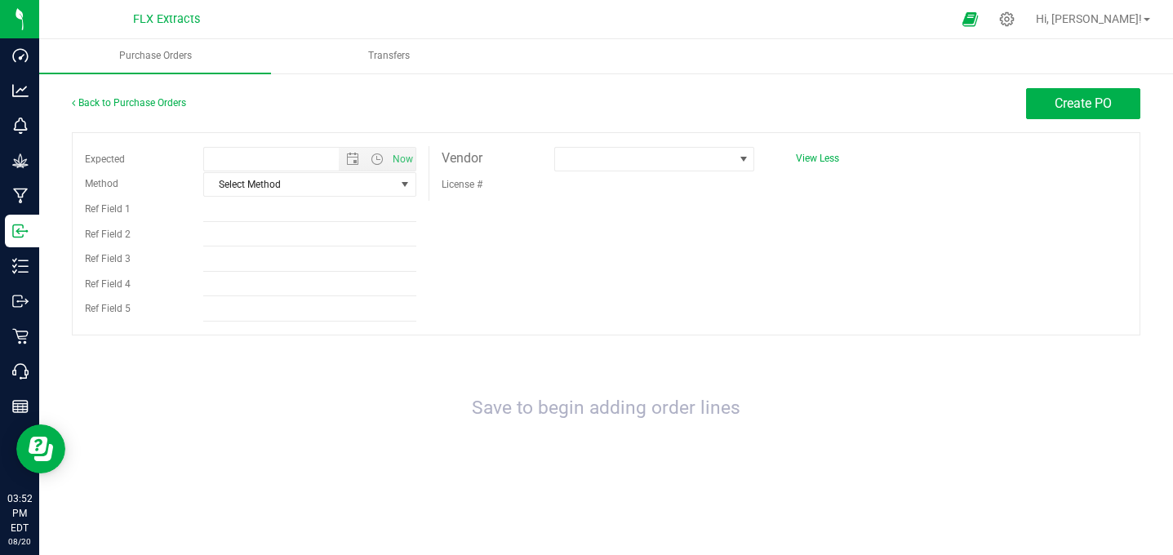
type input "8/20/2025 3:52 PM"
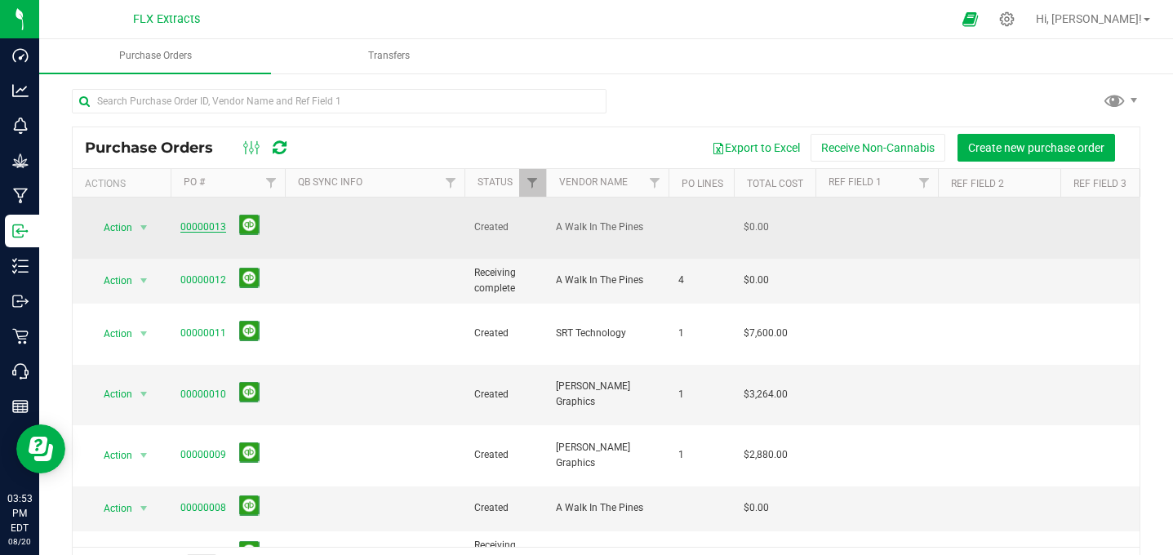
click at [207, 221] on link "00000013" at bounding box center [203, 226] width 46 height 11
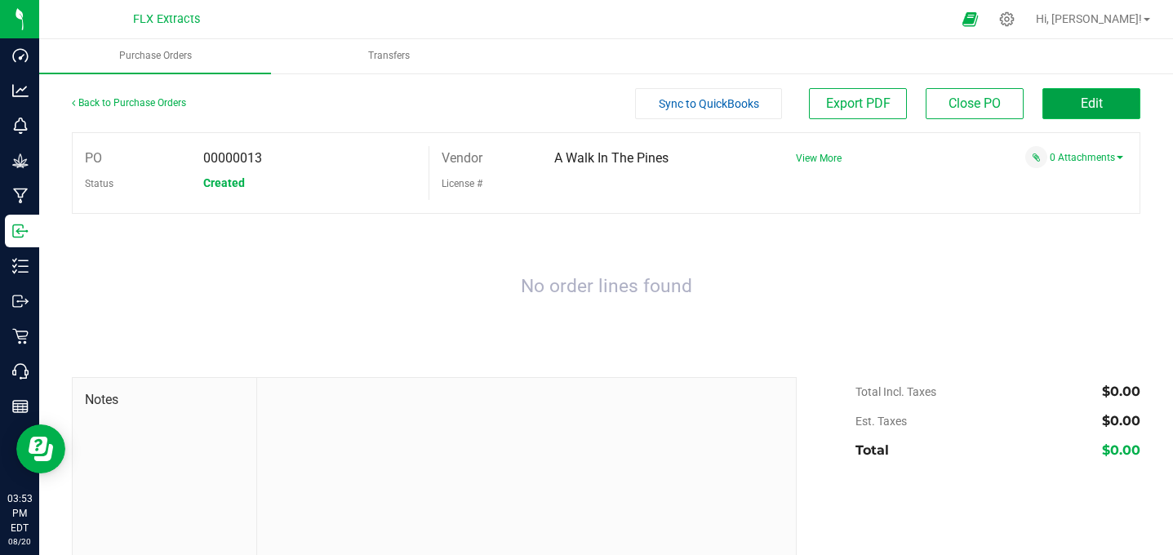
click at [1079, 101] on button "Edit" at bounding box center [1091, 103] width 98 height 31
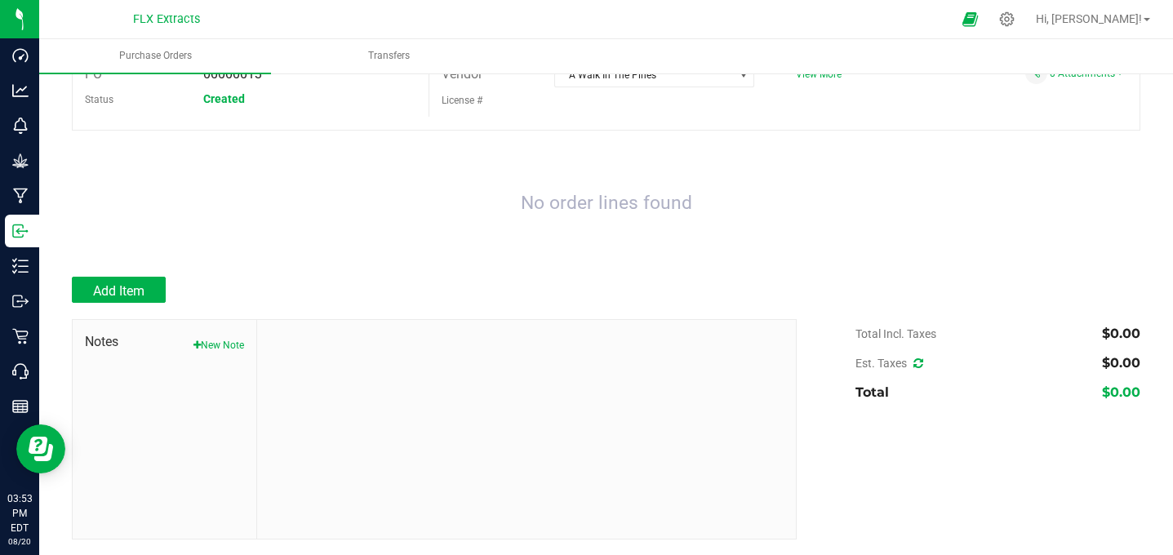
scroll to position [83, 0]
click at [122, 290] on span "Add Item" at bounding box center [118, 292] width 51 height 16
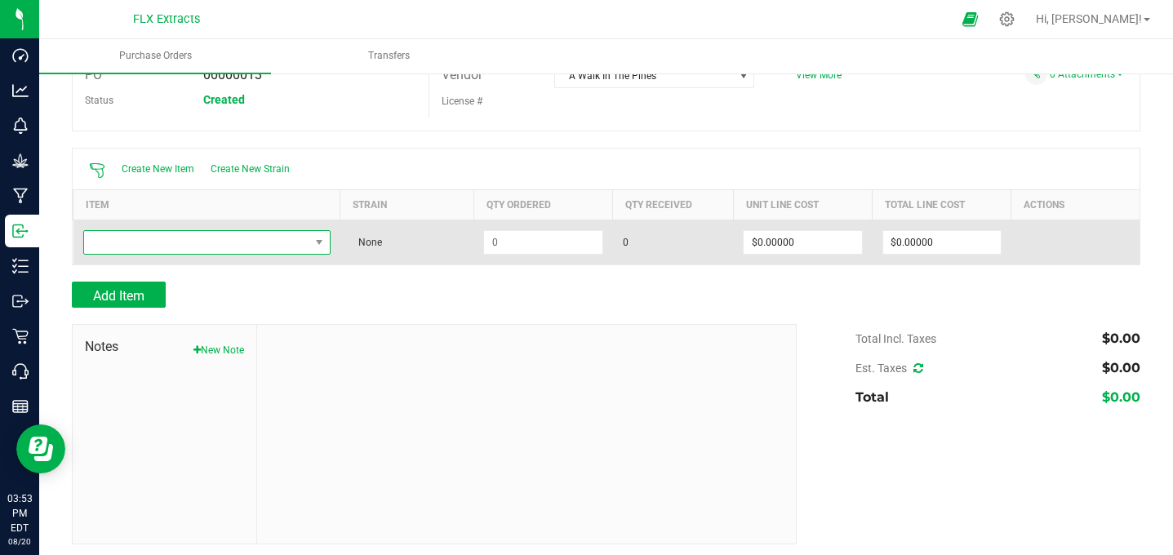
click at [202, 244] on span "NO DATA FOUND" at bounding box center [196, 242] width 225 height 23
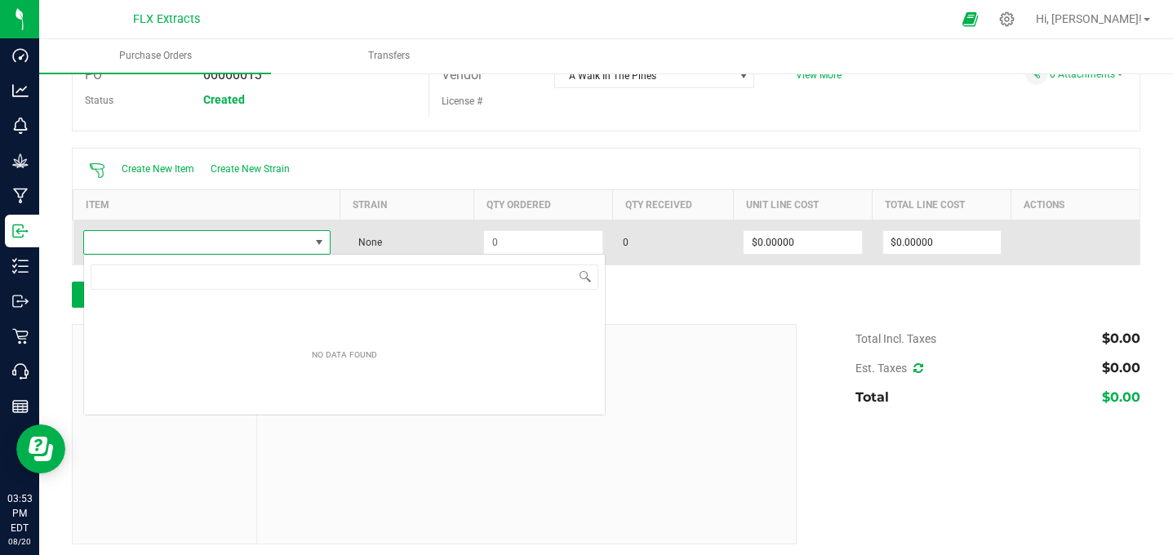
scroll to position [24, 247]
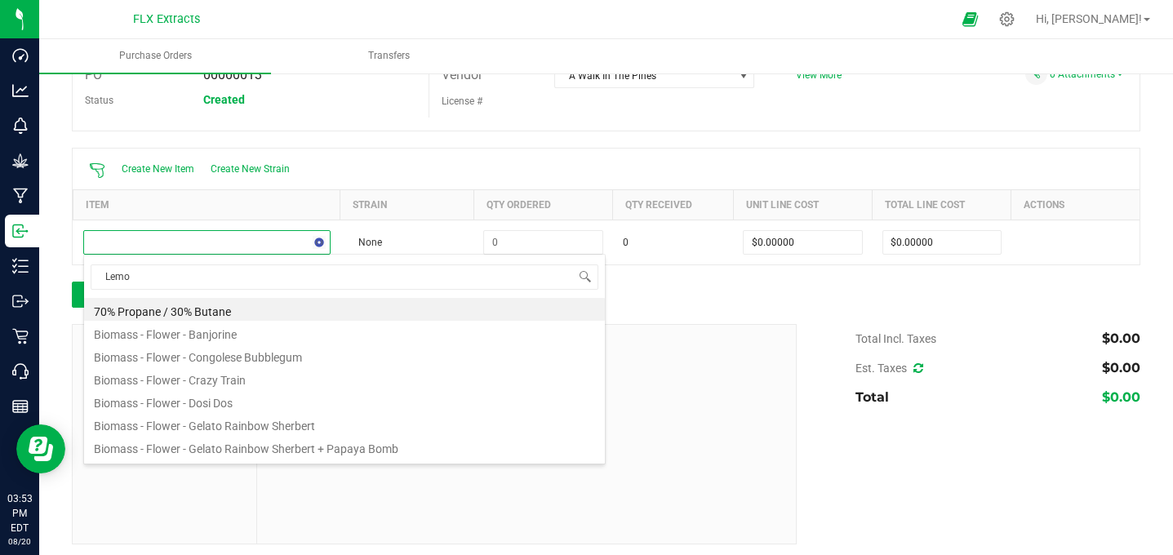
type input "Lemon"
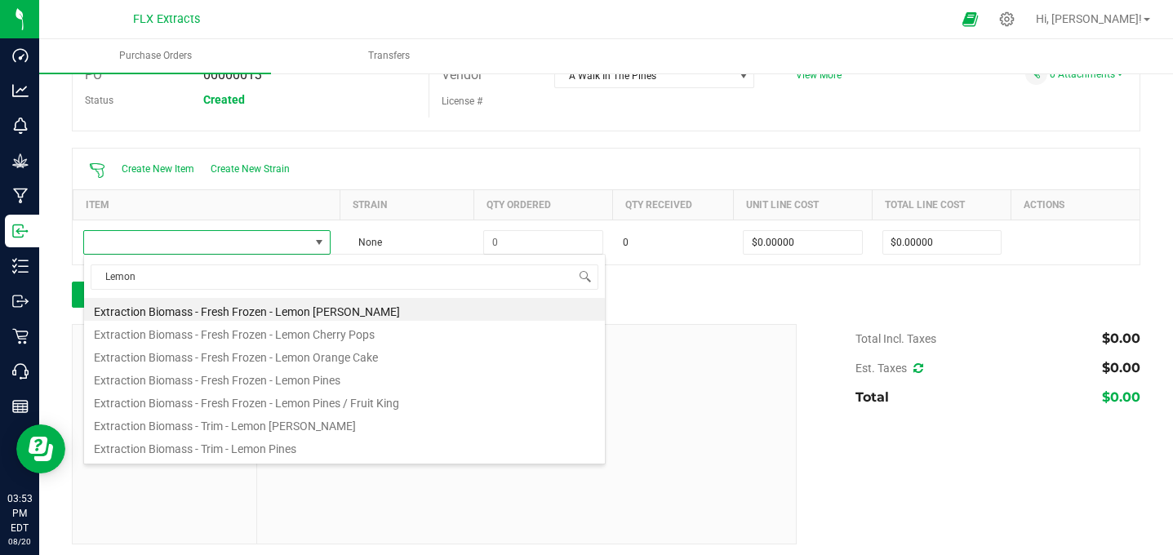
drag, startPoint x: 161, startPoint y: 278, endPoint x: 81, endPoint y: 269, distance: 80.5
click at [82, 269] on body "Dashboard Analytics Monitoring Grow Manufacturing Inbound Inventory Outbound Re…" at bounding box center [586, 277] width 1173 height 555
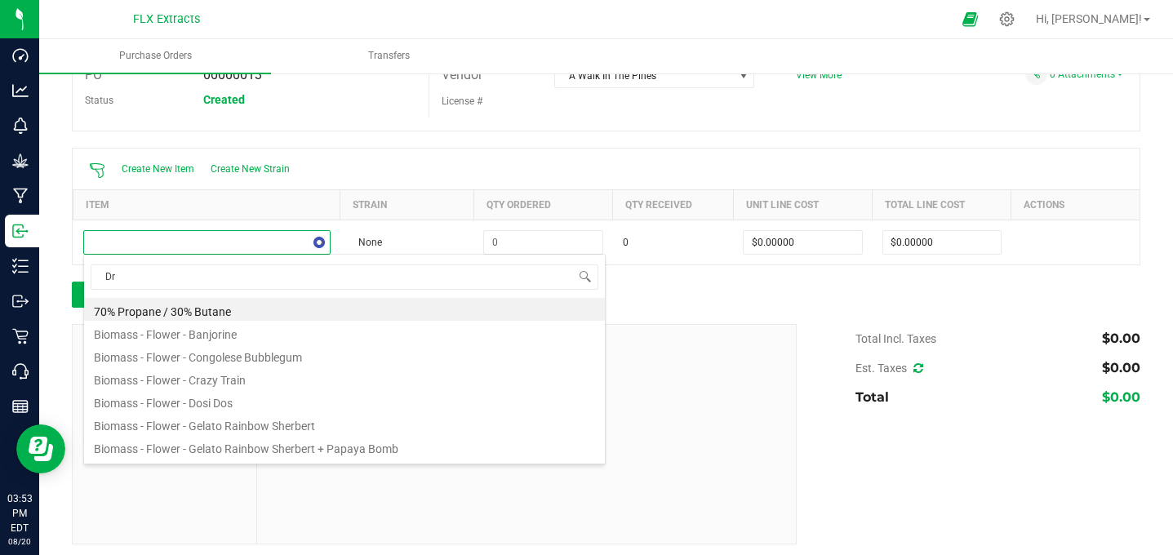
type input "Dry"
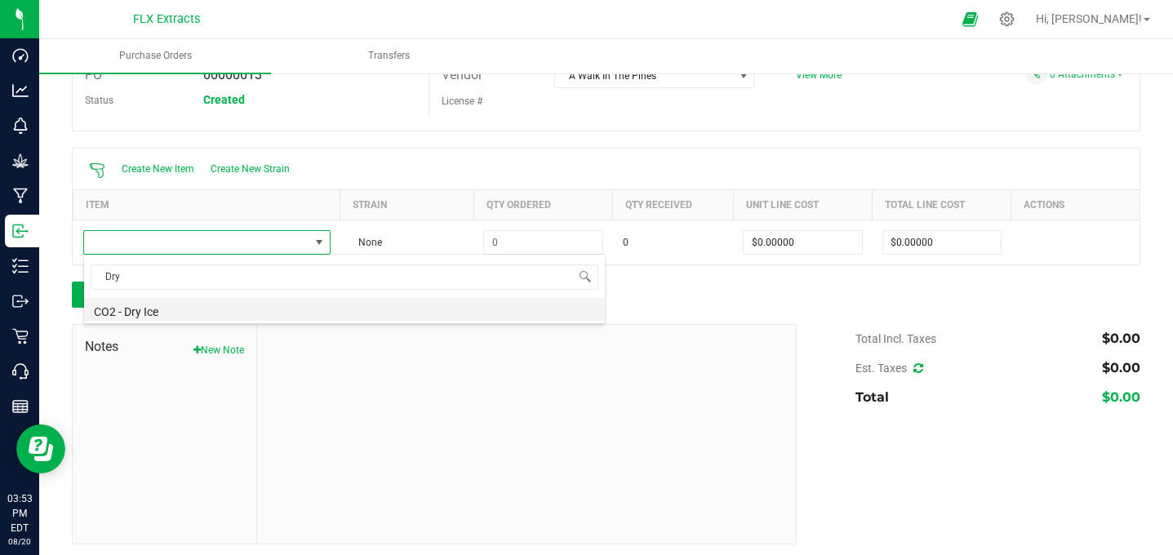
click at [167, 313] on li "CO2 - Dry Ice" at bounding box center [344, 309] width 521 height 23
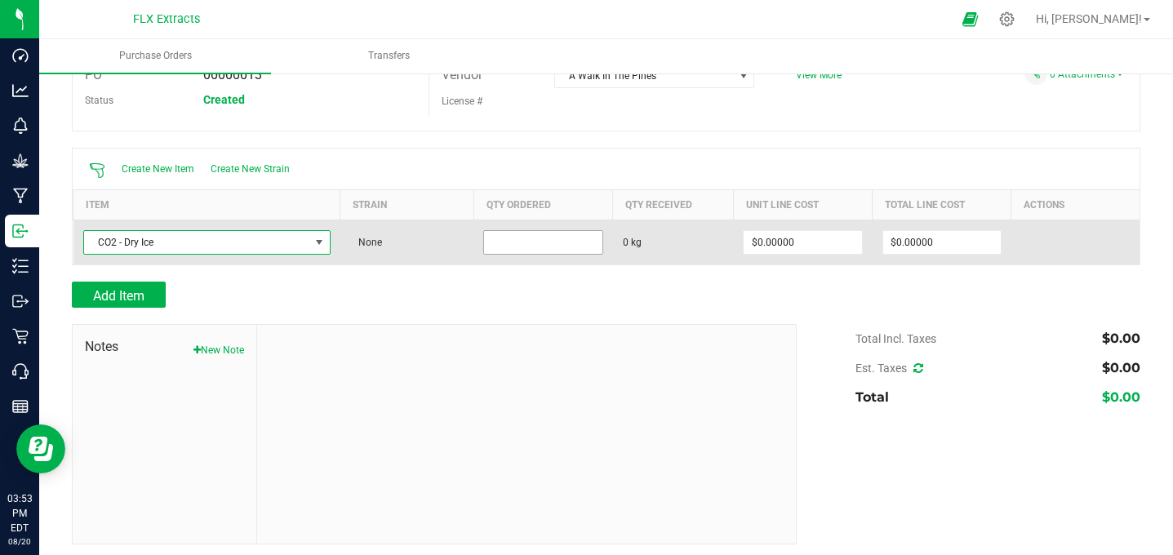
click at [518, 237] on input at bounding box center [543, 242] width 118 height 23
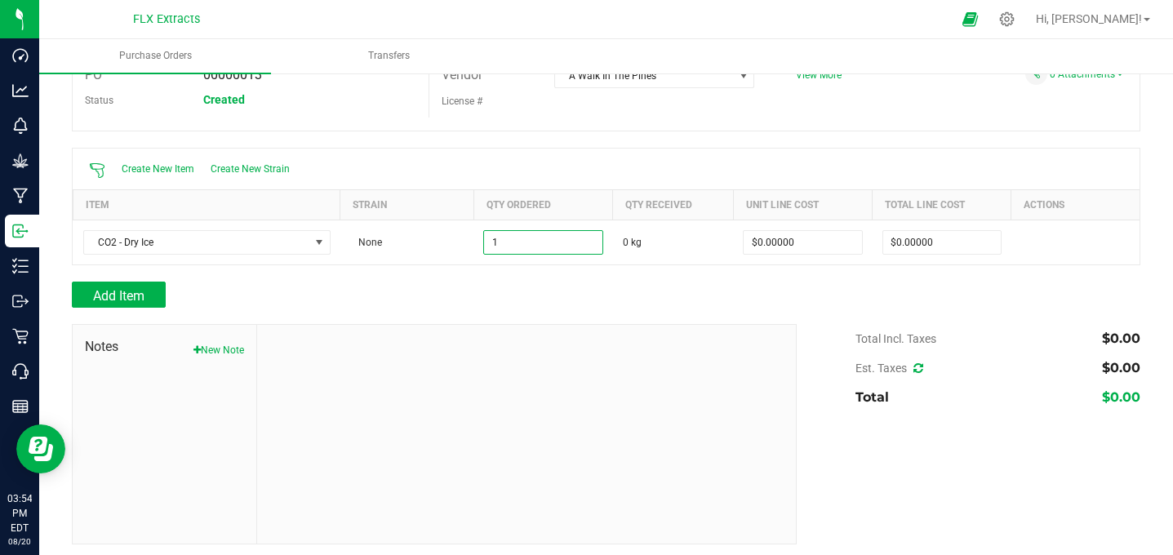
type input "1.0000 kg"
click at [442, 270] on div at bounding box center [606, 273] width 1069 height 16
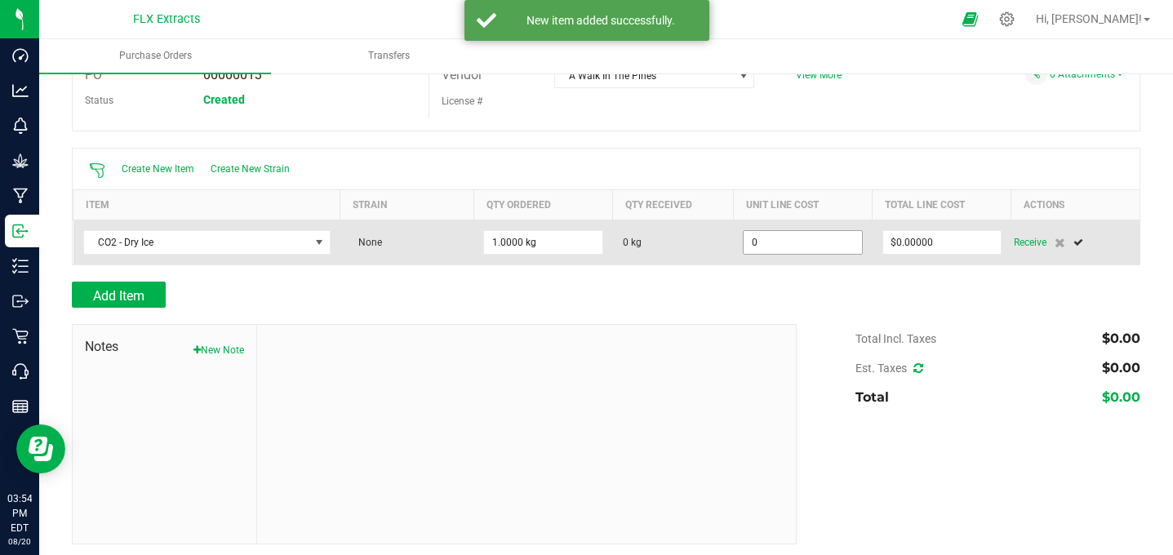
click at [818, 246] on input "0" at bounding box center [803, 242] width 118 height 23
type input "1"
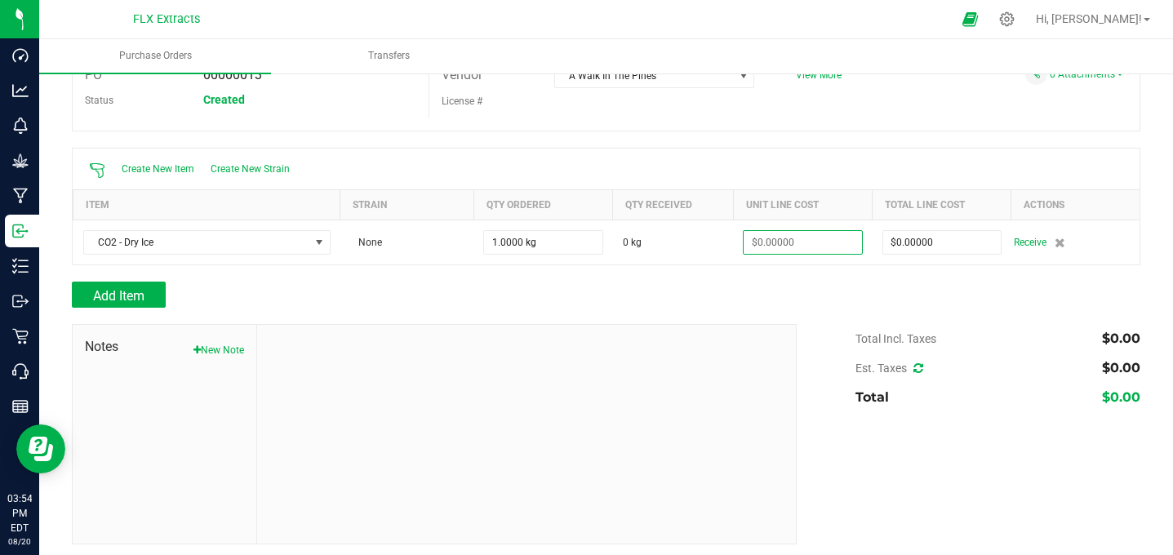
click at [699, 282] on div "Add Item" at bounding box center [428, 295] width 713 height 26
type input "1"
type input "$0.00000"
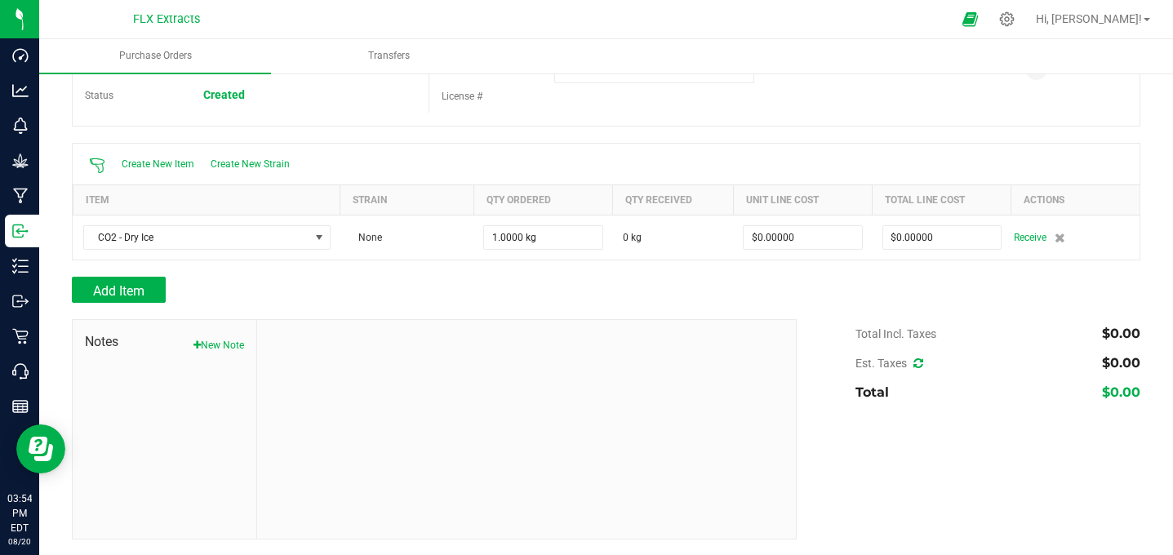
click at [135, 304] on div at bounding box center [606, 311] width 1069 height 16
click at [117, 283] on span "Add Item" at bounding box center [118, 291] width 51 height 16
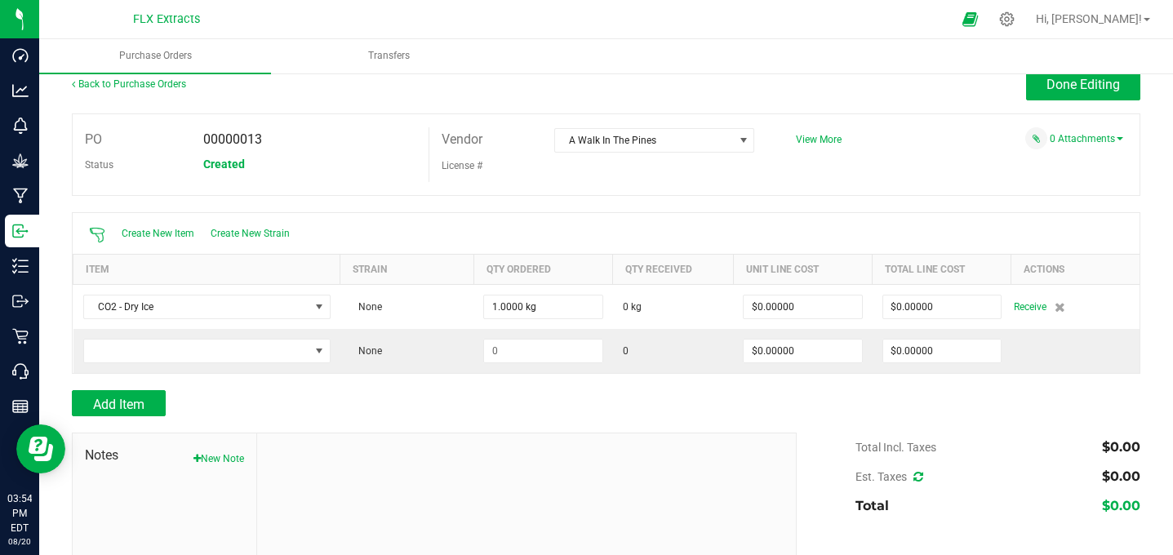
scroll to position [0, 0]
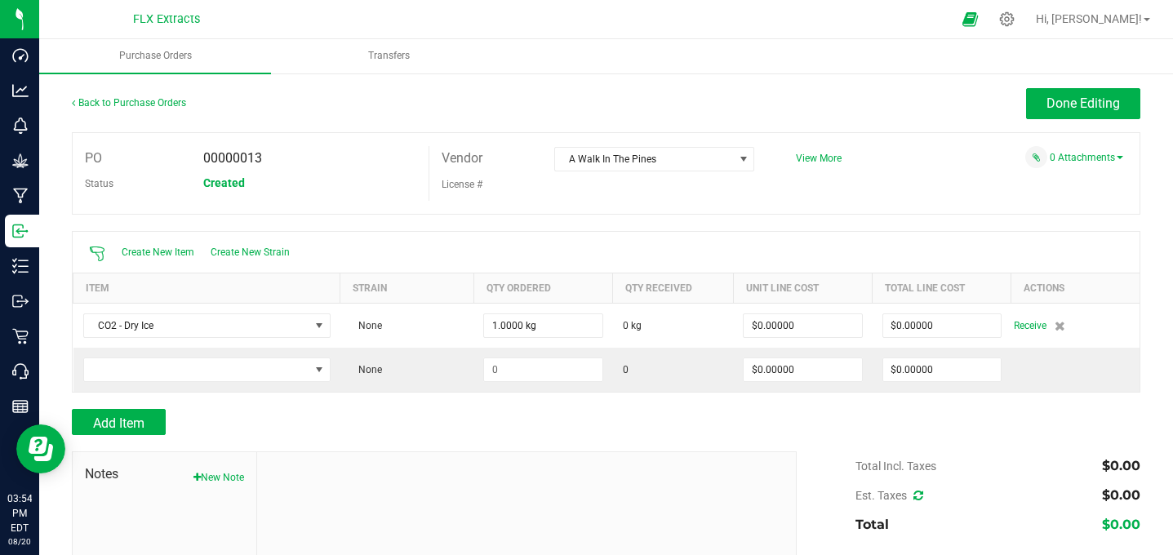
click at [252, 160] on span "00000013" at bounding box center [232, 158] width 59 height 16
click at [251, 158] on span "00000013" at bounding box center [232, 158] width 59 height 16
click at [396, 121] on div "Back to Purchase Orders Done Editing" at bounding box center [606, 110] width 1069 height 44
click at [1102, 104] on span "Done Editing" at bounding box center [1083, 104] width 73 height 16
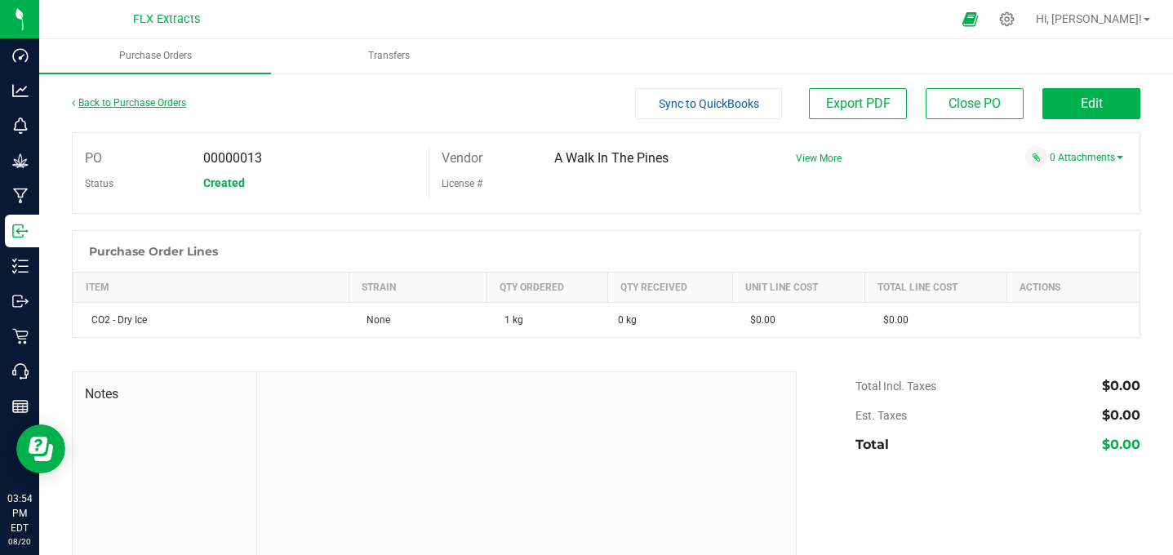
click at [139, 100] on link "Back to Purchase Orders" at bounding box center [129, 102] width 114 height 11
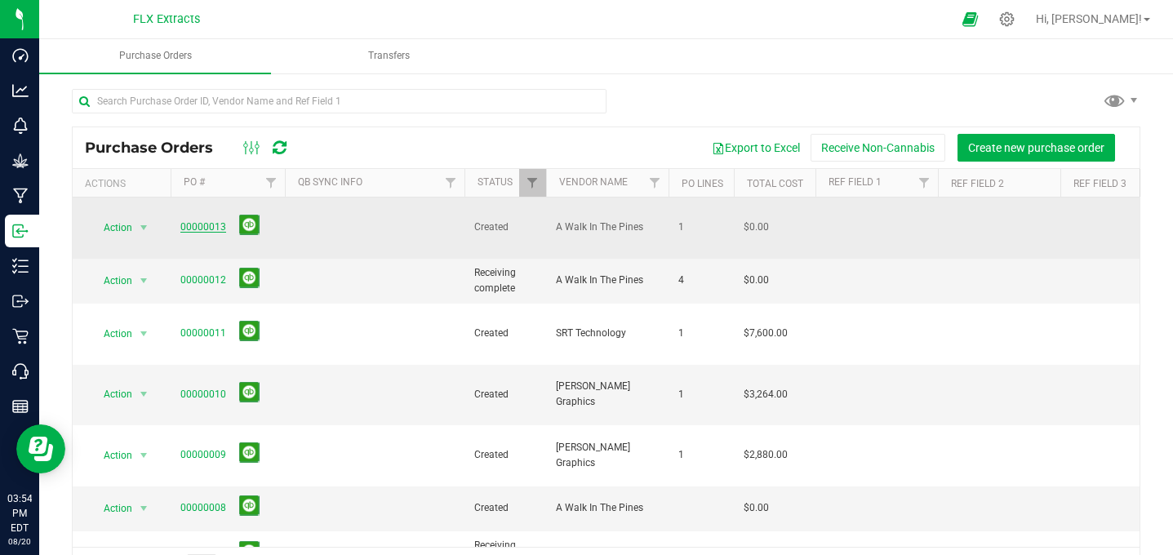
click at [185, 221] on link "00000013" at bounding box center [203, 226] width 46 height 11
click at [214, 221] on link "00000013" at bounding box center [203, 226] width 46 height 11
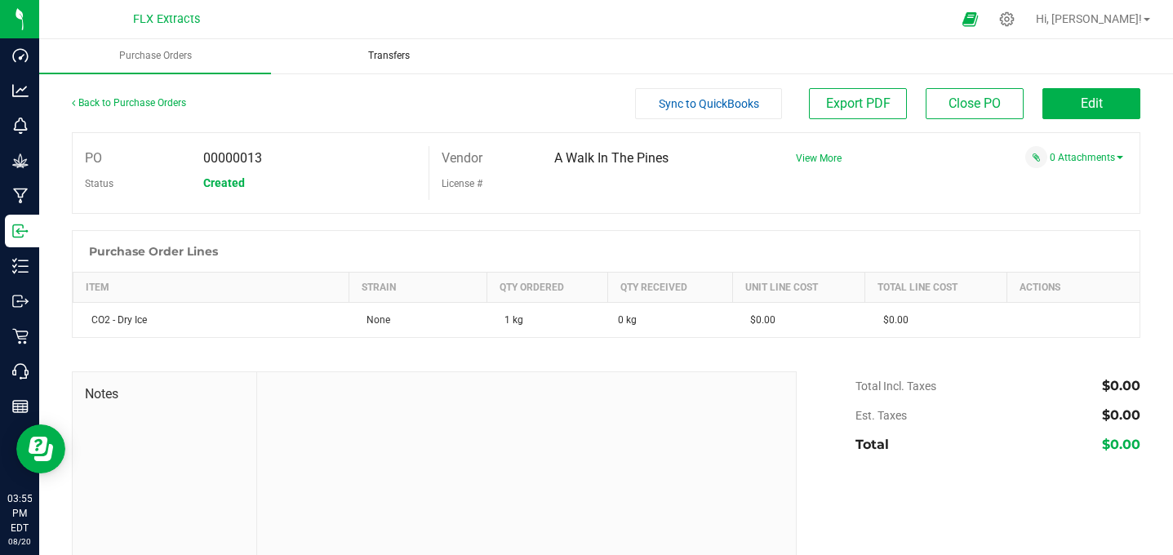
click at [387, 54] on span "Transfers" at bounding box center [389, 56] width 86 height 14
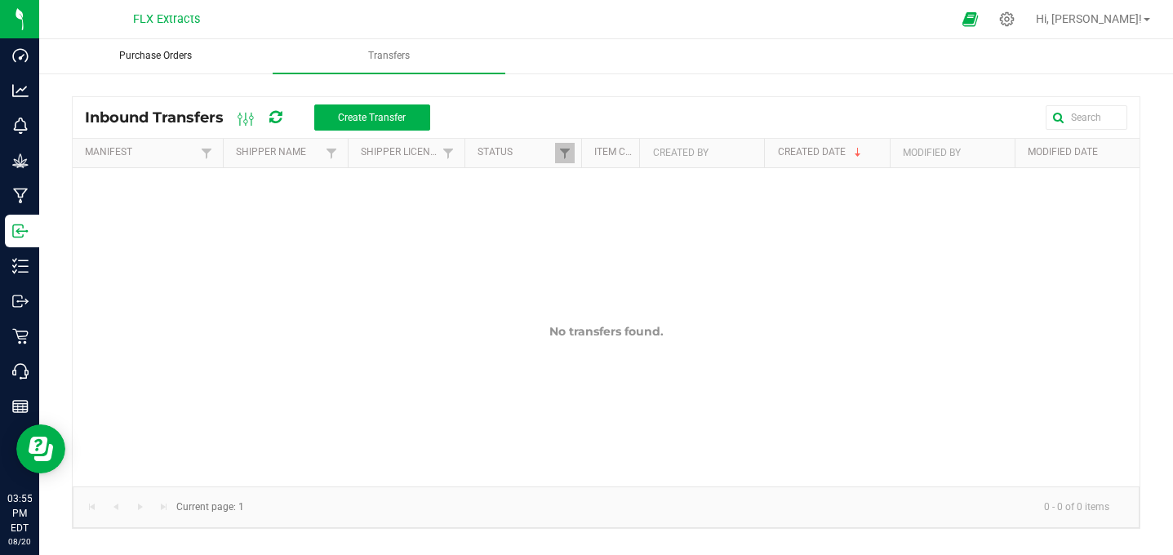
click at [171, 43] on uib-tab-heading "Purchase Orders" at bounding box center [155, 56] width 230 height 33
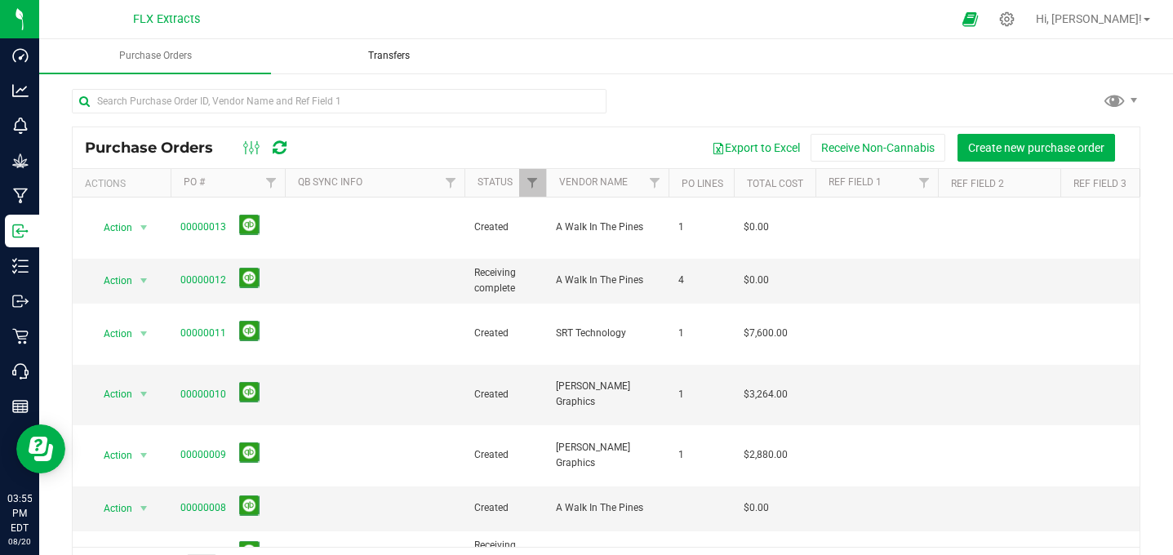
click at [404, 60] on span "Transfers" at bounding box center [389, 56] width 86 height 14
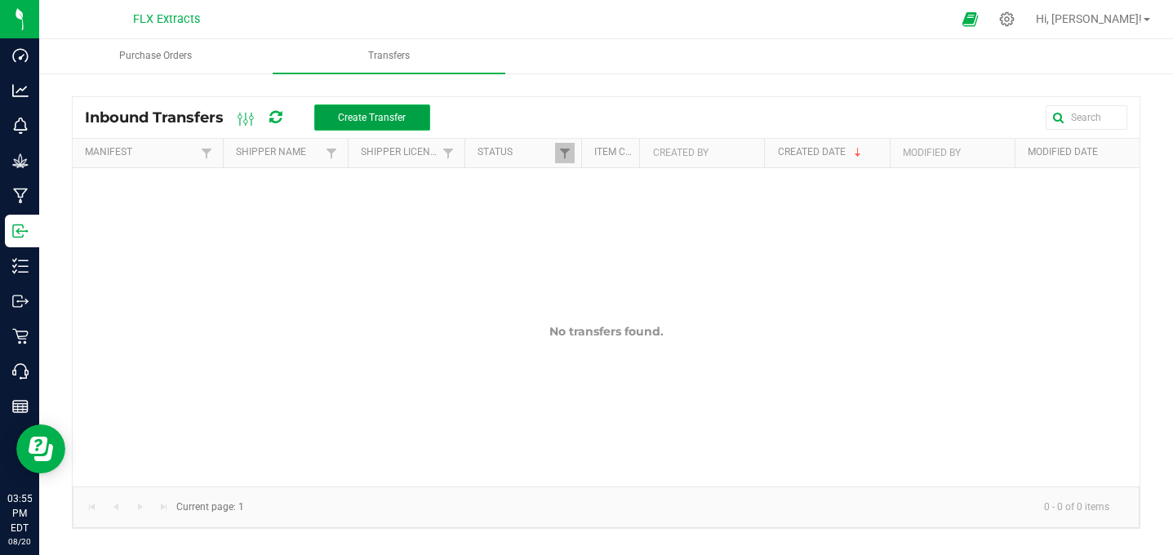
click at [338, 118] on button "Create Transfer" at bounding box center [372, 117] width 116 height 26
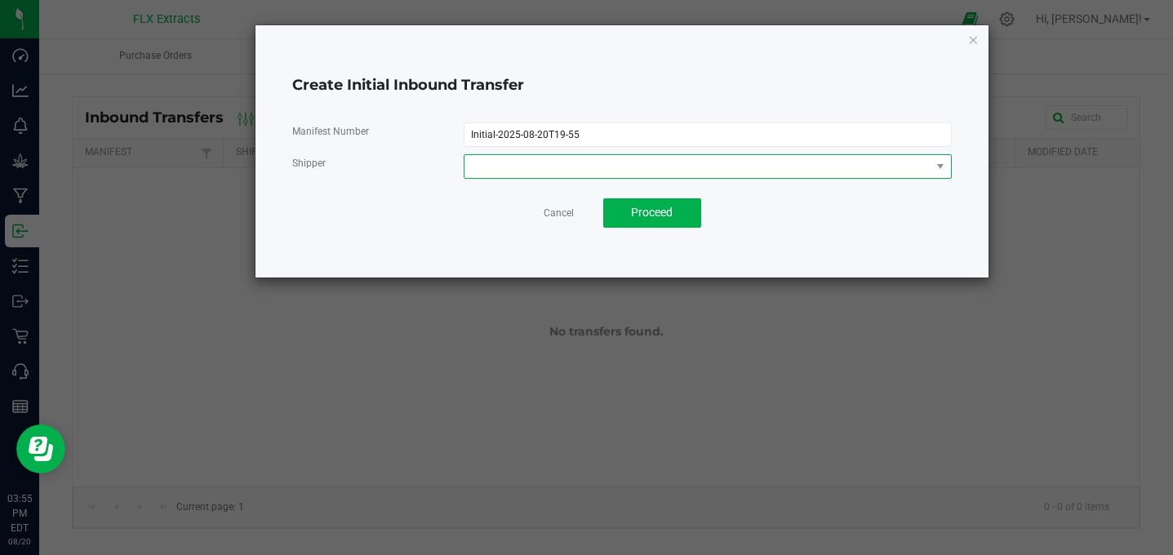
click at [544, 169] on span at bounding box center [697, 166] width 467 height 23
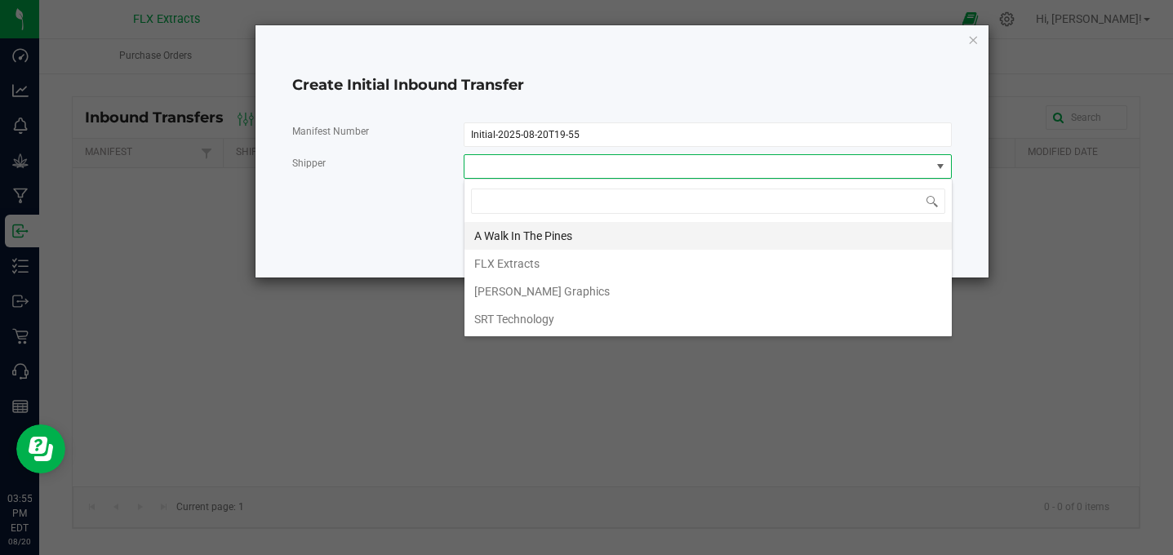
click at [530, 241] on span "A Walk In The Pines" at bounding box center [523, 236] width 98 height 24
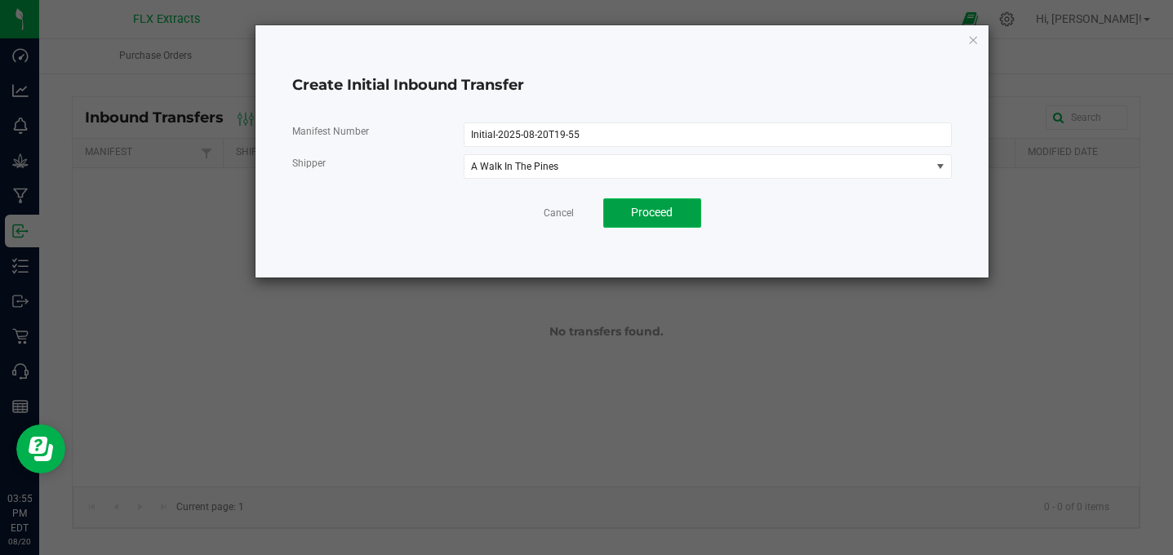
click at [623, 211] on button "Proceed" at bounding box center [652, 212] width 98 height 29
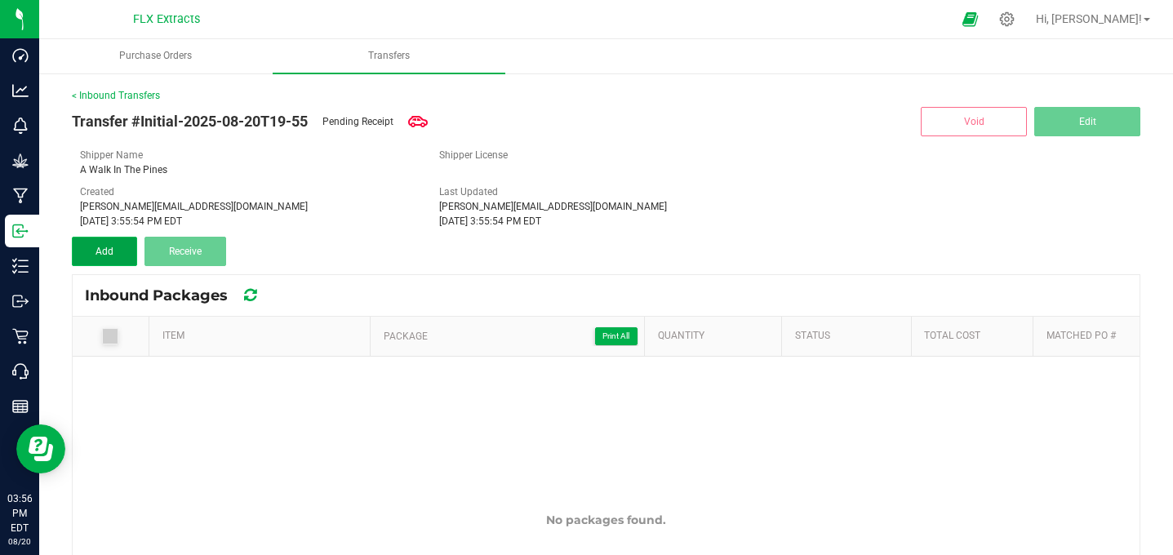
click at [84, 243] on button "Add" at bounding box center [104, 251] width 65 height 29
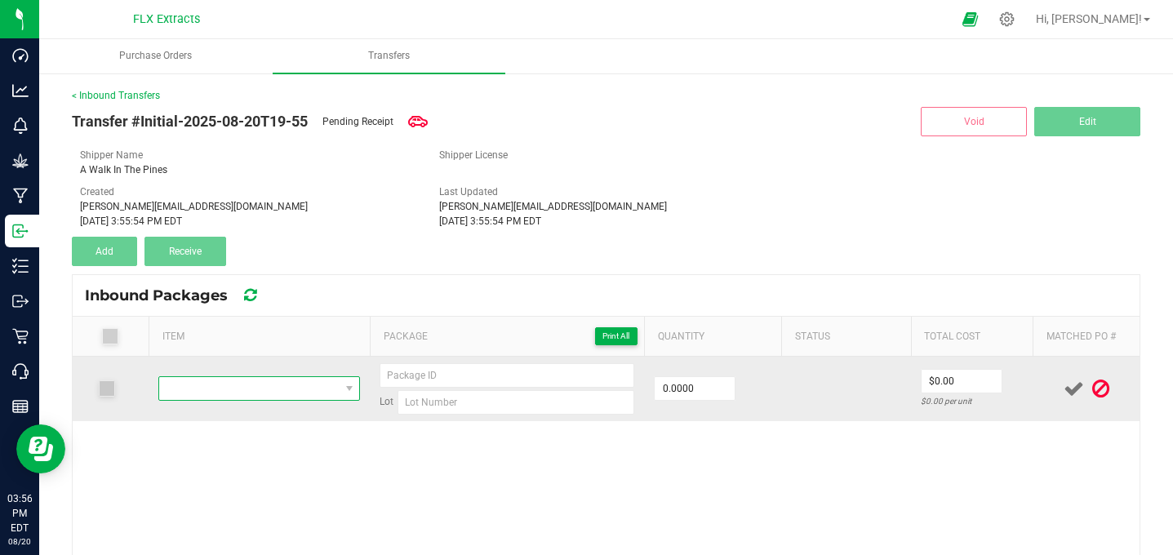
click at [298, 377] on span "NO DATA FOUND" at bounding box center [249, 388] width 180 height 23
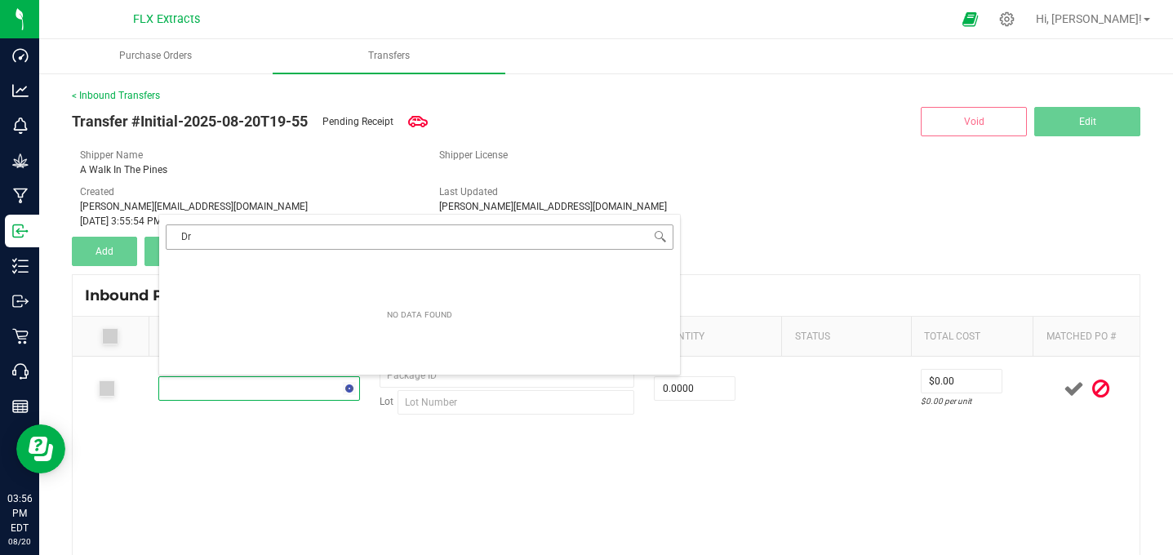
type input "D"
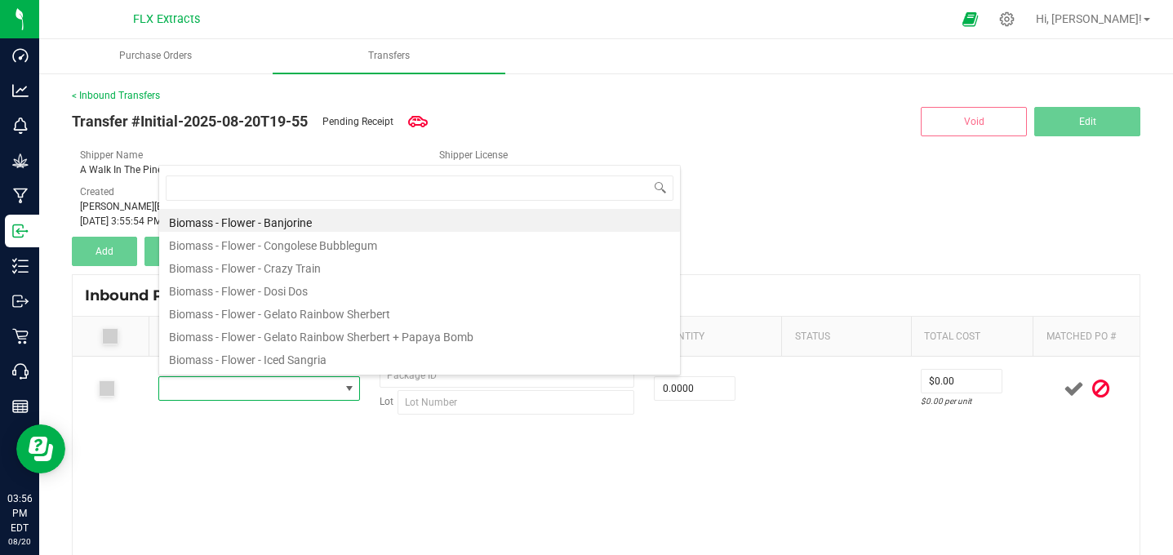
click at [936, 200] on div "Created tyler@flxextracts.com Aug 20, 2025 3:55:54 PM EDT Last Updated tyler@fl…" at bounding box center [606, 206] width 1077 height 44
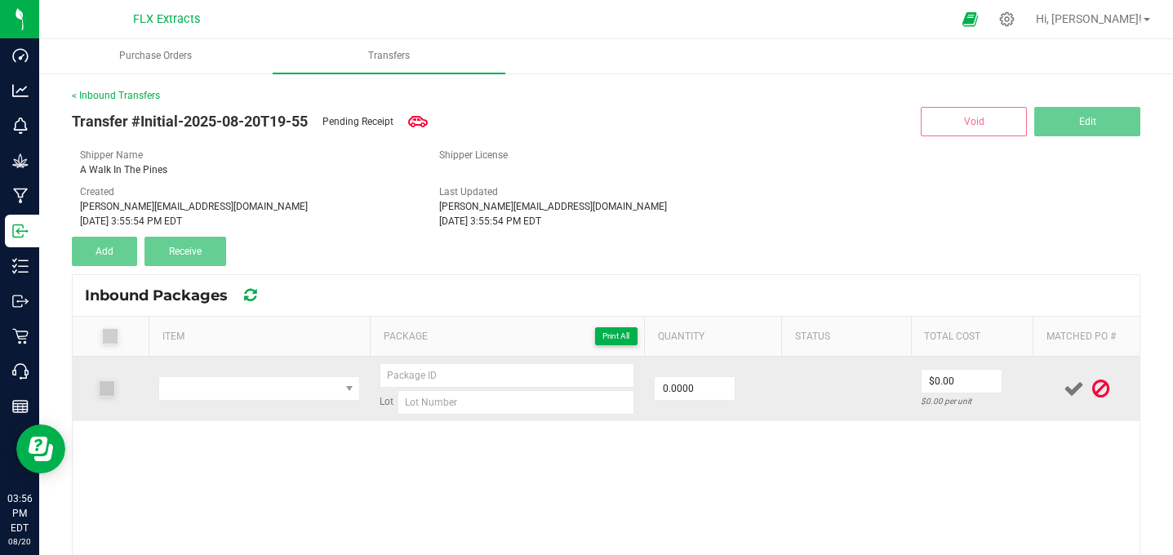
click at [1071, 388] on icon at bounding box center [1074, 389] width 20 height 20
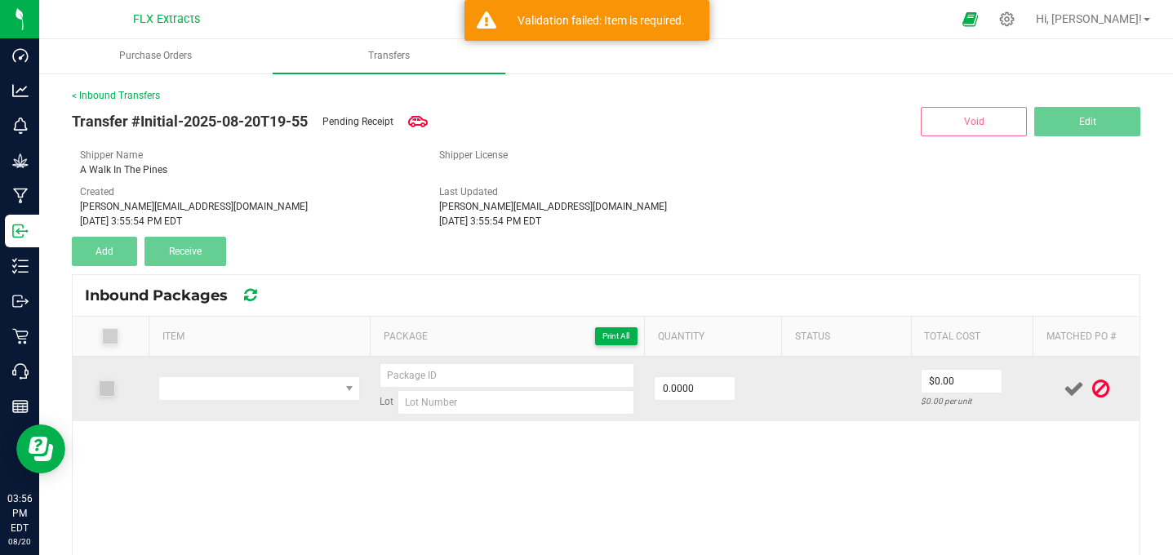
click at [1071, 388] on icon at bounding box center [1074, 389] width 20 height 20
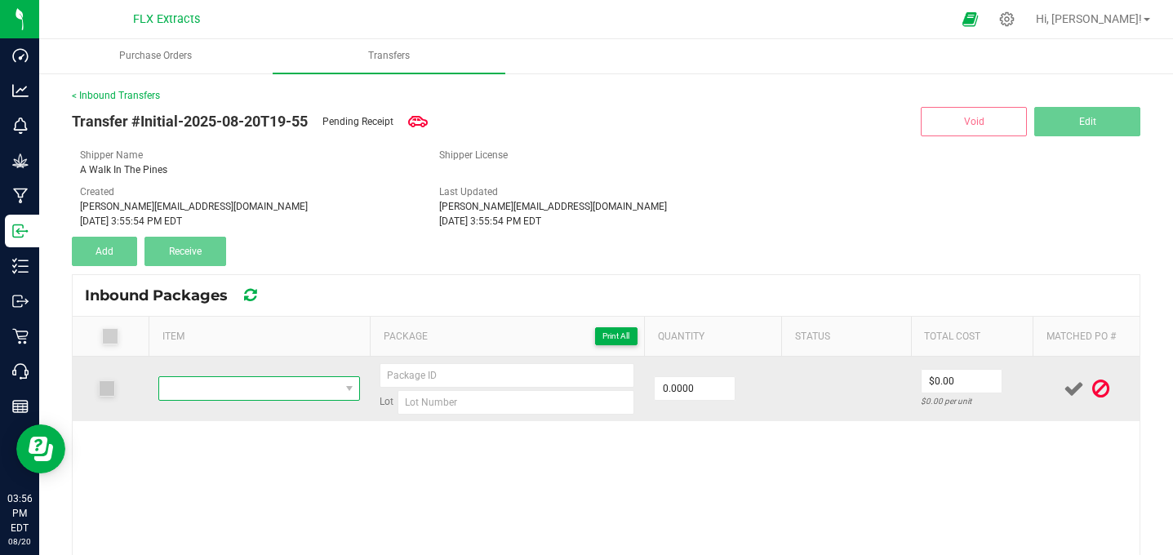
click at [311, 391] on span "NO DATA FOUND" at bounding box center [249, 388] width 180 height 23
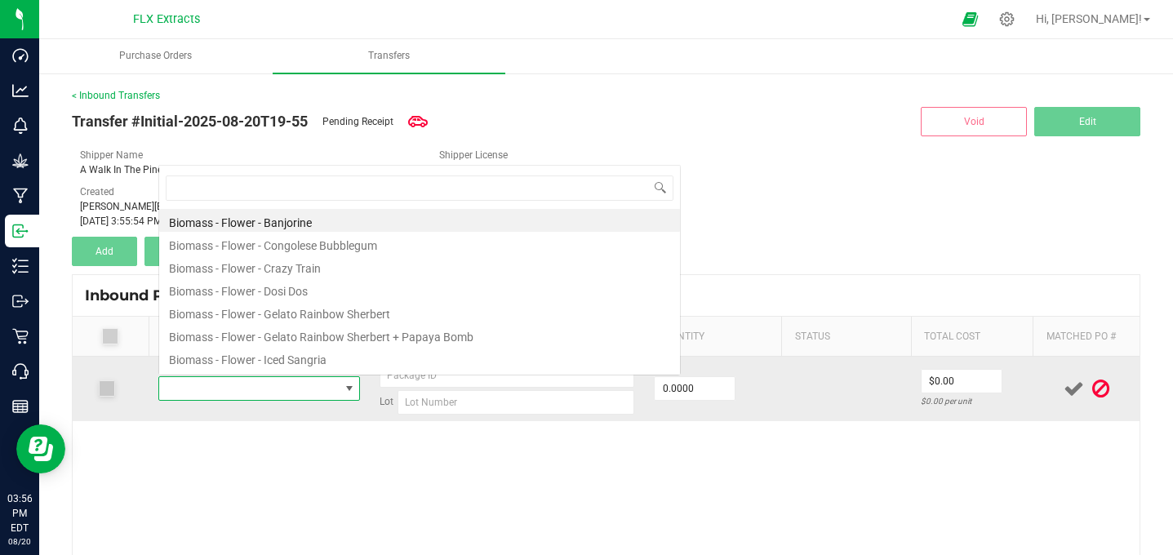
scroll to position [24, 202]
click at [100, 389] on span at bounding box center [107, 388] width 16 height 16
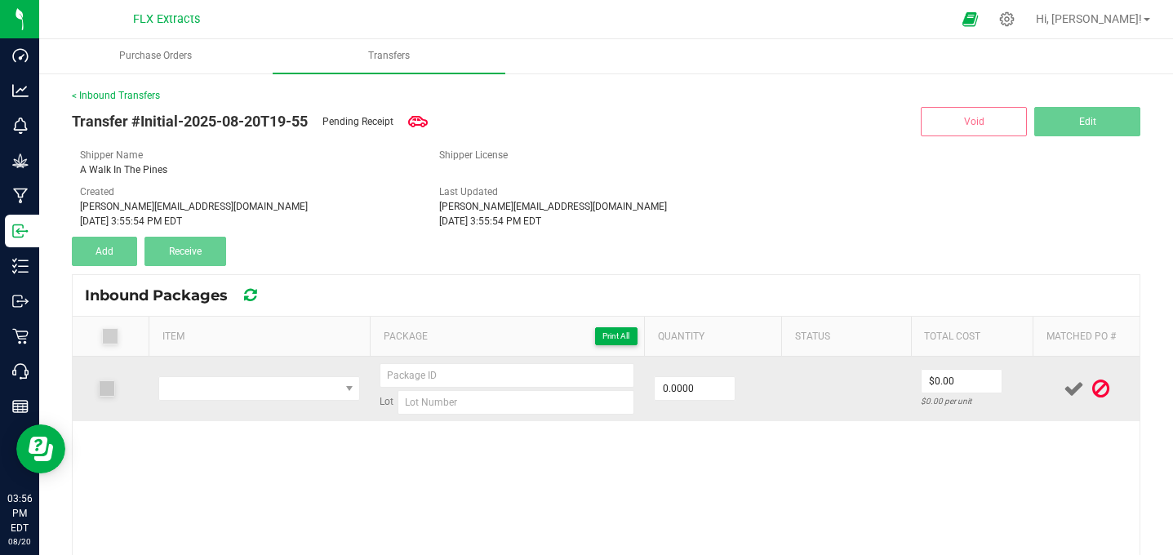
click at [100, 389] on span at bounding box center [107, 388] width 16 height 16
click at [267, 373] on td at bounding box center [259, 389] width 221 height 64
click at [251, 393] on span "NO DATA FOUND" at bounding box center [249, 388] width 180 height 23
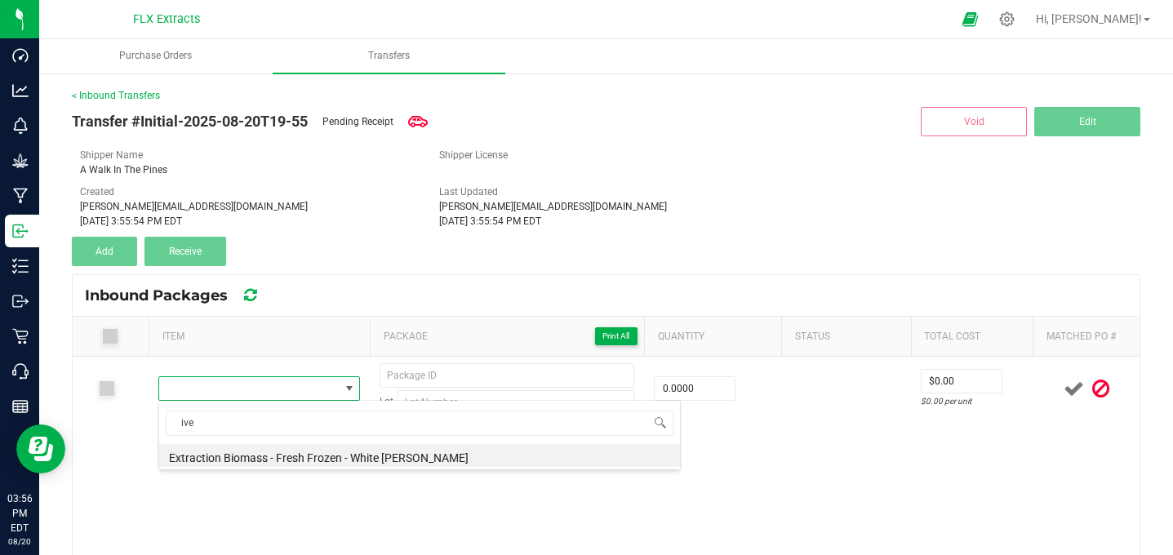
click at [249, 436] on span "ive" at bounding box center [419, 423] width 521 height 38
click at [229, 423] on input "ive" at bounding box center [420, 423] width 508 height 25
type input "i"
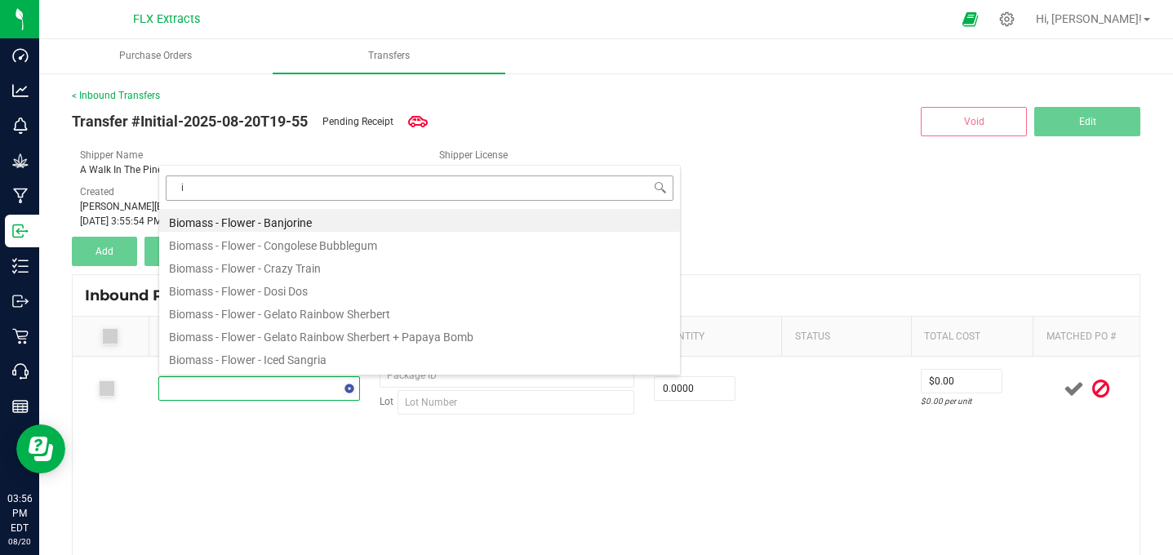
scroll to position [0, 0]
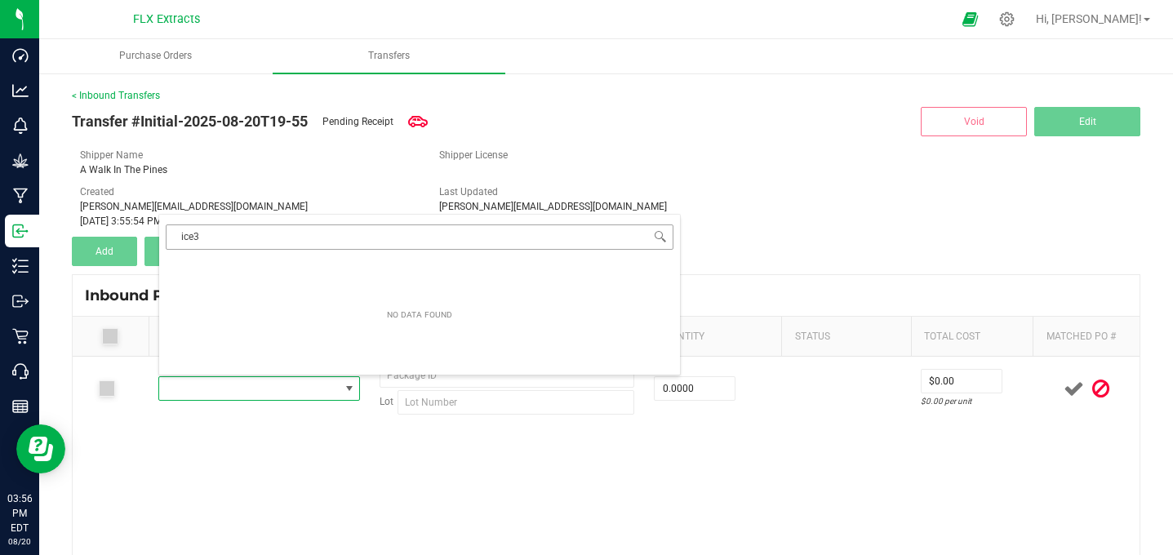
type input "ice"
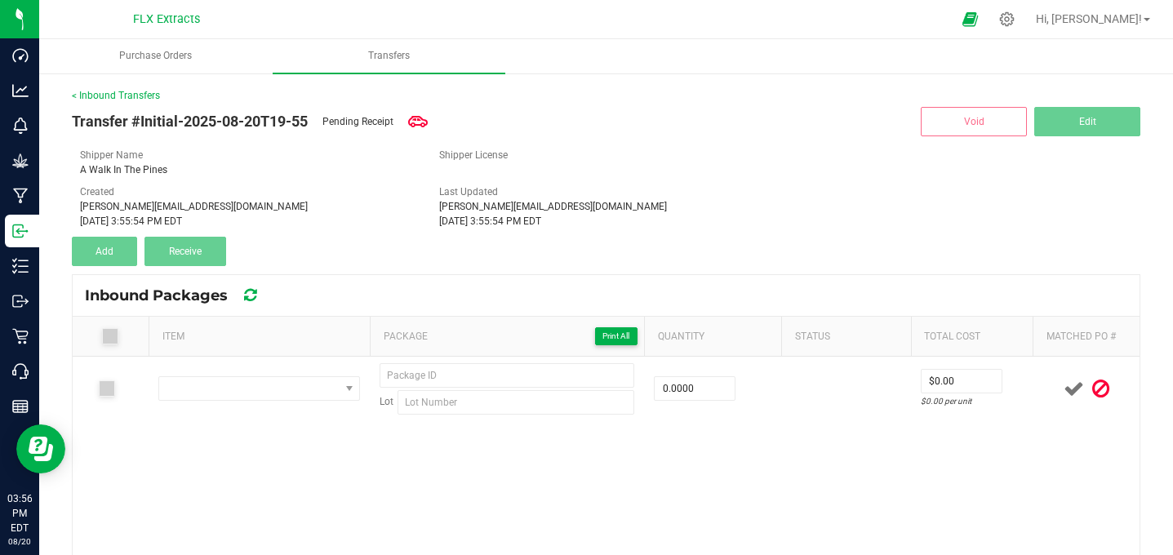
click at [734, 159] on div "Shipper License" at bounding box center [606, 155] width 359 height 15
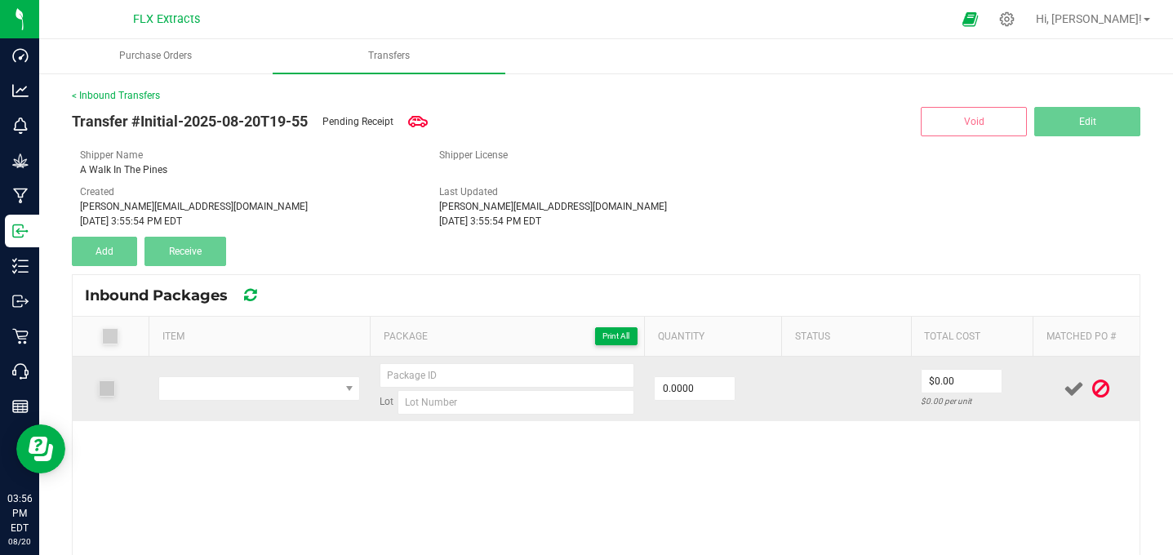
click at [1099, 383] on icon at bounding box center [1100, 389] width 17 height 20
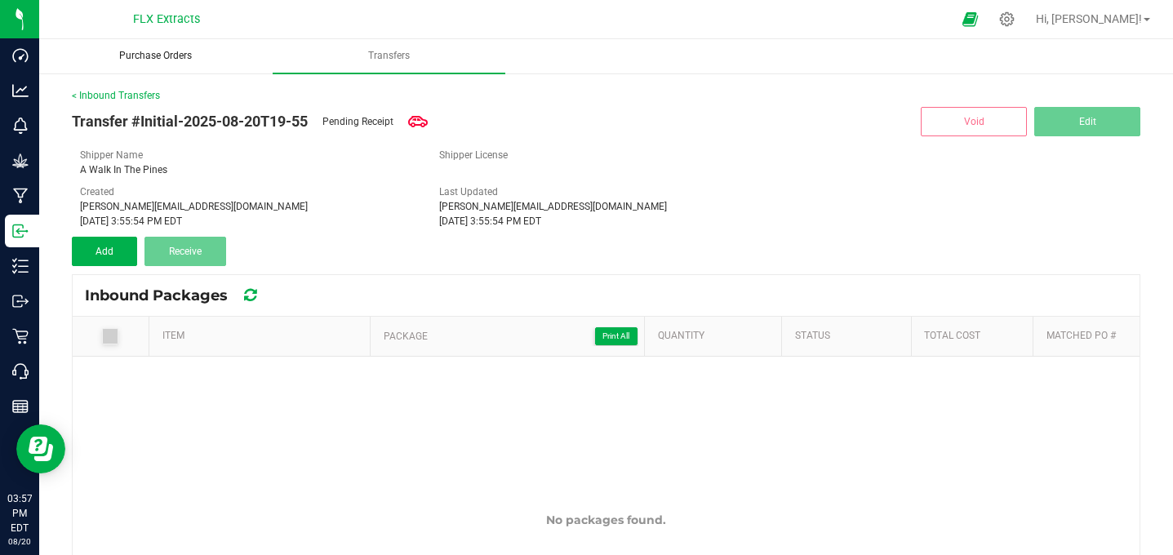
click at [140, 50] on span "Purchase Orders" at bounding box center [155, 56] width 117 height 14
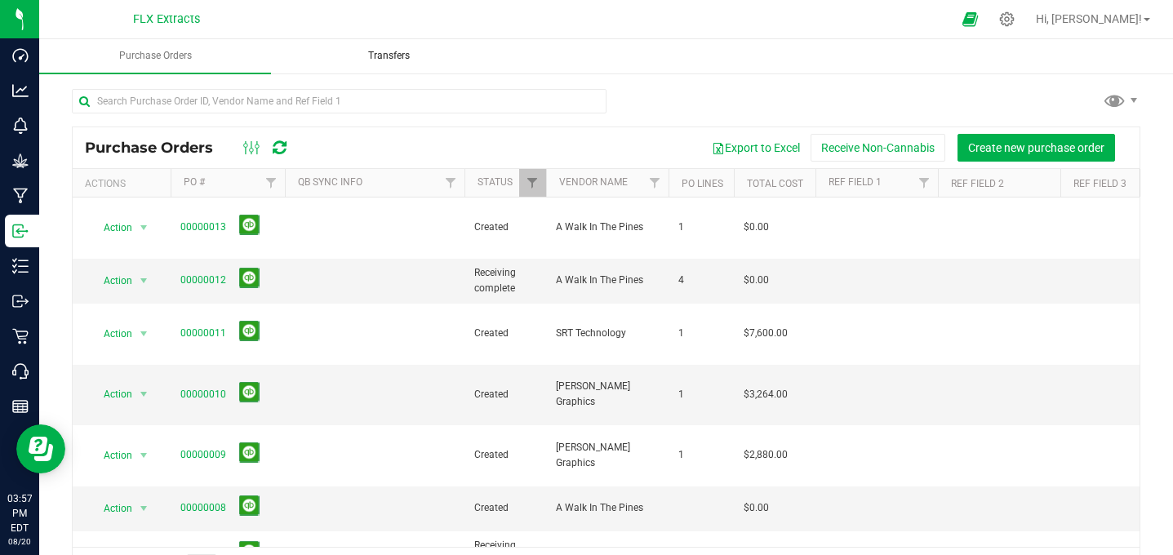
click at [383, 48] on uib-tab-heading "Transfers" at bounding box center [388, 56] width 230 height 33
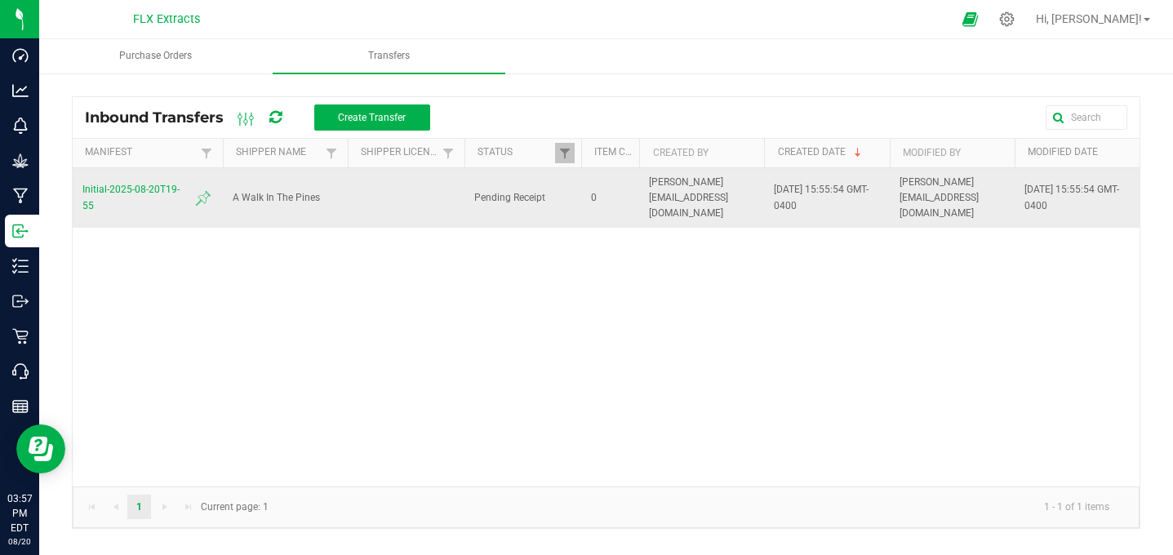
click at [123, 182] on span "Initial-2025-08-20T19-55" at bounding box center [147, 197] width 131 height 31
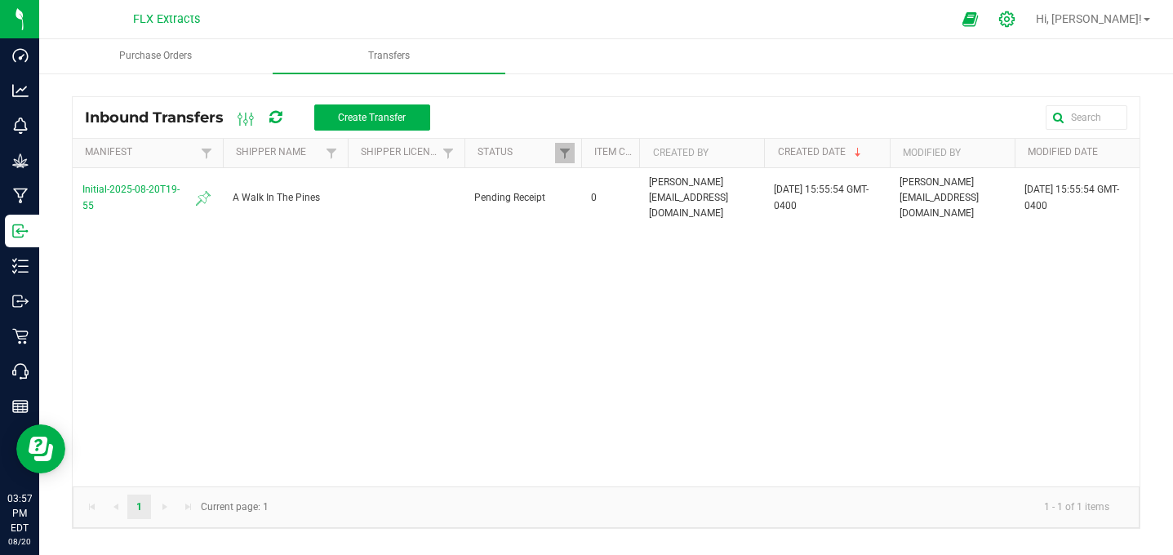
click at [1028, 22] on div at bounding box center [1007, 19] width 41 height 35
click at [1016, 24] on icon at bounding box center [1006, 19] width 17 height 17
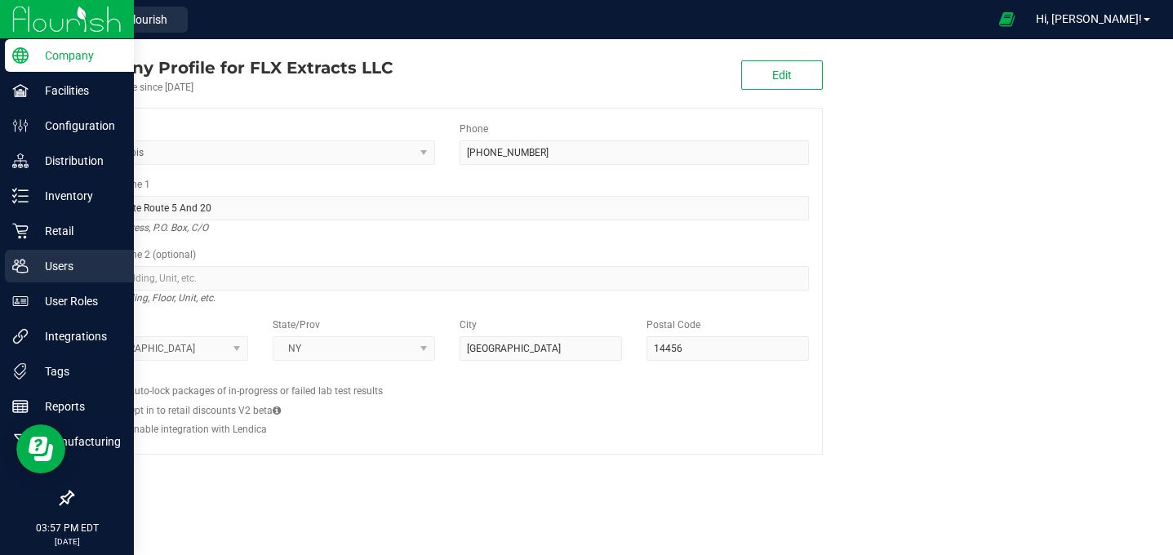
click at [41, 269] on p "Users" at bounding box center [78, 266] width 98 height 20
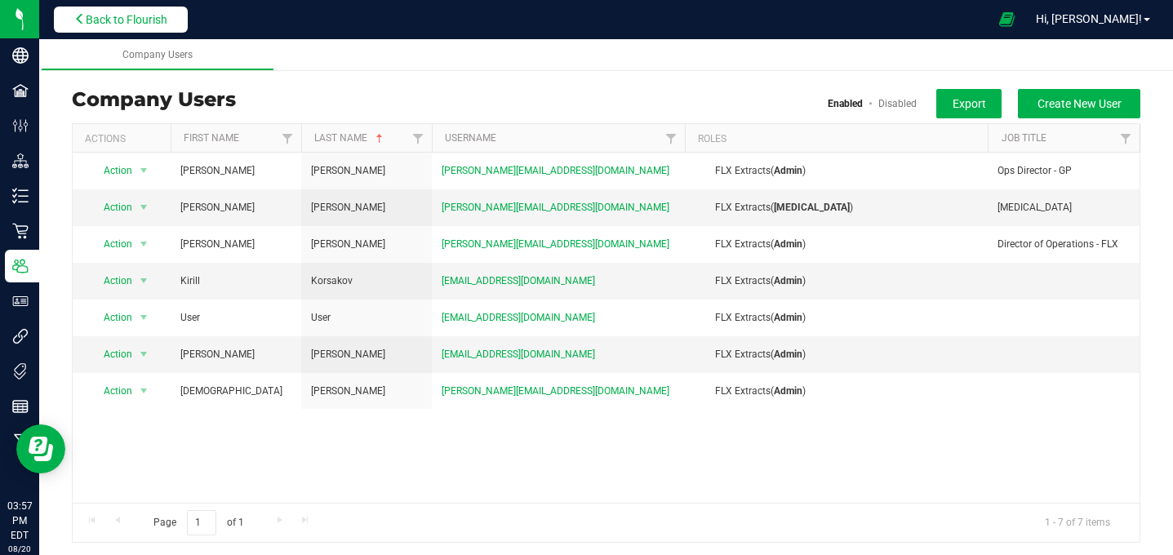
click at [86, 23] on span "Back to Flourish" at bounding box center [127, 19] width 82 height 13
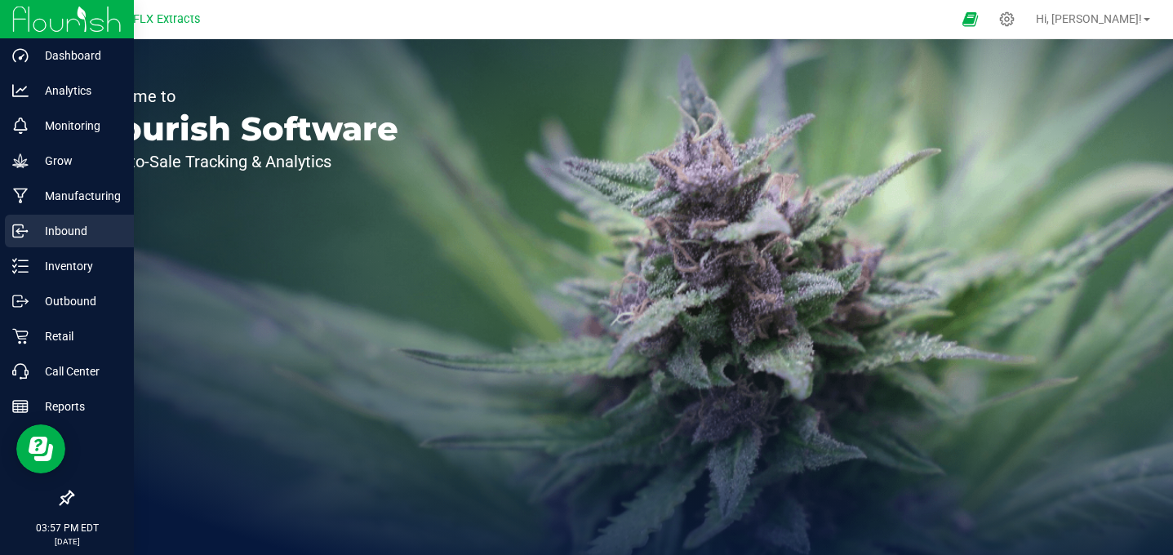
click at [70, 237] on p "Inbound" at bounding box center [78, 231] width 98 height 20
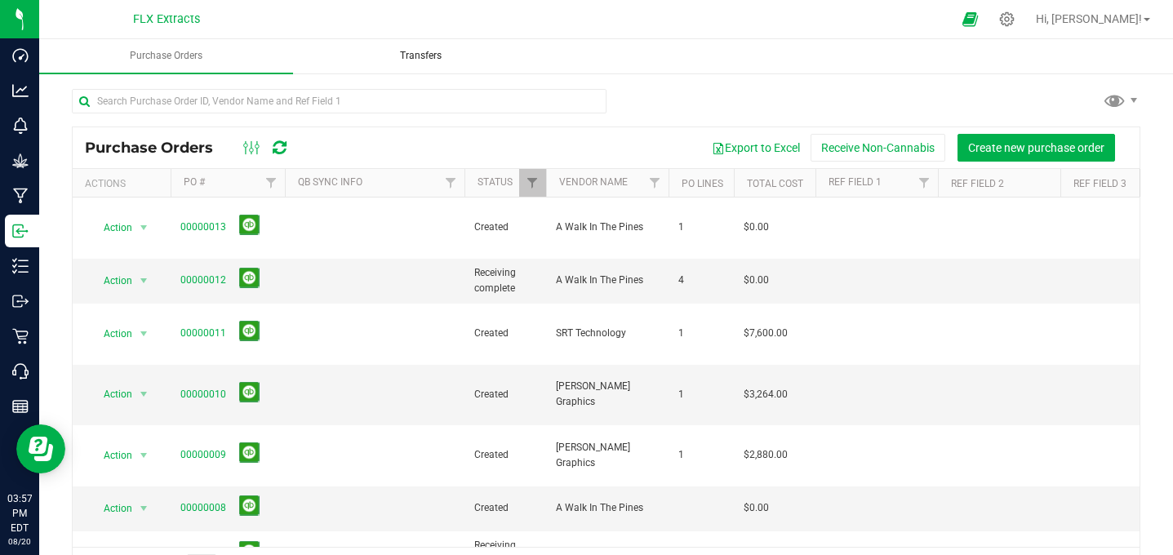
click at [419, 65] on uib-tab-heading "Transfers" at bounding box center [422, 56] width 252 height 33
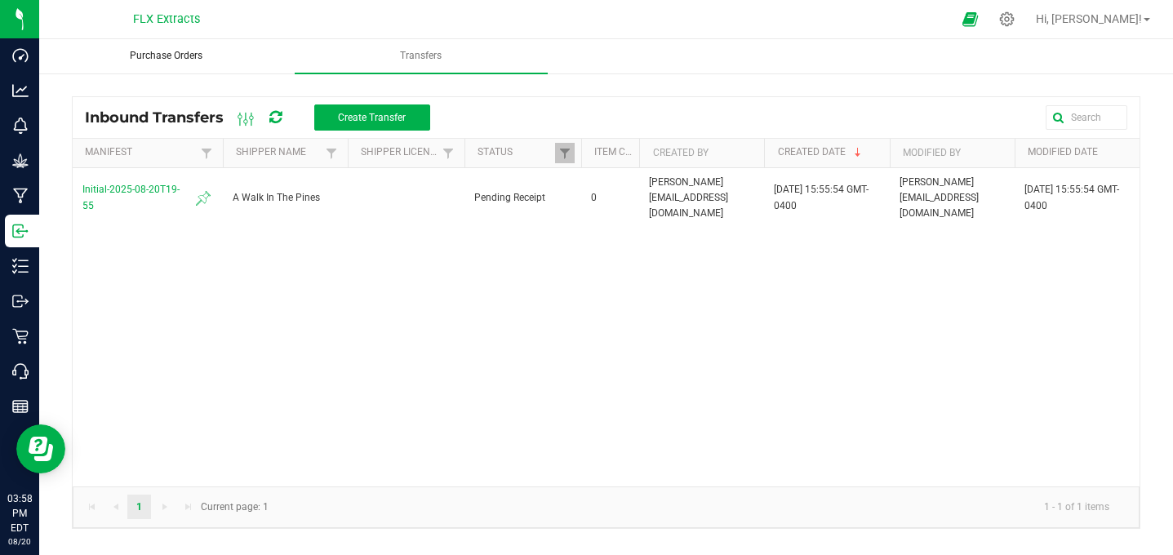
click at [179, 59] on span "Purchase Orders" at bounding box center [166, 56] width 117 height 14
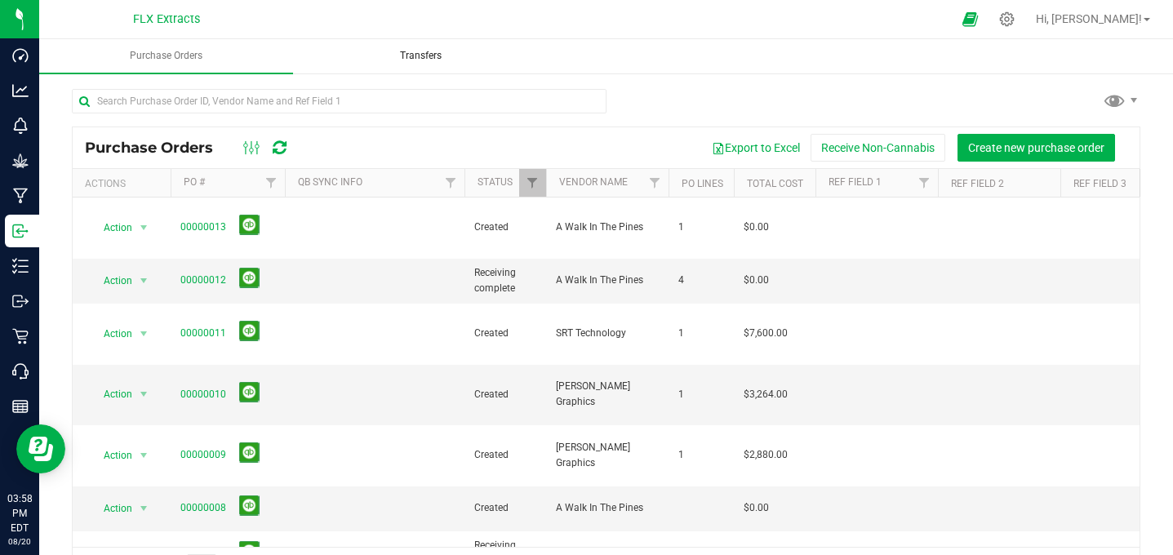
click at [429, 54] on span "Transfers" at bounding box center [421, 56] width 86 height 14
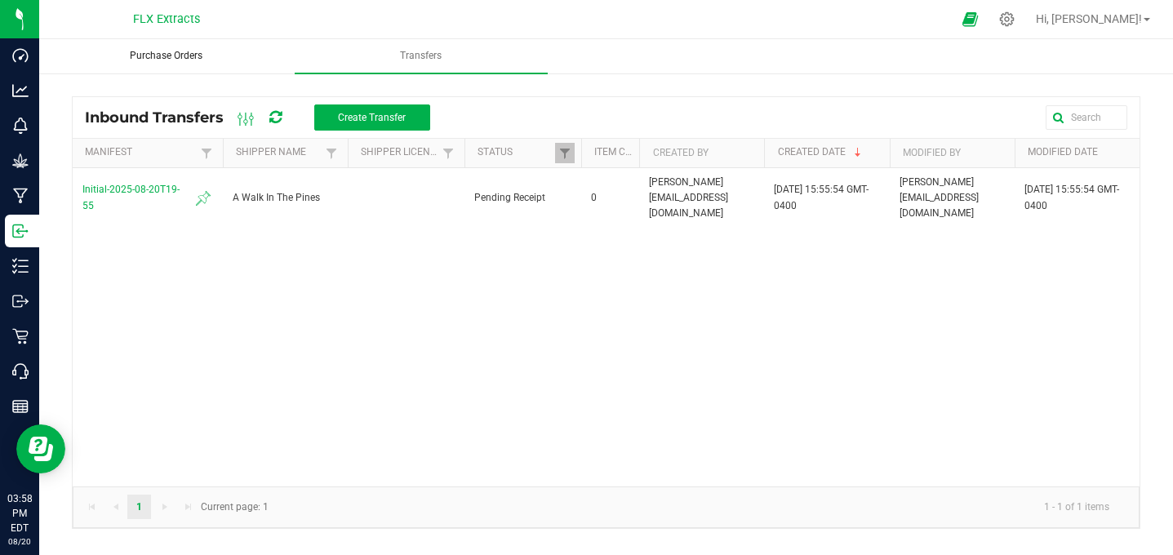
click at [152, 55] on span "Purchase Orders" at bounding box center [166, 56] width 117 height 14
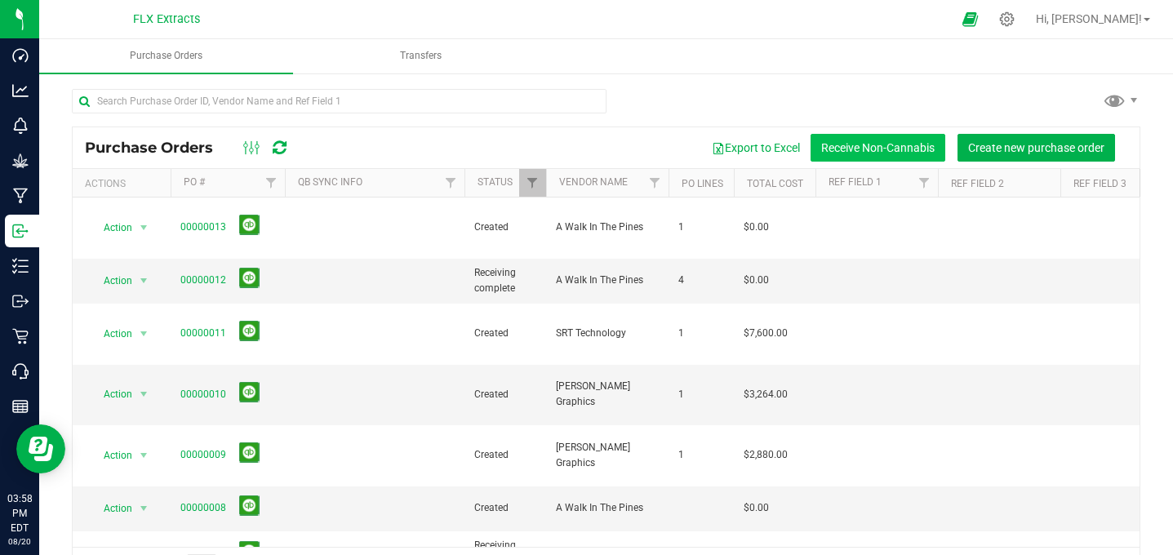
click at [865, 140] on button "Receive Non-Cannabis" at bounding box center [878, 148] width 135 height 28
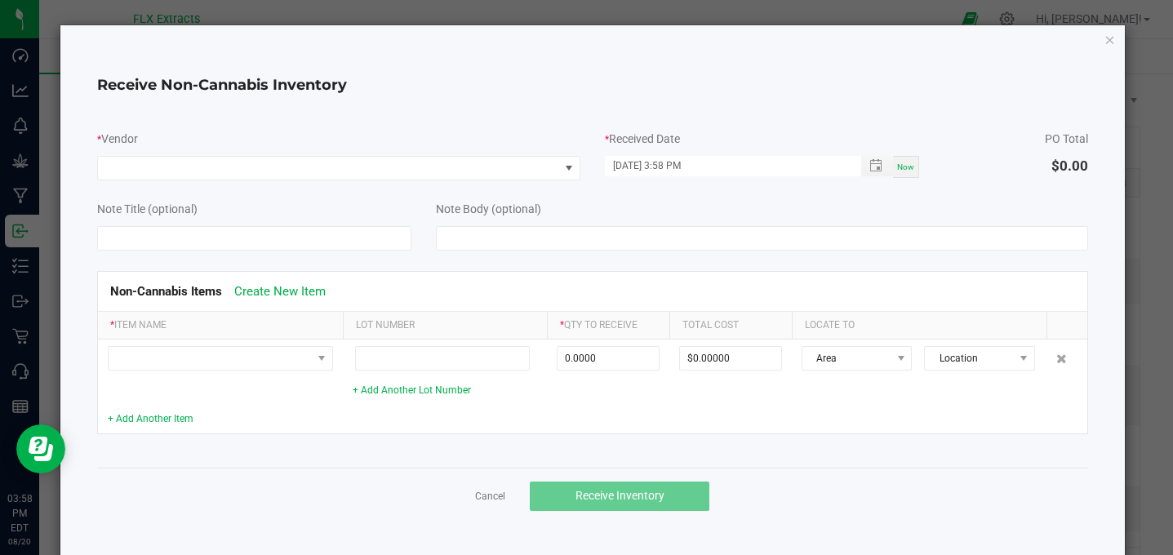
click at [1092, 40] on div "Receive Non-Cannabis Inventory * Vendor * Received Date 08/20/2025 3:58 PM Now …" at bounding box center [592, 293] width 1065 height 536
click at [1104, 40] on icon "Close" at bounding box center [1109, 39] width 11 height 20
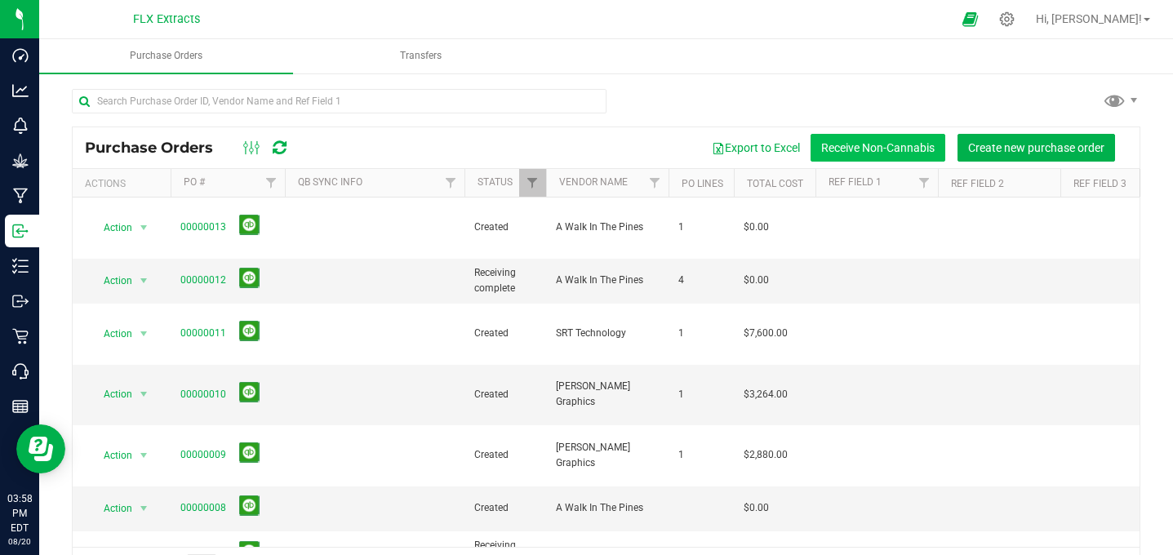
click at [891, 139] on button "Receive Non-Cannabis" at bounding box center [878, 148] width 135 height 28
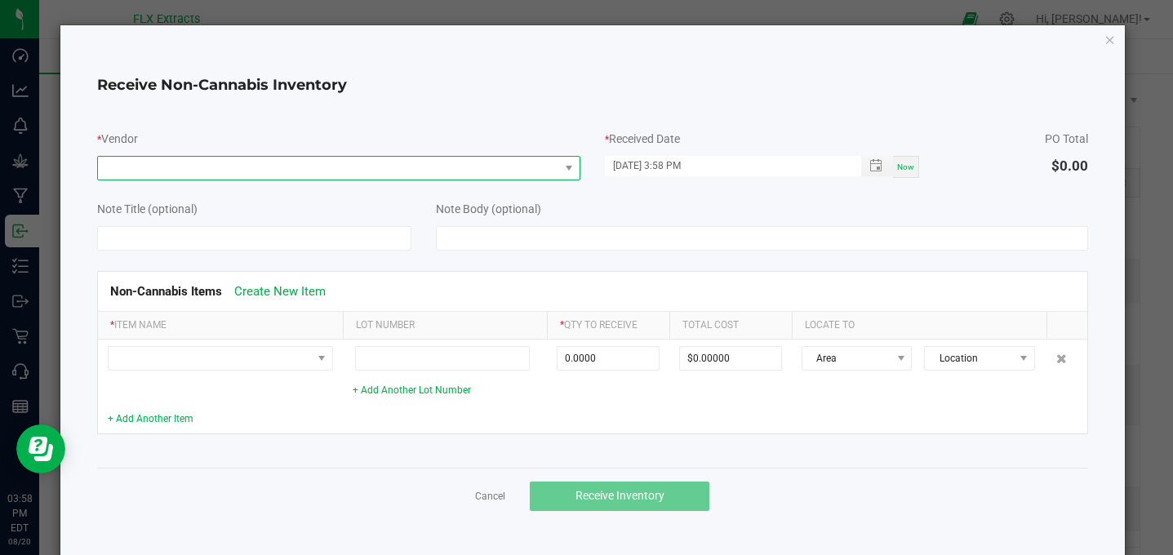
click at [393, 167] on span at bounding box center [328, 168] width 461 height 23
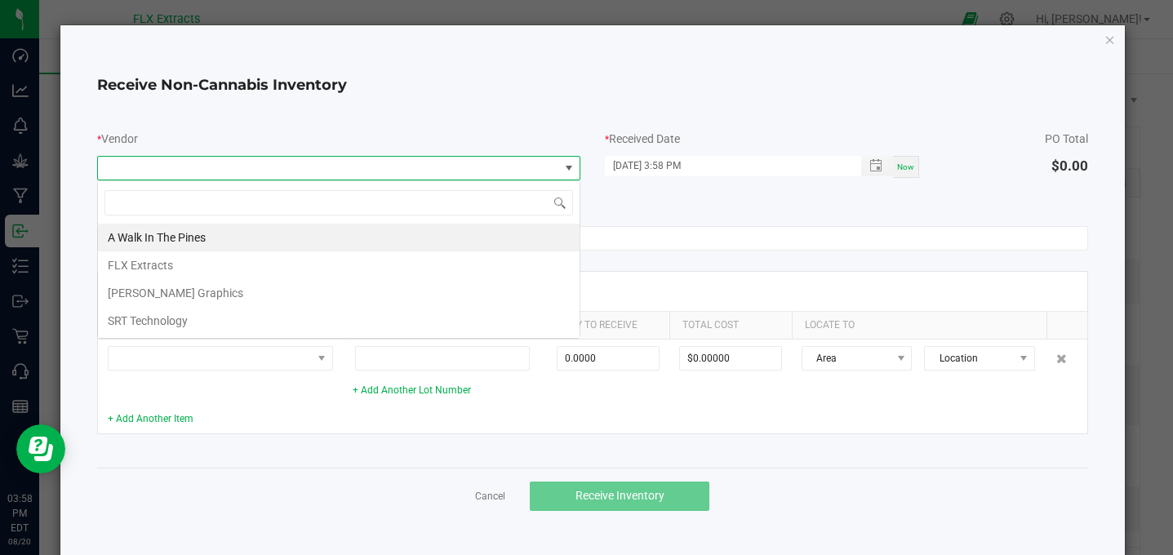
scroll to position [24, 483]
click at [344, 234] on li "A Walk In The Pines" at bounding box center [339, 238] width 482 height 28
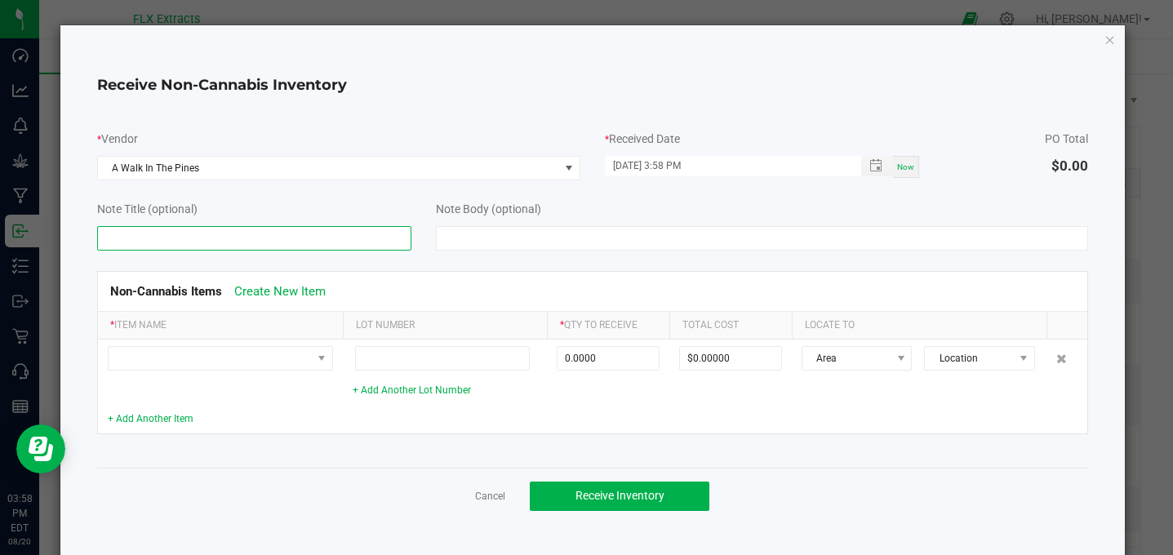
click at [297, 240] on input at bounding box center [254, 238] width 314 height 24
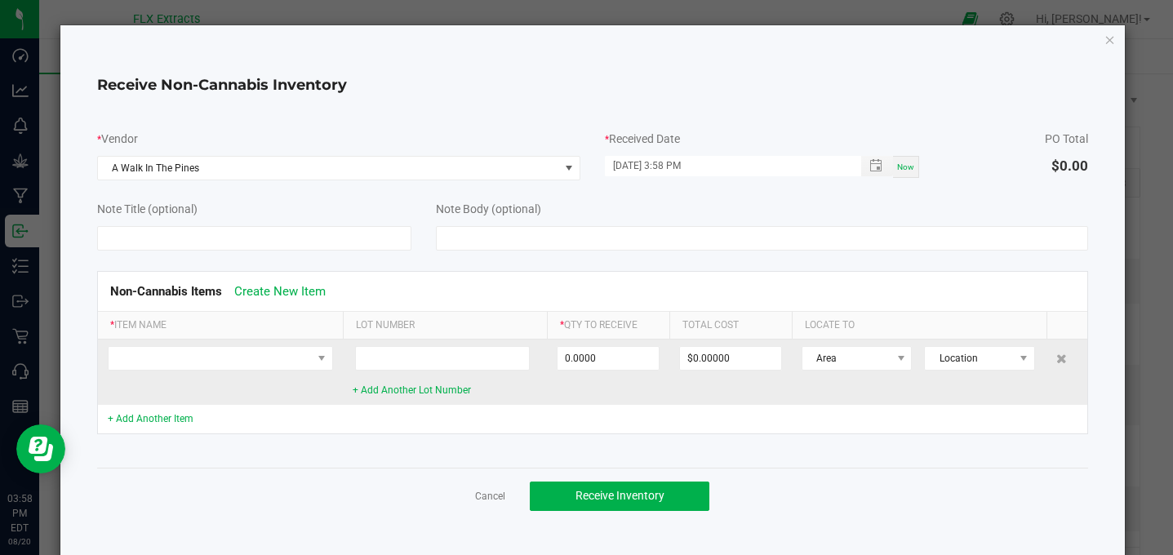
click at [226, 342] on td at bounding box center [220, 372] width 245 height 65
click at [260, 358] on span at bounding box center [210, 358] width 203 height 23
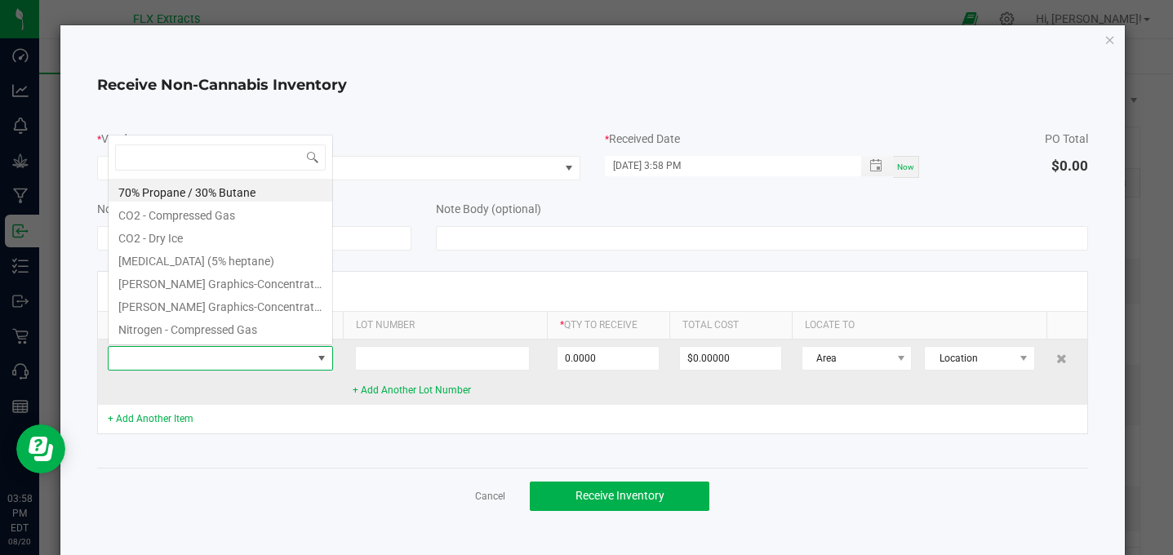
scroll to position [24, 225]
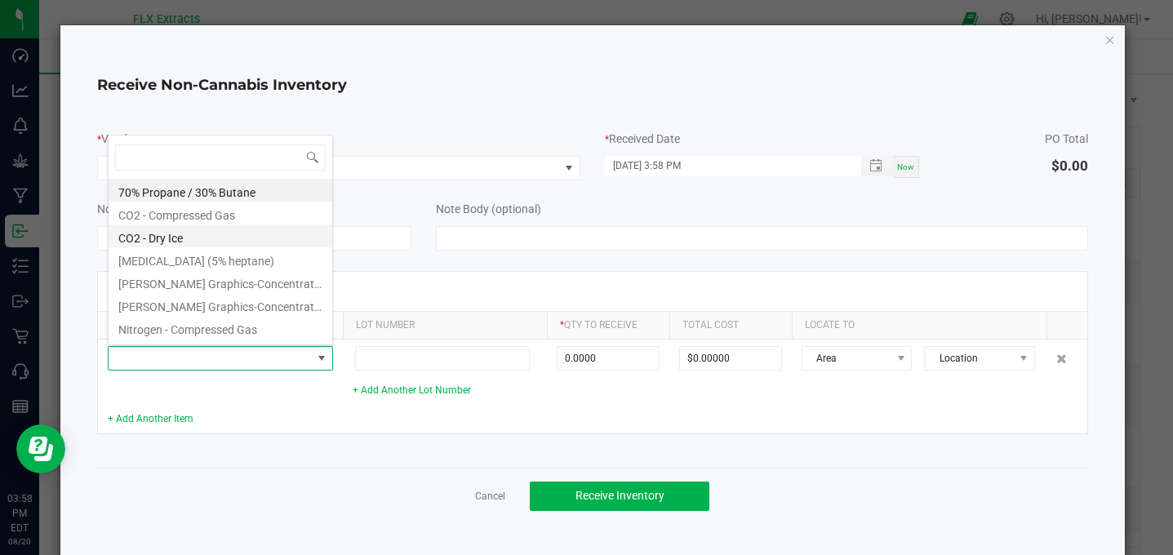
click at [189, 244] on li "CO2 - Dry Ice" at bounding box center [221, 235] width 224 height 23
type input "0.0000 kg"
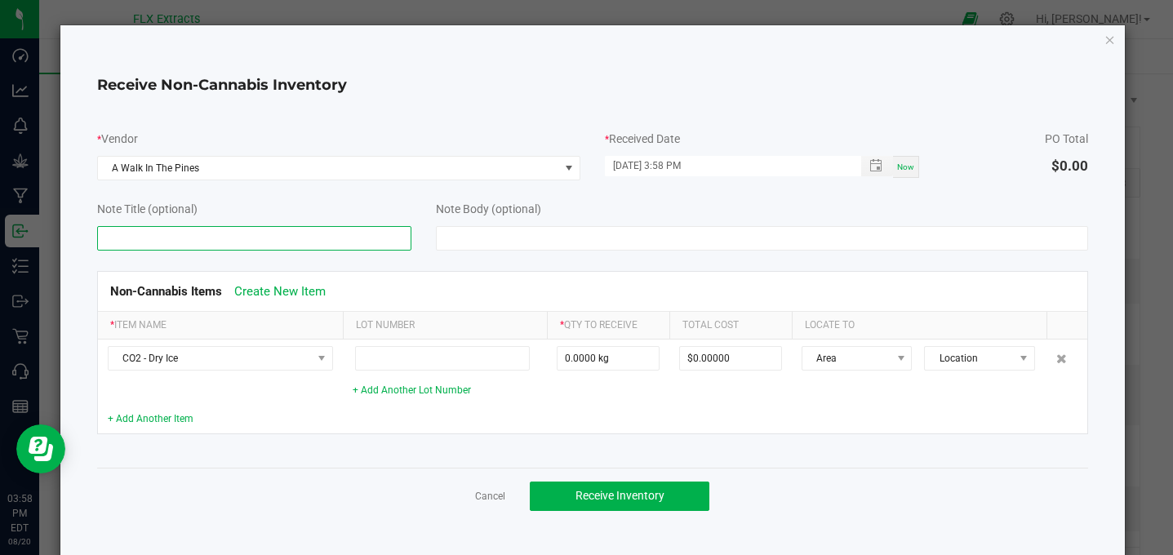
click at [252, 242] on input at bounding box center [254, 238] width 314 height 24
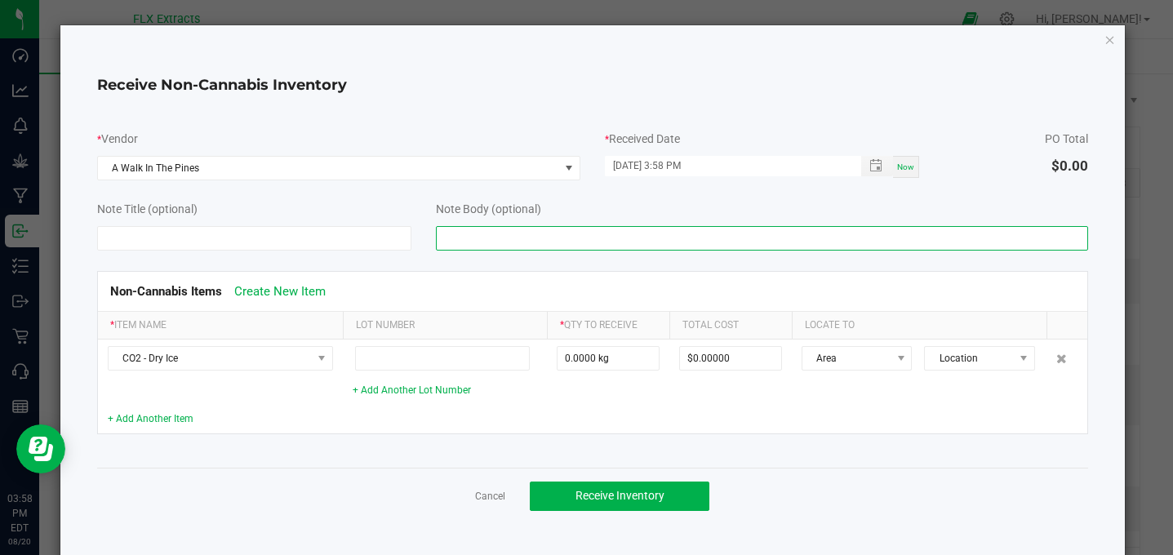
click at [487, 229] on input at bounding box center [762, 238] width 653 height 24
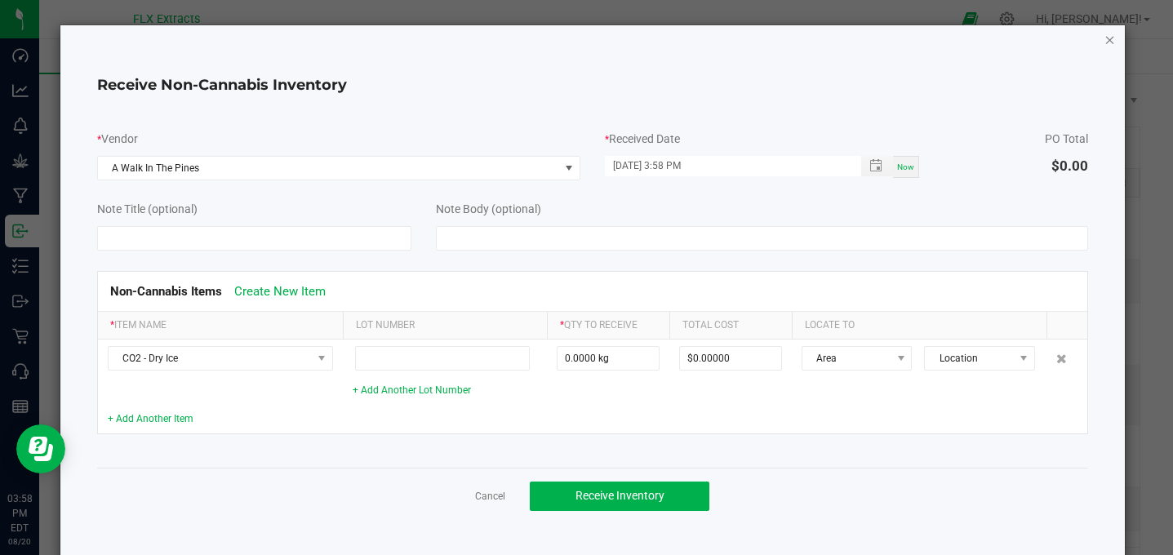
click at [1105, 38] on icon "Close" at bounding box center [1109, 39] width 11 height 20
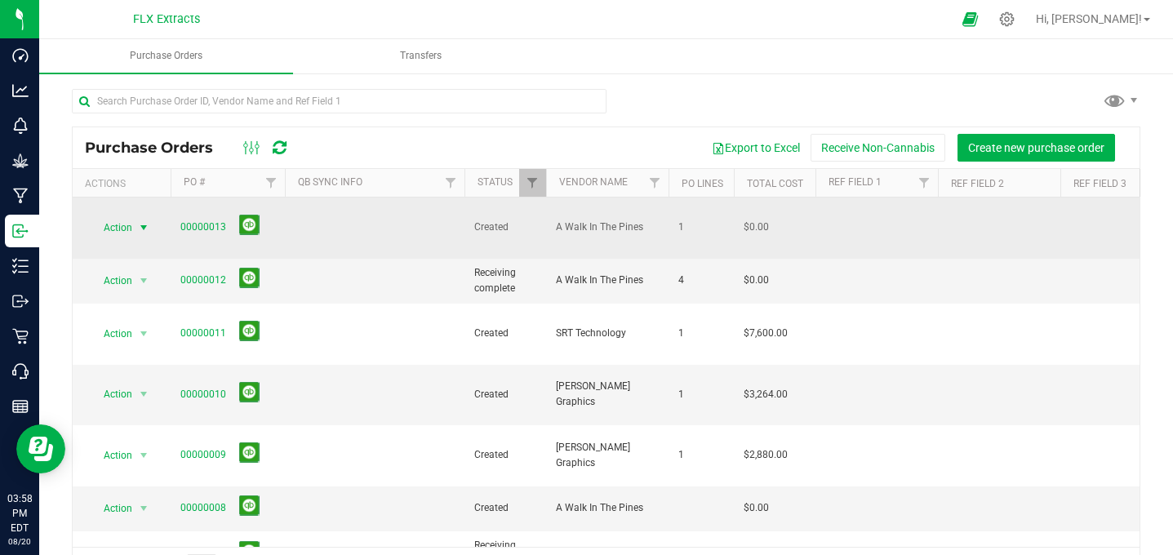
click at [119, 216] on span "Action" at bounding box center [111, 227] width 44 height 23
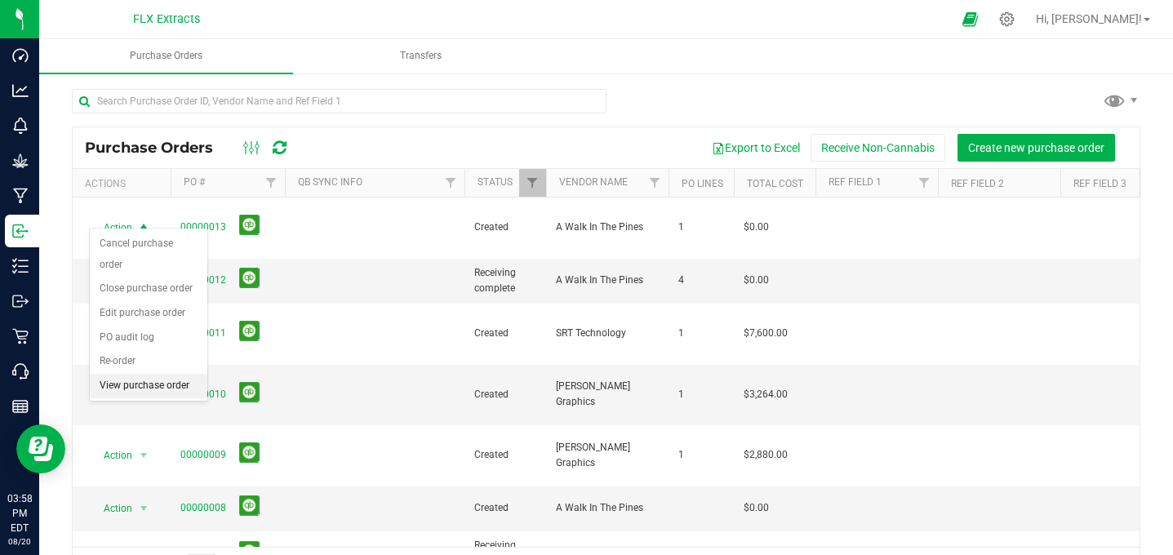
click at [159, 374] on li "View purchase order" at bounding box center [149, 386] width 118 height 24
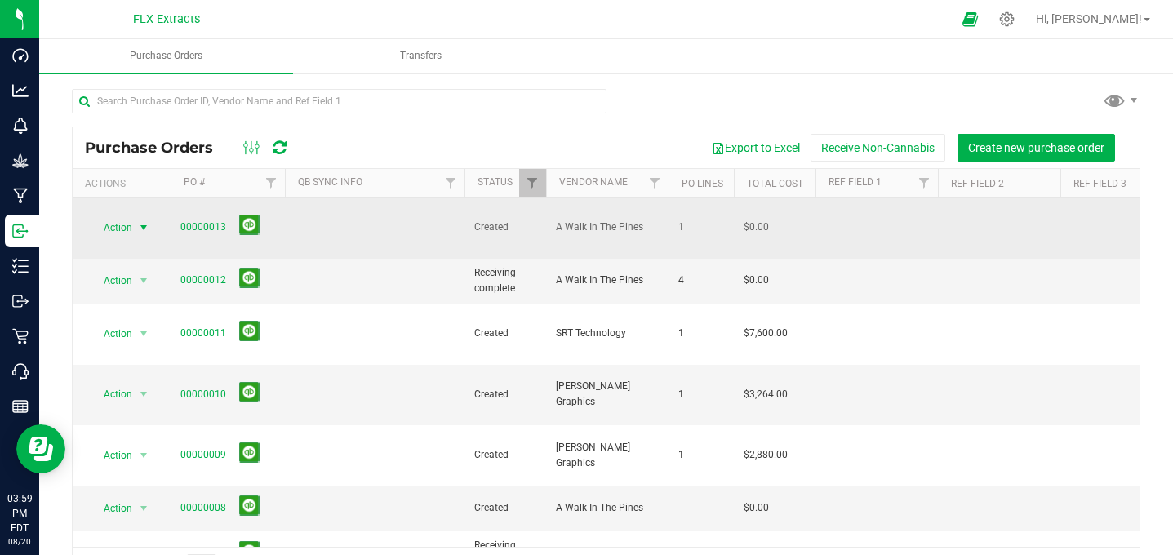
click at [140, 221] on span "select" at bounding box center [143, 227] width 13 height 13
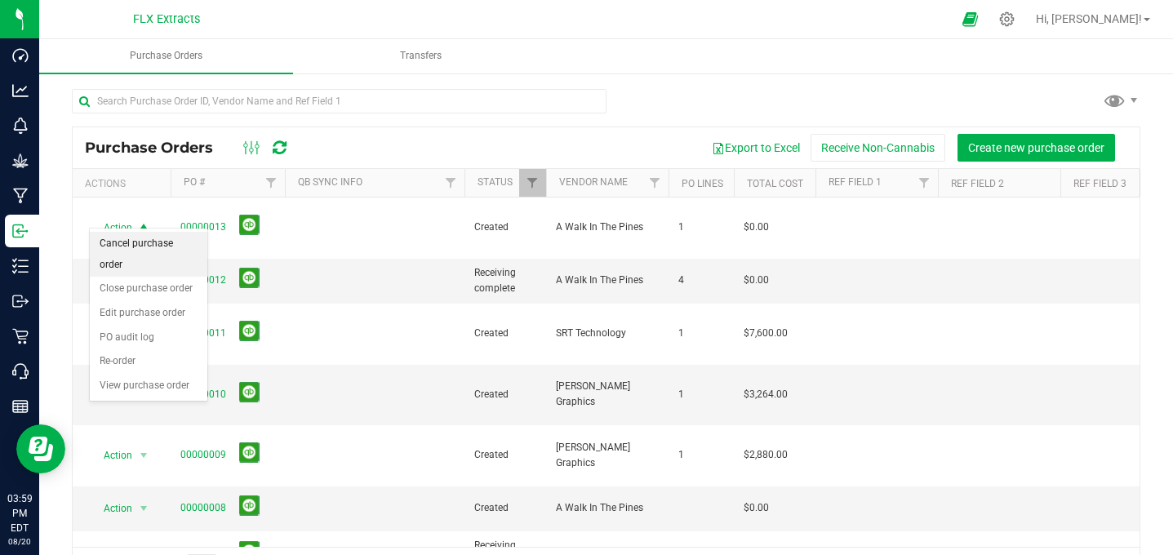
click at [168, 248] on li "Cancel purchase order" at bounding box center [149, 254] width 118 height 45
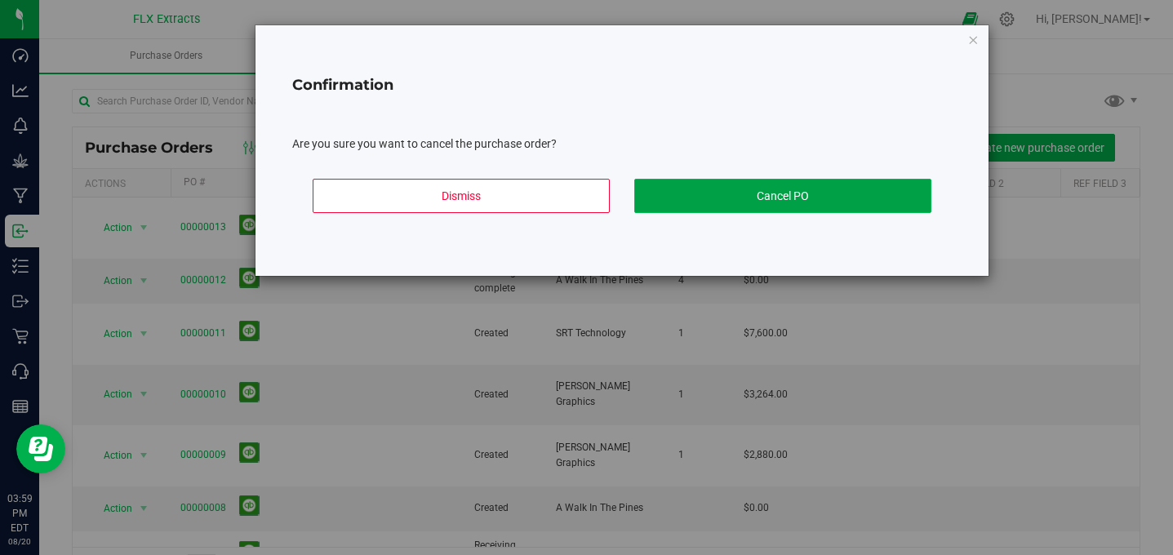
click at [829, 198] on button "Cancel PO" at bounding box center [782, 196] width 297 height 34
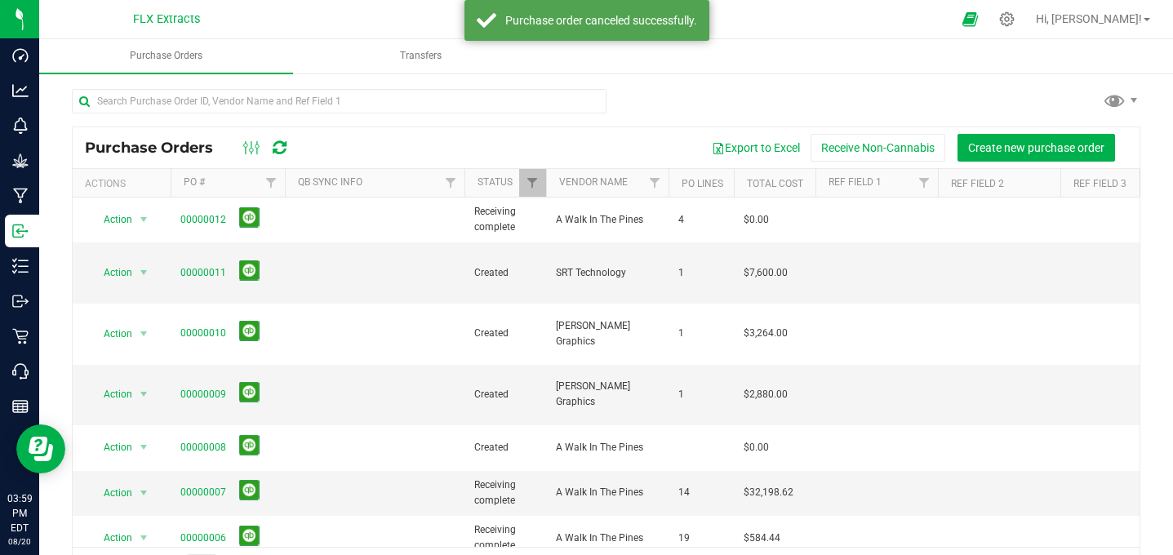
click at [433, 38] on nav "FLX Extracts Hi, Tyler!" at bounding box center [606, 19] width 1134 height 39
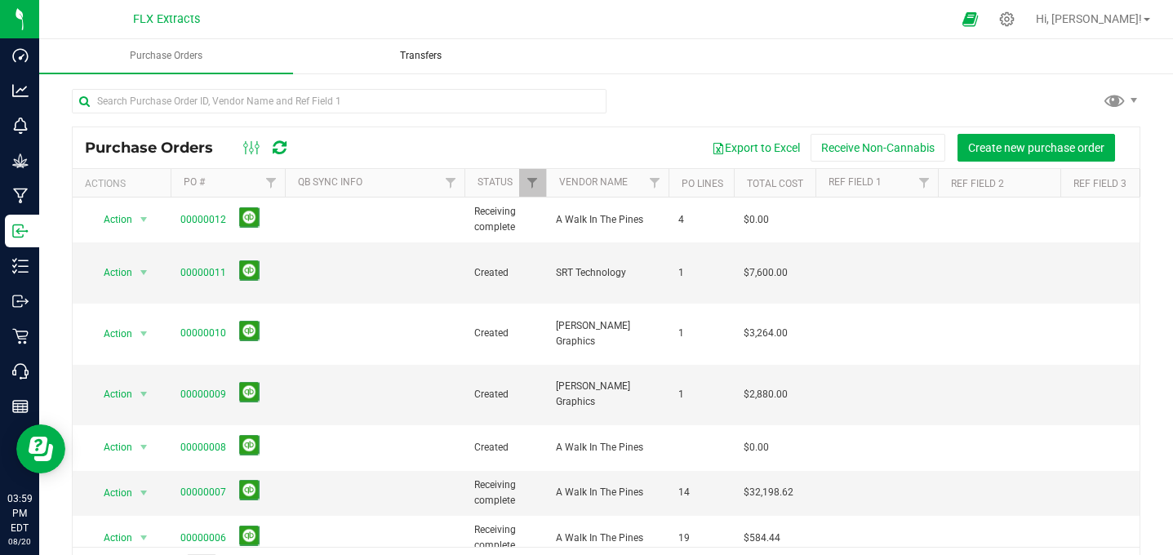
click at [429, 50] on span "Transfers" at bounding box center [421, 56] width 86 height 14
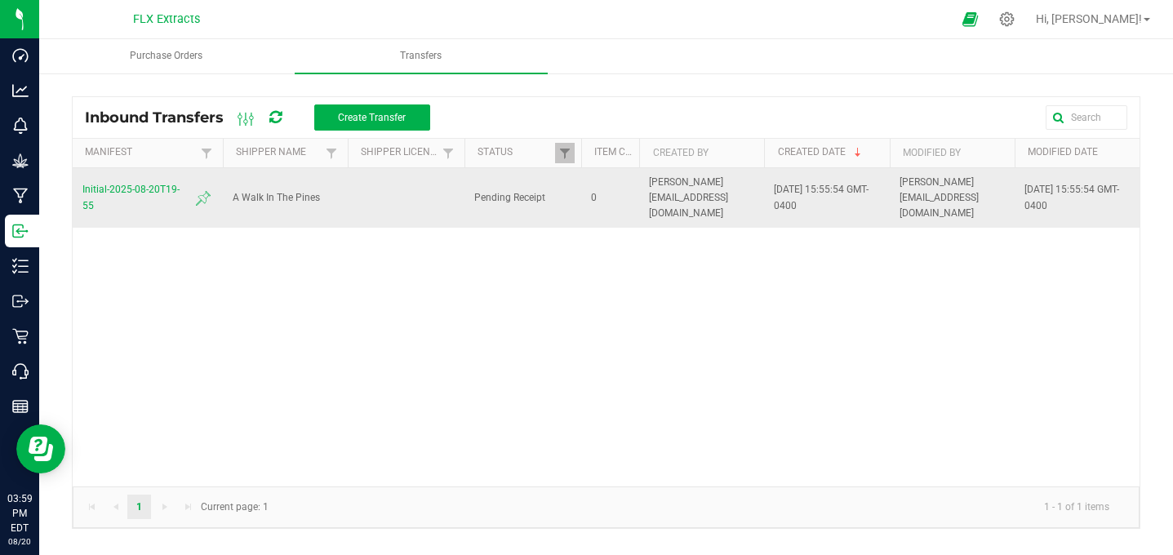
click at [978, 188] on span "[PERSON_NAME][EMAIL_ADDRESS][DOMAIN_NAME]" at bounding box center [939, 197] width 79 height 42
click at [110, 184] on span "Initial-2025-08-20T19-55" at bounding box center [147, 197] width 131 height 31
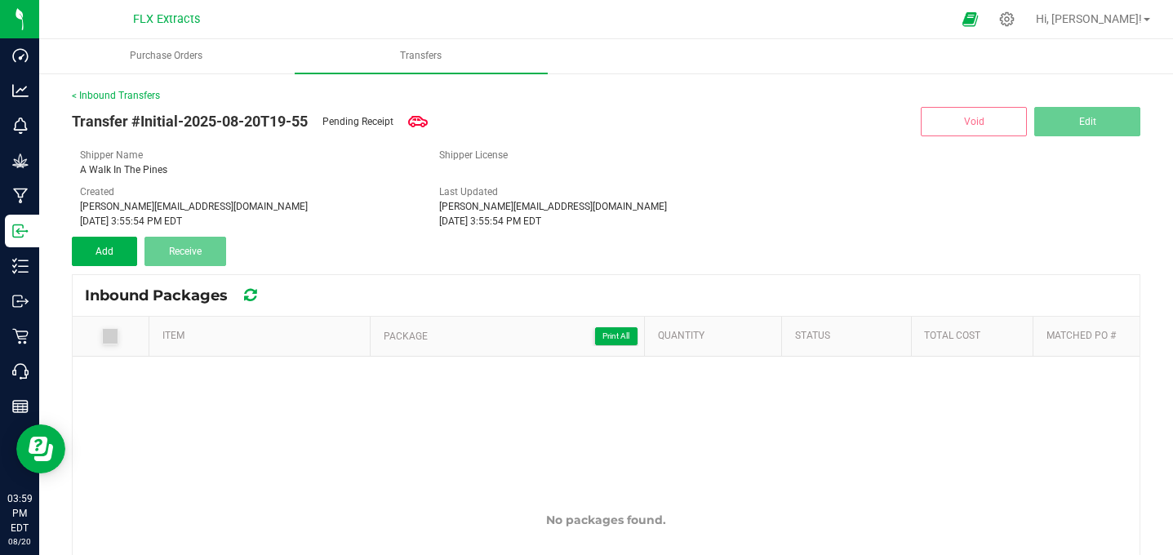
drag, startPoint x: 415, startPoint y: 116, endPoint x: 536, endPoint y: 116, distance: 121.6
click at [416, 116] on icon at bounding box center [418, 121] width 20 height 11
click at [415, 113] on icon at bounding box center [418, 122] width 20 height 20
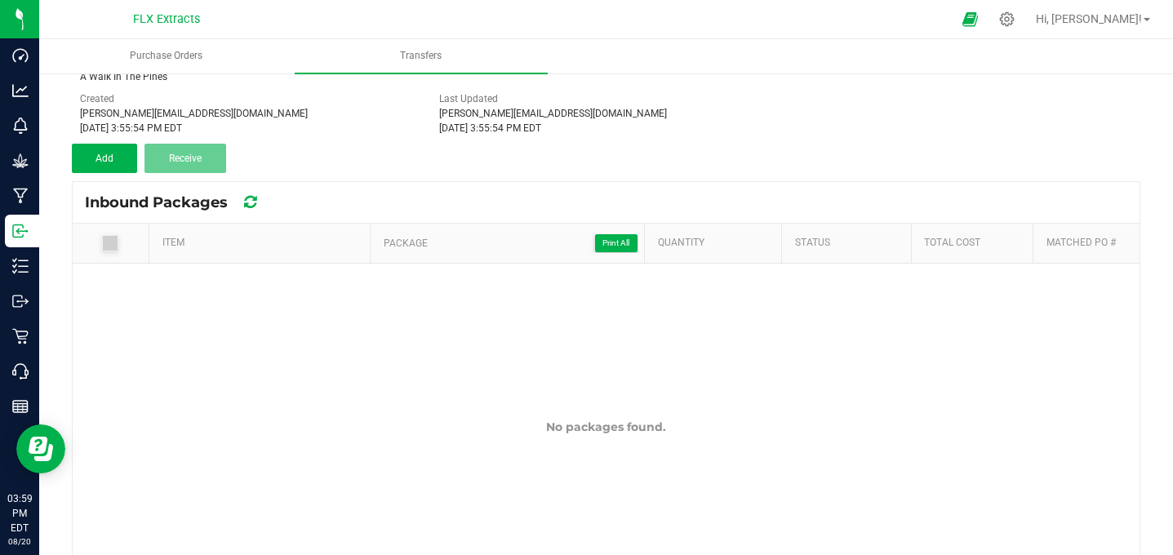
scroll to position [95, 0]
click at [118, 241] on label at bounding box center [114, 241] width 58 height 16
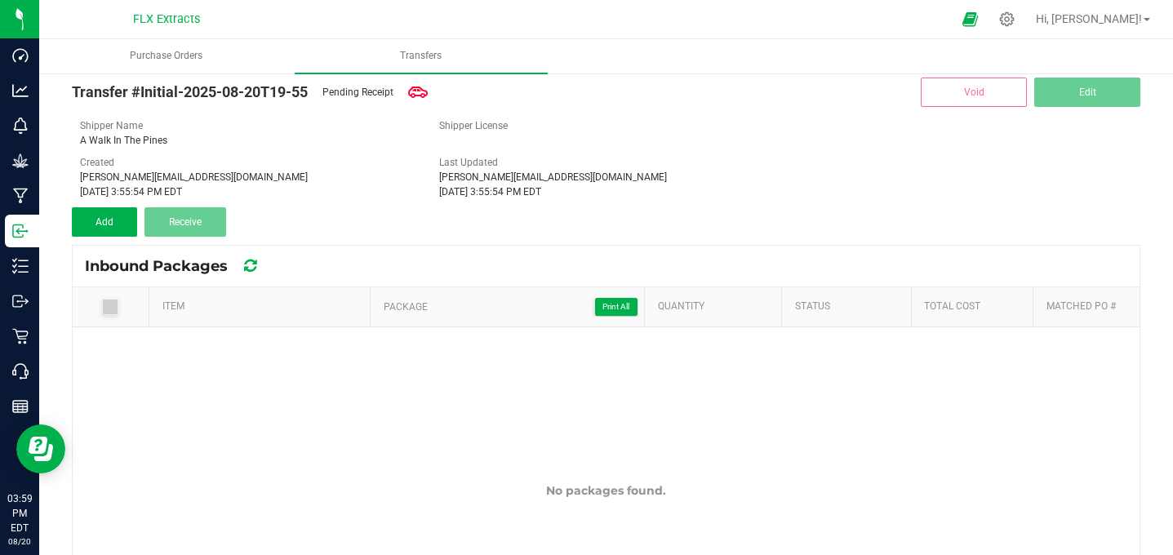
scroll to position [0, 0]
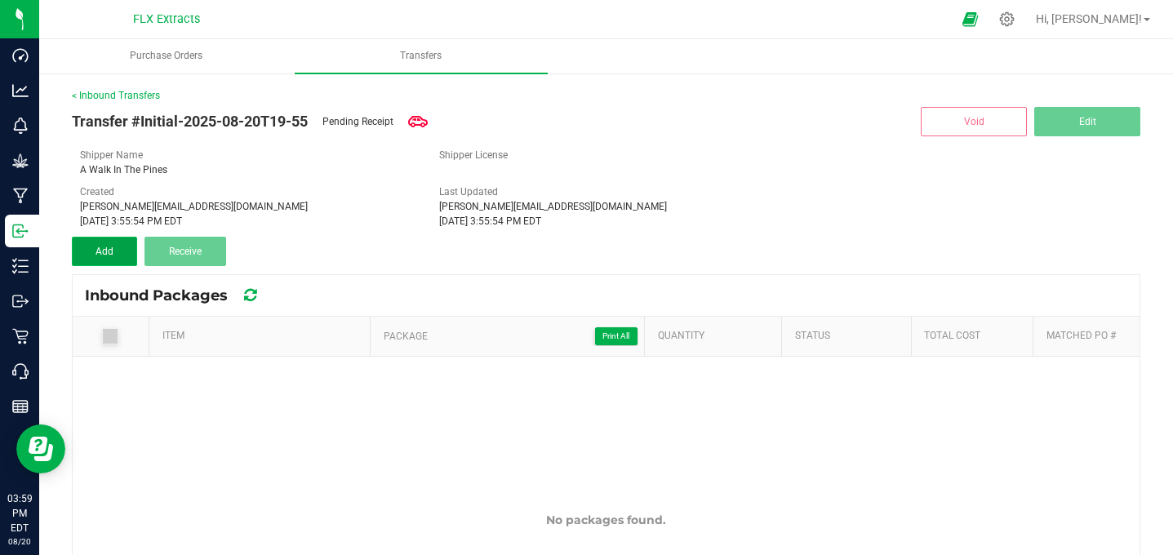
click at [103, 251] on span "Add" at bounding box center [105, 251] width 18 height 11
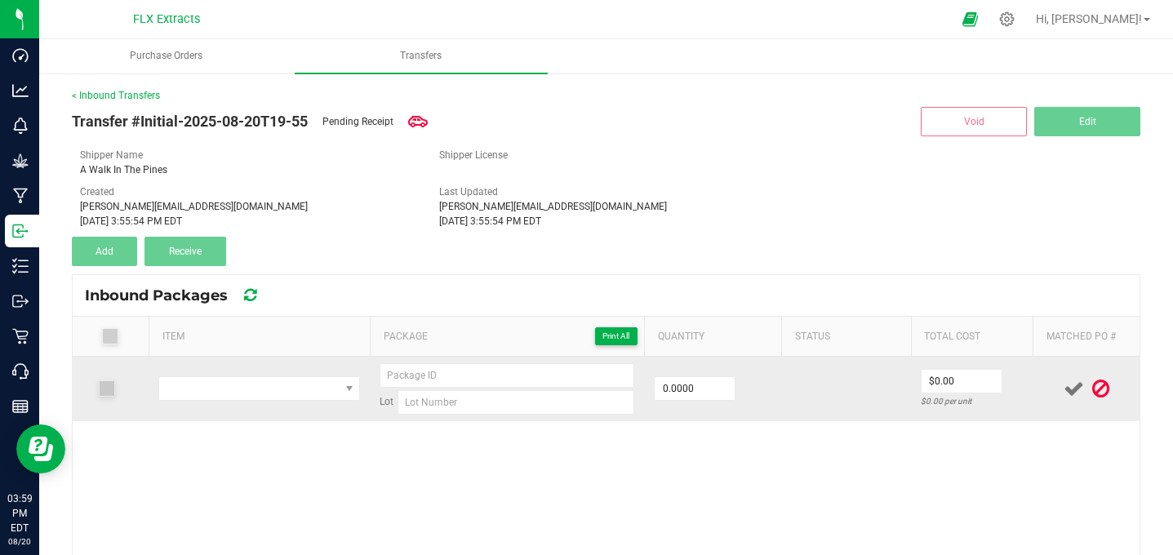
click at [230, 372] on td at bounding box center [259, 389] width 221 height 64
click at [247, 397] on span "NO DATA FOUND" at bounding box center [249, 388] width 180 height 23
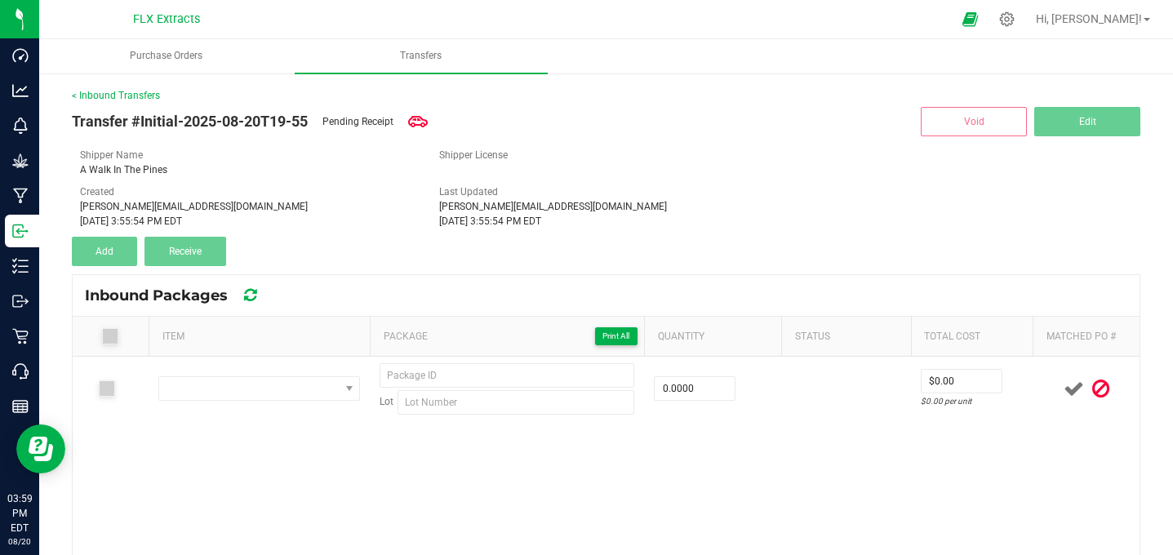
click at [734, 101] on div "< Inbound Transfers" at bounding box center [606, 95] width 1069 height 15
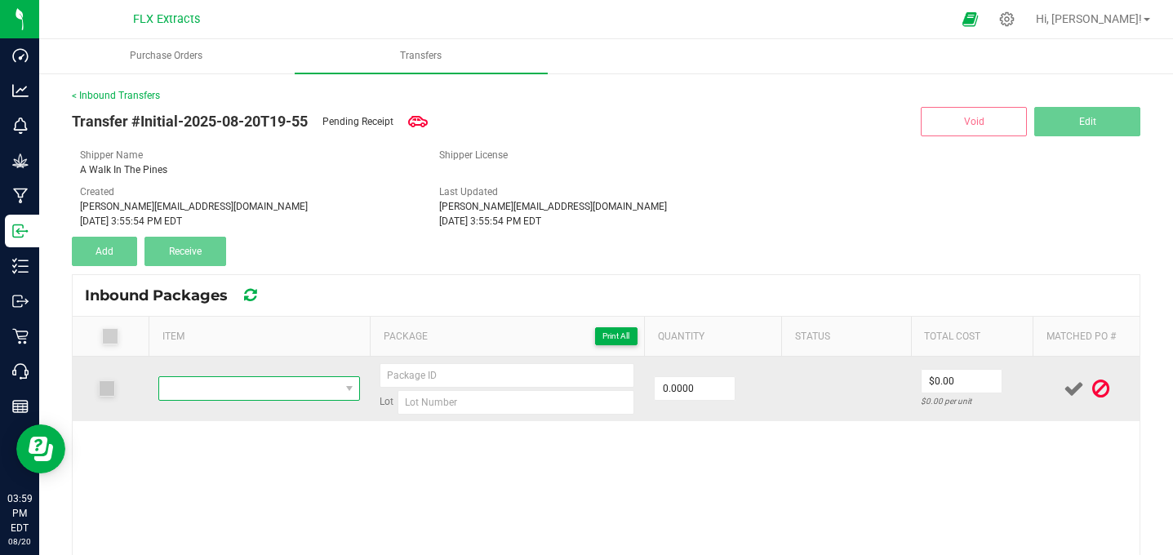
click at [287, 378] on span "NO DATA FOUND" at bounding box center [249, 388] width 180 height 23
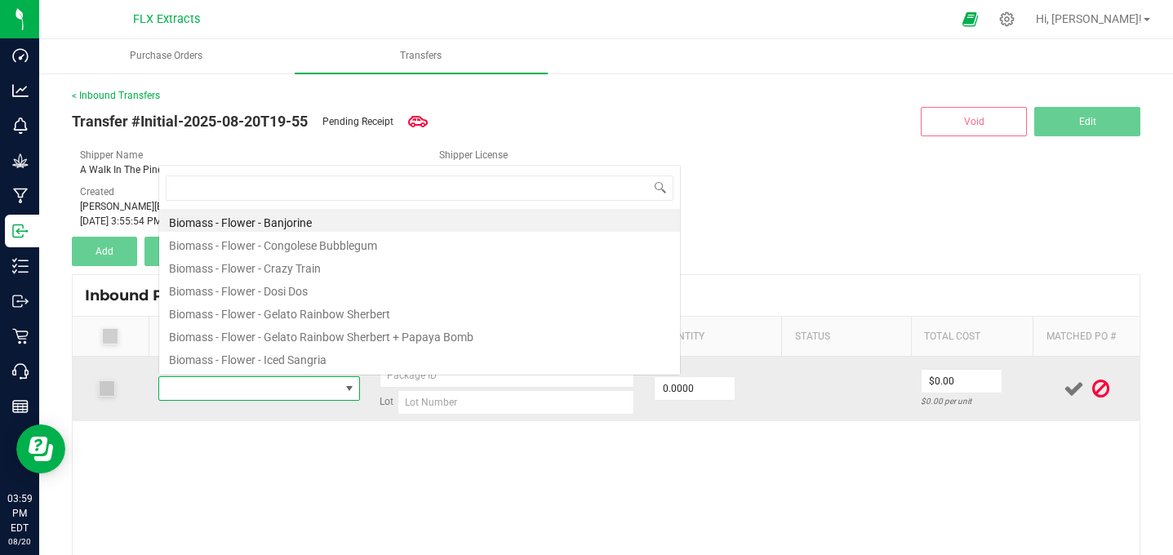
scroll to position [24, 202]
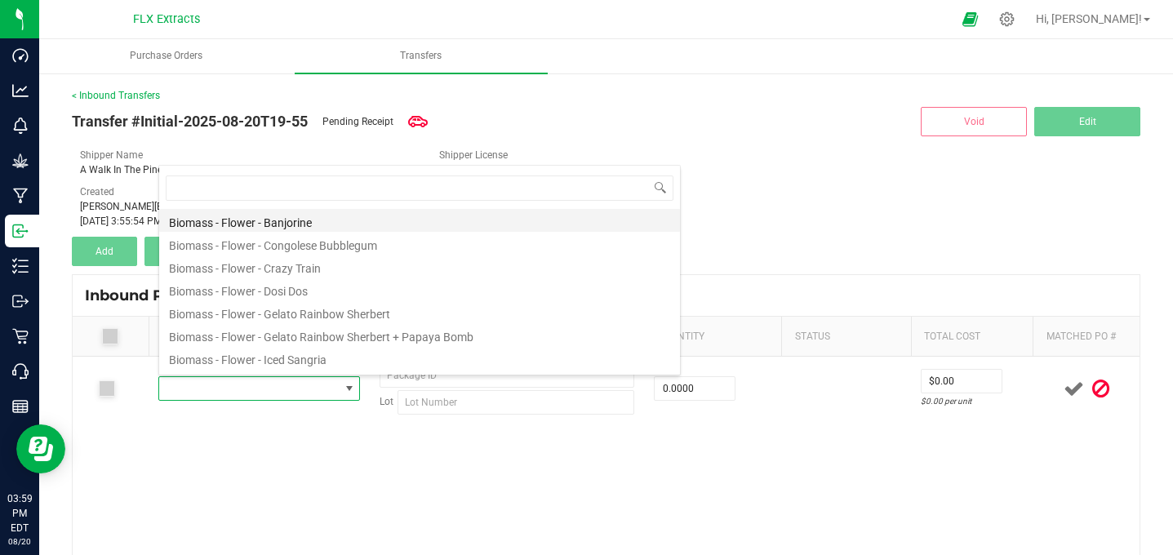
click at [291, 230] on li "Biomass - Flower - Banjorine" at bounding box center [419, 220] width 521 height 23
type input "0.0000 g"
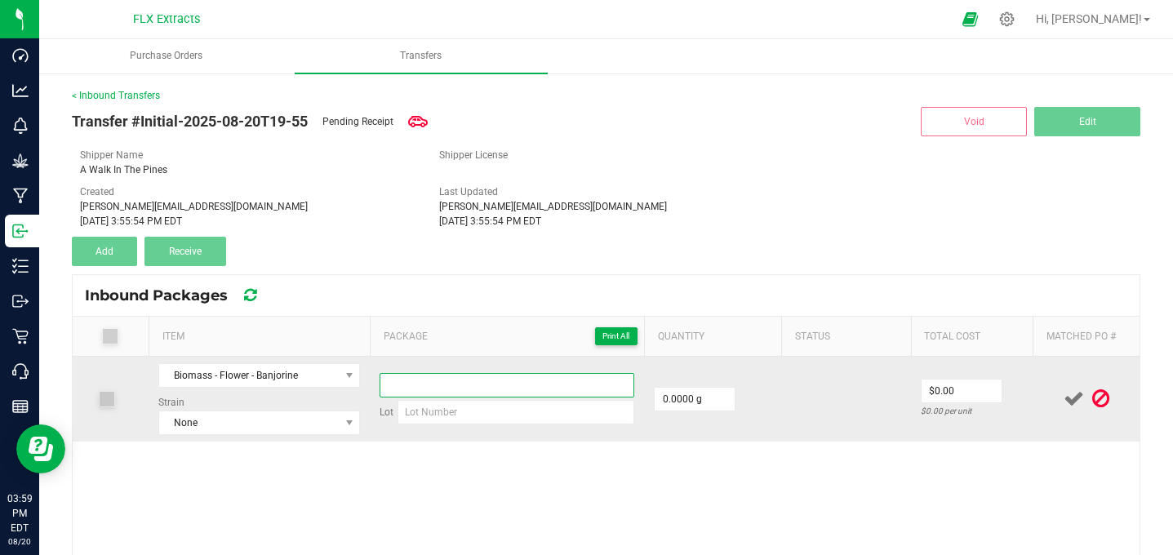
click at [513, 378] on input at bounding box center [507, 385] width 255 height 24
click at [532, 391] on input at bounding box center [507, 385] width 255 height 24
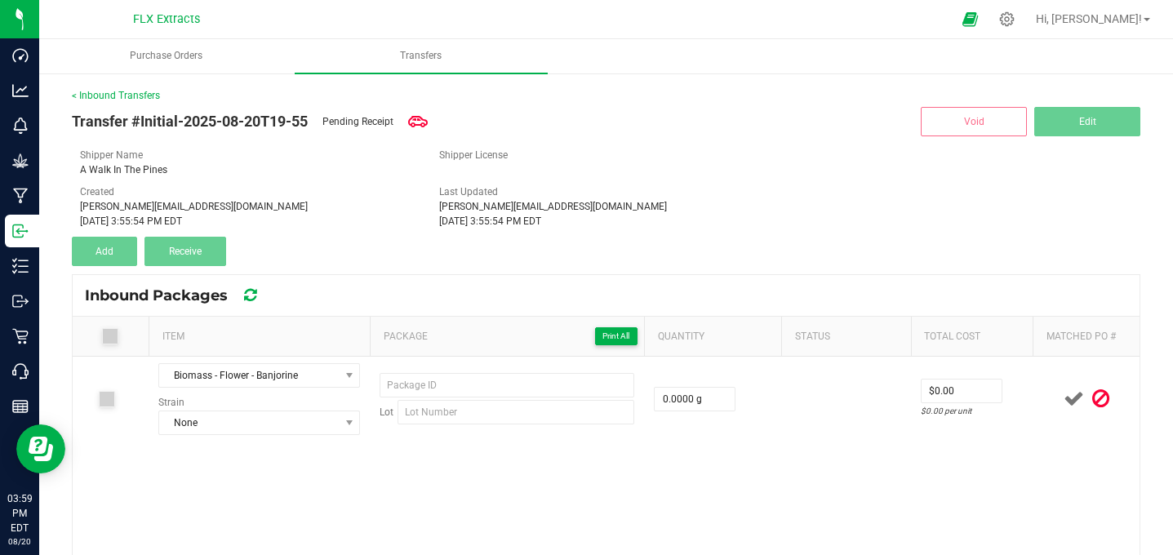
click at [943, 473] on div "Biomass - Flower - Banjorine Strain None Lot 0.0000 g $0.00 $0.00 per unit" at bounding box center [606, 540] width 1067 height 366
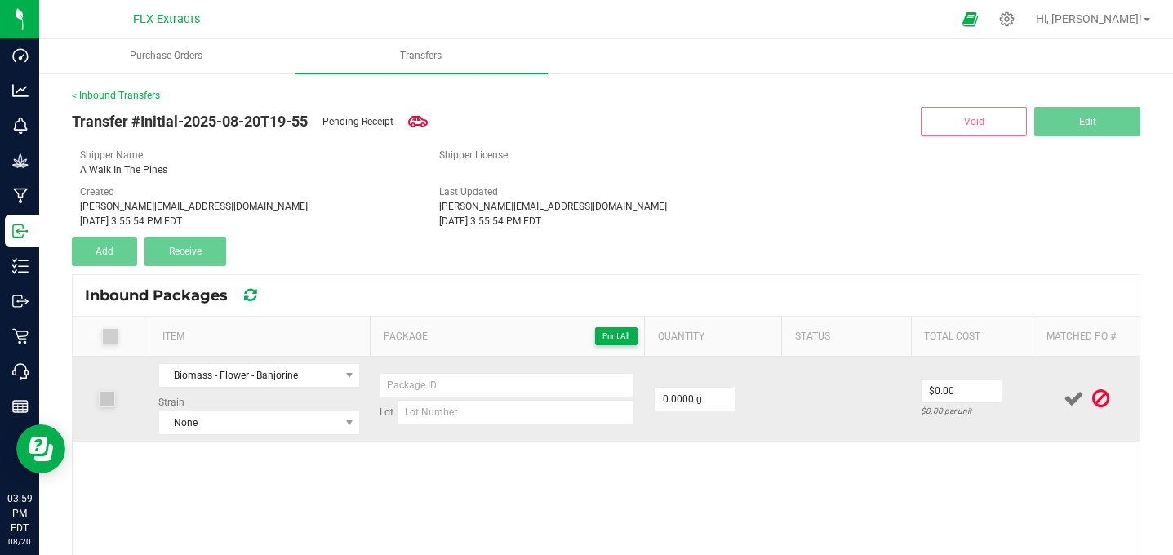
click at [1074, 399] on icon at bounding box center [1074, 399] width 20 height 20
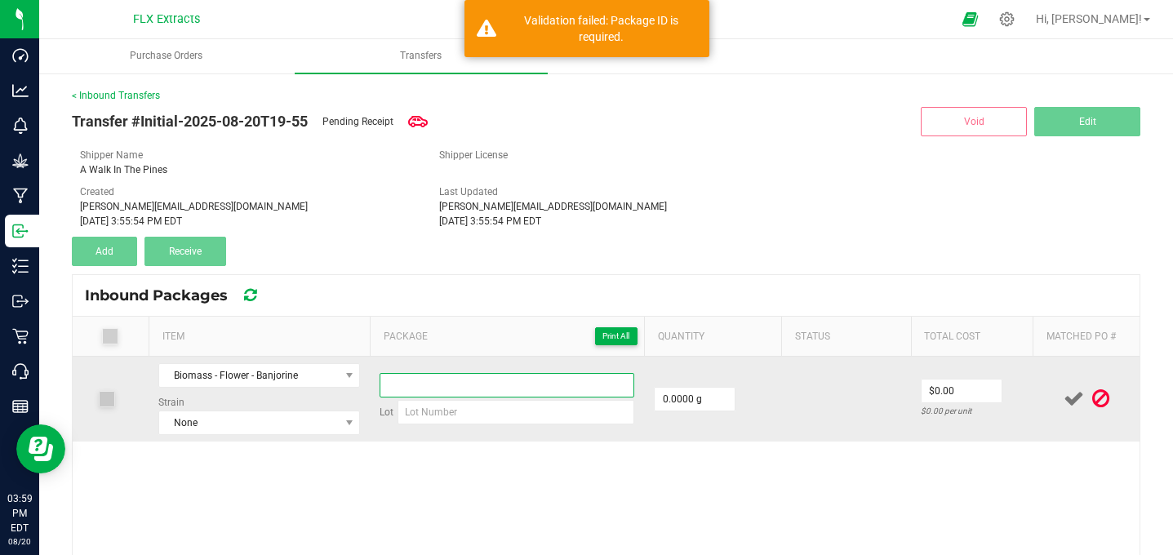
click at [473, 395] on input at bounding box center [507, 385] width 255 height 24
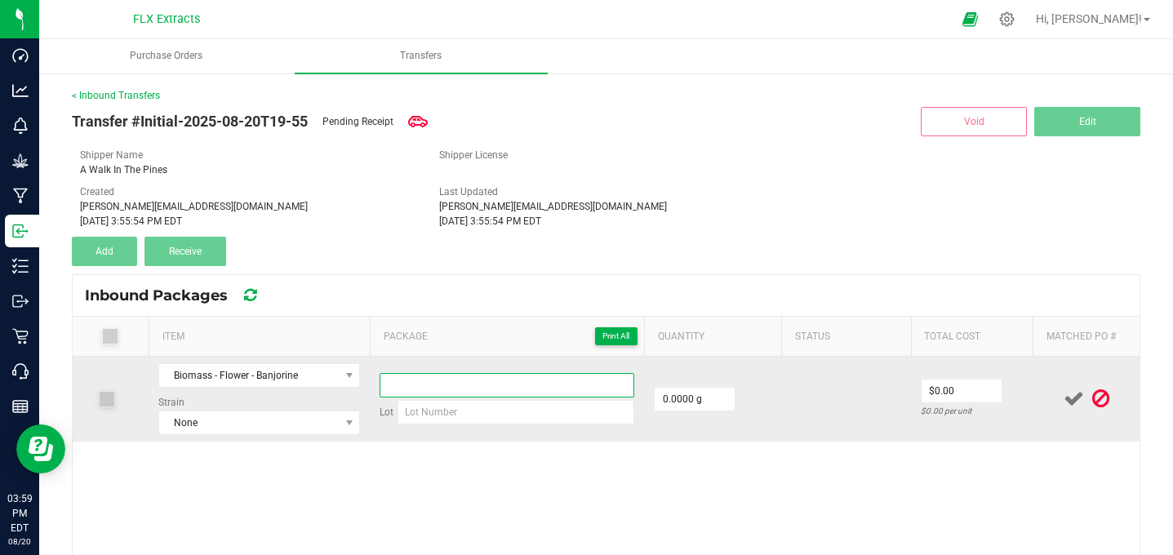
click at [473, 395] on input at bounding box center [507, 385] width 255 height 24
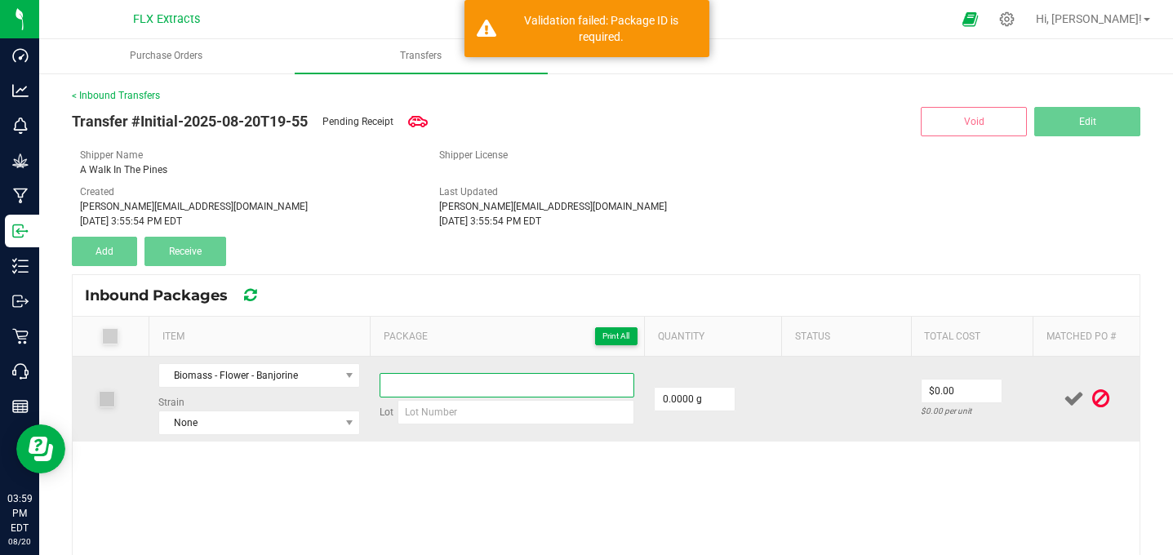
click at [473, 395] on input at bounding box center [507, 385] width 255 height 24
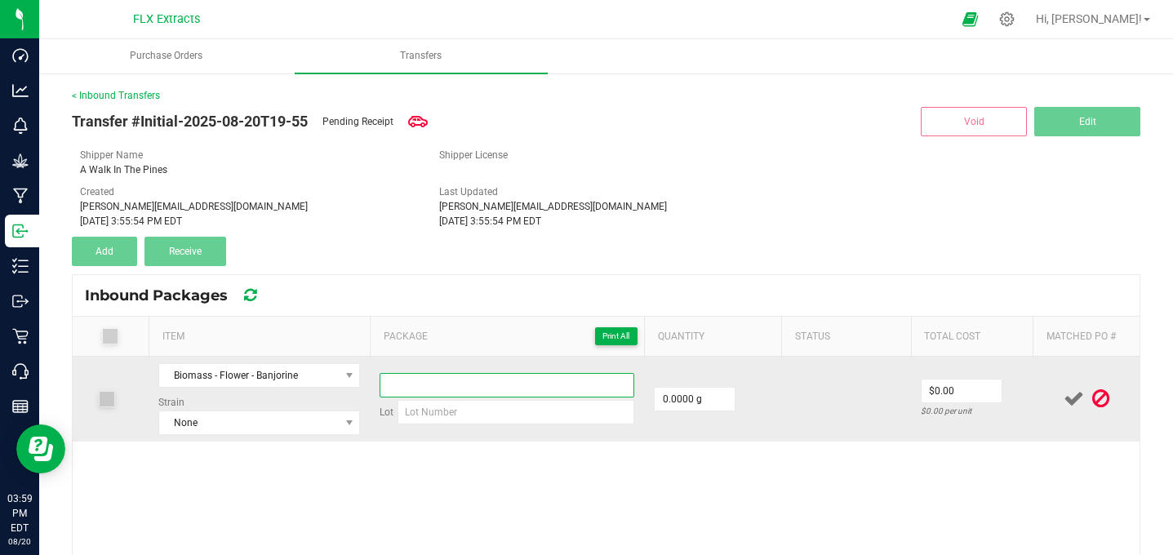
click at [473, 395] on input at bounding box center [507, 385] width 255 height 24
click at [506, 412] on input at bounding box center [516, 412] width 237 height 24
click at [273, 409] on div "Strain None" at bounding box center [259, 415] width 202 height 40
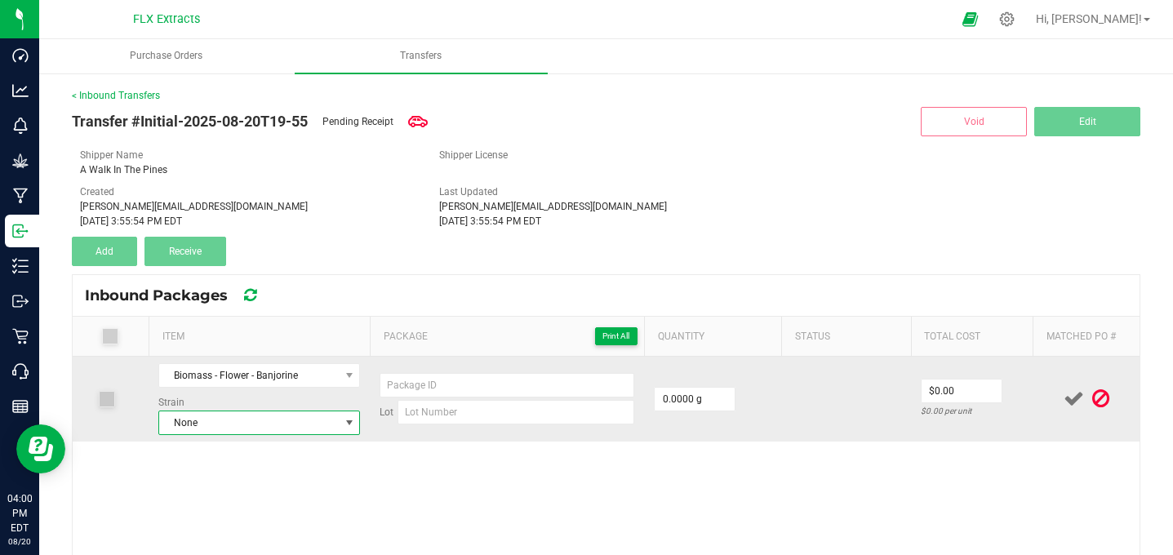
click at [276, 412] on span "None" at bounding box center [249, 422] width 180 height 23
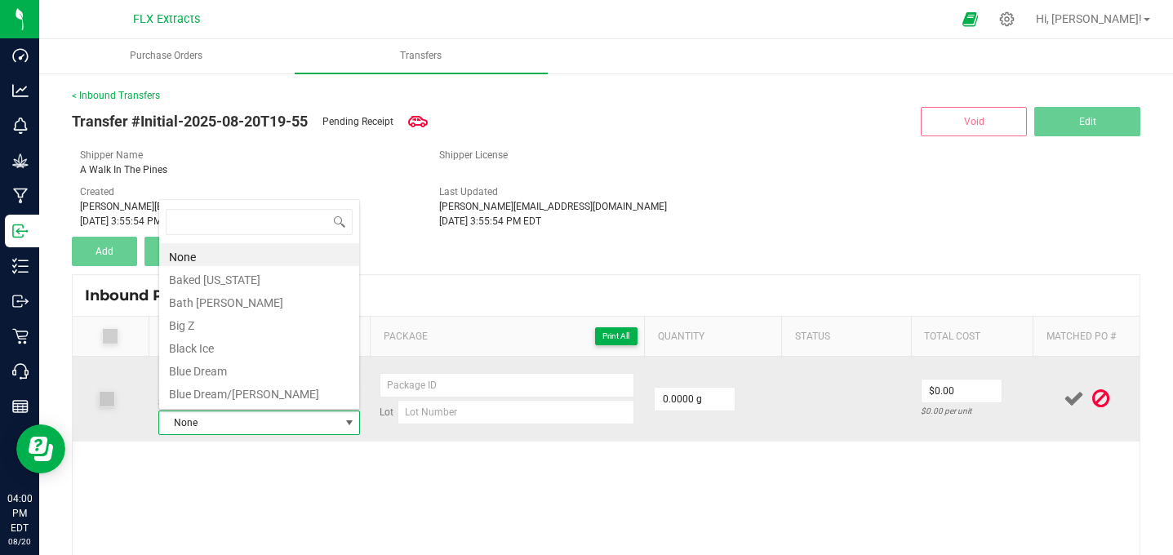
click at [276, 413] on span "None" at bounding box center [249, 422] width 180 height 23
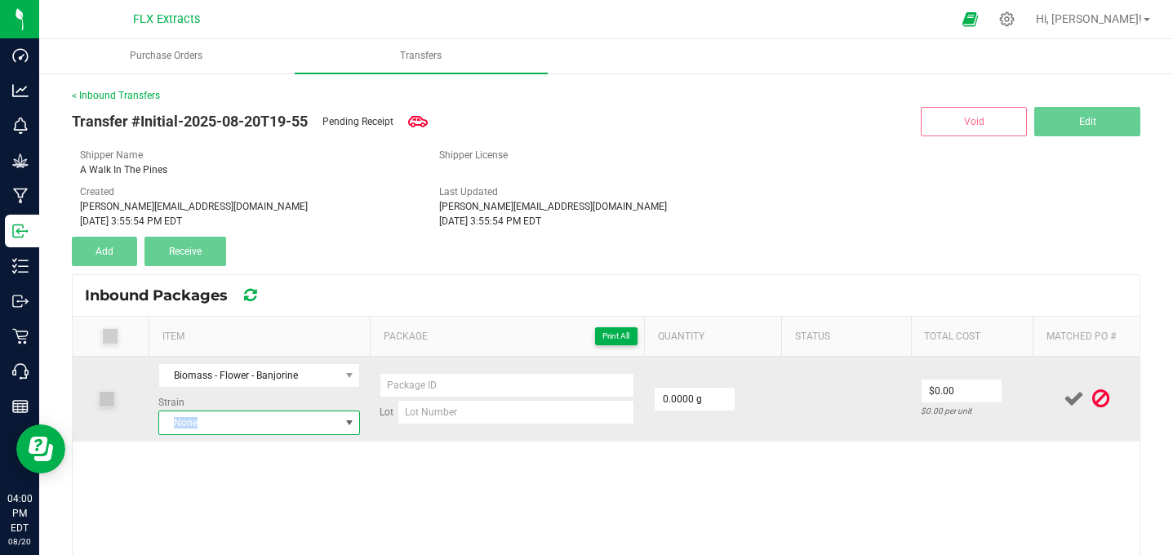
click at [276, 413] on span "None" at bounding box center [249, 422] width 180 height 23
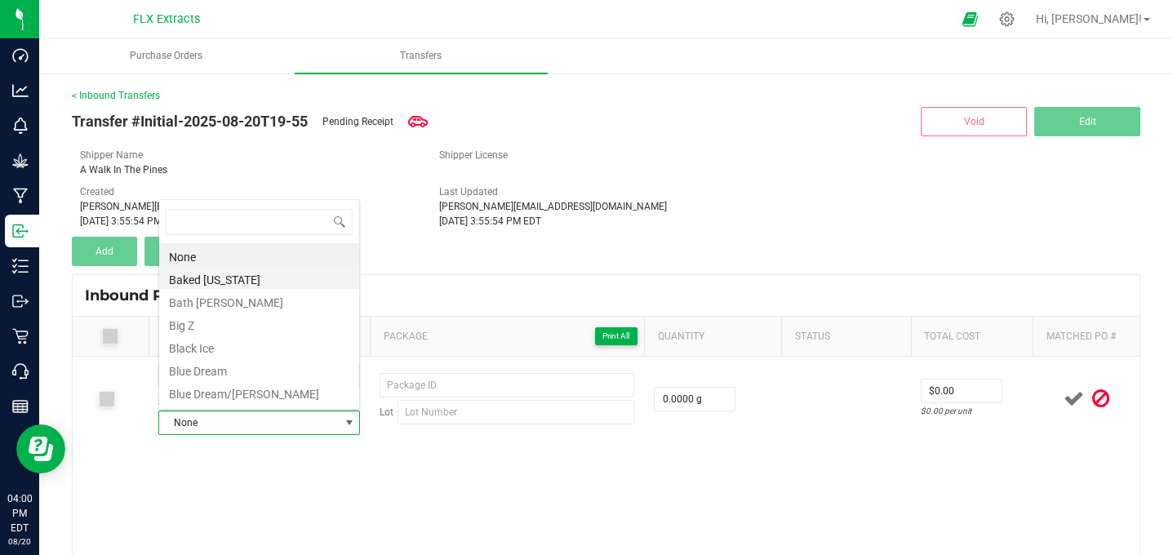
click at [254, 281] on li "Baked [US_STATE]" at bounding box center [259, 277] width 200 height 23
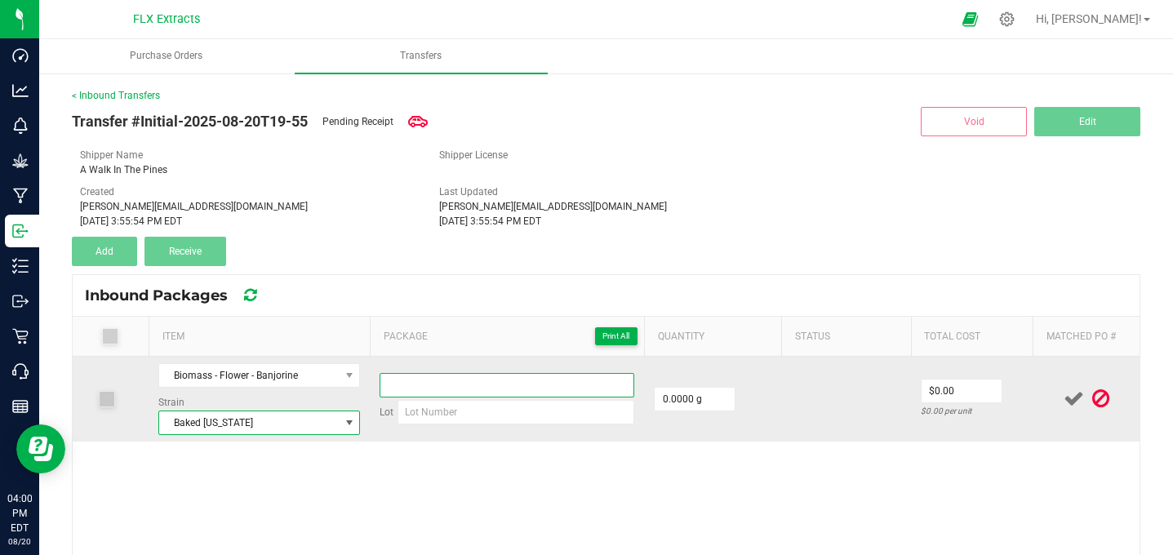
click at [474, 393] on input at bounding box center [507, 385] width 255 height 24
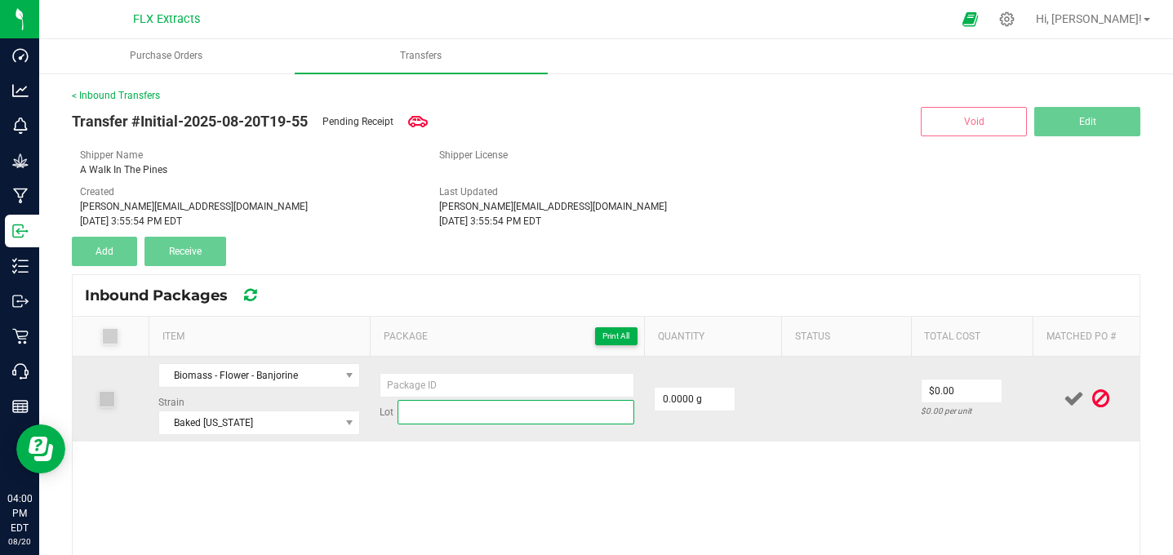
click at [487, 412] on input at bounding box center [516, 412] width 237 height 24
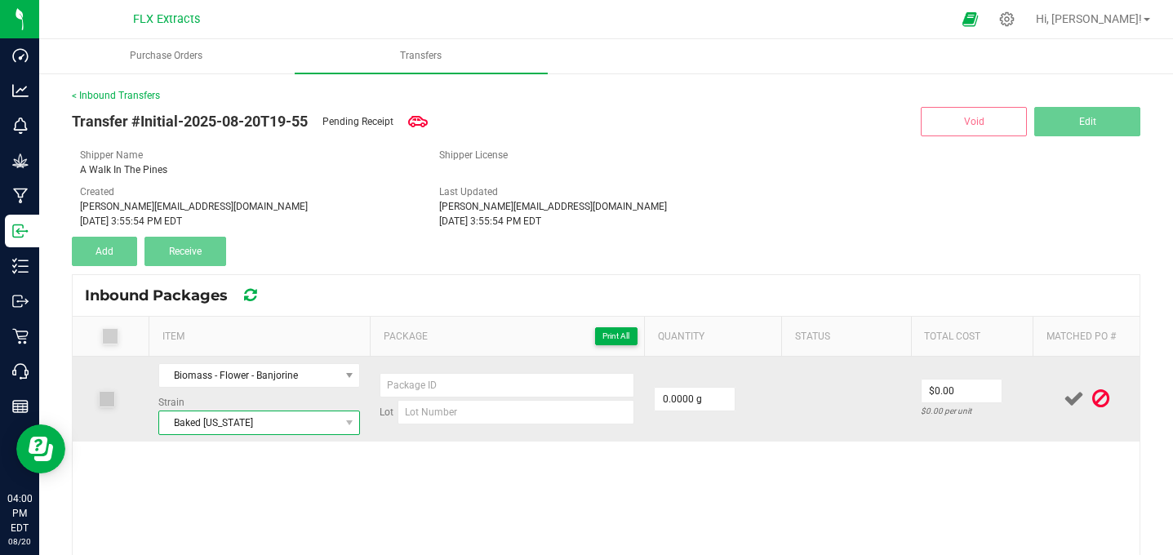
click at [275, 429] on span "Baked [US_STATE]" at bounding box center [249, 422] width 180 height 23
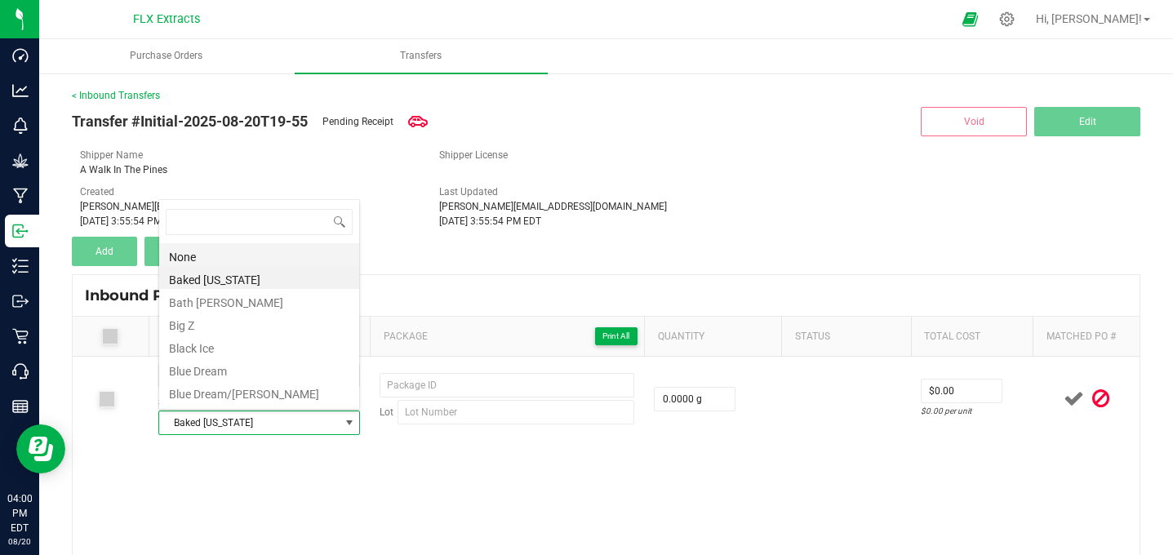
click at [273, 250] on li "None" at bounding box center [259, 254] width 200 height 23
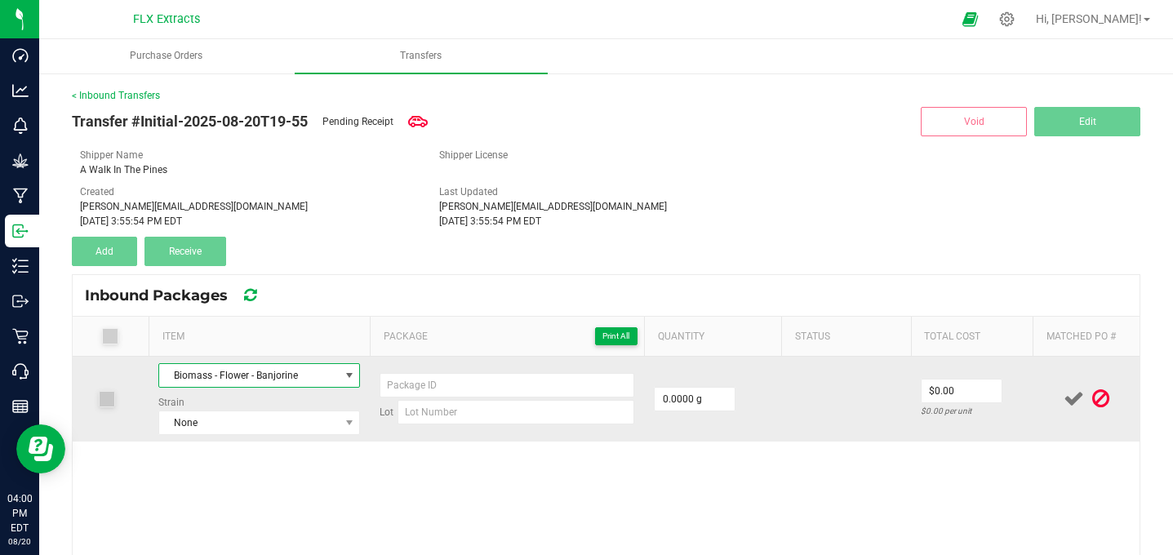
click at [302, 377] on span "Biomass - Flower - Banjorine" at bounding box center [249, 375] width 180 height 23
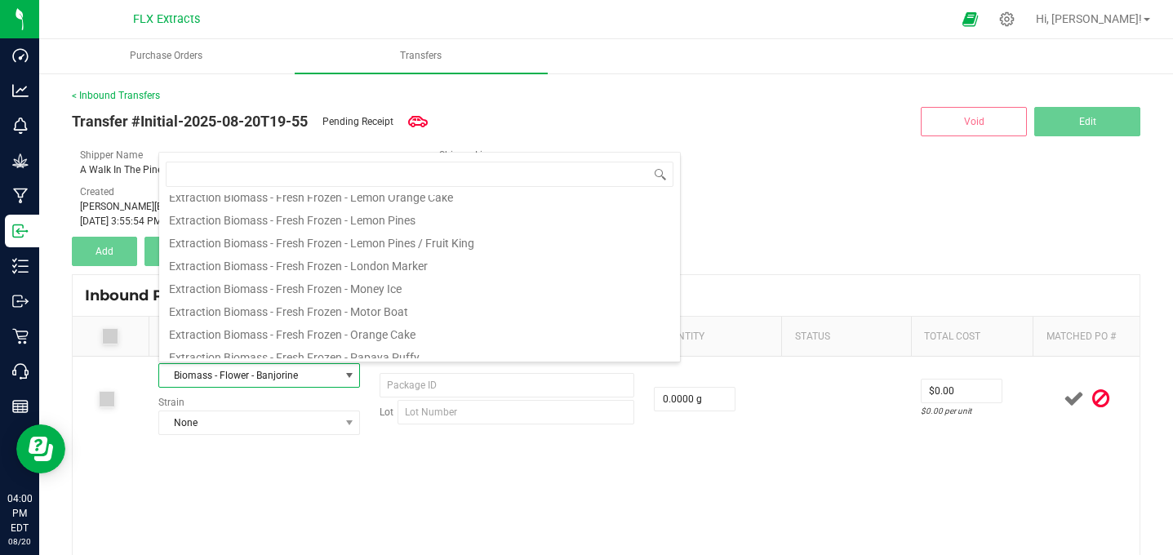
scroll to position [980, 0]
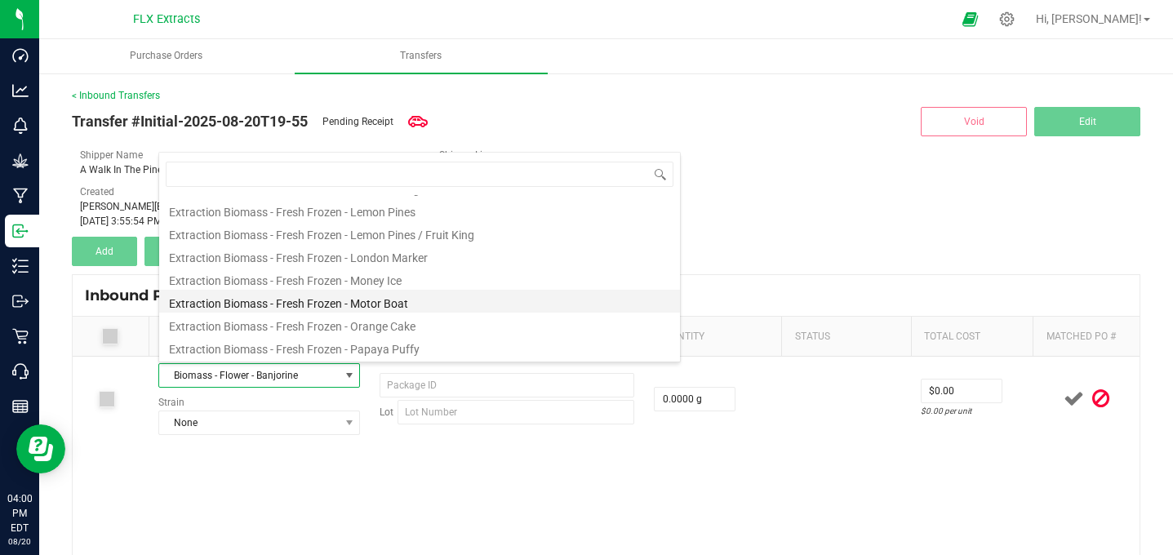
click at [318, 304] on li "Extraction Biomass - Fresh Frozen - Motor Boat" at bounding box center [419, 301] width 521 height 23
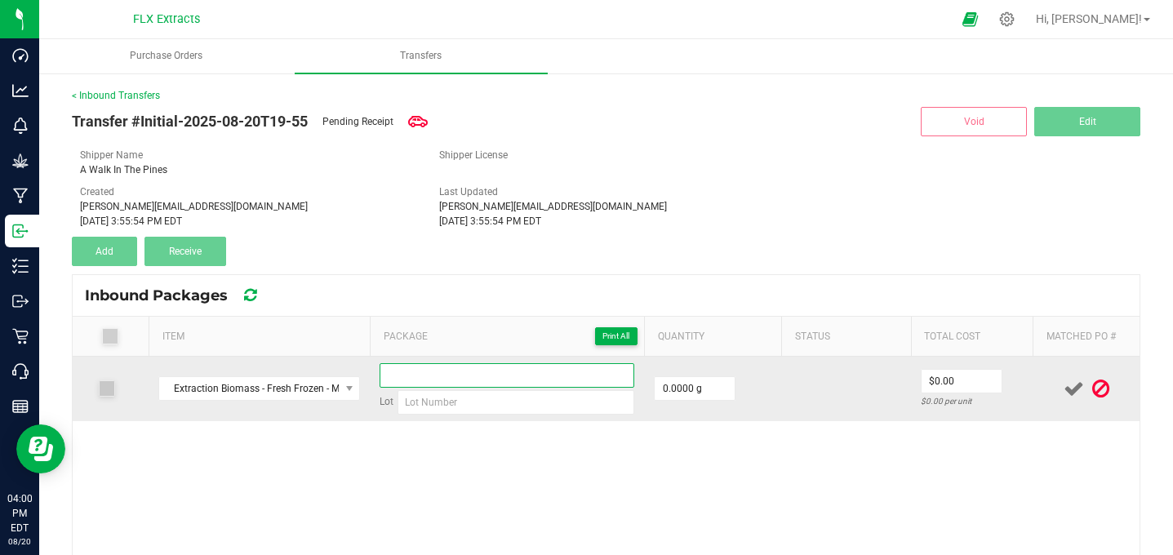
click at [486, 371] on input at bounding box center [507, 375] width 255 height 24
click at [522, 384] on input at bounding box center [507, 375] width 255 height 24
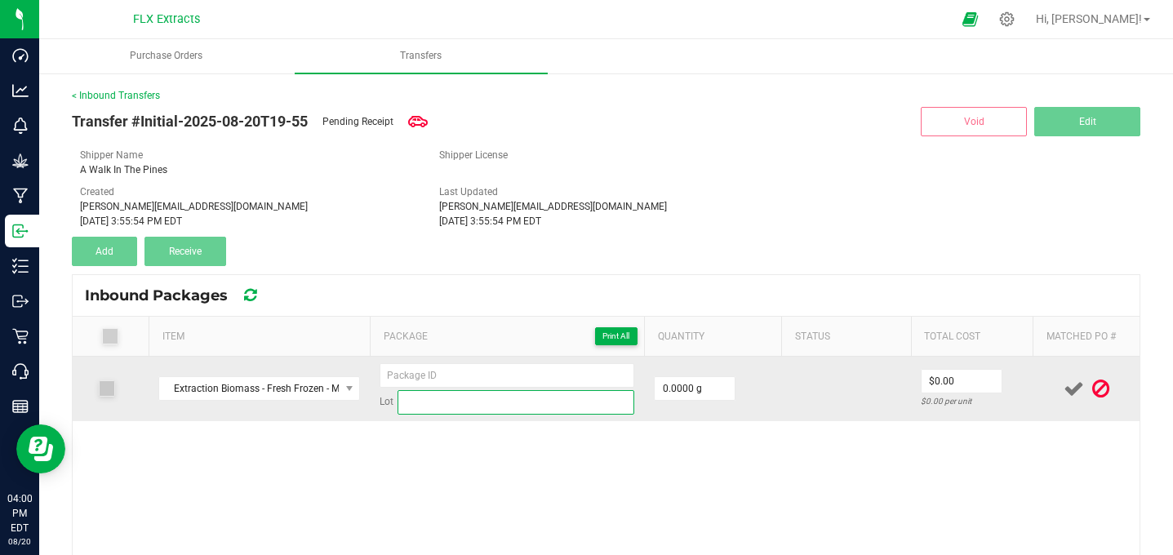
click at [522, 398] on input at bounding box center [516, 402] width 237 height 24
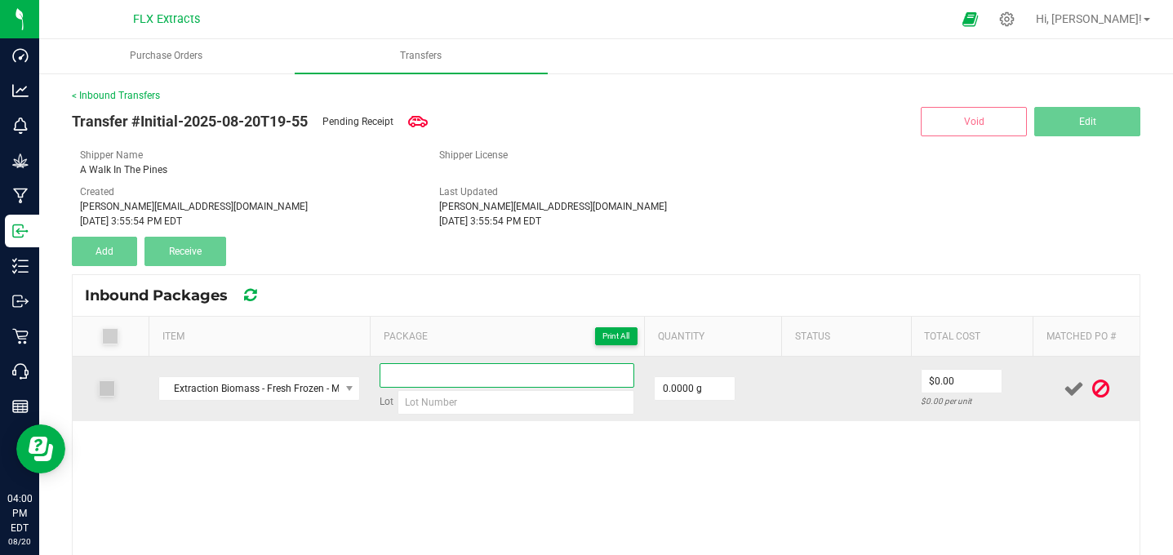
click at [509, 380] on input at bounding box center [507, 375] width 255 height 24
type input "hhhh"
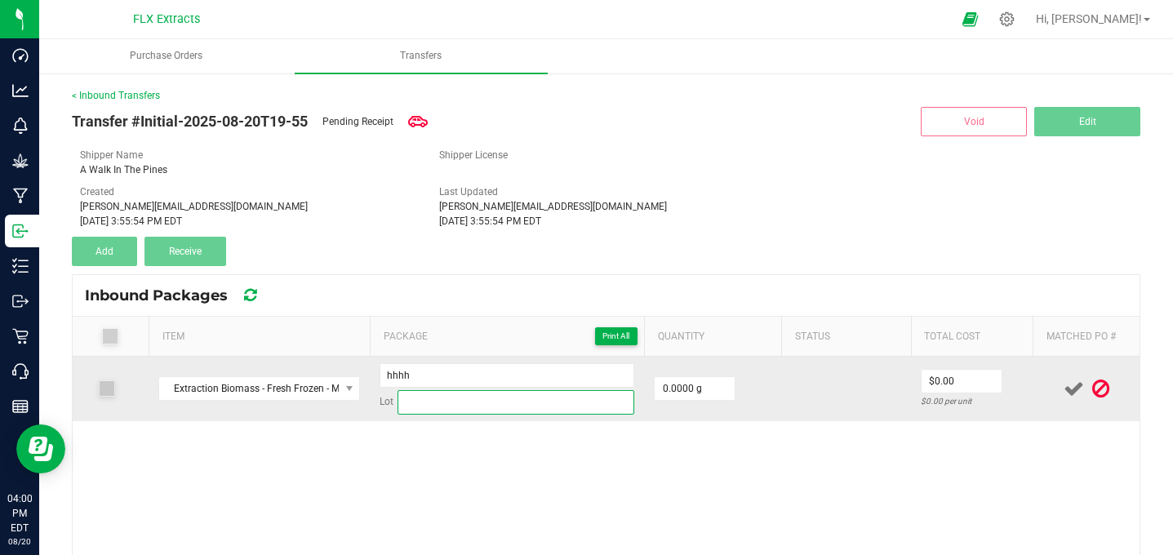
click at [544, 402] on input at bounding box center [516, 402] width 237 height 24
type input "jjjjjj"
click at [1074, 389] on icon at bounding box center [1074, 389] width 20 height 20
click at [725, 380] on input "0" at bounding box center [695, 388] width 80 height 23
type input "0.0000 g"
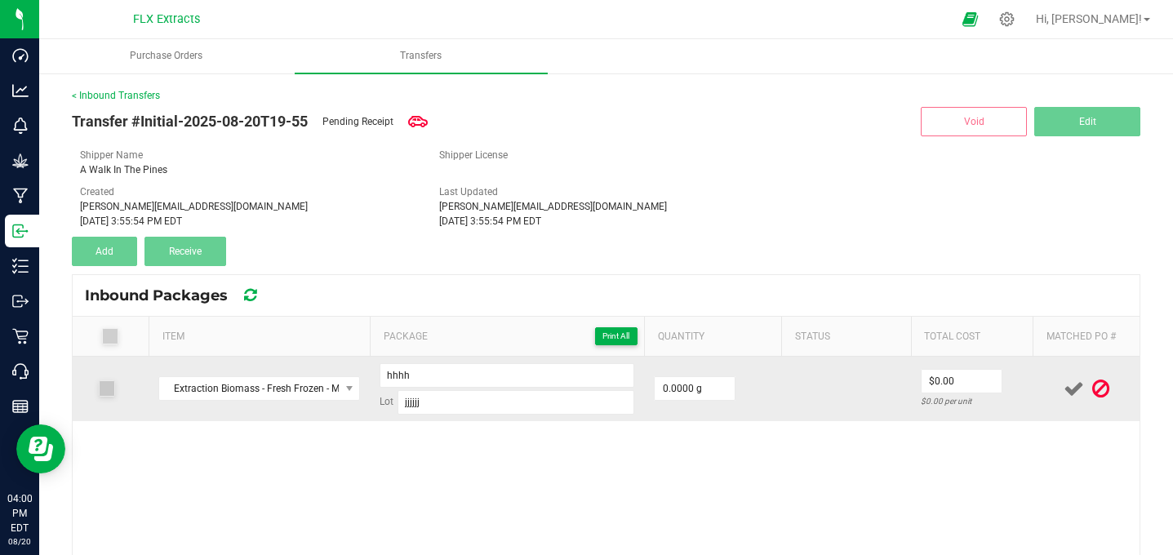
click at [1074, 388] on icon at bounding box center [1074, 389] width 20 height 20
click at [1096, 387] on icon at bounding box center [1100, 389] width 17 height 20
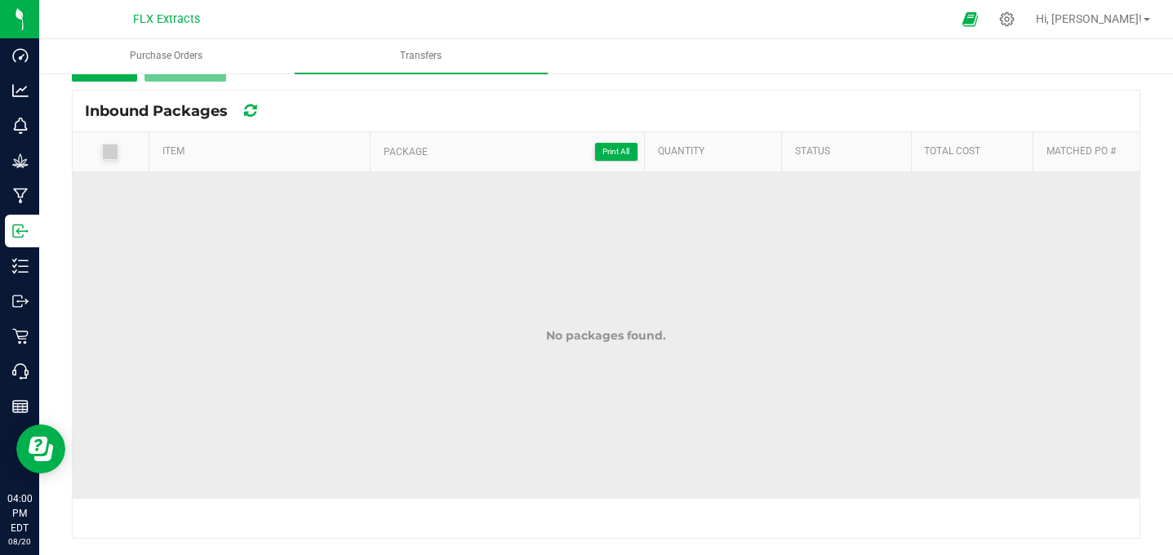
scroll to position [0, 0]
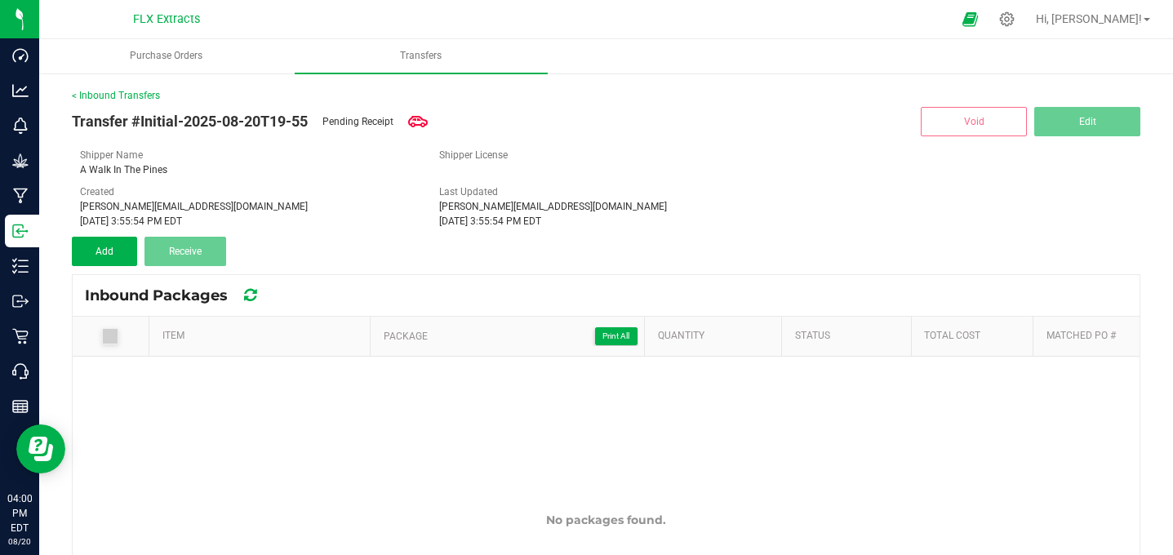
click at [171, 75] on div "< Inbound Transfers Transfer #Initial-2025-08-20T19-55 Pending Receipt Void Edi…" at bounding box center [606, 406] width 1134 height 668
click at [176, 42] on uib-tab-heading "Purchase Orders" at bounding box center [166, 56] width 252 height 33
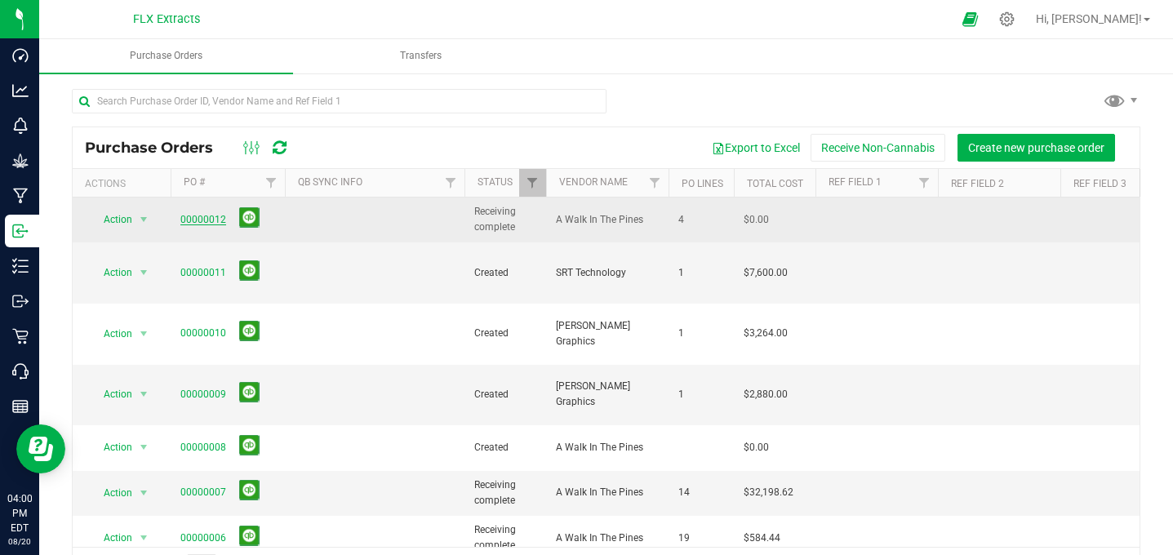
click at [212, 215] on link "00000012" at bounding box center [203, 219] width 46 height 11
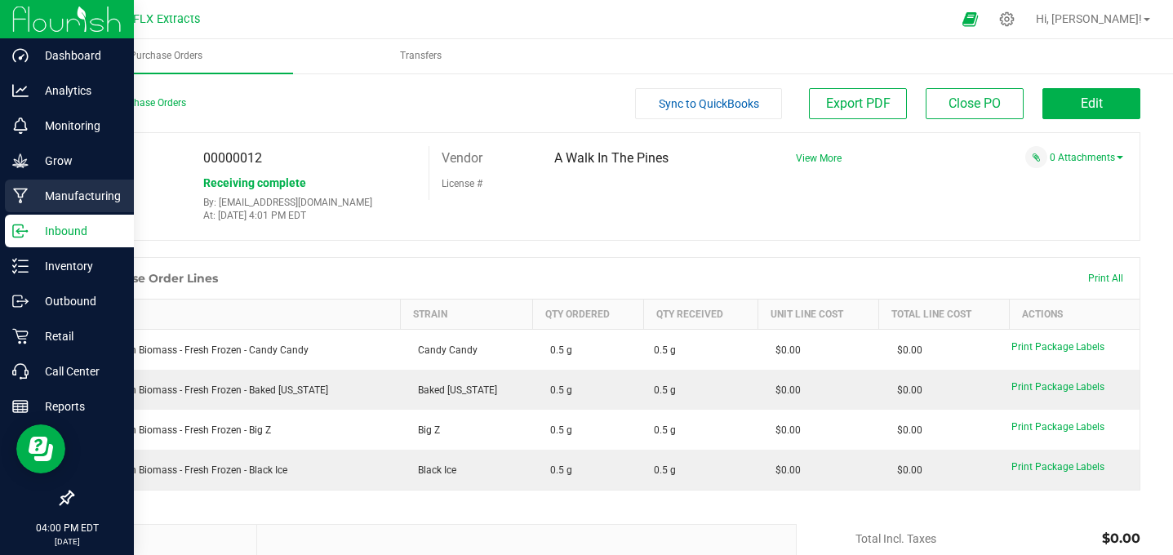
click at [103, 201] on p "Manufacturing" at bounding box center [78, 196] width 98 height 20
click at [34, 227] on p "Inbound" at bounding box center [78, 231] width 98 height 20
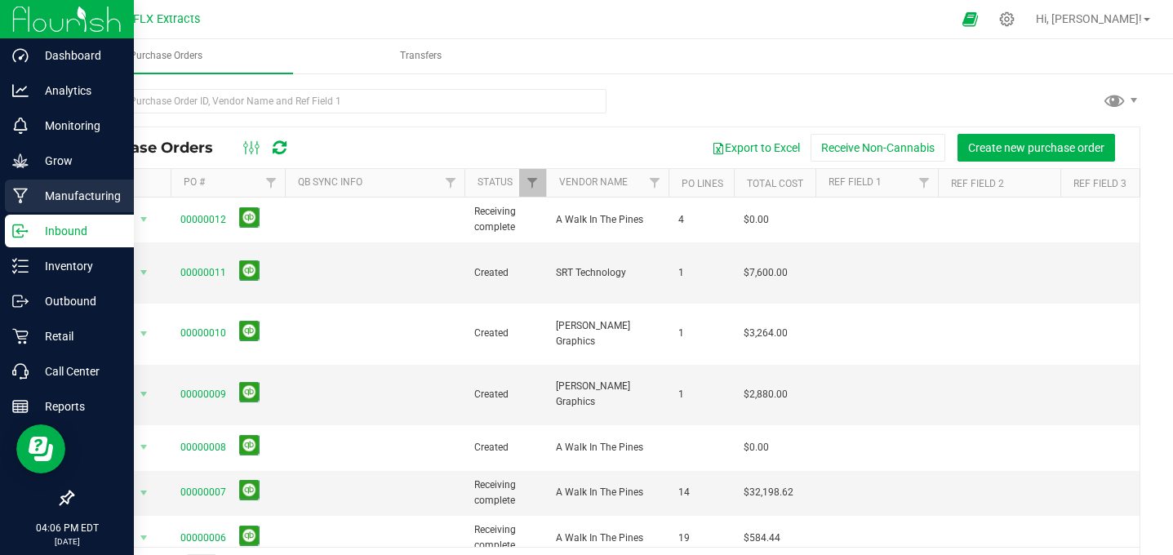
click at [75, 204] on p "Manufacturing" at bounding box center [78, 196] width 98 height 20
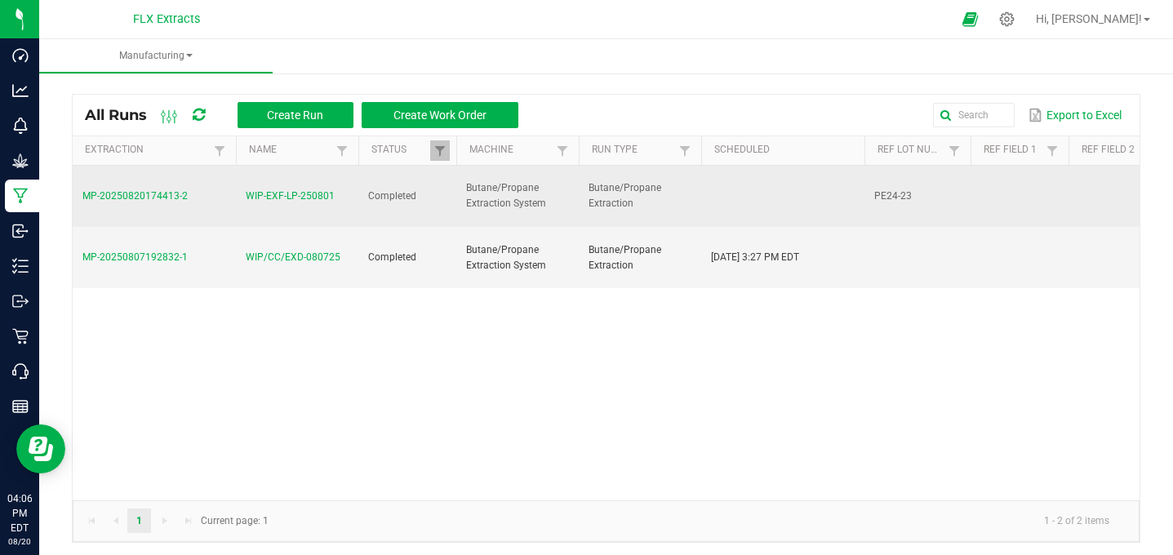
click at [160, 195] on span "MP-20250820174413-2" at bounding box center [134, 195] width 105 height 11
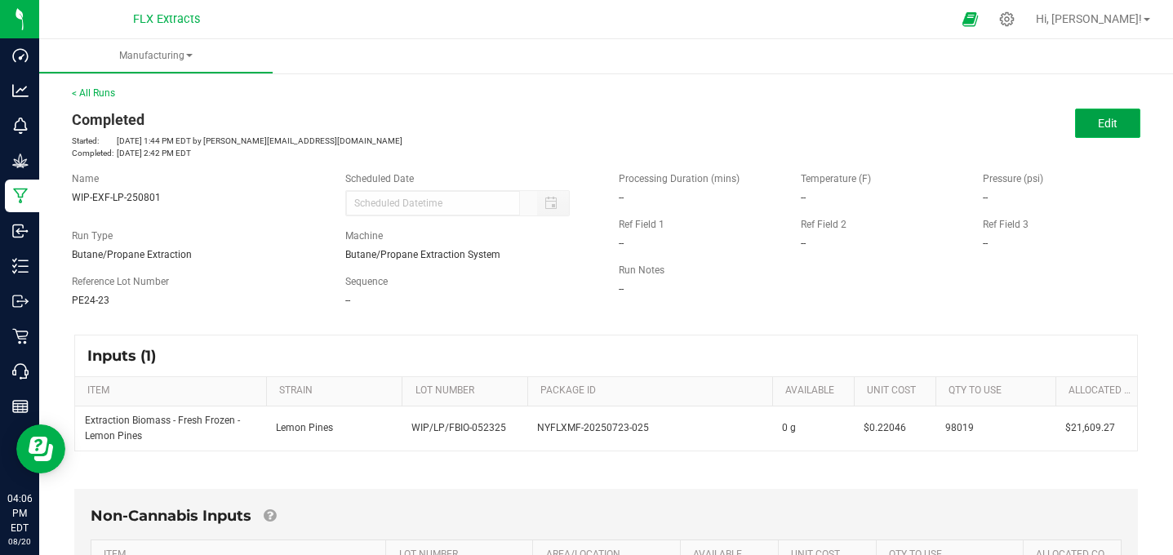
click at [1111, 127] on span "Edit" at bounding box center [1108, 123] width 20 height 13
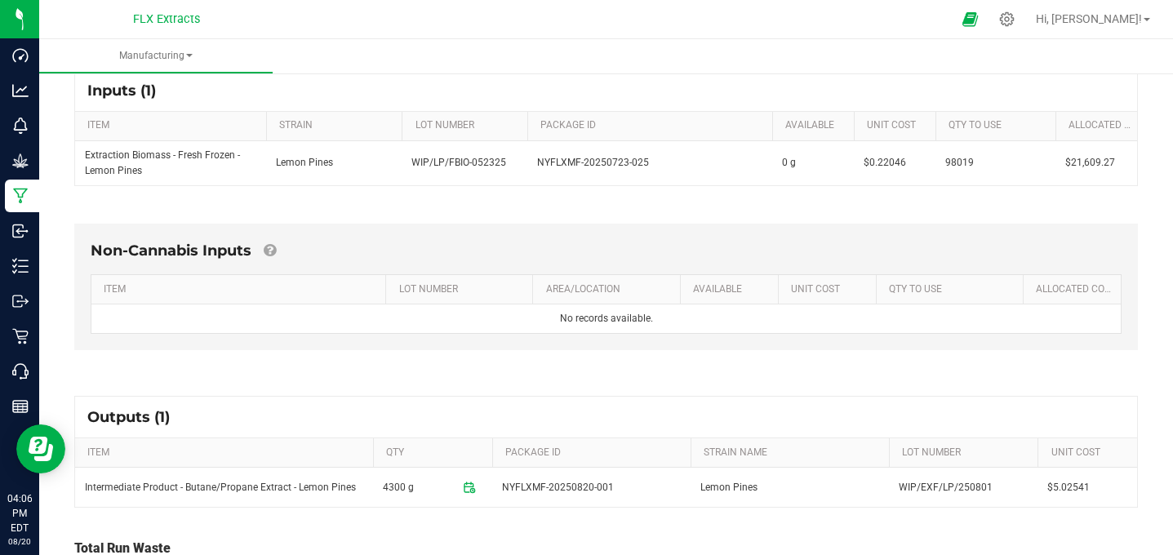
scroll to position [304, 0]
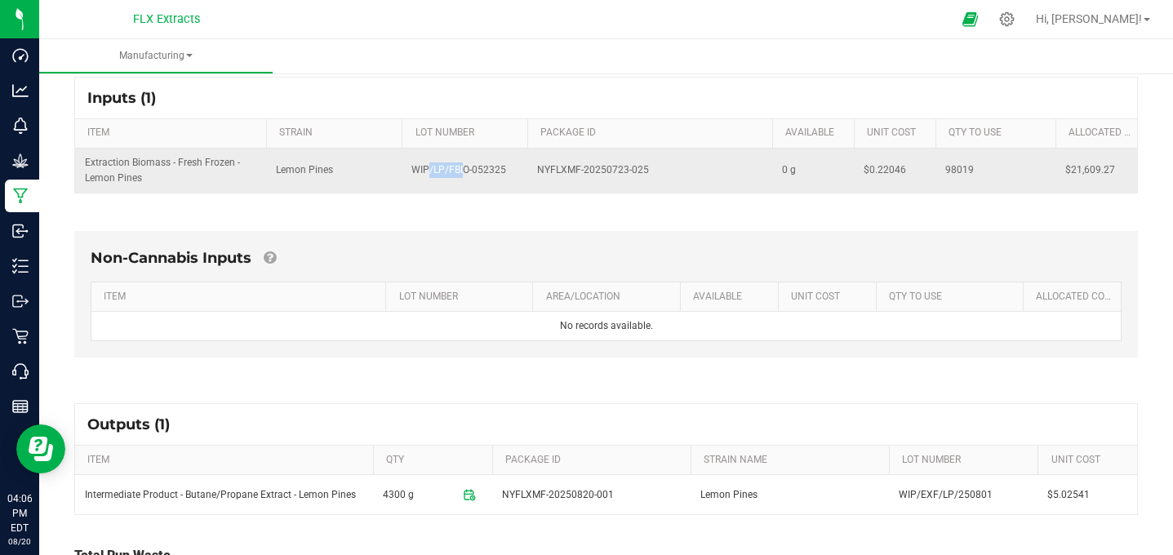
drag, startPoint x: 456, startPoint y: 175, endPoint x: 434, endPoint y: 175, distance: 22.0
click at [428, 173] on span "WIP/LP/FBIO-052325" at bounding box center [458, 169] width 95 height 11
click at [567, 192] on td "NYFLXMF-20250723-025" at bounding box center [649, 171] width 245 height 44
click at [523, 170] on td "WIP/LP/FBIO-052325" at bounding box center [464, 171] width 125 height 44
click at [387, 173] on td "Lemon Pines" at bounding box center [334, 171] width 136 height 44
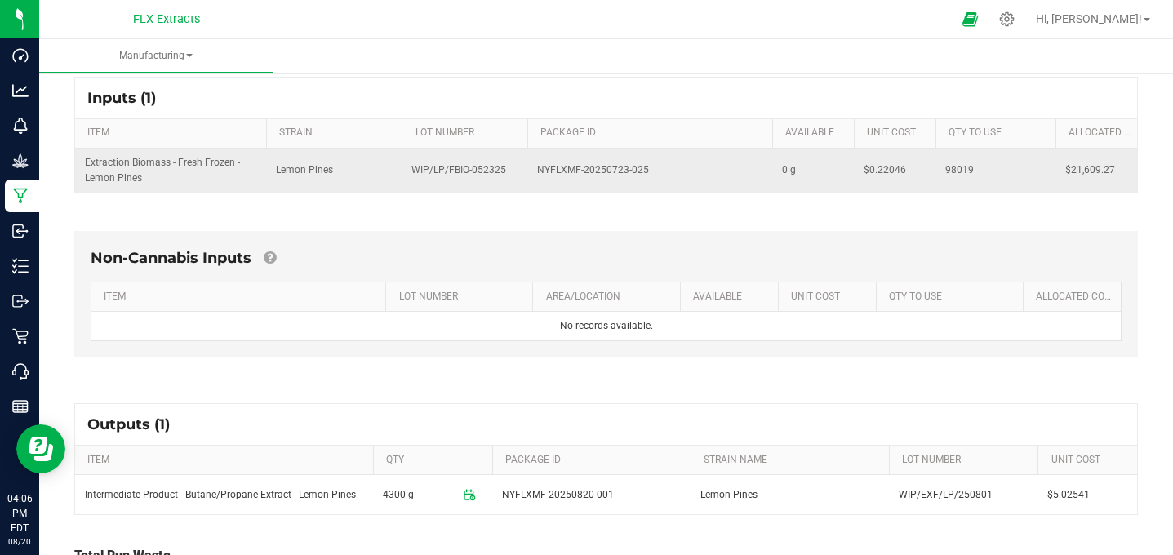
click at [291, 157] on td "Lemon Pines" at bounding box center [334, 171] width 136 height 44
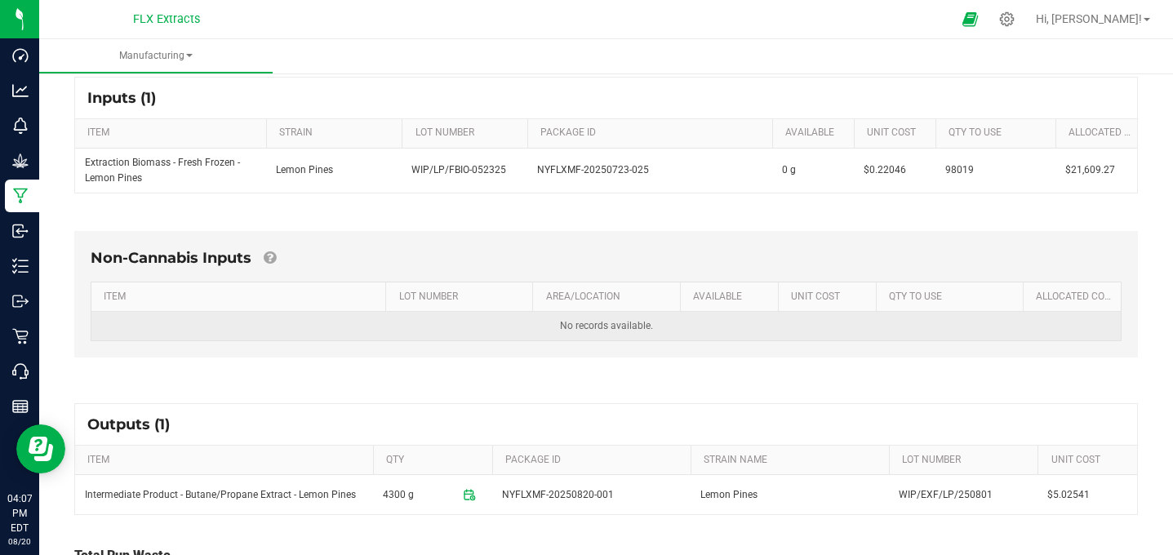
scroll to position [399, 0]
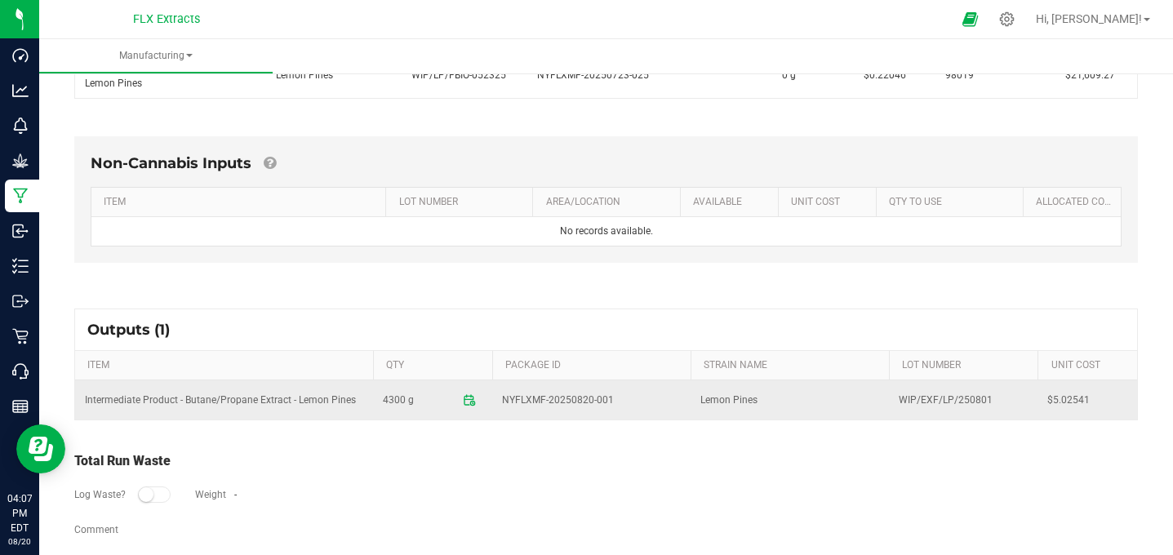
click at [571, 408] on td "NYFLXMF-20250820-001" at bounding box center [591, 399] width 198 height 39
click at [531, 405] on span "NYFLXMF-20250820-001" at bounding box center [558, 401] width 112 height 16
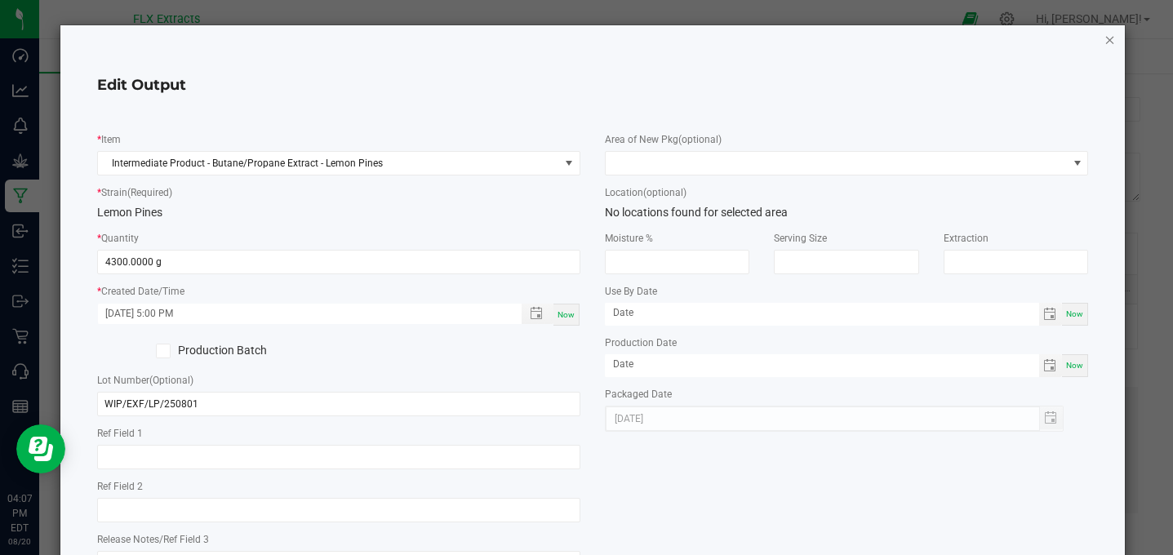
click at [1111, 40] on icon "button" at bounding box center [1109, 39] width 11 height 20
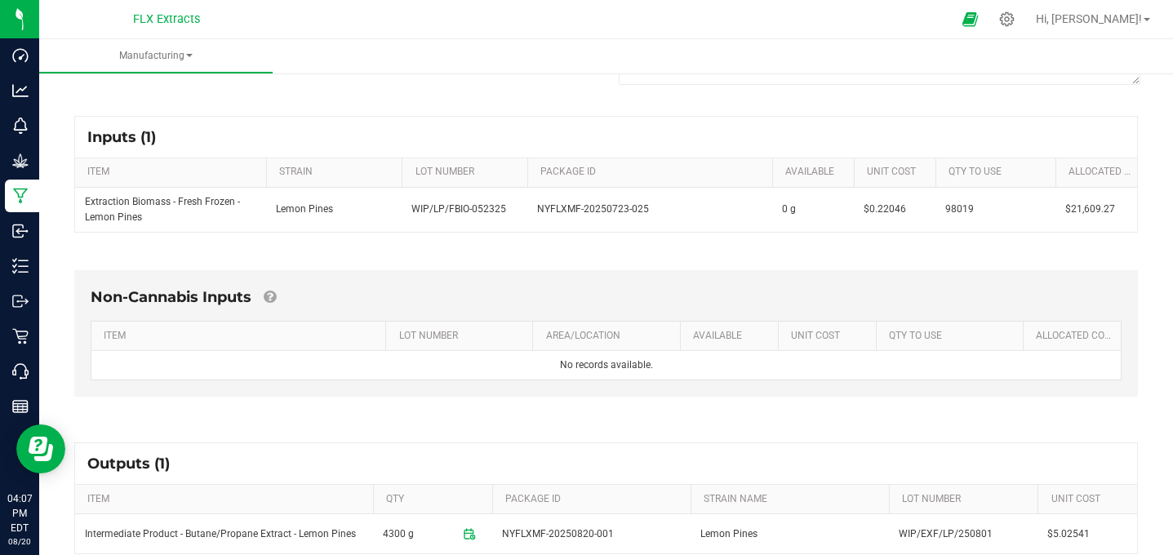
scroll to position [266, 0]
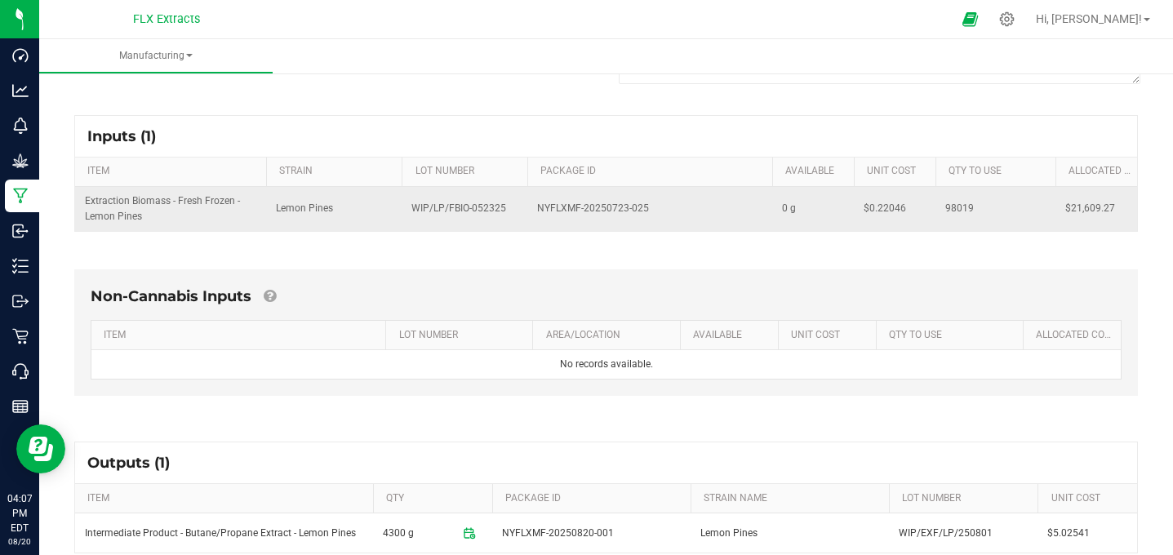
click at [518, 203] on td "WIP/LP/FBIO-052325" at bounding box center [464, 209] width 125 height 44
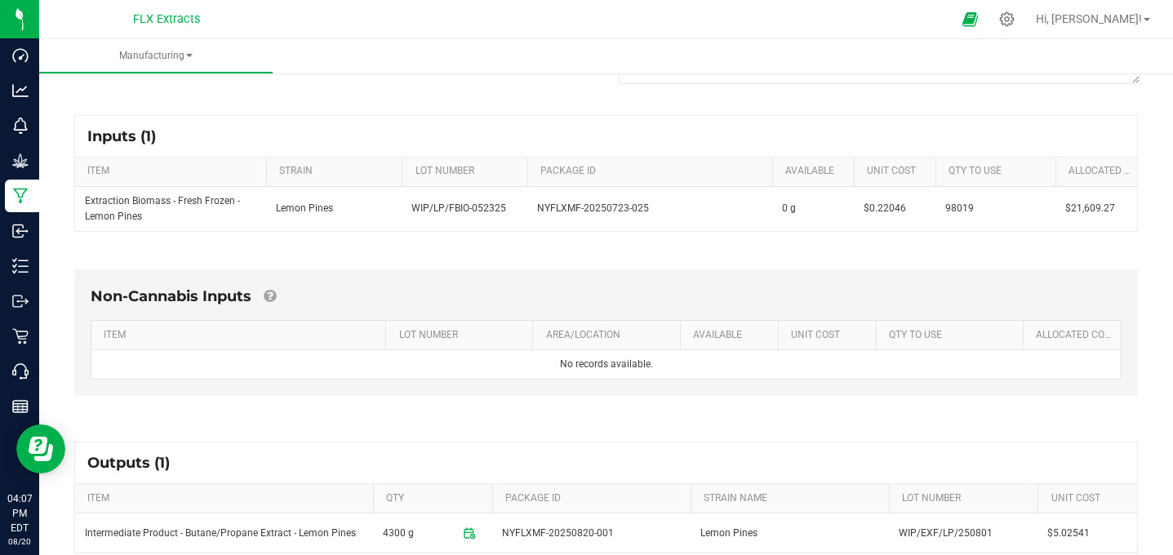
click at [696, 127] on div "Inputs (1)" at bounding box center [606, 136] width 1062 height 41
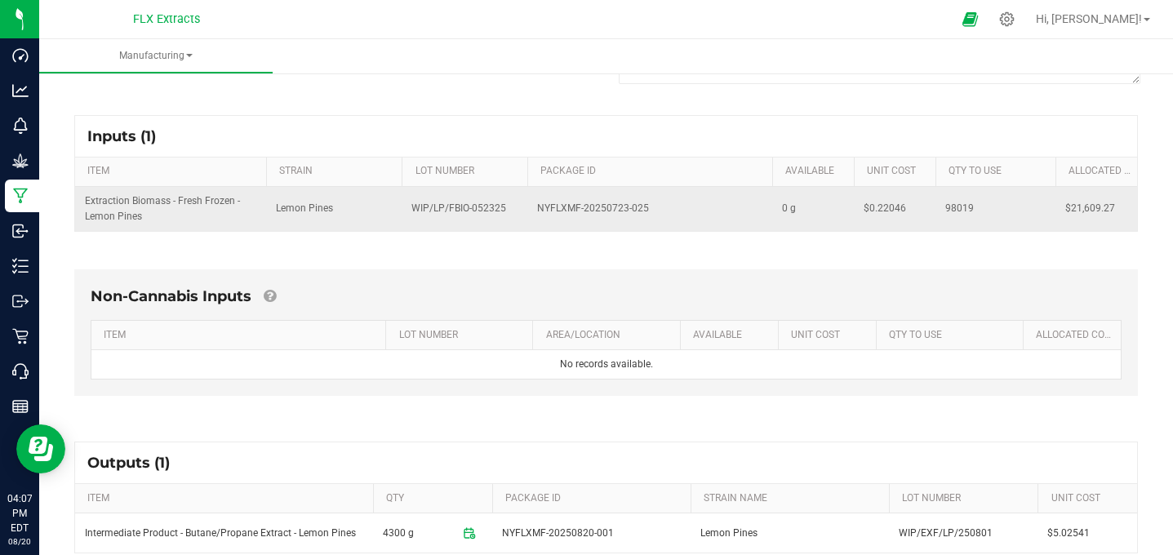
click at [609, 215] on span "NYFLXMF-20250723-025" at bounding box center [593, 209] width 112 height 16
click at [512, 210] on td "WIP/LP/FBIO-052325" at bounding box center [464, 209] width 125 height 44
drag, startPoint x: 512, startPoint y: 210, endPoint x: 408, endPoint y: 203, distance: 103.9
click at [408, 203] on td "WIP/LP/FBIO-052325" at bounding box center [464, 209] width 125 height 44
copy span "WIP/LP/FBIO-052325"
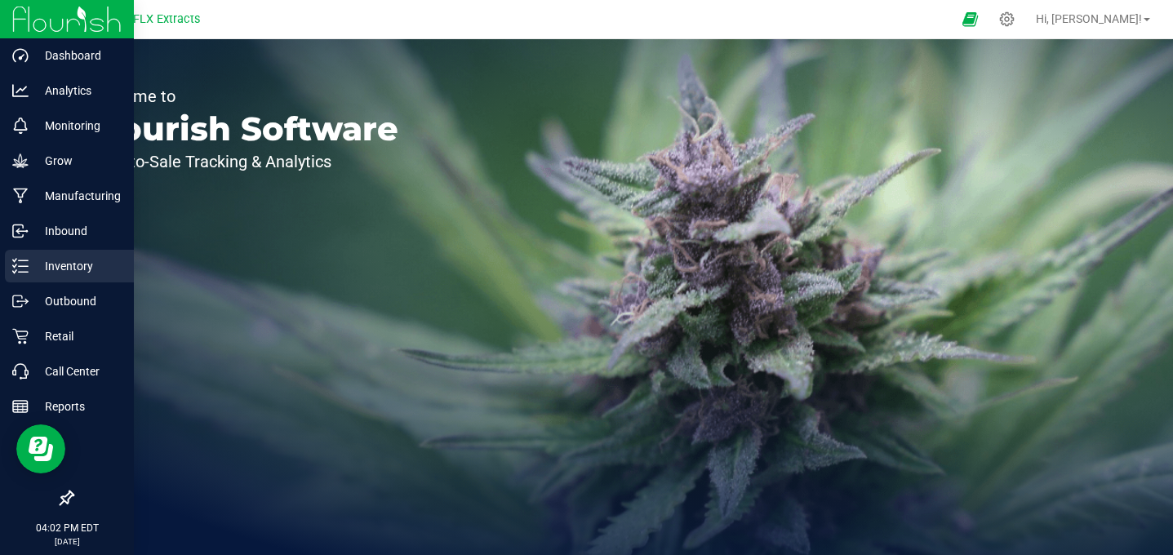
click at [61, 269] on p "Inventory" at bounding box center [78, 266] width 98 height 20
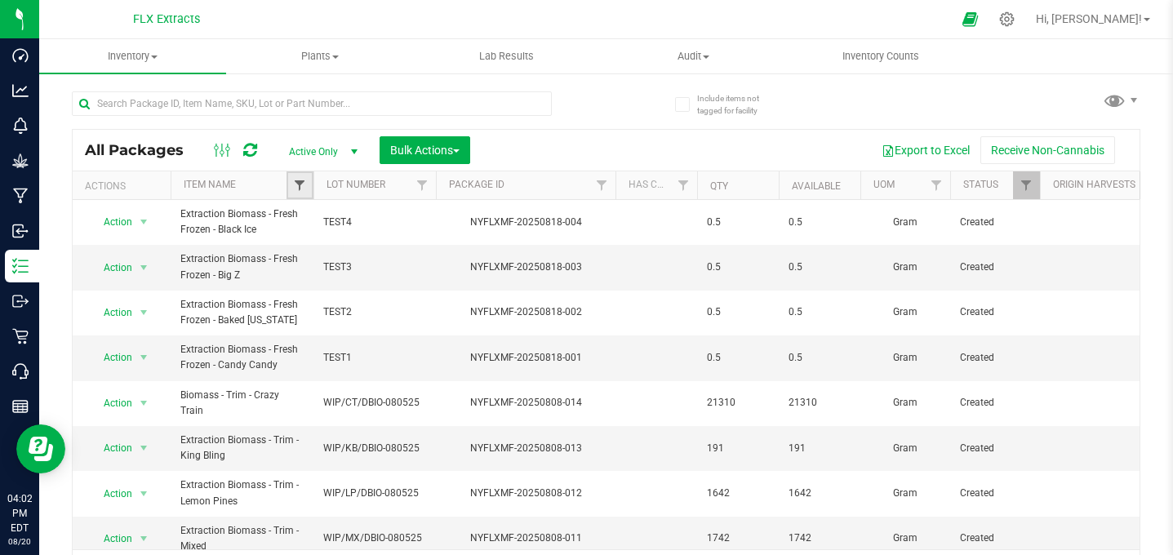
click at [304, 186] on span "Filter" at bounding box center [299, 185] width 13 height 13
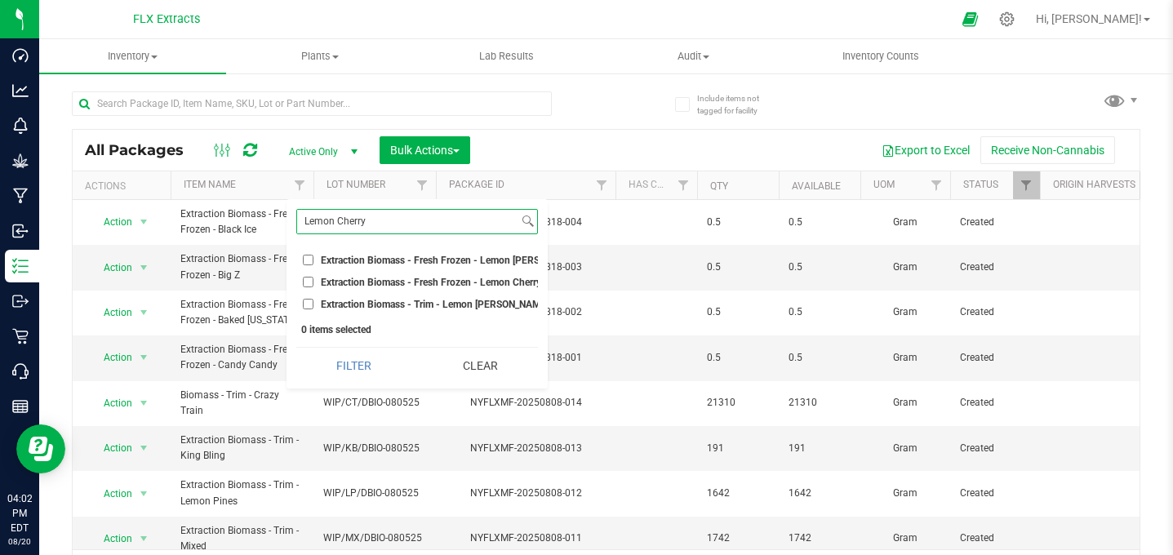
type input "Lemon Cherry"
click at [306, 279] on input "Extraction Biomass - Fresh Frozen - Lemon Cherry Pops" at bounding box center [308, 282] width 11 height 11
checkbox input "true"
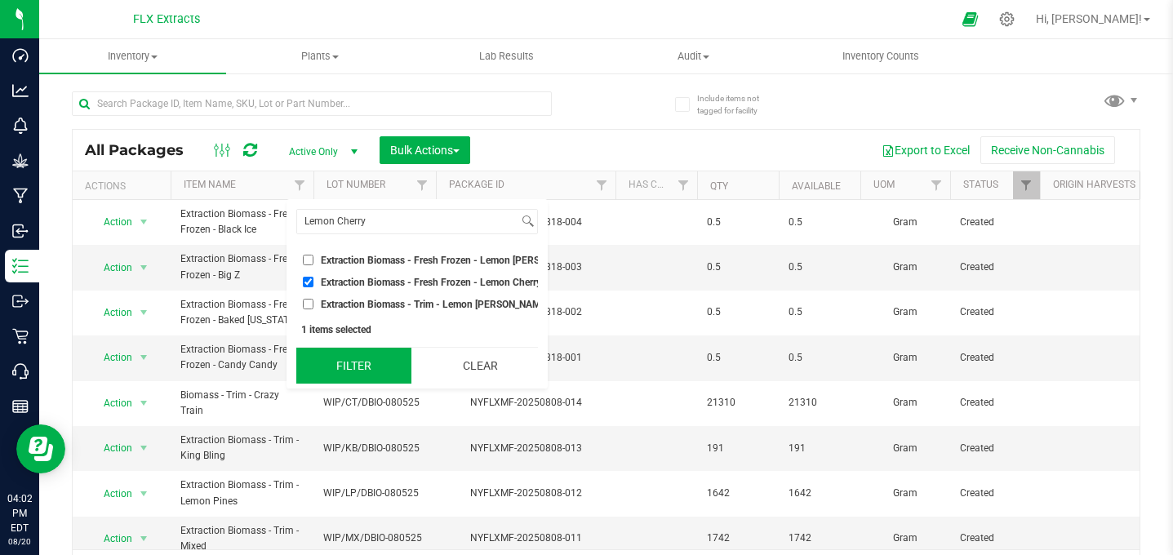
click at [367, 373] on button "Filter" at bounding box center [353, 366] width 115 height 36
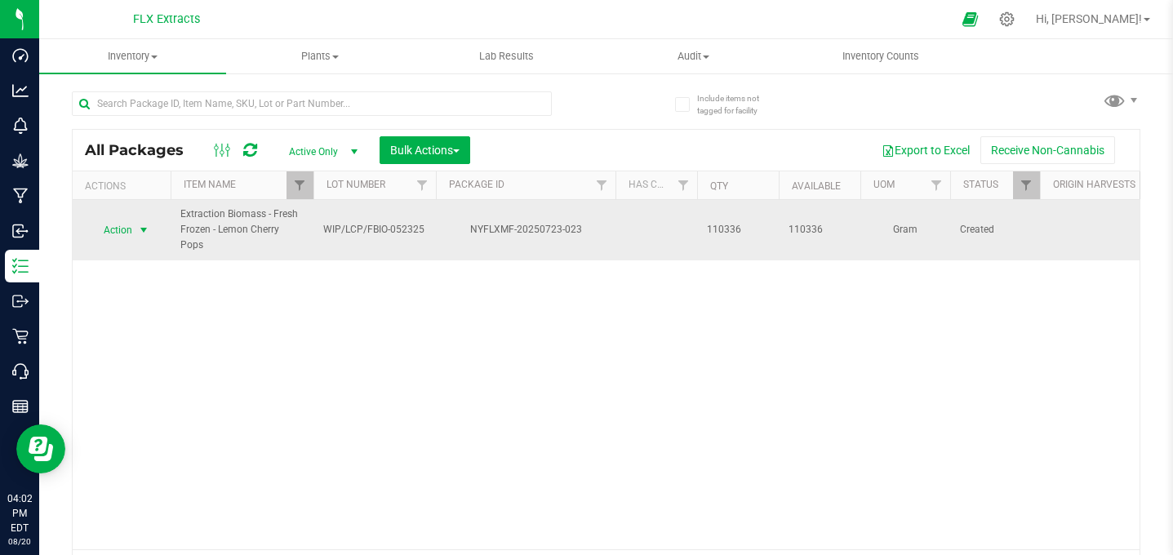
click at [137, 224] on span "select" at bounding box center [143, 230] width 13 height 13
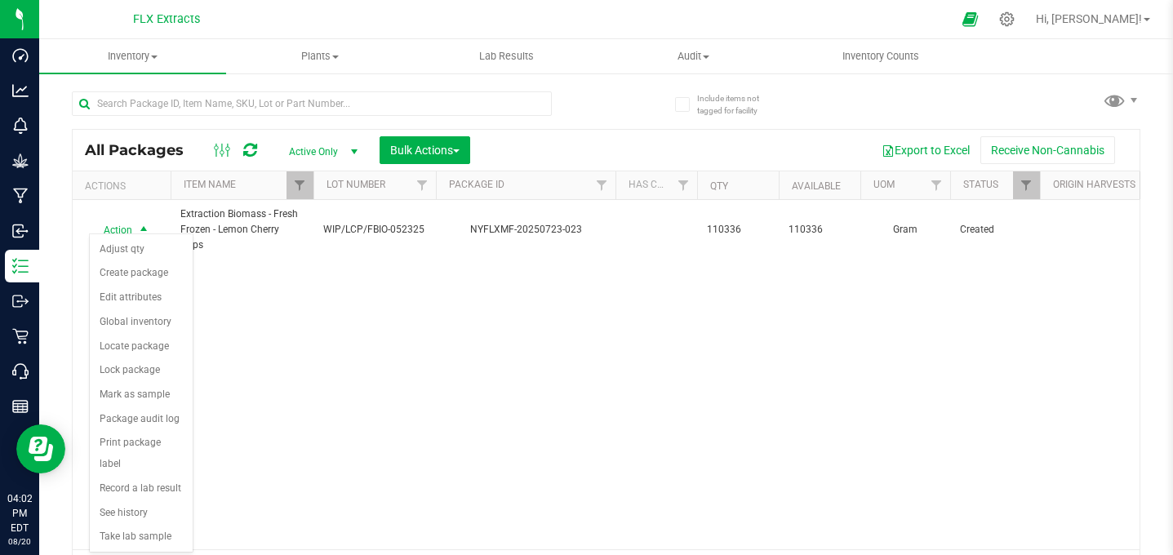
click at [544, 369] on div "Action Action Adjust qty Create package Edit attributes Global inventory Locate…" at bounding box center [606, 374] width 1067 height 349
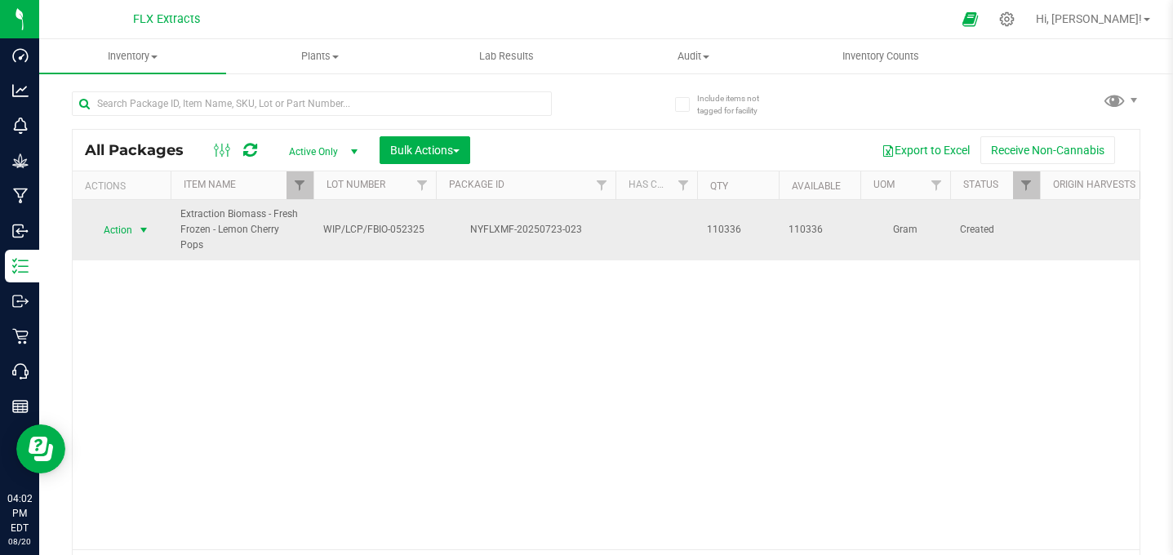
click at [122, 223] on span "Action" at bounding box center [111, 230] width 44 height 23
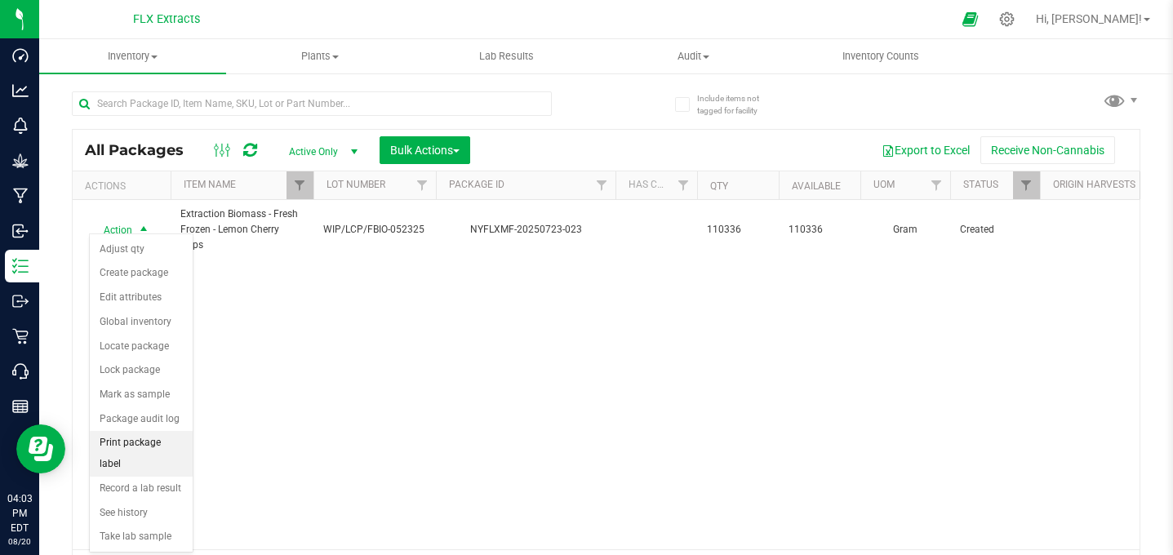
click at [139, 439] on li "Print package label" at bounding box center [141, 453] width 103 height 45
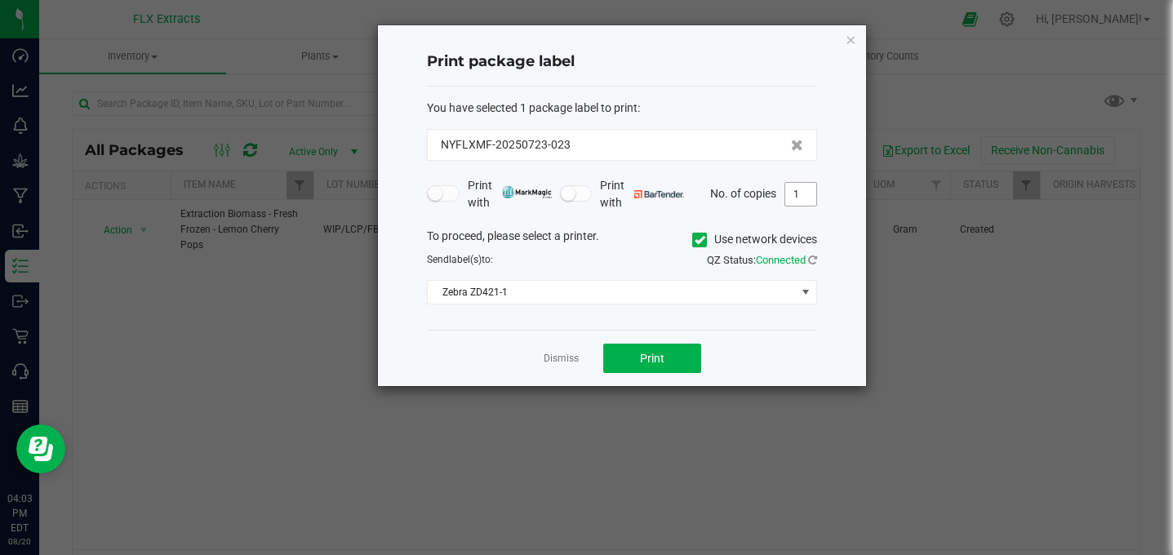
click at [804, 196] on input "1" at bounding box center [800, 194] width 31 height 23
type input "15"
click at [847, 45] on icon "button" at bounding box center [850, 39] width 11 height 20
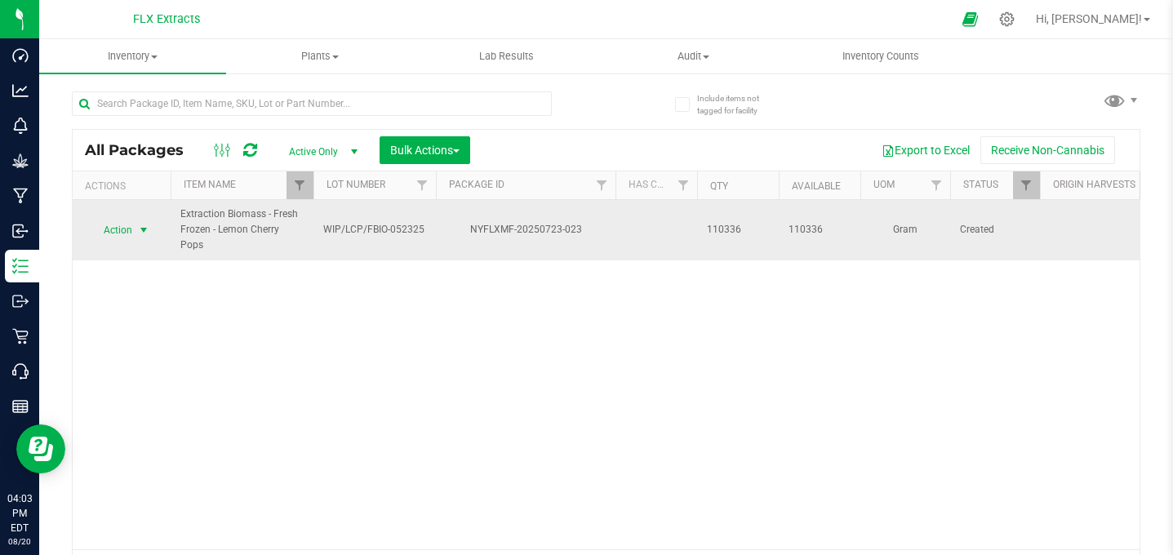
click at [96, 220] on span "Action" at bounding box center [111, 230] width 44 height 23
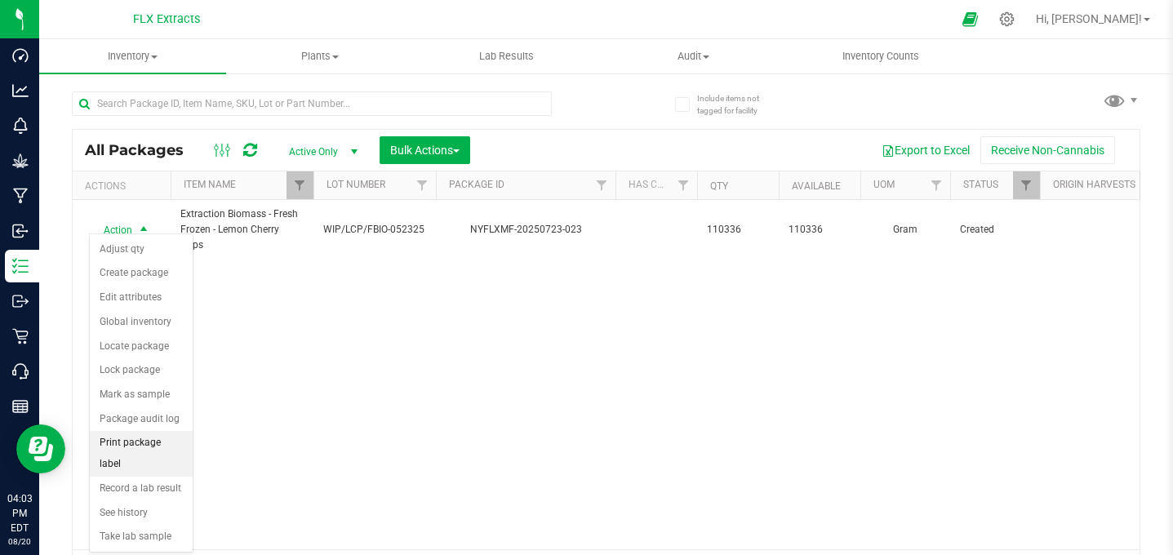
click at [153, 442] on li "Print package label" at bounding box center [141, 453] width 103 height 45
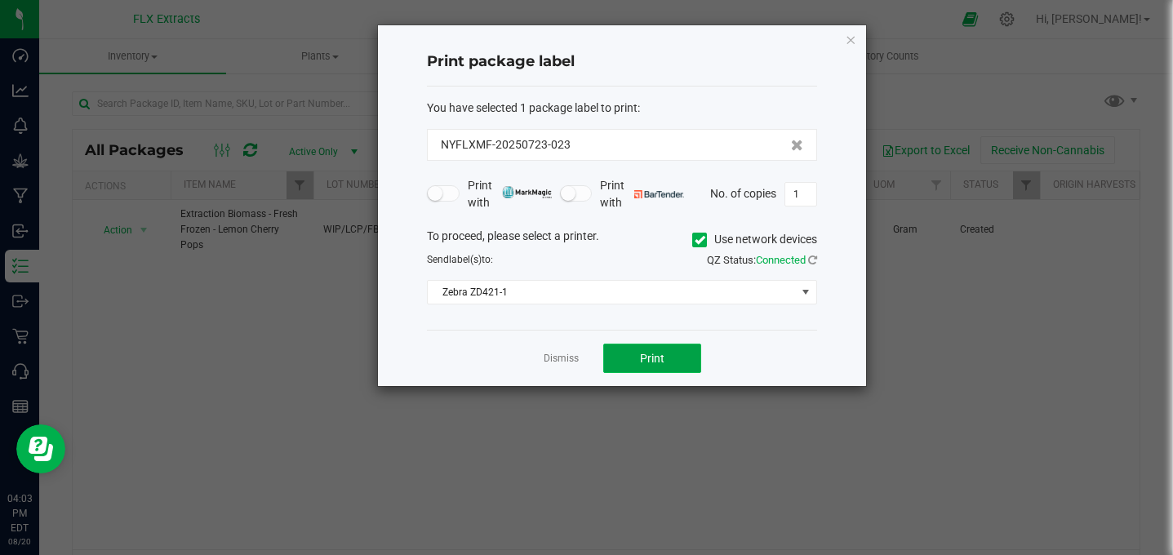
click at [640, 353] on span "Print" at bounding box center [652, 358] width 24 height 13
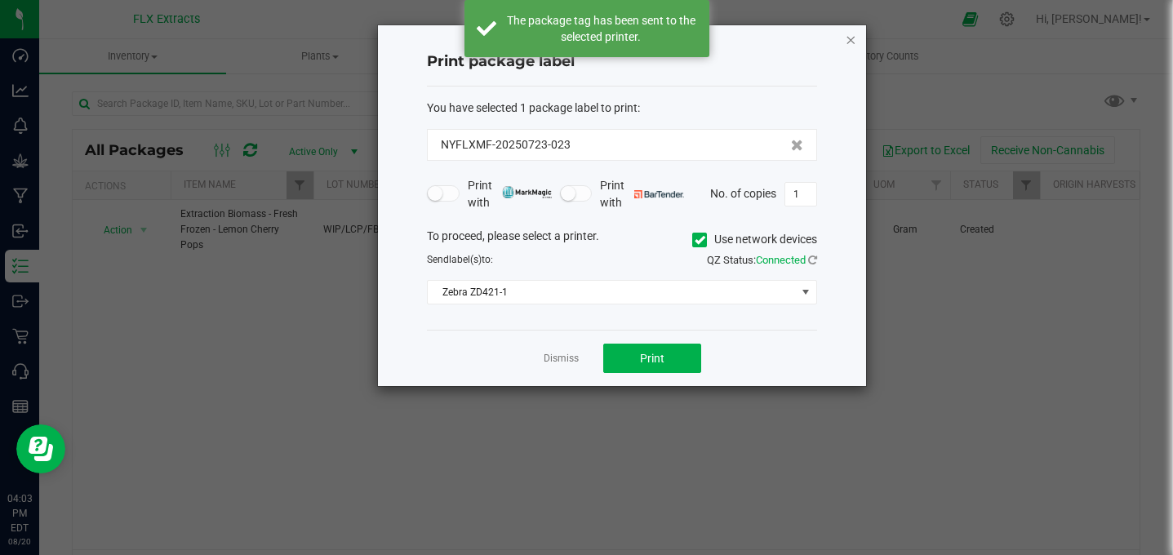
click at [854, 38] on icon "button" at bounding box center [850, 39] width 11 height 20
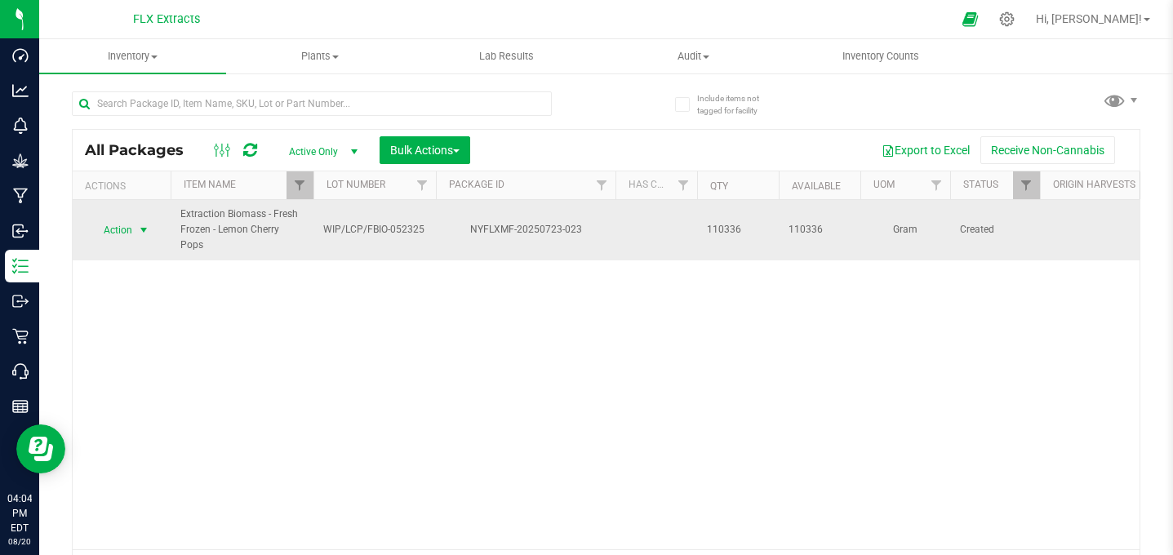
click at [142, 224] on span "select" at bounding box center [143, 230] width 13 height 13
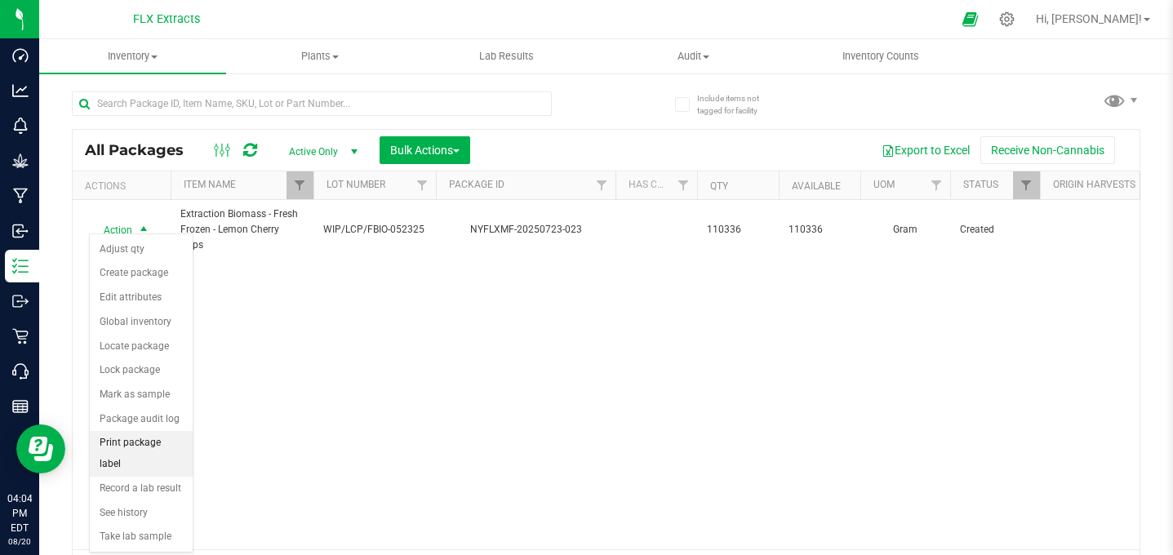
click at [158, 443] on li "Print package label" at bounding box center [141, 453] width 103 height 45
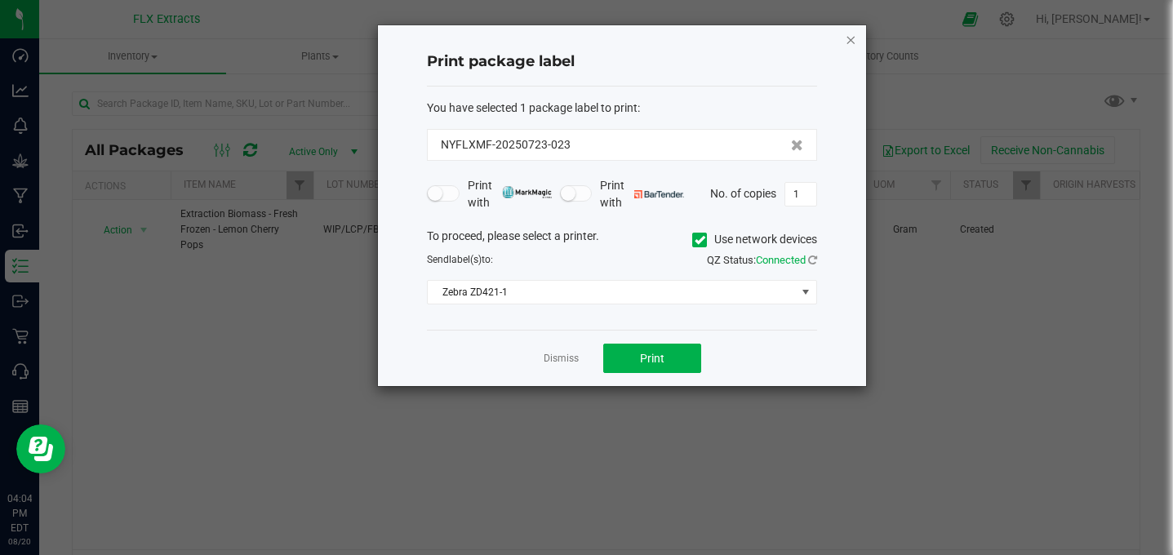
click at [855, 44] on icon "button" at bounding box center [850, 39] width 11 height 20
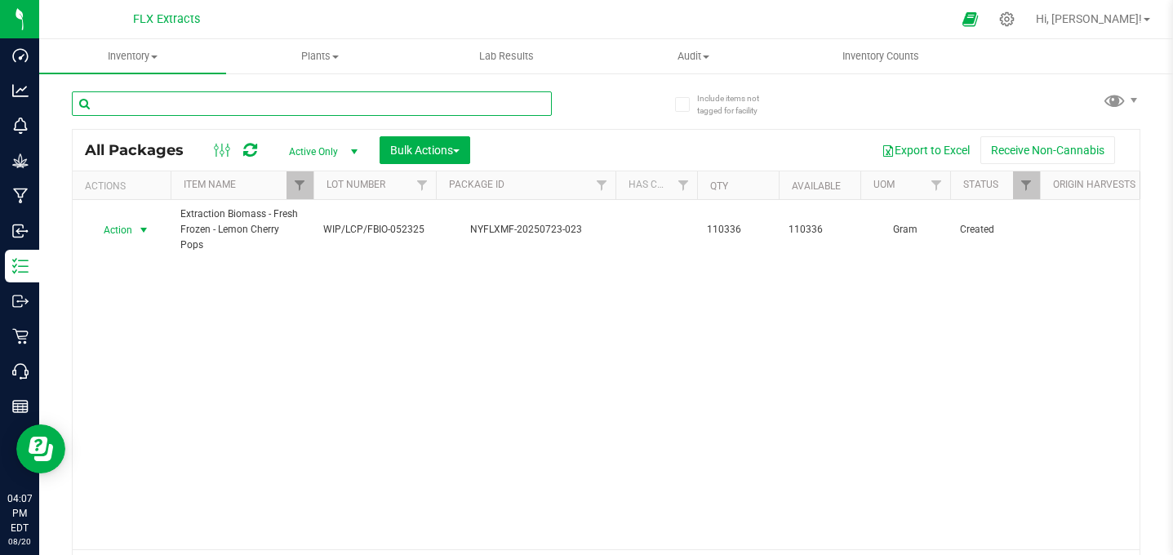
click at [257, 100] on input "text" at bounding box center [312, 103] width 480 height 24
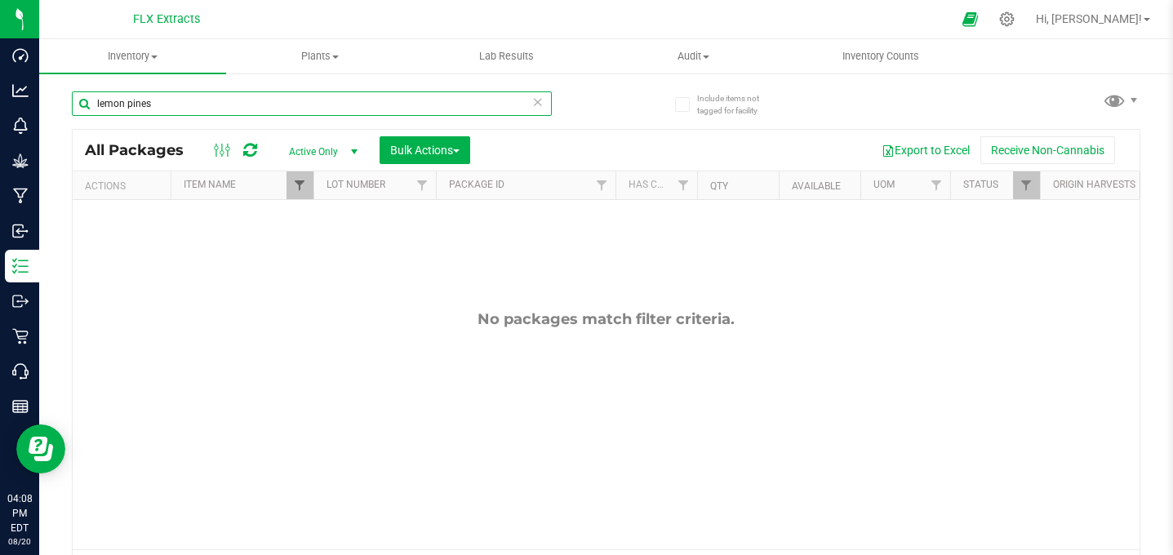
type input "lemon pines"
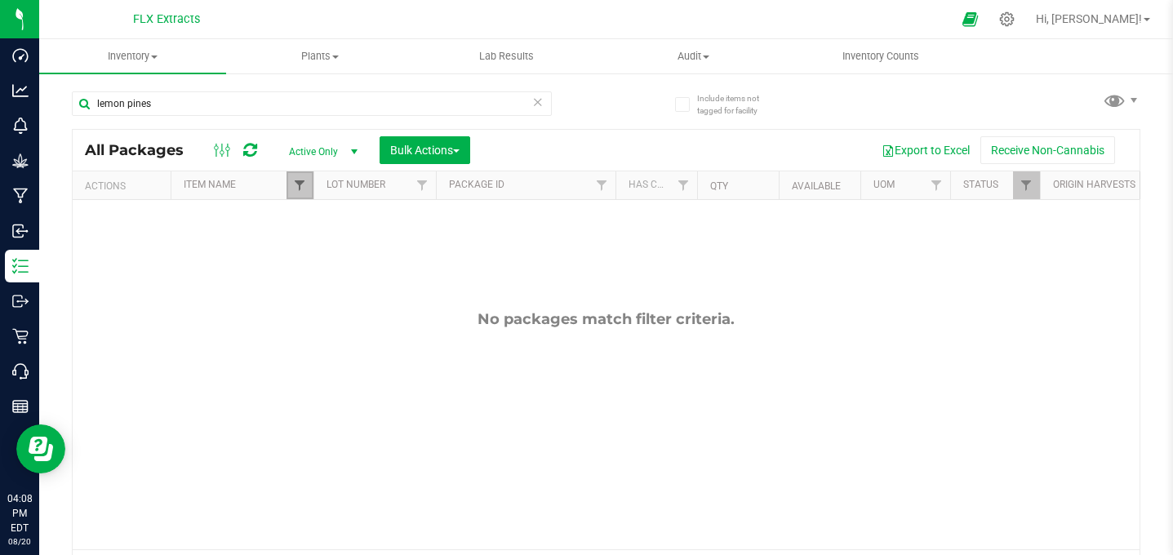
click at [296, 188] on span "Filter" at bounding box center [299, 185] width 13 height 13
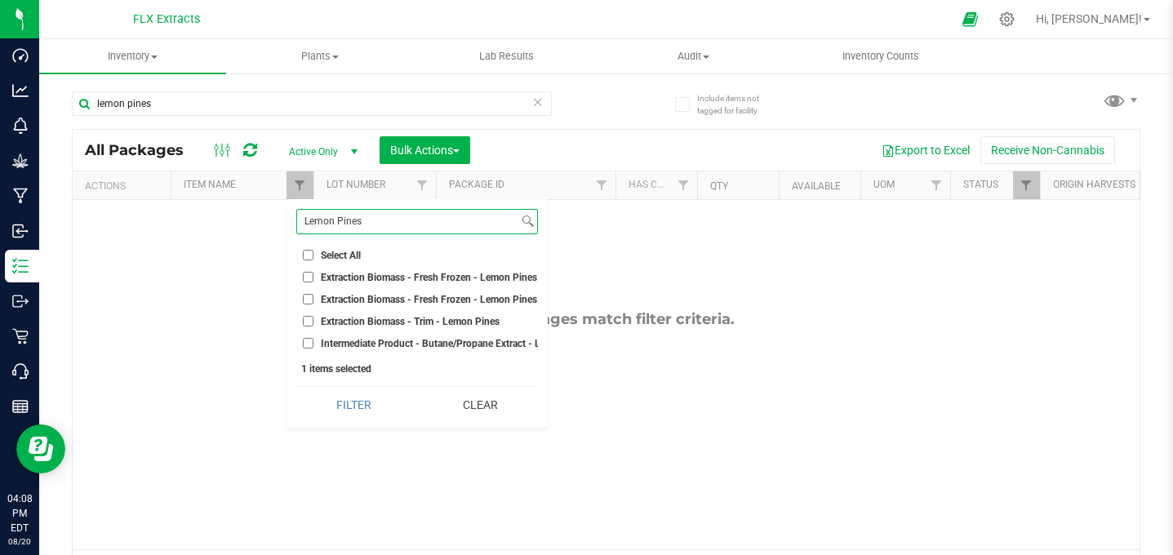
type input "Lemon Pines"
click at [310, 278] on input "Extraction Biomass - Fresh Frozen - Lemon Pines" at bounding box center [308, 277] width 11 height 11
checkbox input "true"
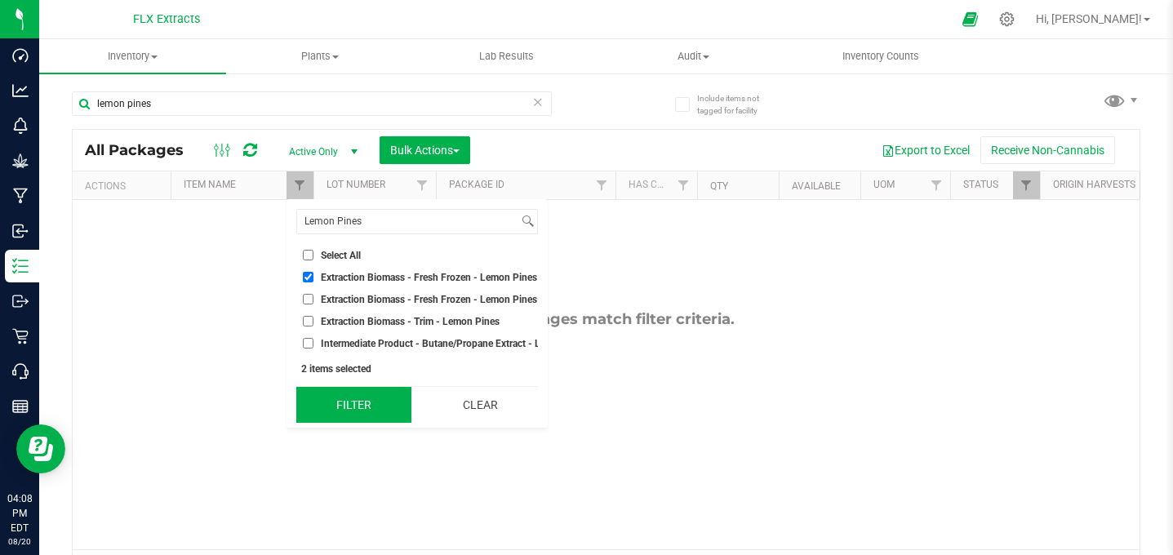
click at [362, 407] on button "Filter" at bounding box center [353, 405] width 115 height 36
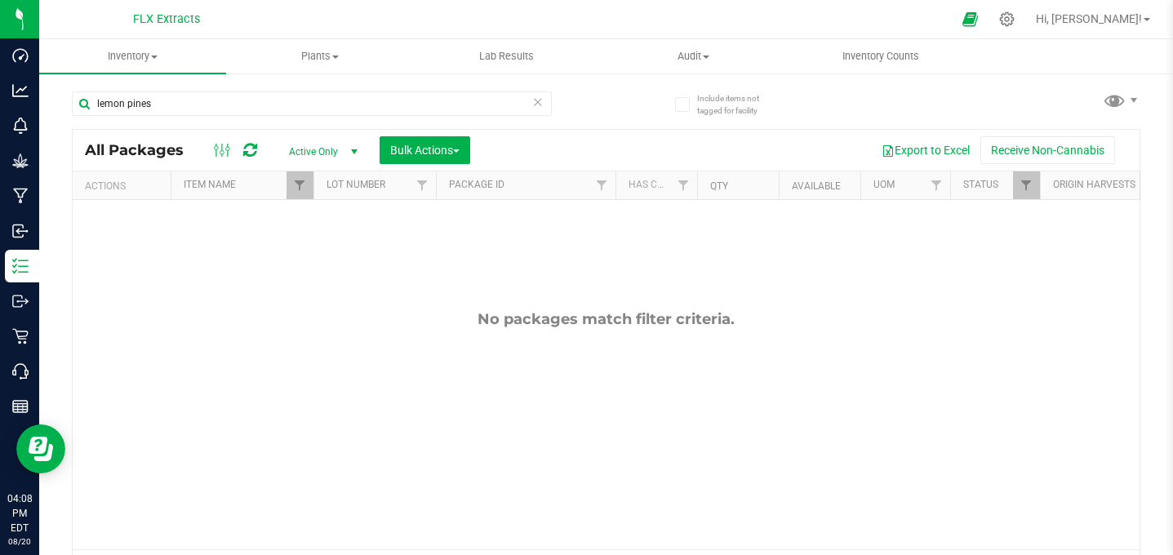
click at [538, 108] on icon at bounding box center [537, 101] width 11 height 20
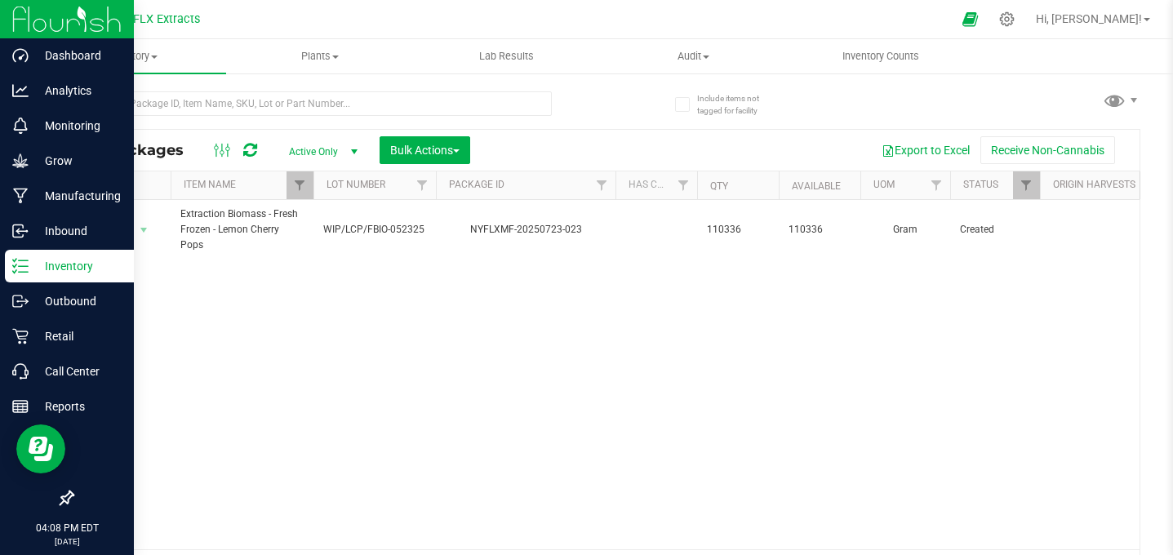
click at [2, 16] on div at bounding box center [67, 19] width 134 height 39
click at [37, 16] on img at bounding box center [66, 19] width 109 height 38
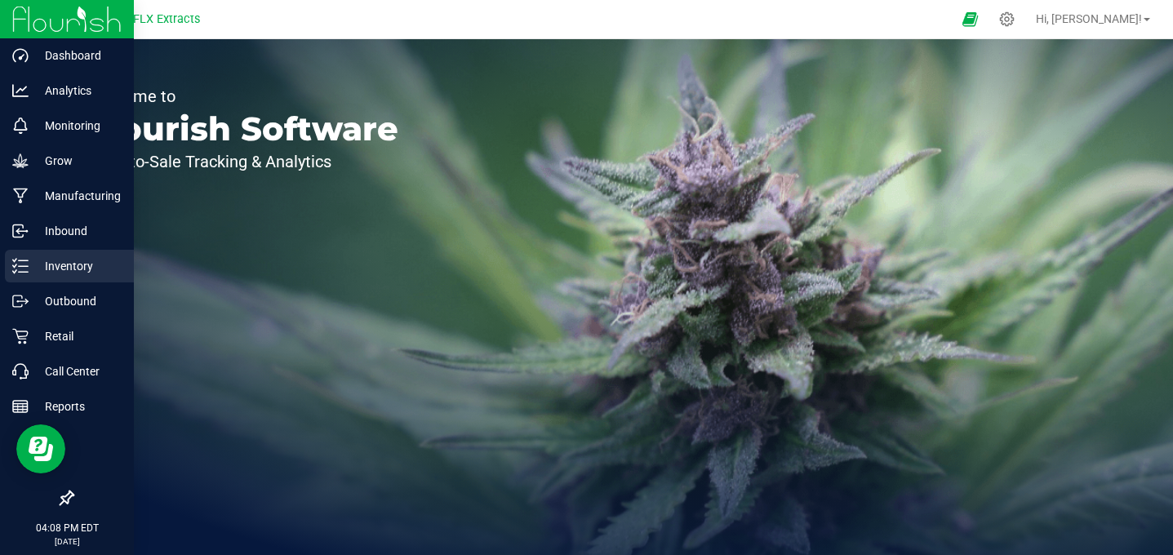
click at [54, 265] on p "Inventory" at bounding box center [78, 266] width 98 height 20
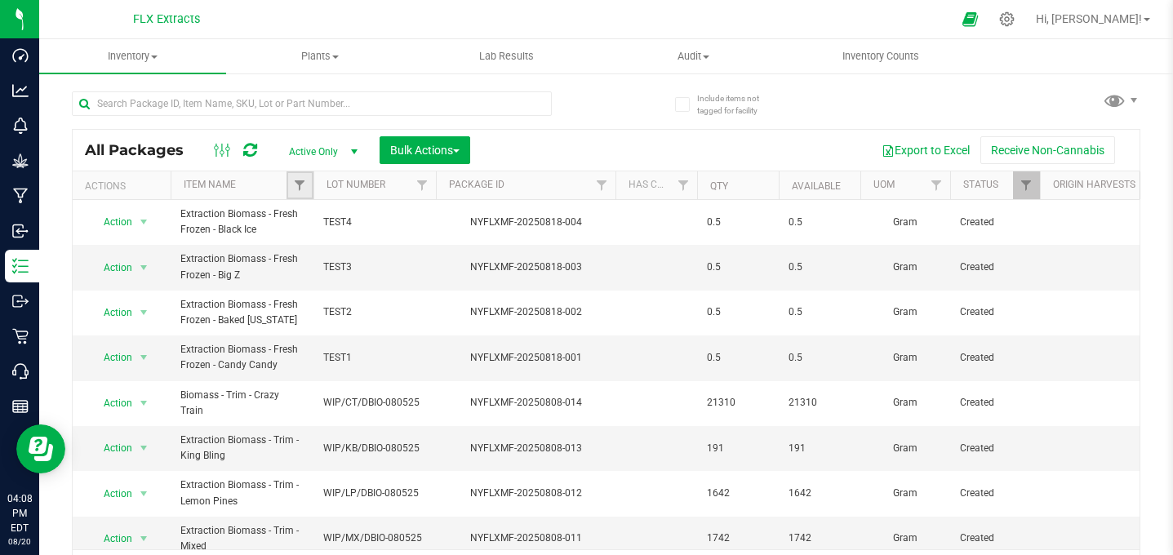
click at [308, 191] on link "Filter" at bounding box center [300, 185] width 27 height 28
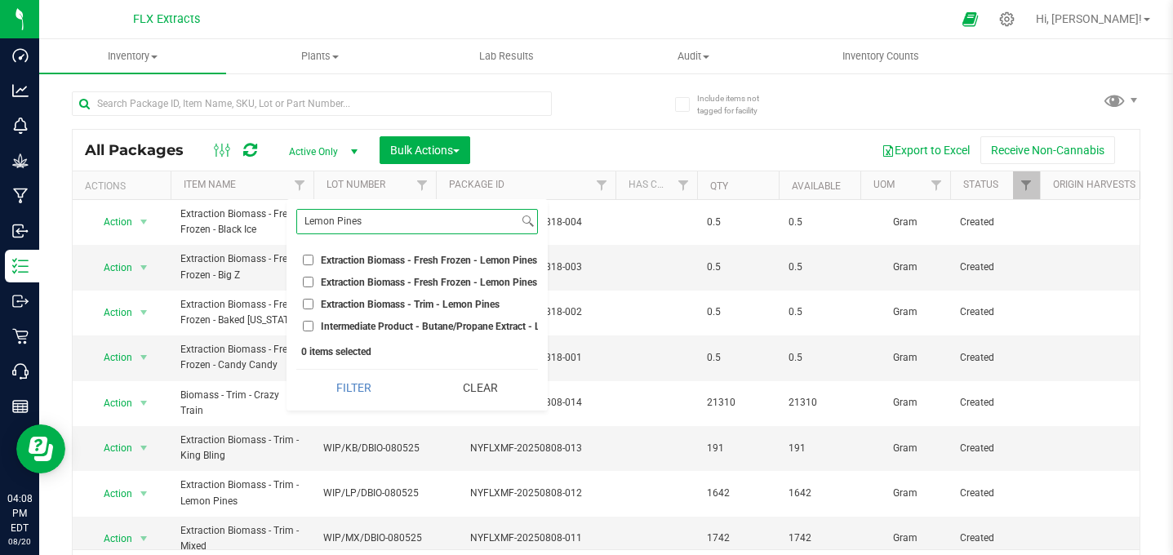
type input "Lemon Pines"
click at [307, 255] on input "Extraction Biomass - Fresh Frozen - Lemon Pines" at bounding box center [308, 260] width 11 height 11
checkbox input "true"
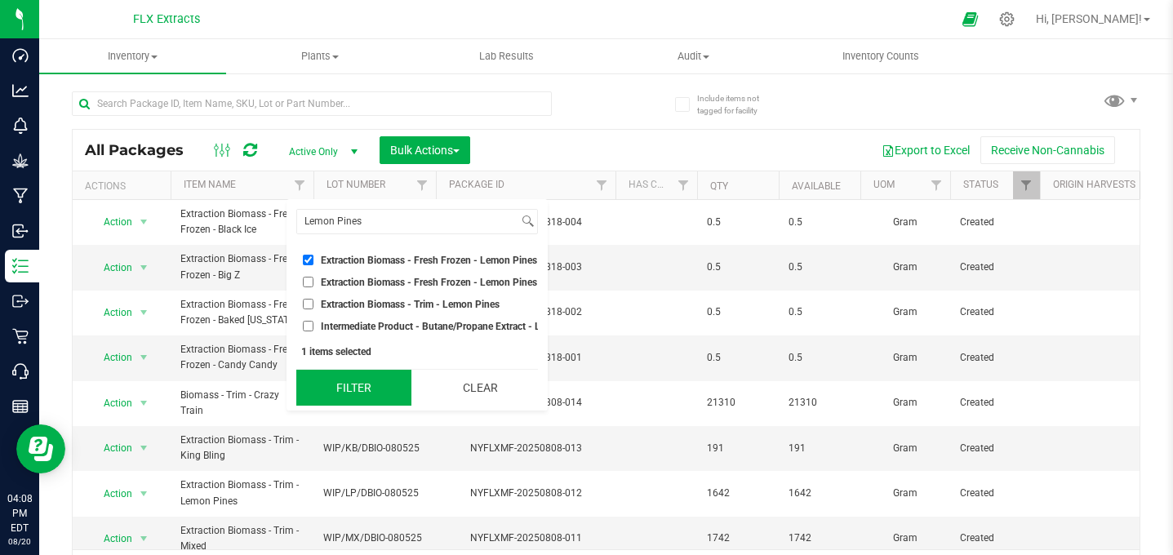
click at [362, 383] on button "Filter" at bounding box center [353, 388] width 115 height 36
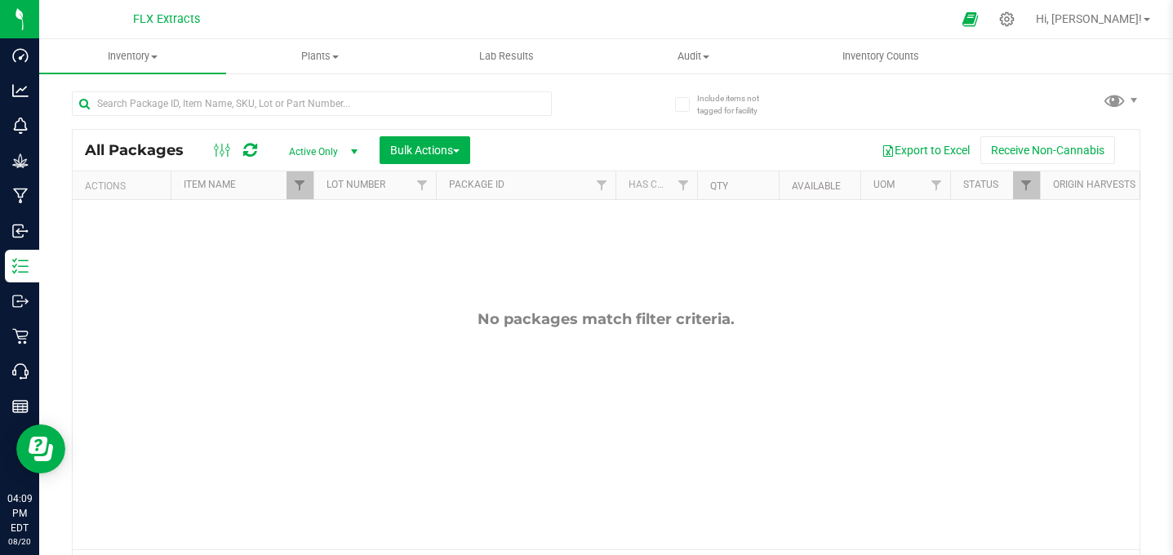
click at [349, 147] on span "select" at bounding box center [354, 151] width 13 height 13
click at [327, 259] on li "All" at bounding box center [319, 251] width 88 height 24
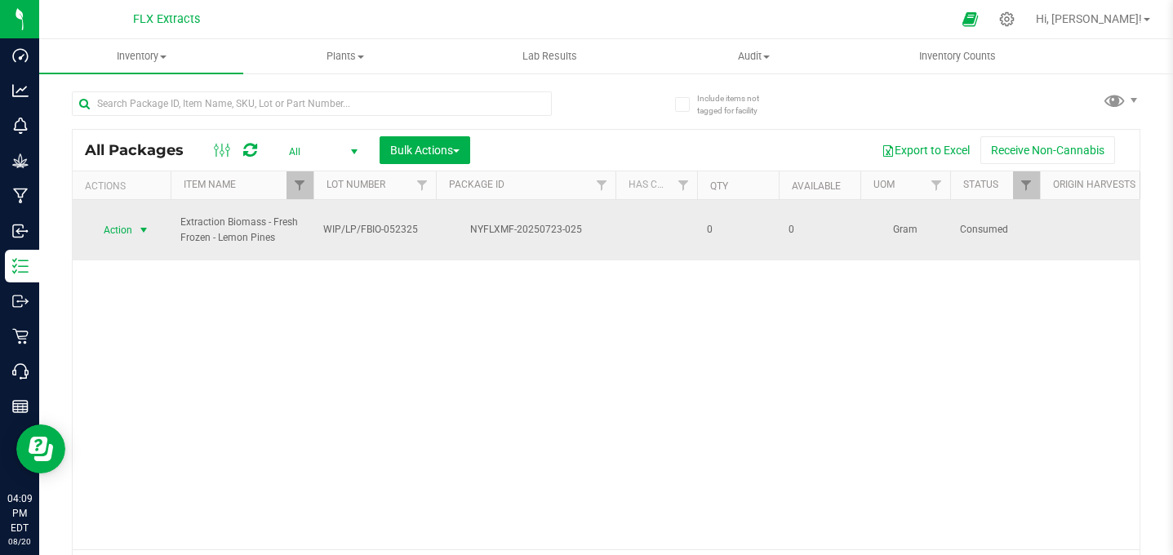
click at [136, 220] on span "select" at bounding box center [144, 230] width 20 height 23
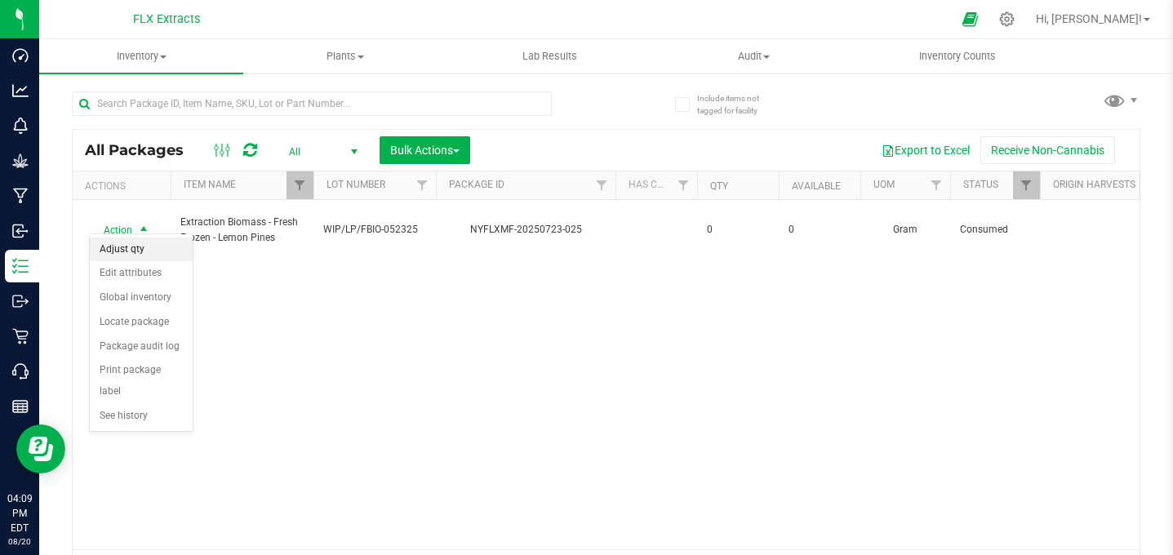
click at [141, 248] on li "Adjust qty" at bounding box center [141, 250] width 103 height 24
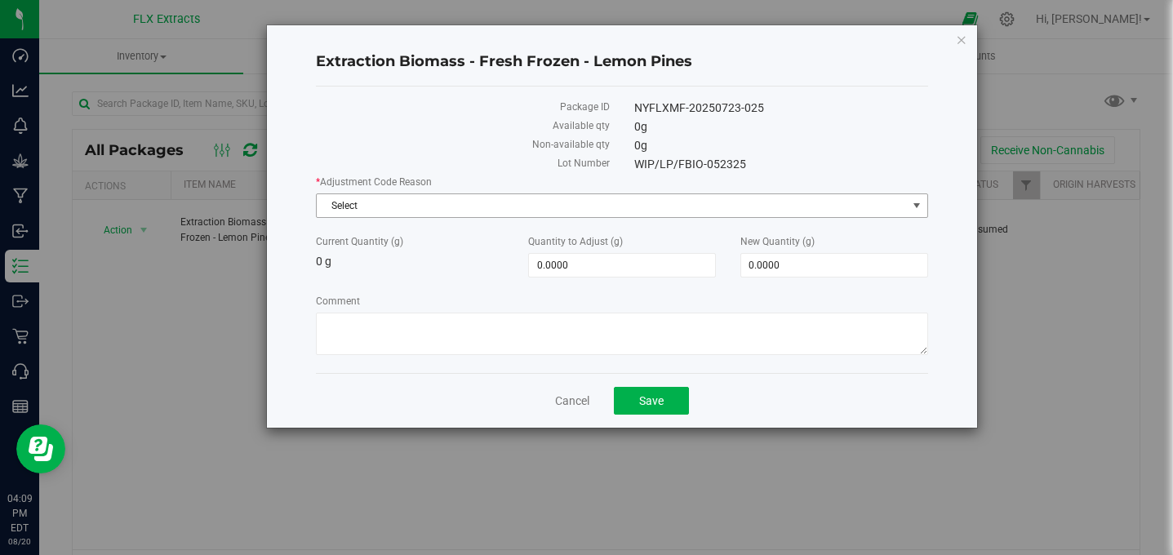
click at [629, 198] on span "Select" at bounding box center [611, 205] width 589 height 23
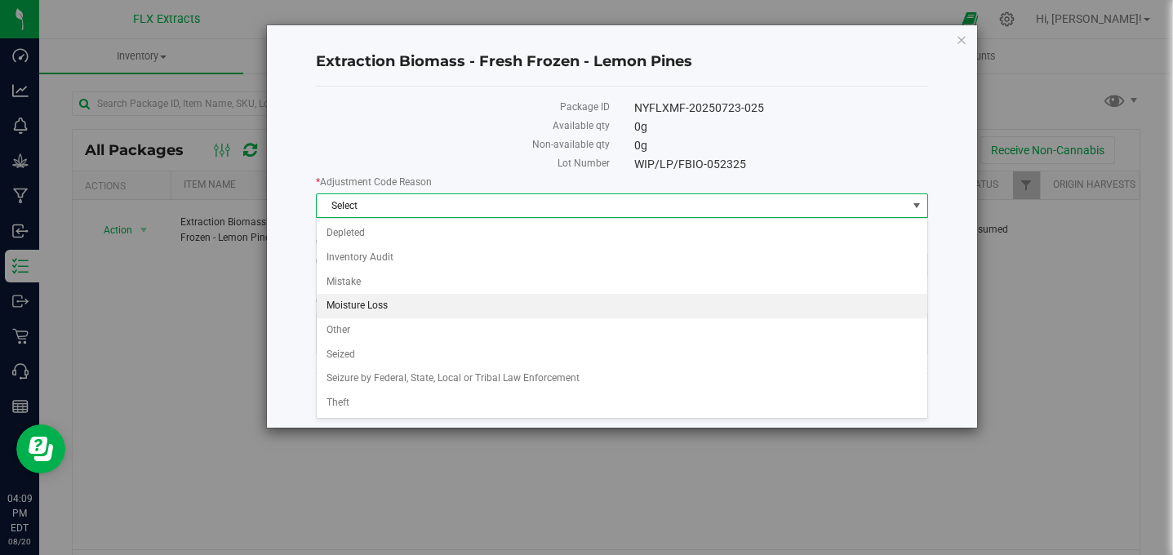
click at [379, 308] on li "Moisture Loss" at bounding box center [622, 306] width 610 height 24
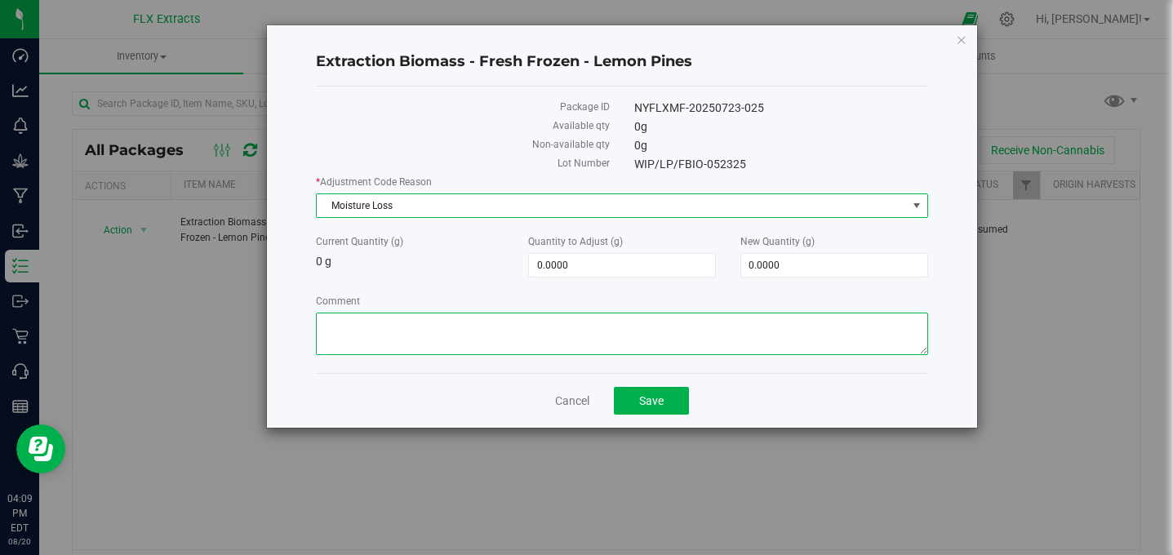
click at [390, 322] on textarea "Comment" at bounding box center [621, 334] width 611 height 42
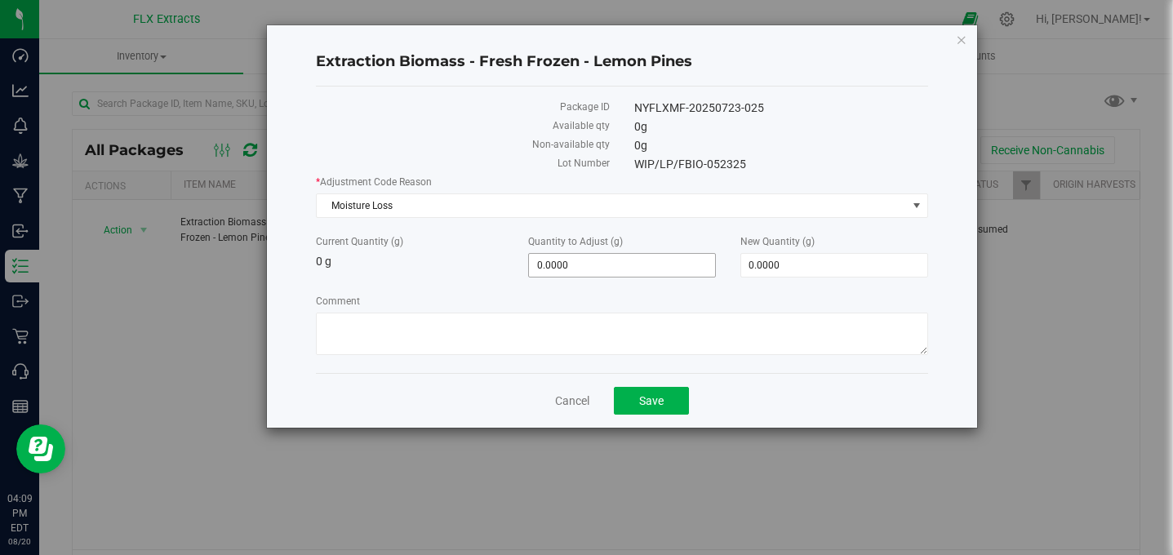
click at [627, 269] on span "0.0000 0" at bounding box center [622, 265] width 188 height 24
click at [793, 269] on span "0.0000 0" at bounding box center [834, 265] width 188 height 24
click at [756, 265] on input "04540" at bounding box center [834, 265] width 186 height 23
type input "4540"
type input "4,540.0000"
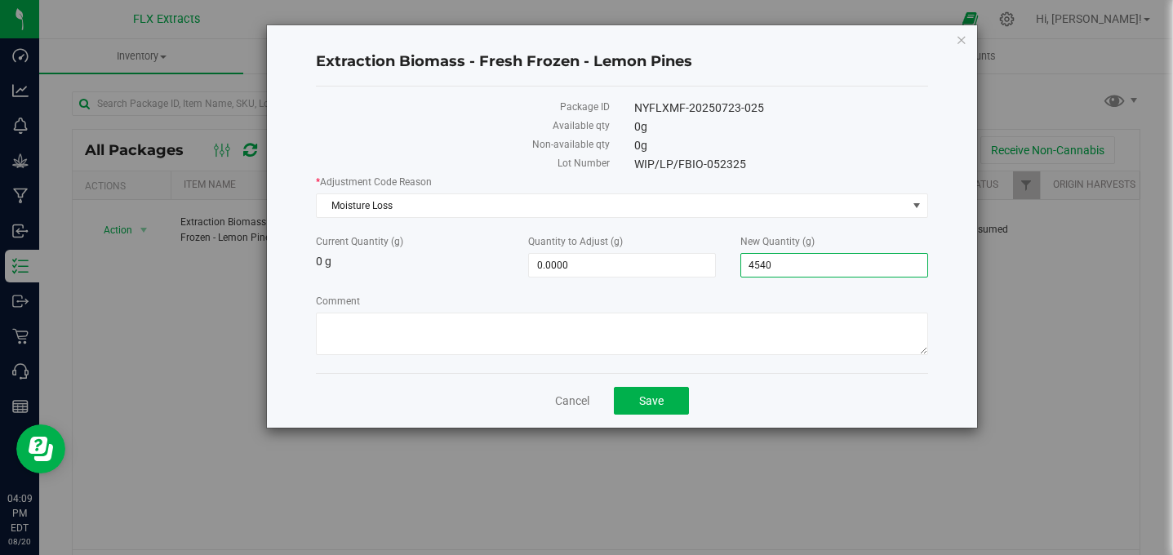
type input "4,540.0000"
click at [768, 301] on label "Comment" at bounding box center [621, 301] width 611 height 15
click at [768, 313] on textarea "Comment" at bounding box center [621, 334] width 611 height 42
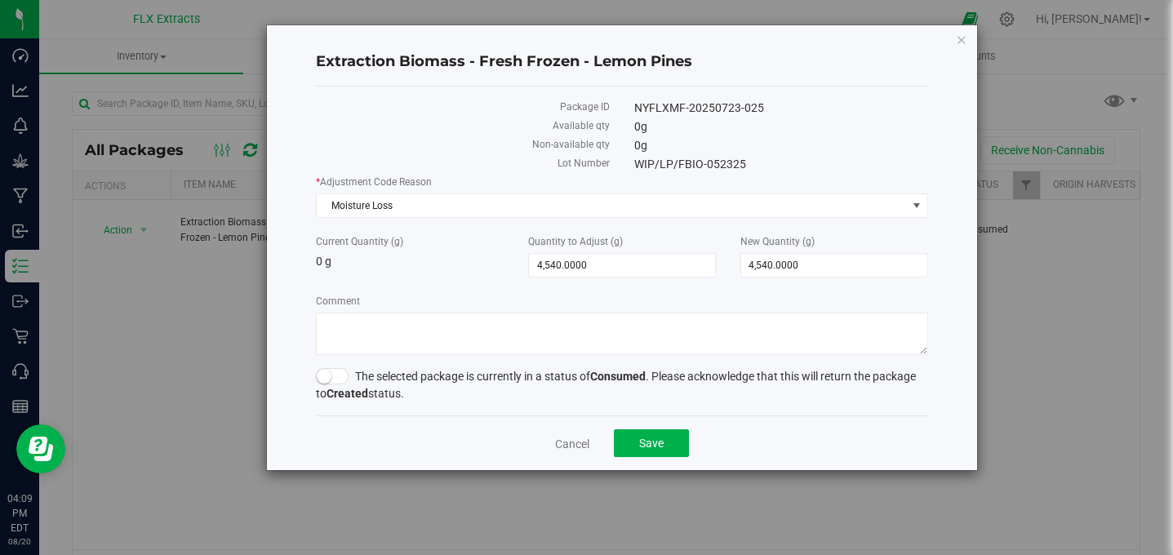
click at [768, 300] on label "Comment" at bounding box center [621, 301] width 611 height 15
click at [768, 313] on textarea "Comment" at bounding box center [621, 334] width 611 height 42
click at [327, 371] on small at bounding box center [324, 376] width 15 height 15
click at [627, 441] on button "Save" at bounding box center [651, 443] width 75 height 28
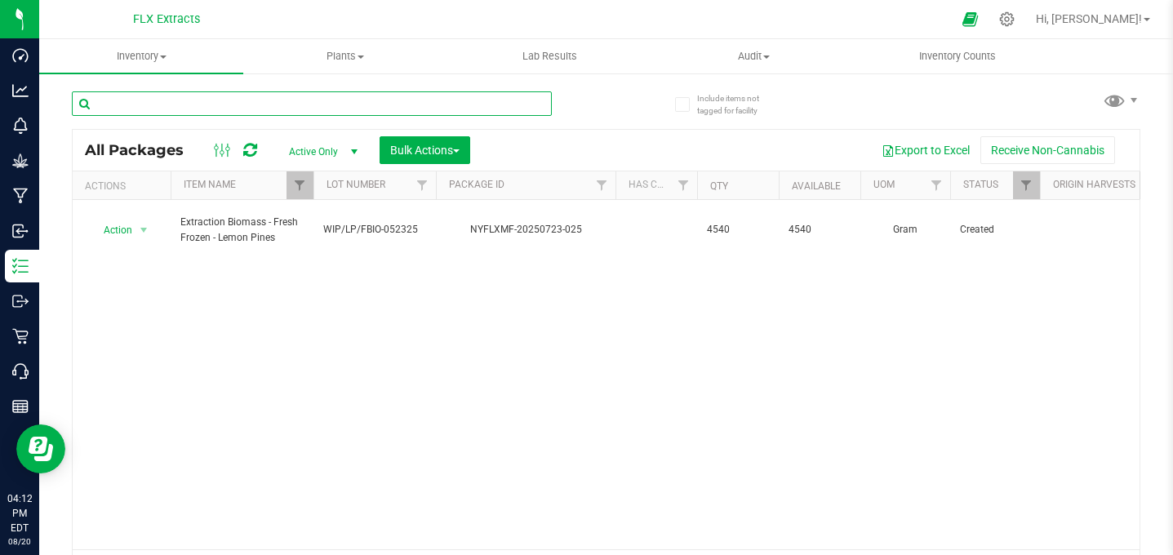
click at [177, 111] on input "text" at bounding box center [312, 103] width 480 height 24
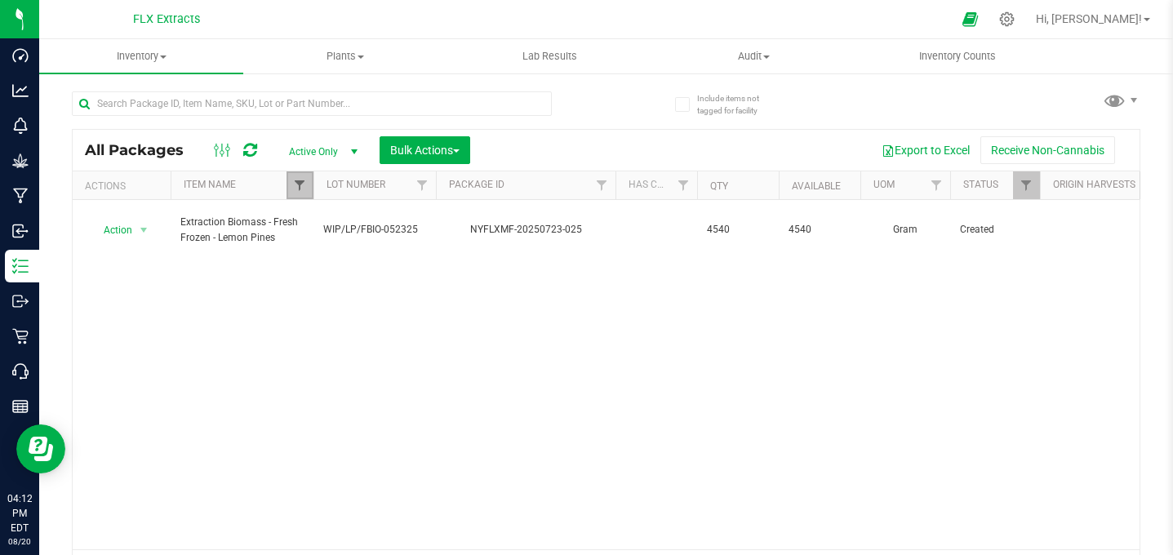
click at [305, 186] on span "Filter" at bounding box center [299, 185] width 13 height 13
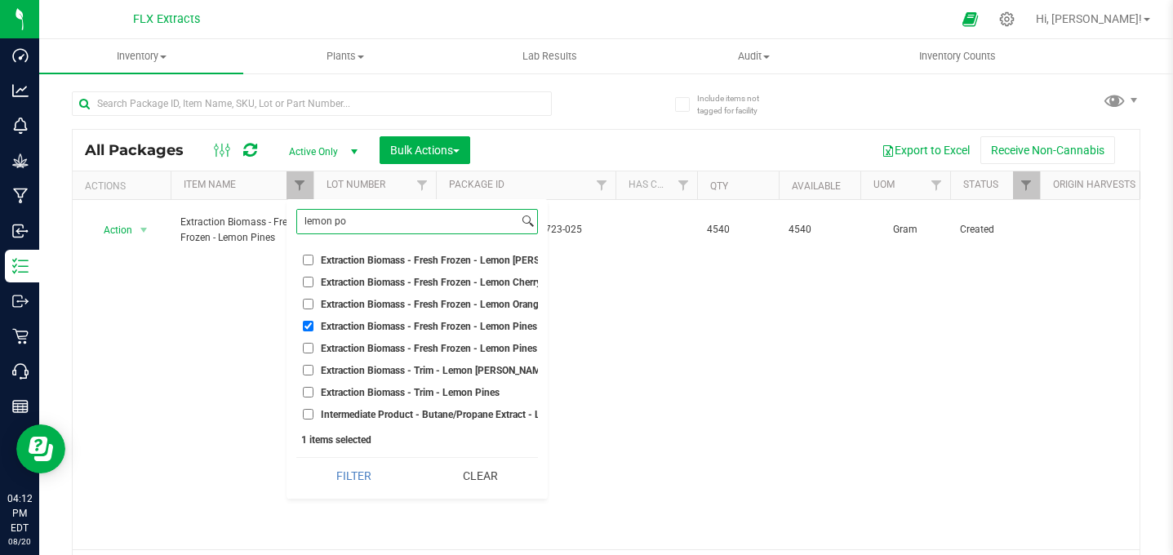
type input "lemon pop"
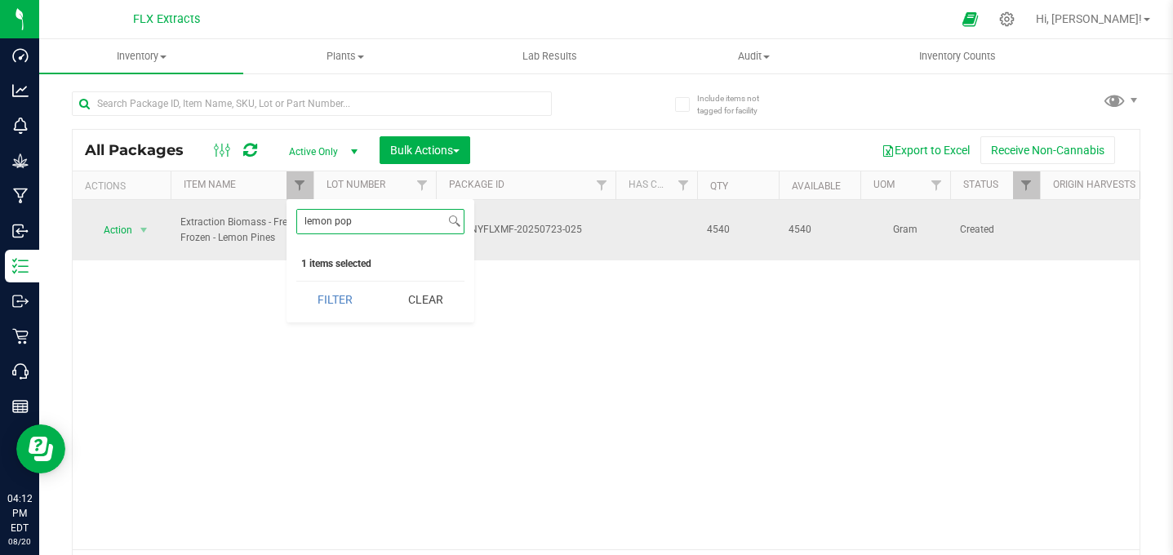
drag, startPoint x: 364, startPoint y: 224, endPoint x: 284, endPoint y: 215, distance: 80.6
click at [291, 216] on div "lemon pop Select All 70% Propane / 30% Butane Biomass - Flower - Banjorine Biom…" at bounding box center [381, 260] width 188 height 123
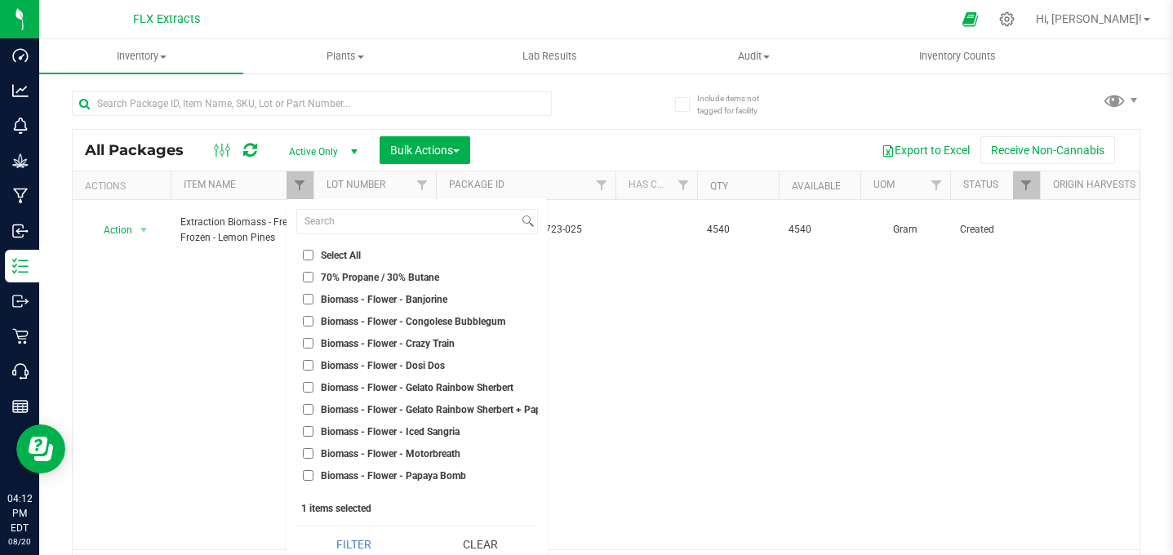
click at [198, 328] on div "Action Action Adjust qty Create package Edit attributes Global inventory Locate…" at bounding box center [606, 374] width 1067 height 349
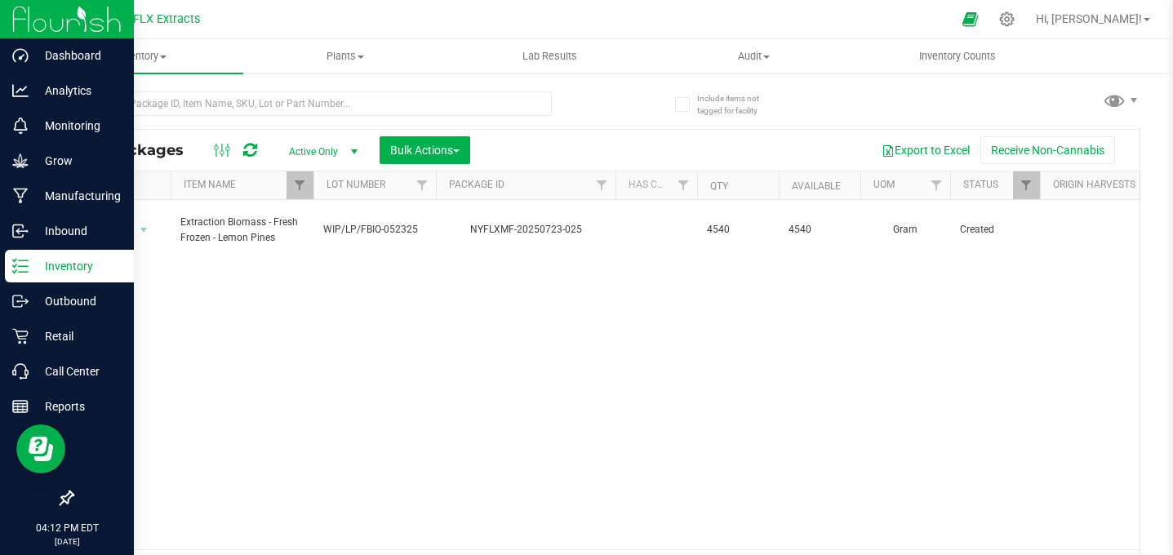
click at [7, 27] on div at bounding box center [67, 19] width 134 height 39
click at [63, 24] on img at bounding box center [66, 19] width 109 height 38
